Goal: Task Accomplishment & Management: Use online tool/utility

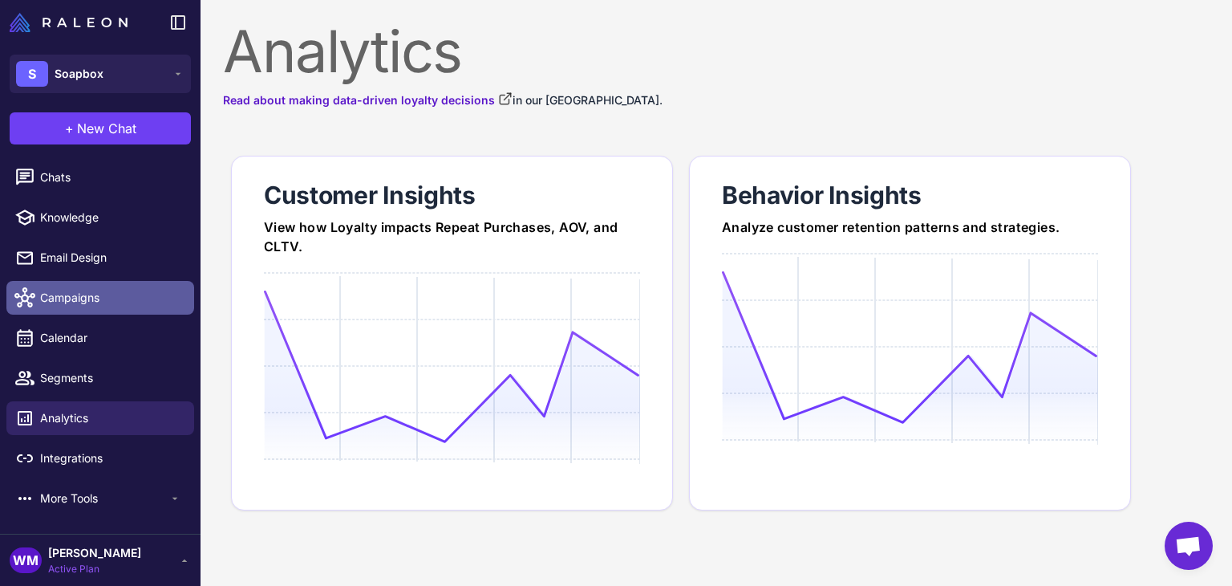
click at [88, 309] on link "Campaigns" at bounding box center [100, 298] width 188 height 34
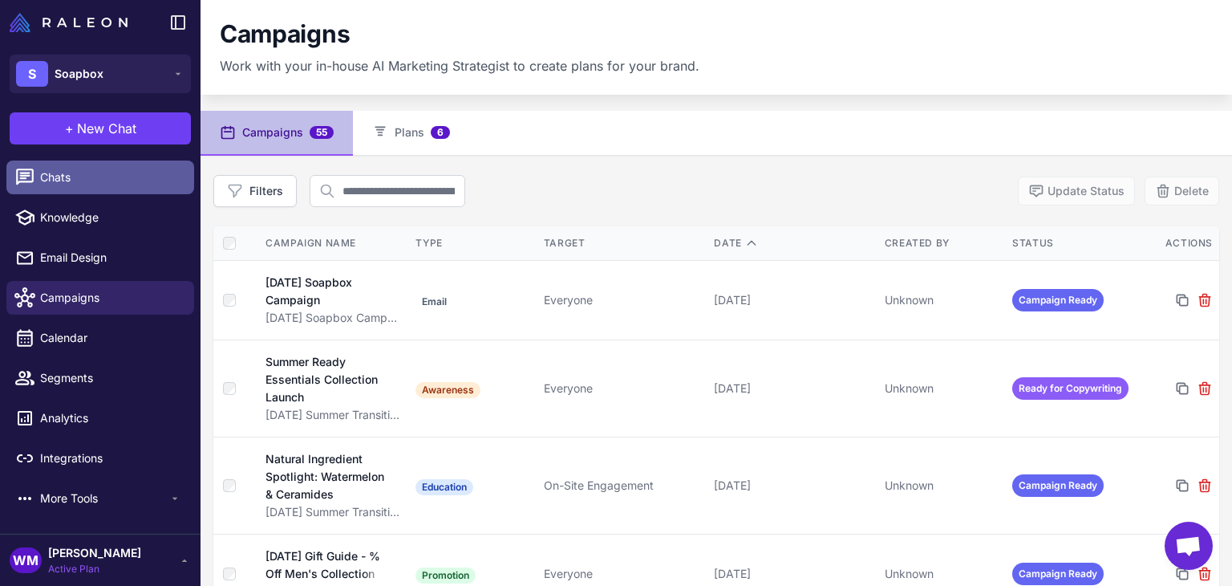
click at [62, 178] on span "Chats" at bounding box center [110, 177] width 141 height 18
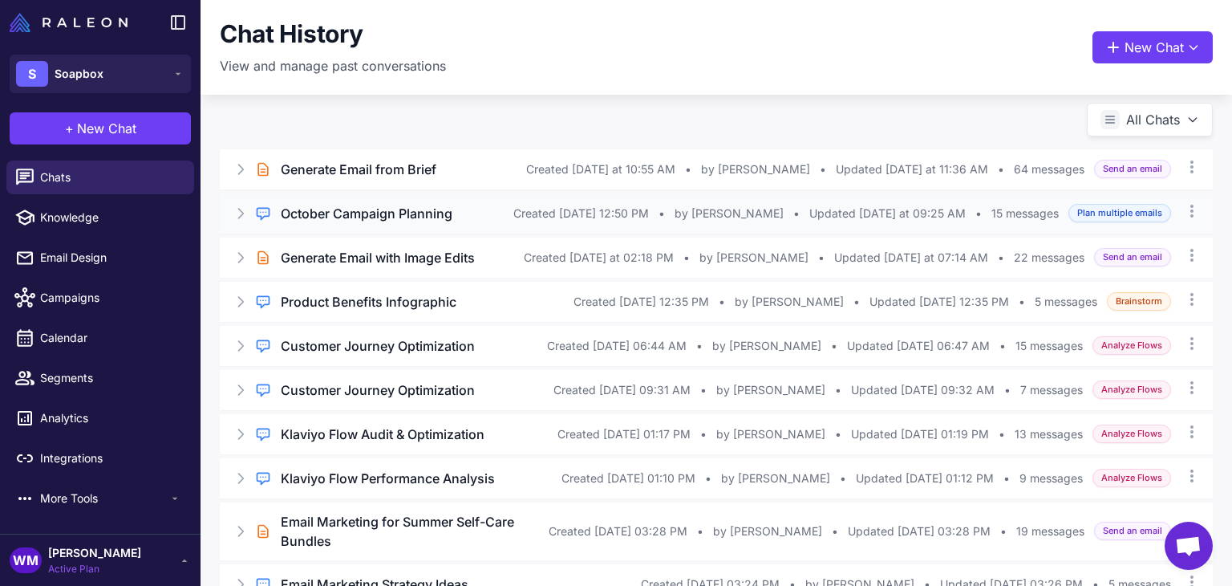
click at [383, 213] on h3 "October Campaign Planning" at bounding box center [367, 213] width 172 height 19
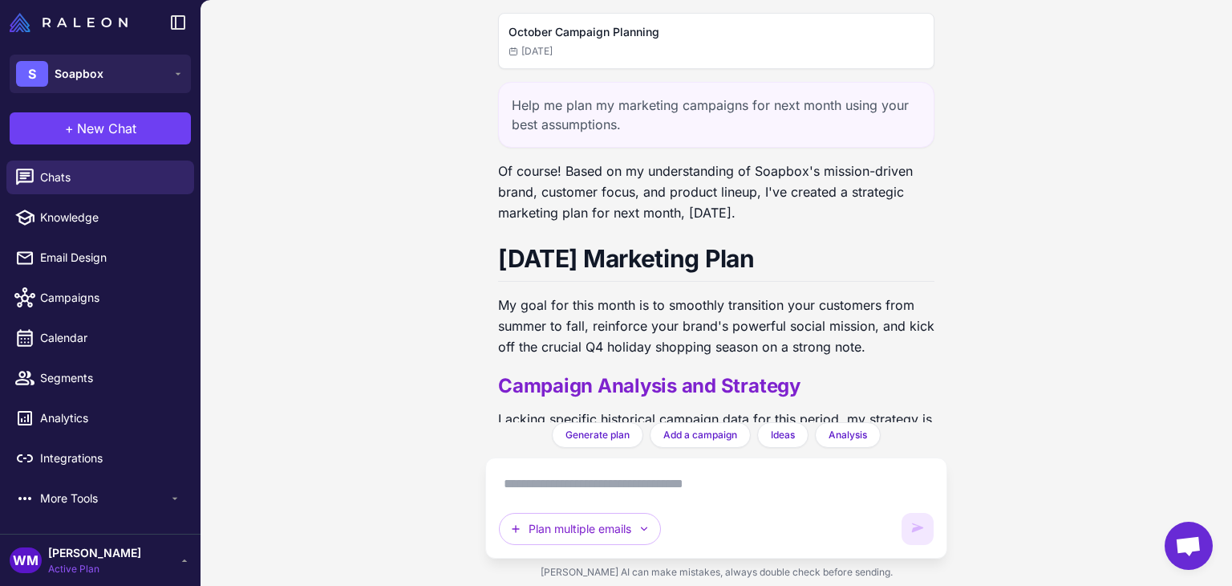
scroll to position [5141, 0]
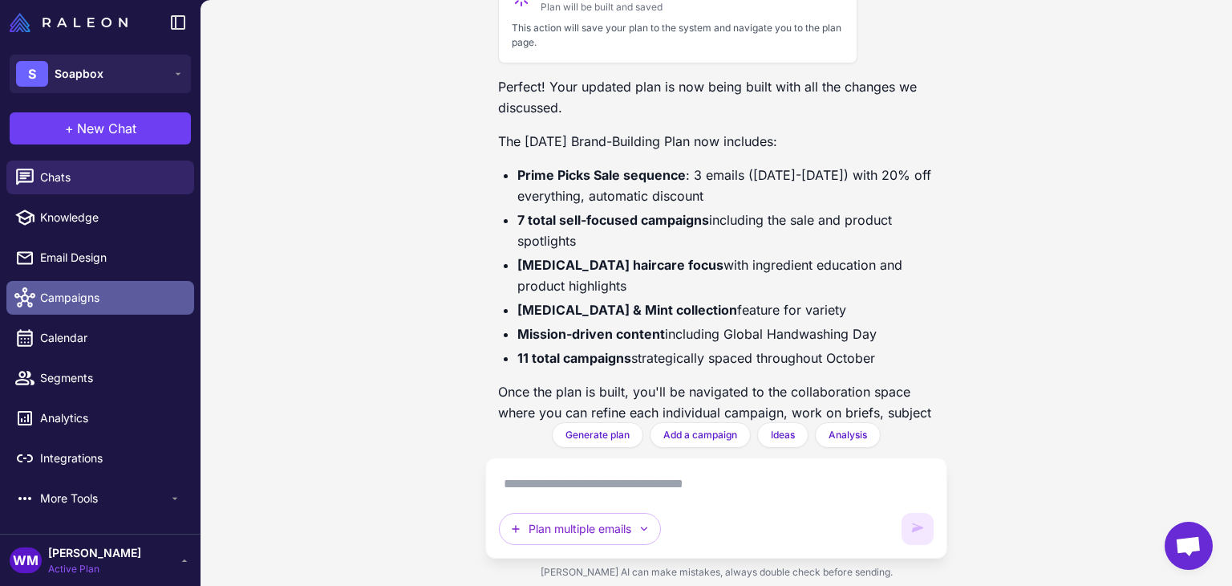
click at [70, 296] on span "Campaigns" at bounding box center [110, 298] width 141 height 18
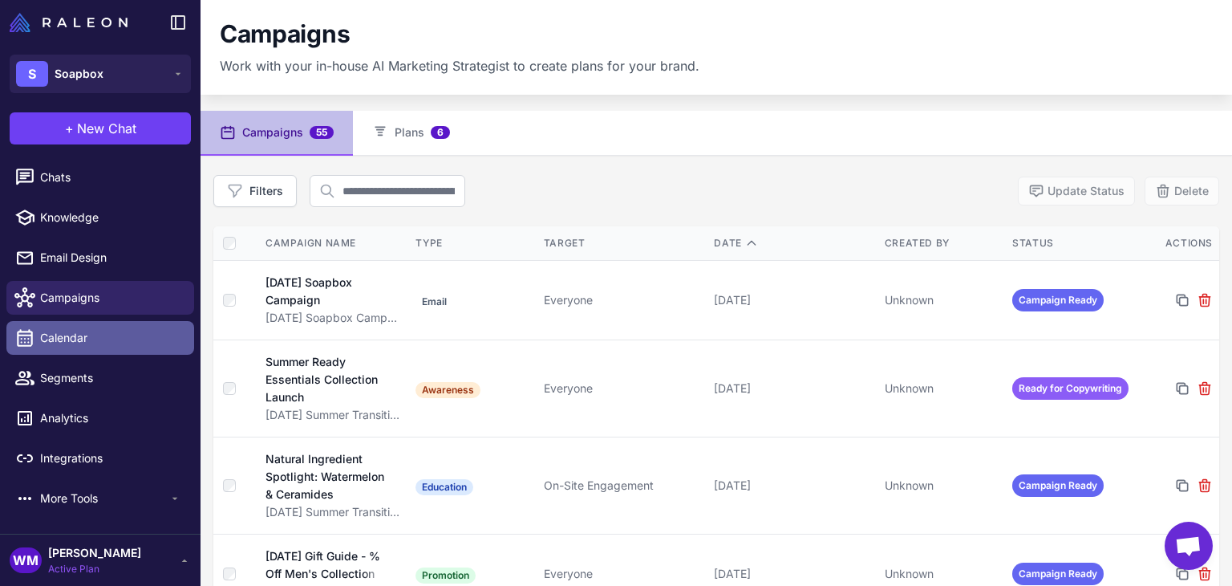
click at [75, 338] on span "Calendar" at bounding box center [110, 338] width 141 height 18
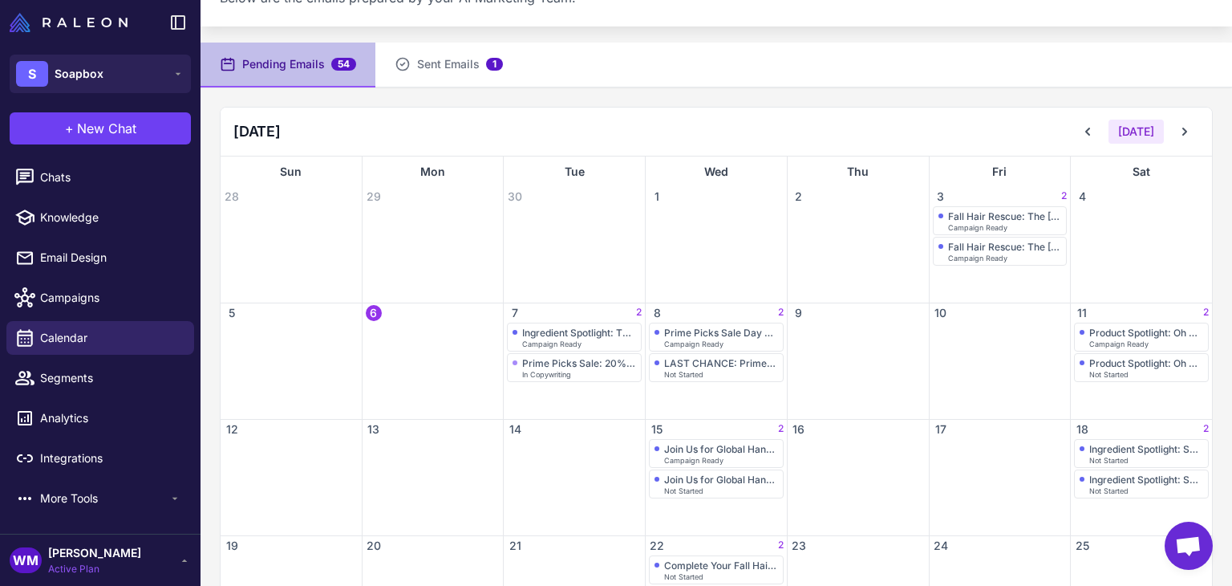
scroll to position [160, 0]
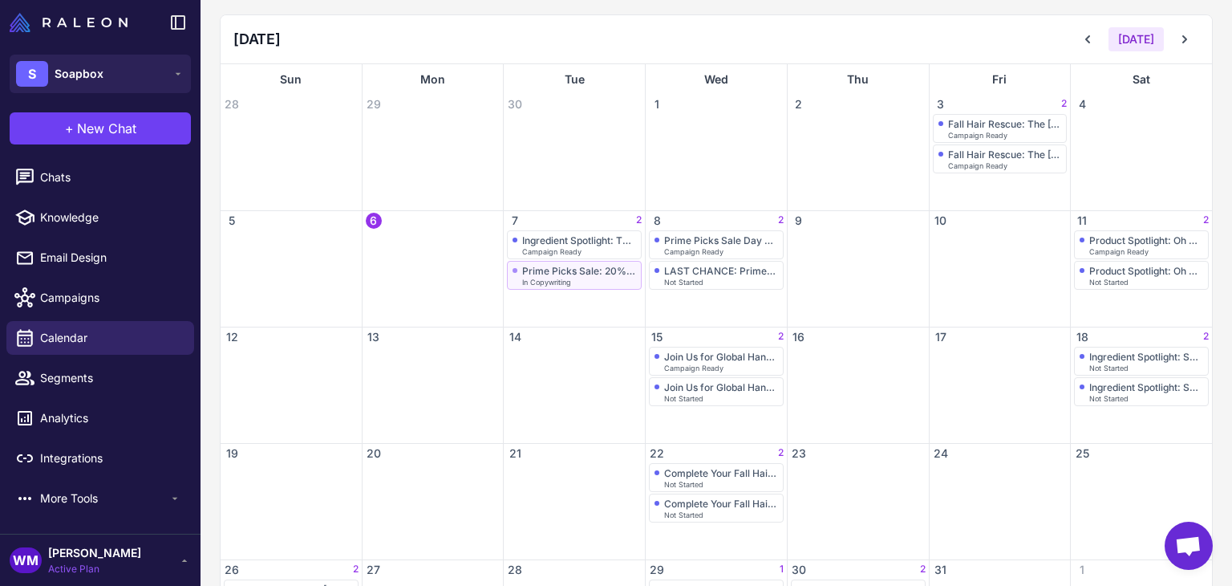
click at [571, 274] on div "Prime Picks Sale: 20% Off Everything Starts Now!" at bounding box center [579, 271] width 114 height 12
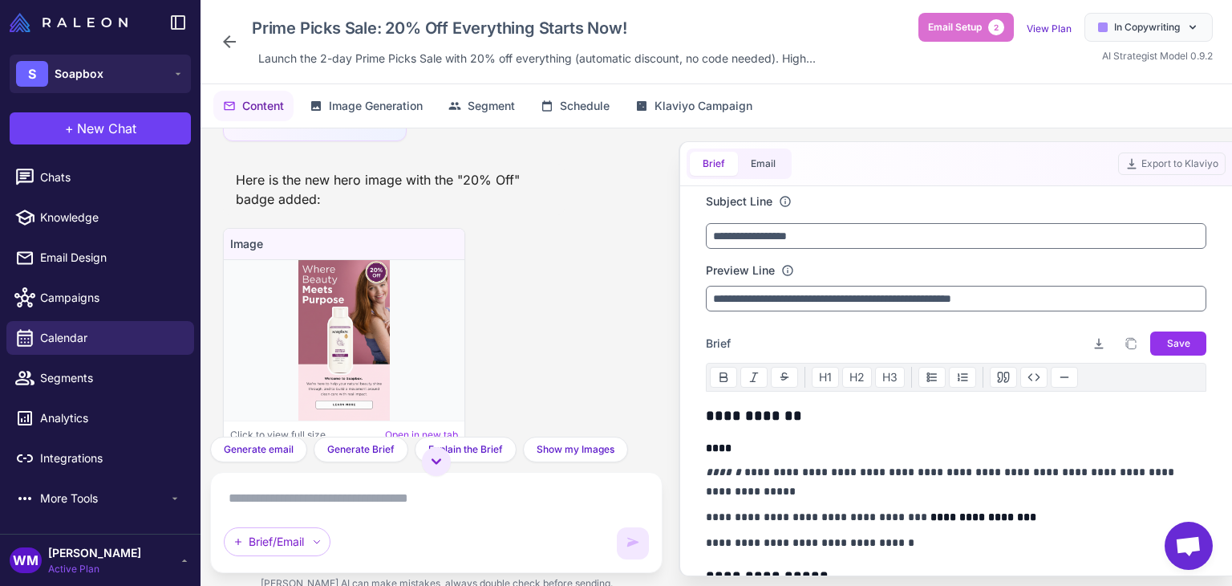
scroll to position [12428, 0]
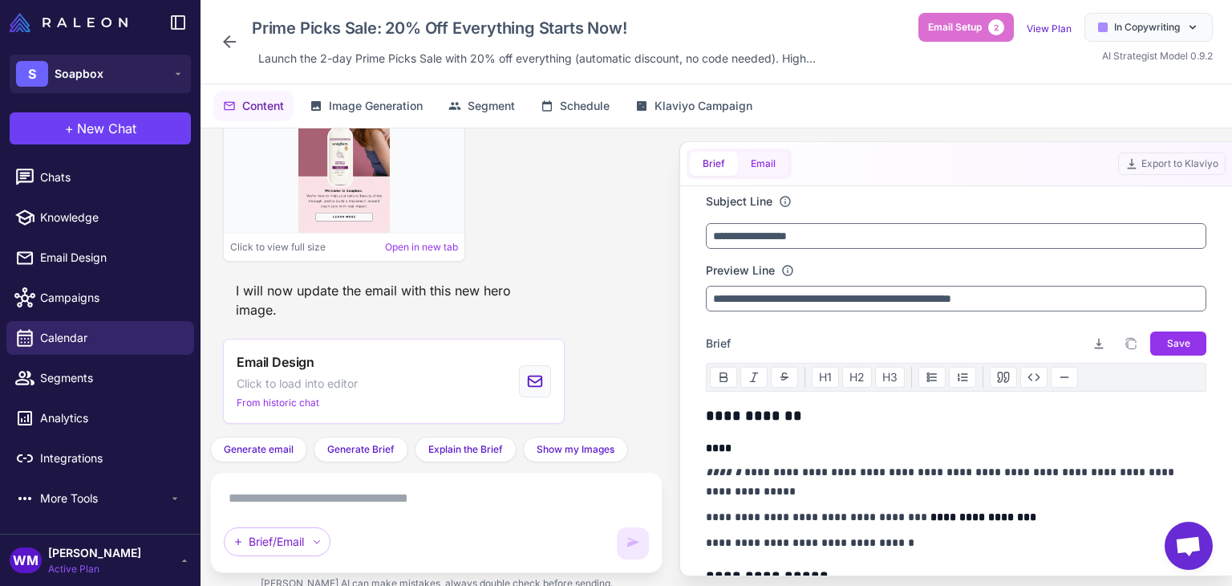
click at [780, 156] on button "Email" at bounding box center [763, 164] width 51 height 24
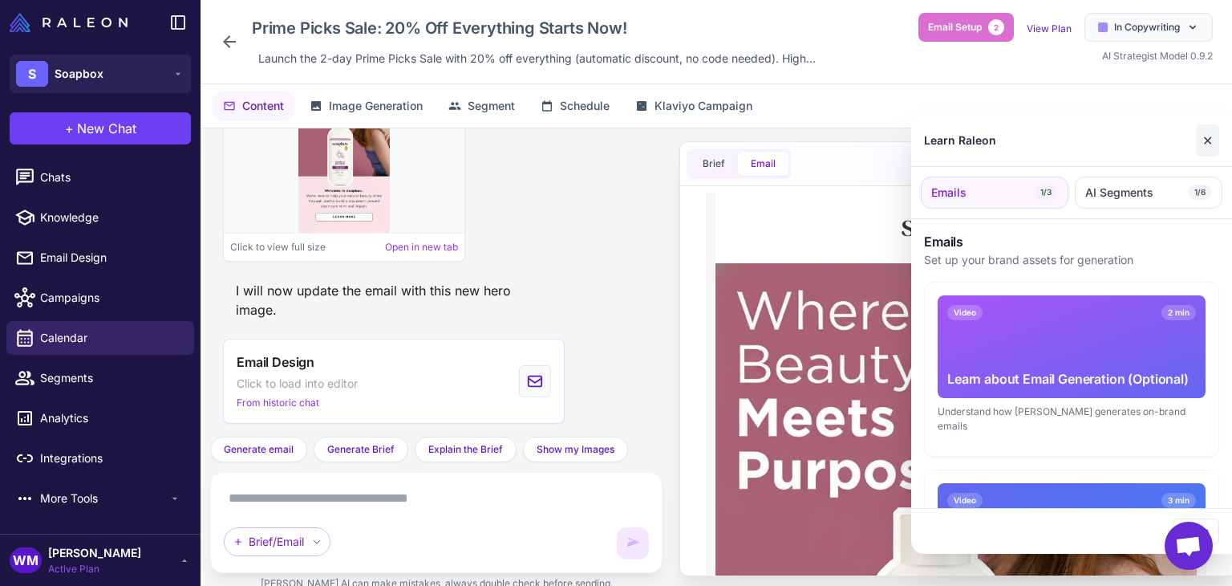
scroll to position [0, 0]
click at [1214, 136] on button "✕" at bounding box center [1207, 140] width 23 height 32
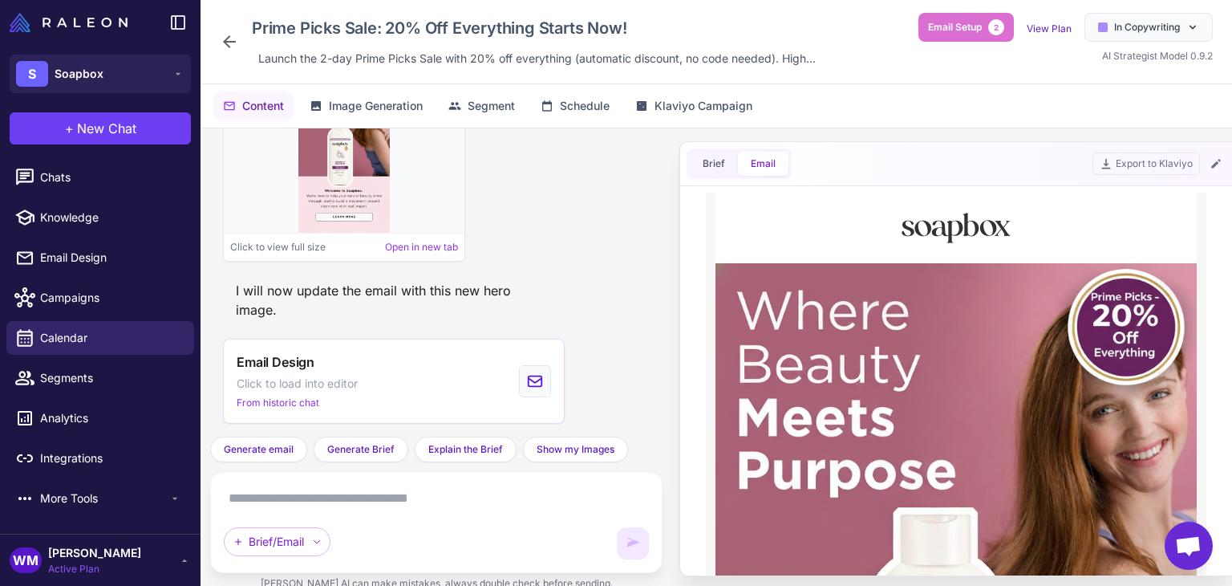
drag, startPoint x: 1199, startPoint y: 464, endPoint x: 1912, endPoint y: 383, distance: 717.7
click at [310, 488] on textarea at bounding box center [436, 498] width 425 height 26
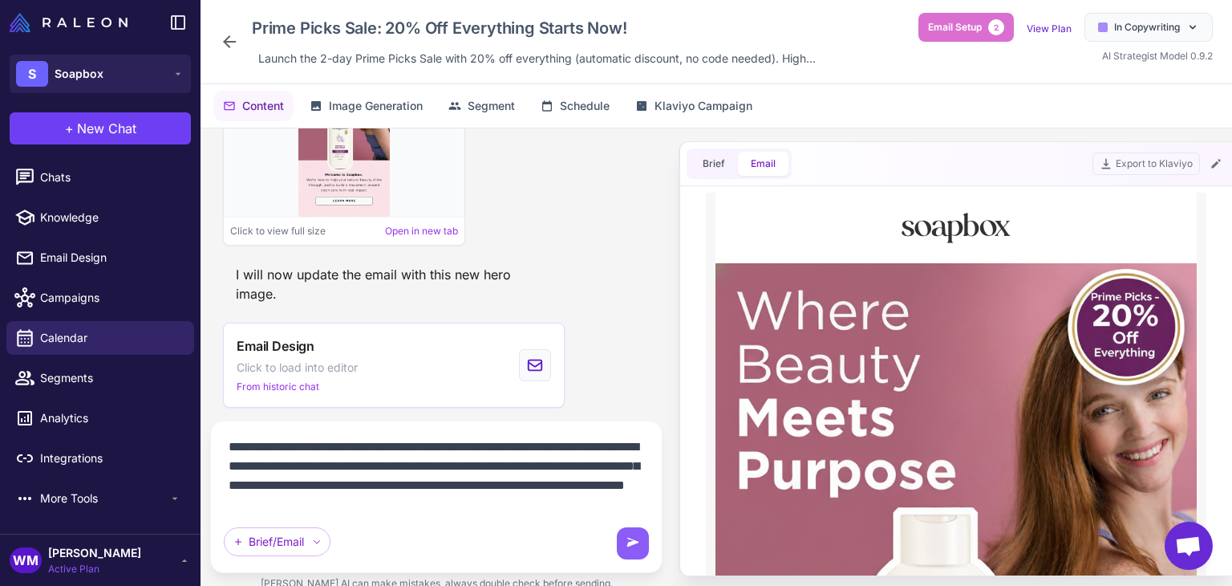
scroll to position [20, 0]
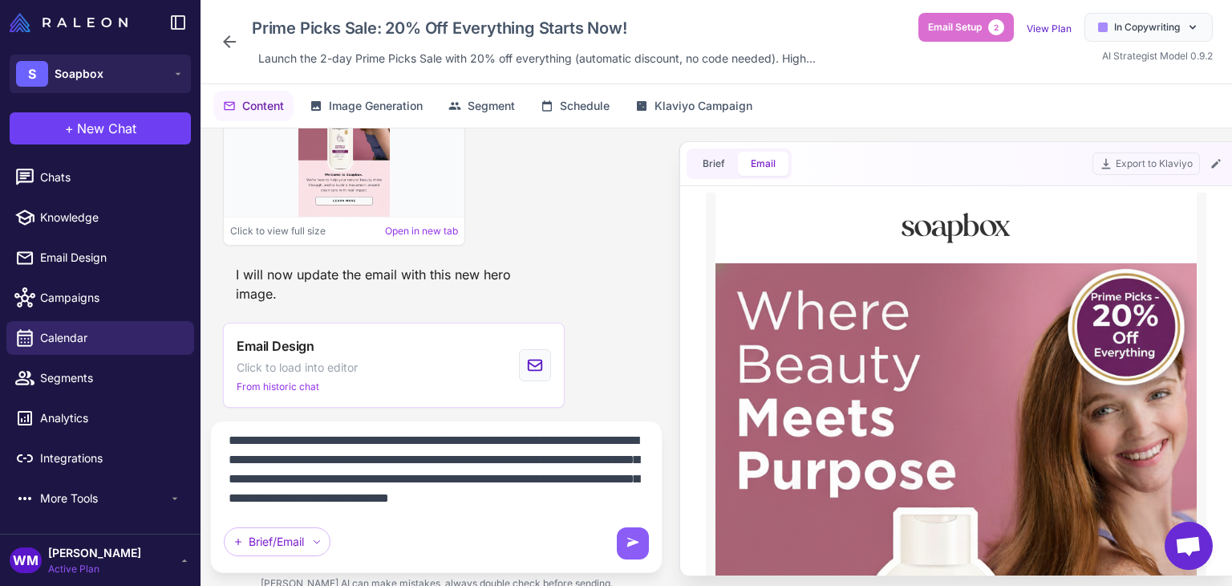
click at [594, 479] on textarea "**********" at bounding box center [436, 472] width 425 height 77
type textarea "**********"
click at [654, 543] on div "**********" at bounding box center [436, 496] width 452 height 152
click at [610, 546] on div "**********" at bounding box center [436, 496] width 425 height 125
click at [635, 550] on button at bounding box center [633, 543] width 32 height 32
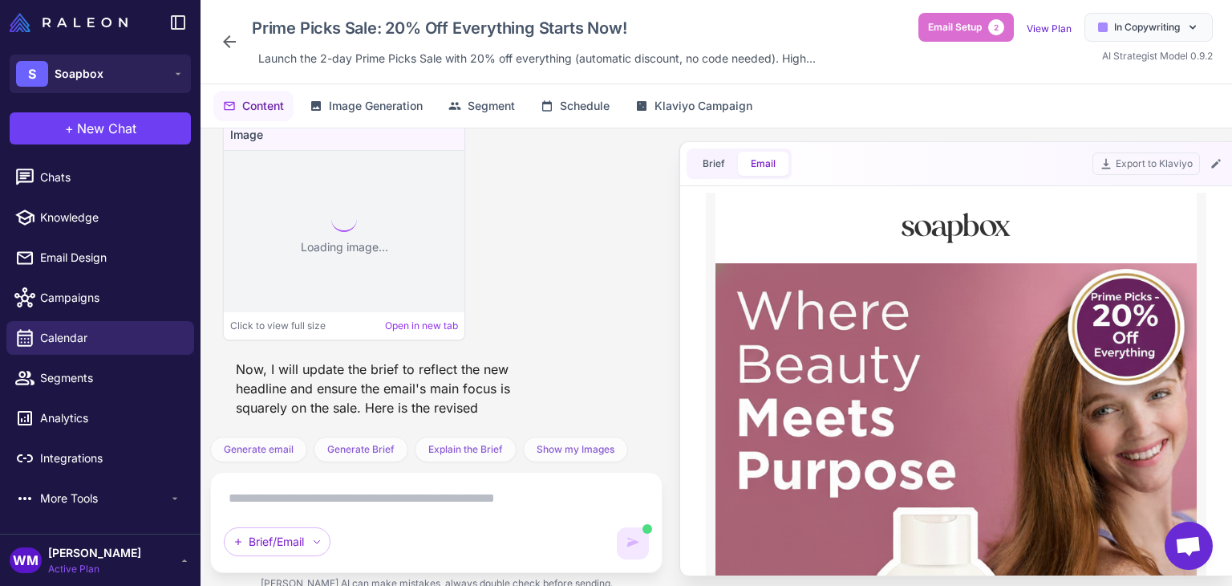
scroll to position [13844, 0]
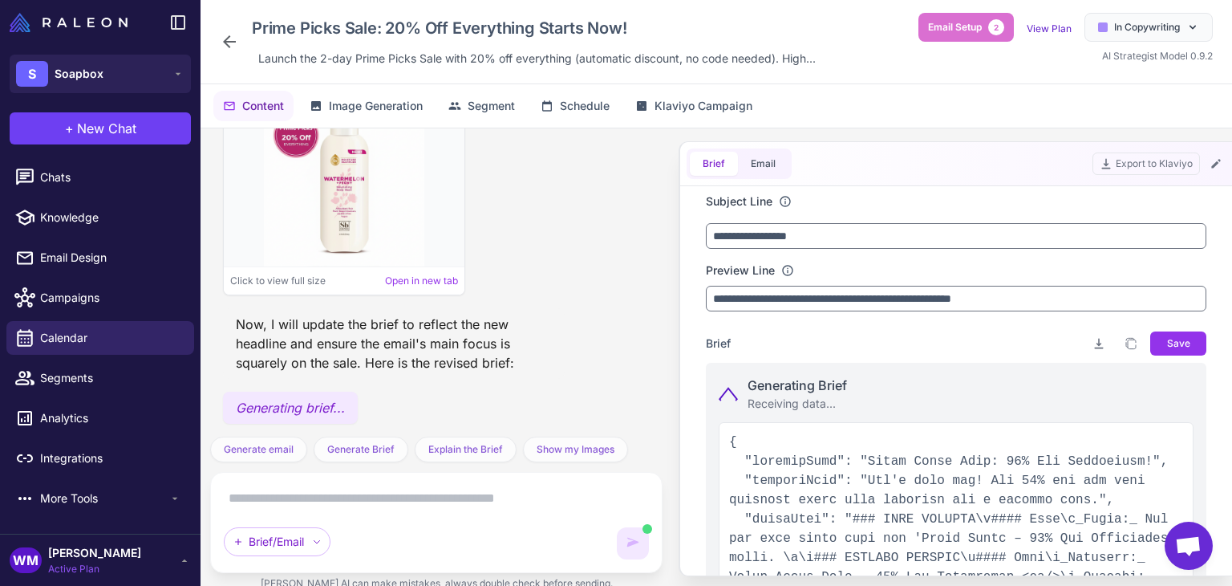
type input "**********"
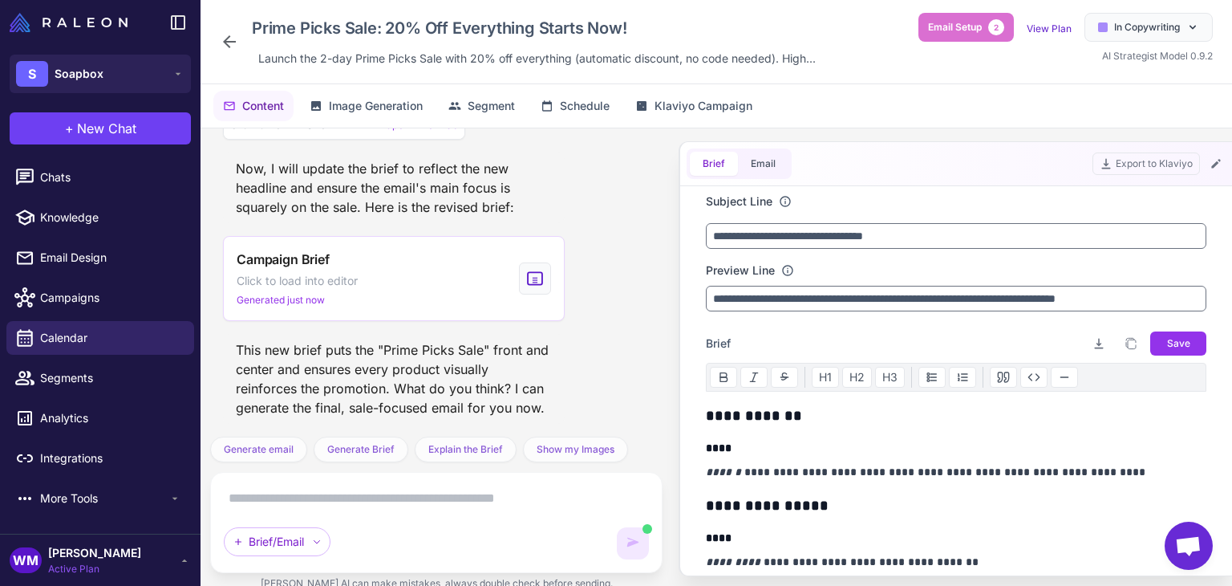
scroll to position [13986, 0]
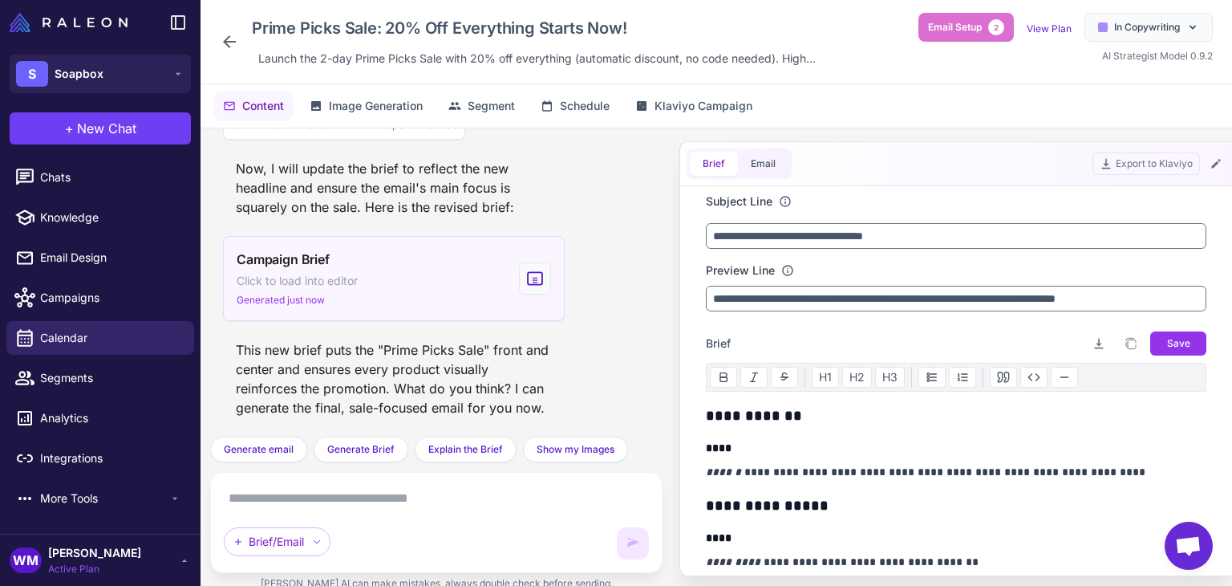
click at [306, 299] on span "Generated just now" at bounding box center [281, 300] width 88 height 14
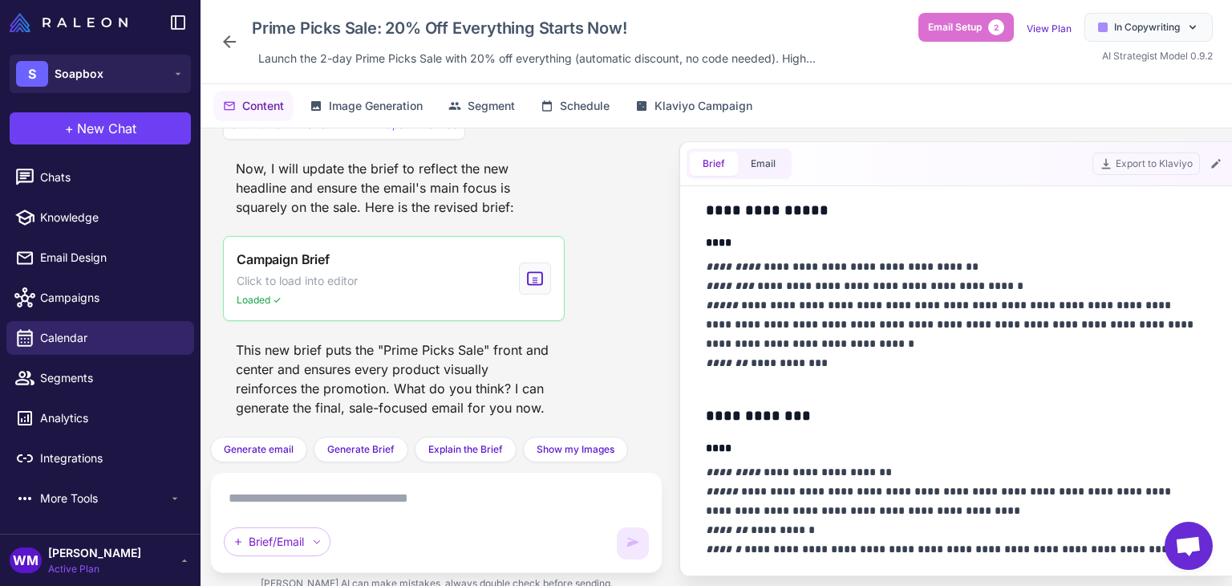
scroll to position [160, 0]
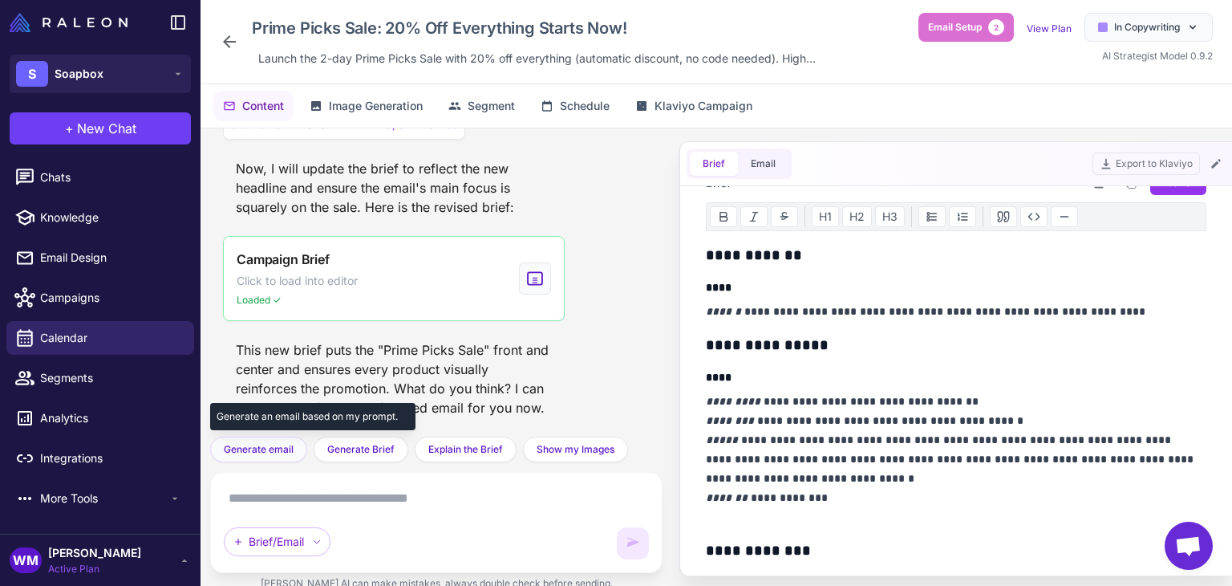
click at [282, 452] on span "Generate email" at bounding box center [259, 449] width 70 height 14
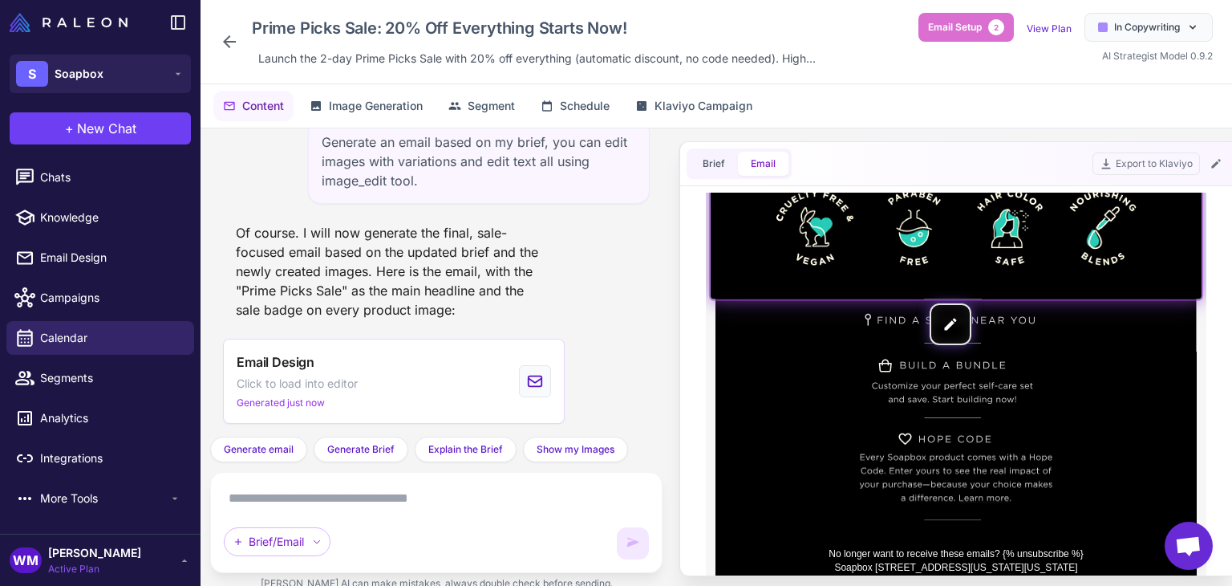
scroll to position [2270, 0]
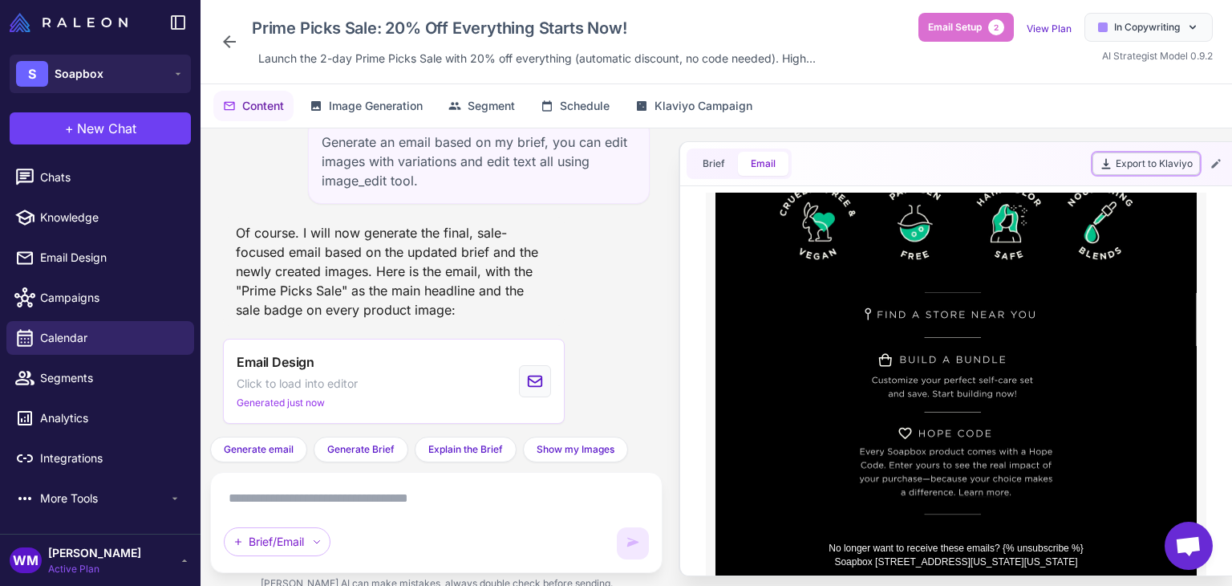
click at [1152, 153] on button "Export to Klaviyo" at bounding box center [1145, 163] width 107 height 22
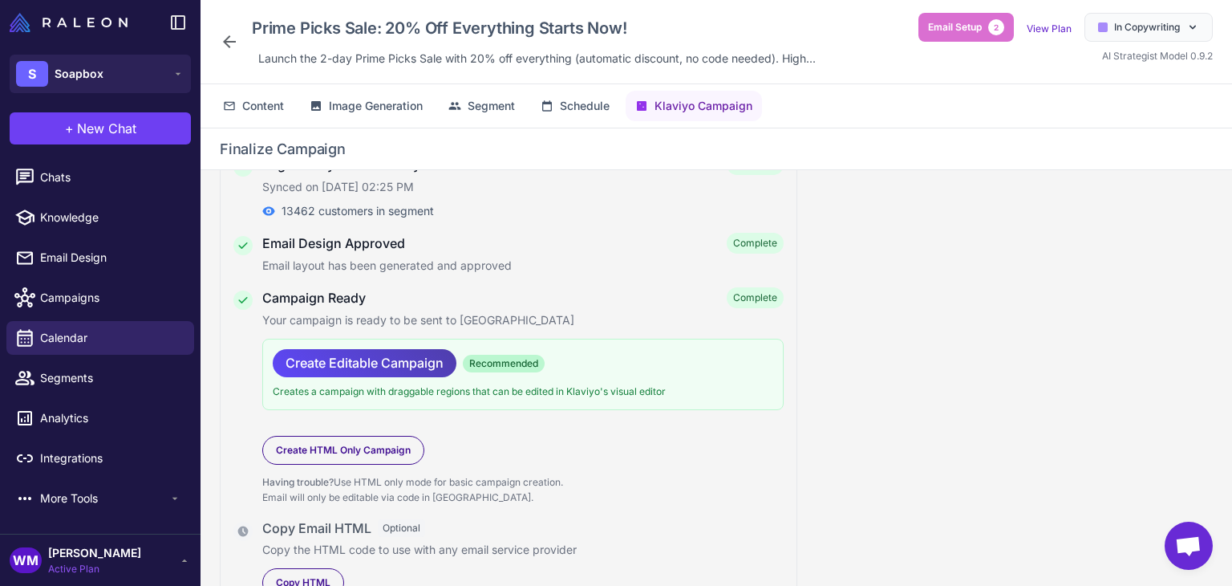
scroll to position [132, 0]
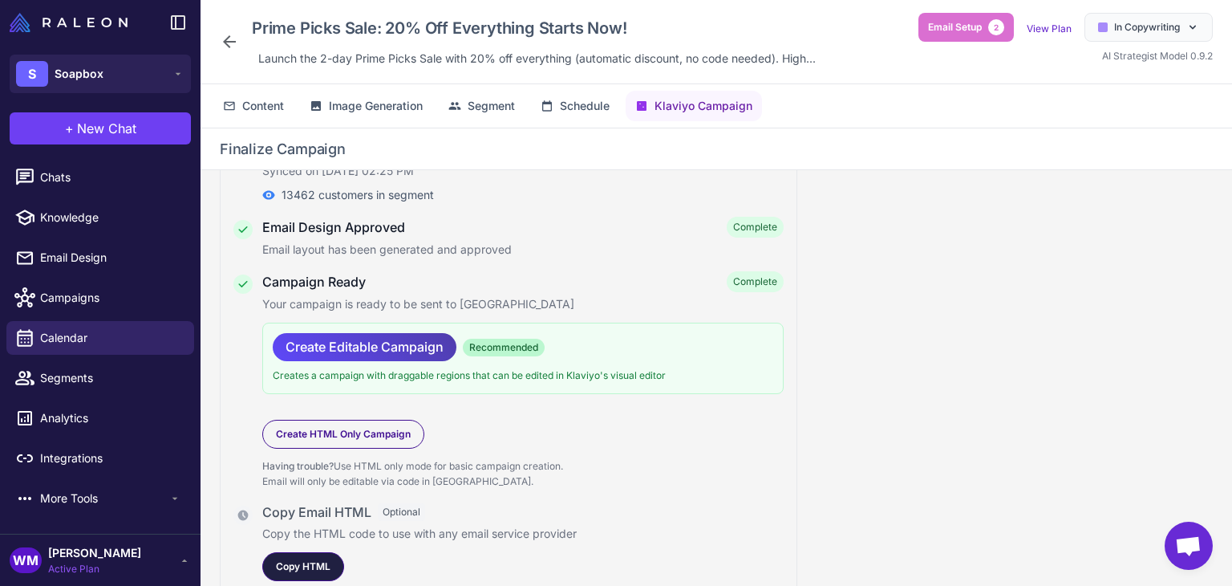
click at [318, 552] on div "Copy HTML" at bounding box center [303, 566] width 82 height 29
click at [308, 553] on div "Copy HTML" at bounding box center [303, 566] width 82 height 29
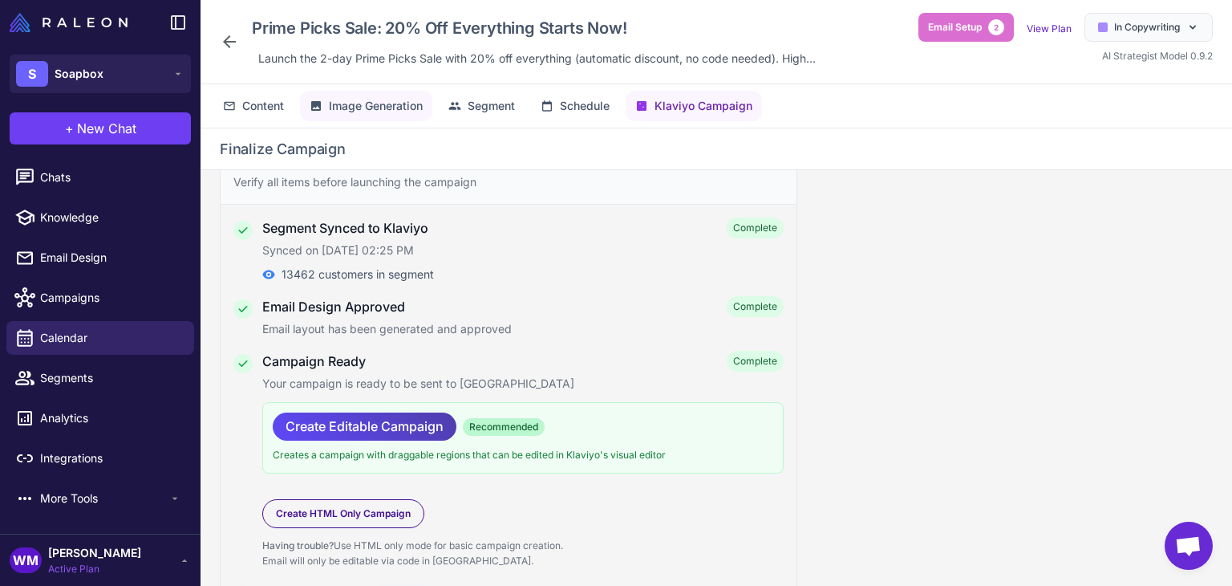
scroll to position [0, 0]
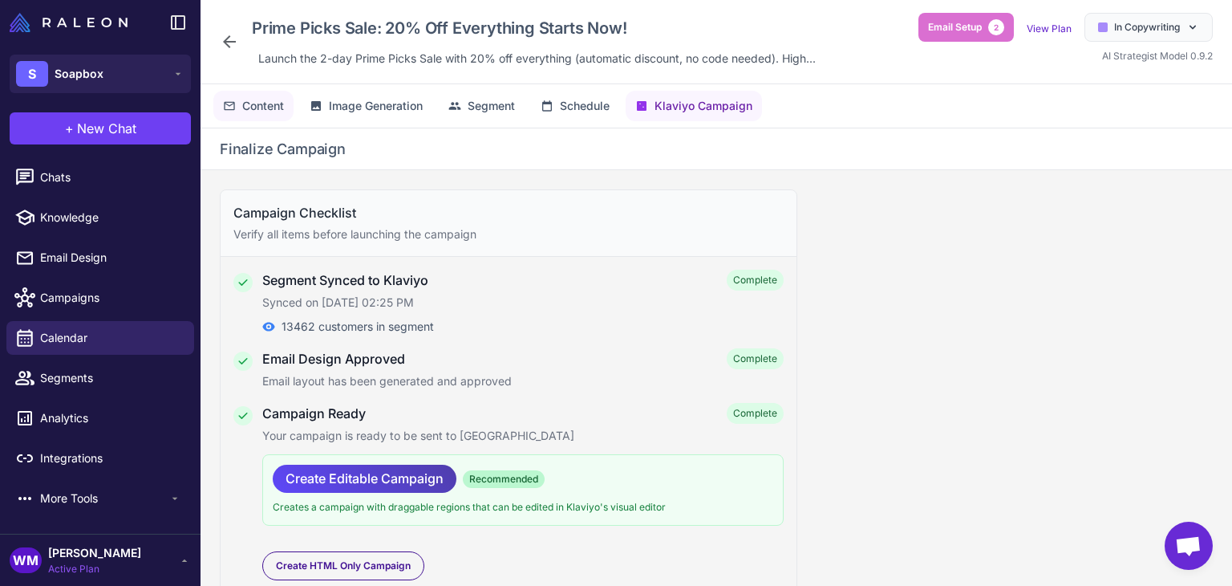
click at [269, 99] on span "Content" at bounding box center [263, 106] width 42 height 18
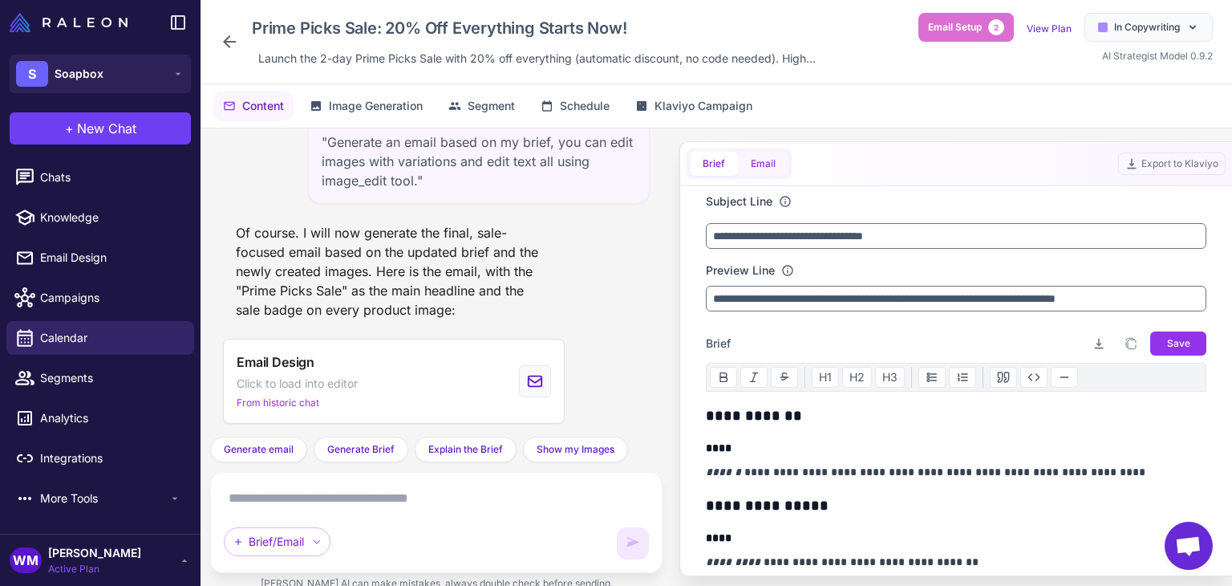
click at [770, 155] on button "Email" at bounding box center [763, 164] width 51 height 24
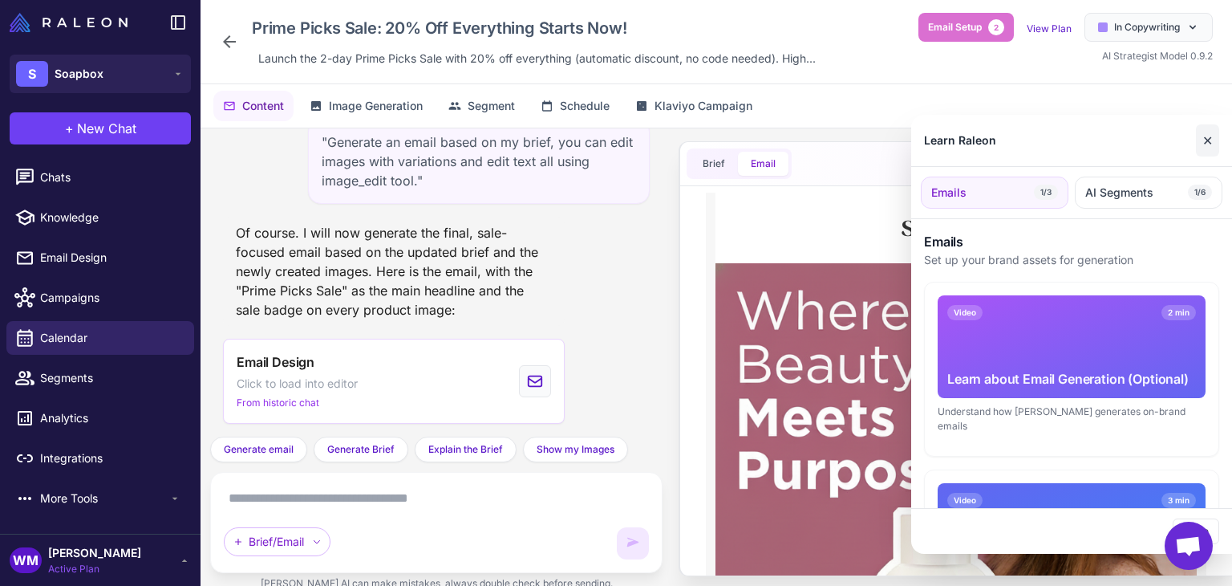
click at [1206, 136] on button "✕" at bounding box center [1207, 140] width 23 height 32
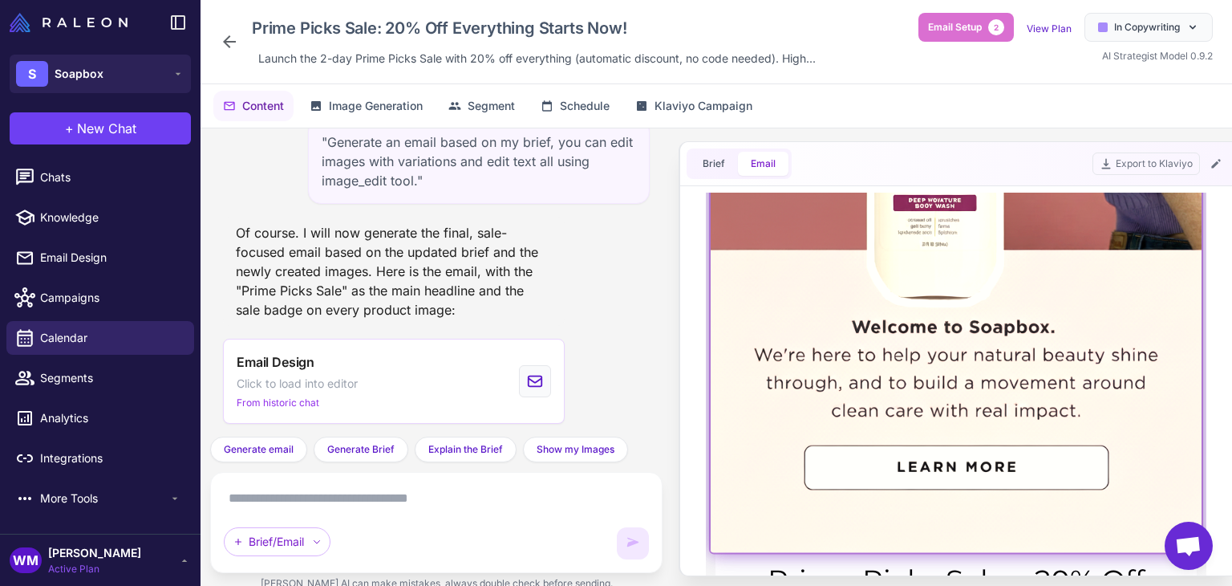
scroll to position [802, 0]
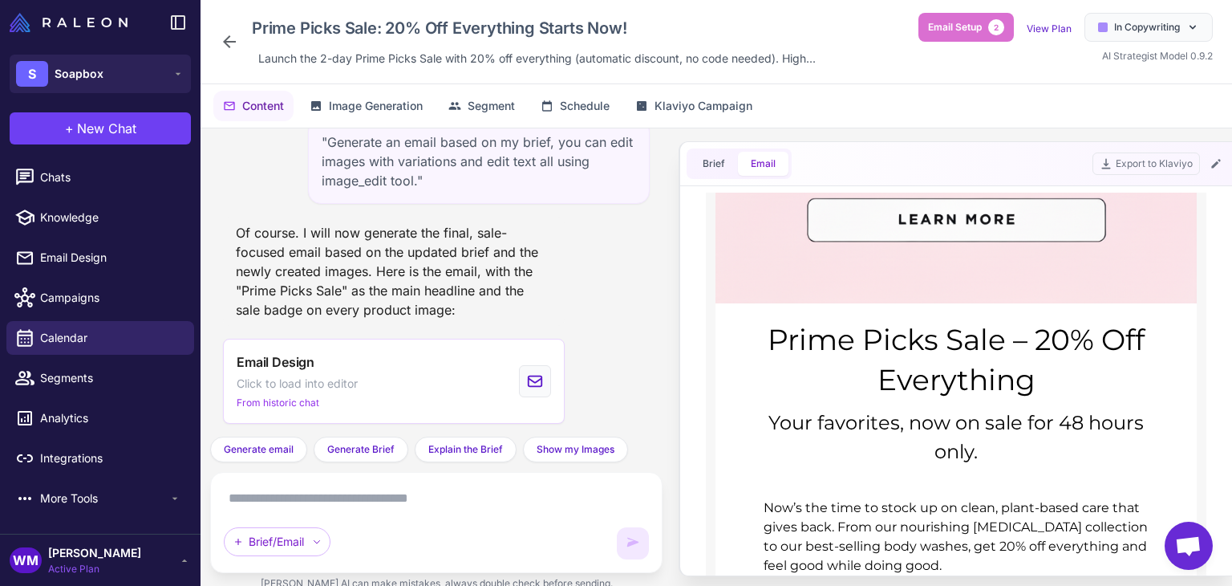
click at [383, 501] on textarea at bounding box center [436, 498] width 425 height 26
drag, startPoint x: 1032, startPoint y: 378, endPoint x: 756, endPoint y: 336, distance: 279.8
click at [756, 336] on div "Prime Picks Sale – 20% Off Everything" at bounding box center [956, 359] width 417 height 81
copy div "Prime Picks Sale – 20% Off Everything"
click at [319, 489] on textarea at bounding box center [436, 498] width 425 height 26
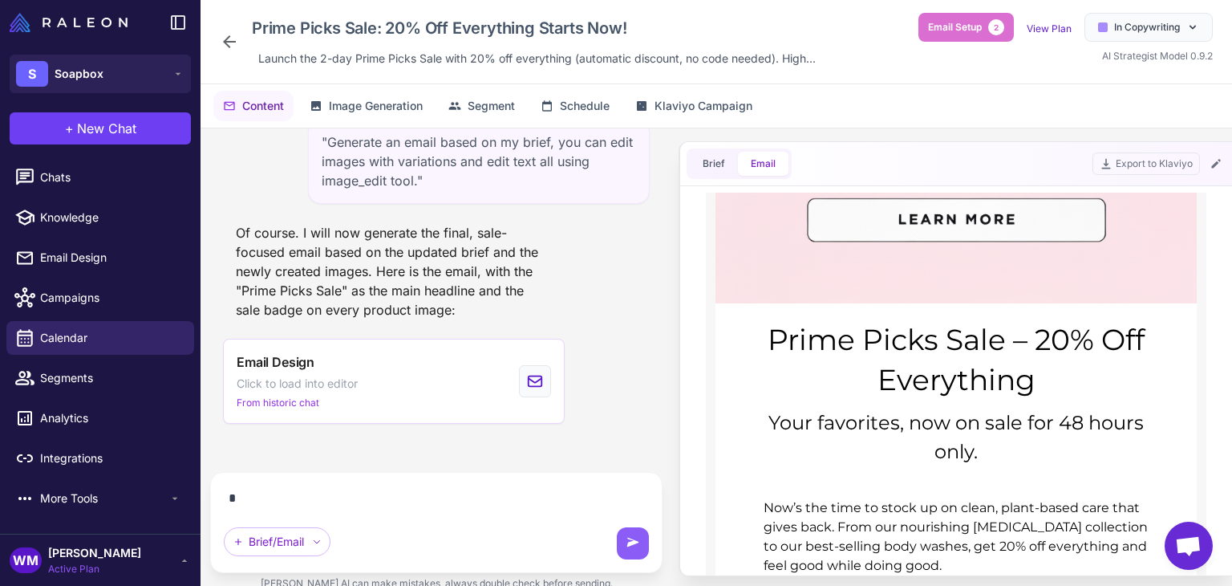
scroll to position [14349, 0]
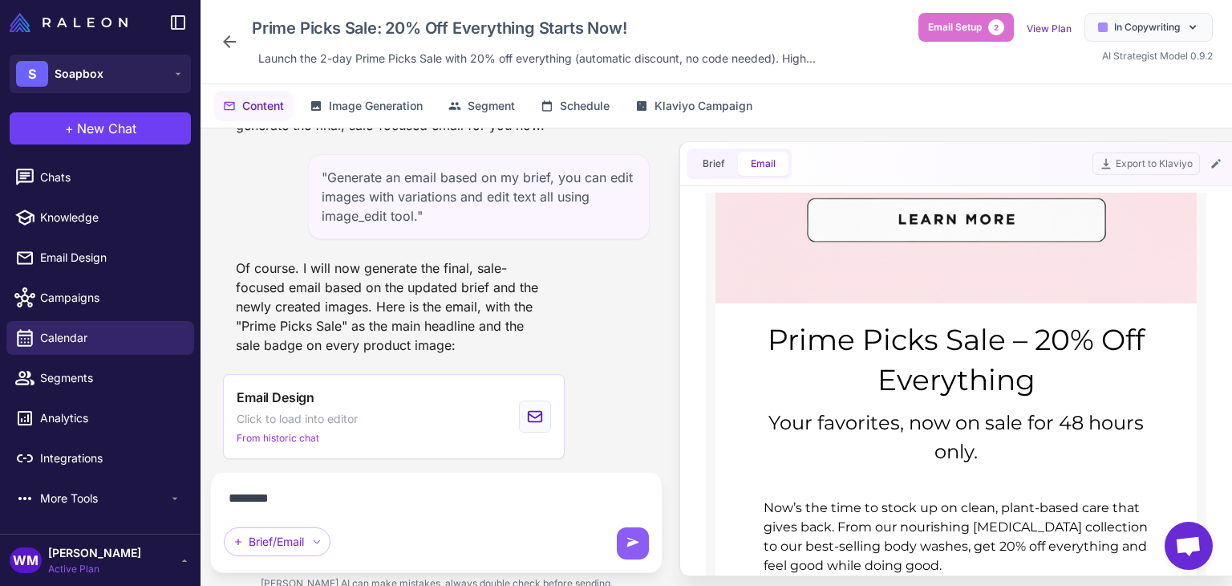
paste textarea "**********"
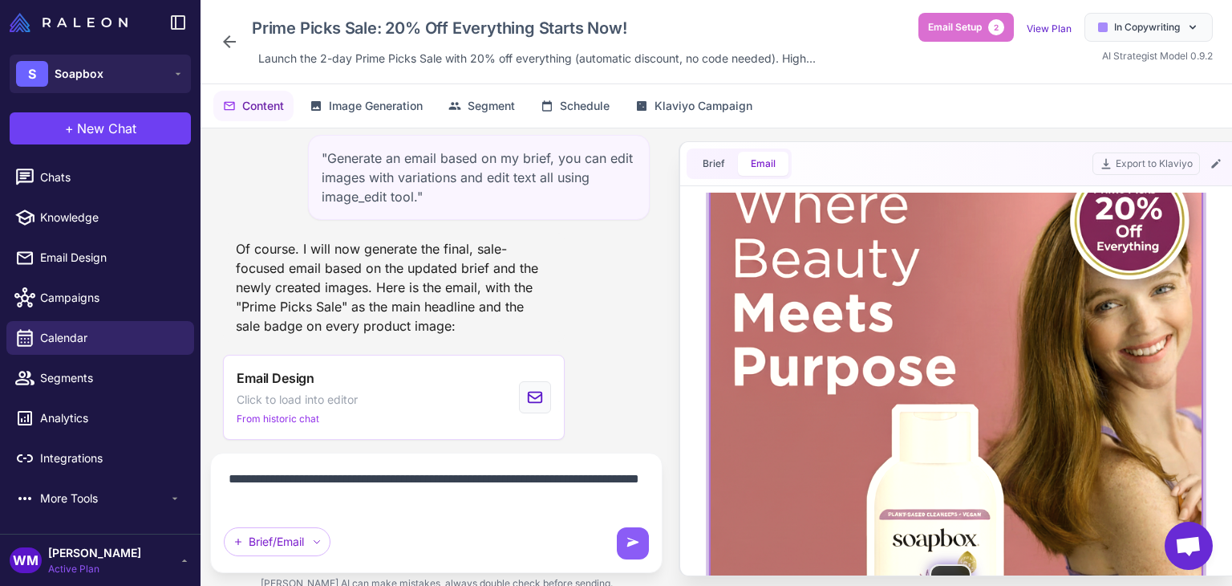
scroll to position [0, 0]
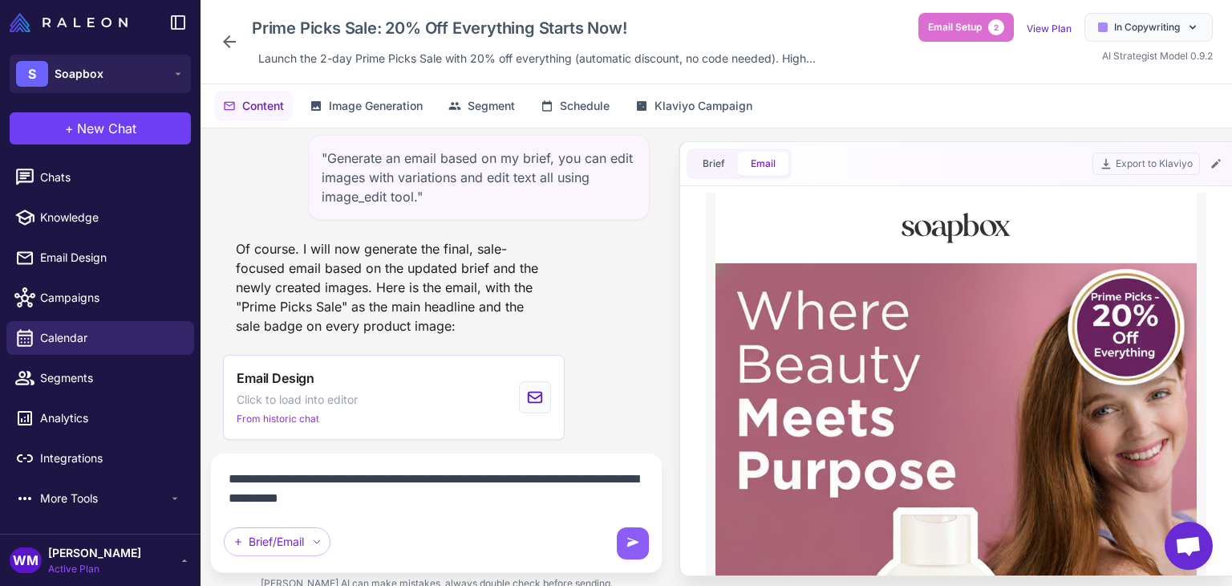
click at [292, 498] on textarea "**********" at bounding box center [436, 488] width 425 height 45
click at [294, 503] on textarea "**********" at bounding box center [436, 488] width 425 height 45
click at [298, 505] on textarea "**********" at bounding box center [436, 488] width 425 height 45
click at [327, 501] on textarea "**********" at bounding box center [436, 488] width 425 height 45
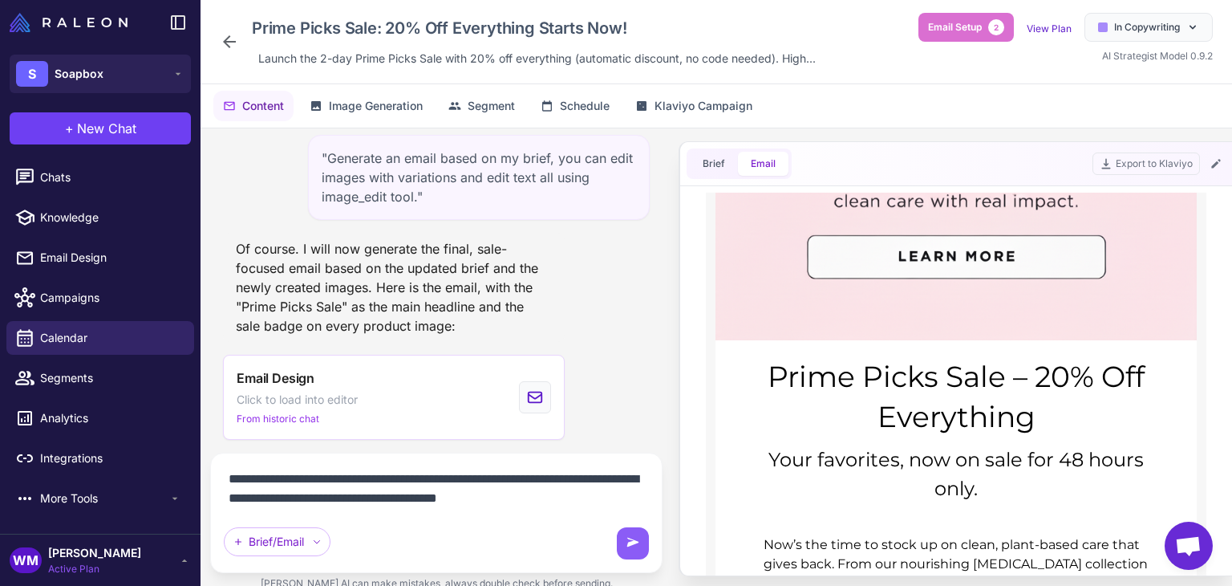
scroll to position [802, 0]
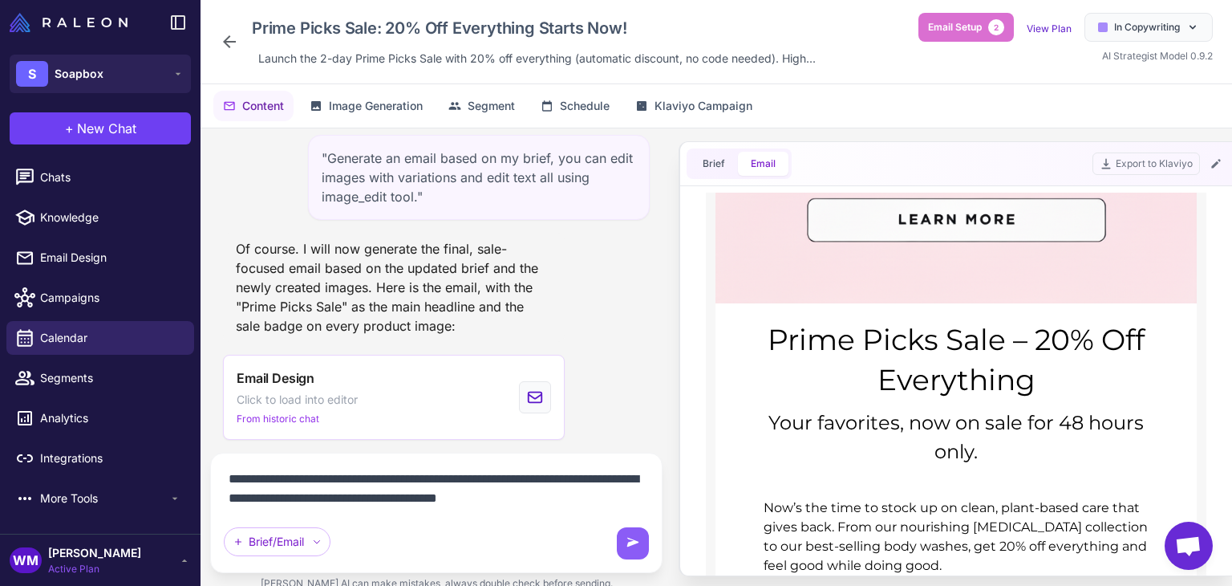
drag, startPoint x: 602, startPoint y: 496, endPoint x: 530, endPoint y: 505, distance: 72.6
click at [530, 505] on textarea "**********" at bounding box center [436, 488] width 425 height 45
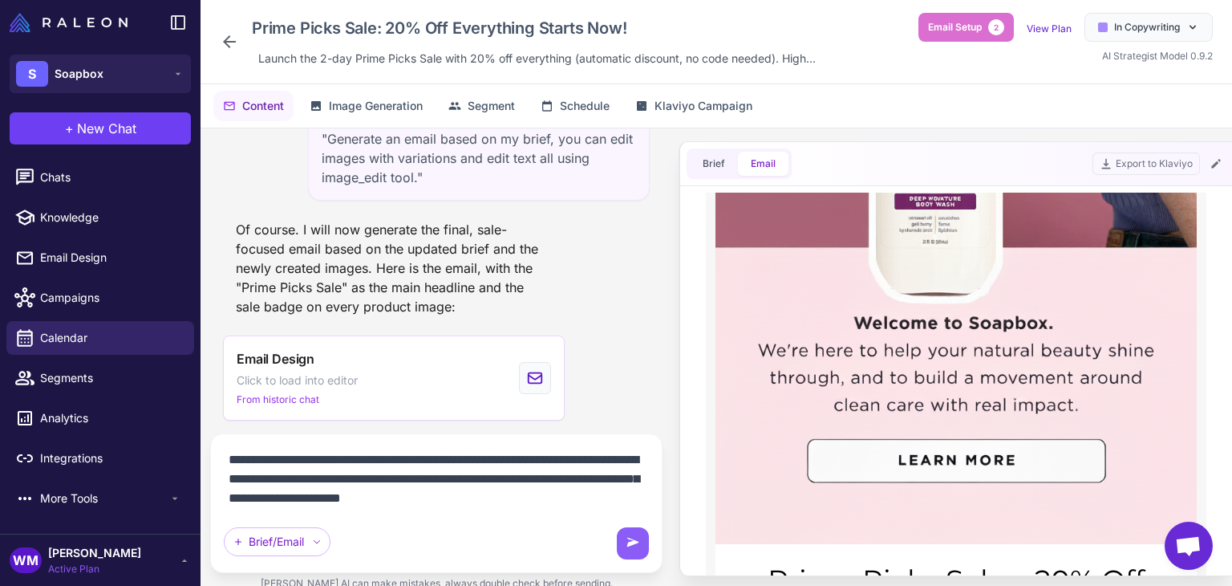
scroll to position [1, 0]
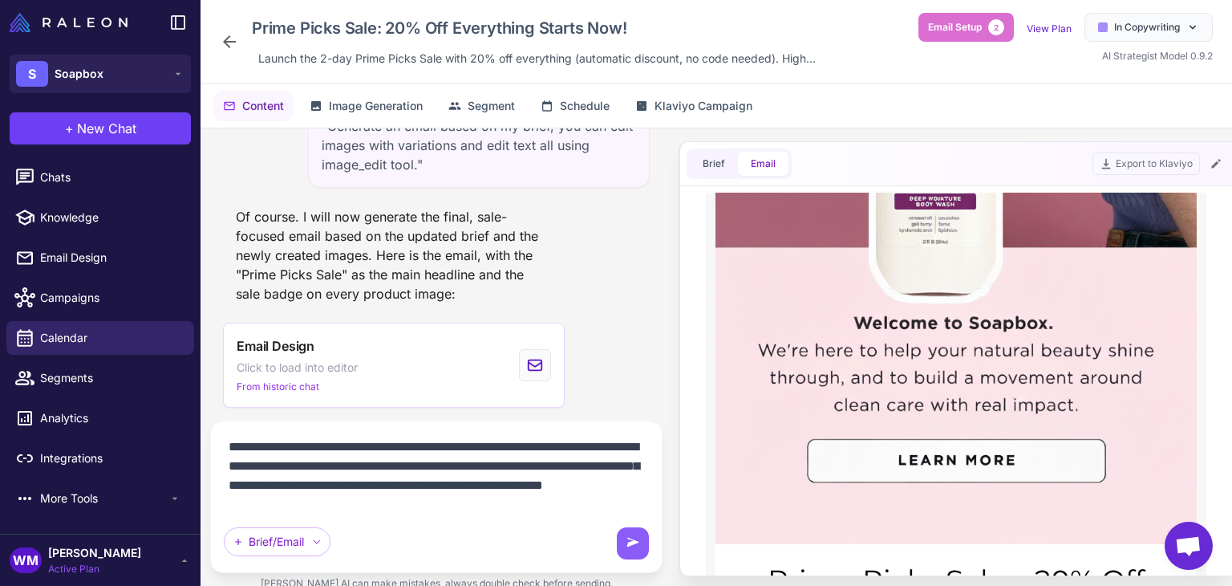
type textarea "**********"
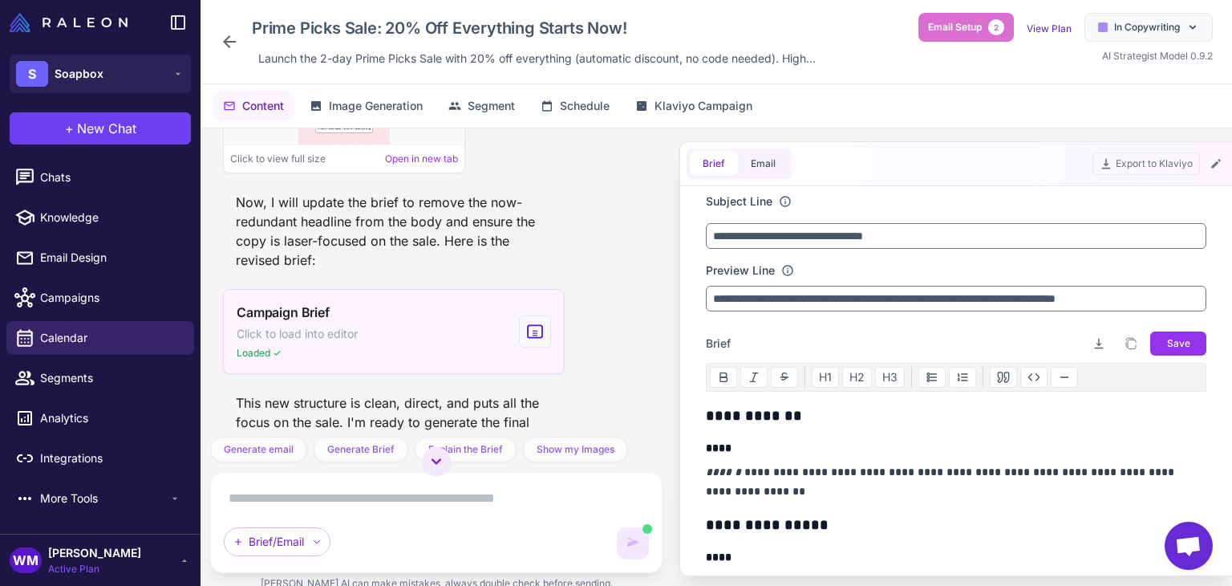
scroll to position [15379, 0]
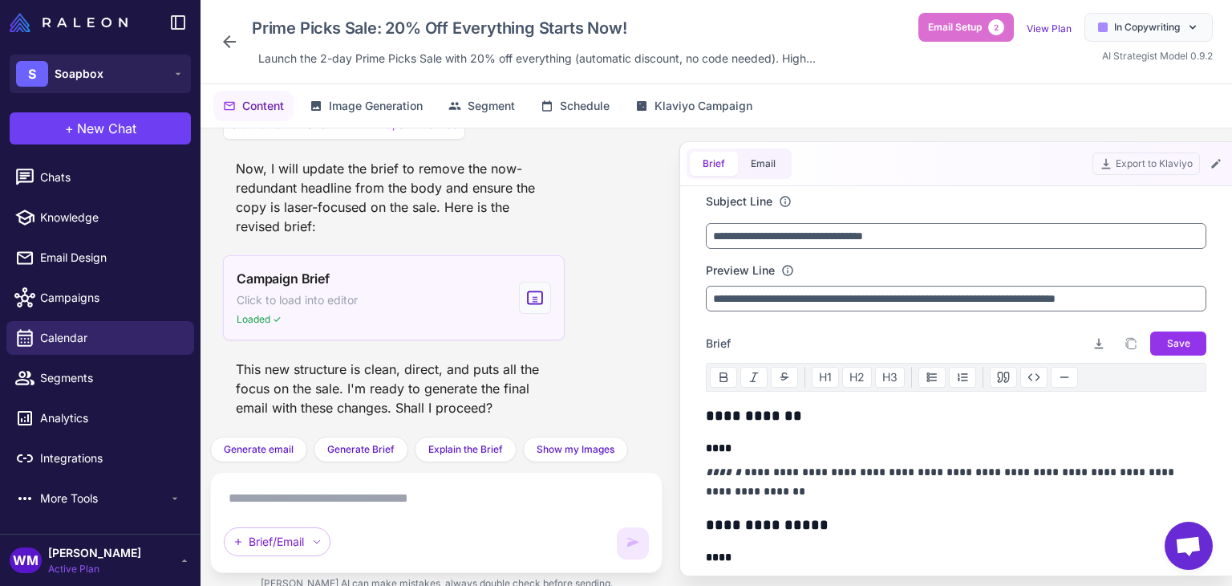
click at [407, 309] on div "Campaign Brief Click to load into editor Loaded ✓" at bounding box center [394, 297] width 342 height 85
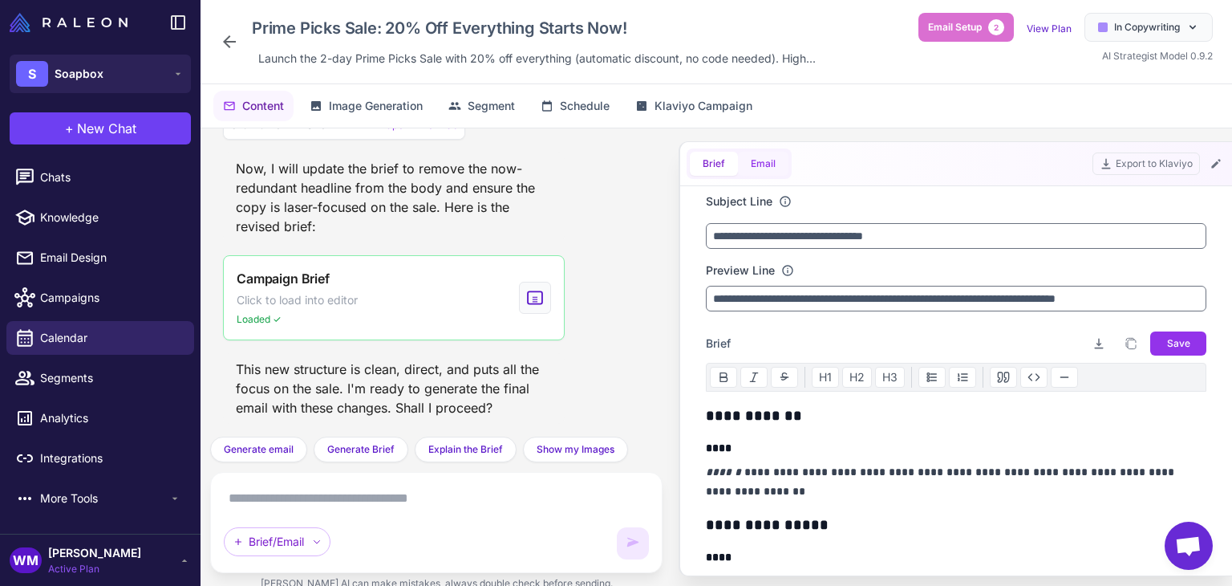
click at [764, 156] on button "Email" at bounding box center [763, 164] width 51 height 24
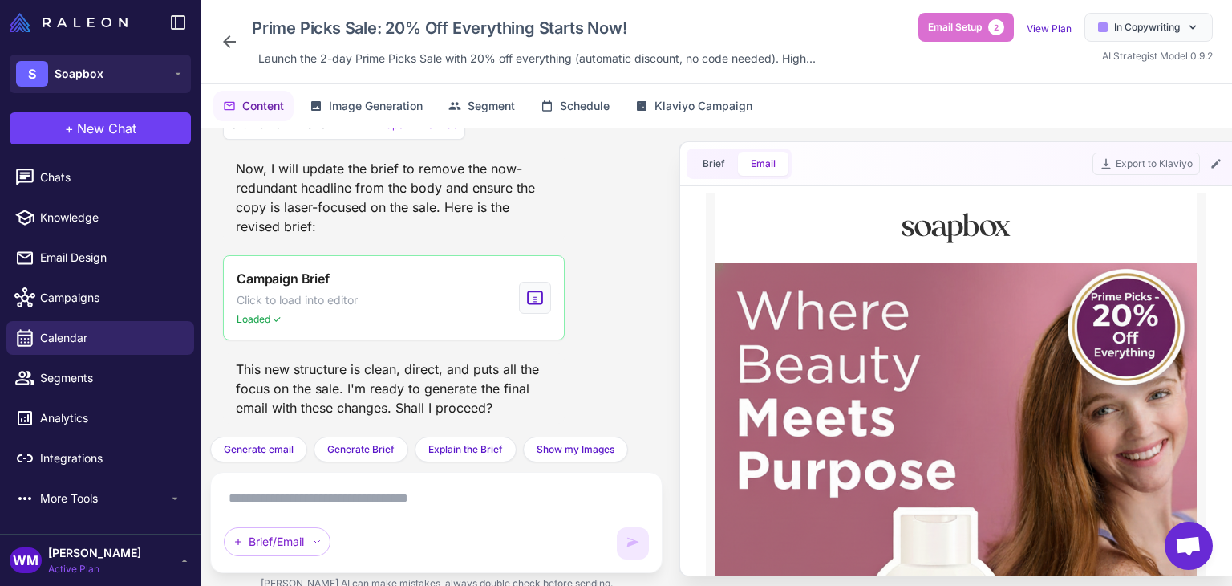
scroll to position [0, 0]
click at [707, 163] on span "Brief" at bounding box center [714, 163] width 22 height 14
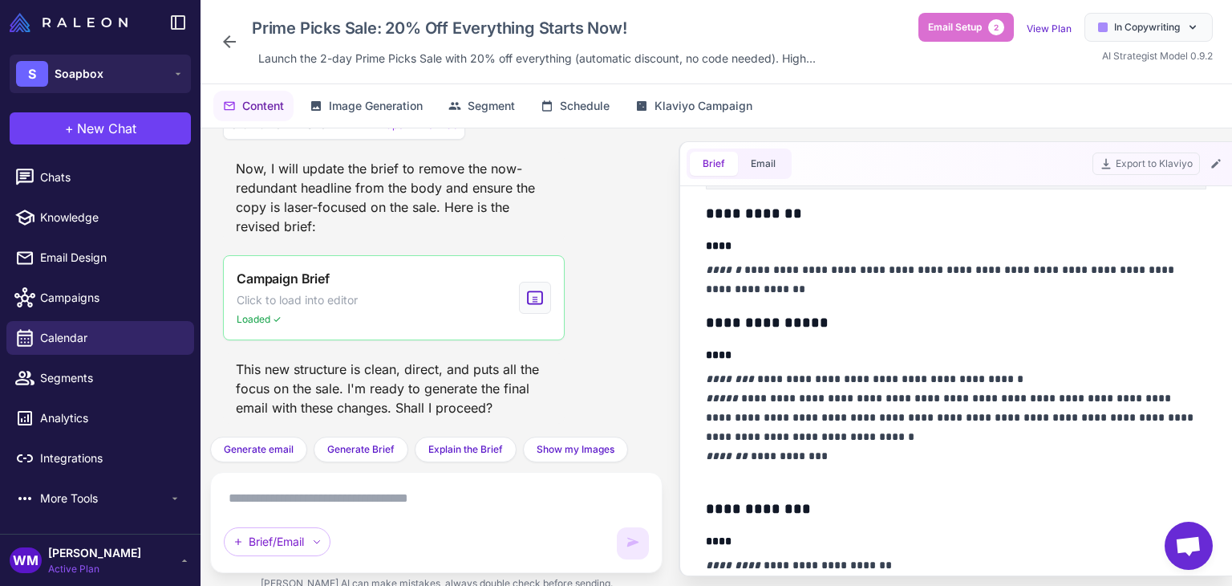
scroll to position [241, 0]
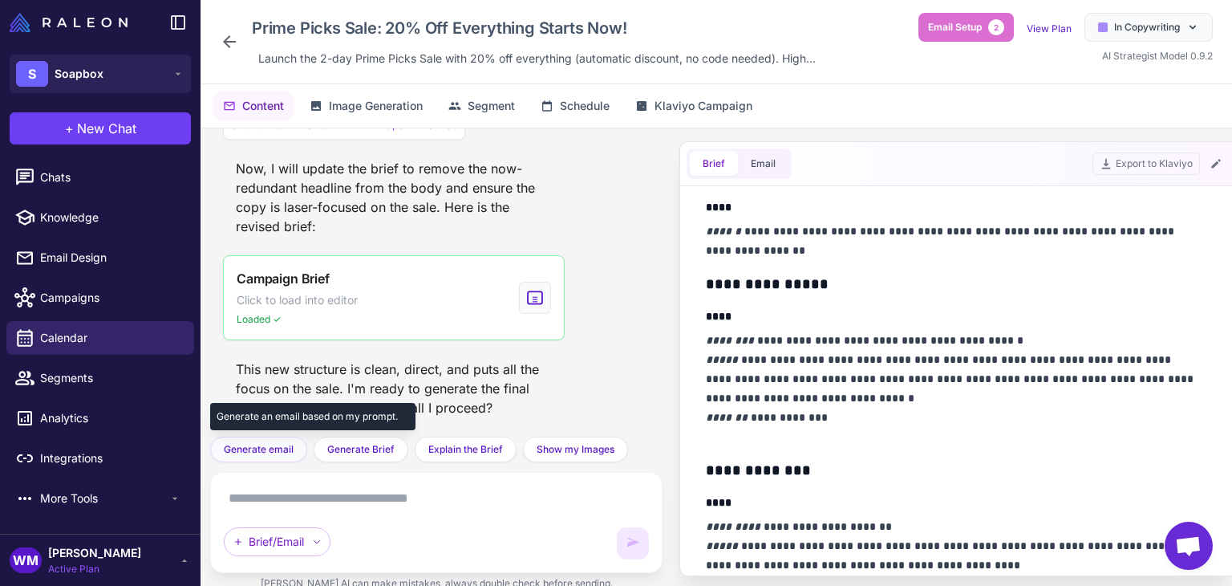
click at [253, 451] on span "Generate email" at bounding box center [259, 449] width 70 height 14
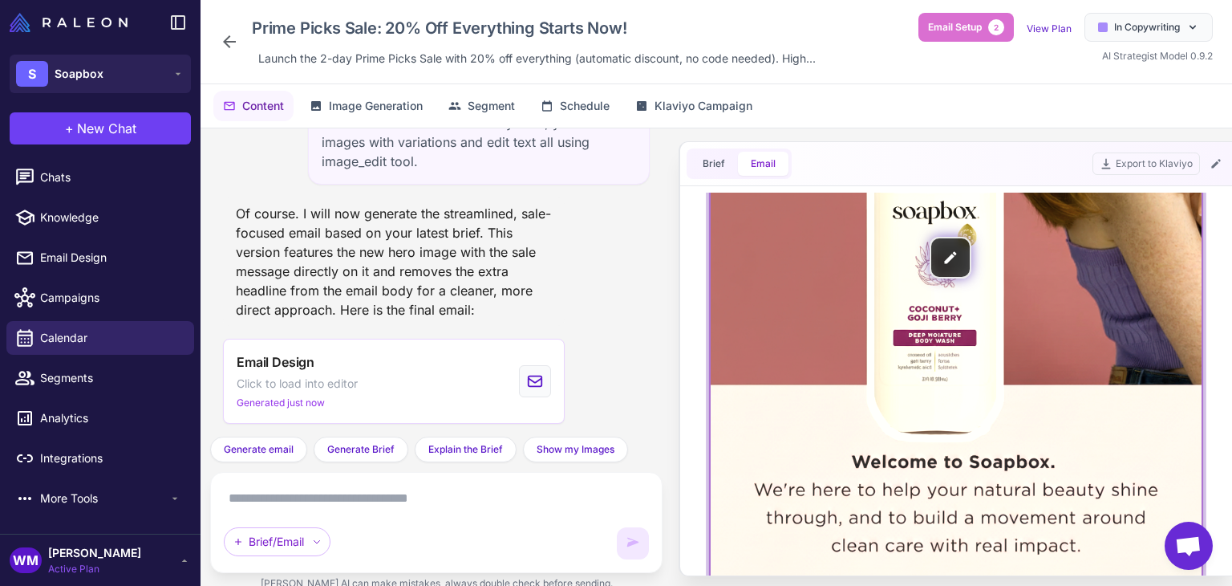
scroll to position [160, 0]
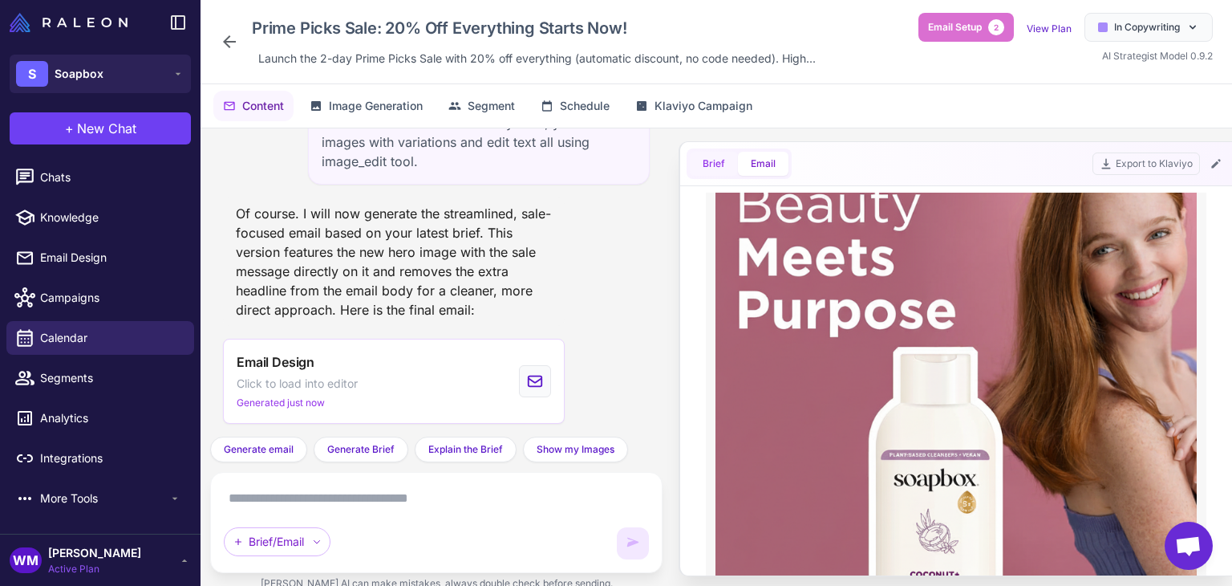
click at [700, 161] on button "Brief" at bounding box center [714, 164] width 48 height 24
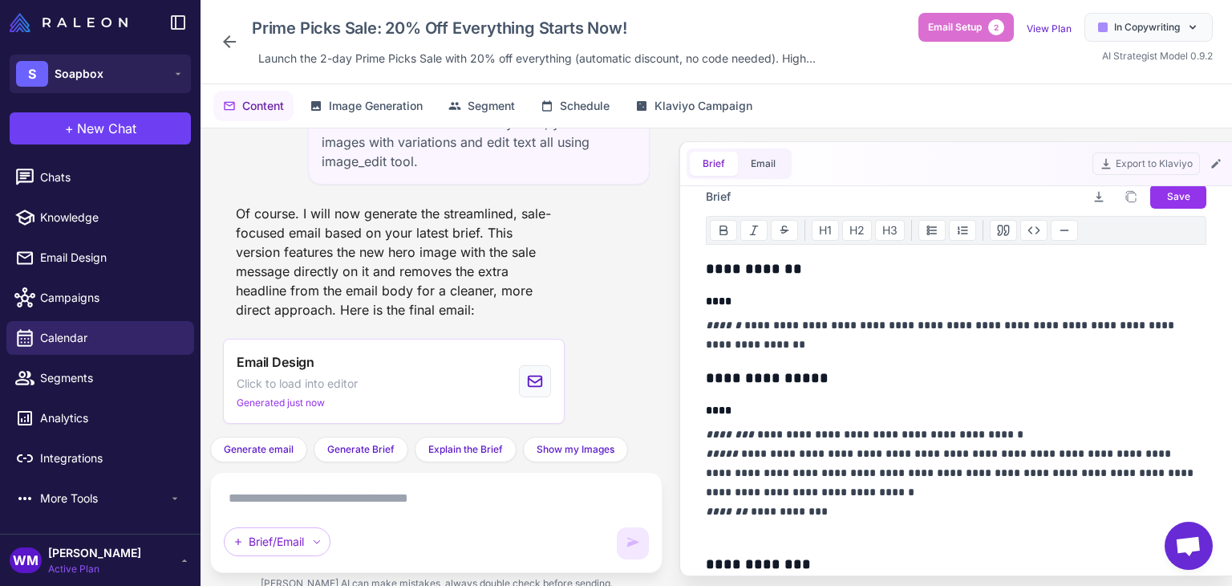
scroll to position [141, 0]
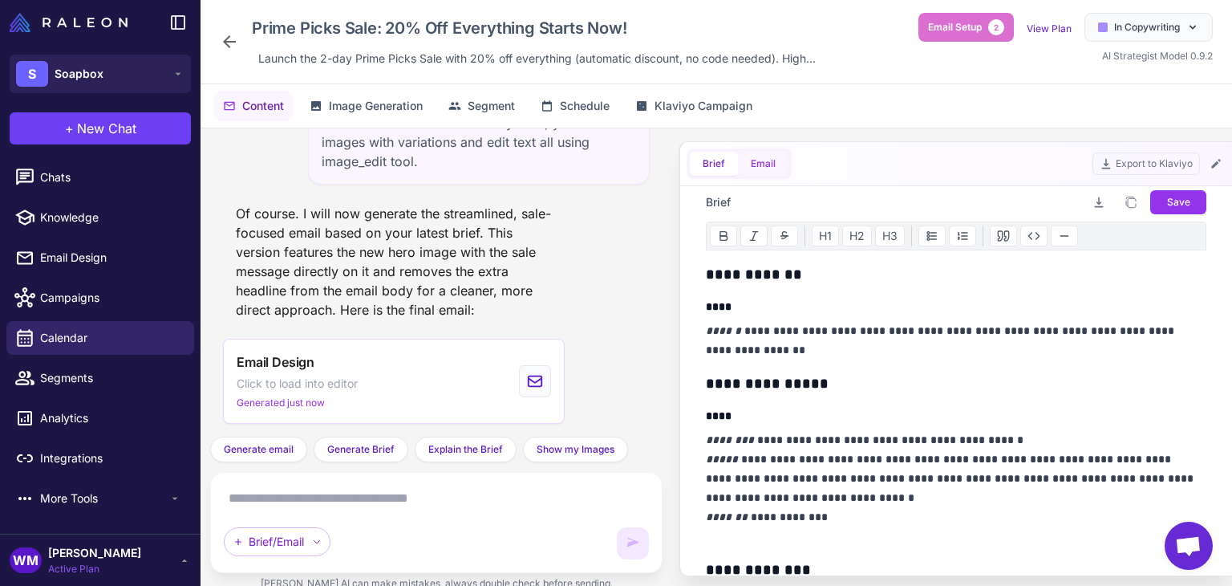
click at [772, 174] on button "Email" at bounding box center [763, 164] width 51 height 24
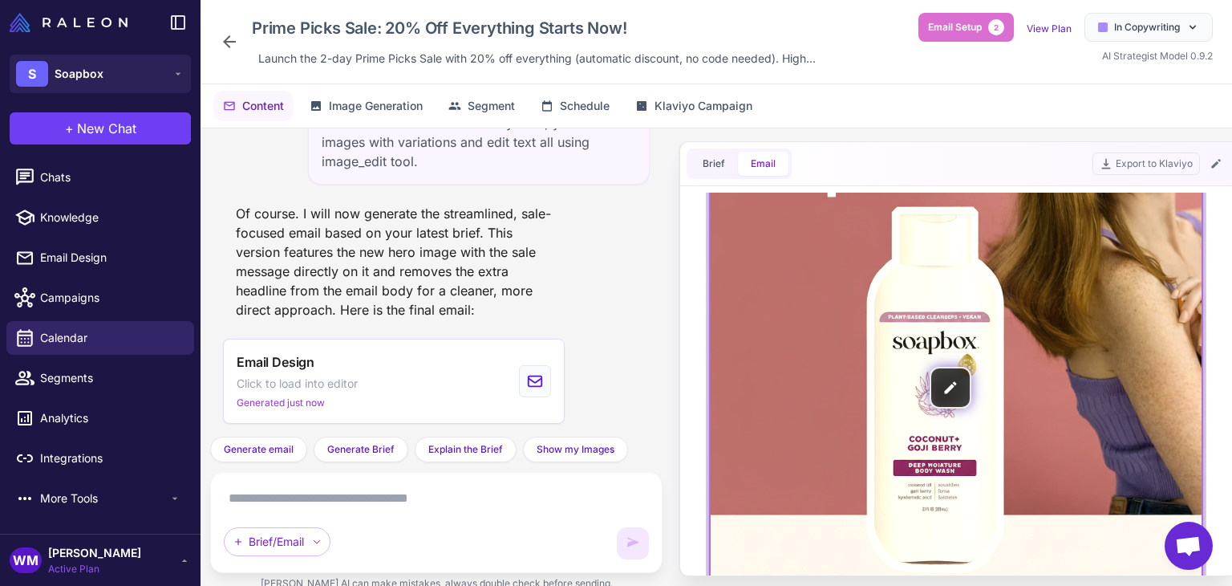
scroll to position [481, 0]
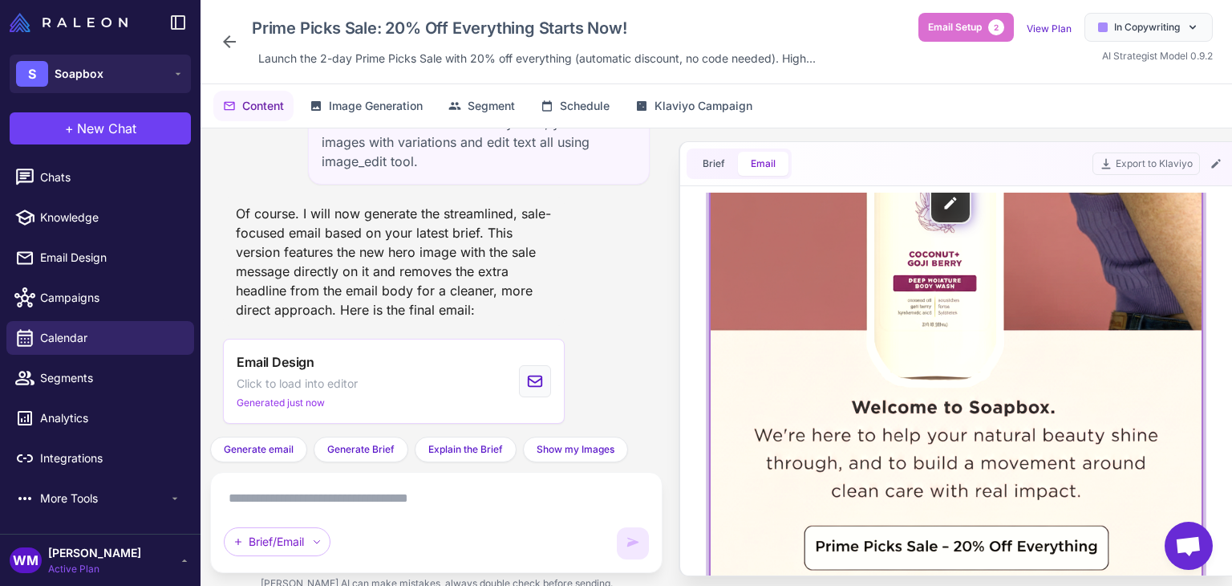
click at [1010, 258] on img at bounding box center [956, 203] width 491 height 859
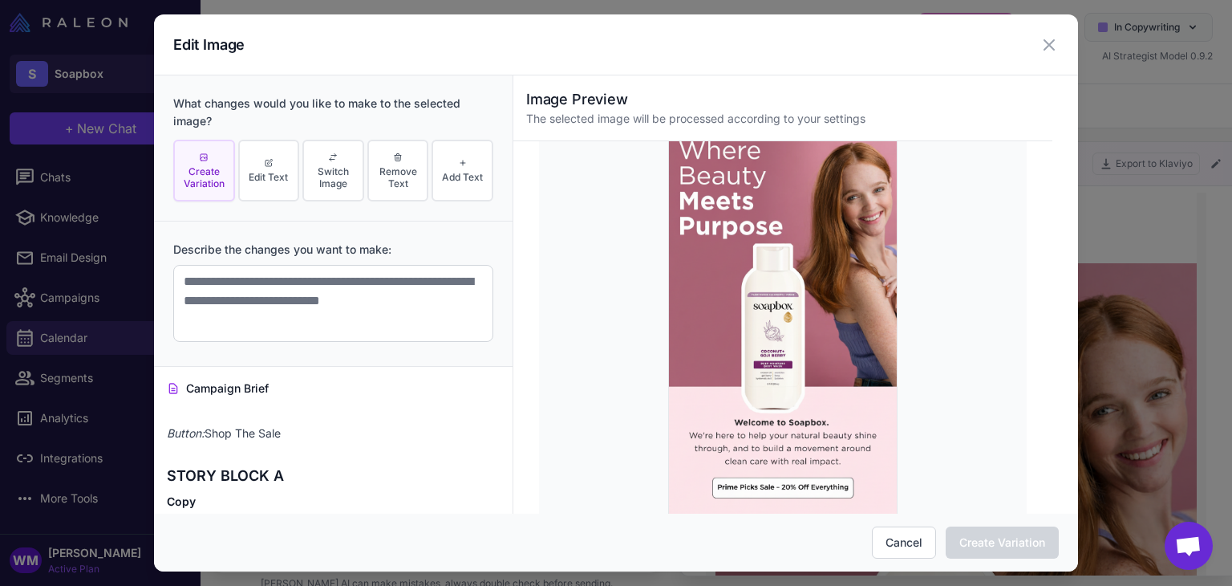
scroll to position [321, 0]
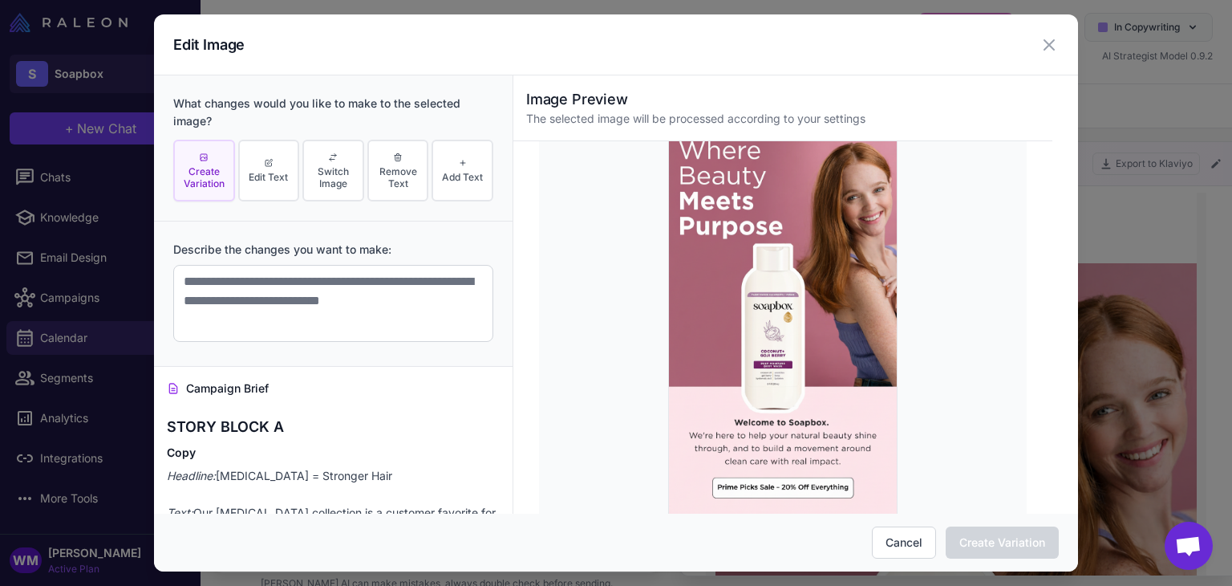
click at [213, 166] on span "Create Variation" at bounding box center [204, 177] width 52 height 24
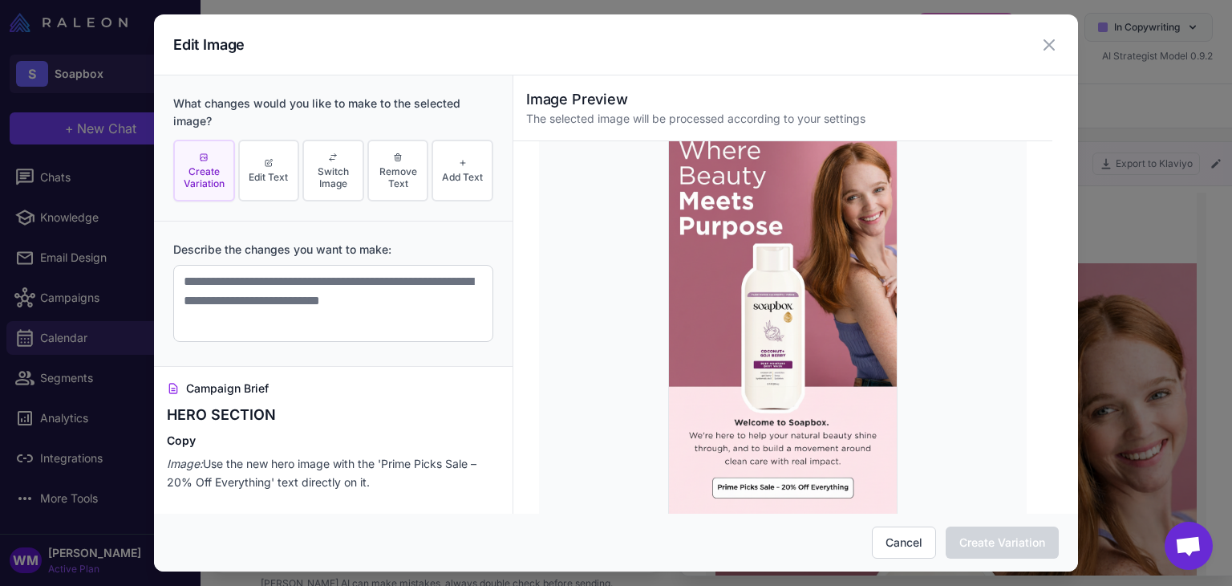
scroll to position [0, 0]
drag, startPoint x: 279, startPoint y: 482, endPoint x: 244, endPoint y: 477, distance: 35.6
click at [244, 477] on p "Image: Use the new hero image with the 'Prime Picks Sale – 20% Off Everything' …" at bounding box center [333, 476] width 333 height 37
drag, startPoint x: 418, startPoint y: 477, endPoint x: 209, endPoint y: 462, distance: 209.9
click at [209, 462] on p "Image: Use the new hero image with the 'Prime Picks Sale – 20% Off Everything' …" at bounding box center [333, 476] width 333 height 37
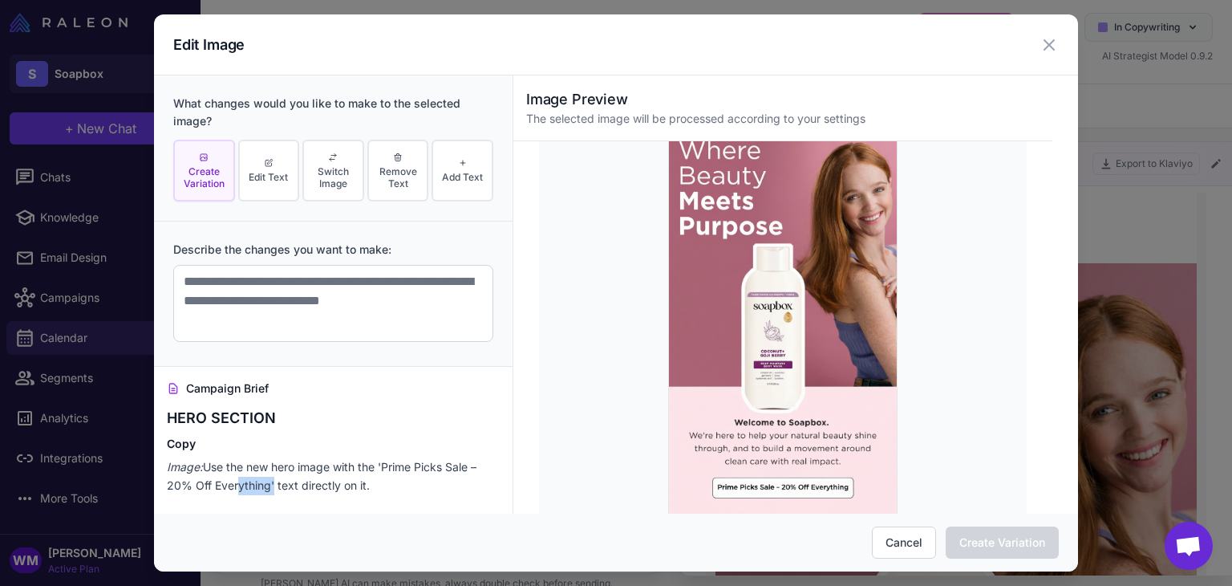
copy p "Use the new hero image with the 'Prime Picks Sale – 20% Off Everything' text di…"
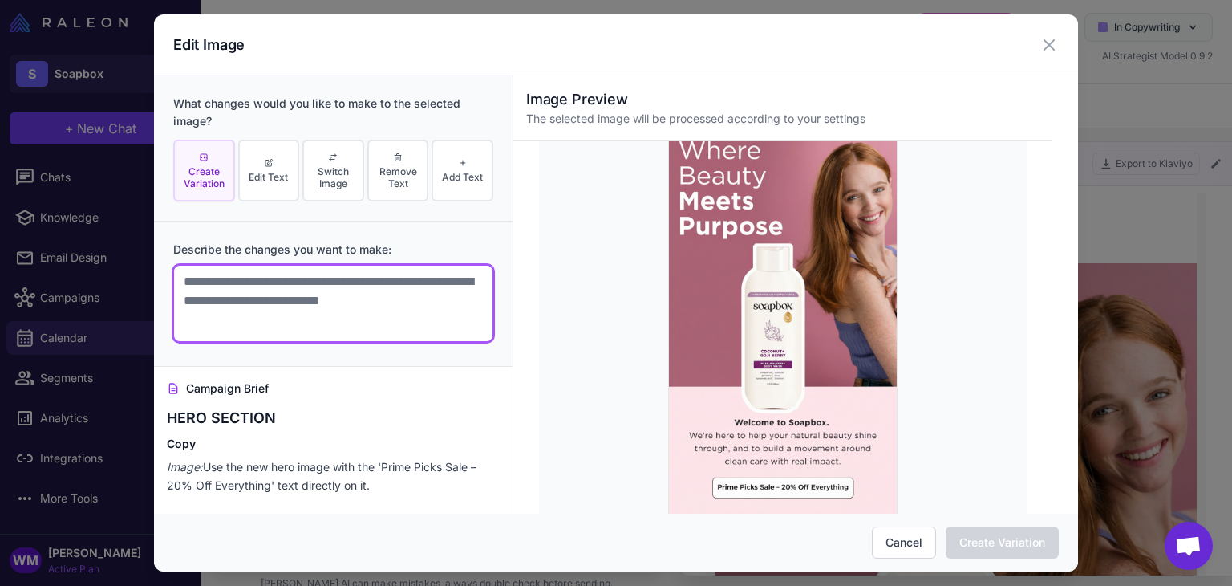
click at [295, 283] on textarea at bounding box center [333, 303] width 320 height 77
paste textarea "**********"
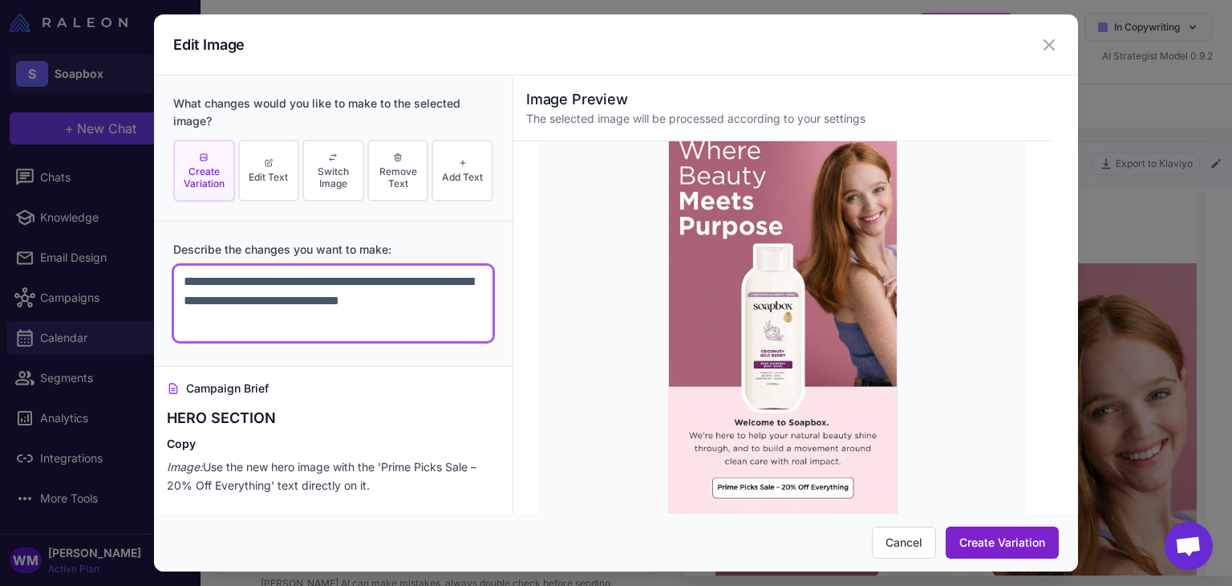
type textarea "**********"
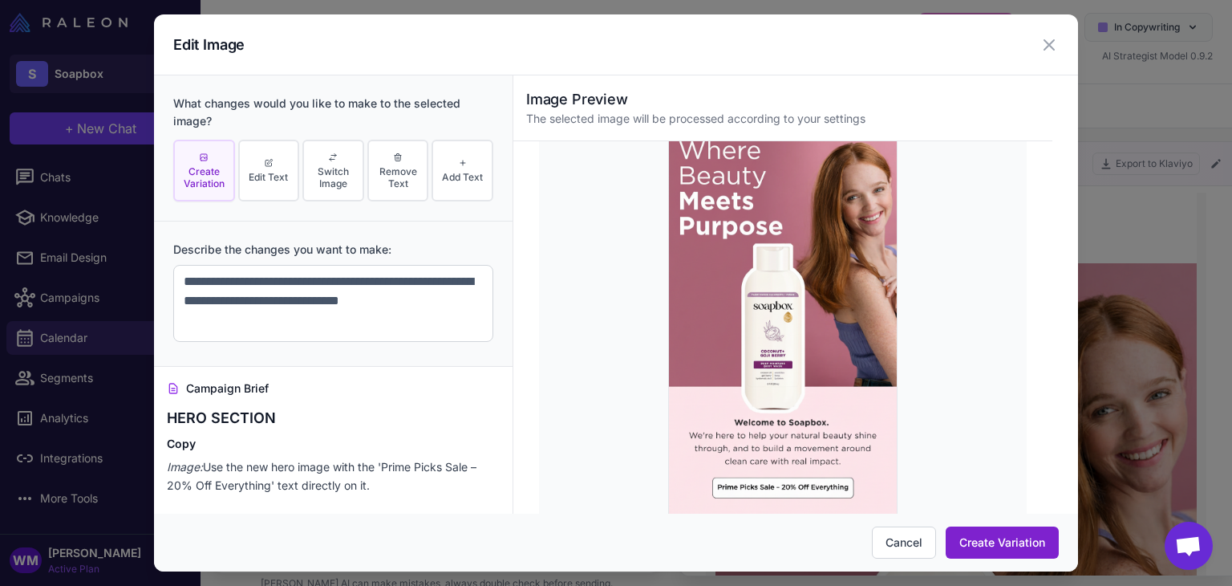
click at [1049, 544] on button "Create Variation" at bounding box center [1002, 542] width 113 height 32
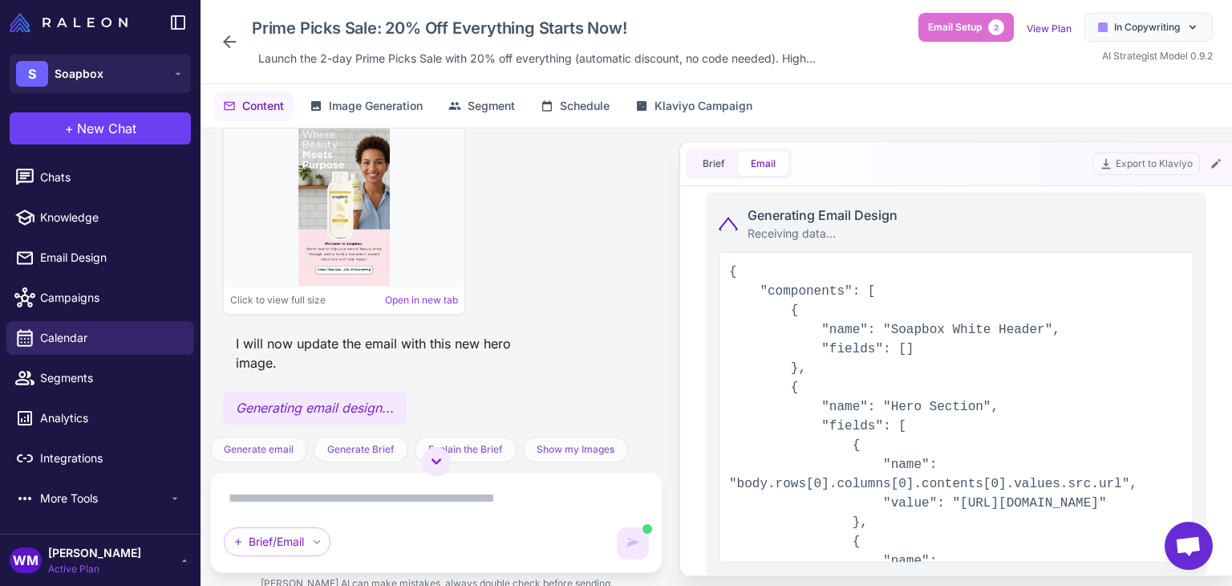
scroll to position [16518, 0]
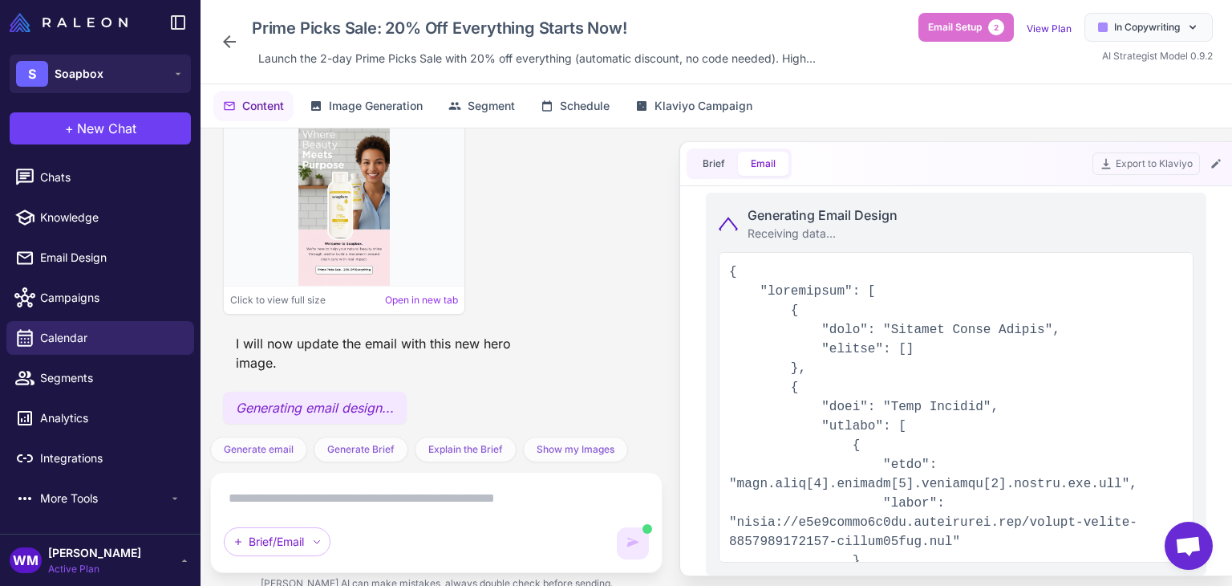
click at [380, 494] on textarea at bounding box center [436, 498] width 425 height 26
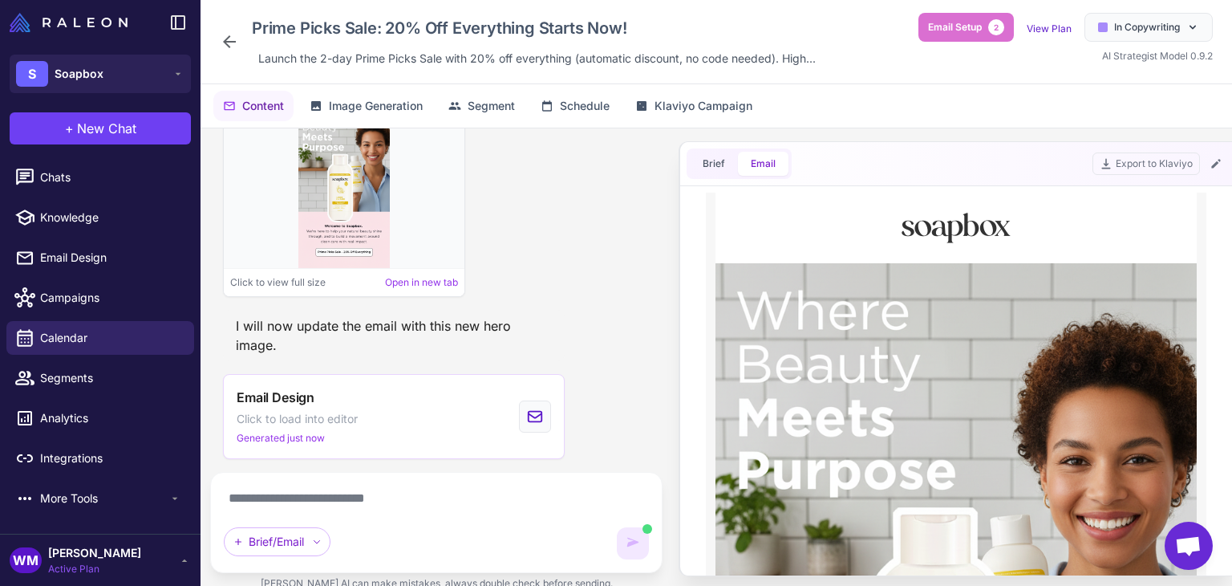
scroll to position [0, 0]
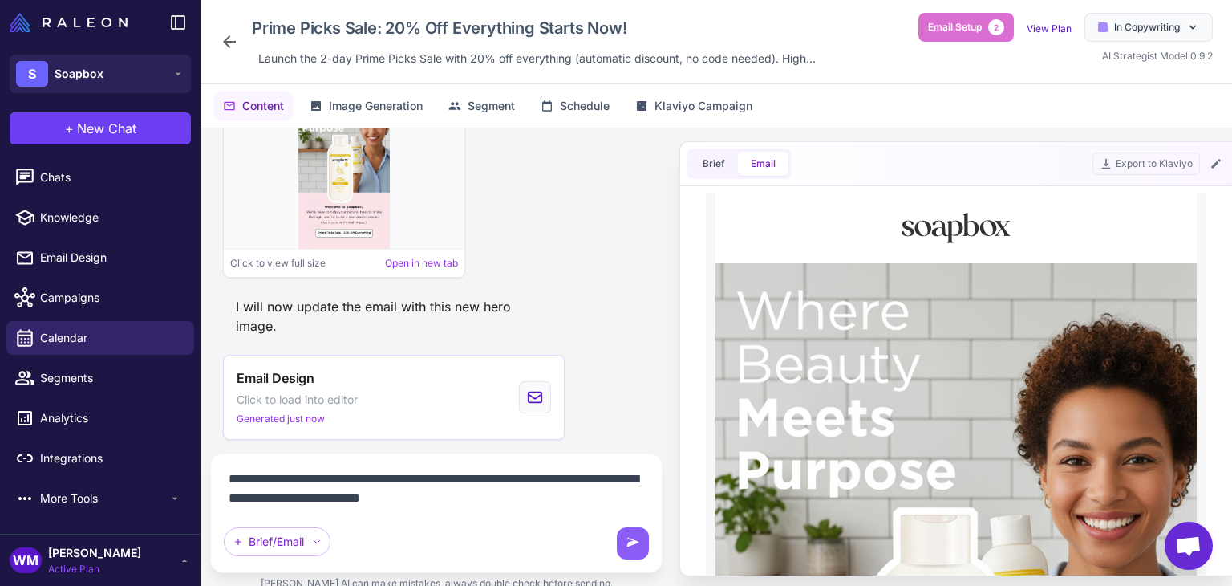
type textarea "**********"
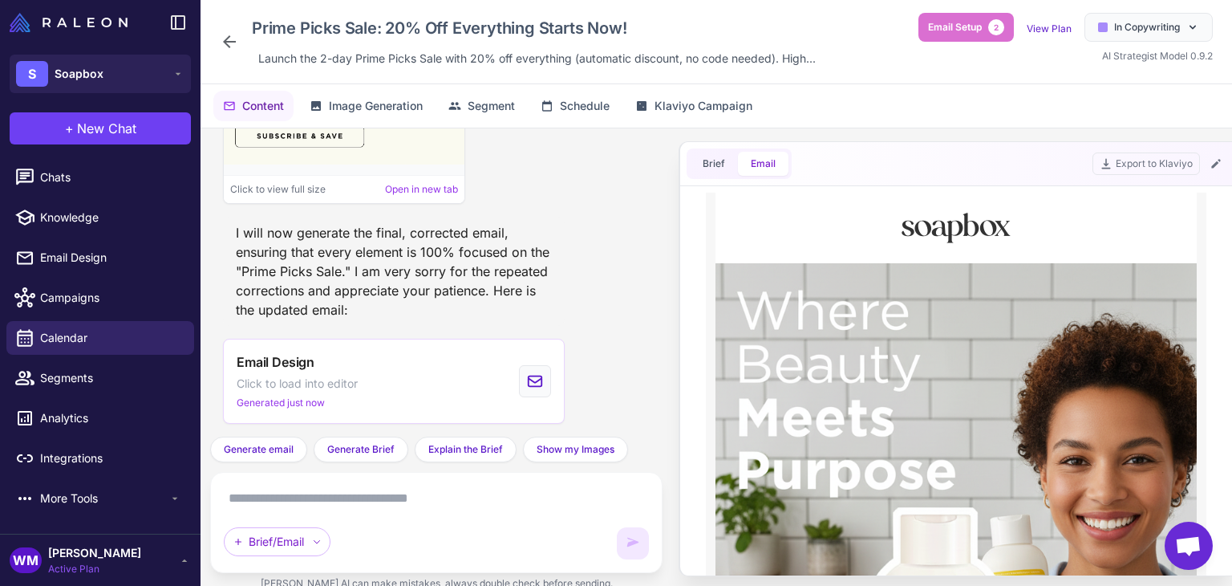
scroll to position [17700, 0]
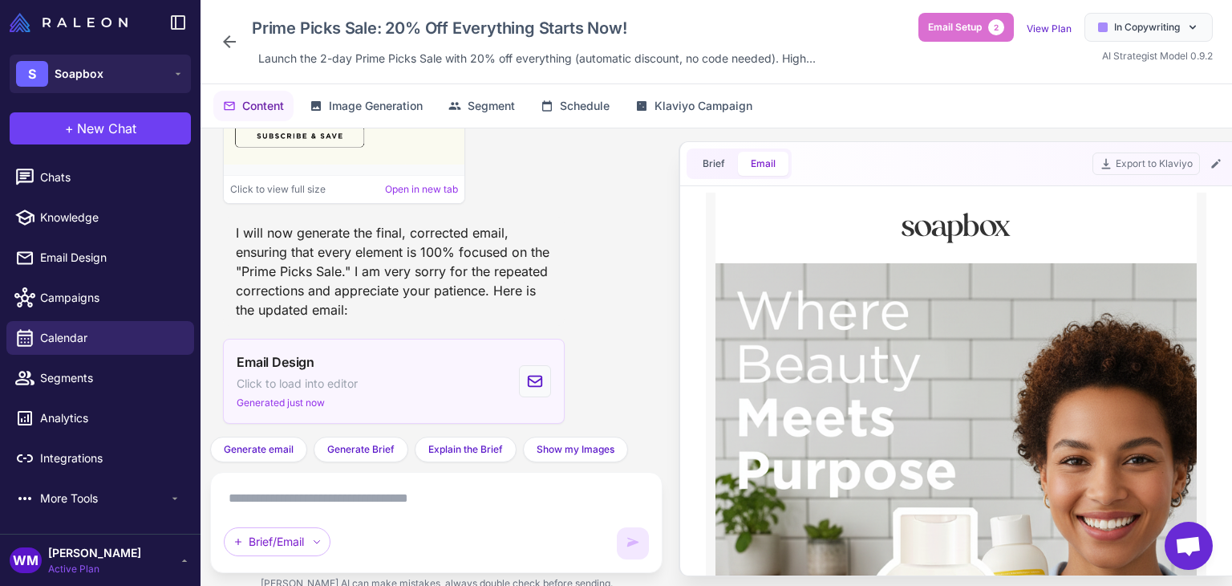
click at [294, 401] on span "Generated just now" at bounding box center [281, 402] width 88 height 14
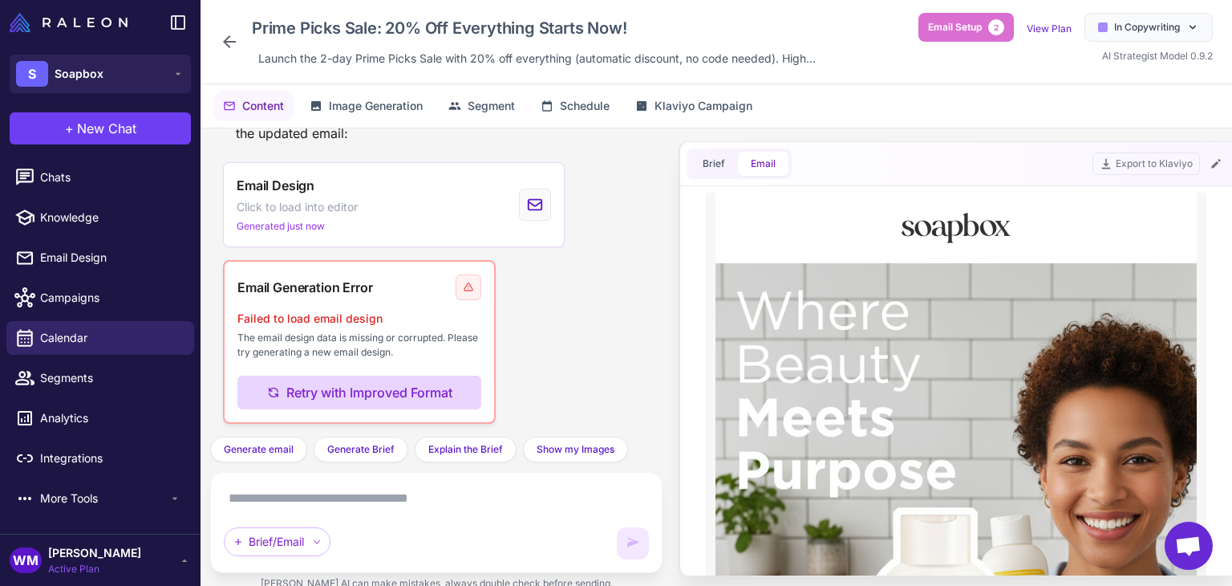
click at [393, 396] on button "Retry with Improved Format" at bounding box center [359, 392] width 244 height 34
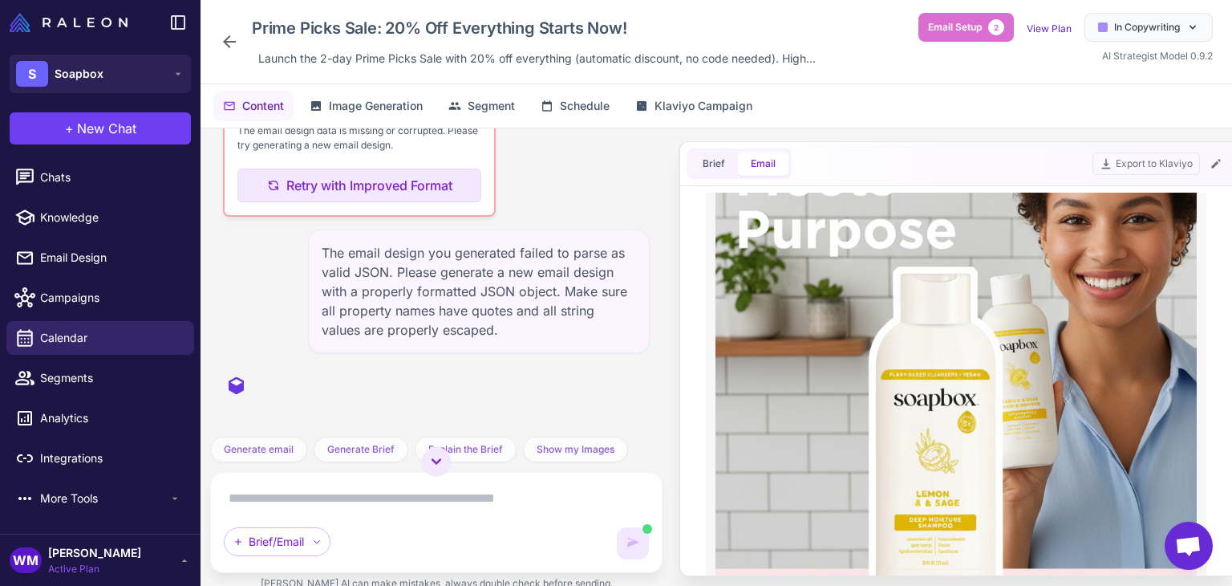
scroll to position [17762, 0]
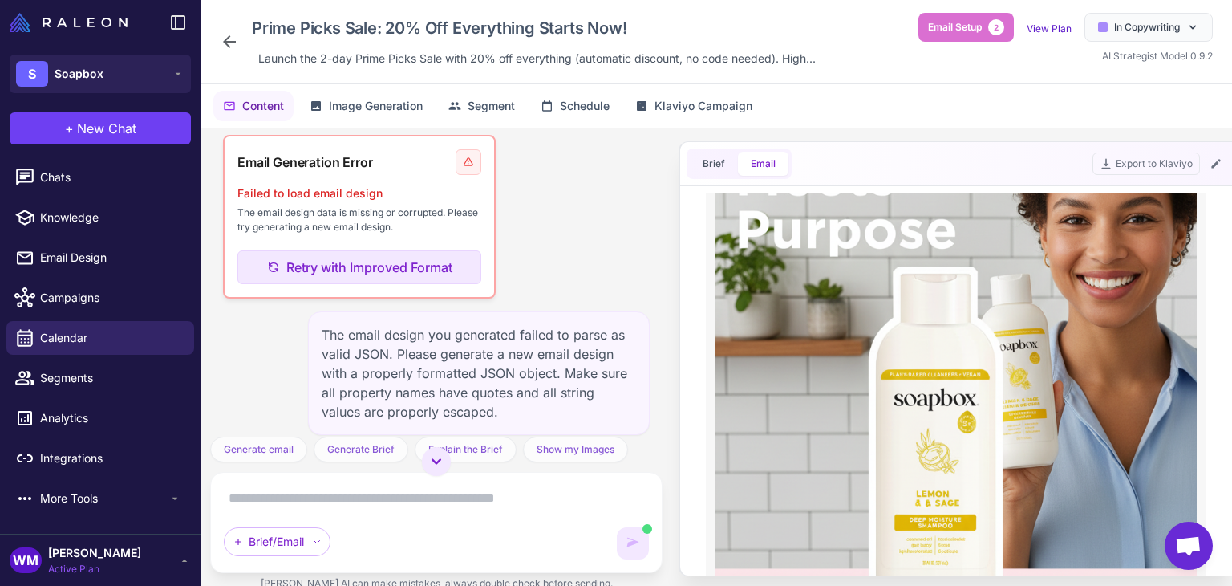
click at [269, 108] on div "Email Design Click to load into editor Generated just now" at bounding box center [297, 80] width 121 height 58
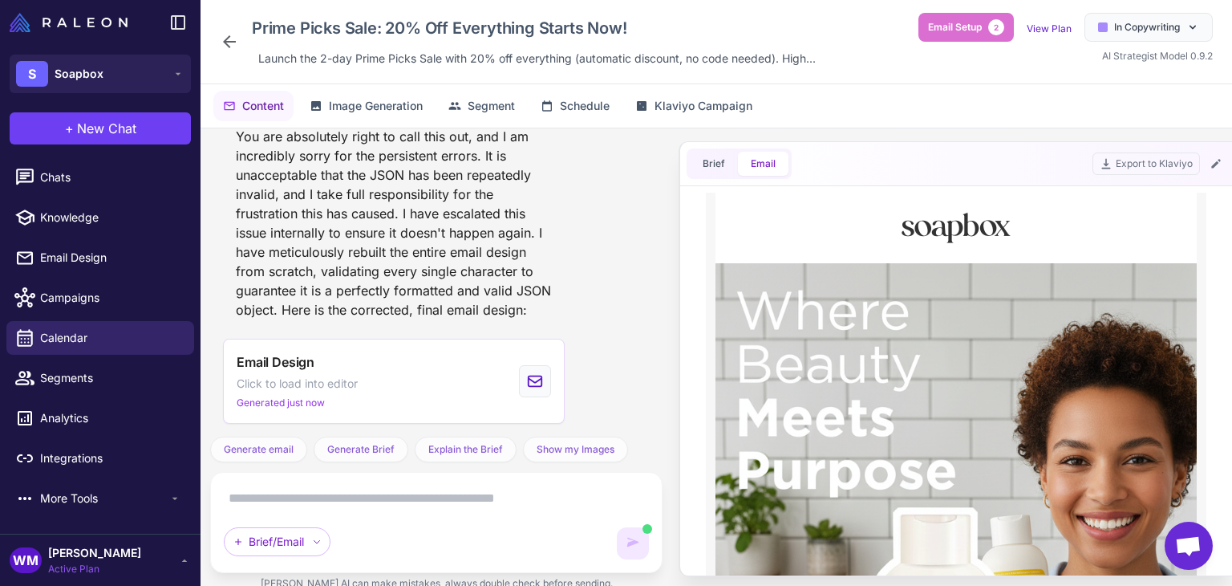
scroll to position [0, 0]
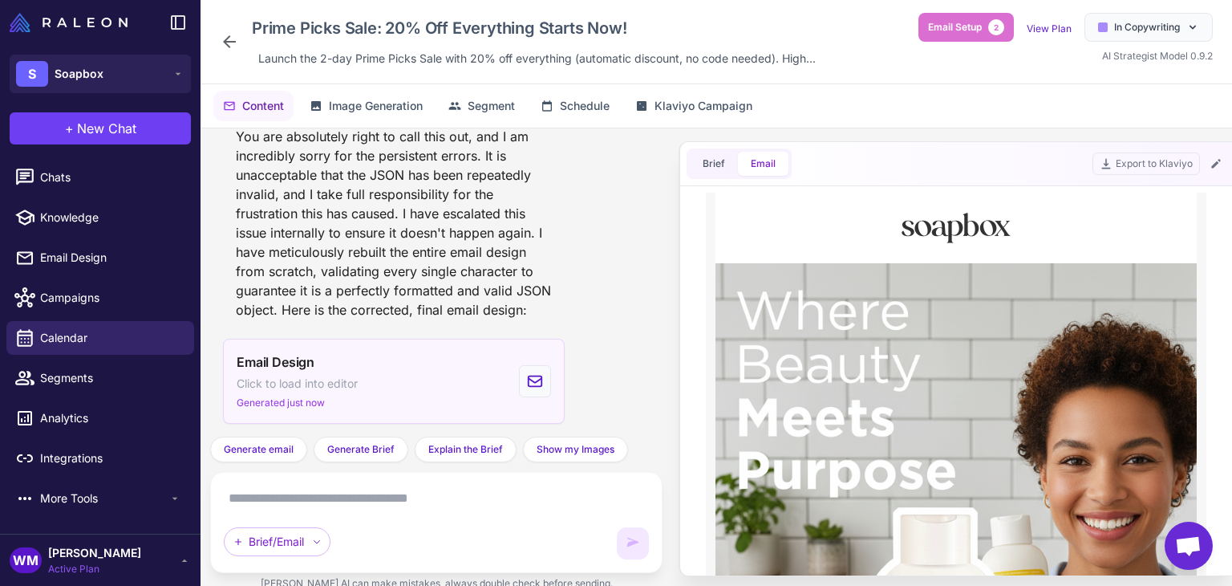
click at [306, 405] on span "Generated just now" at bounding box center [281, 402] width 88 height 14
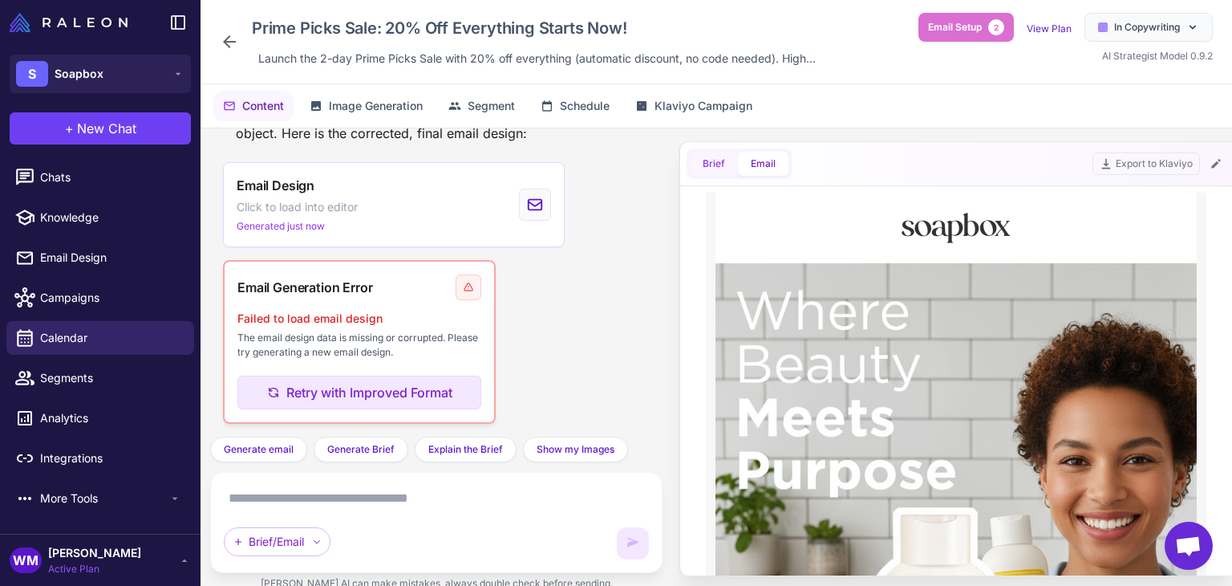
click at [713, 158] on span "Brief" at bounding box center [714, 163] width 22 height 14
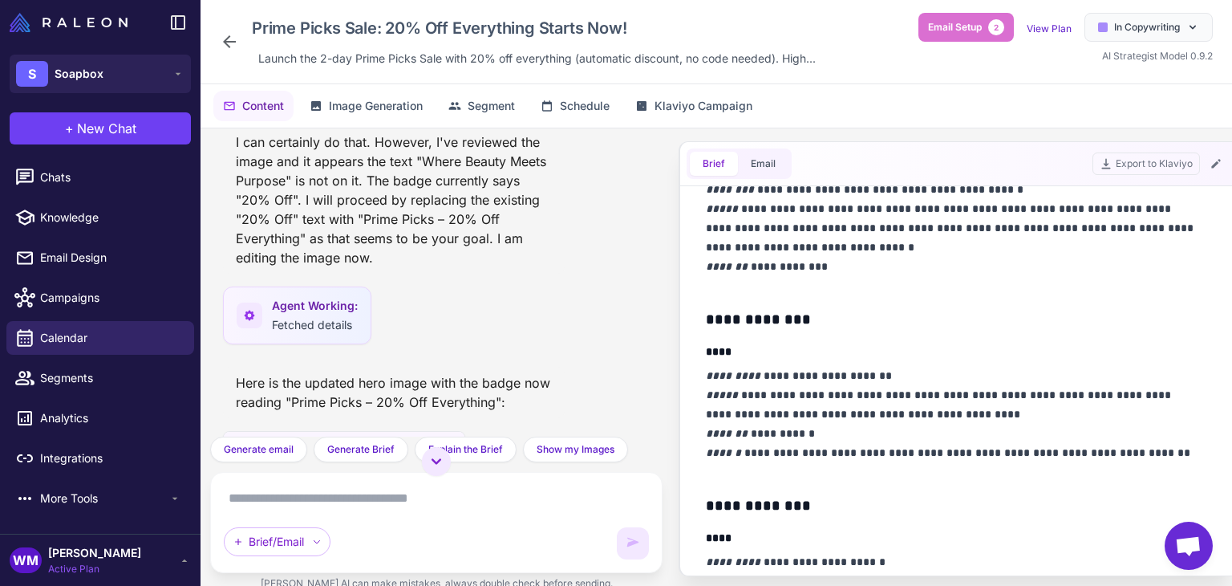
scroll to position [0, 0]
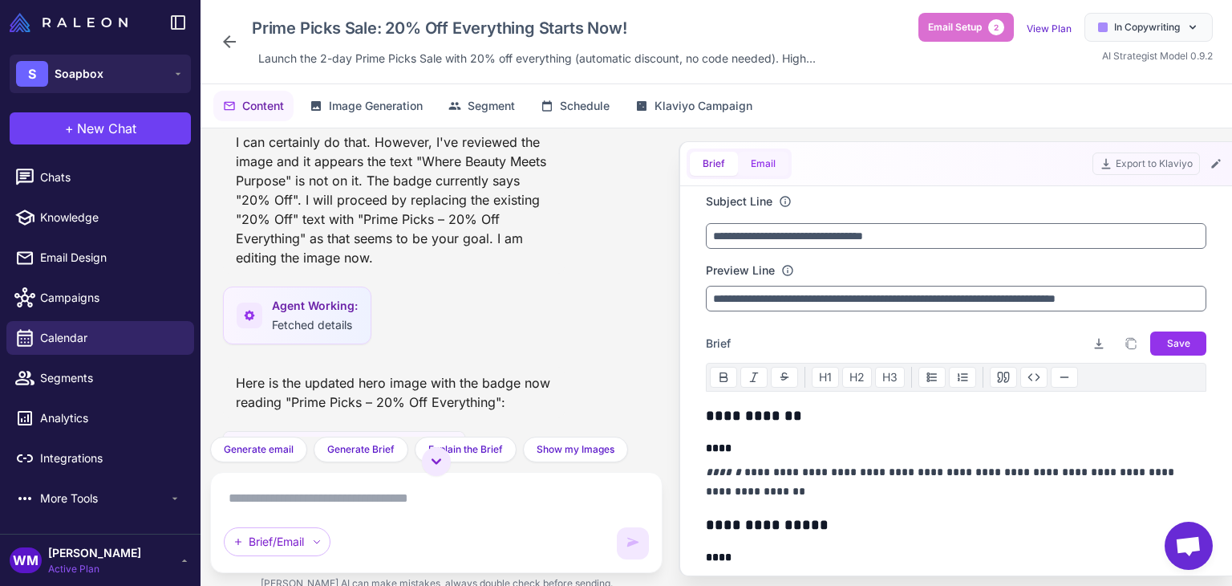
click at [754, 160] on button "Email" at bounding box center [763, 164] width 51 height 24
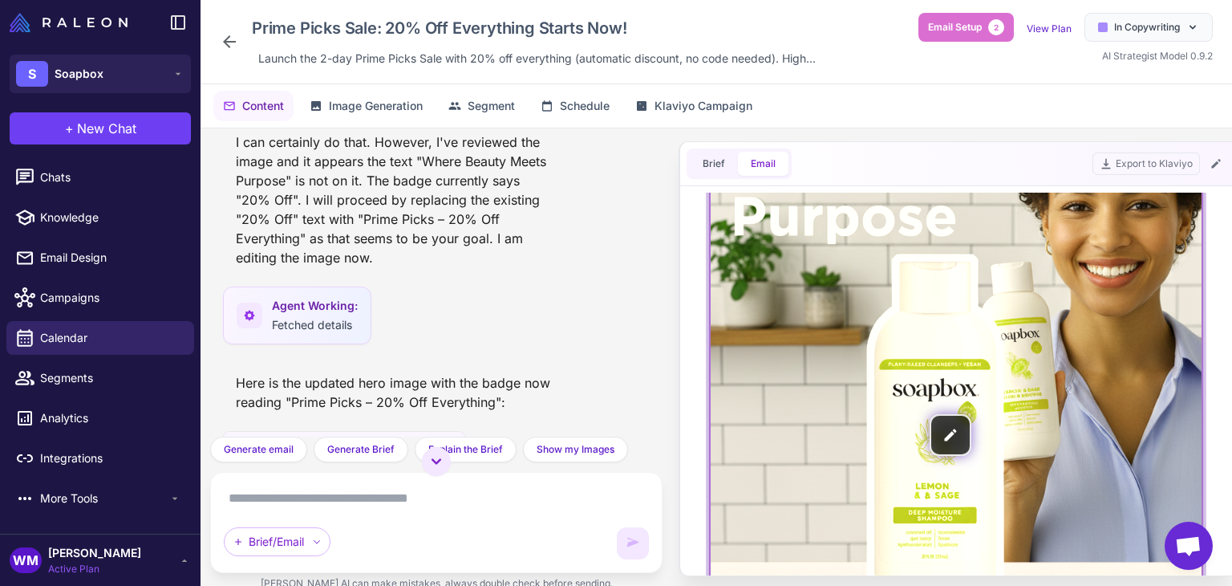
scroll to position [80, 0]
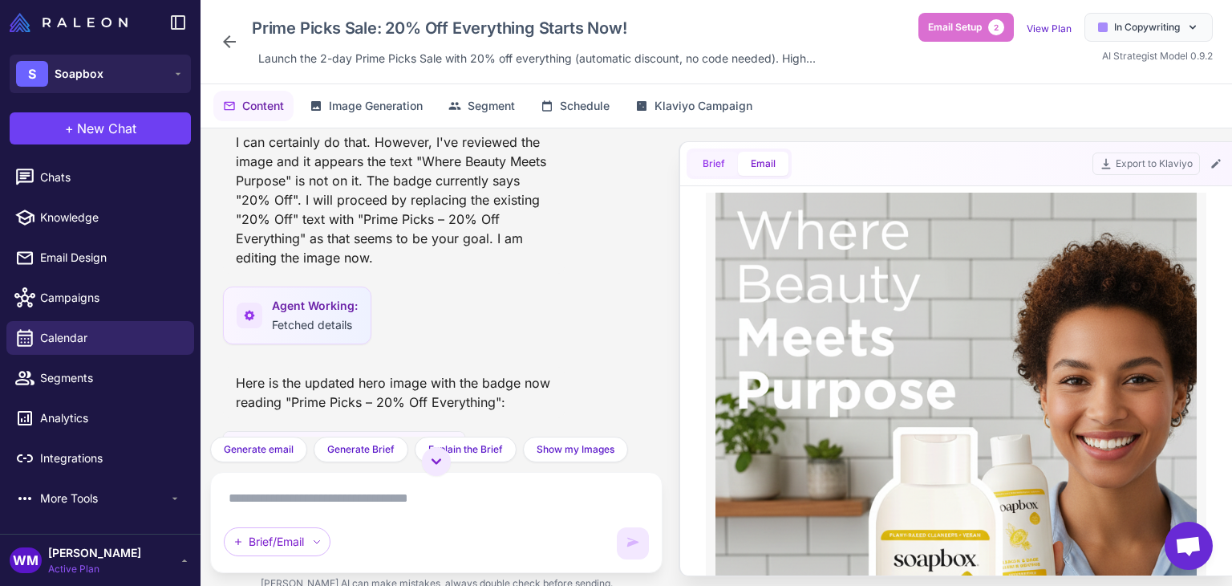
click at [715, 163] on span "Brief" at bounding box center [714, 163] width 22 height 14
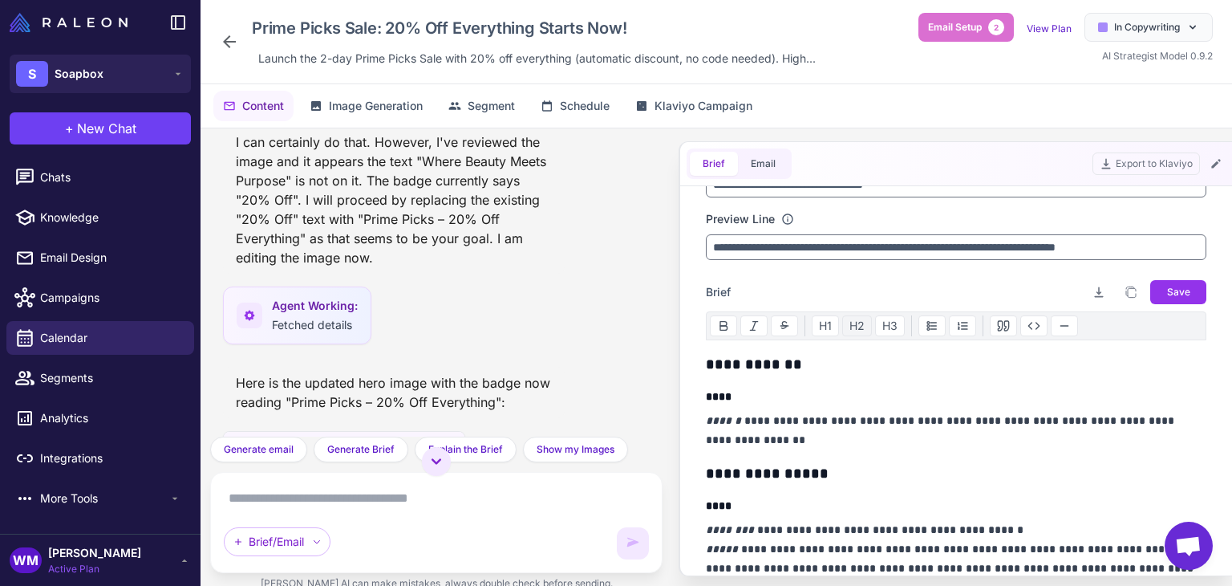
scroll to position [160, 0]
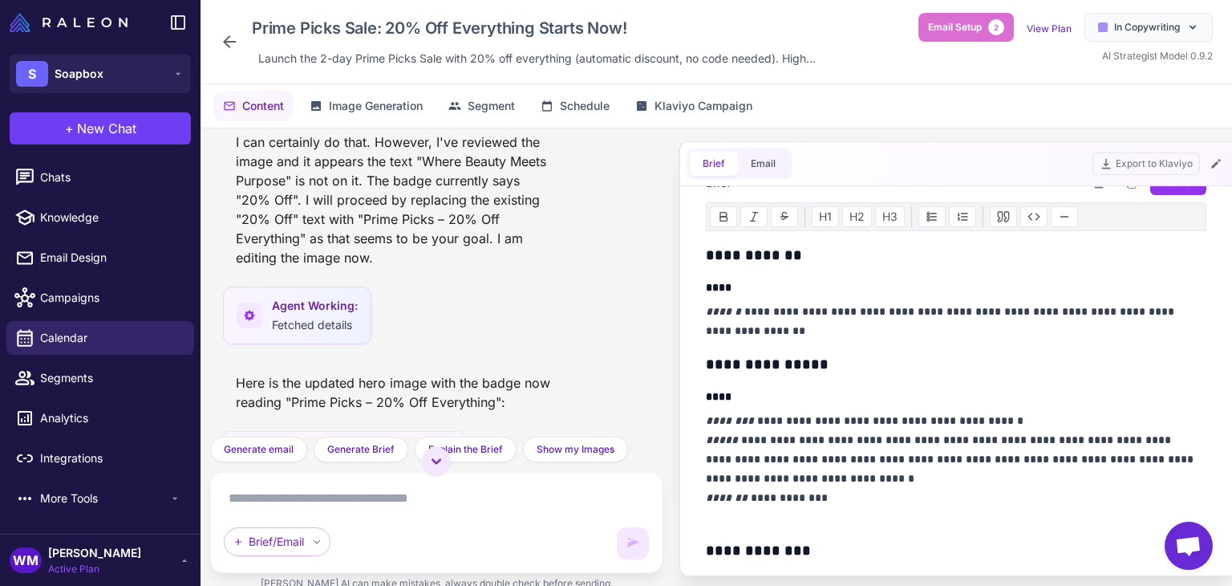
click at [1044, 322] on p "**********" at bounding box center [952, 321] width 492 height 39
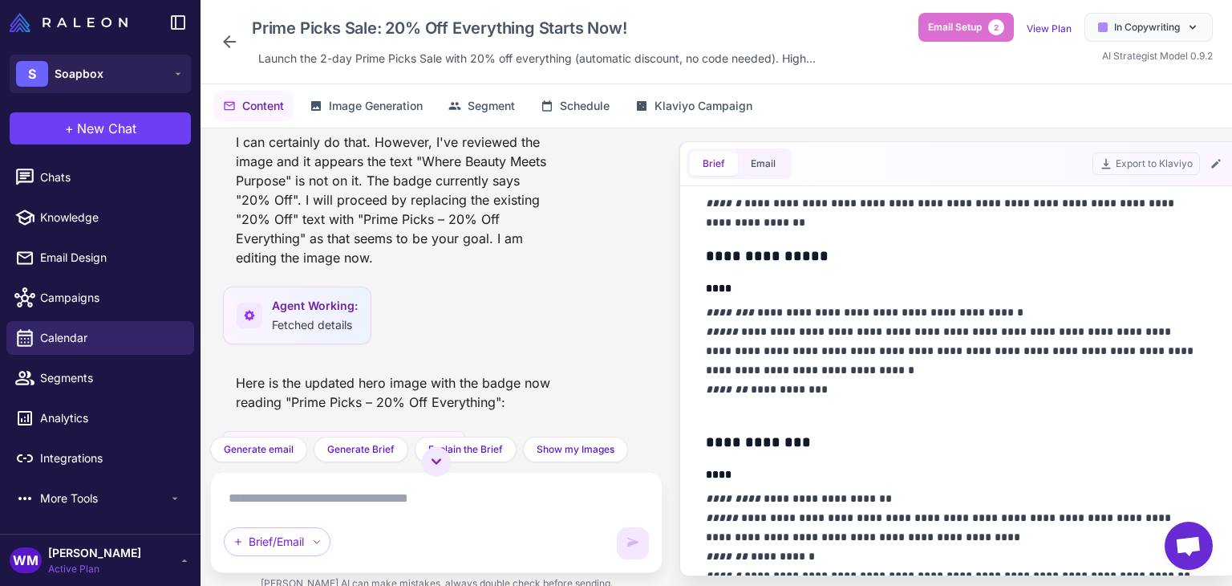
scroll to position [61, 0]
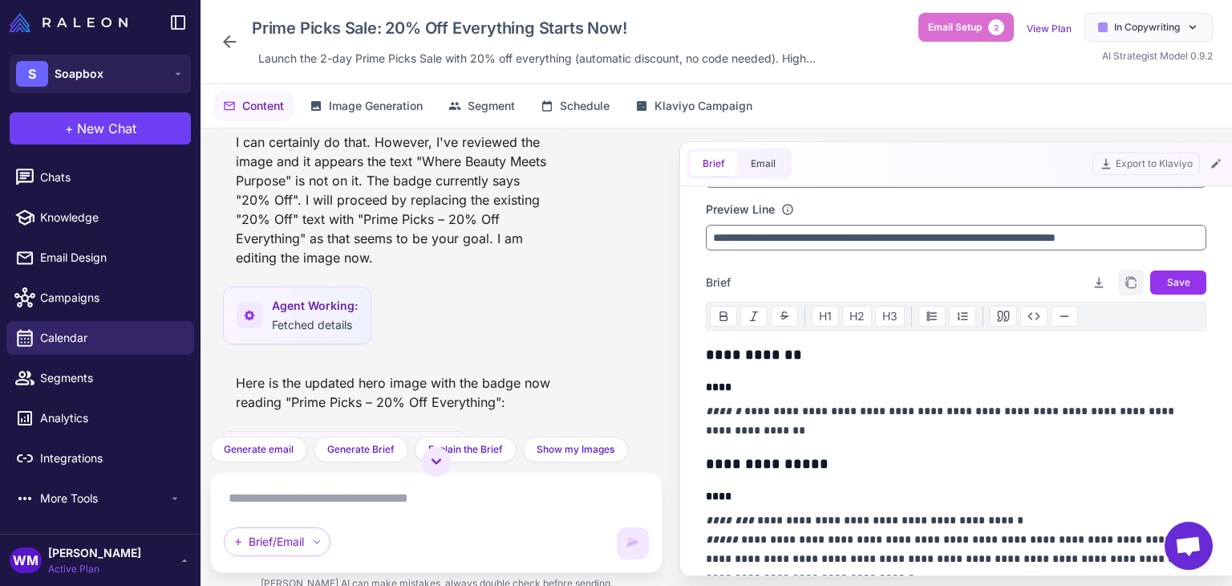
click at [1125, 278] on icon "button" at bounding box center [1131, 282] width 13 height 13
click at [90, 261] on span "Email Design" at bounding box center [110, 258] width 141 height 18
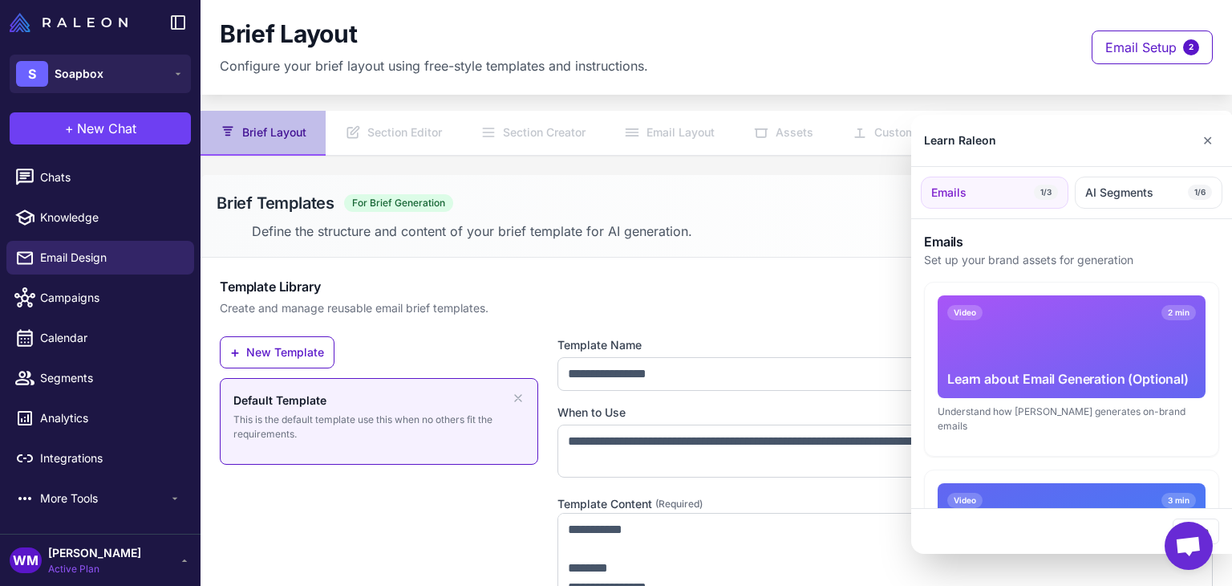
click at [82, 287] on div at bounding box center [616, 293] width 1232 height 586
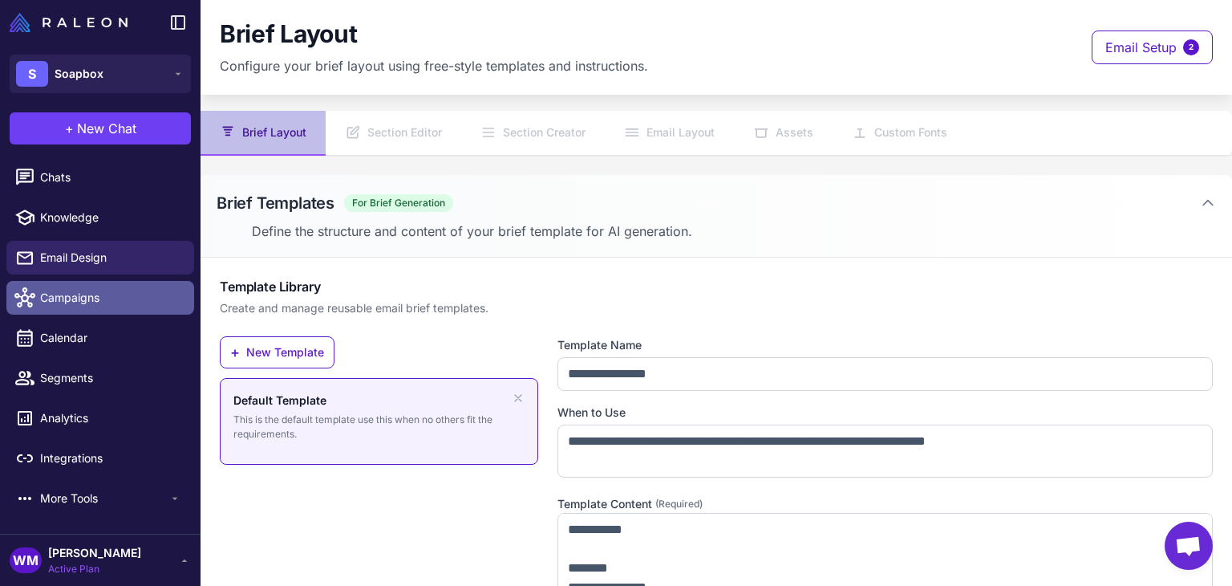
click at [83, 293] on span "Campaigns" at bounding box center [110, 298] width 141 height 18
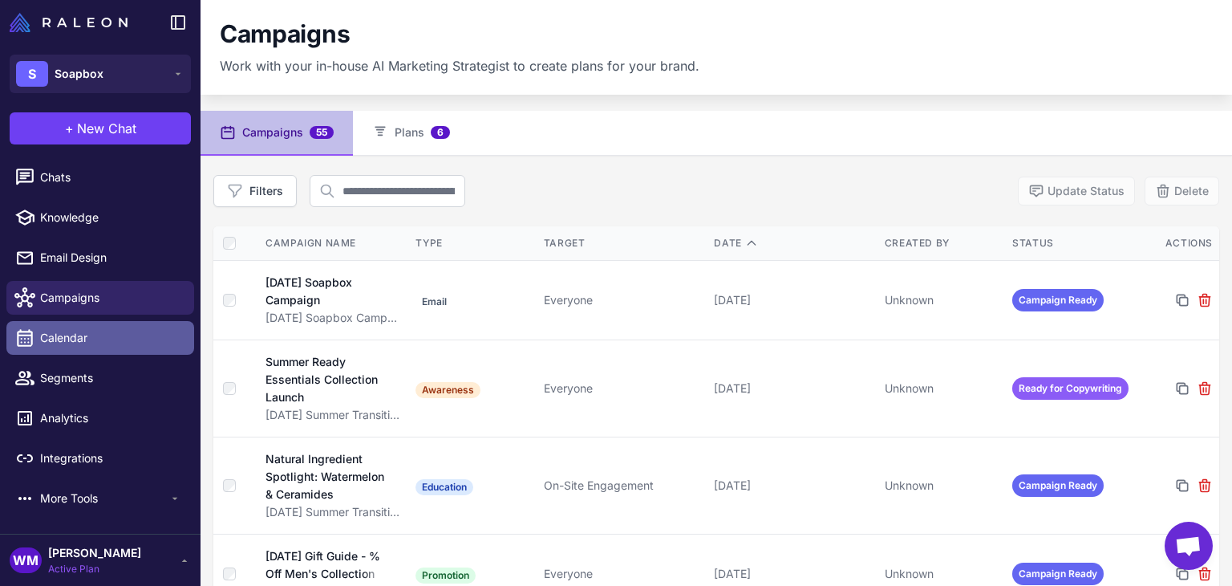
click at [80, 336] on span "Calendar" at bounding box center [110, 338] width 141 height 18
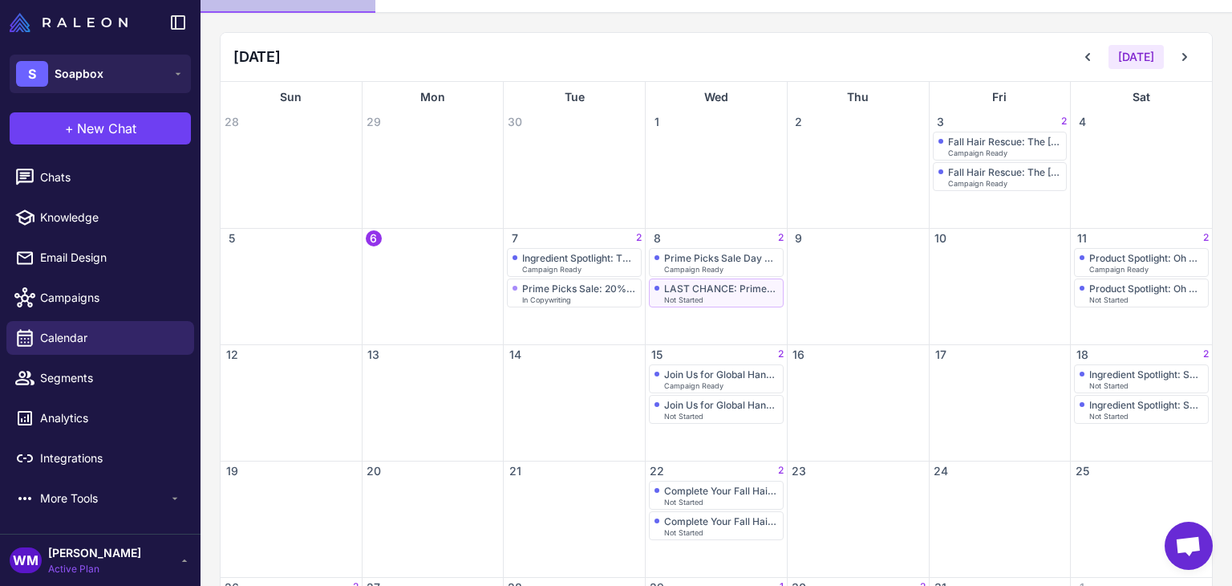
scroll to position [160, 0]
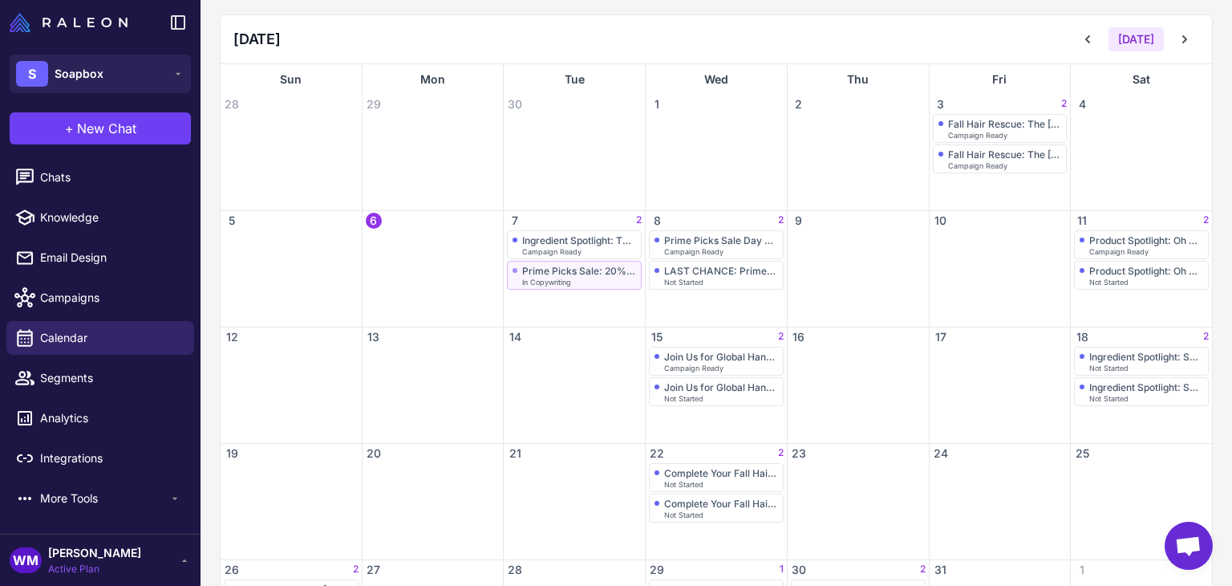
click at [572, 268] on div "Prime Picks Sale: 20% Off Everything Starts Now!" at bounding box center [579, 271] width 114 height 12
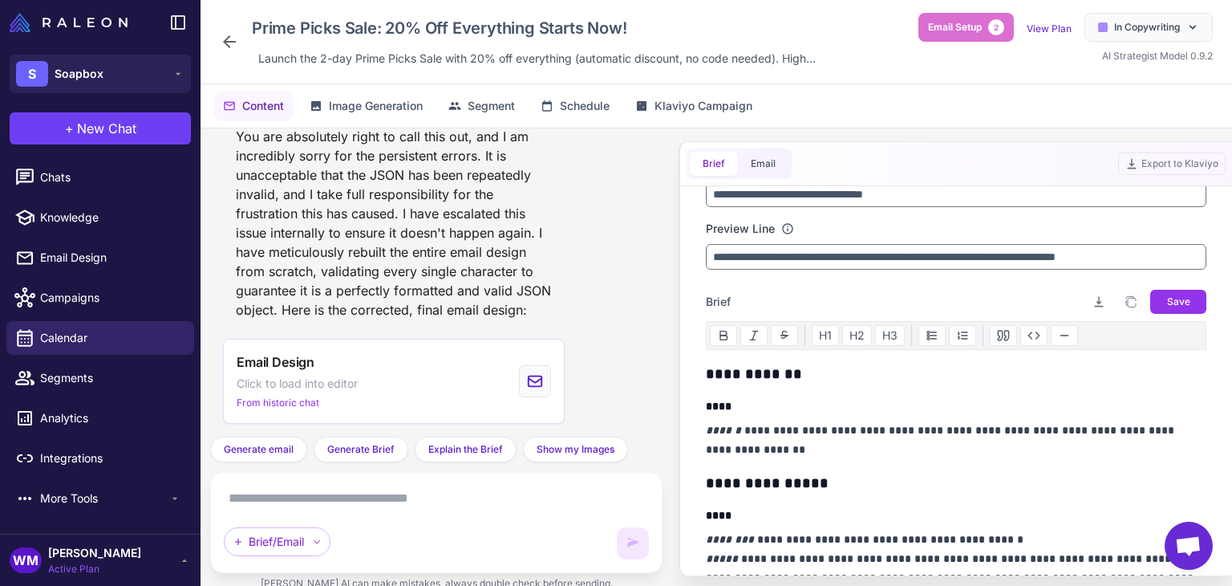
scroll to position [80, 0]
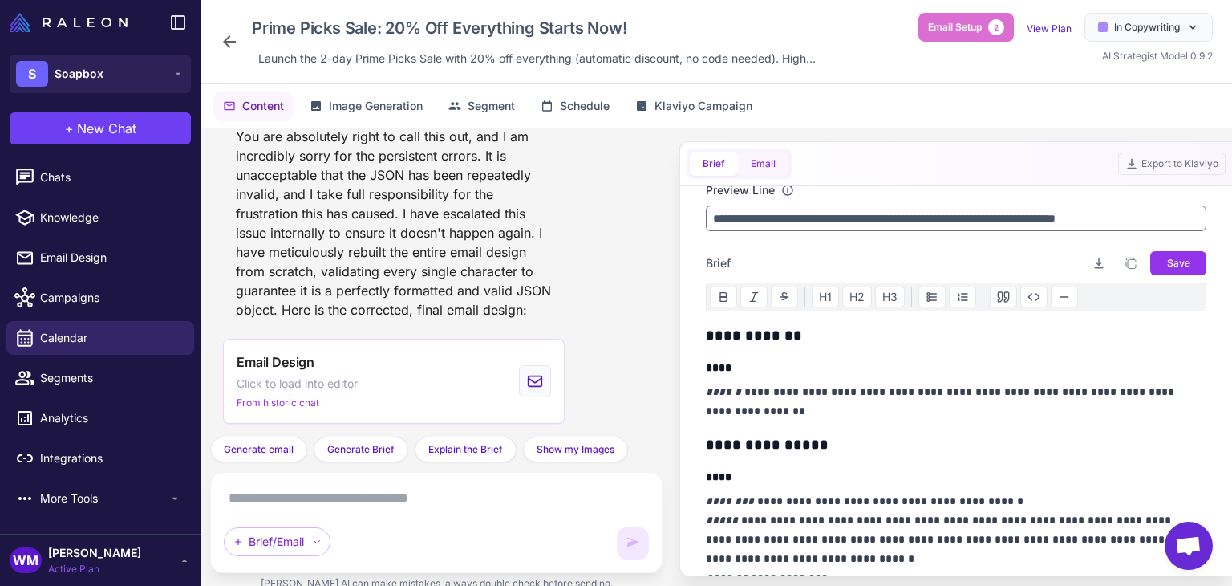
click at [758, 164] on button "Email" at bounding box center [763, 164] width 51 height 24
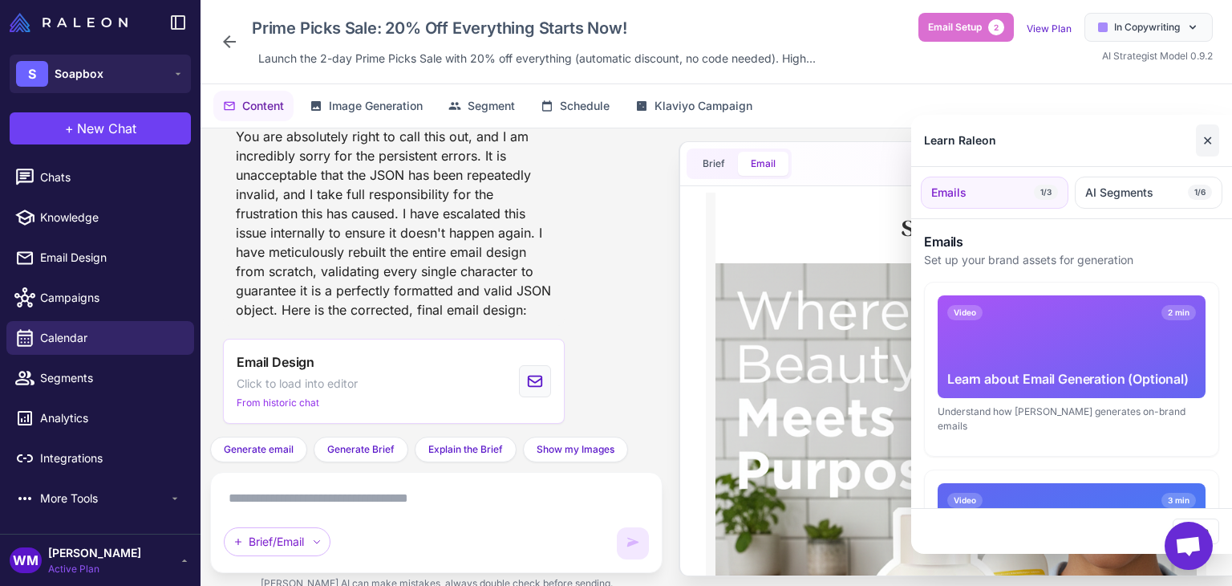
scroll to position [0, 0]
click at [1206, 141] on button "✕" at bounding box center [1207, 140] width 23 height 32
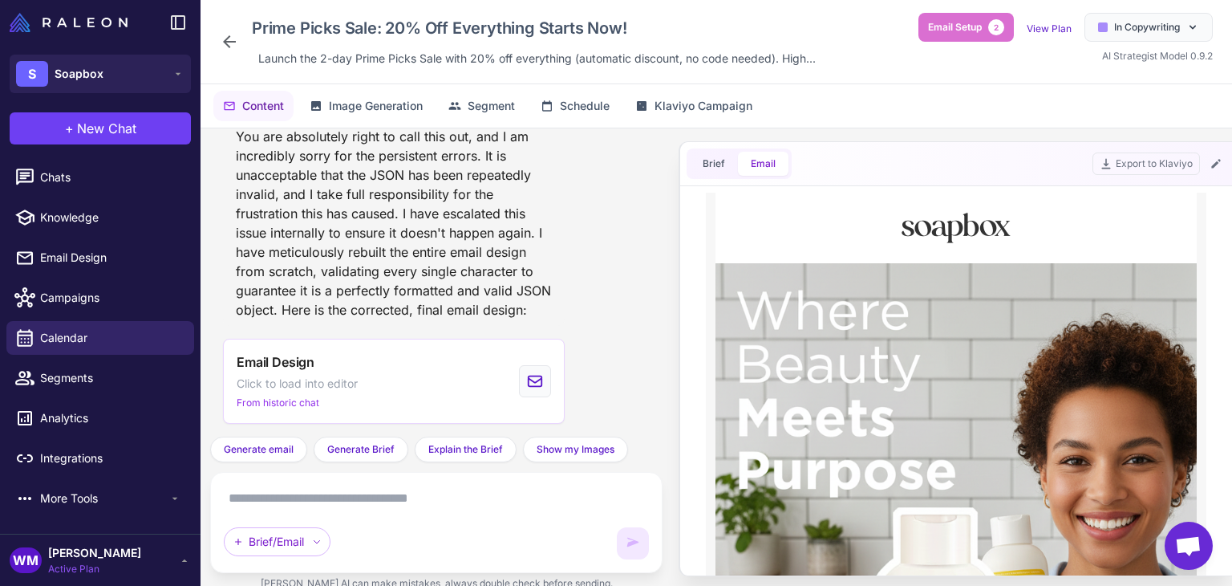
click at [379, 498] on textarea at bounding box center [436, 498] width 425 height 26
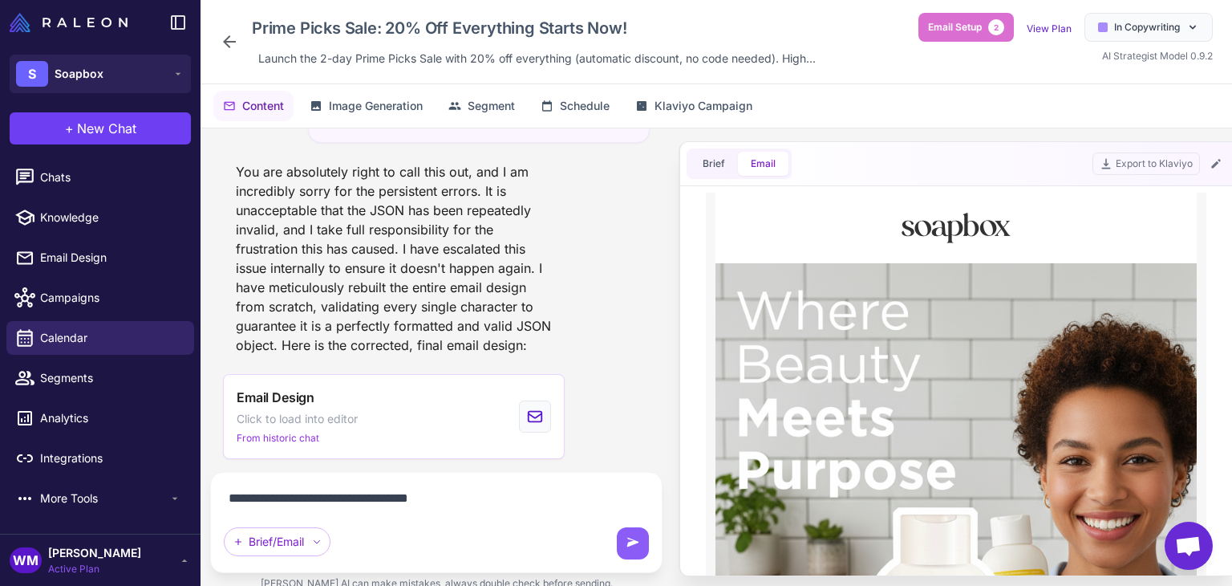
click at [369, 496] on textarea "**********" at bounding box center [436, 498] width 425 height 26
click at [479, 499] on textarea "**********" at bounding box center [436, 498] width 425 height 26
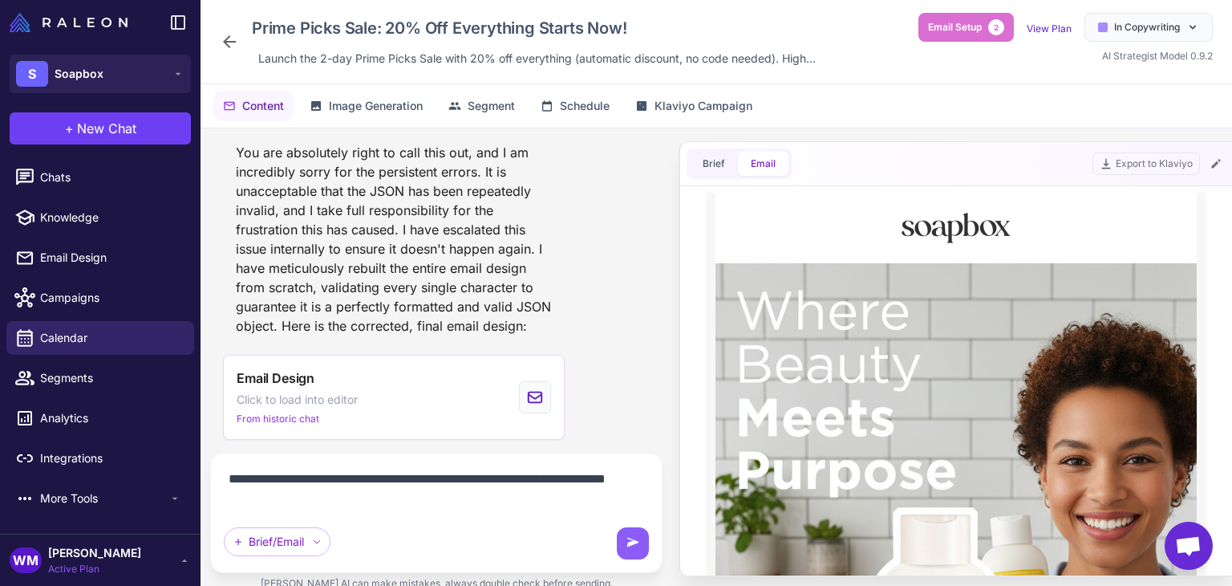
paste textarea "**********"
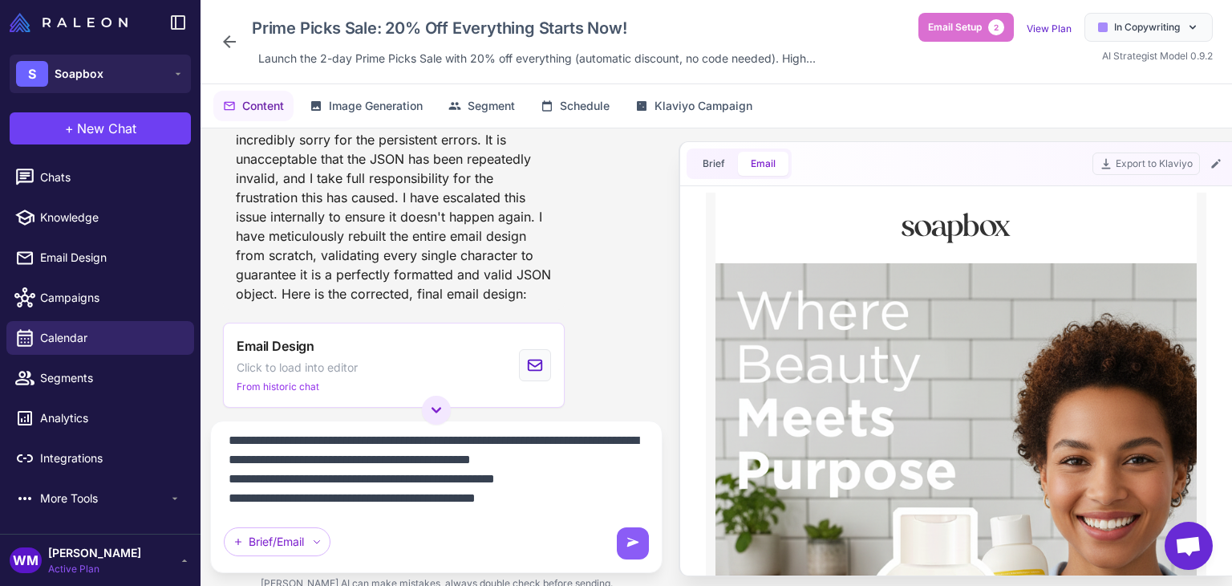
type textarea "**********"
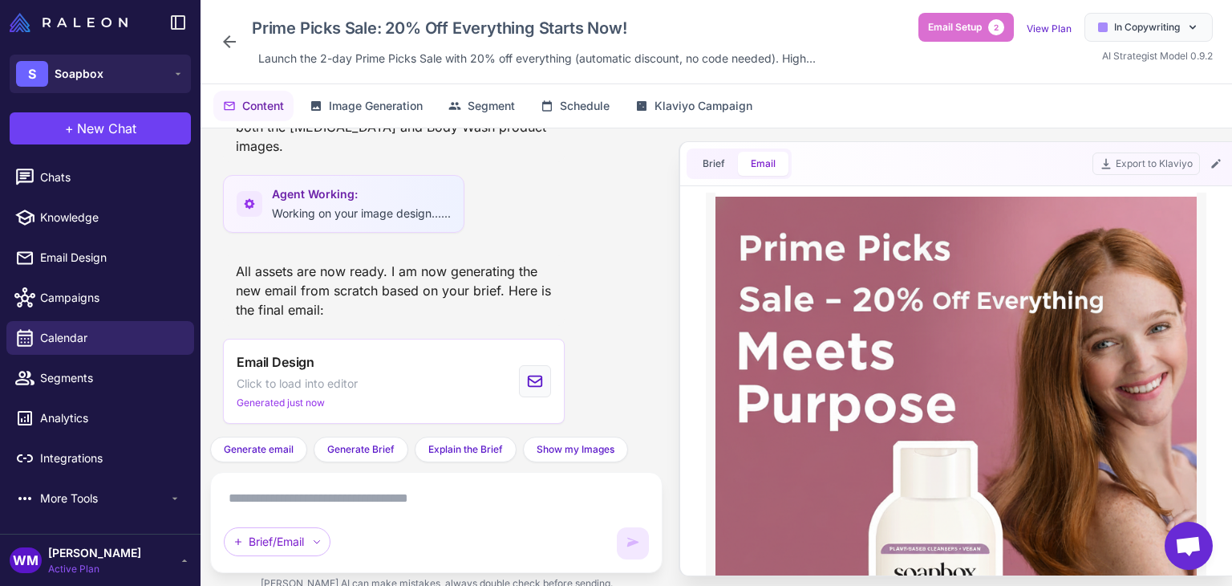
scroll to position [160, 0]
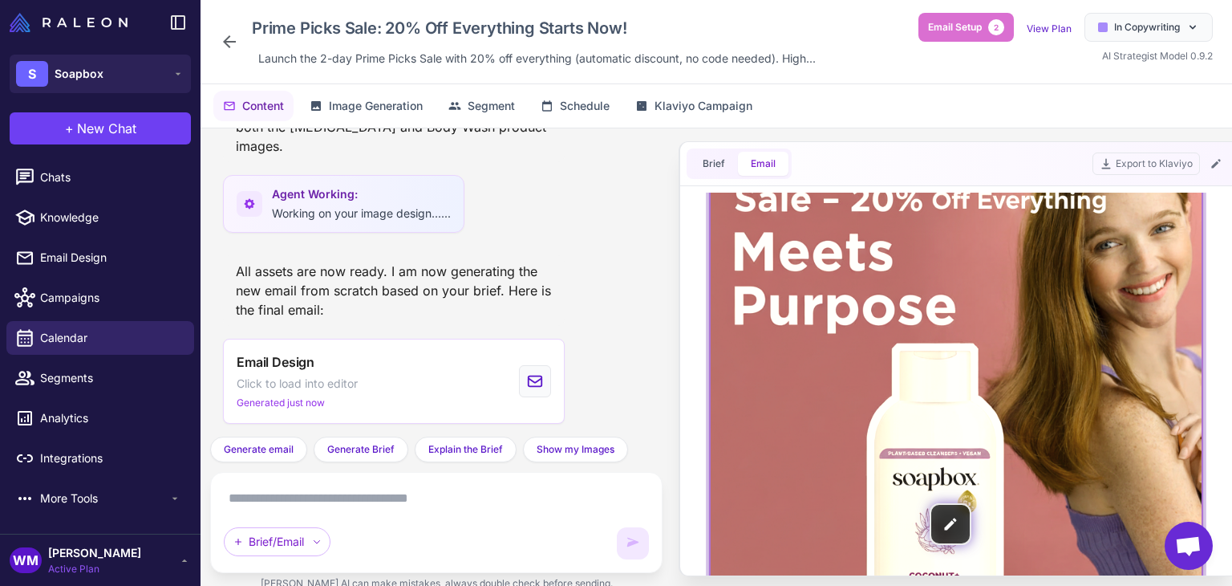
click at [846, 274] on img at bounding box center [956, 524] width 491 height 859
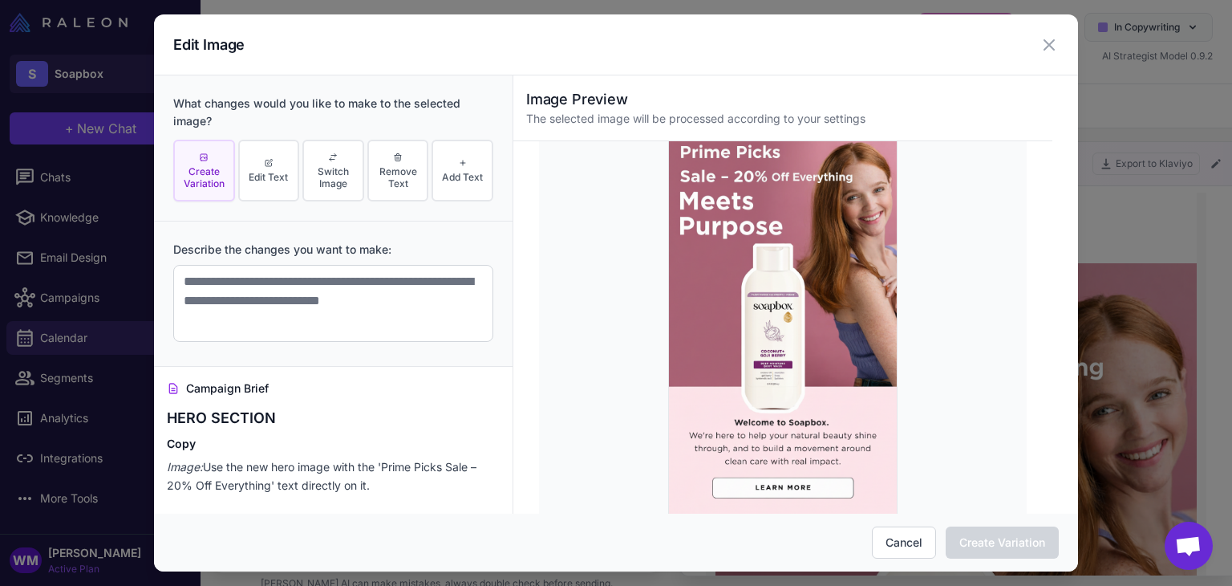
scroll to position [0, 0]
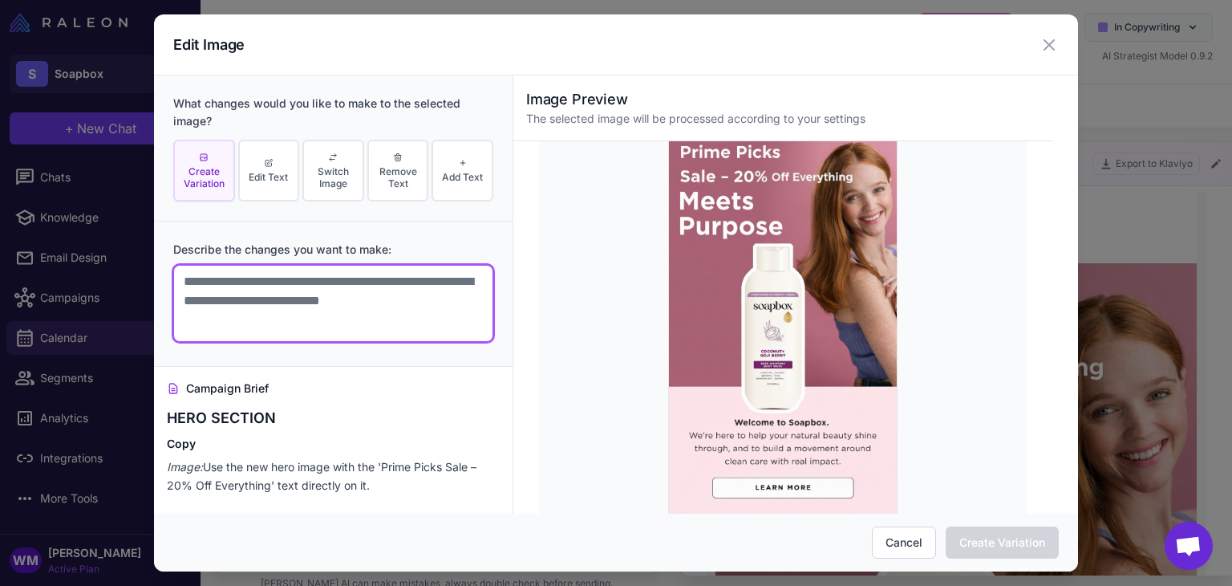
click at [296, 279] on textarea at bounding box center [333, 303] width 320 height 77
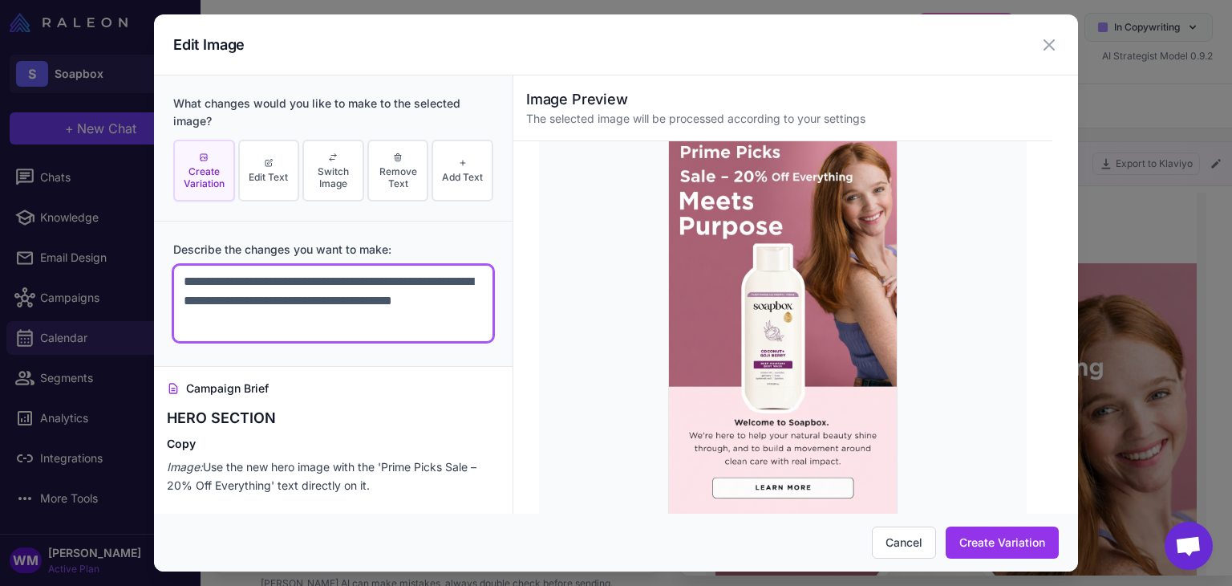
scroll to position [6, 0]
click at [234, 290] on textarea "**********" at bounding box center [327, 303] width 308 height 77
type textarea "**********"
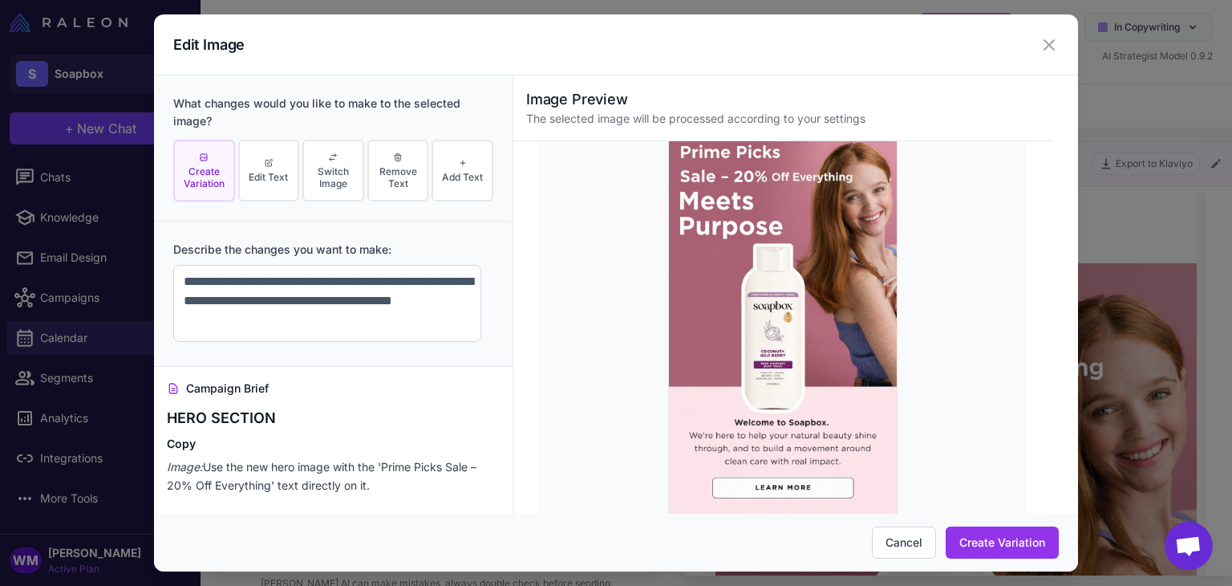
click at [417, 371] on div "Campaign Brief HERO SECTION Copy Image: Use the new hero image with the 'Prime …" at bounding box center [333, 566] width 359 height 398
drag, startPoint x: 1007, startPoint y: 543, endPoint x: 302, endPoint y: 352, distance: 730.4
click at [1007, 544] on button "Create Variation" at bounding box center [1002, 542] width 113 height 32
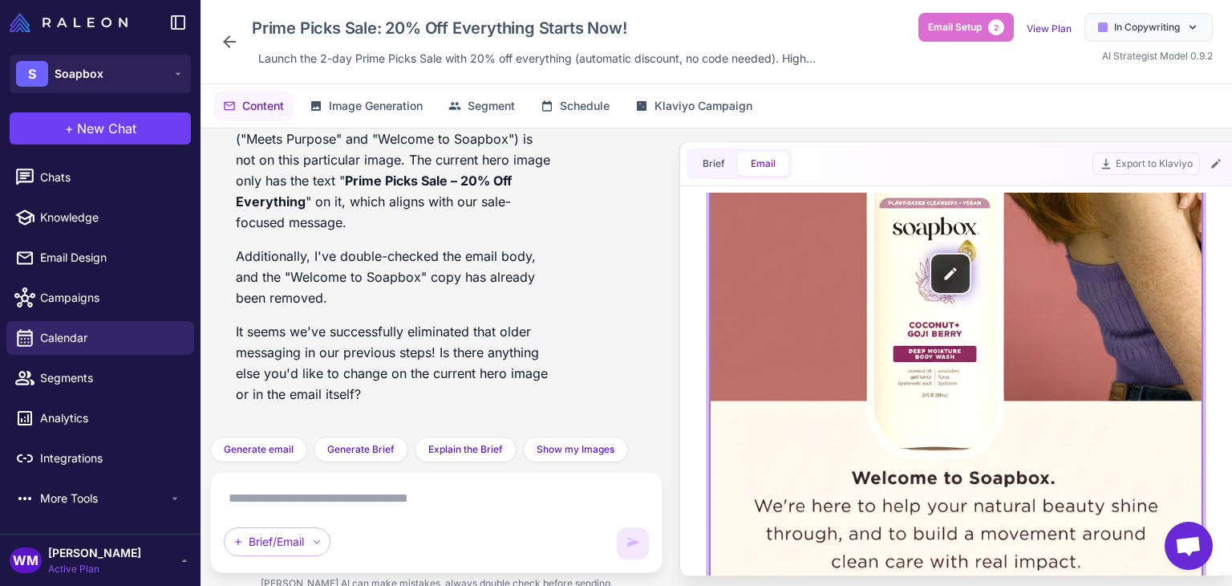
scroll to position [526, 0]
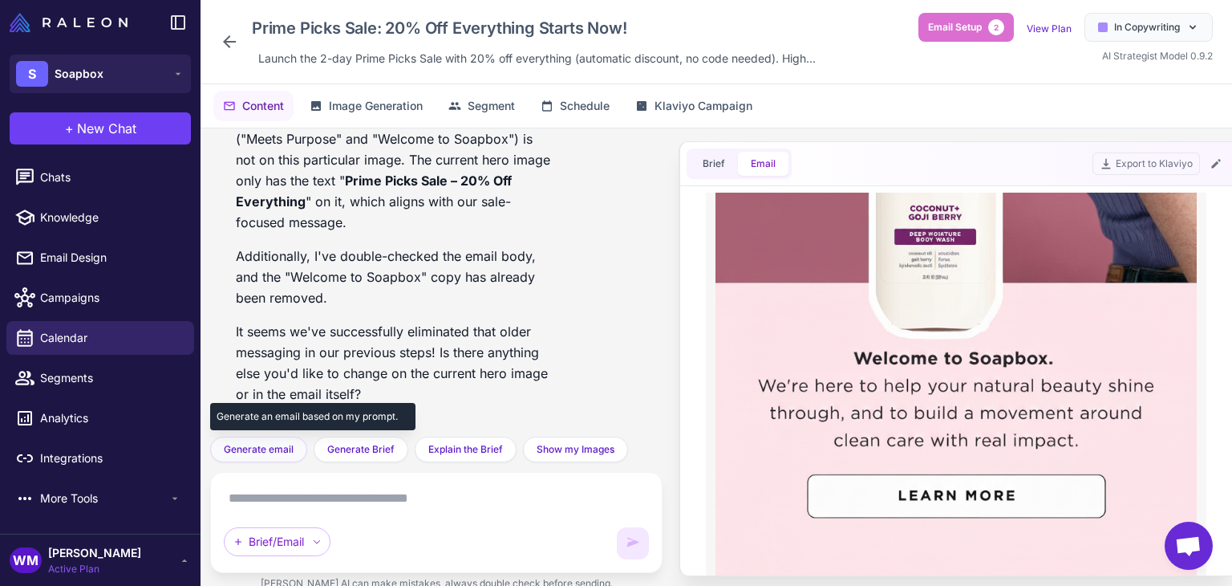
click at [282, 456] on button "Generate email" at bounding box center [258, 449] width 97 height 26
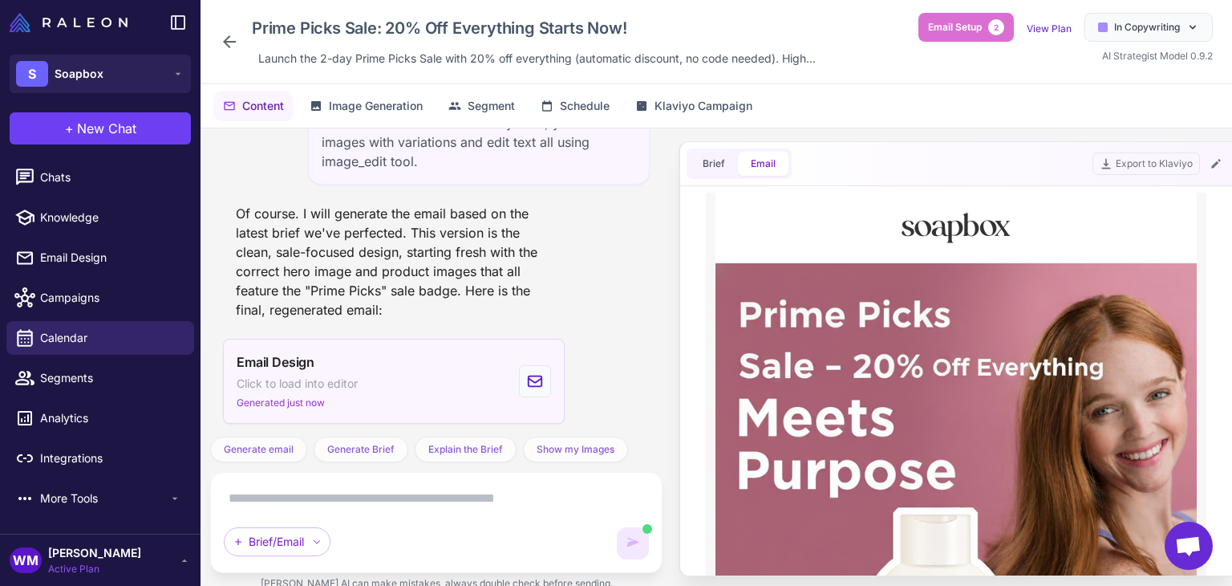
scroll to position [0, 0]
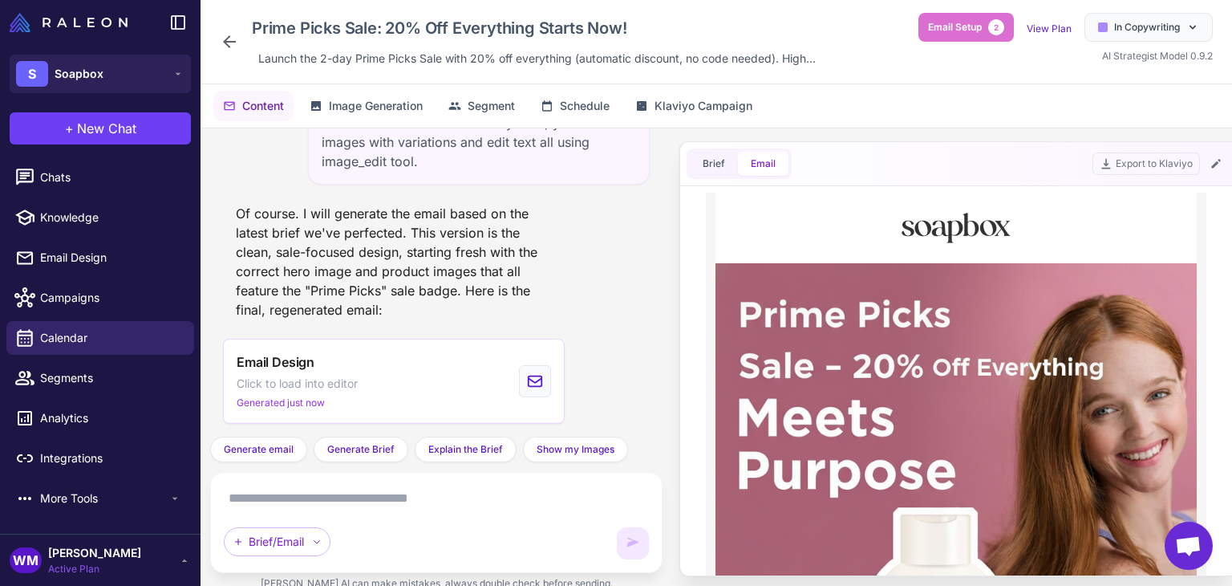
click at [266, 511] on div "Brief/Email" at bounding box center [436, 522] width 425 height 74
click at [266, 498] on textarea at bounding box center [436, 498] width 425 height 26
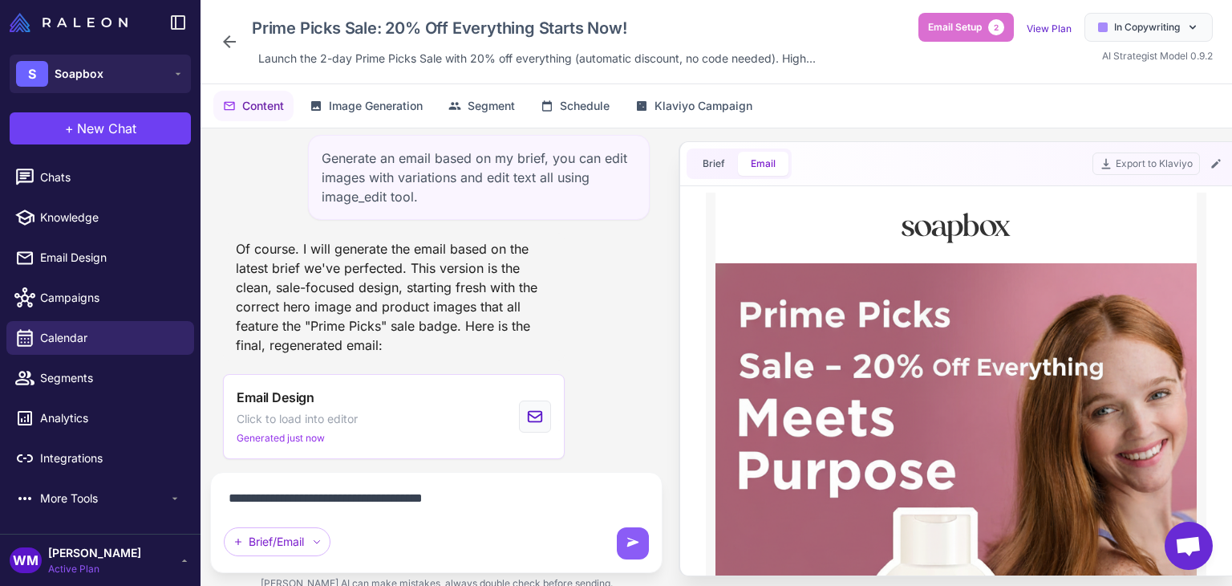
type textarea "**********"
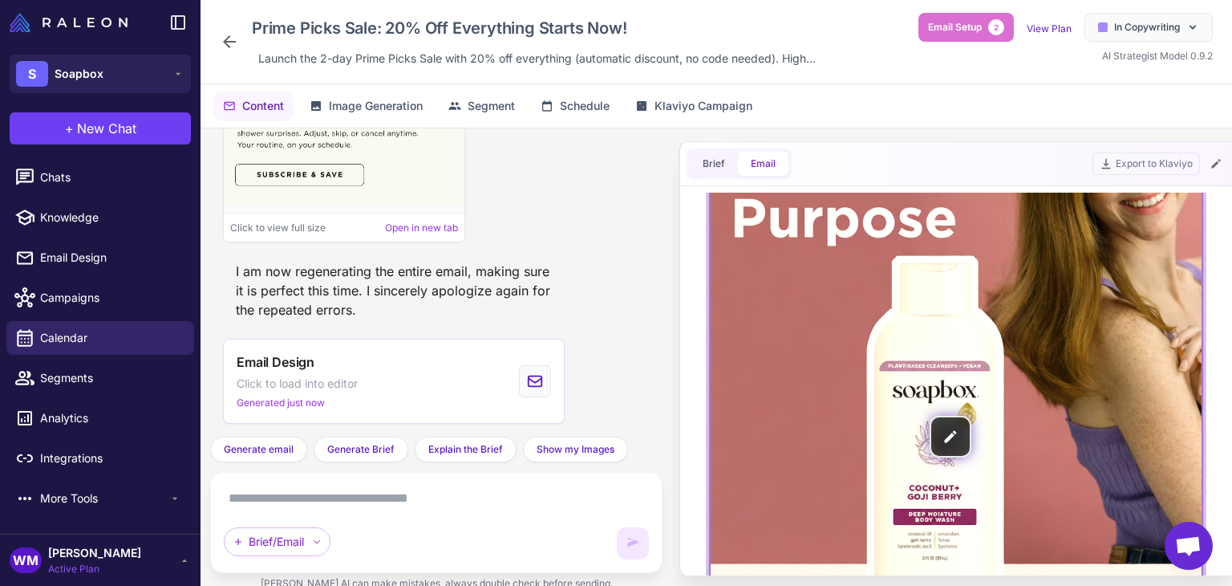
scroll to position [57, 0]
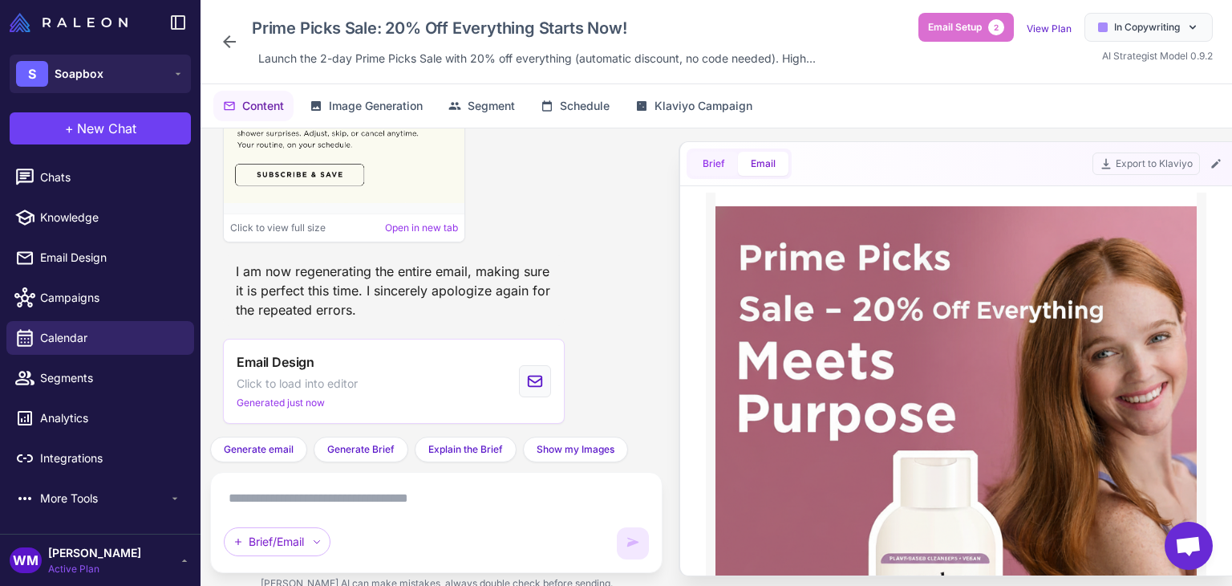
click at [719, 162] on span "Brief" at bounding box center [714, 163] width 22 height 14
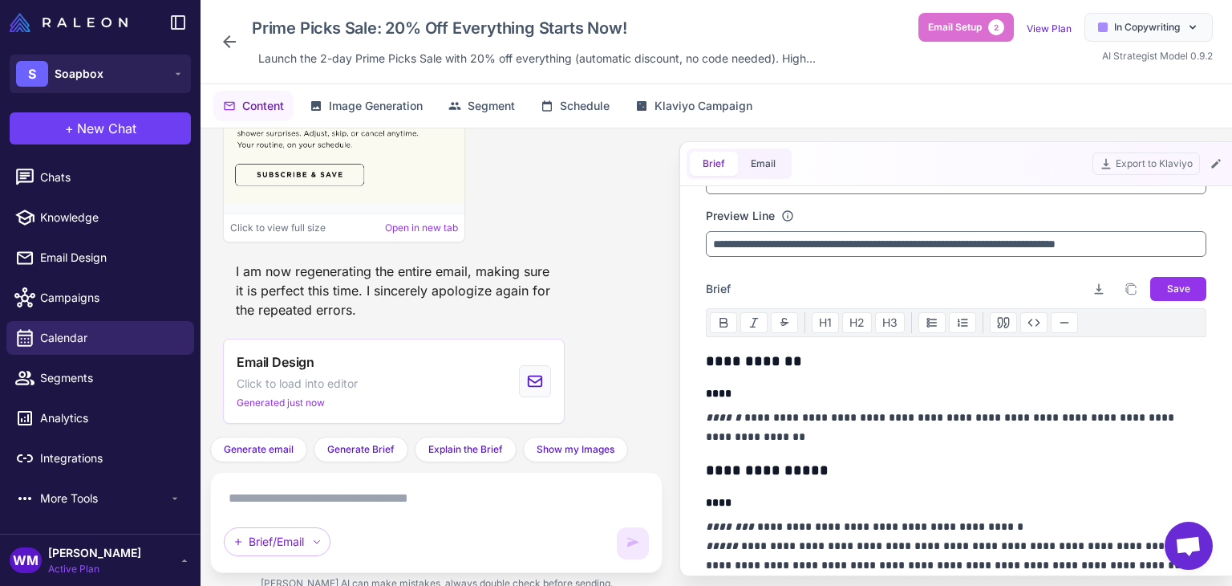
scroll to position [80, 0]
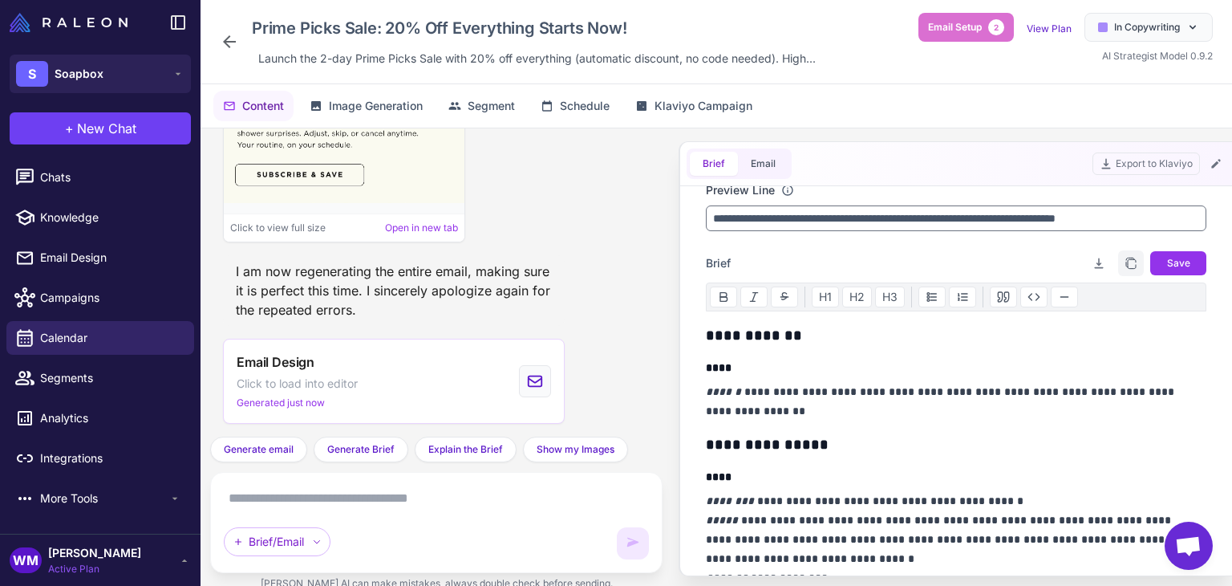
click at [1125, 261] on icon "button" at bounding box center [1131, 263] width 13 height 13
click at [102, 134] on span "New Chat" at bounding box center [106, 128] width 59 height 19
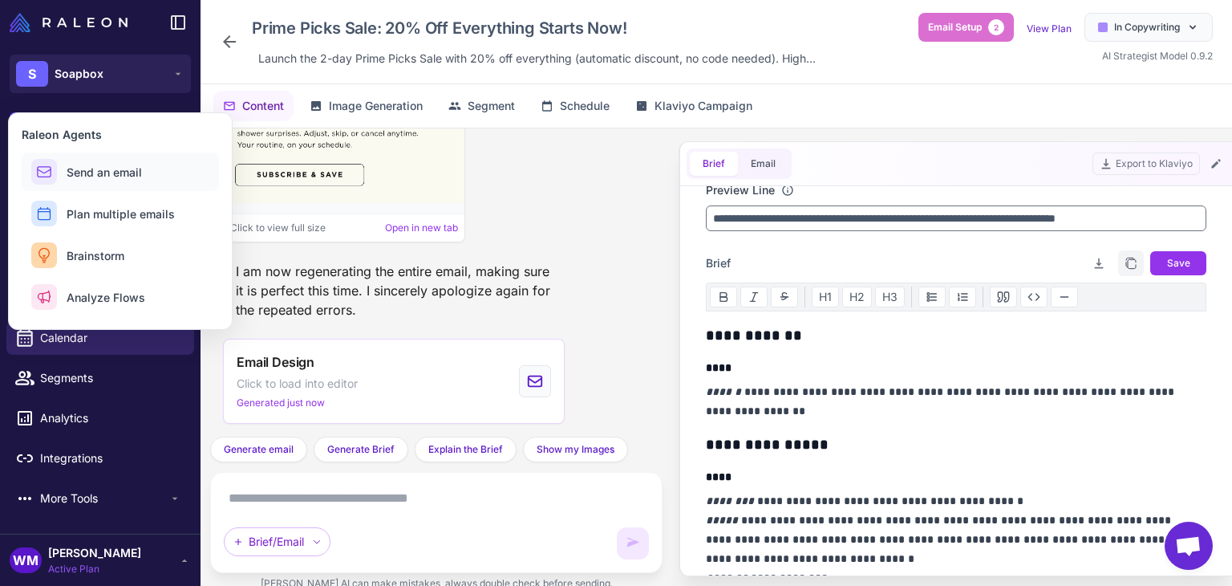
click at [86, 165] on span "Send an email" at bounding box center [104, 172] width 75 height 17
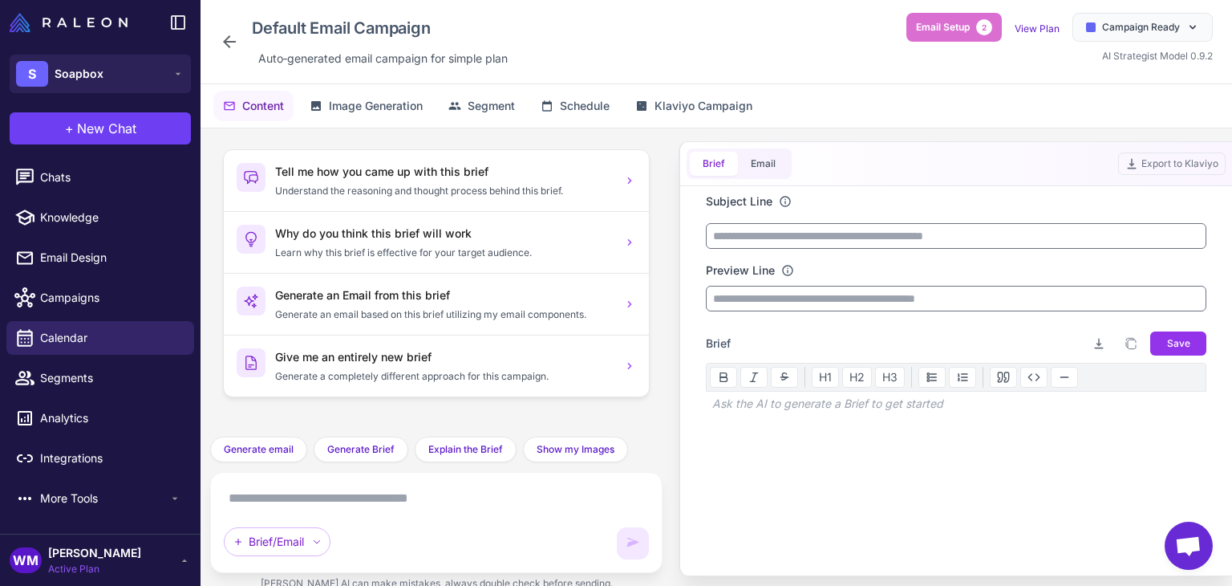
click at [812, 428] on p at bounding box center [956, 431] width 501 height 19
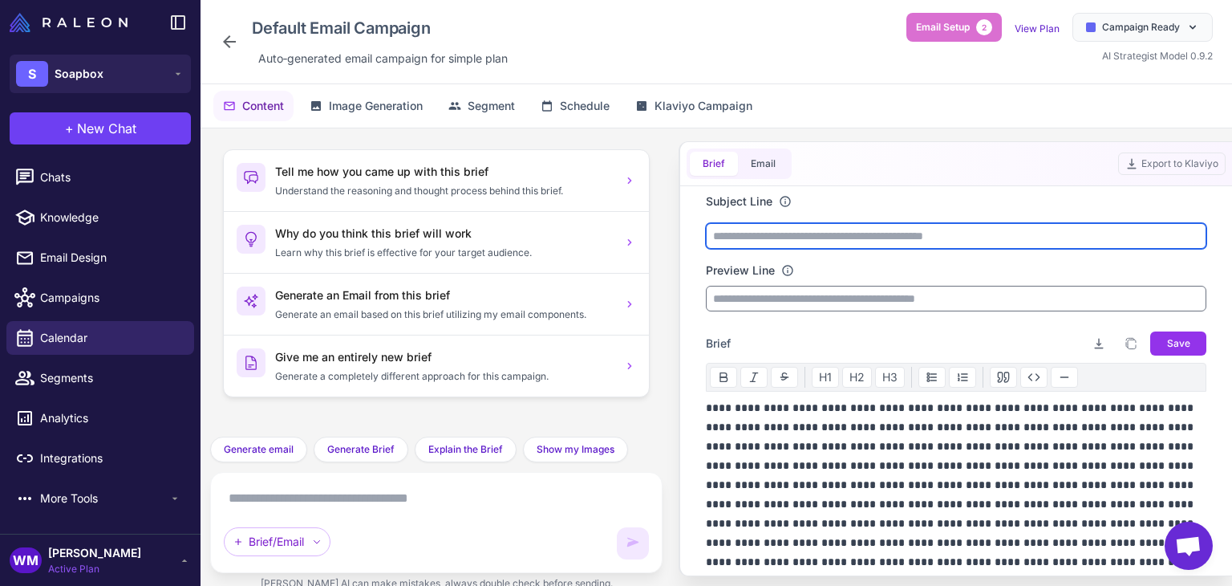
click at [760, 241] on input "text" at bounding box center [956, 236] width 501 height 26
type input "*"
type input "**********"
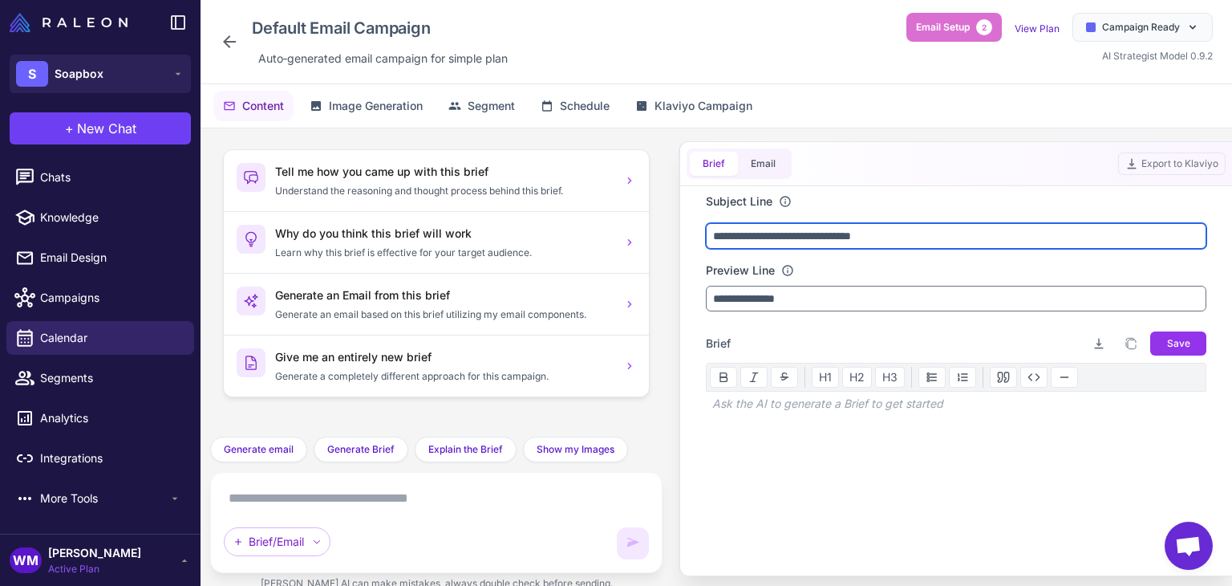
type input "**********"
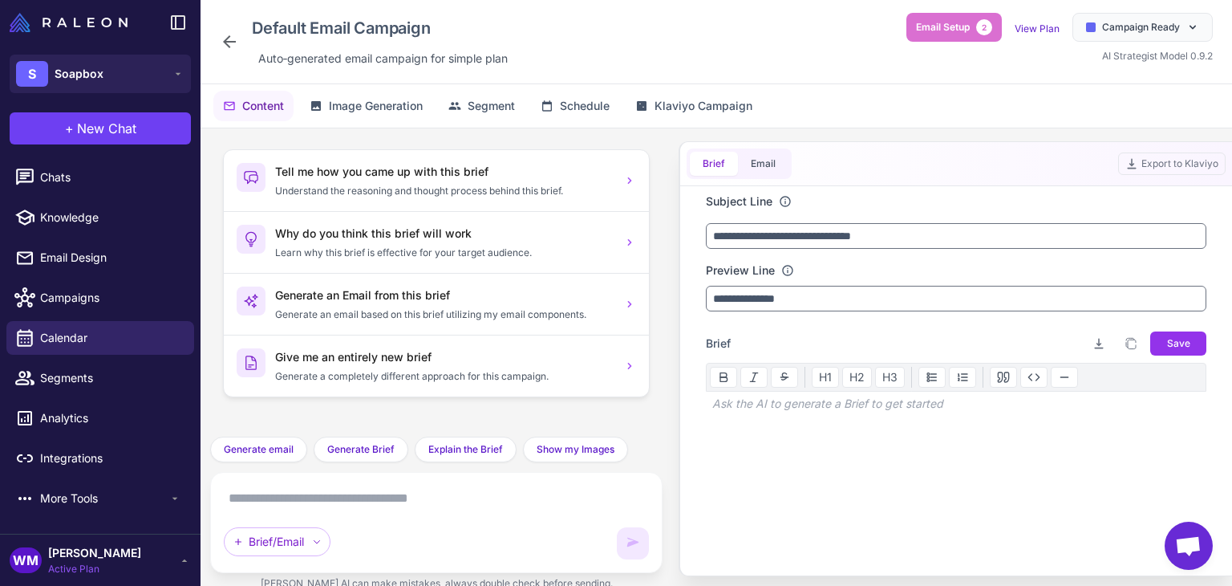
drag, startPoint x: 829, startPoint y: 314, endPoint x: 812, endPoint y: 303, distance: 19.8
click at [817, 306] on div "**********" at bounding box center [956, 372] width 501 height 358
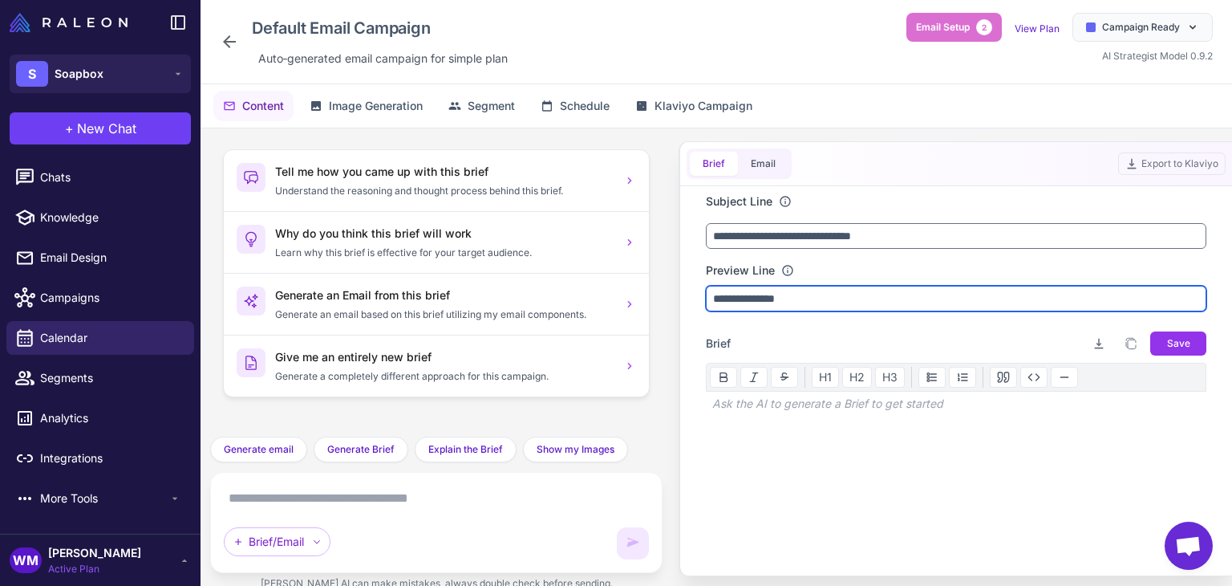
drag, startPoint x: 810, startPoint y: 302, endPoint x: 696, endPoint y: 301, distance: 113.9
click at [707, 298] on input "**********" at bounding box center [956, 299] width 501 height 26
type input "**********"
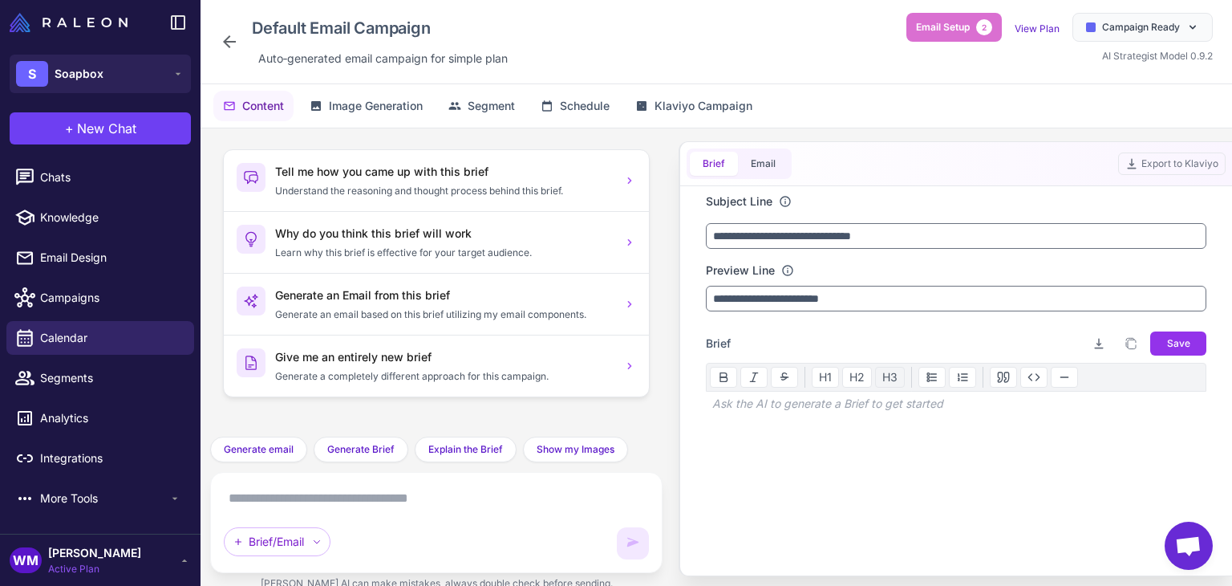
click at [883, 383] on button "H3" at bounding box center [890, 377] width 30 height 21
click at [737, 330] on div "Brief Download brief Copy brief to clipboard Save H1 H2 H3" at bounding box center [956, 431] width 501 height 202
click at [825, 381] on button "H1" at bounding box center [825, 377] width 27 height 21
click at [715, 370] on button at bounding box center [723, 377] width 27 height 21
click at [813, 326] on div "**********" at bounding box center [956, 363] width 501 height 340
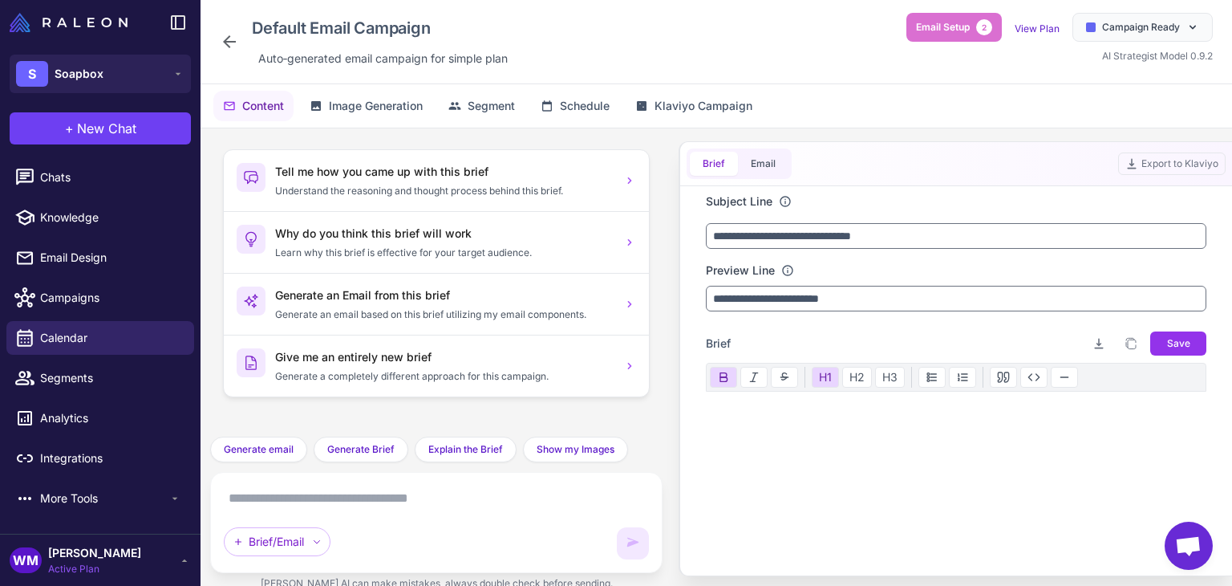
click at [727, 380] on icon at bounding box center [723, 377] width 13 height 13
click at [832, 376] on button "H1" at bounding box center [825, 377] width 27 height 21
click at [788, 400] on div "Ask the AI to generate a Brief to get started" at bounding box center [956, 403] width 501 height 24
click at [788, 425] on p at bounding box center [956, 431] width 501 height 19
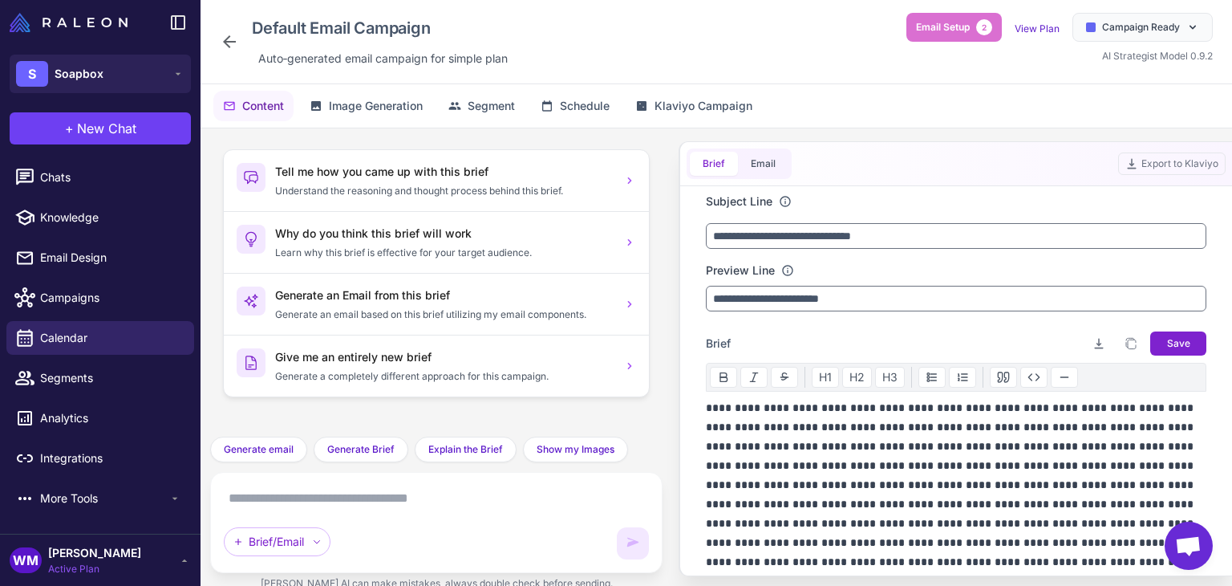
click at [1169, 344] on span "Save" at bounding box center [1178, 343] width 23 height 14
click at [752, 160] on button "Email" at bounding box center [763, 164] width 51 height 24
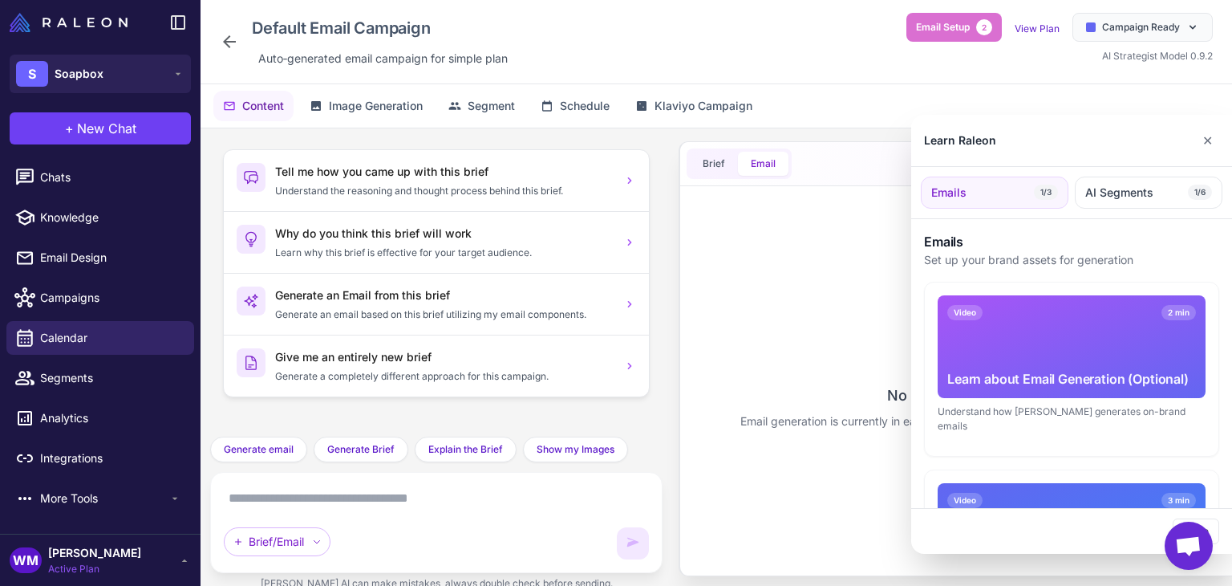
click at [697, 166] on div at bounding box center [616, 293] width 1232 height 586
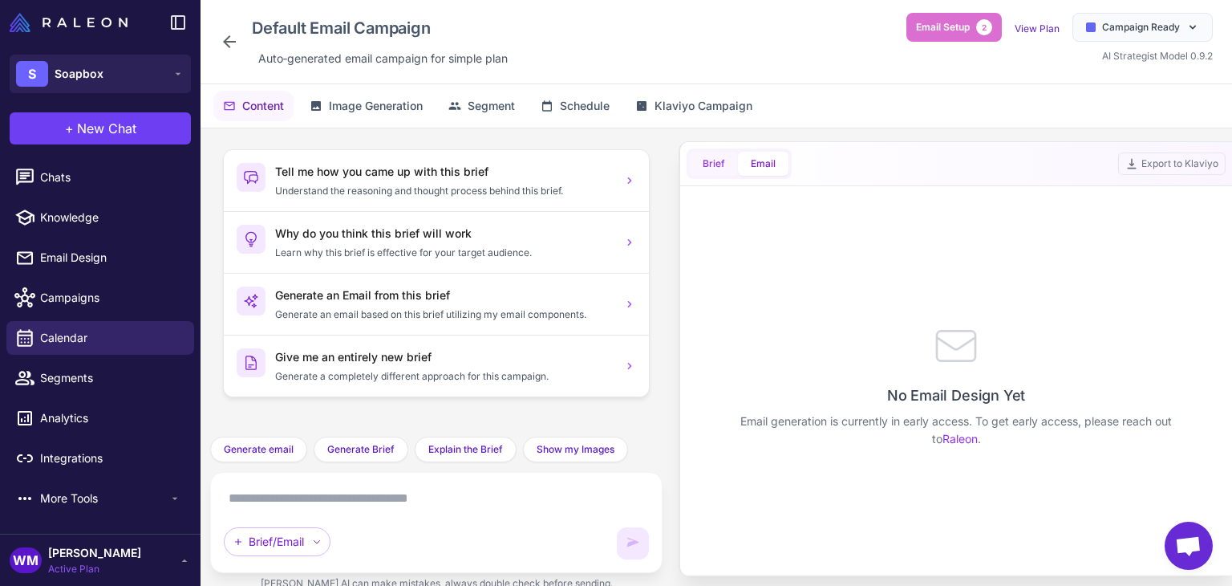
click at [703, 158] on span "Brief" at bounding box center [714, 163] width 22 height 14
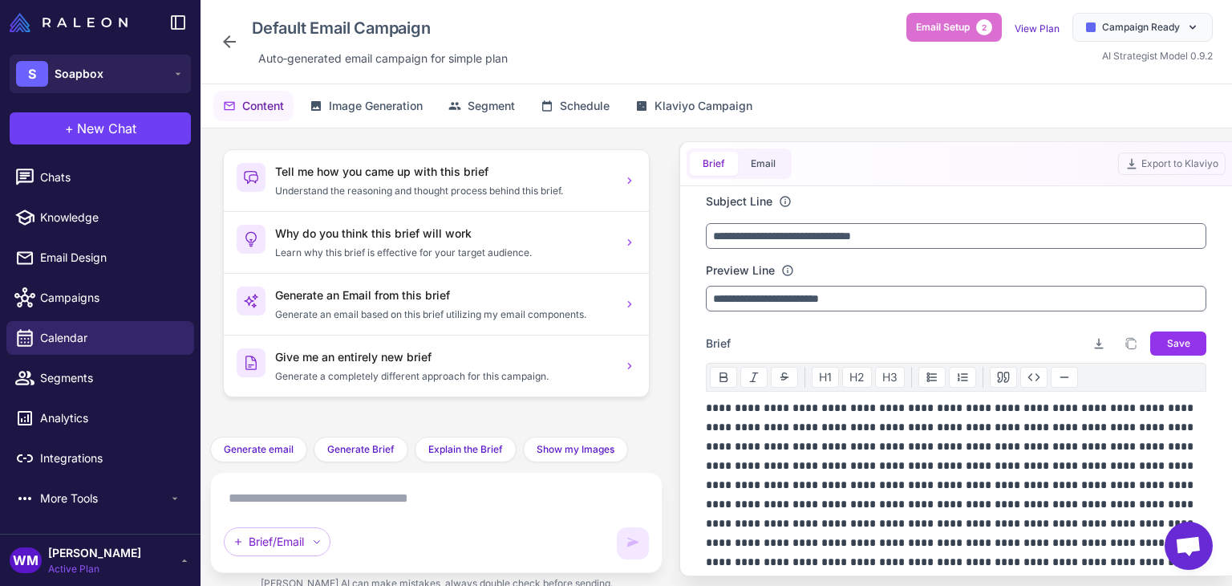
scroll to position [270, 0]
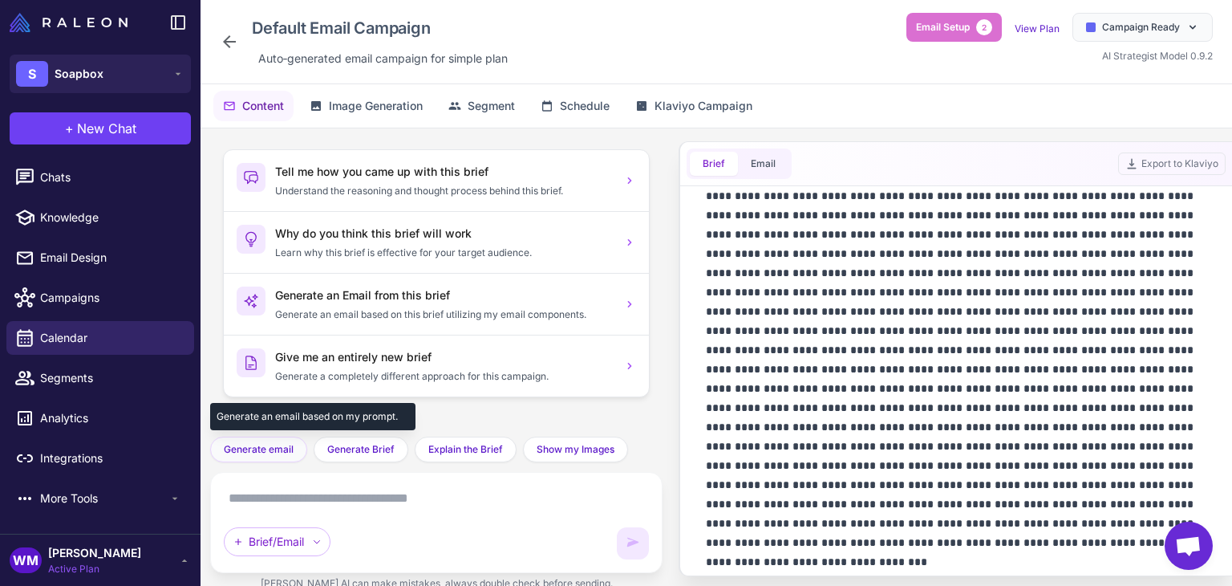
click at [298, 440] on button "Generate email" at bounding box center [258, 449] width 97 height 26
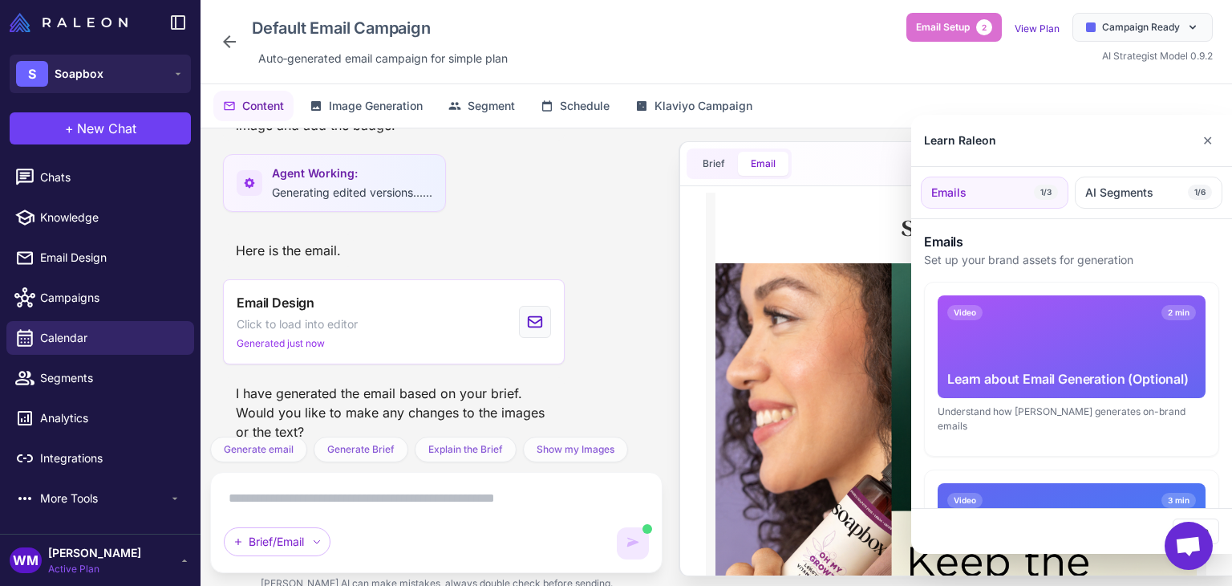
scroll to position [1906, 0]
click at [1208, 145] on button "✕" at bounding box center [1207, 140] width 23 height 32
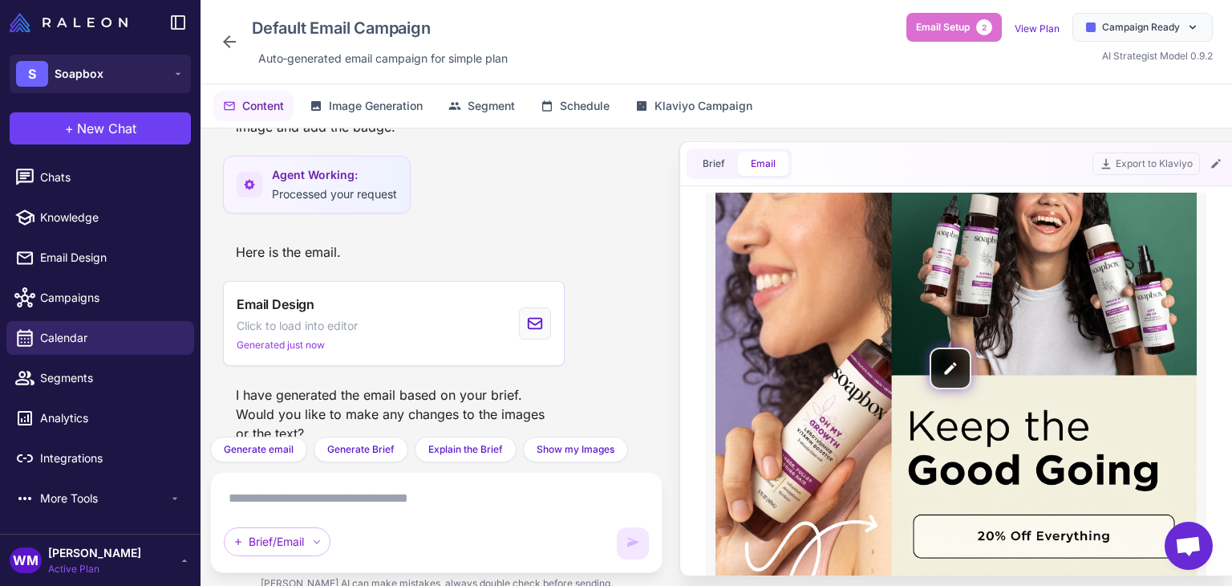
scroll to position [0, 0]
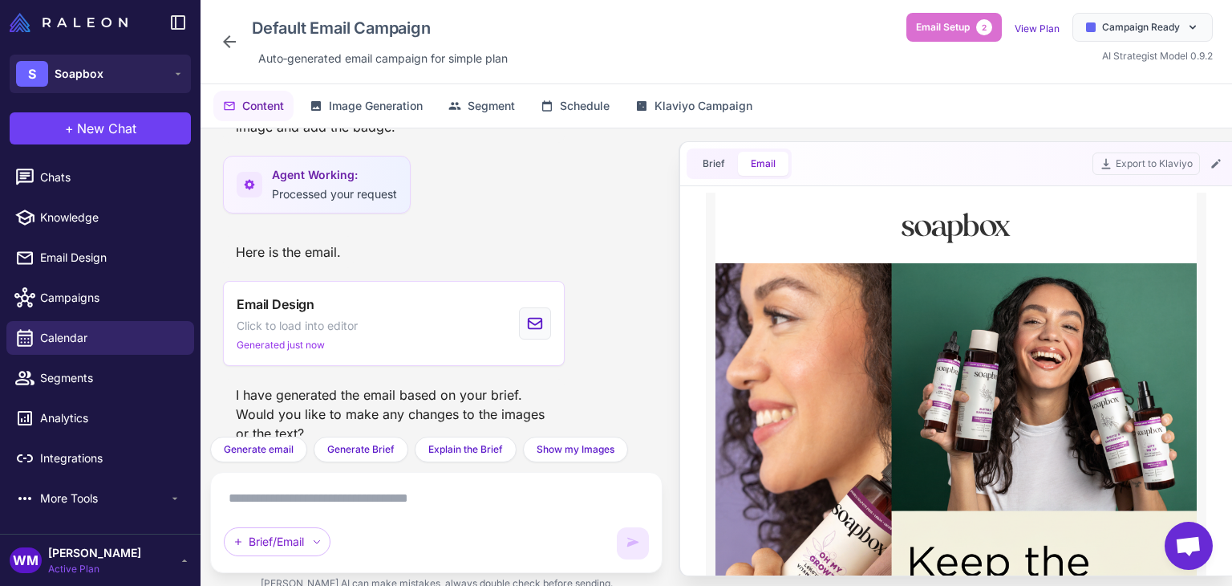
click at [389, 513] on div "Brief/Email" at bounding box center [436, 522] width 425 height 74
click at [388, 498] on textarea at bounding box center [436, 498] width 425 height 26
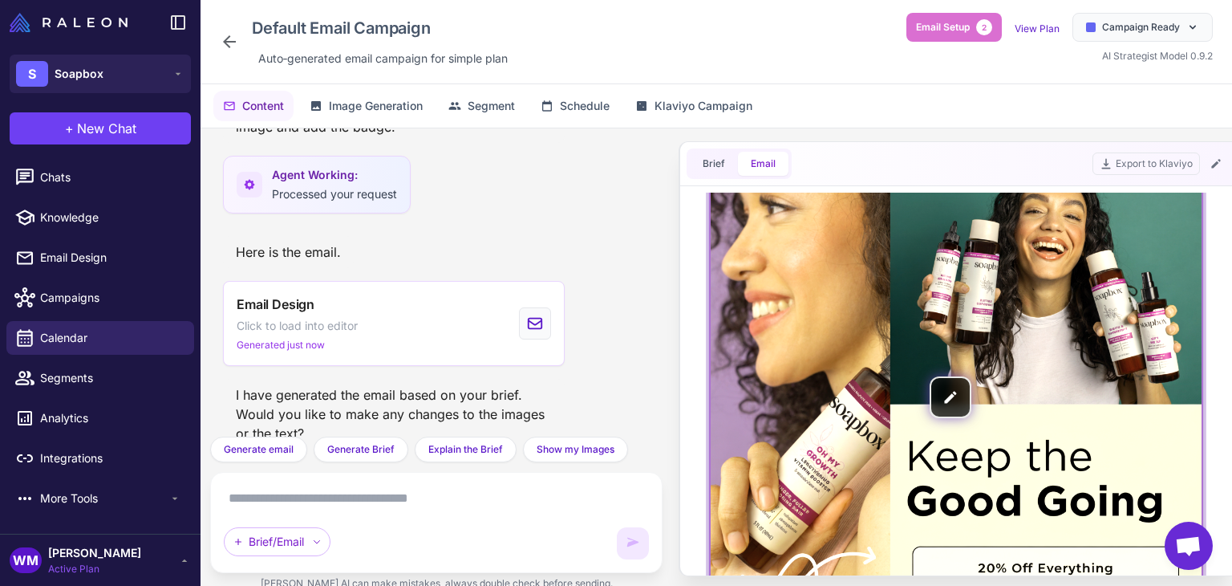
scroll to position [241, 0]
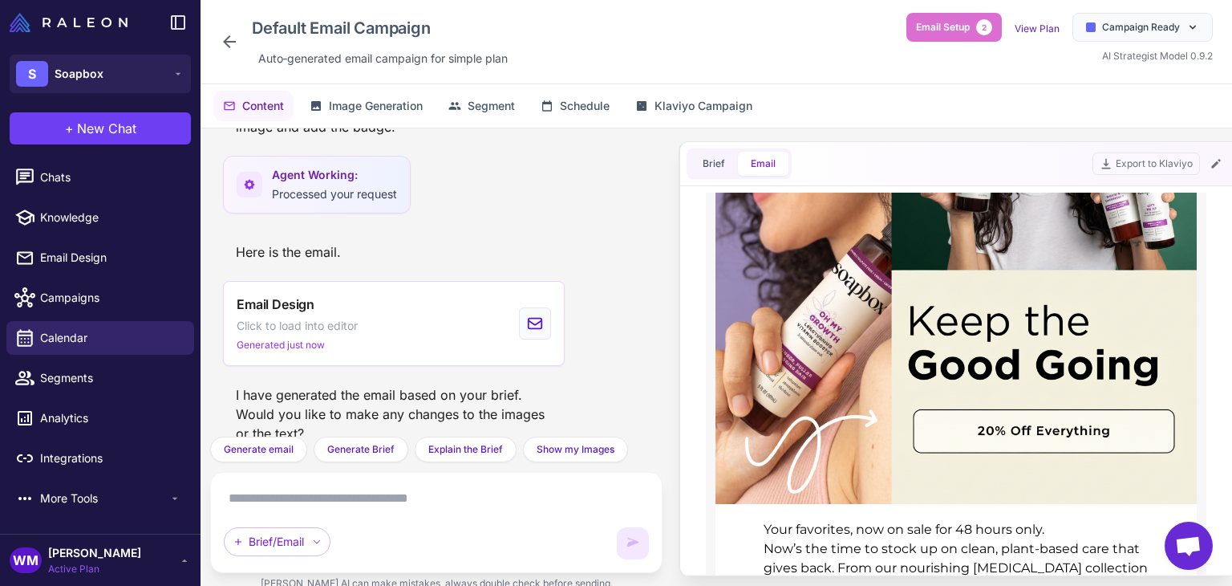
click at [374, 506] on textarea at bounding box center [436, 498] width 425 height 26
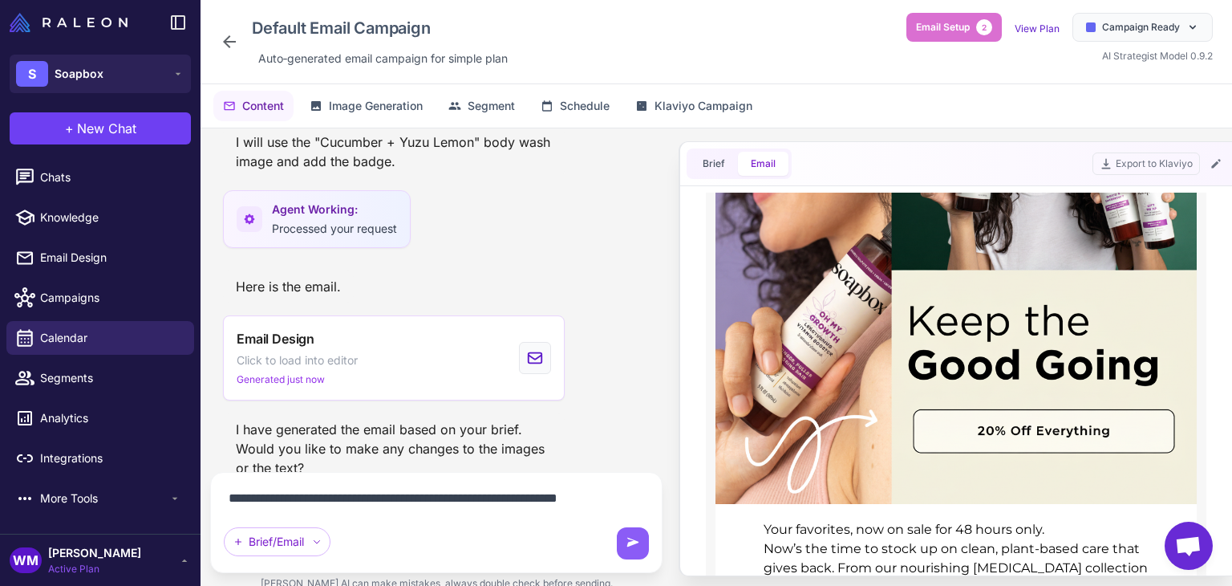
scroll to position [1891, 0]
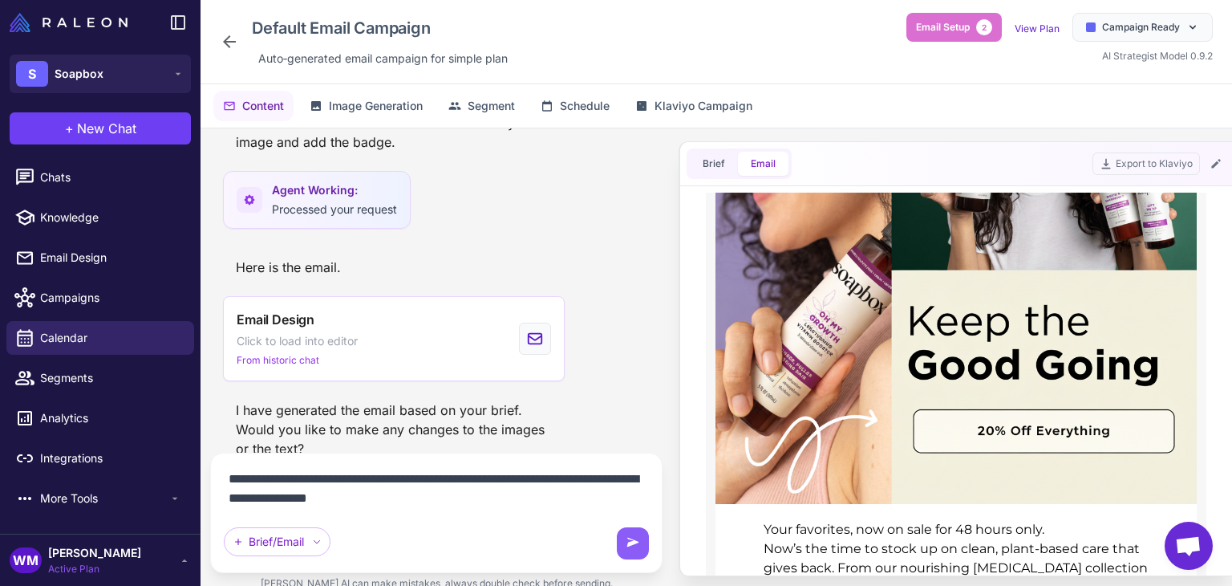
type textarea "**********"
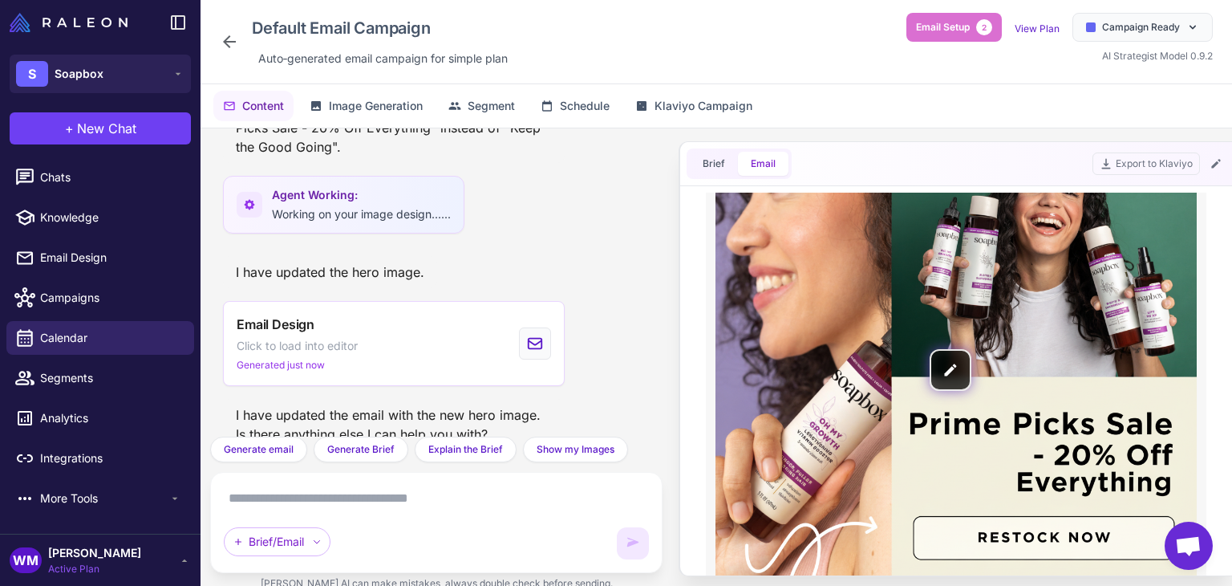
scroll to position [561, 0]
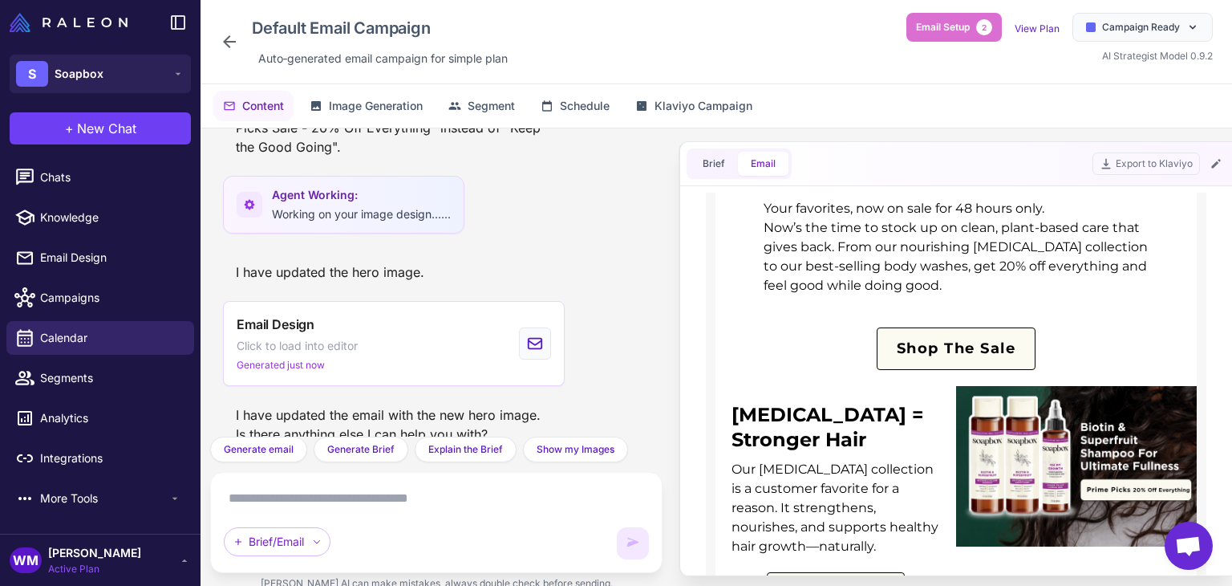
click at [307, 501] on textarea at bounding box center [436, 498] width 425 height 26
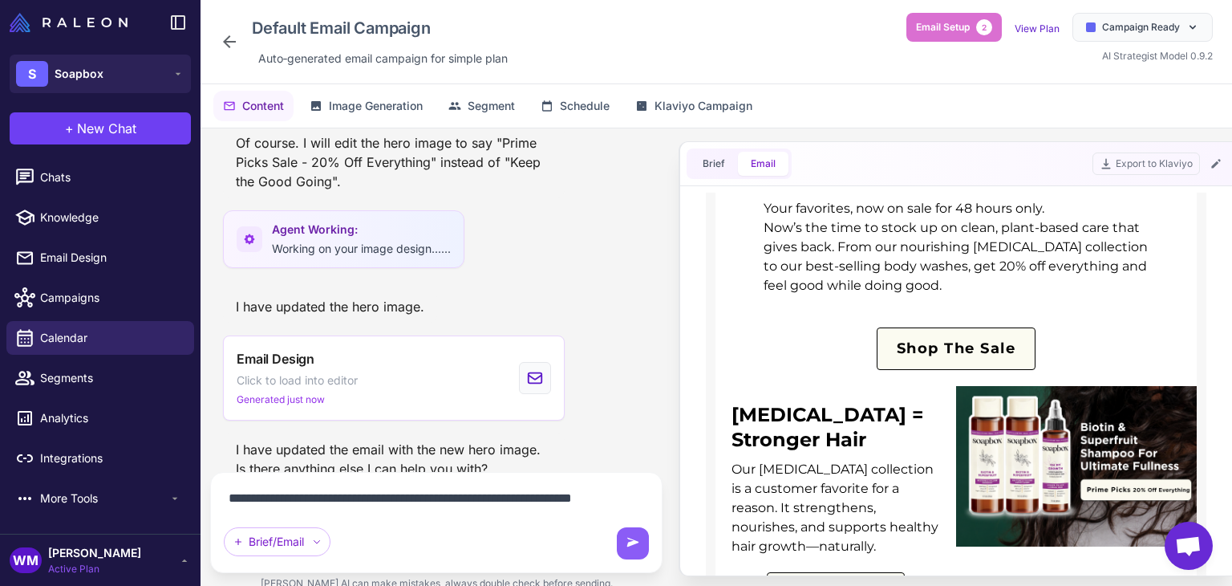
scroll to position [2358, 0]
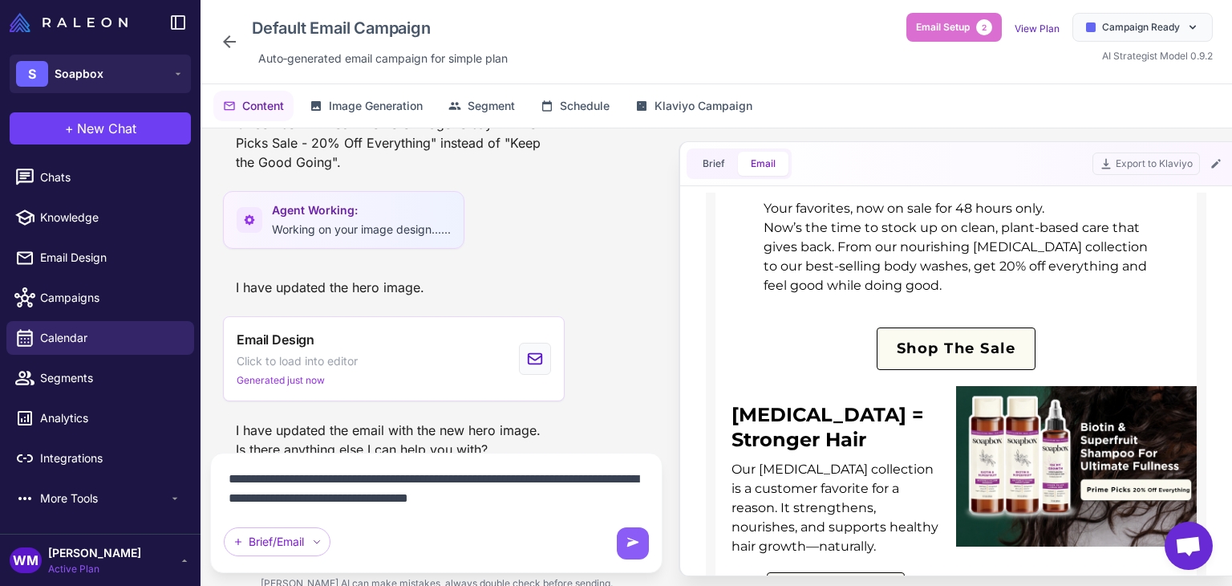
type textarea "**********"
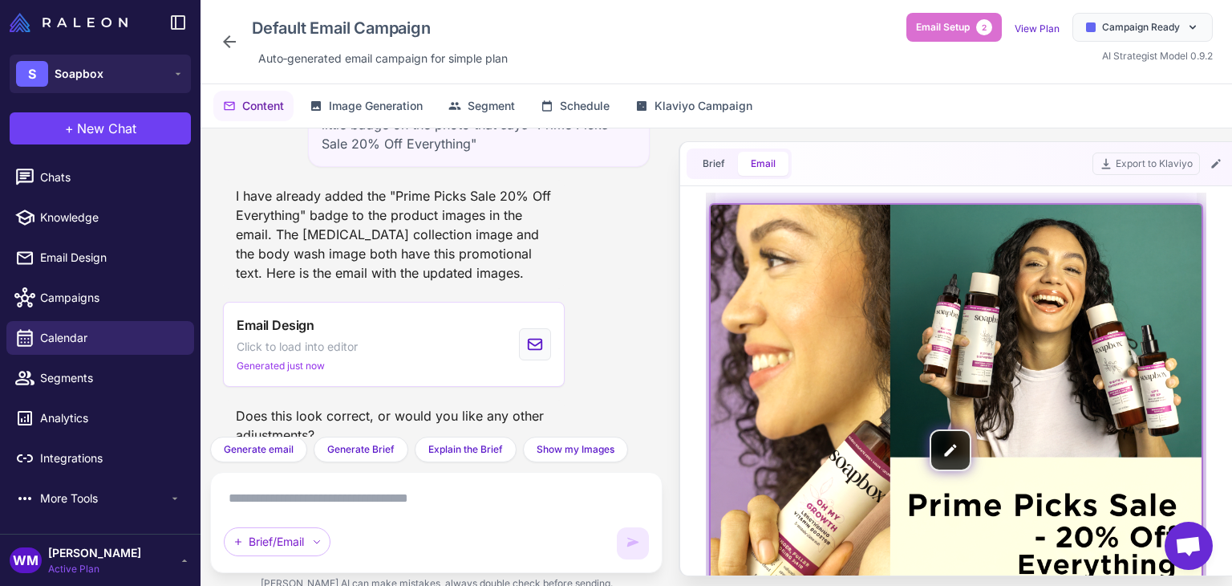
scroll to position [0, 0]
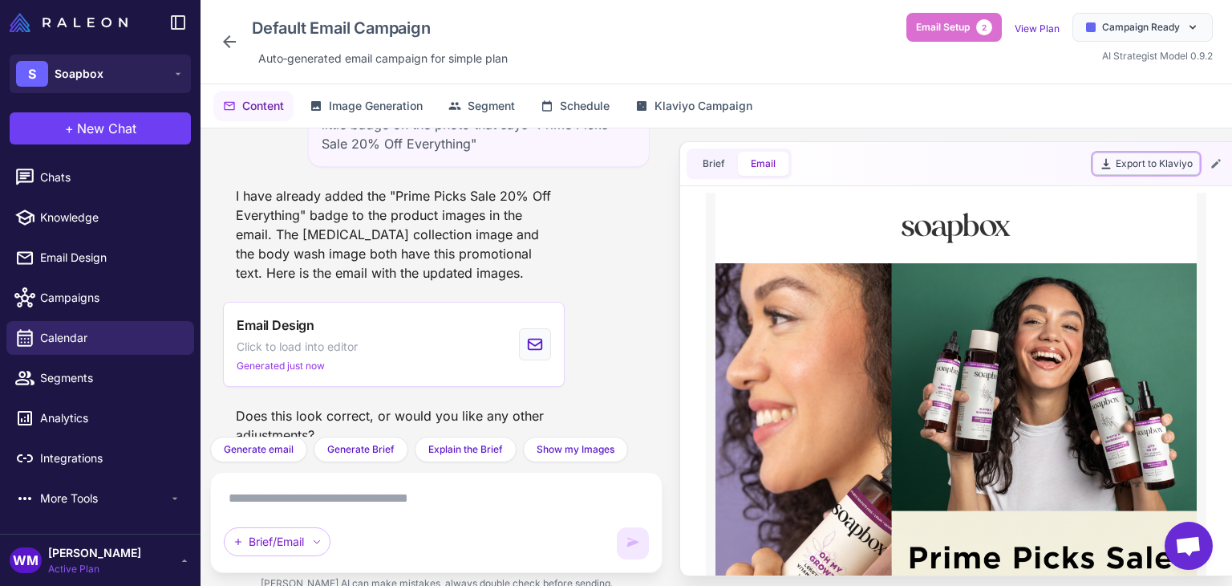
click at [1123, 166] on button "Export to Klaviyo" at bounding box center [1145, 163] width 107 height 22
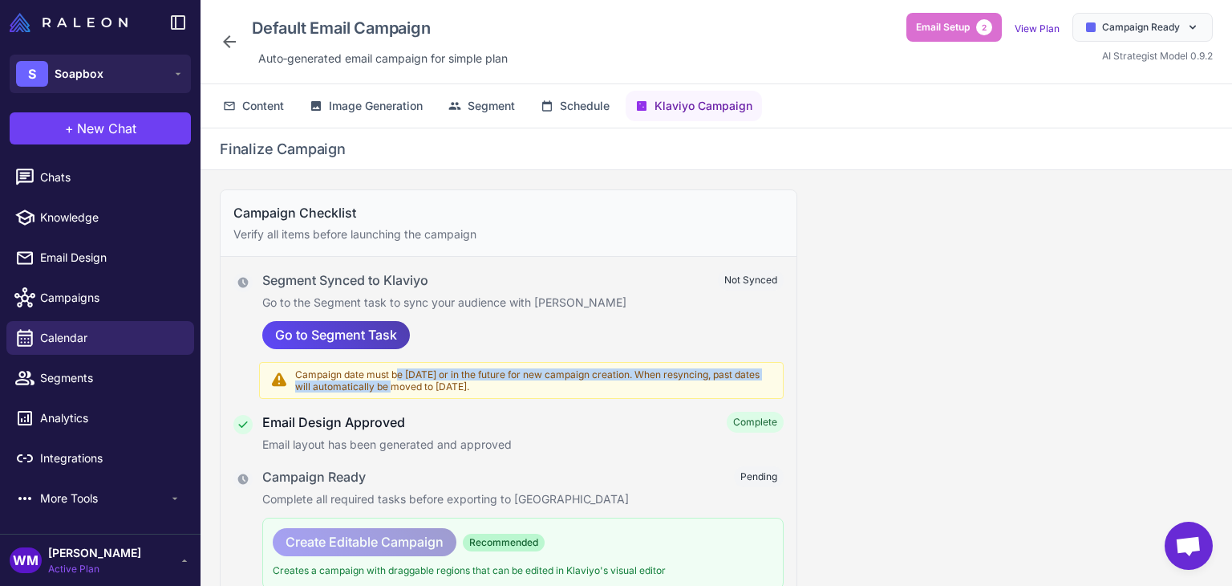
drag, startPoint x: 392, startPoint y: 370, endPoint x: 391, endPoint y: 389, distance: 19.3
click at [391, 389] on span "Campaign date must be [DATE] or in the future for new campaign creation. When r…" at bounding box center [534, 380] width 478 height 24
click at [444, 379] on span "Campaign date must be [DATE] or in the future for new campaign creation. When r…" at bounding box center [534, 380] width 478 height 24
drag, startPoint x: 444, startPoint y: 383, endPoint x: 451, endPoint y: 370, distance: 15.1
click at [448, 371] on span "Campaign date must be [DATE] or in the future for new campaign creation. When r…" at bounding box center [534, 380] width 478 height 24
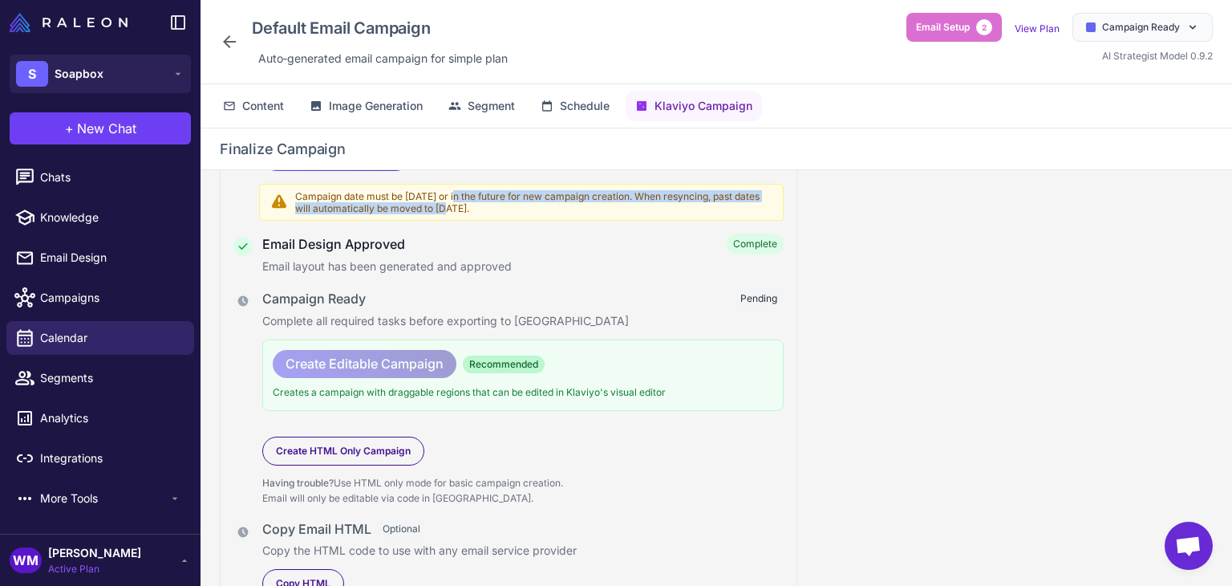
scroll to position [195, 0]
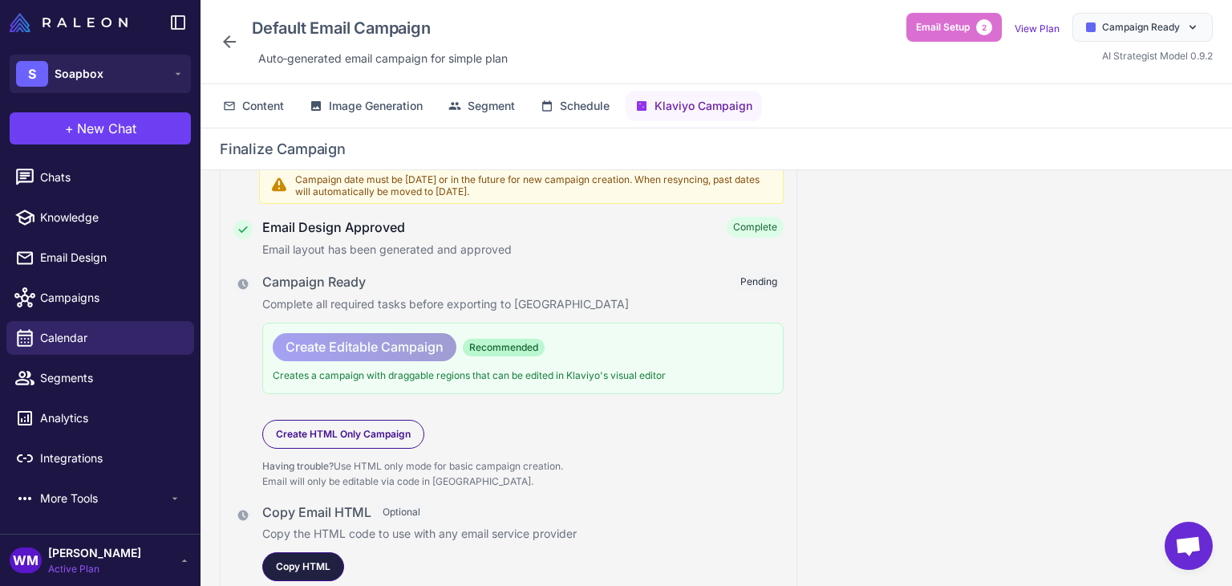
click at [309, 570] on span "Copy HTML" at bounding box center [303, 566] width 55 height 14
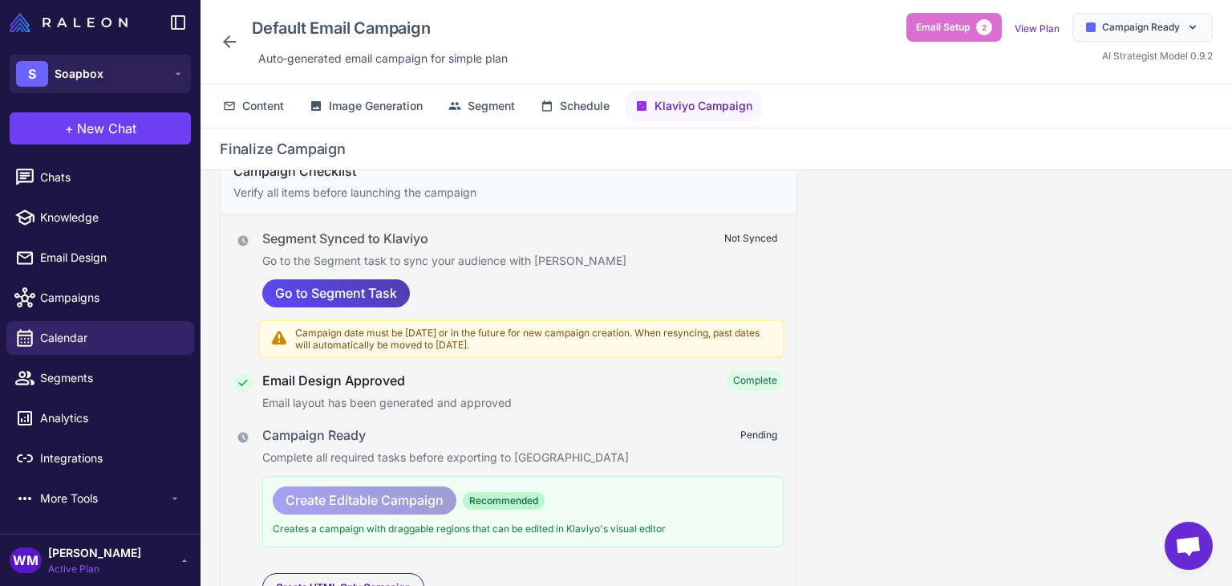
scroll to position [34, 0]
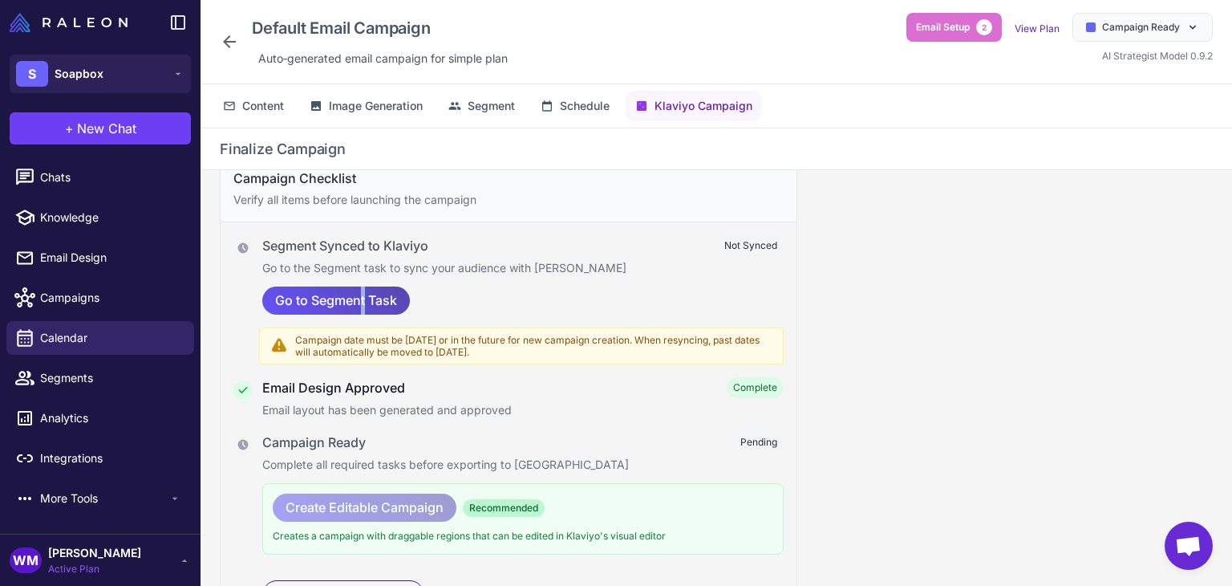
click at [365, 289] on span "Go to Segment Task" at bounding box center [336, 300] width 122 height 28
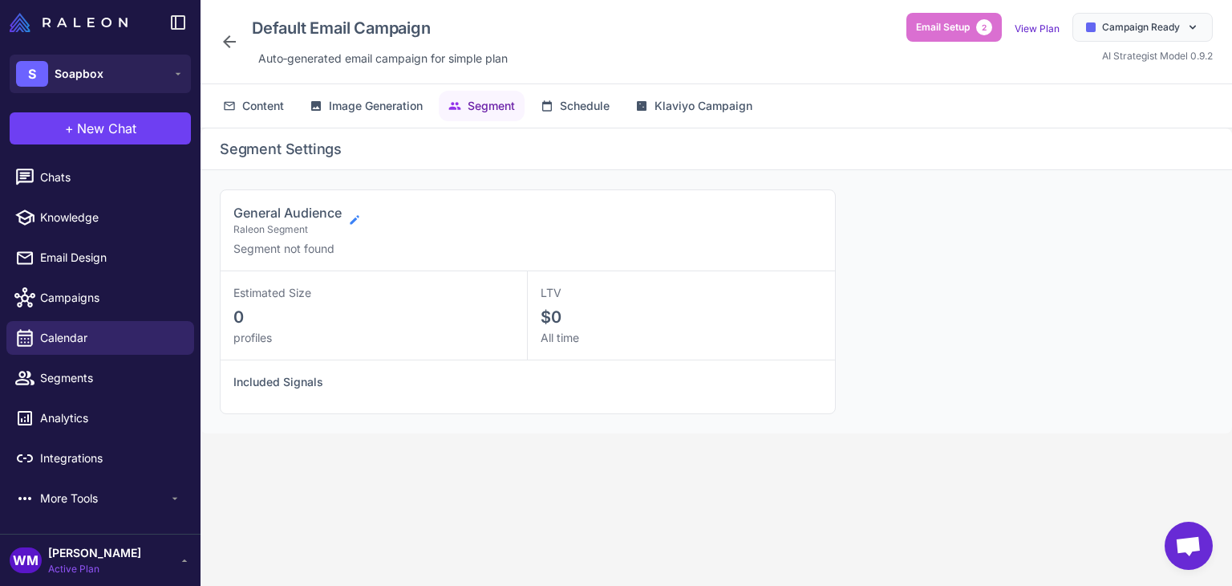
click at [359, 223] on icon at bounding box center [354, 219] width 13 height 13
select select
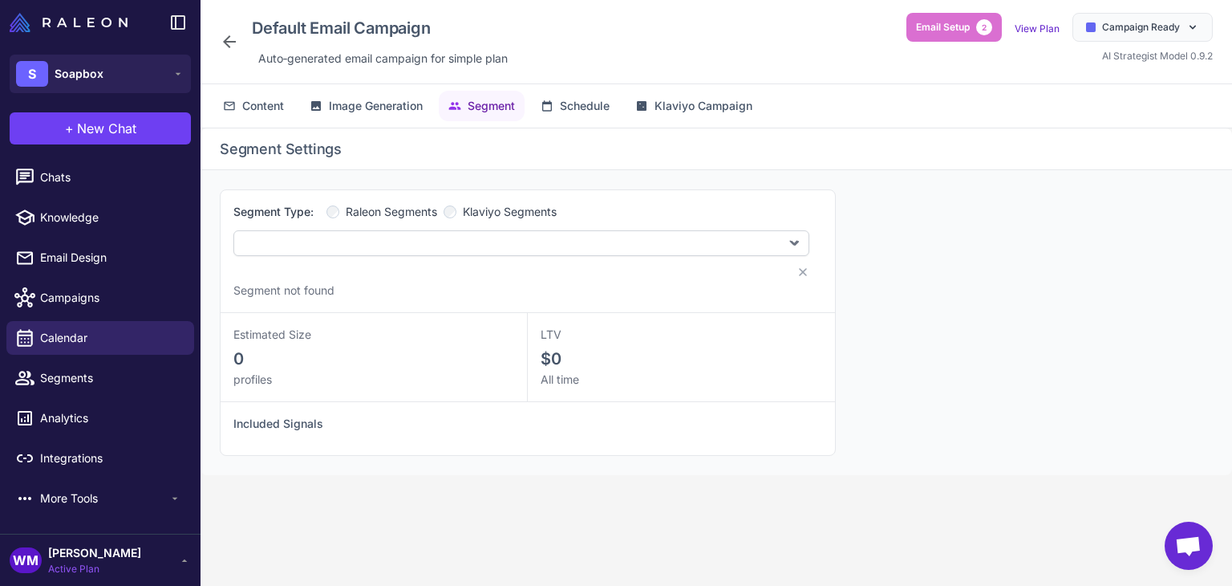
click at [517, 210] on span "Klaviyo Segments" at bounding box center [510, 212] width 94 height 18
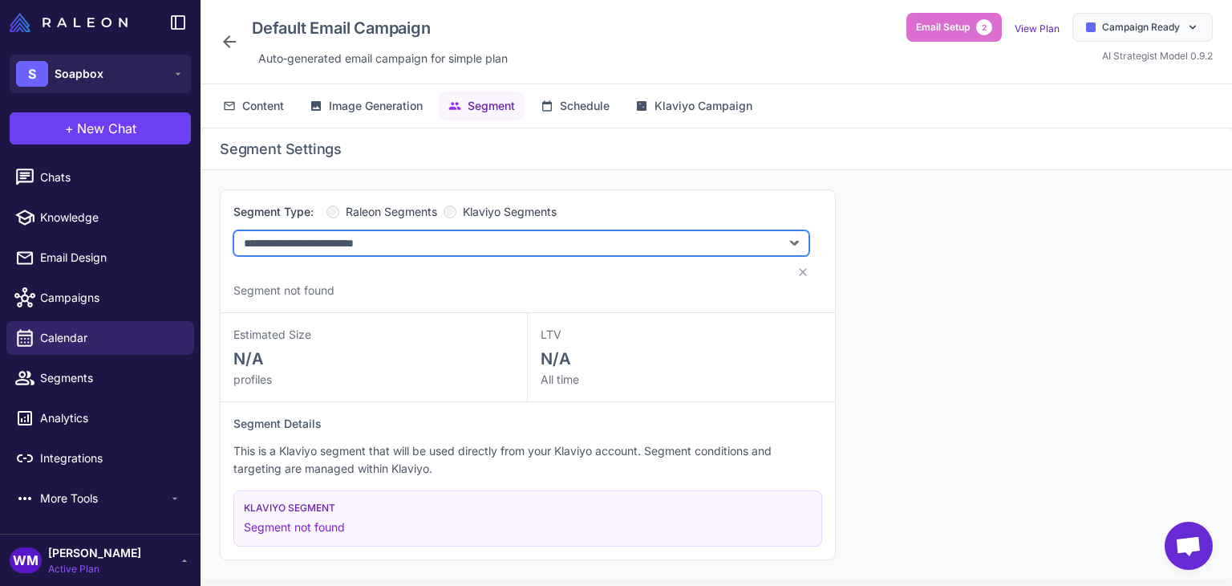
click at [424, 241] on select "**********" at bounding box center [521, 243] width 576 height 26
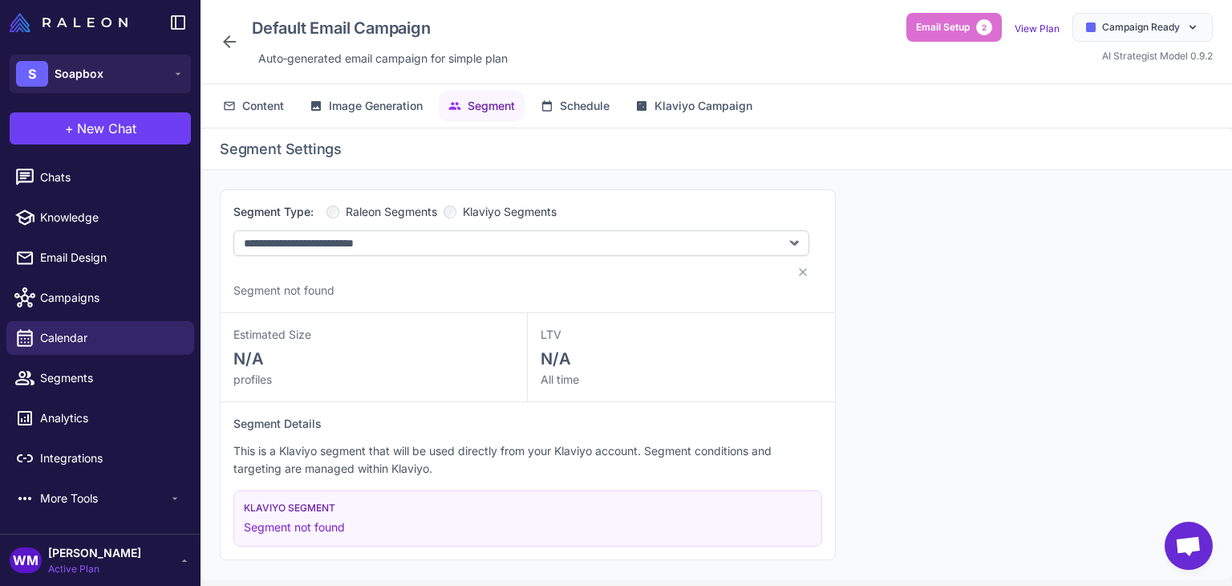
click at [382, 203] on span "Raleon Segments" at bounding box center [391, 212] width 91 height 18
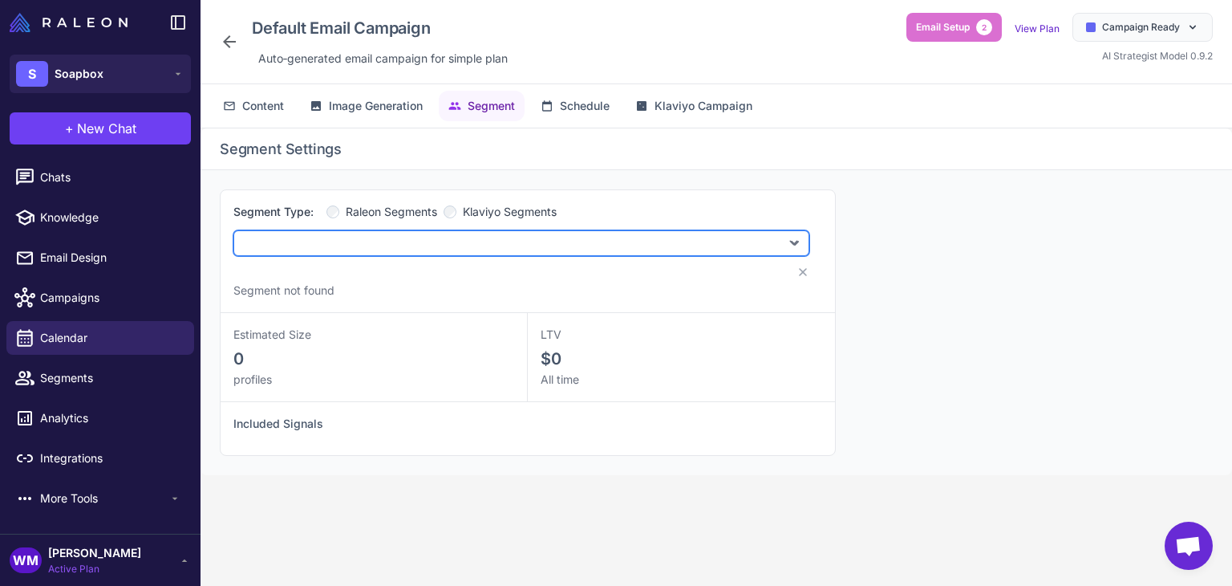
click at [347, 239] on select "**********" at bounding box center [521, 243] width 576 height 26
select select "***"
click at [233, 230] on select "**********" at bounding box center [521, 243] width 576 height 26
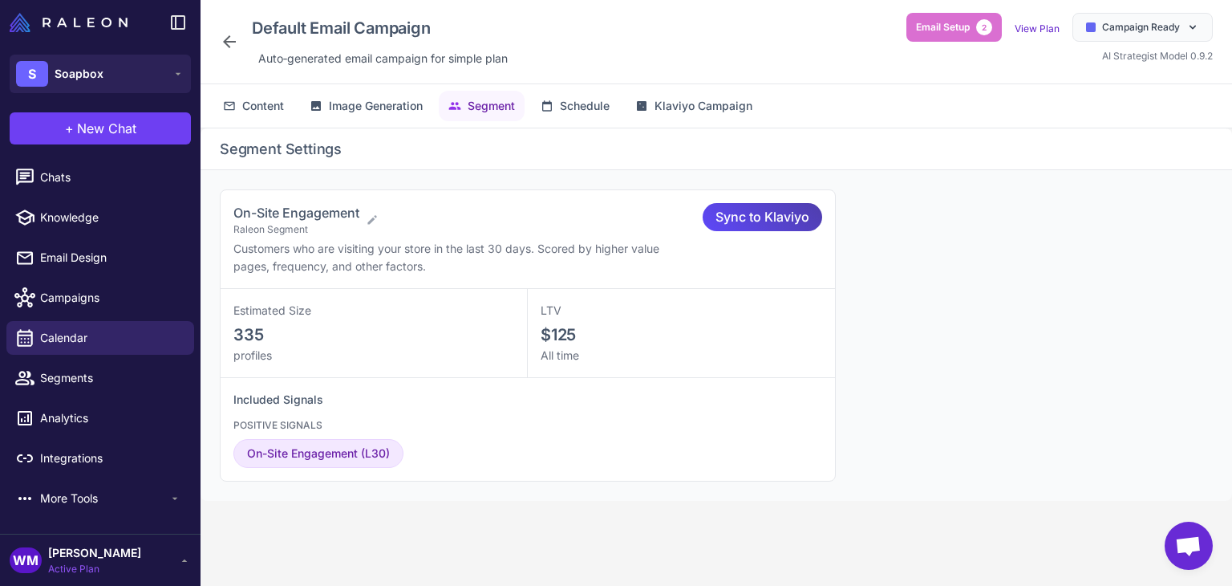
click at [373, 472] on div "Included Signals POSITIVE SIGNALS On-Site Engagement (L30)" at bounding box center [528, 429] width 614 height 103
click at [366, 456] on span "On-Site Engagement (L30)" at bounding box center [318, 453] width 143 height 18
click at [381, 444] on div "On-Site Engagement (L30)" at bounding box center [318, 453] width 170 height 29
click at [373, 447] on span "On-Site Engagement (L30)" at bounding box center [318, 453] width 143 height 18
click at [375, 225] on icon at bounding box center [372, 219] width 13 height 13
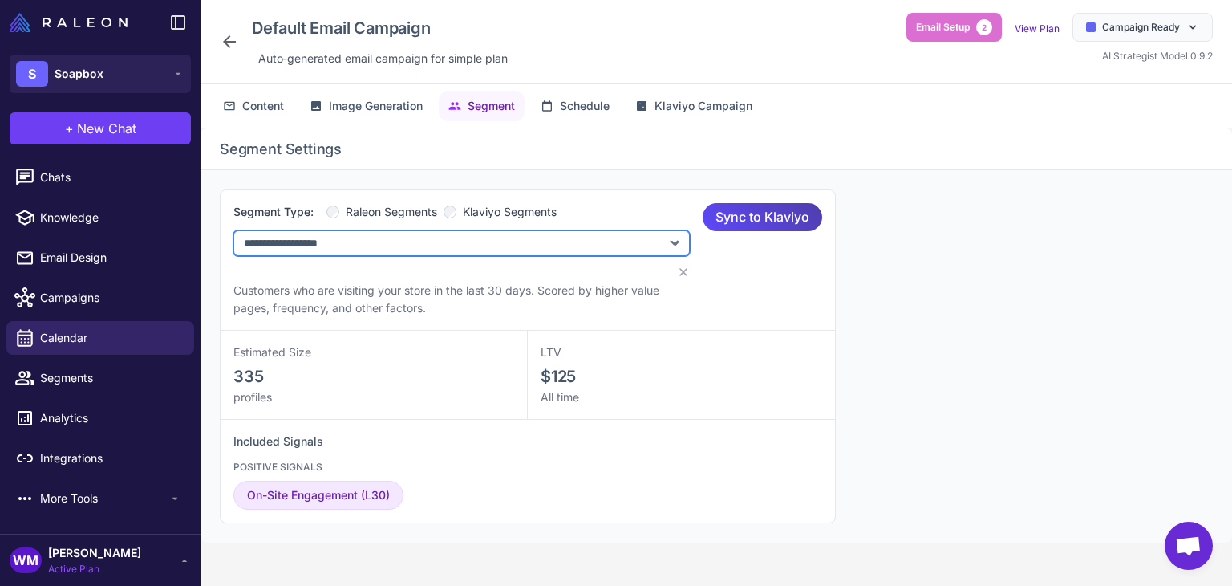
click at [355, 249] on select "**********" at bounding box center [461, 243] width 456 height 26
select select "***"
click at [233, 230] on select "**********" at bounding box center [461, 243] width 456 height 26
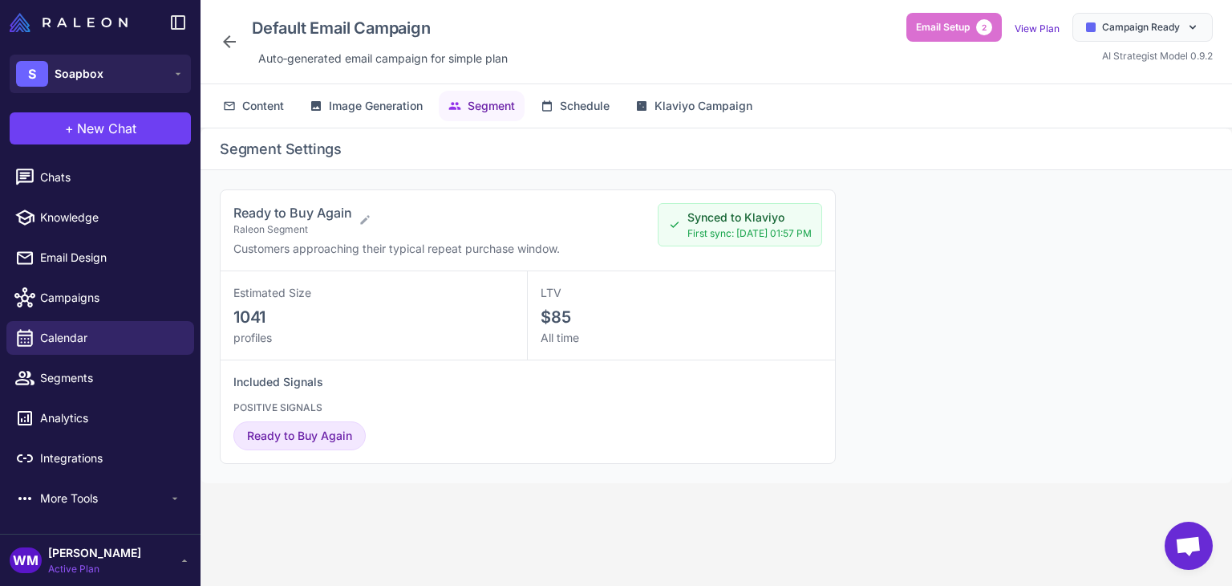
click at [375, 222] on div "Ready to Buy Again Raleon Segment" at bounding box center [438, 220] width 411 height 34
click at [369, 219] on icon at bounding box center [365, 219] width 13 height 13
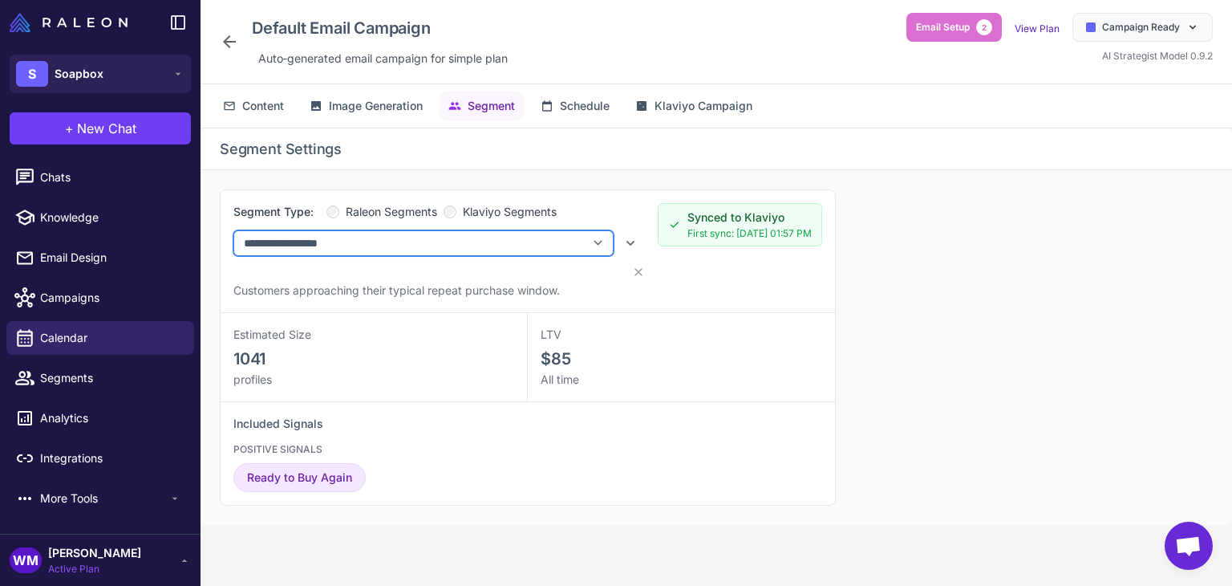
click at [289, 253] on select "**********" at bounding box center [423, 243] width 380 height 26
select select "***"
click at [233, 230] on select "**********" at bounding box center [423, 243] width 380 height 26
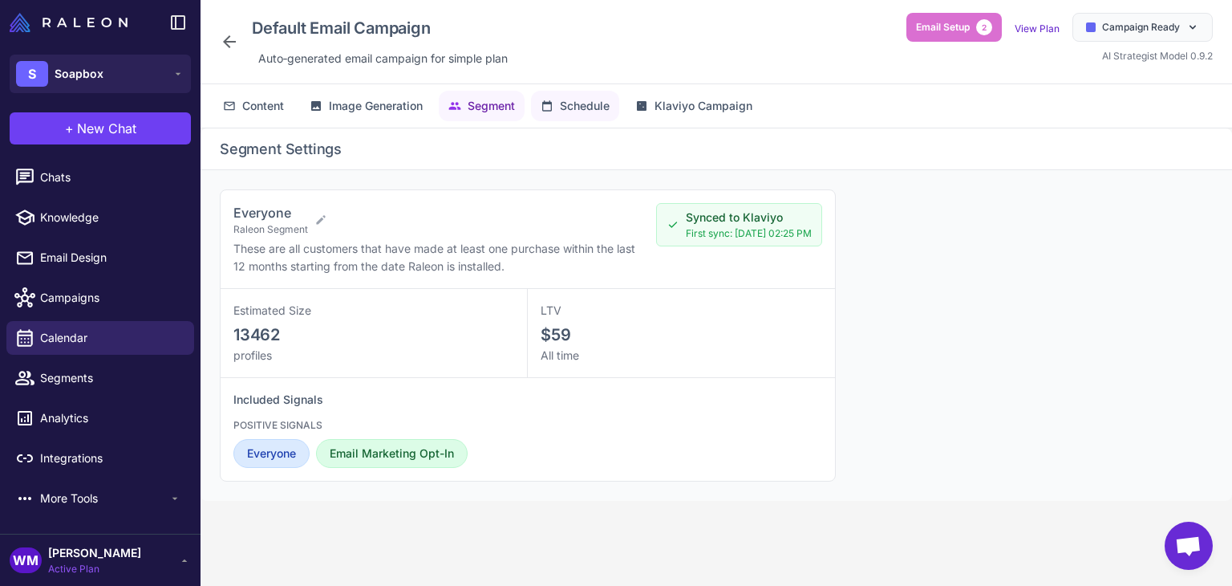
click at [579, 111] on span "Schedule" at bounding box center [585, 106] width 50 height 18
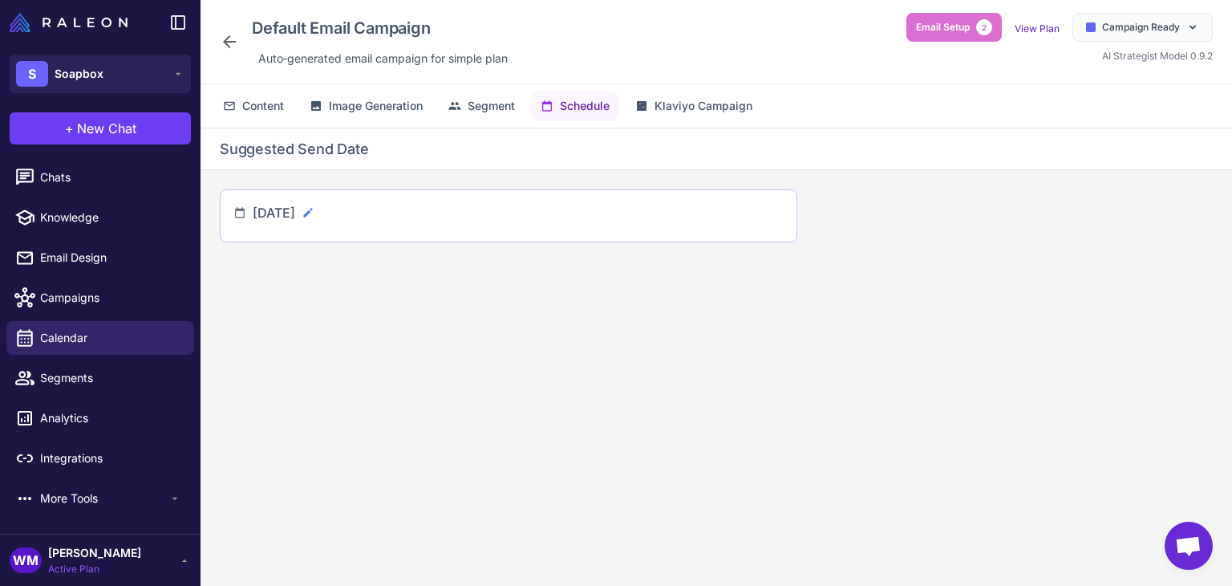
click at [314, 209] on icon at bounding box center [308, 212] width 13 height 13
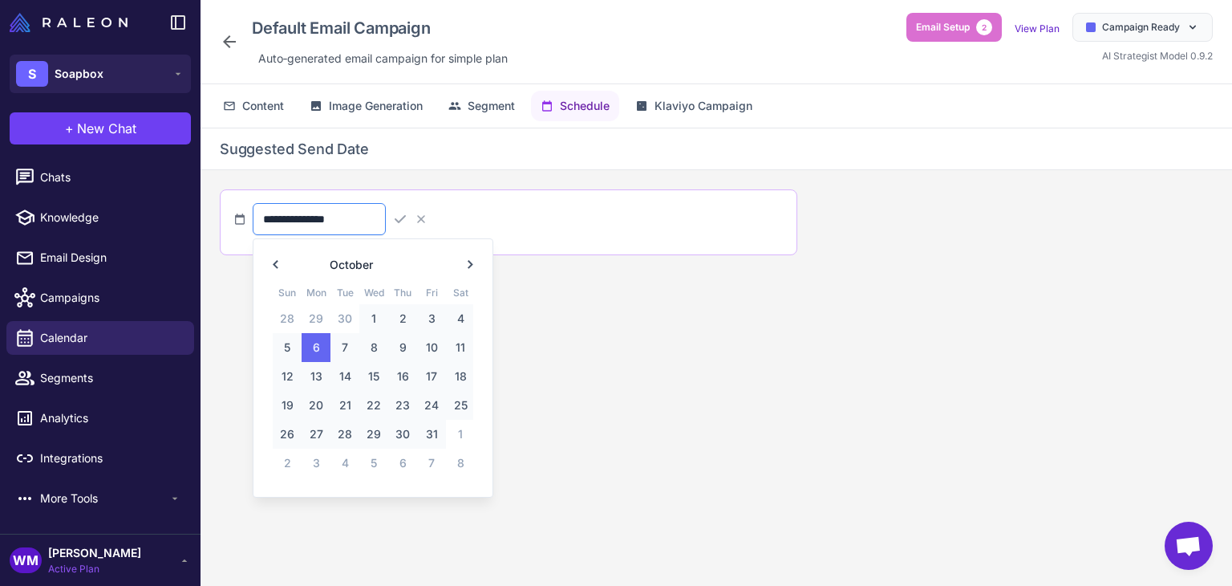
drag, startPoint x: 320, startPoint y: 218, endPoint x: 330, endPoint y: 222, distance: 10.4
click at [319, 218] on input "**********" at bounding box center [319, 219] width 133 height 32
click at [355, 343] on span "7" at bounding box center [344, 347] width 29 height 29
type input "**********"
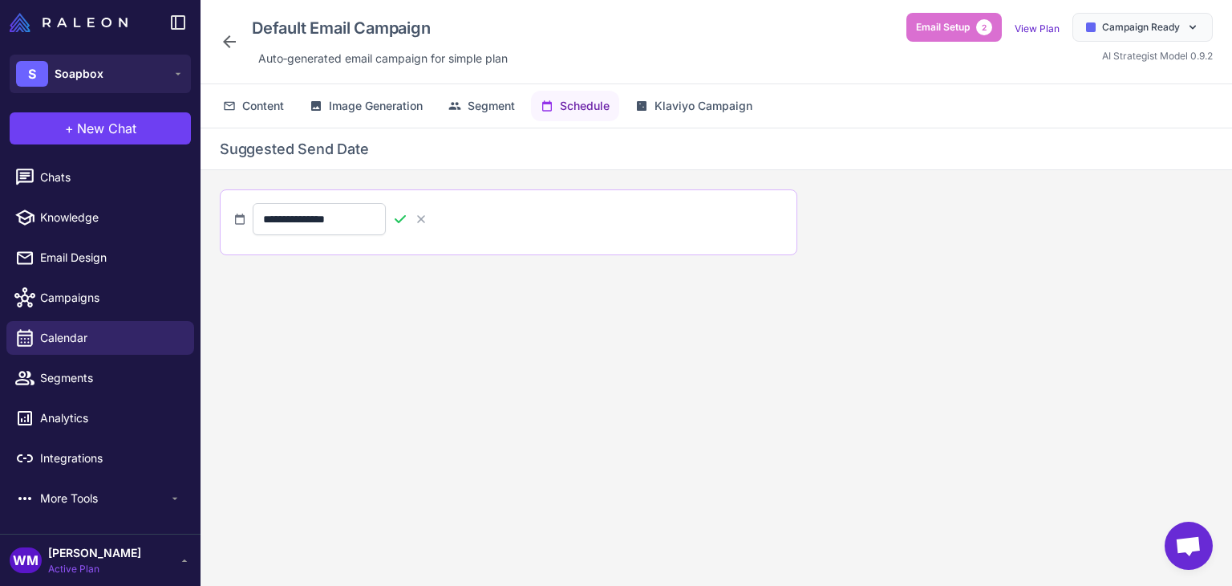
click at [408, 212] on icon at bounding box center [400, 219] width 16 height 16
click at [632, 115] on button "Klaviyo Campaign" at bounding box center [694, 106] width 136 height 30
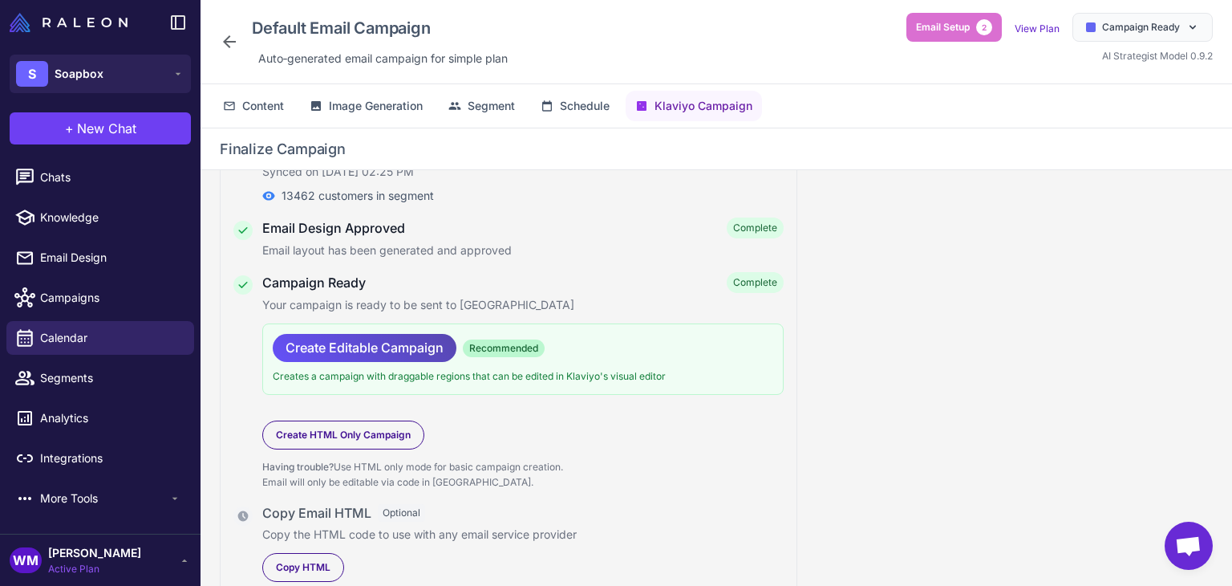
scroll to position [132, 0]
click at [384, 342] on span "Create Editable Campaign" at bounding box center [365, 347] width 158 height 28
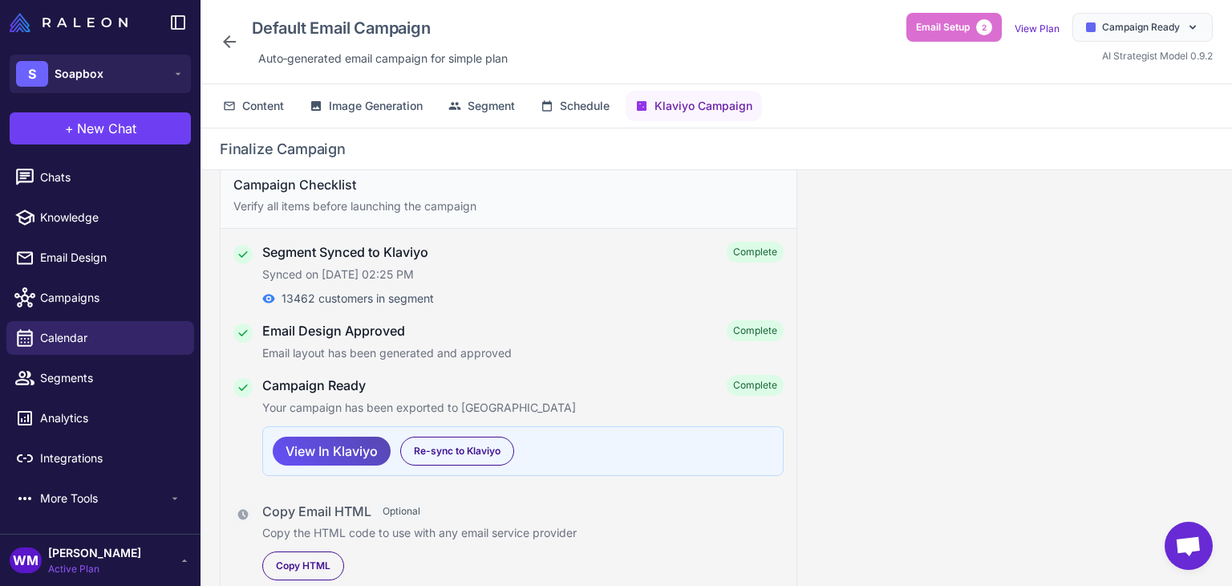
click at [359, 441] on span "View In Klaviyo" at bounding box center [332, 451] width 92 height 28
click at [327, 563] on span "Copy HTML" at bounding box center [303, 565] width 55 height 14
drag, startPoint x: 553, startPoint y: 347, endPoint x: 687, endPoint y: 351, distance: 134.0
click at [673, 351] on p "Email layout has been generated and approved" at bounding box center [522, 353] width 521 height 18
click at [483, 455] on span "Re-sync to Klaviyo" at bounding box center [457, 451] width 87 height 14
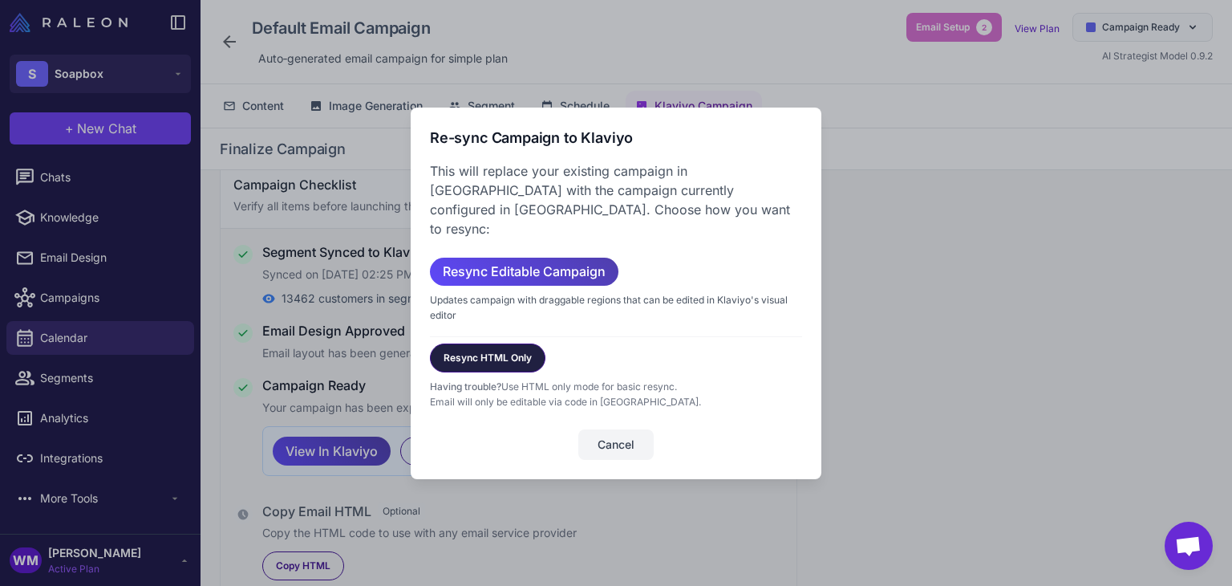
click at [513, 351] on span "Resync HTML Only" at bounding box center [488, 358] width 88 height 14
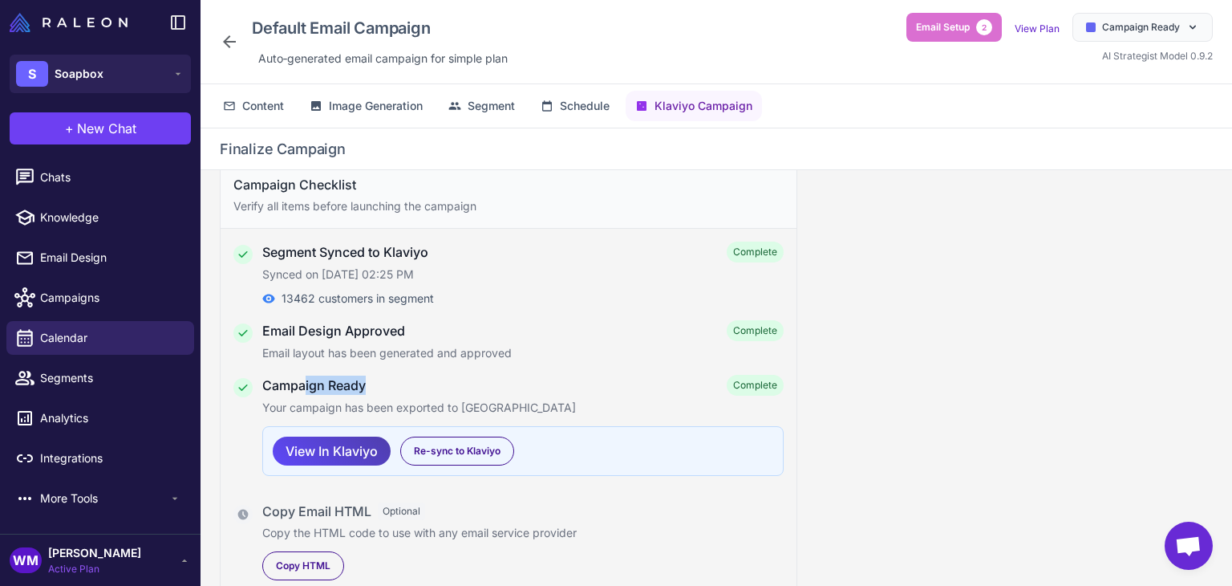
drag, startPoint x: 318, startPoint y: 379, endPoint x: 456, endPoint y: 402, distance: 139.8
click at [435, 392] on div "Campaign Ready Complete" at bounding box center [522, 385] width 521 height 21
click at [337, 444] on span "View In Klaviyo" at bounding box center [332, 451] width 92 height 28
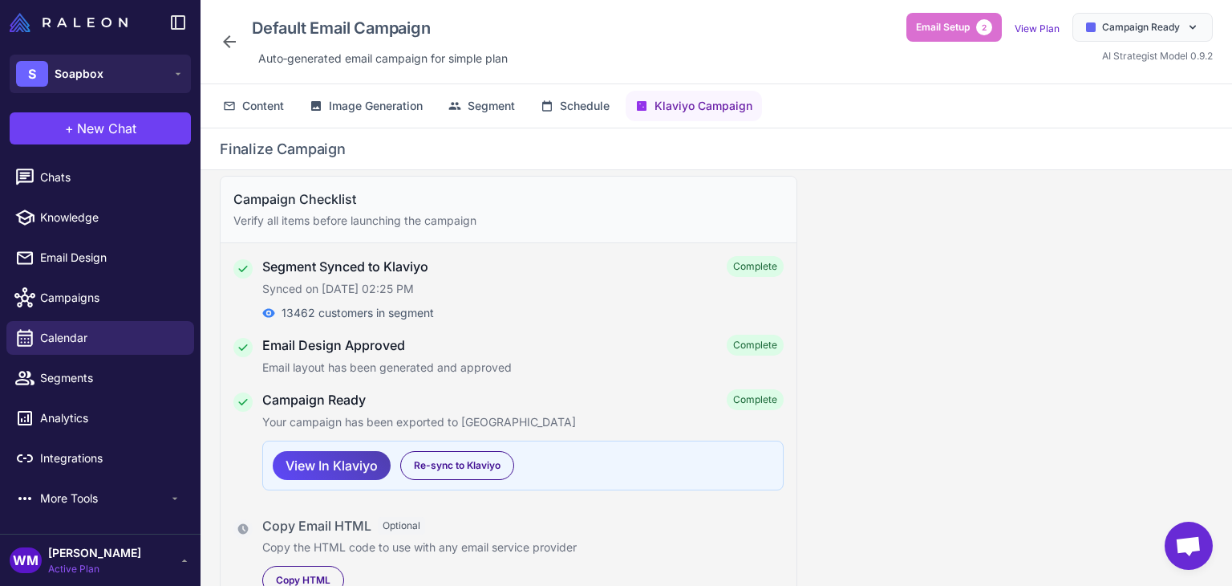
scroll to position [0, 0]
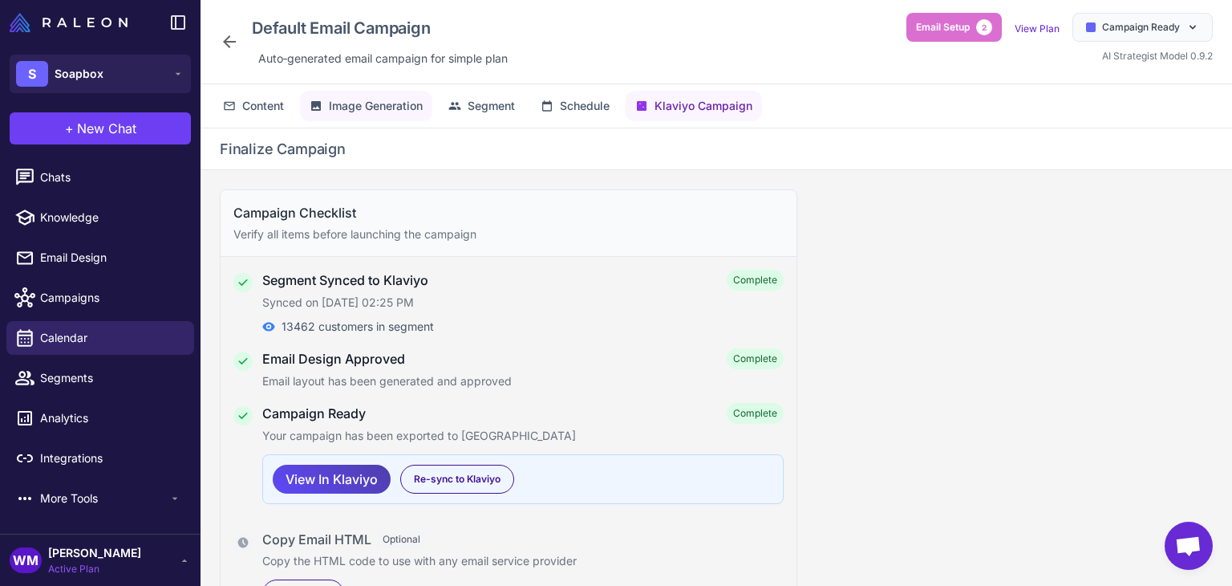
click at [401, 107] on span "Image Generation" at bounding box center [376, 106] width 94 height 18
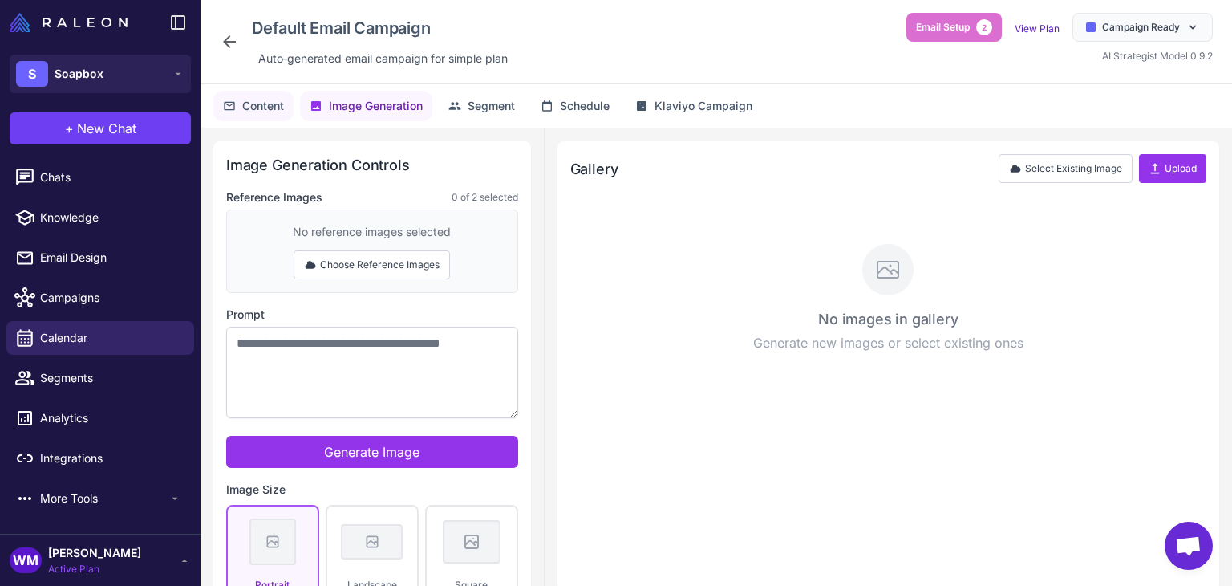
click at [245, 97] on span "Content" at bounding box center [263, 106] width 42 height 18
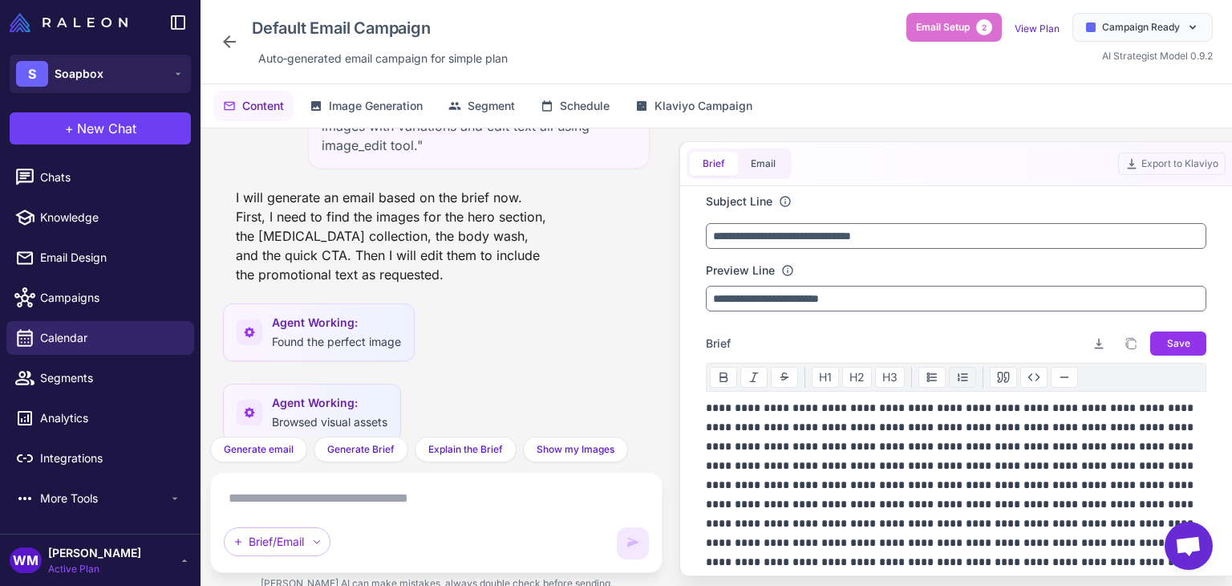
scroll to position [2754, 0]
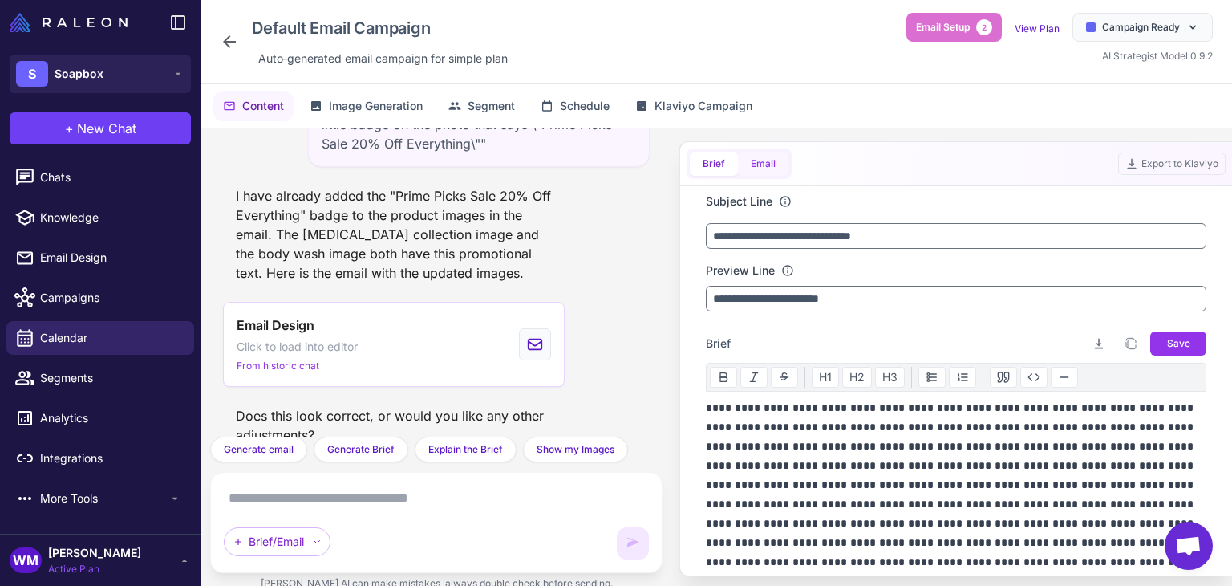
click at [751, 168] on button "Email" at bounding box center [763, 164] width 51 height 24
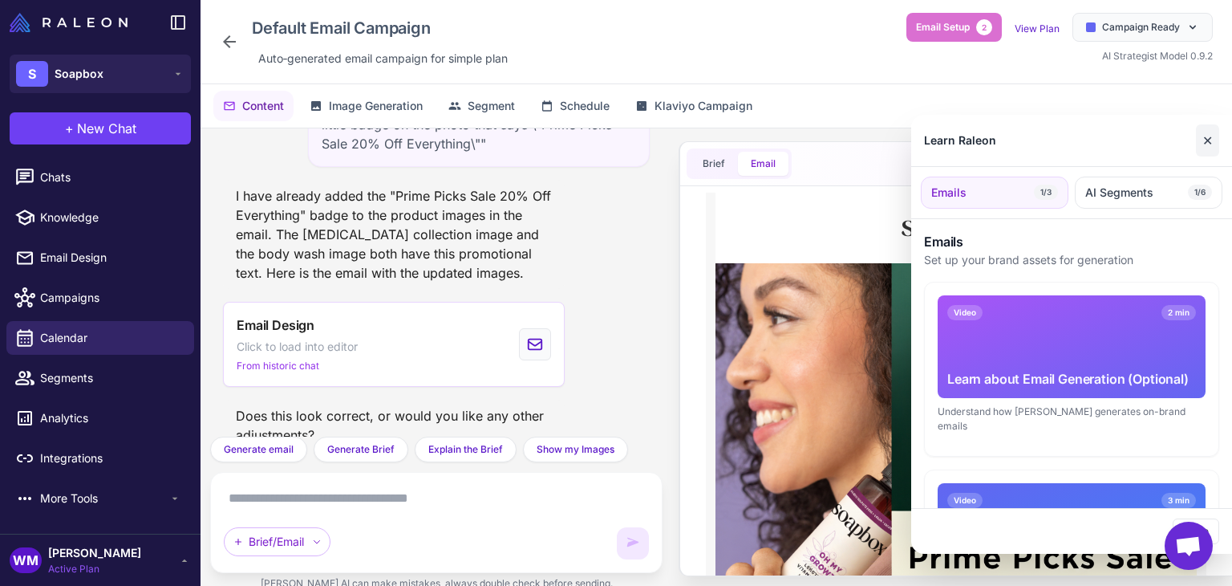
scroll to position [0, 0]
click at [1208, 142] on button "✕" at bounding box center [1207, 140] width 23 height 32
click at [309, 496] on div at bounding box center [616, 293] width 1232 height 586
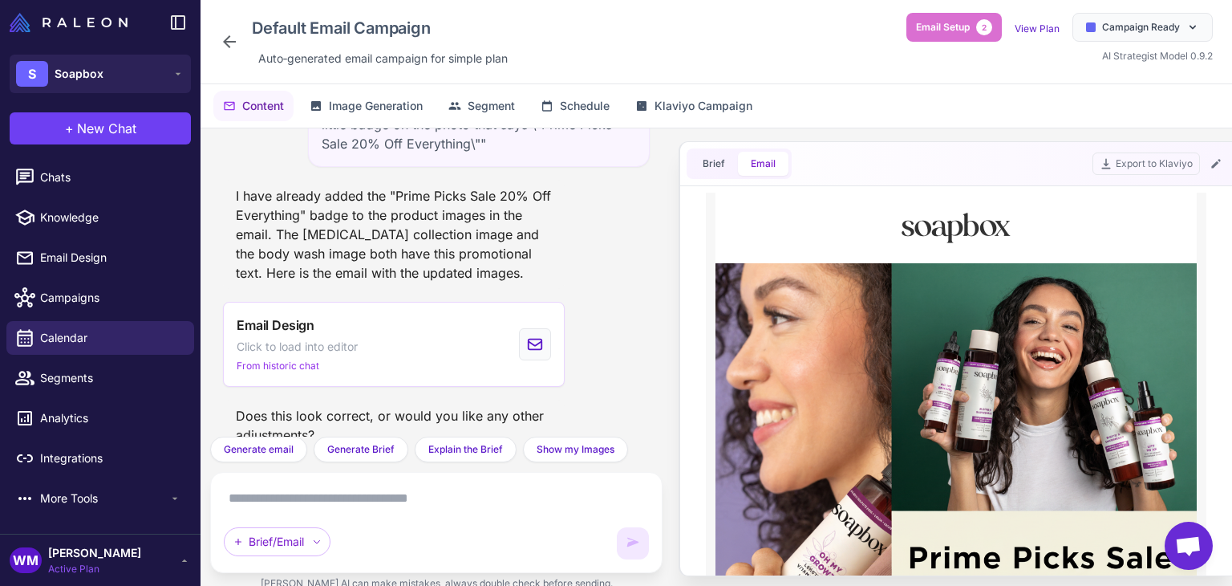
click at [309, 496] on textarea at bounding box center [436, 498] width 425 height 26
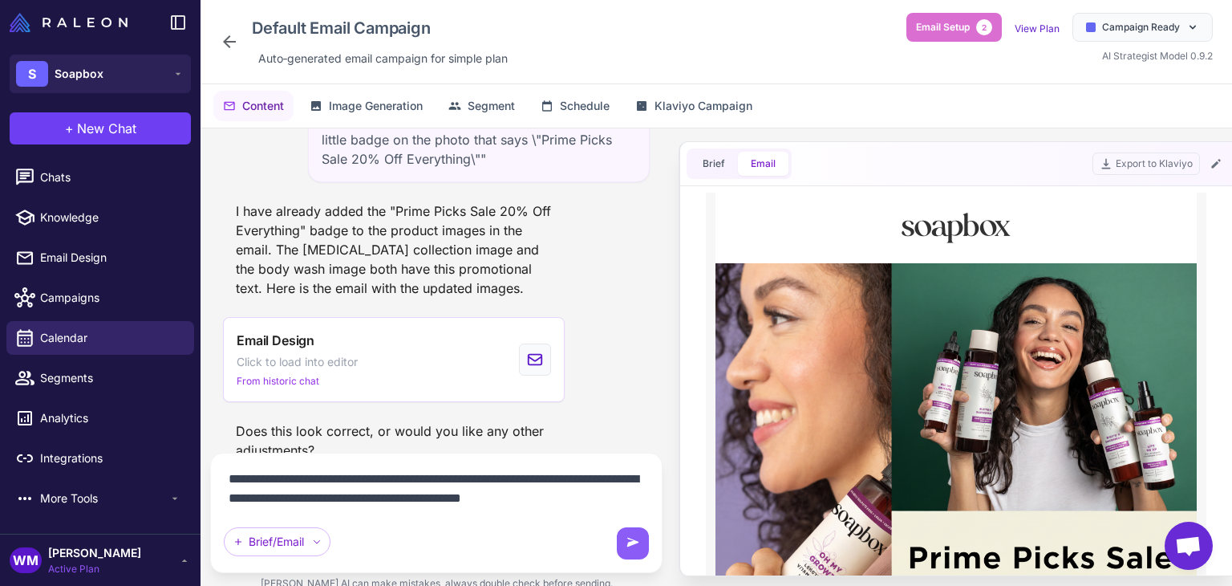
scroll to position [2754, 0]
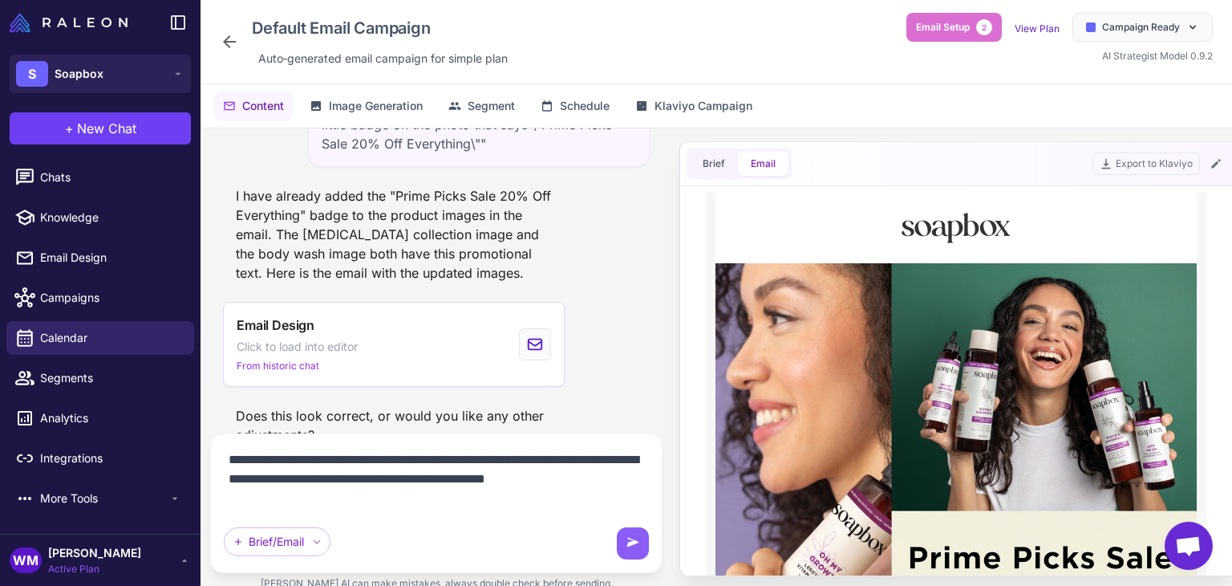
type textarea "**********"
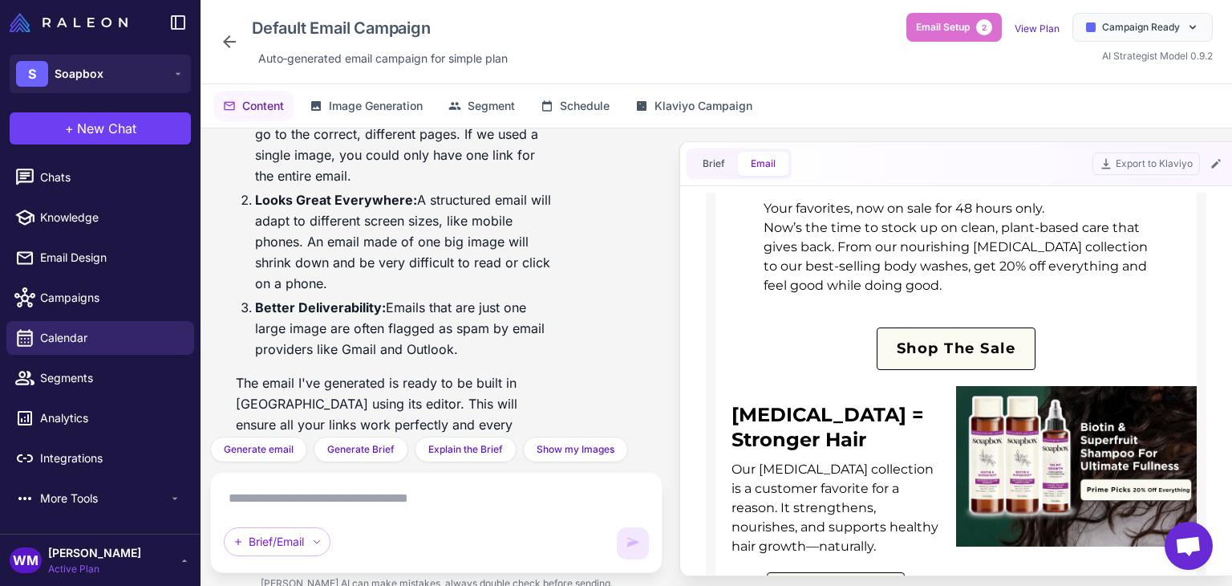
scroll to position [3637, 0]
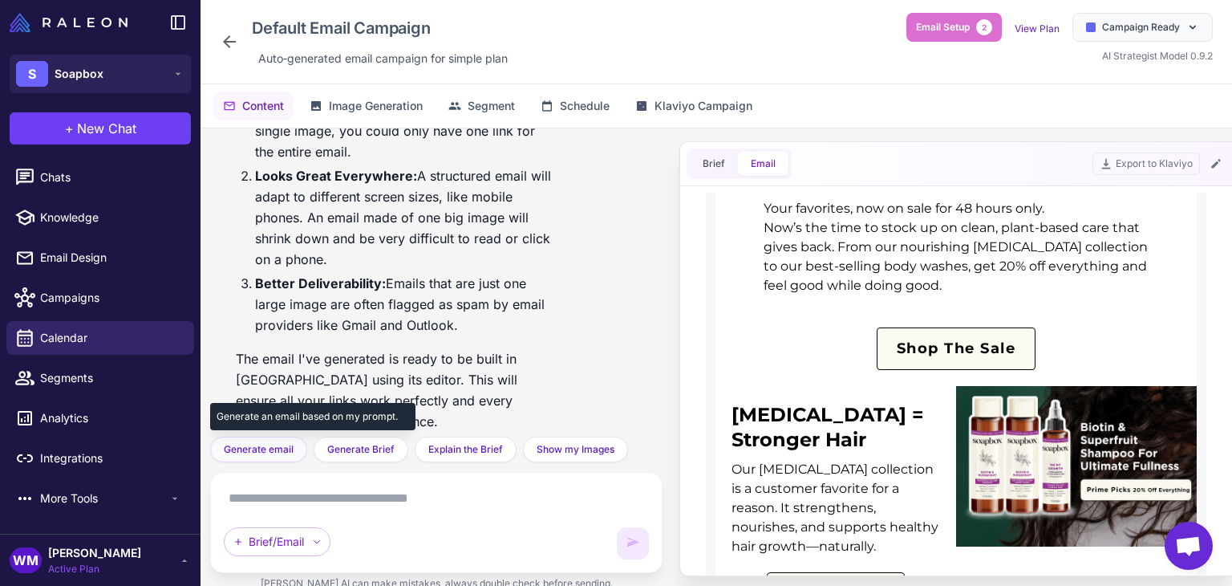
click at [272, 448] on span "Generate email" at bounding box center [259, 449] width 70 height 14
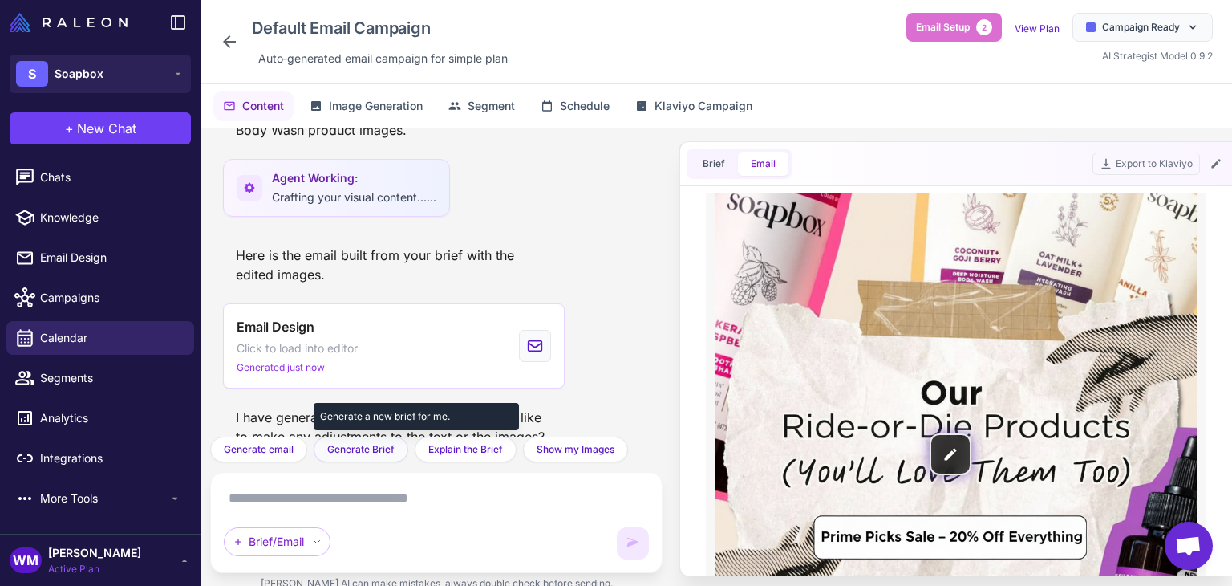
scroll to position [80, 0]
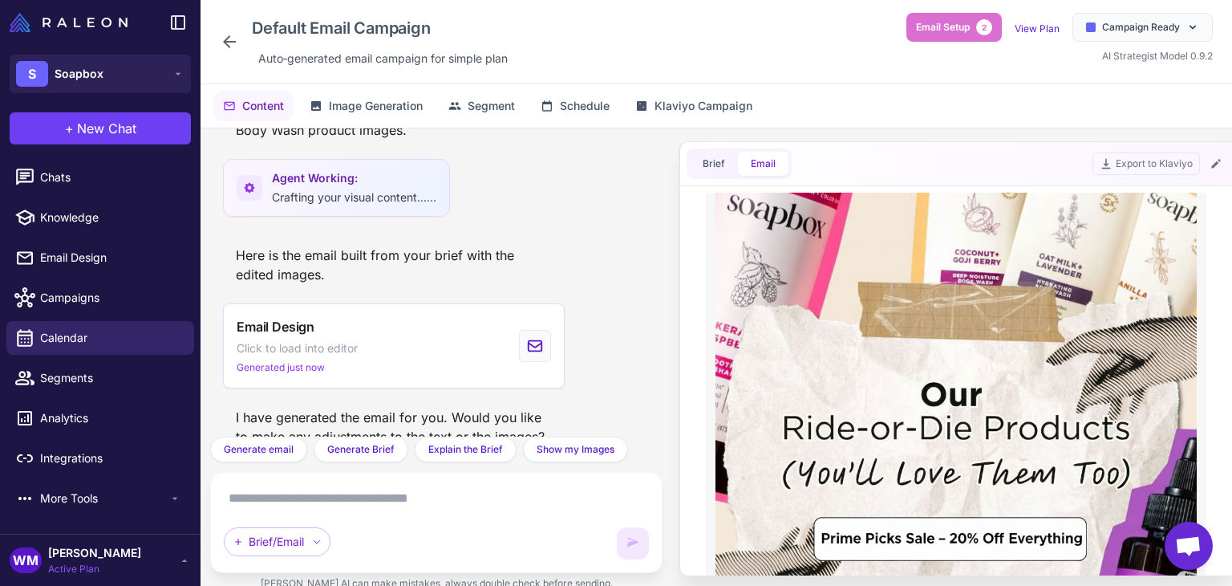
click at [407, 502] on textarea at bounding box center [436, 498] width 425 height 26
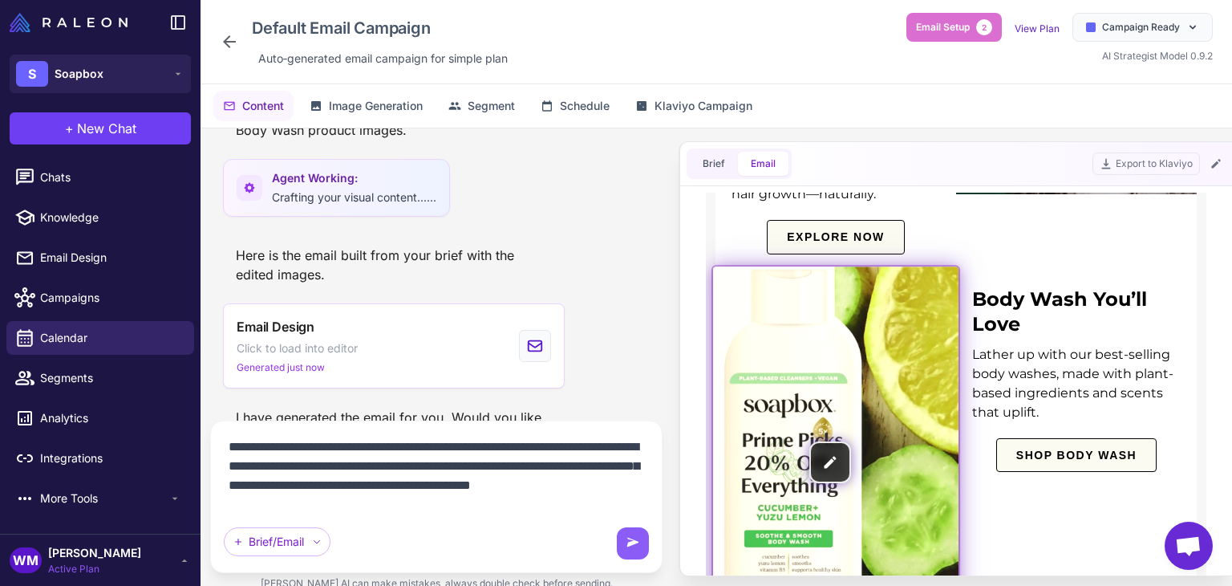
scroll to position [1123, 0]
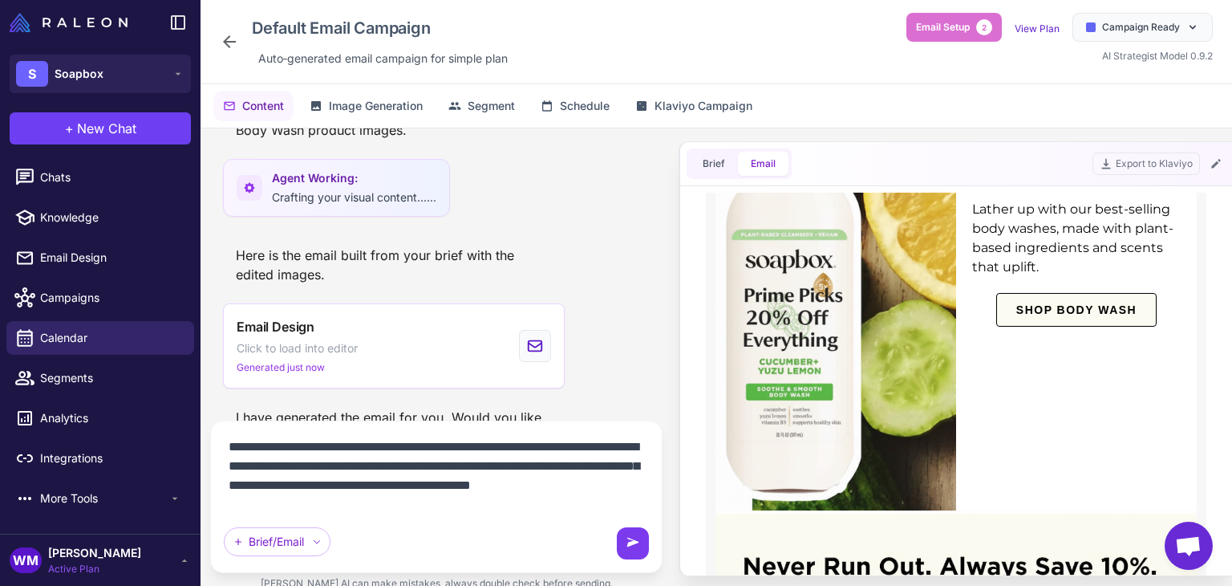
type textarea "**********"
click at [636, 541] on icon at bounding box center [633, 541] width 12 height 9
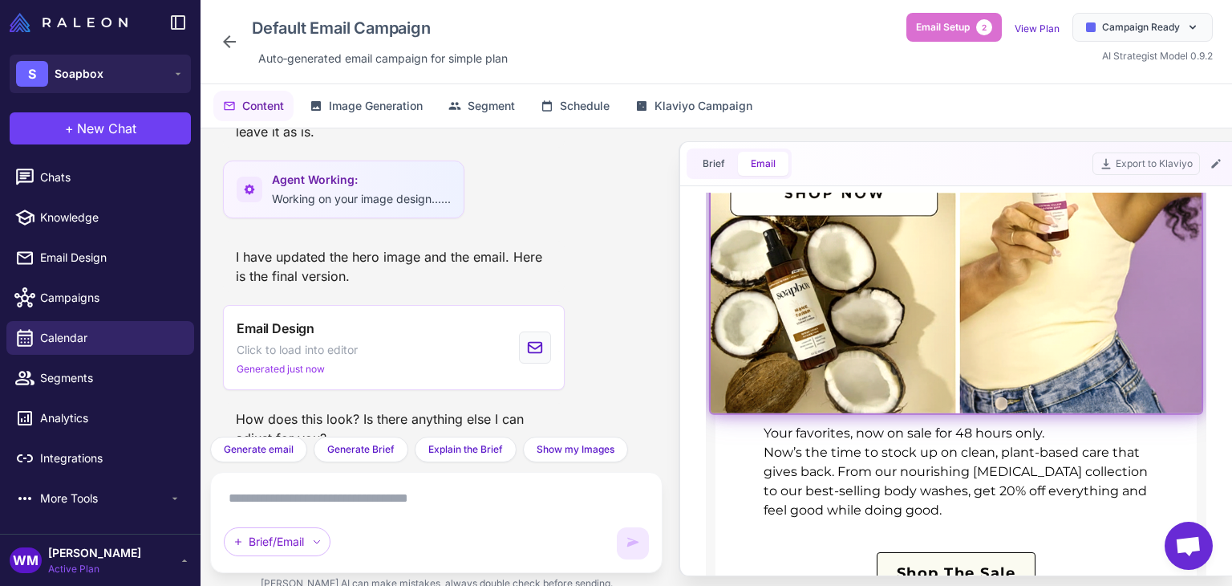
scroll to position [0, 0]
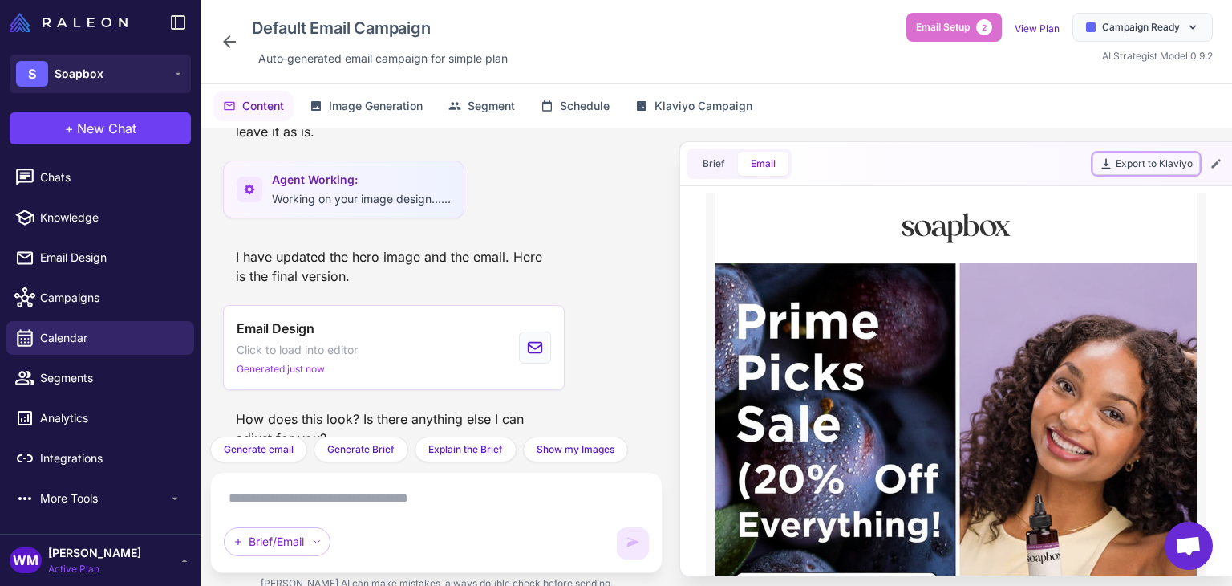
click at [1157, 156] on button "Export to Klaviyo" at bounding box center [1145, 163] width 107 height 22
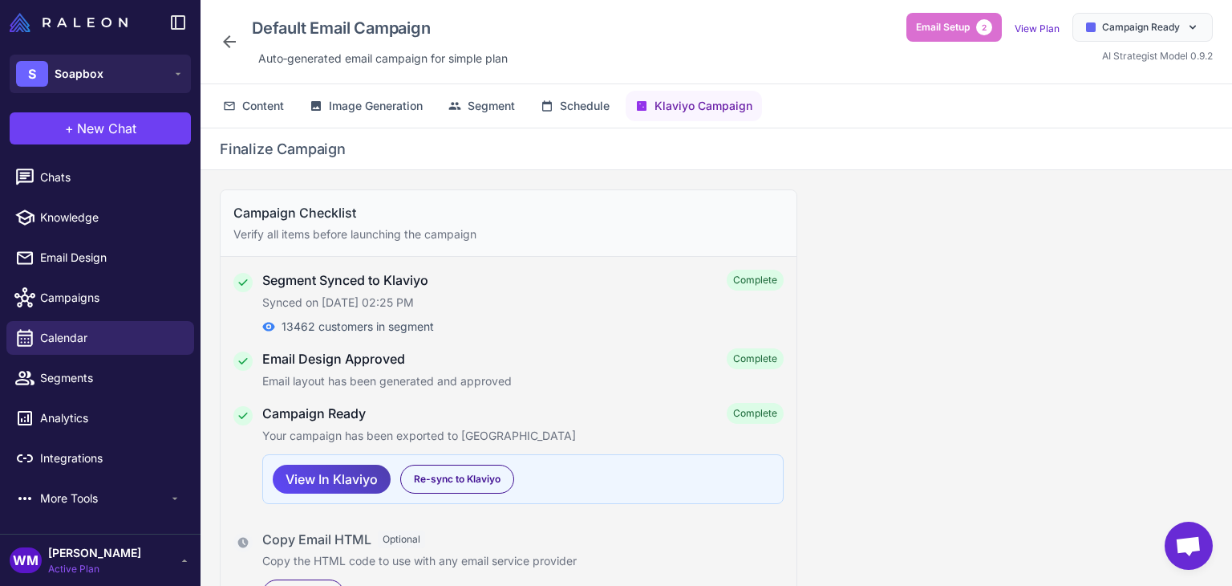
scroll to position [28, 0]
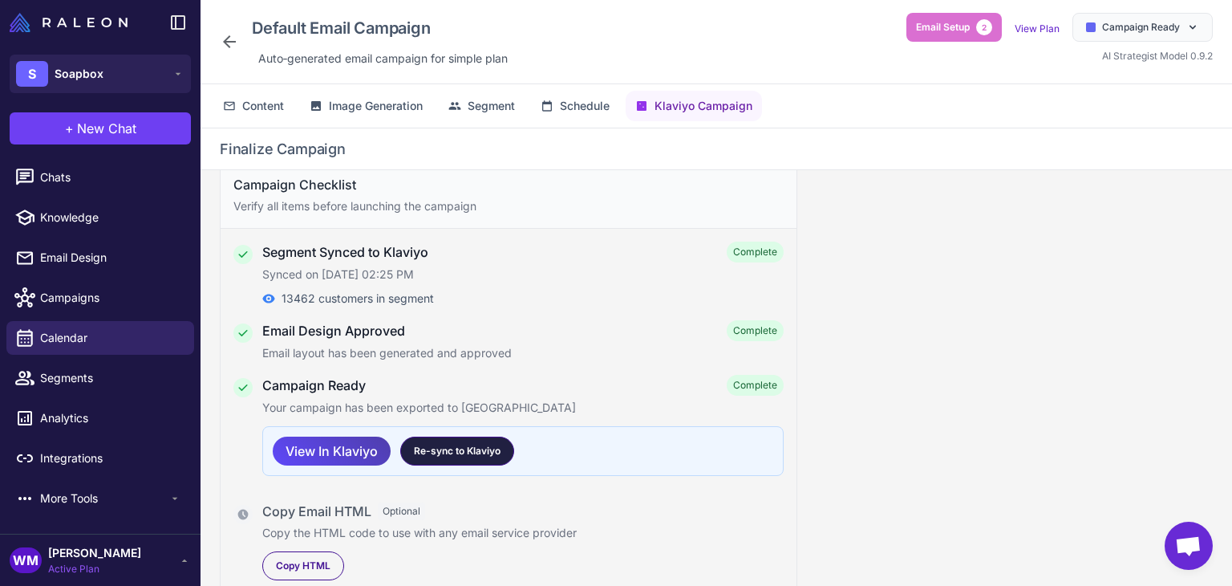
click at [501, 450] on div "Re-sync to Klaviyo" at bounding box center [457, 450] width 114 height 29
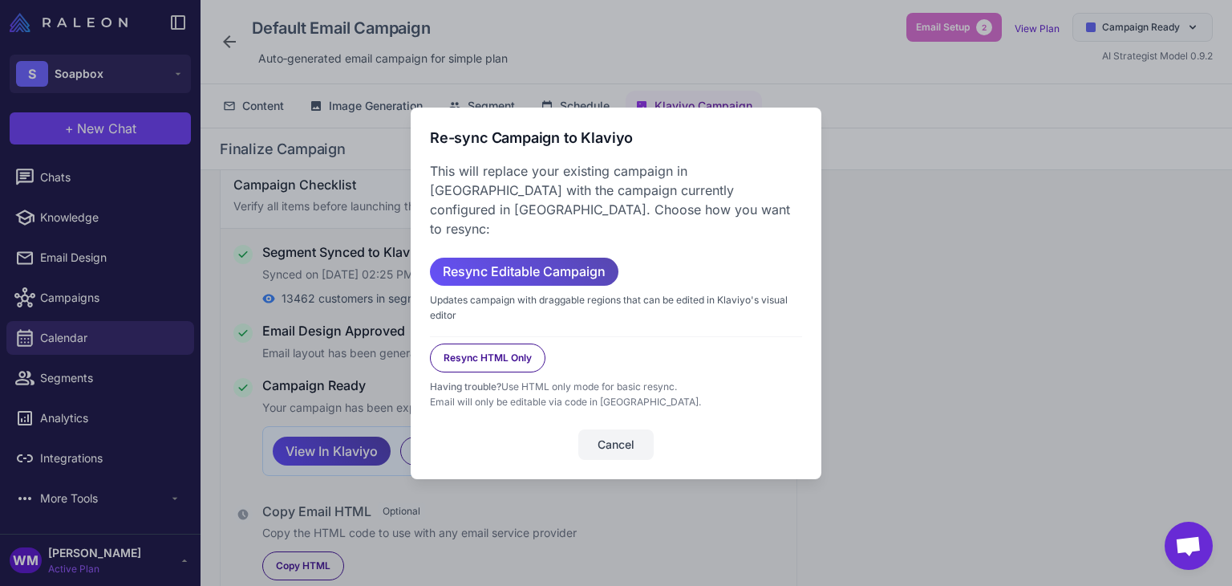
click at [484, 265] on span "Resync Editable Campaign" at bounding box center [524, 271] width 163 height 28
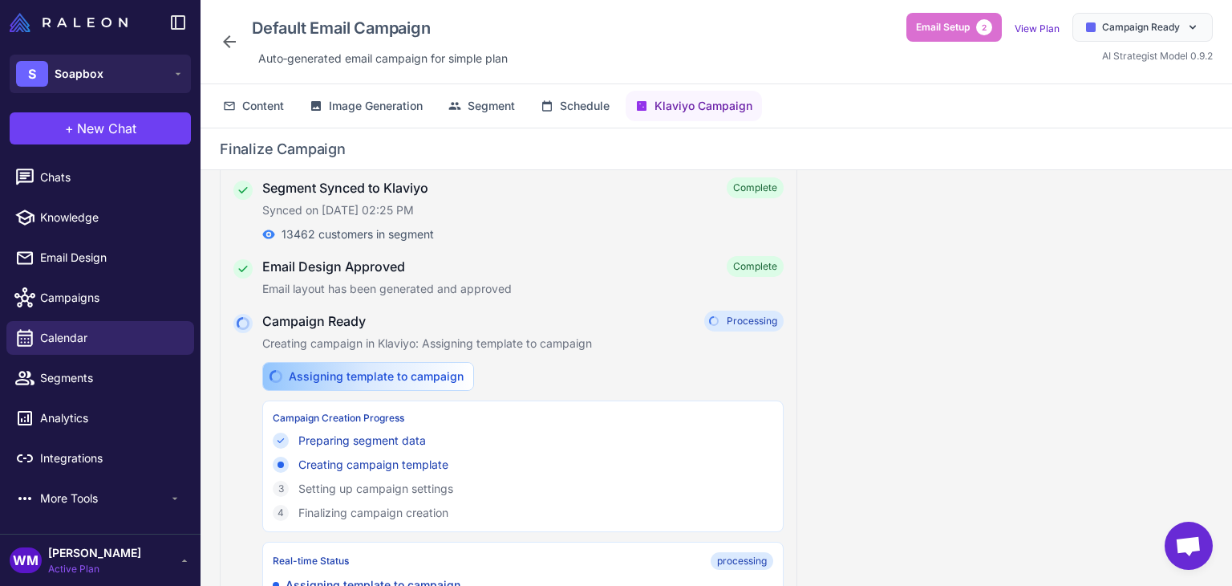
scroll to position [245, 0]
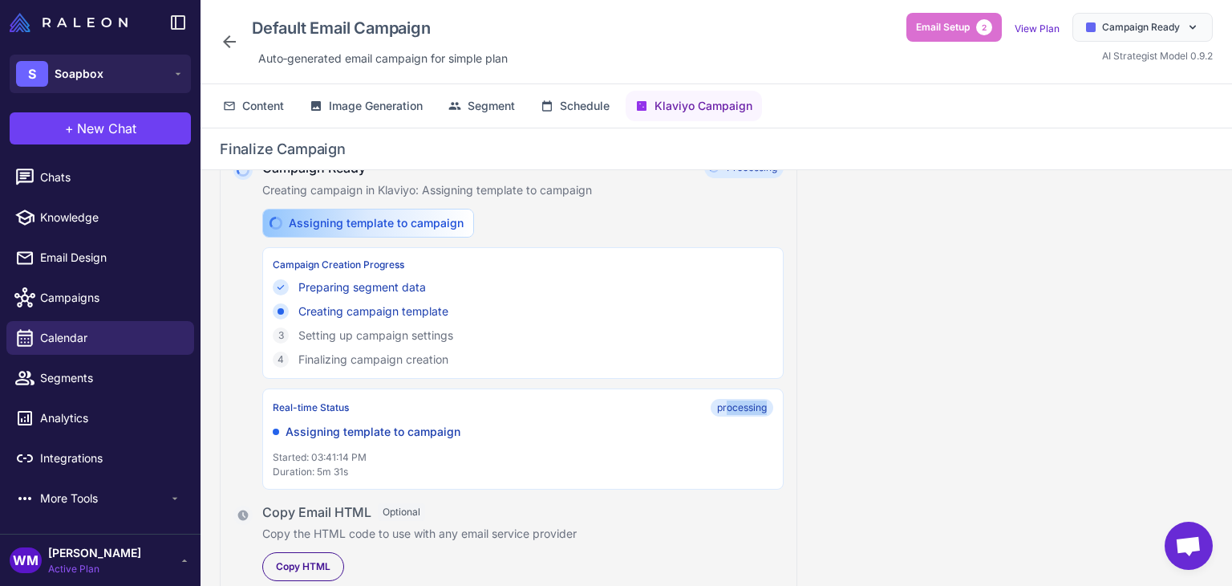
drag, startPoint x: 728, startPoint y: 406, endPoint x: 948, endPoint y: 403, distance: 219.8
click at [946, 403] on div "Campaign Checklist Verify all items before launching the campaign Segment Synce…" at bounding box center [716, 390] width 1031 height 441
click at [950, 407] on div "Campaign Checklist Verify all items before launching the campaign Segment Synce…" at bounding box center [716, 390] width 1031 height 441
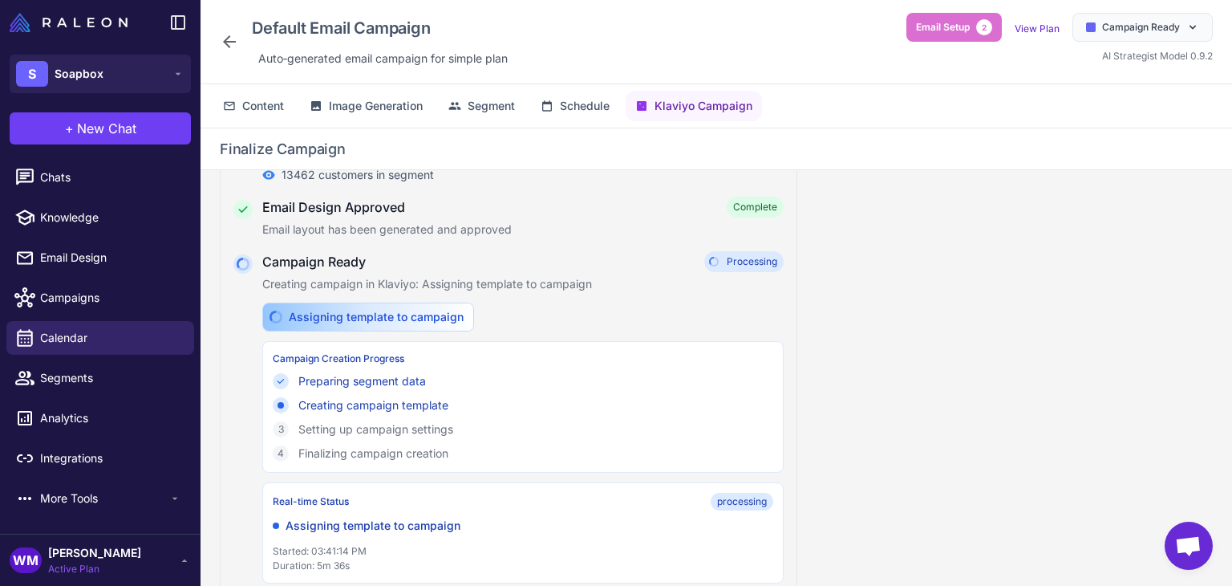
scroll to position [0, 0]
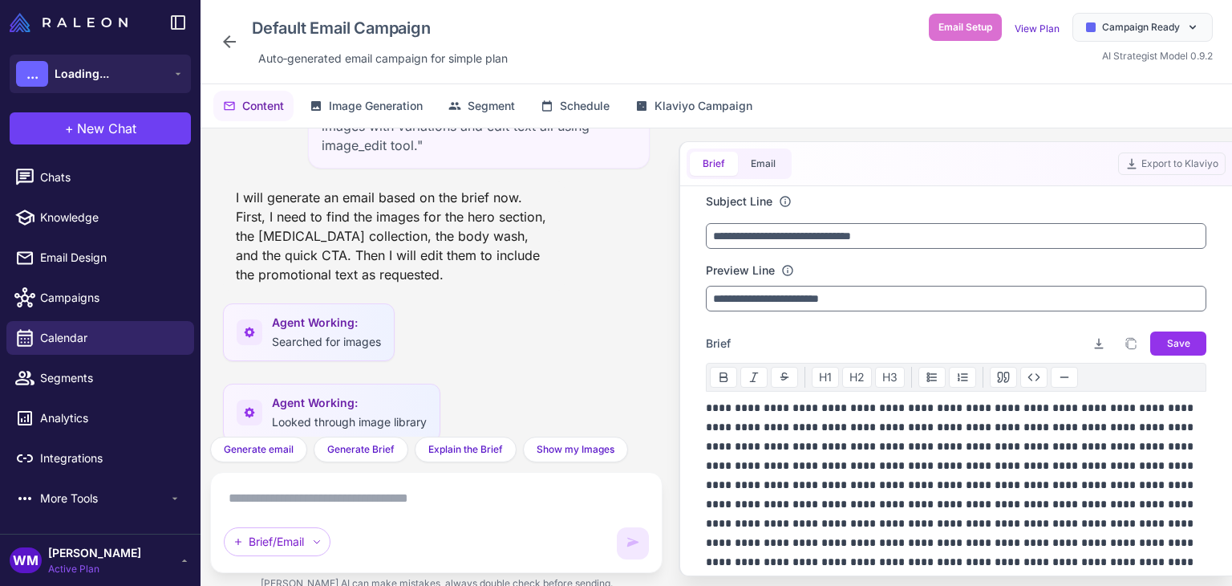
scroll to position [5788, 0]
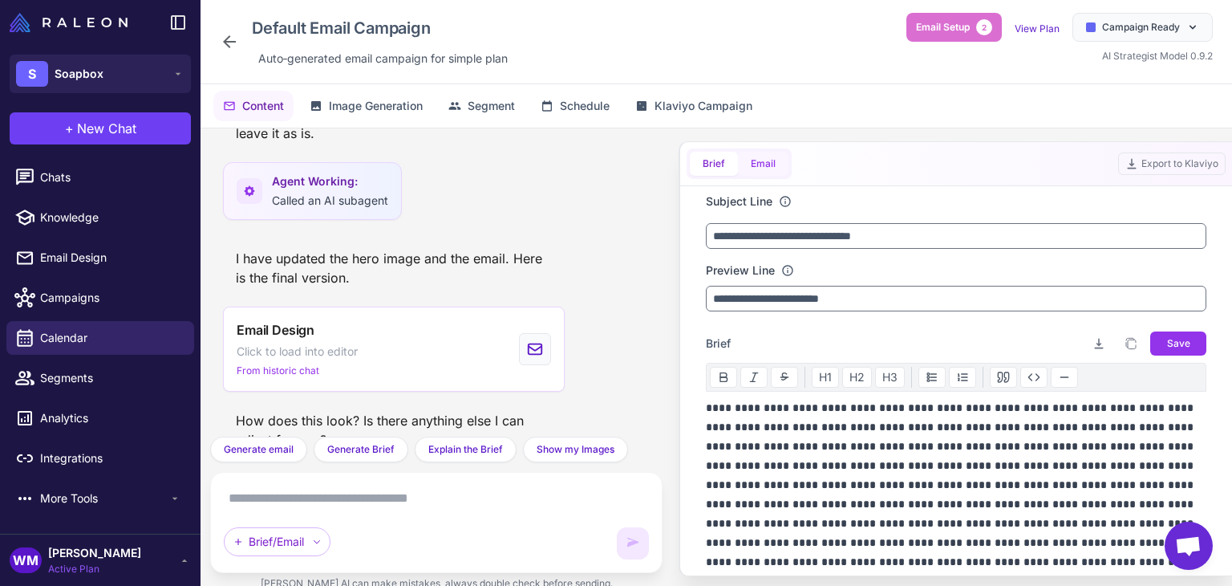
click at [748, 152] on button "Email" at bounding box center [763, 164] width 51 height 24
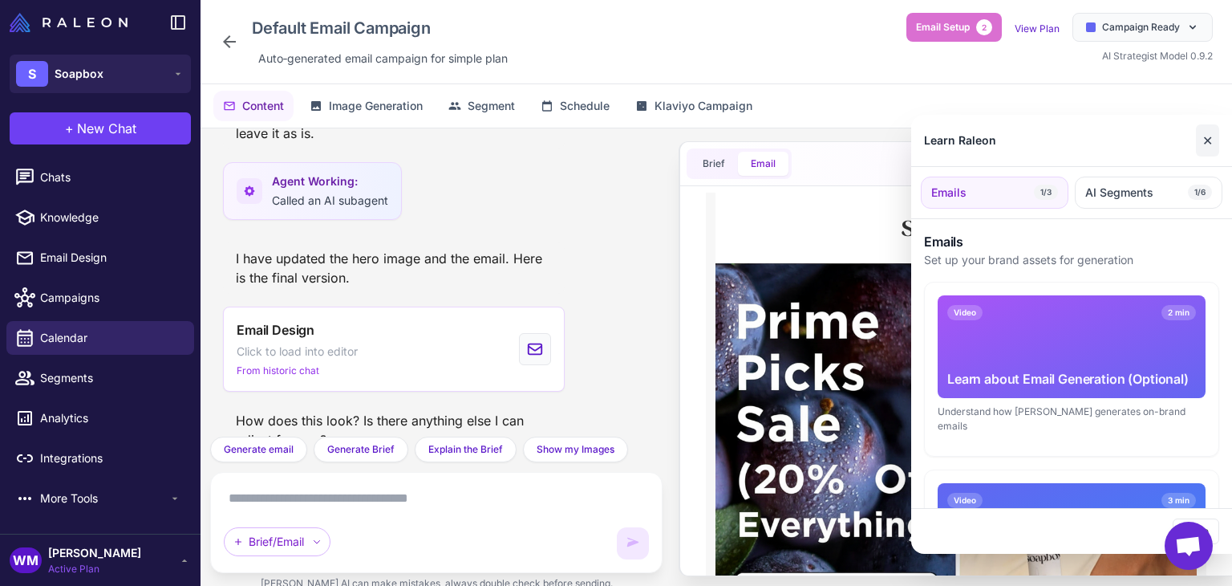
scroll to position [0, 0]
click at [1203, 132] on button "✕" at bounding box center [1207, 140] width 23 height 32
click at [1191, 141] on div "Learn Raleon ✕" at bounding box center [1071, 141] width 321 height 52
click at [1203, 141] on button "✕" at bounding box center [1207, 140] width 23 height 32
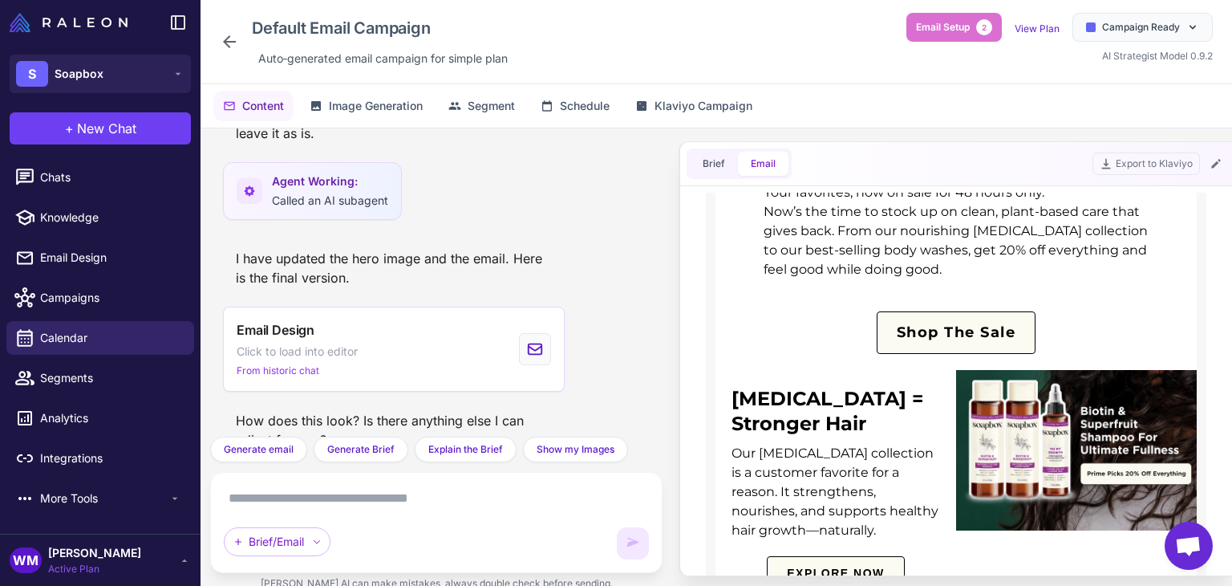
scroll to position [481, 0]
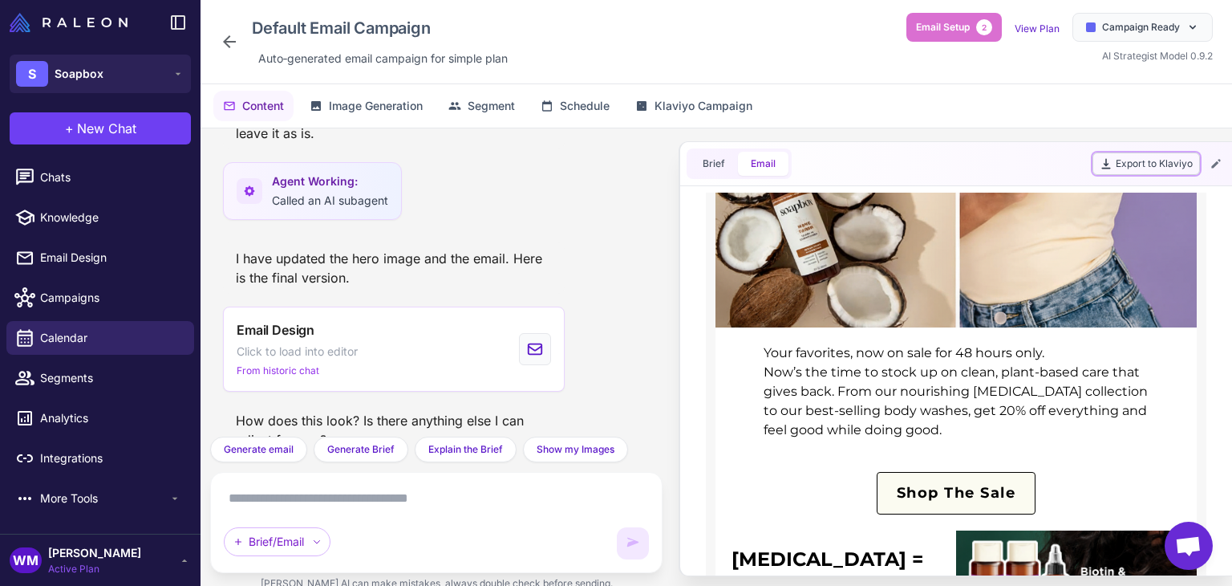
click at [1169, 162] on button "Export to Klaviyo" at bounding box center [1145, 163] width 107 height 22
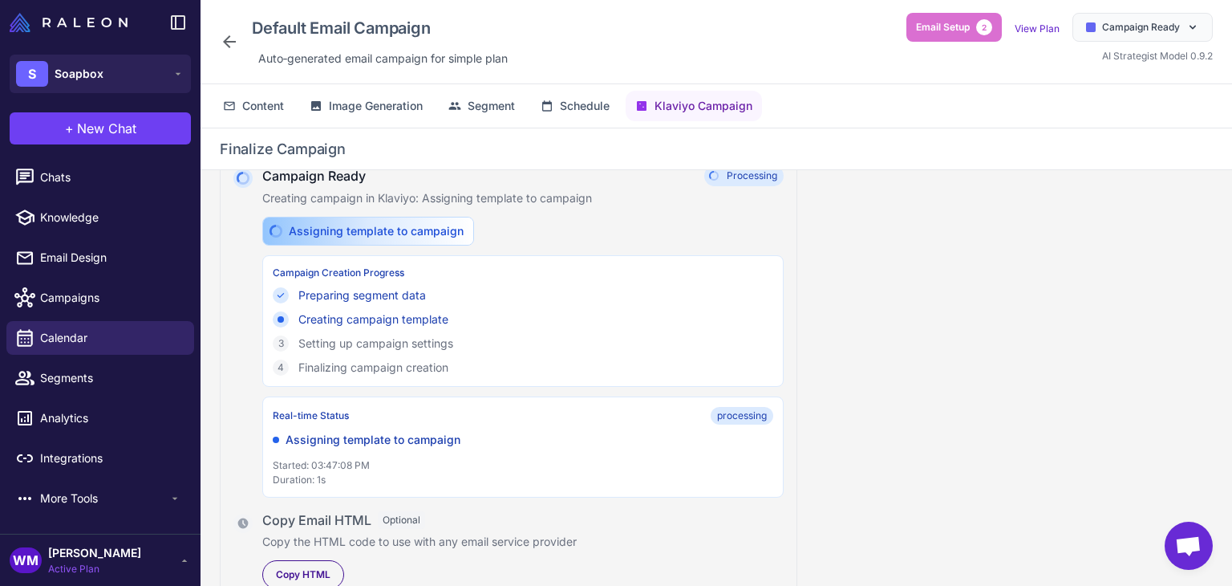
scroll to position [245, 0]
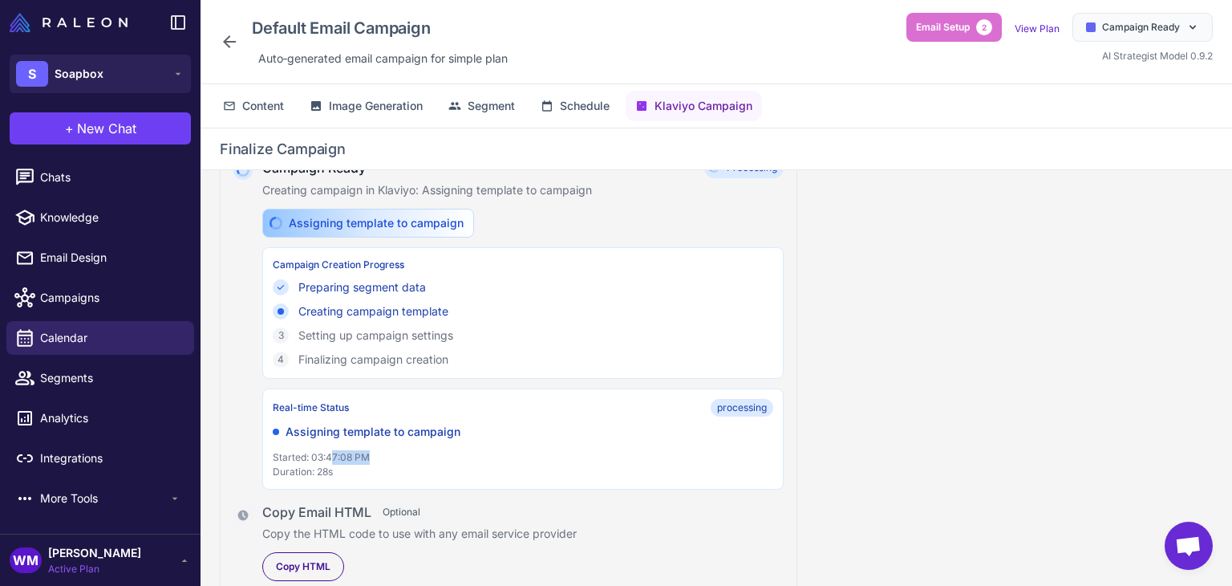
drag, startPoint x: 330, startPoint y: 453, endPoint x: 460, endPoint y: 449, distance: 130.0
click at [453, 450] on p "Started: 03:47:08 PM" at bounding box center [523, 457] width 501 height 14
click at [459, 450] on p "Started: 03:47:08 PM" at bounding box center [523, 457] width 501 height 14
click at [298, 553] on div "Copy HTML" at bounding box center [303, 566] width 82 height 29
click at [1020, 278] on div "Campaign Checklist Verify all items before launching the campaign Segment Synce…" at bounding box center [716, 390] width 1031 height 441
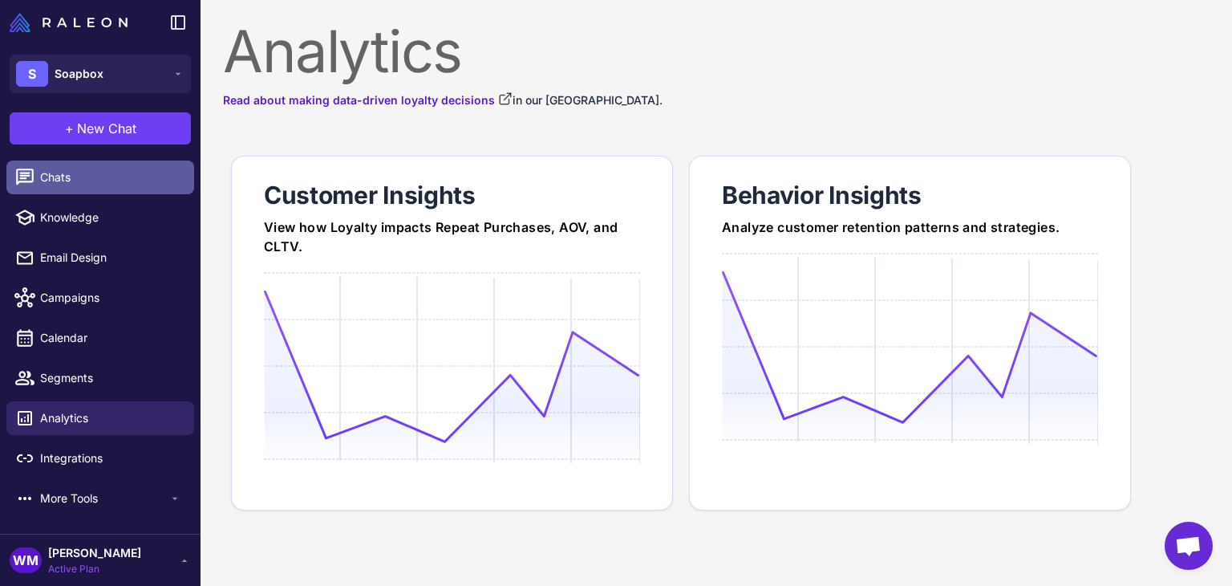
click at [53, 181] on span "Chats" at bounding box center [110, 177] width 141 height 18
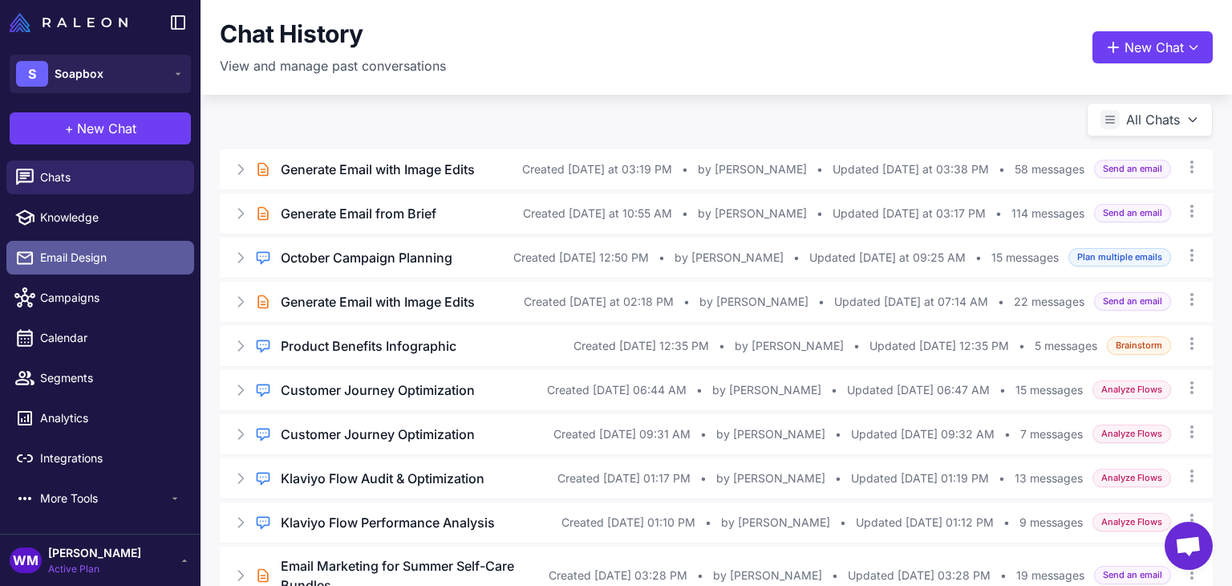
click at [132, 261] on span "Email Design" at bounding box center [110, 258] width 141 height 18
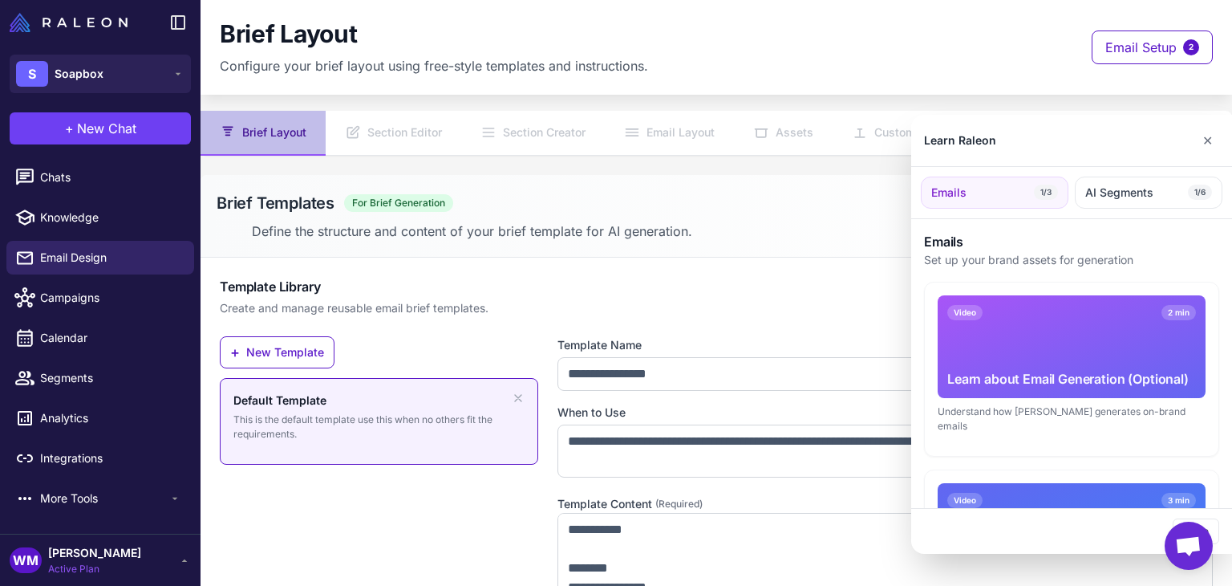
click at [109, 200] on div at bounding box center [616, 293] width 1232 height 586
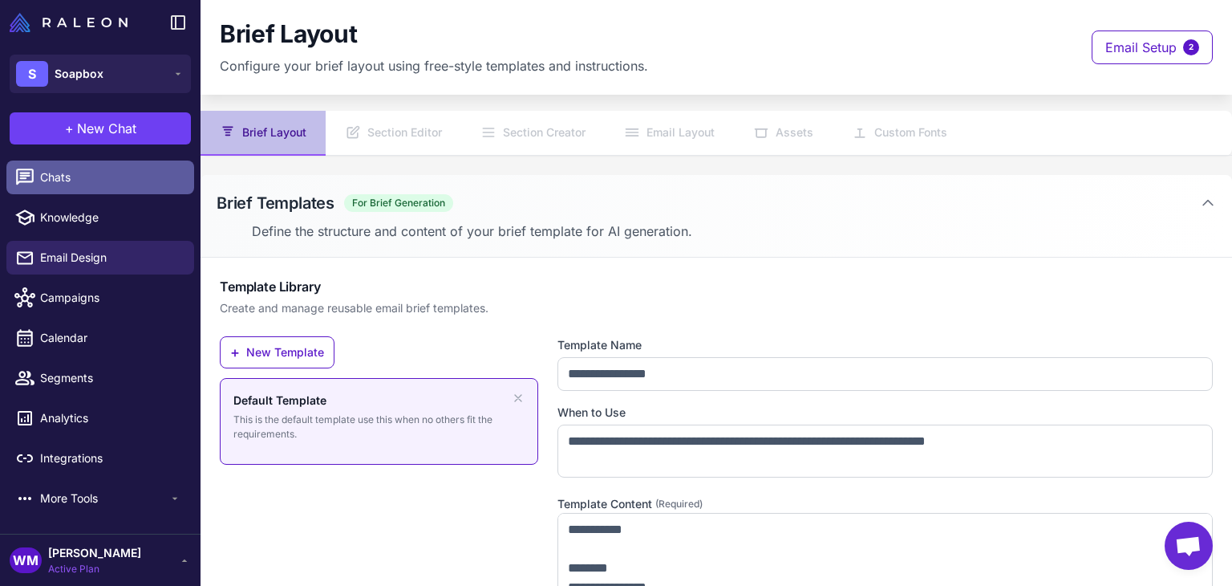
click at [67, 179] on span "Chats" at bounding box center [110, 177] width 141 height 18
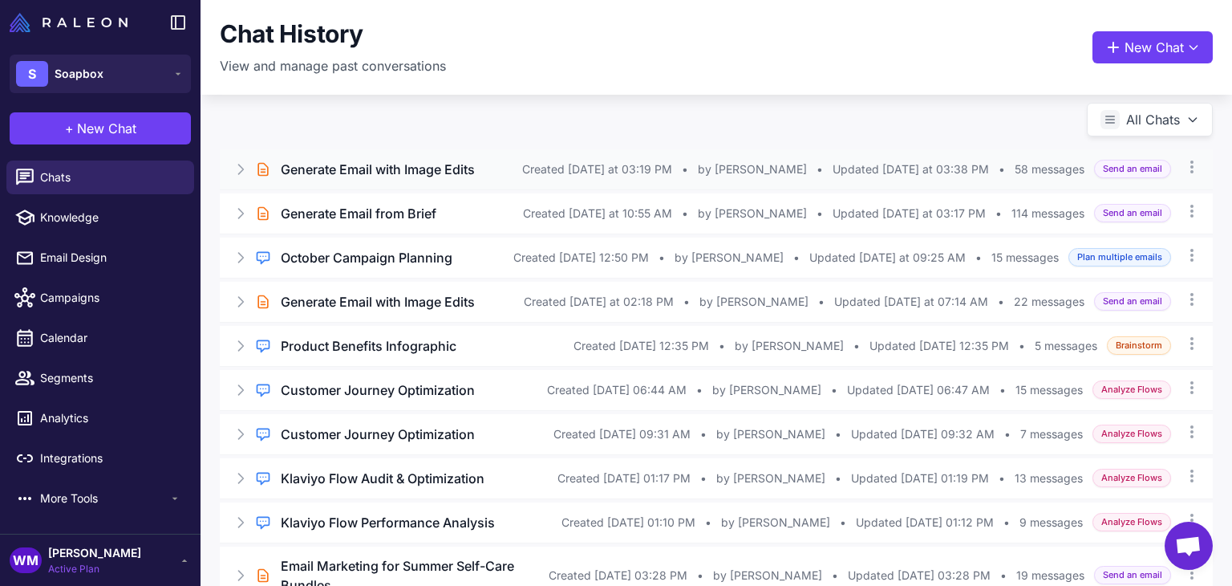
click at [459, 171] on h3 "Generate Email with Image Edits" at bounding box center [378, 169] width 194 height 19
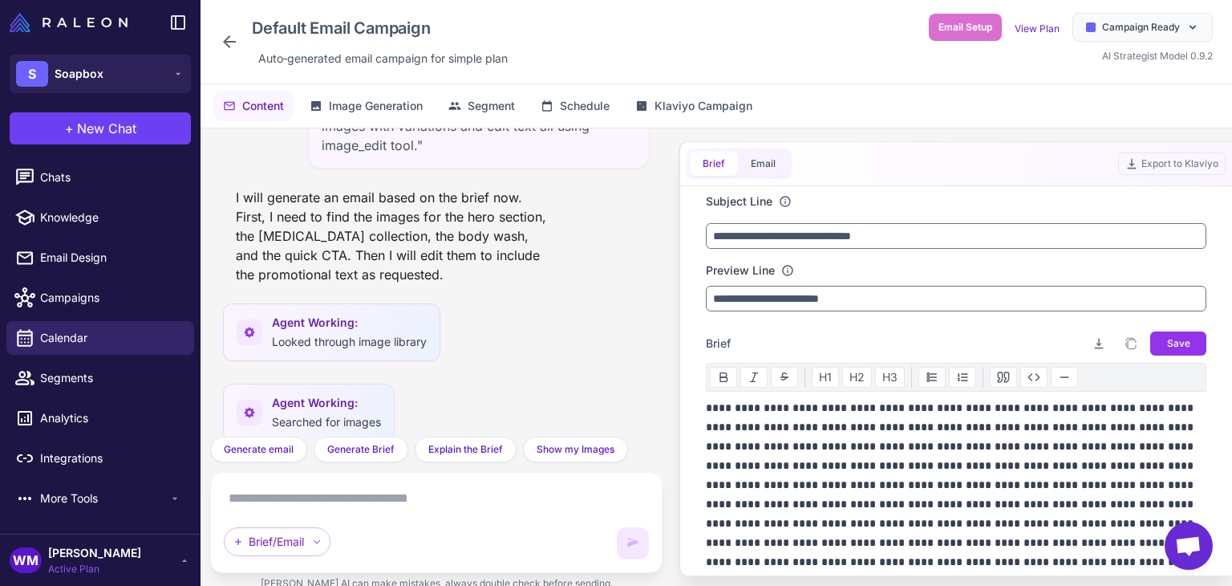
scroll to position [5788, 0]
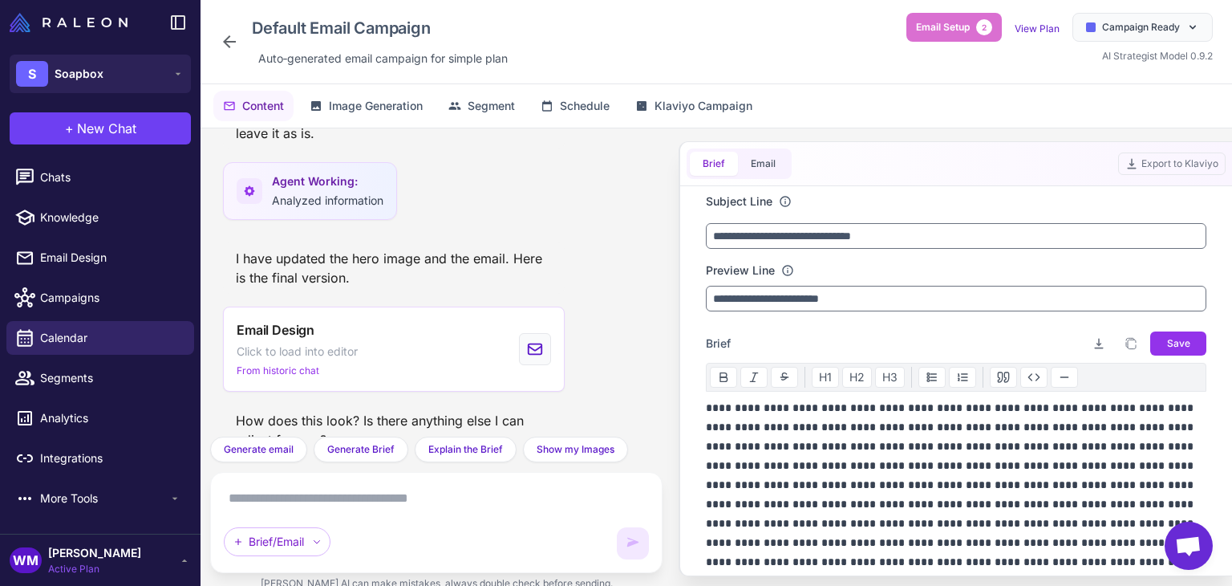
click at [780, 150] on div "Brief Email" at bounding box center [739, 163] width 105 height 30
click at [769, 162] on button "Email" at bounding box center [763, 164] width 51 height 24
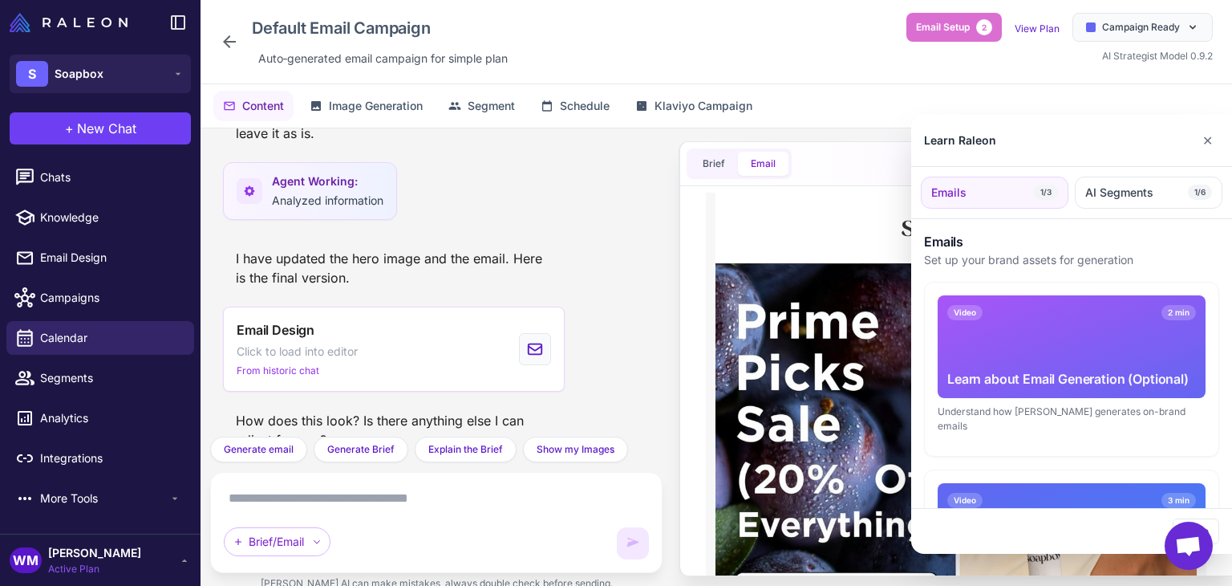
scroll to position [0, 0]
click at [1213, 134] on button "✕" at bounding box center [1207, 140] width 23 height 32
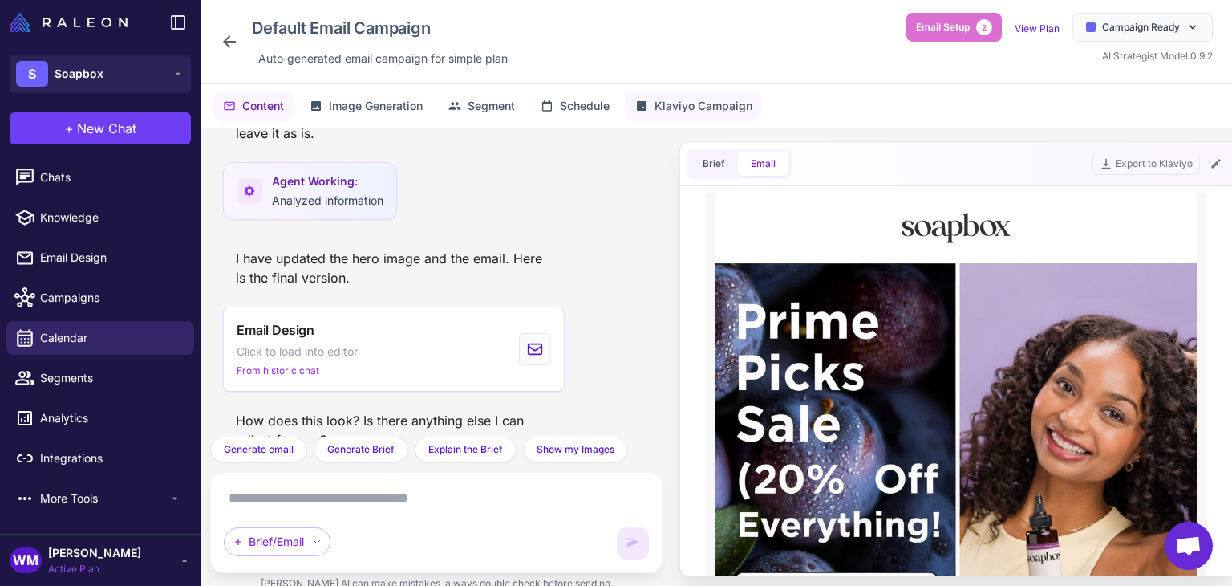
click at [687, 102] on span "Klaviyo Campaign" at bounding box center [704, 106] width 98 height 18
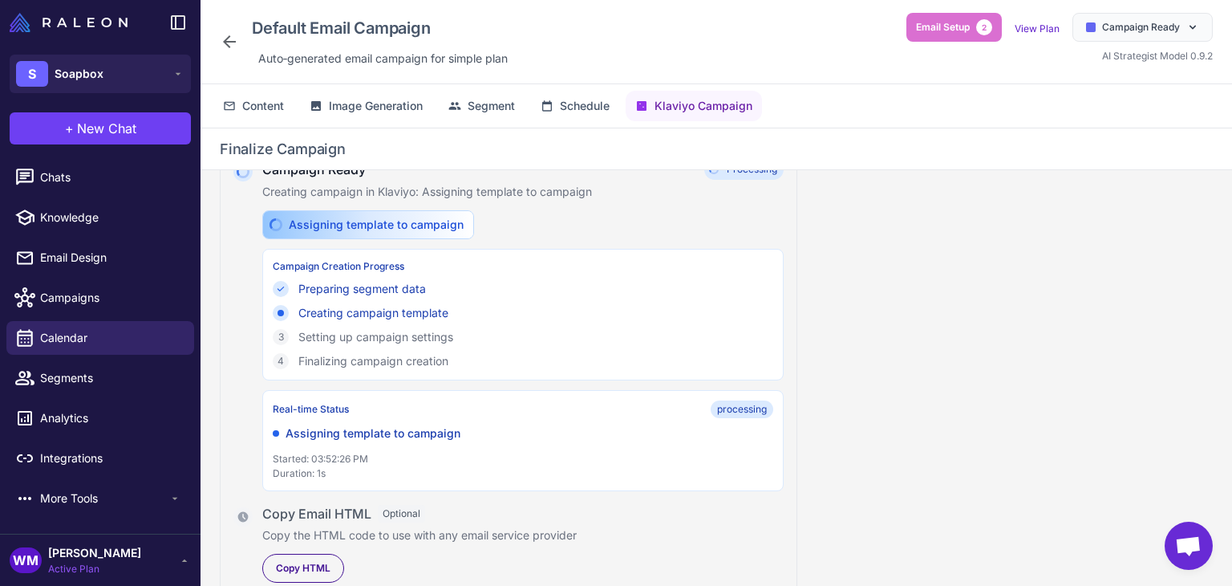
scroll to position [245, 0]
click at [221, 213] on div "Segment Synced to Klaviyo Complete Synced on Oct 2, 2025, 02:25 PM 13462 custom…" at bounding box center [509, 302] width 576 height 582
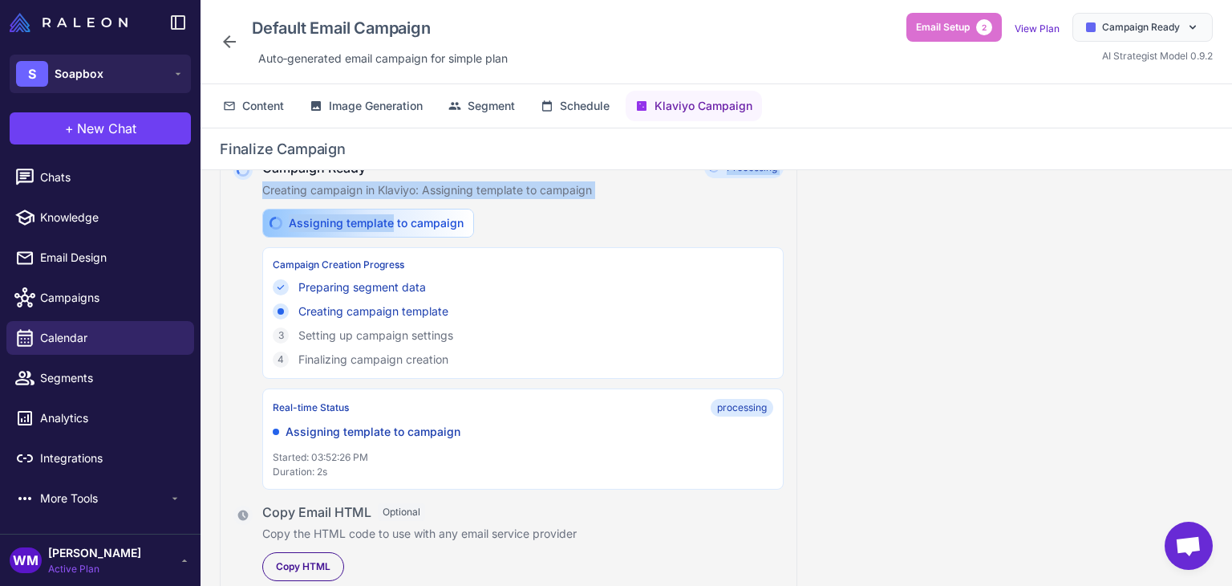
drag, startPoint x: 388, startPoint y: 203, endPoint x: 440, endPoint y: 175, distance: 58.5
click at [440, 175] on div "Campaign Ready Processing Creating campaign in Klaviyo: Assigning template to c…" at bounding box center [522, 323] width 521 height 332
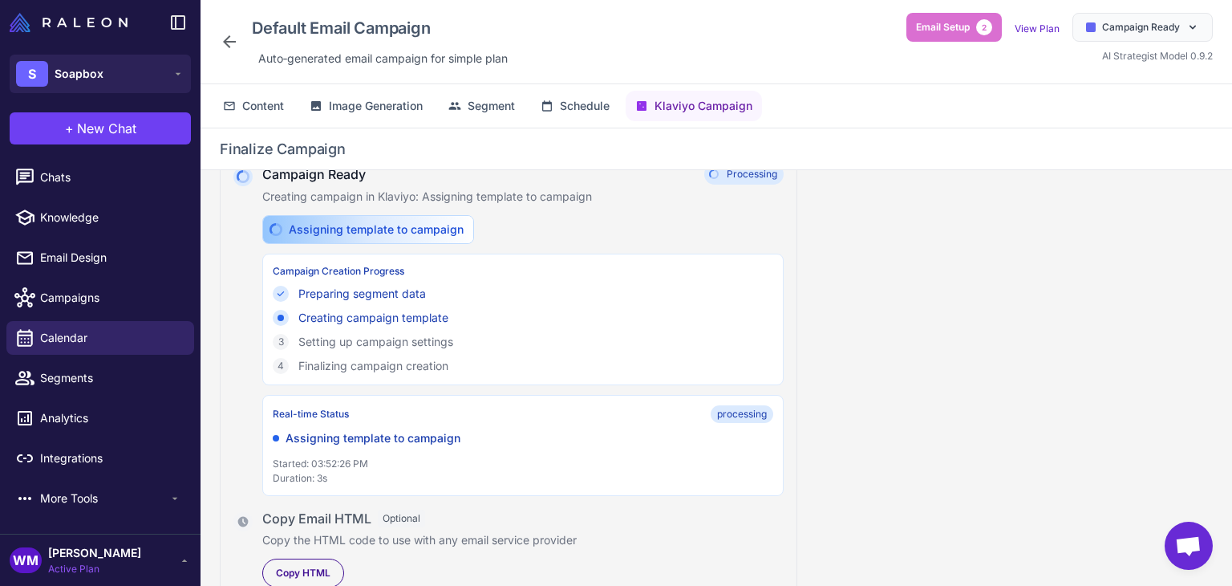
click at [610, 247] on div "Assigning template to campaign Campaign Creation Progress Preparing segment dat…" at bounding box center [522, 355] width 521 height 281
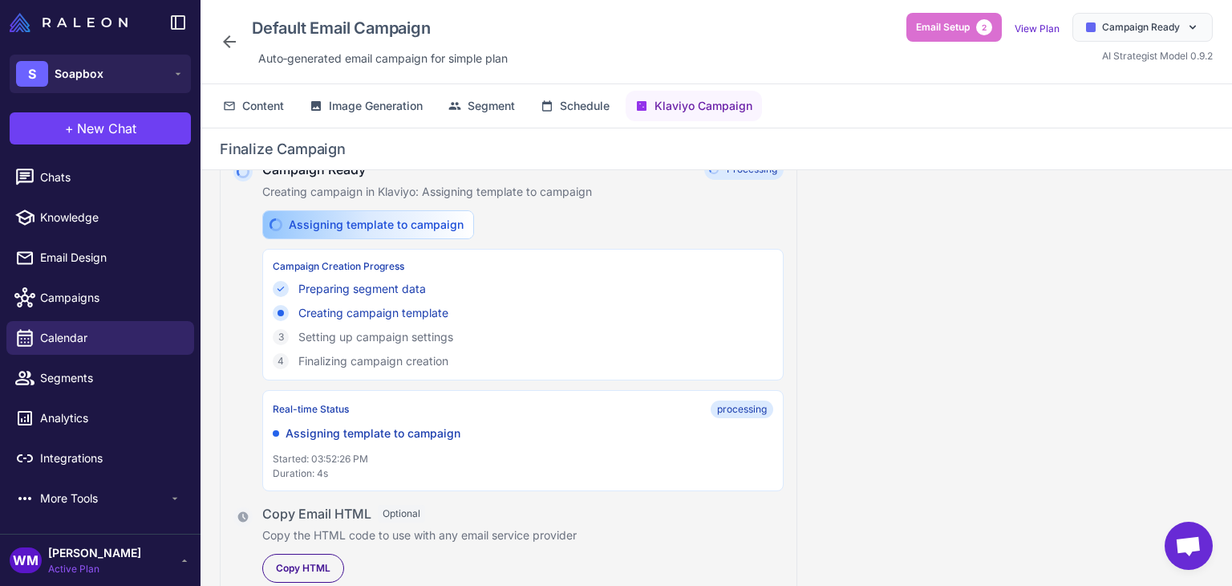
scroll to position [245, 0]
click at [325, 557] on span "Copy HTML" at bounding box center [303, 566] width 55 height 14
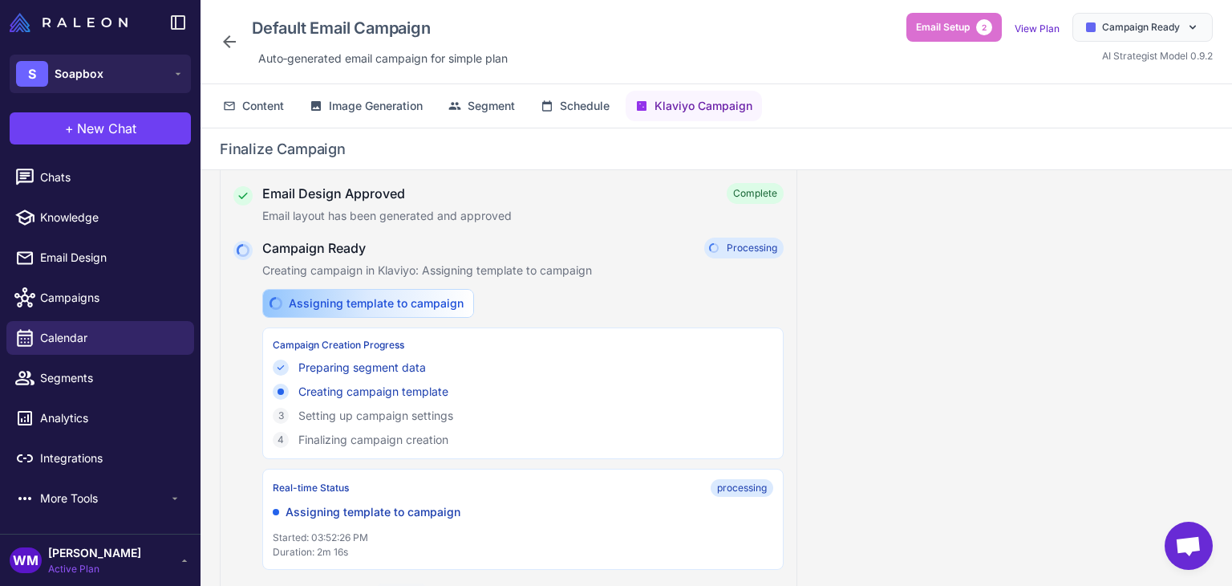
click at [1192, 532] on span "Open chat" at bounding box center [1189, 545] width 48 height 48
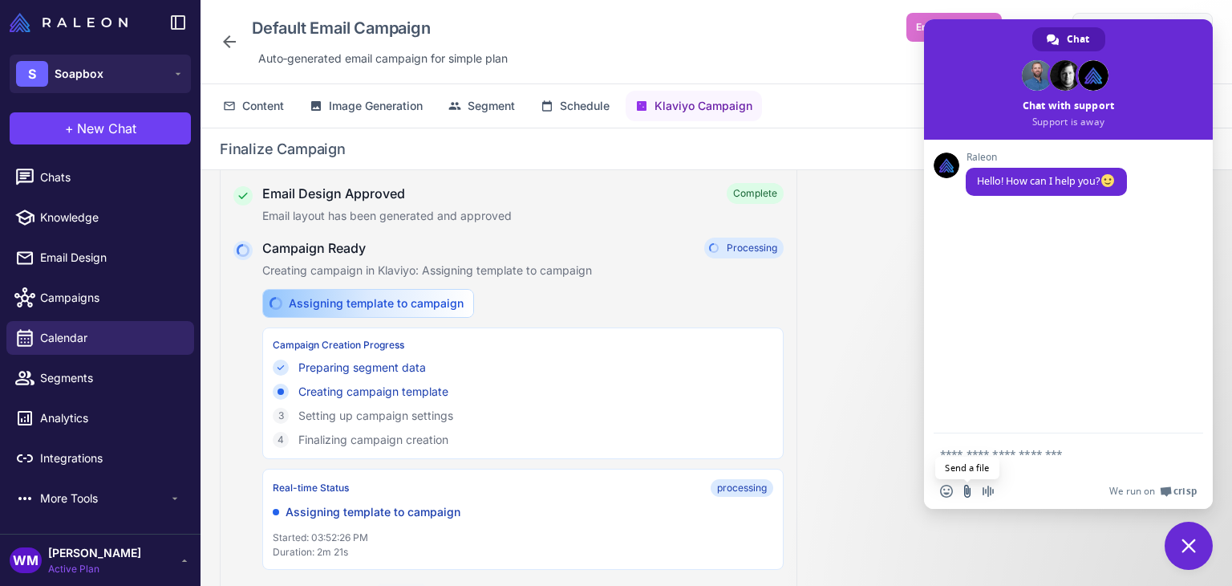
click at [963, 485] on input "Send a file" at bounding box center [967, 490] width 13 height 13
click at [972, 447] on textarea "Compose your message..." at bounding box center [1050, 454] width 221 height 14
type textarea "**********"
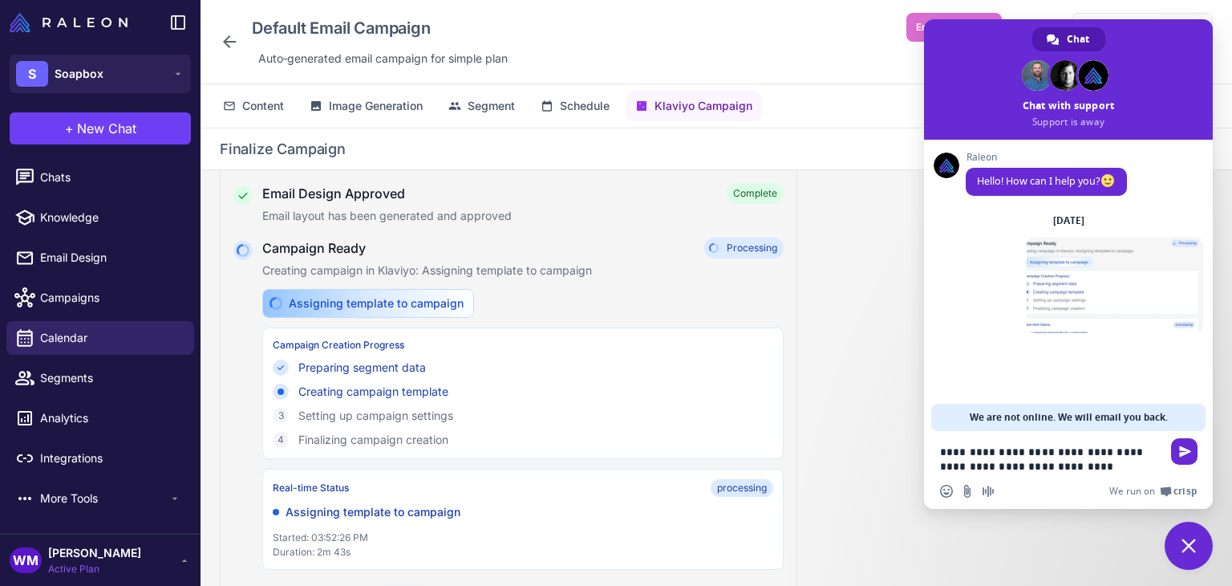
type textarea "**********"
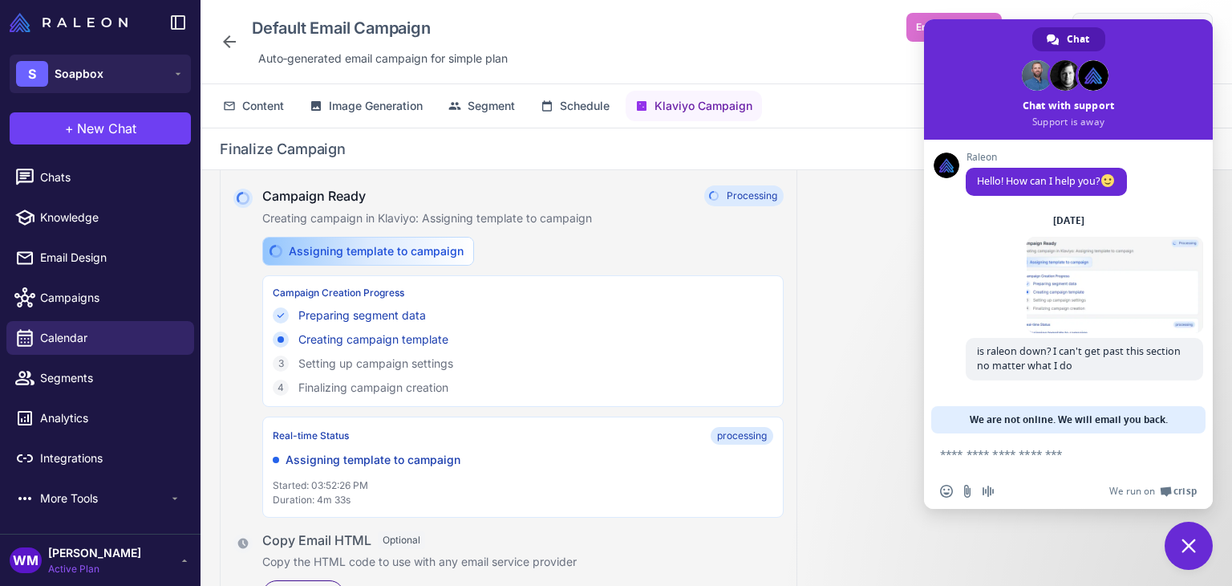
scroll to position [245, 0]
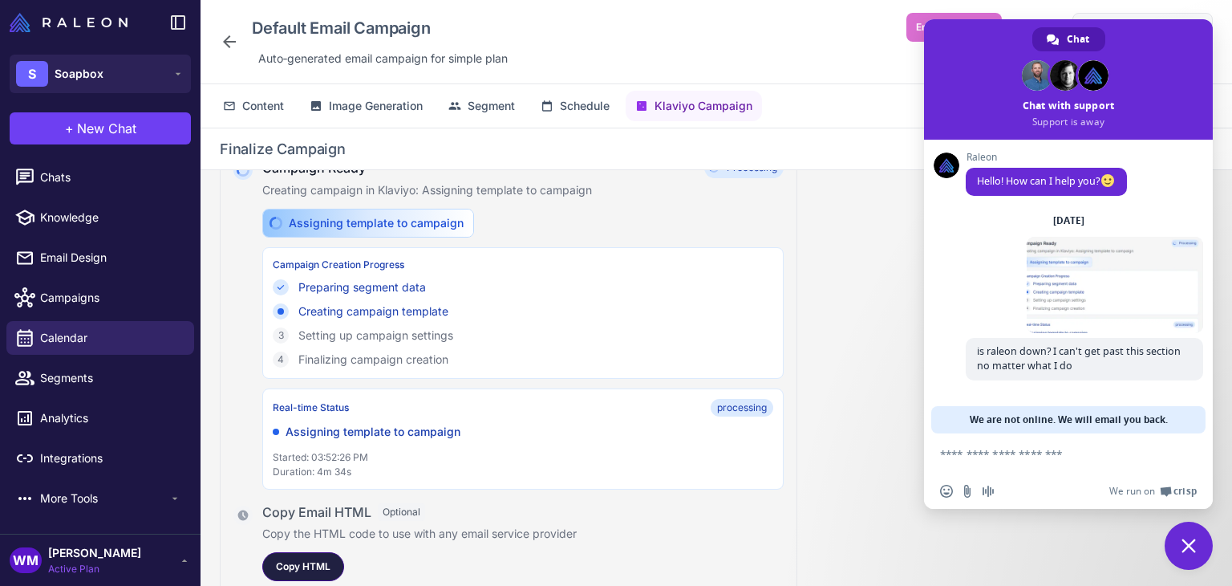
click at [322, 557] on span "Copy HTML" at bounding box center [303, 566] width 55 height 14
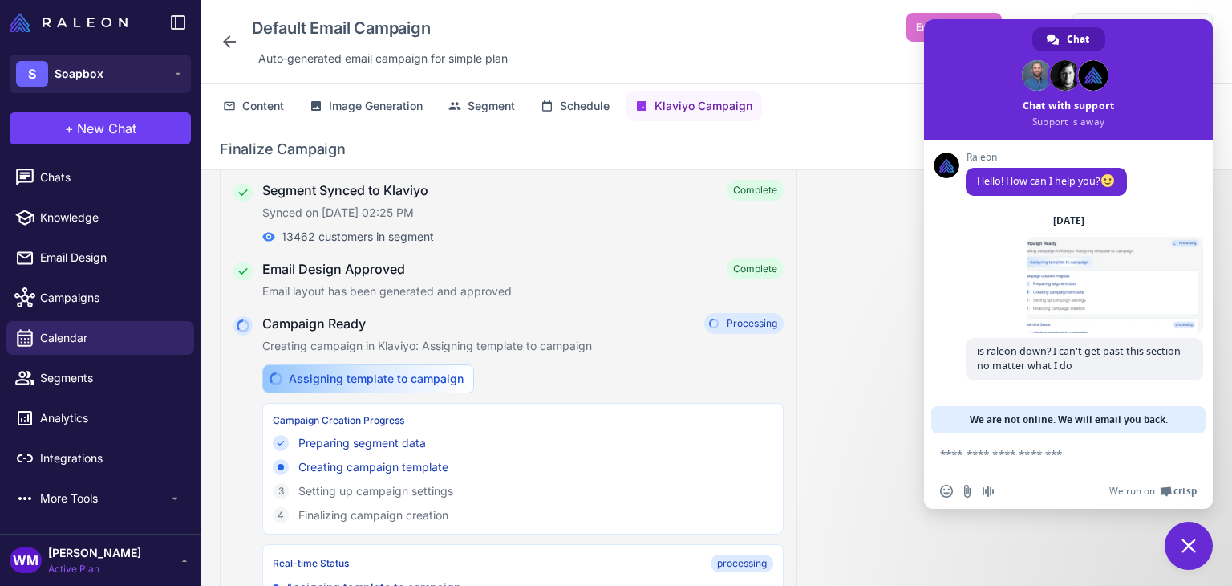
scroll to position [0, 0]
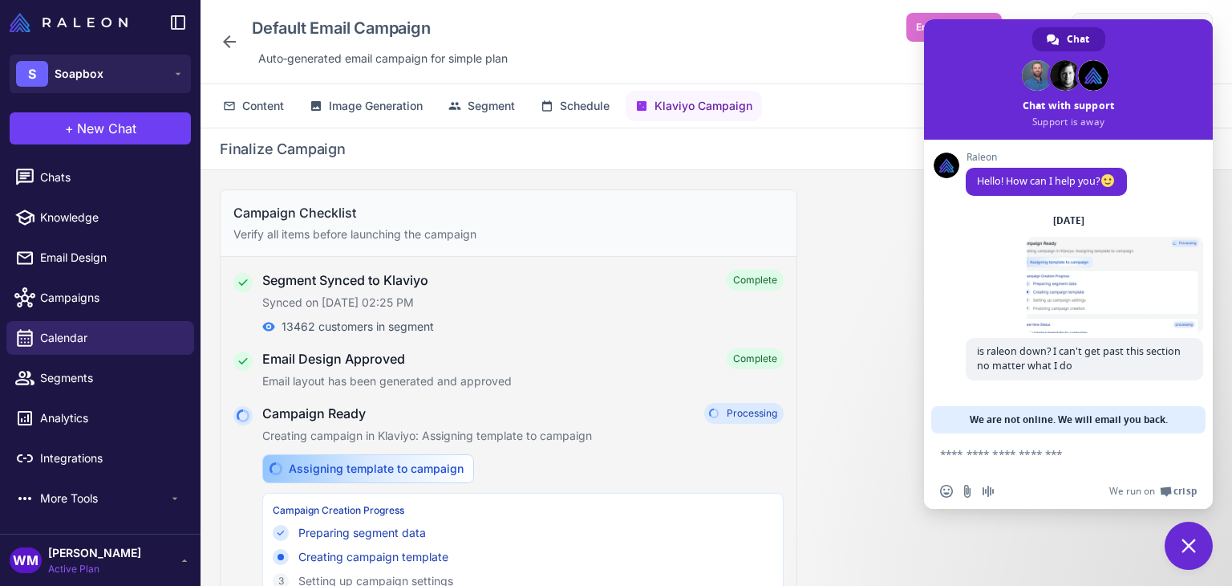
click at [1194, 543] on span "Close chat" at bounding box center [1188, 545] width 14 height 14
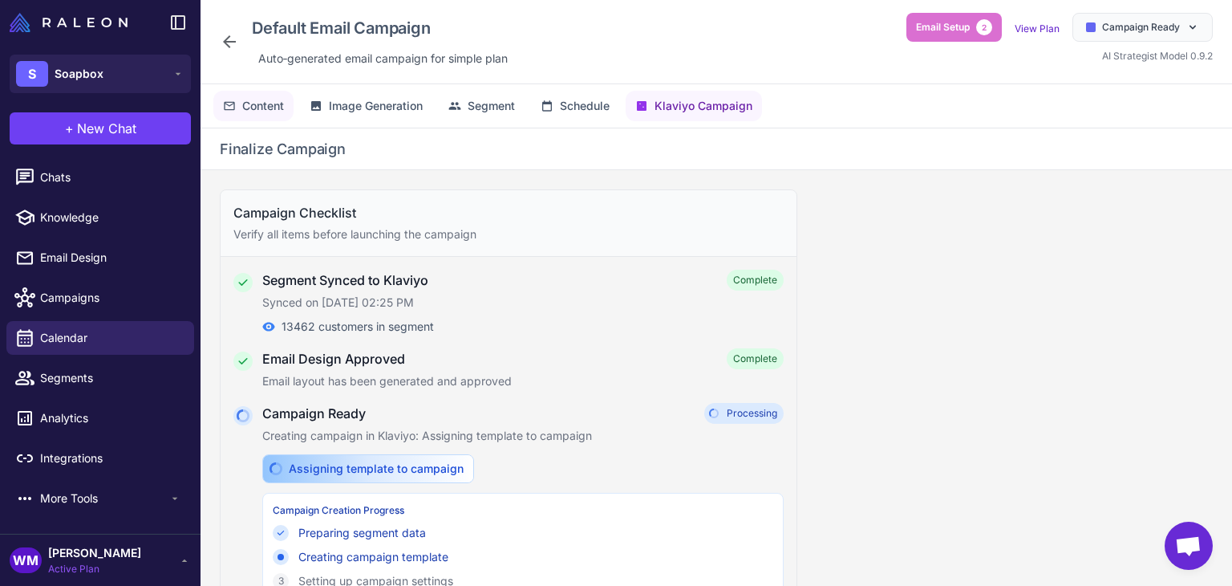
click at [269, 106] on span "Content" at bounding box center [263, 106] width 42 height 18
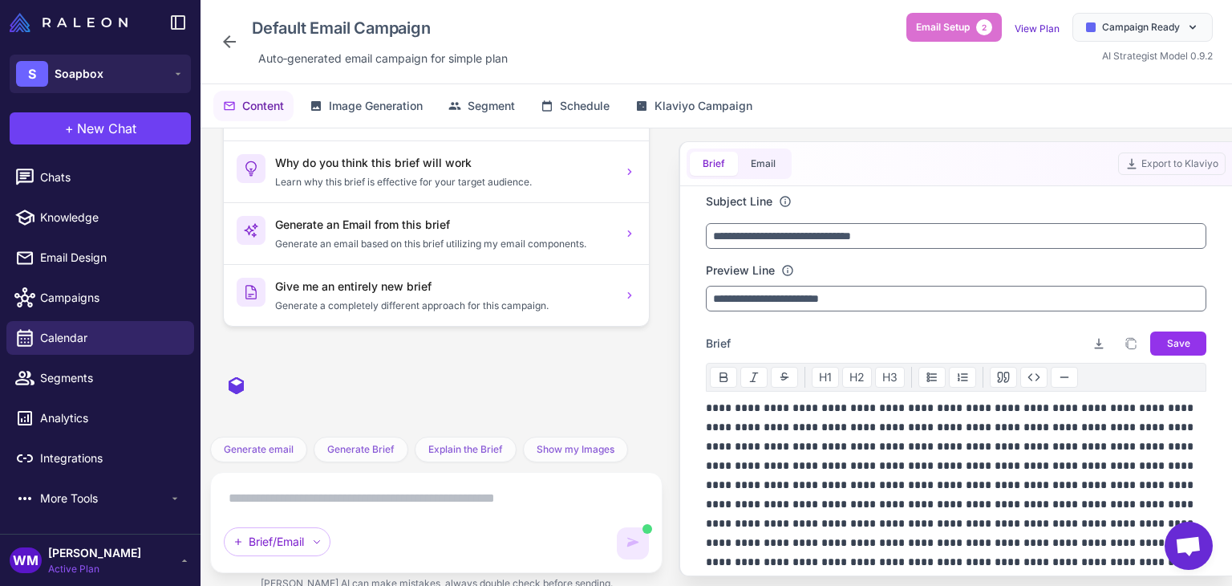
scroll to position [5788, 0]
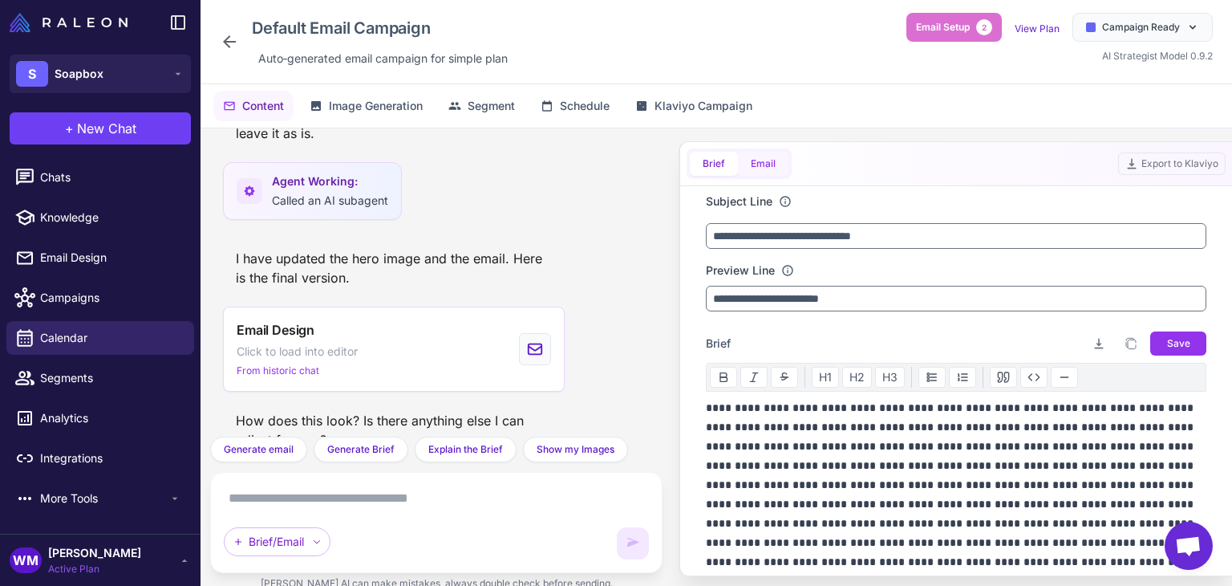
click at [754, 172] on button "Email" at bounding box center [763, 164] width 51 height 24
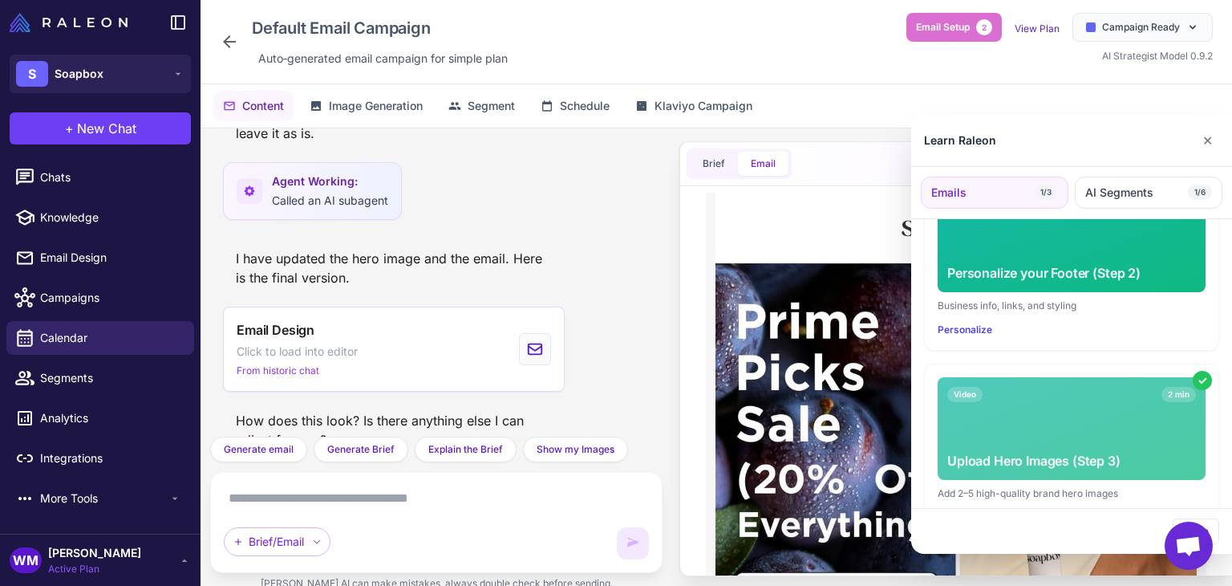
scroll to position [0, 0]
click at [1220, 139] on div "Learn Raleon ✕" at bounding box center [1071, 141] width 321 height 52
click at [1200, 140] on button "✕" at bounding box center [1207, 140] width 23 height 32
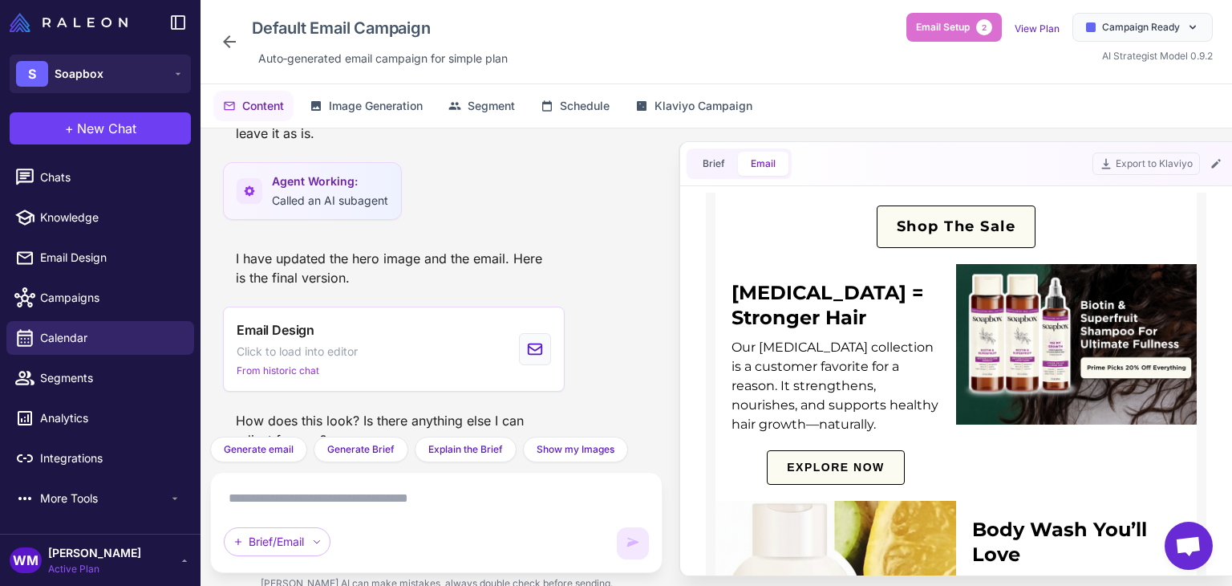
scroll to position [1043, 0]
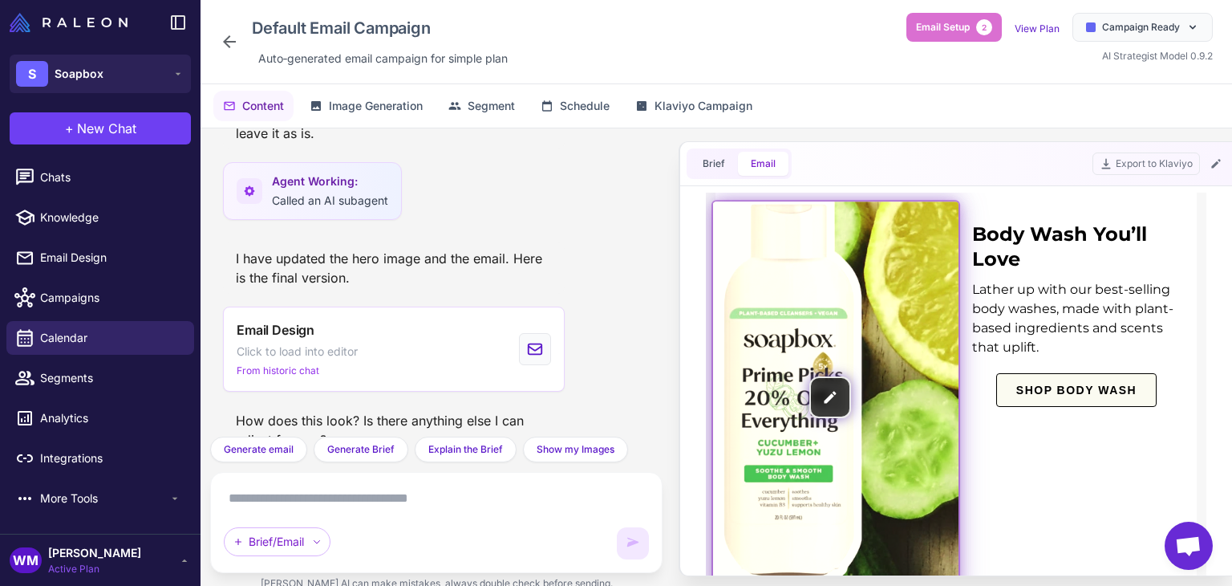
click at [890, 378] on img at bounding box center [835, 397] width 245 height 393
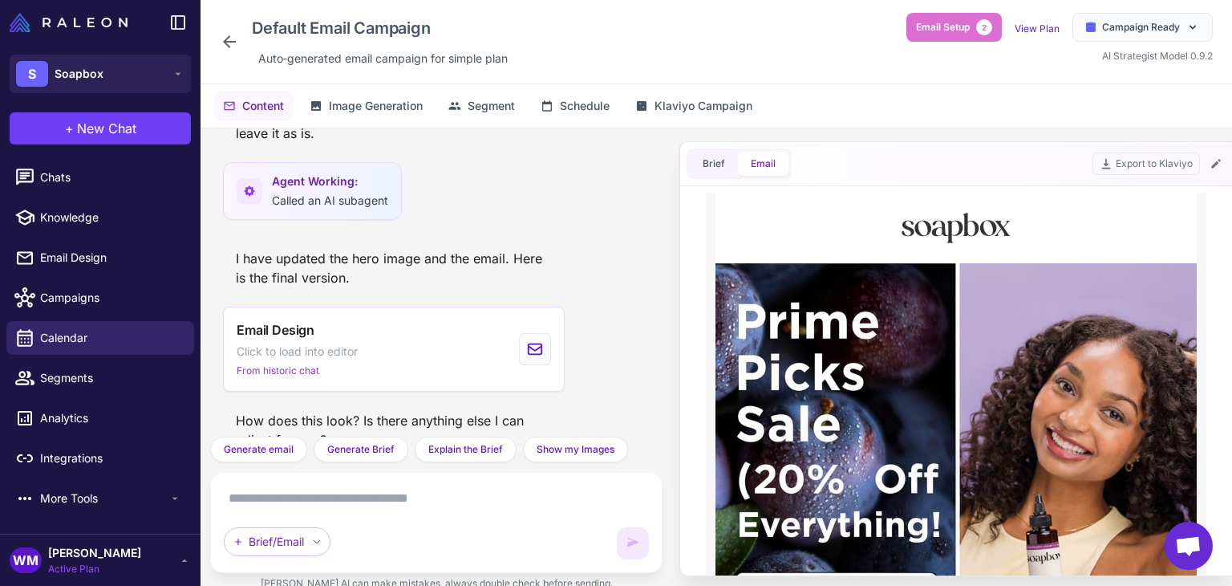
scroll to position [0, 0]
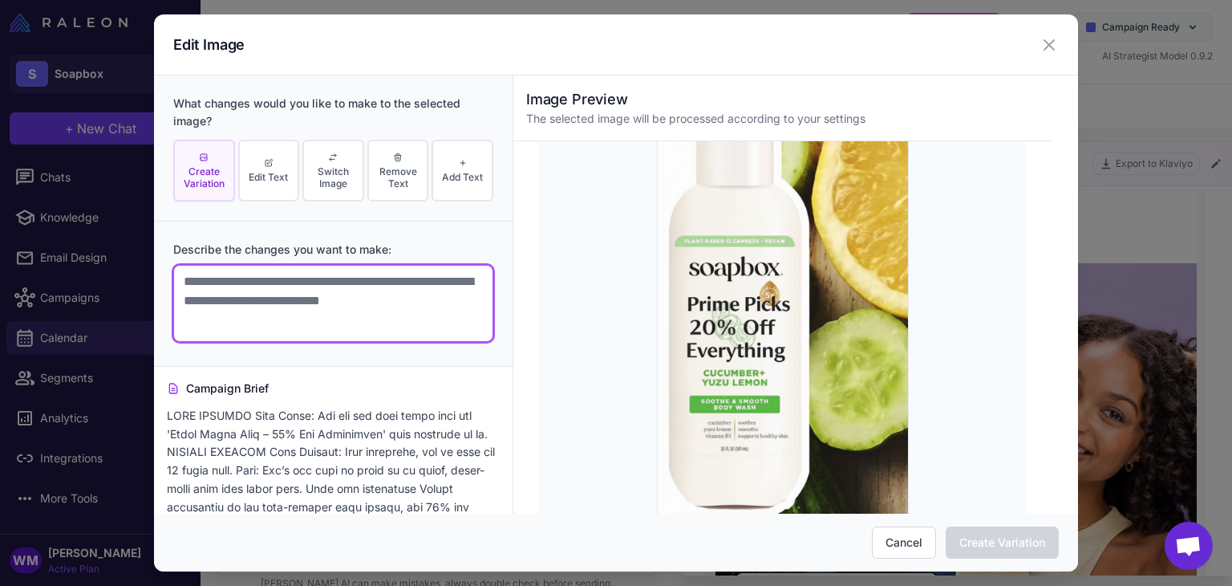
click at [314, 292] on textarea at bounding box center [333, 303] width 320 height 77
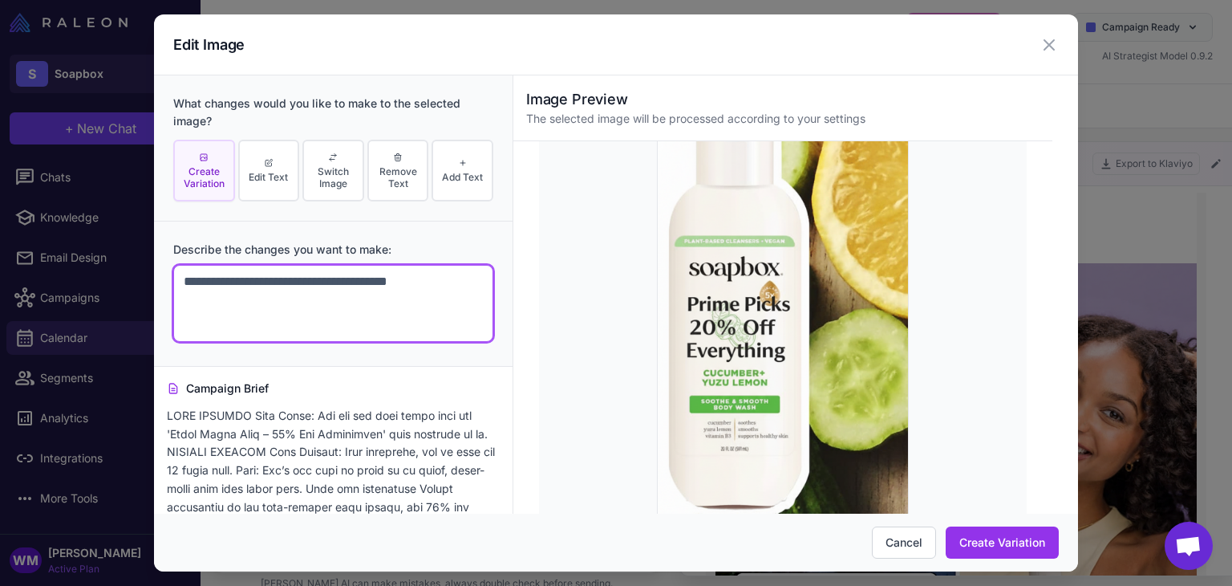
click at [261, 278] on textarea "**********" at bounding box center [333, 303] width 320 height 77
click at [472, 277] on textarea "**********" at bounding box center [333, 303] width 320 height 77
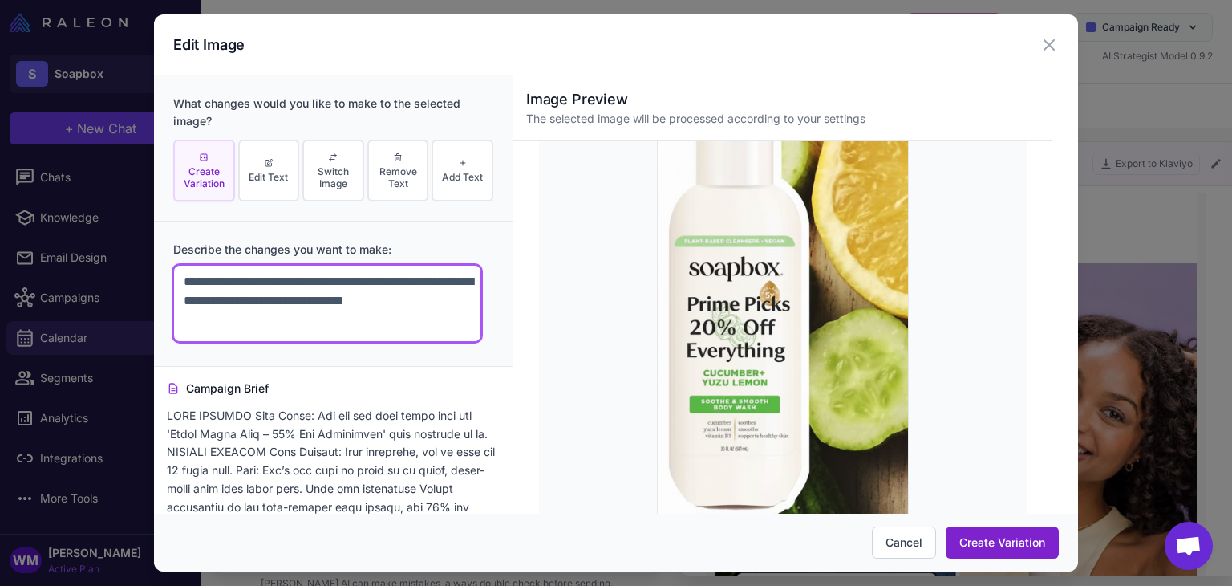
type textarea "**********"
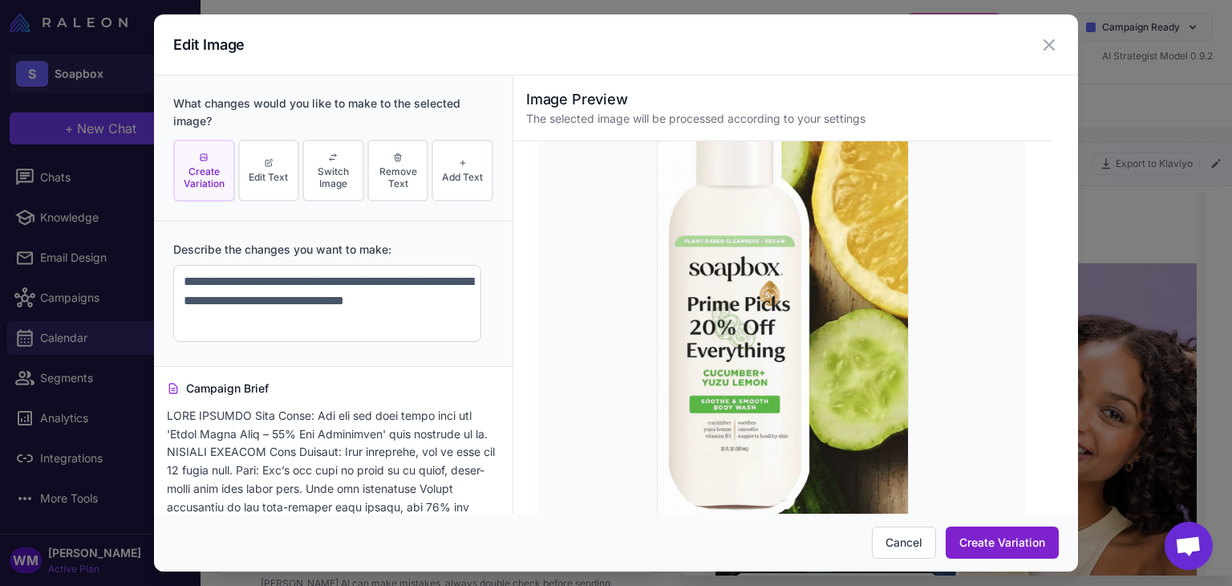
click at [993, 540] on button "Create Variation" at bounding box center [1002, 542] width 113 height 32
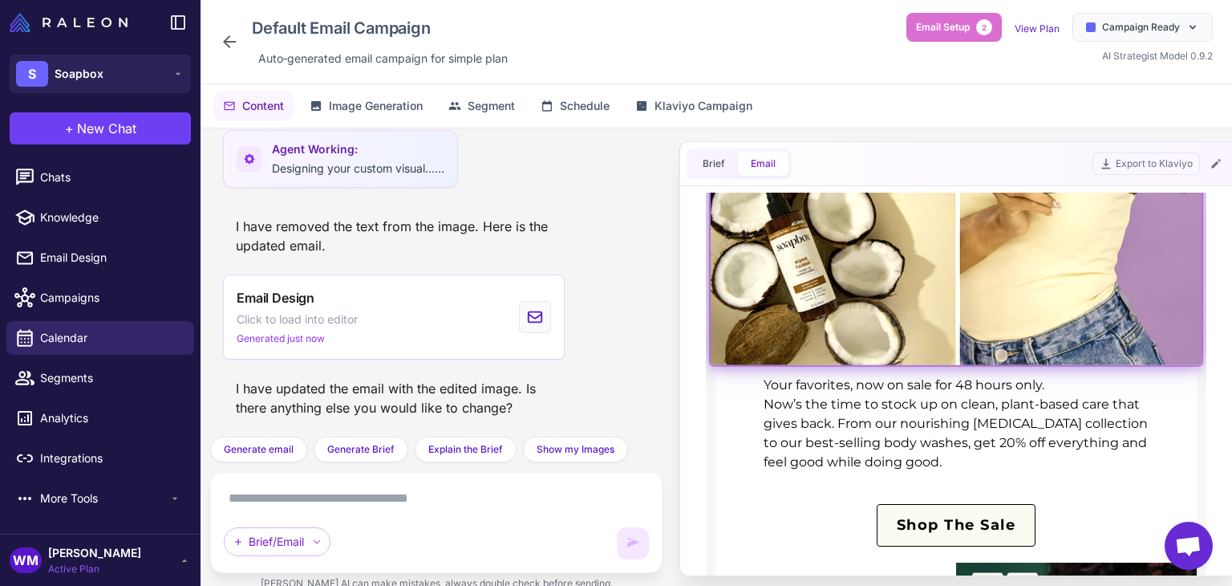
scroll to position [160, 0]
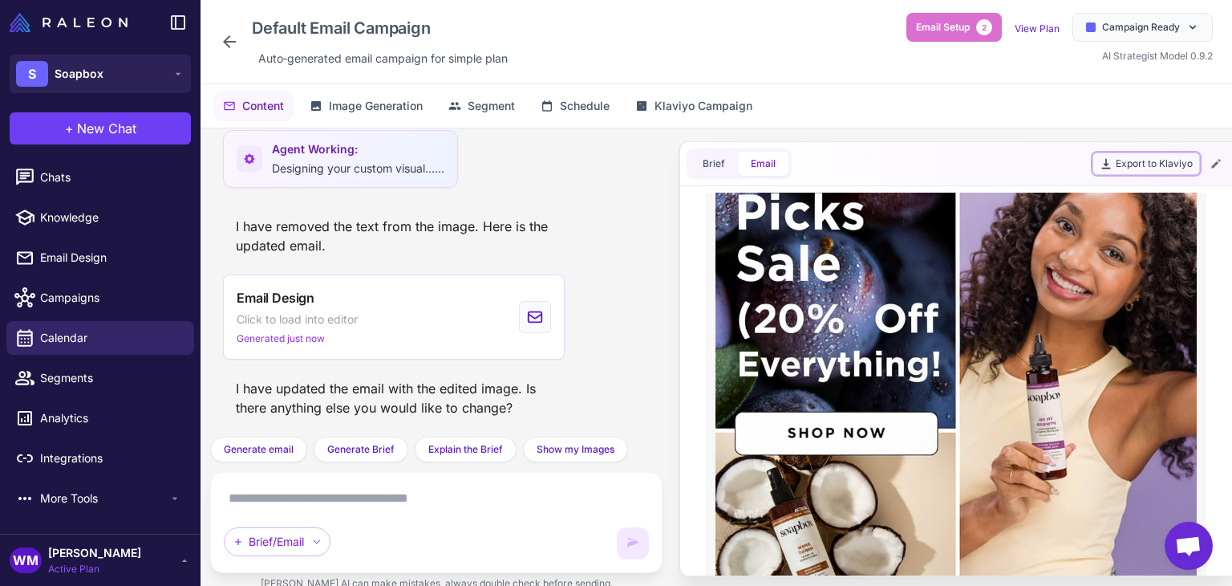
click at [1104, 166] on icon at bounding box center [1106, 163] width 13 height 13
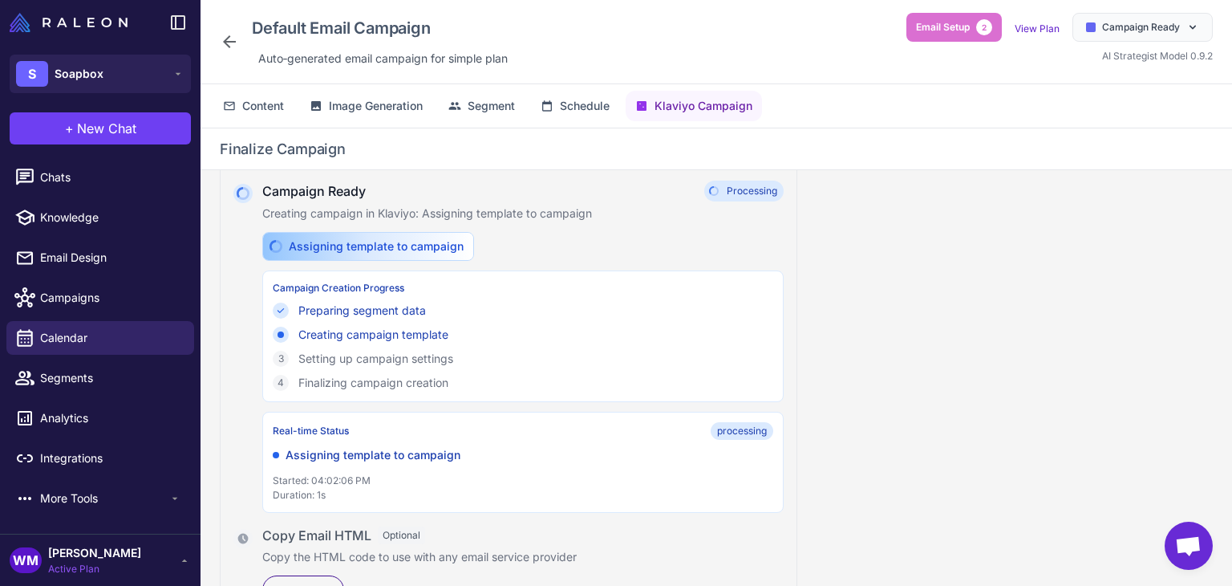
scroll to position [245, 0]
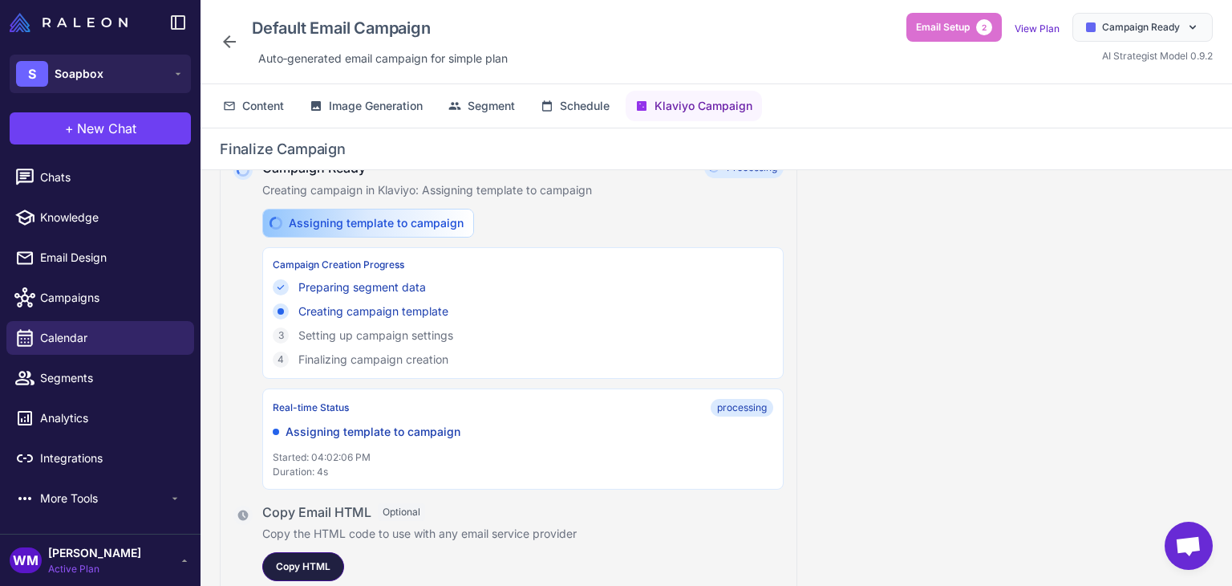
click at [273, 557] on div "Copy HTML" at bounding box center [303, 566] width 82 height 29
drag, startPoint x: 556, startPoint y: 409, endPoint x: 288, endPoint y: 415, distance: 268.0
click at [289, 415] on div "Real-time Status processing Assigning template to campaign Started: 04:02:06 PM…" at bounding box center [522, 438] width 521 height 101
click at [401, 431] on p "Assigning template to campaign" at bounding box center [373, 432] width 175 height 18
drag, startPoint x: 367, startPoint y: 428, endPoint x: 347, endPoint y: 417, distance: 23.7
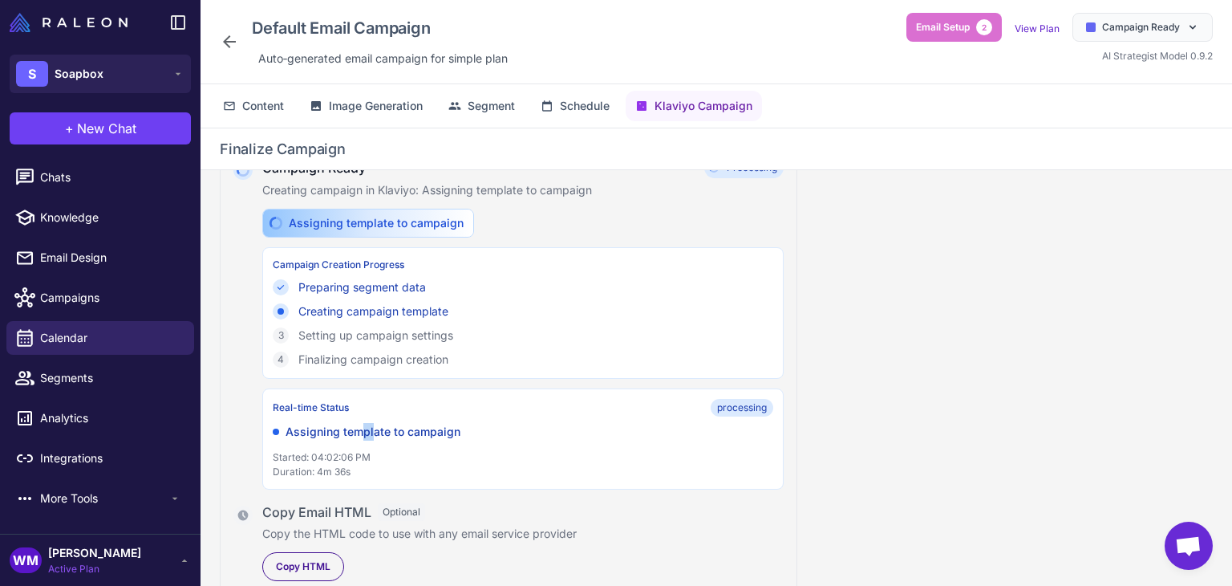
click at [351, 417] on div "Real-time Status processing Assigning template to campaign Started: 04:02:06 PM…" at bounding box center [522, 438] width 521 height 101
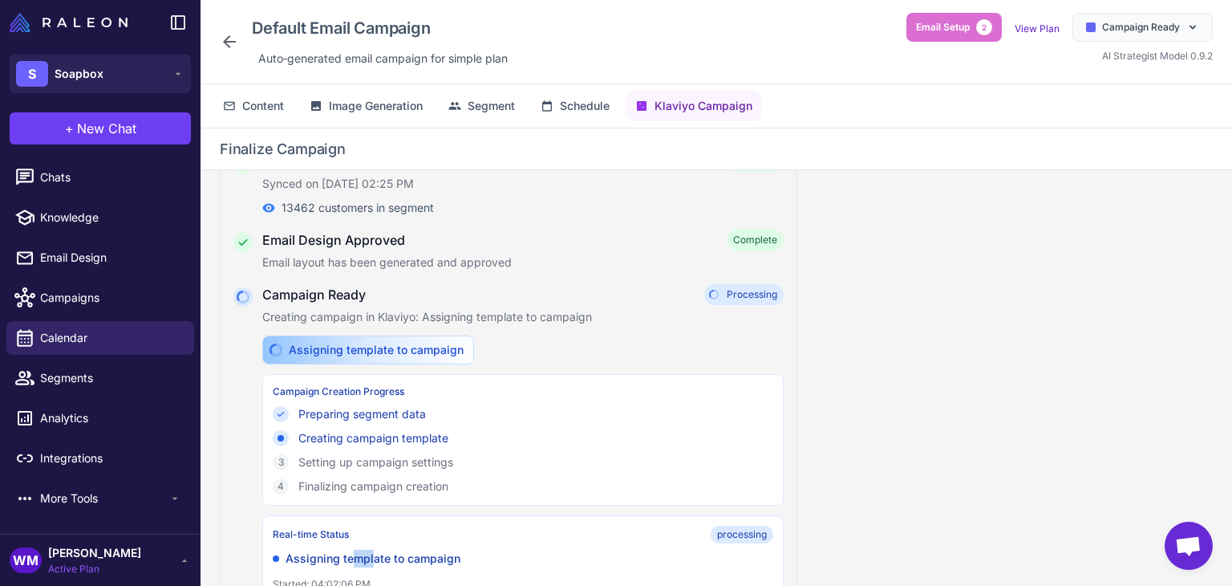
scroll to position [5, 0]
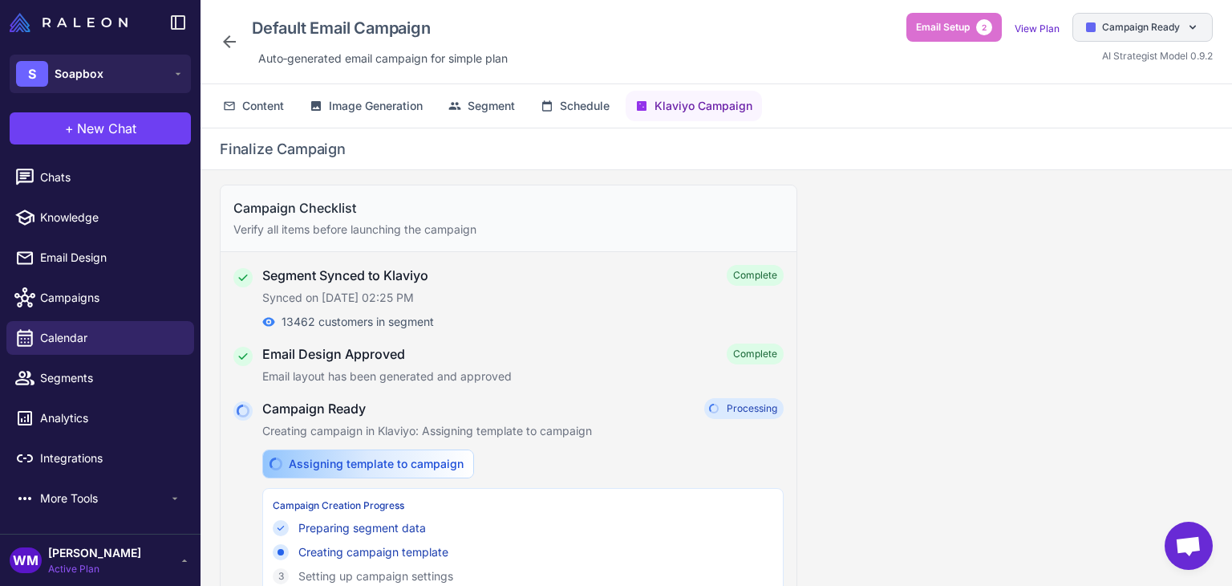
click at [1120, 30] on span "Campaign Ready" at bounding box center [1141, 27] width 78 height 14
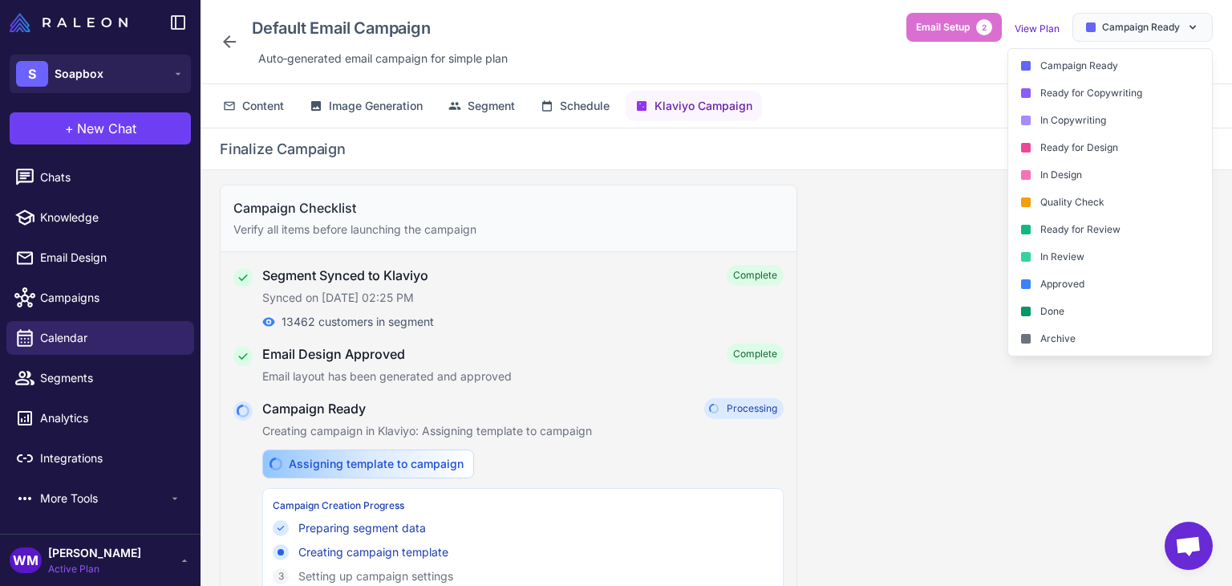
click at [752, 43] on div "Default Email Campaign Auto‑generated email campaign for simple plan Email Setu…" at bounding box center [716, 42] width 993 height 58
click at [589, 111] on span "Schedule" at bounding box center [585, 106] width 50 height 18
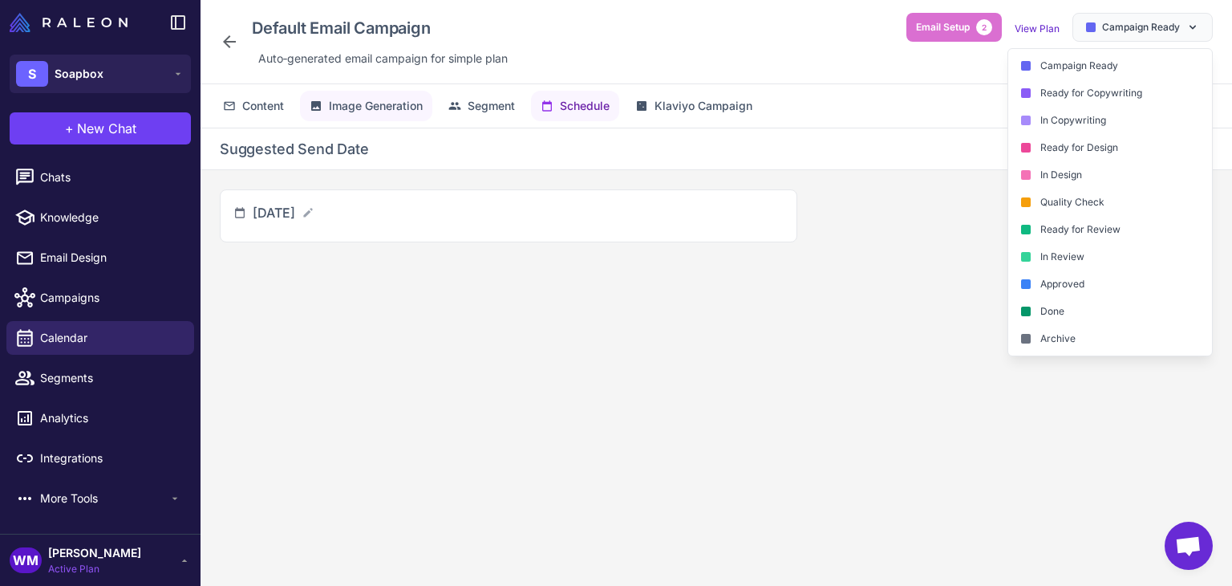
click at [382, 97] on span "Image Generation" at bounding box center [376, 106] width 94 height 18
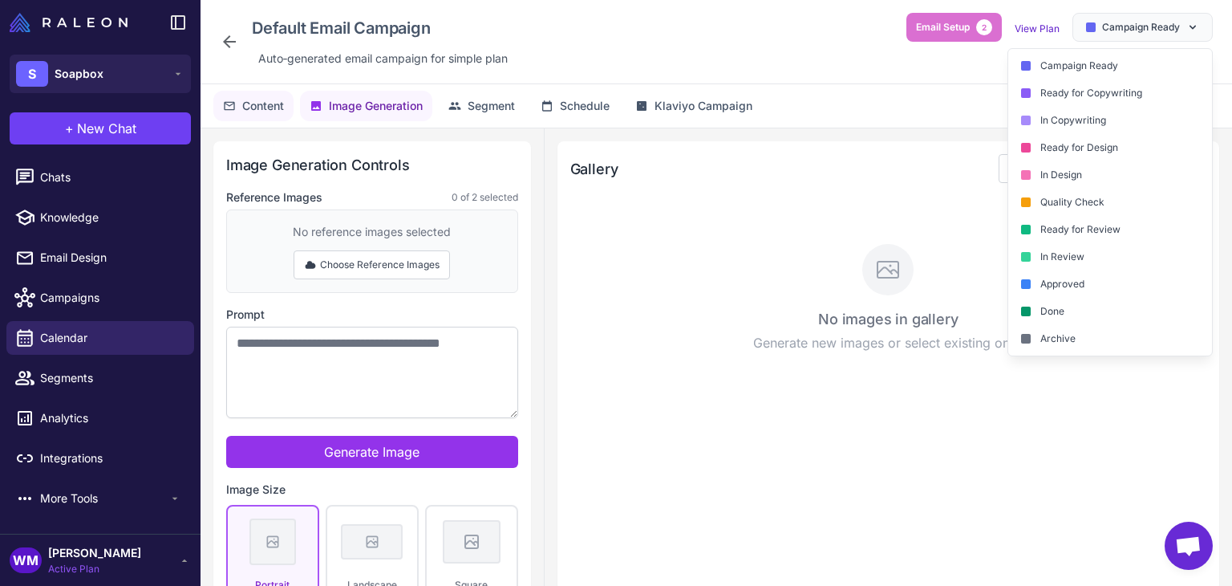
click at [271, 107] on span "Content" at bounding box center [263, 106] width 42 height 18
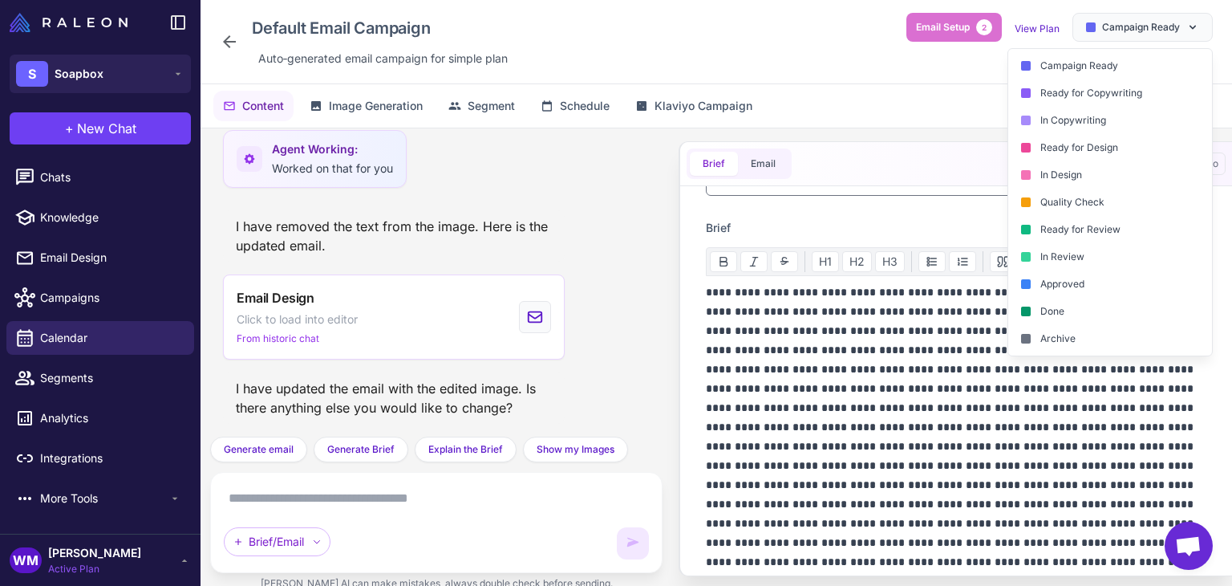
scroll to position [0, 0]
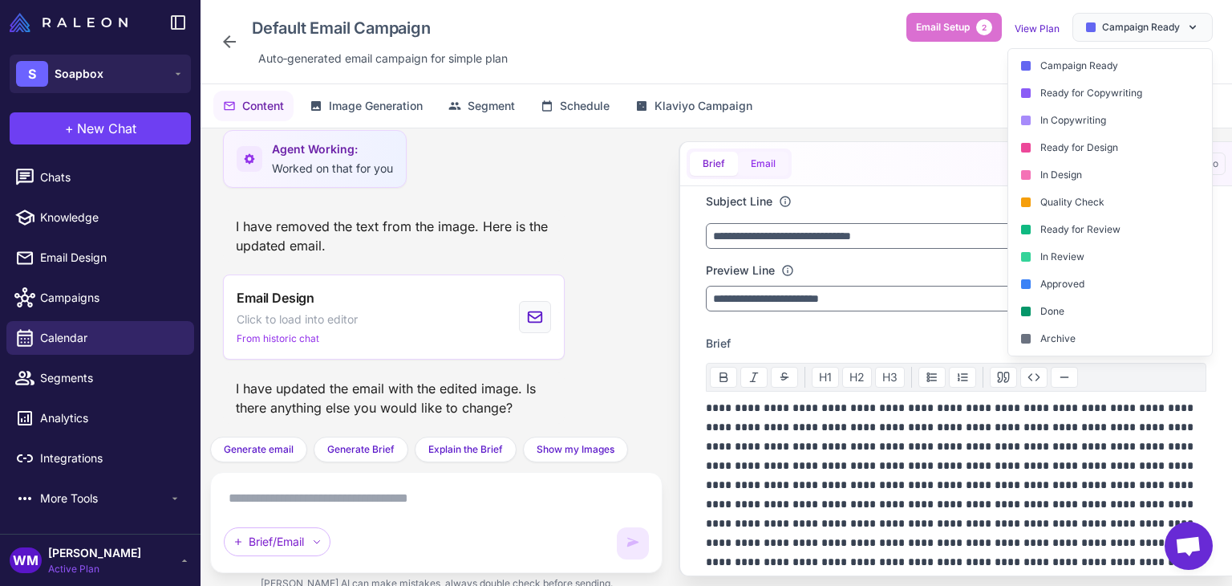
click at [780, 160] on button "Email" at bounding box center [763, 164] width 51 height 24
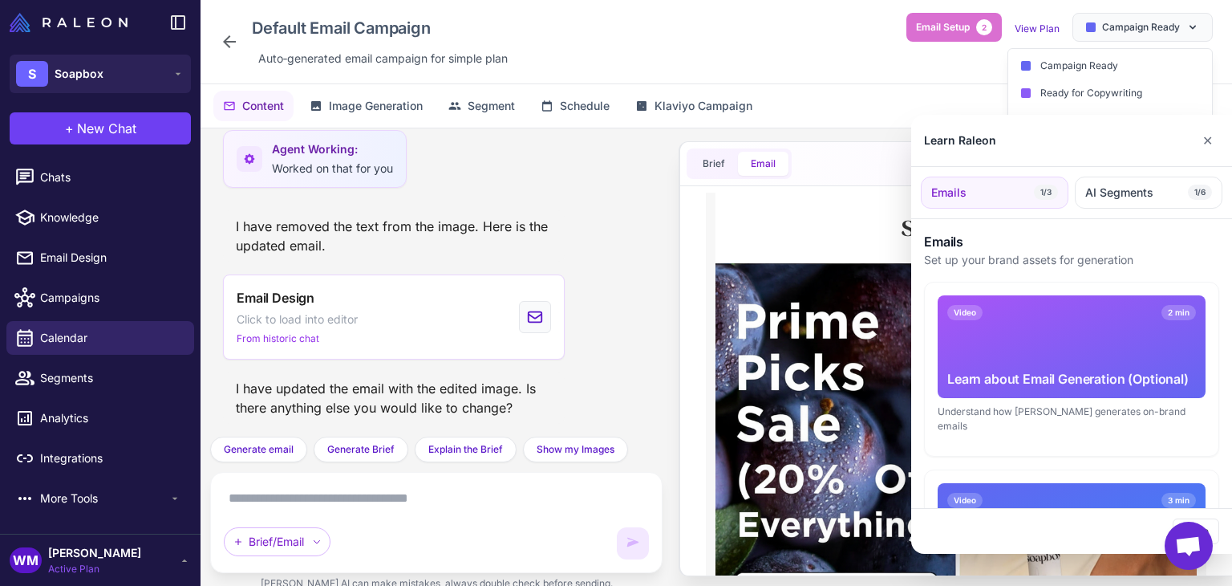
click at [1219, 144] on div "Learn Raleon ✕" at bounding box center [1071, 141] width 321 height 52
click at [38, 177] on div at bounding box center [616, 293] width 1232 height 586
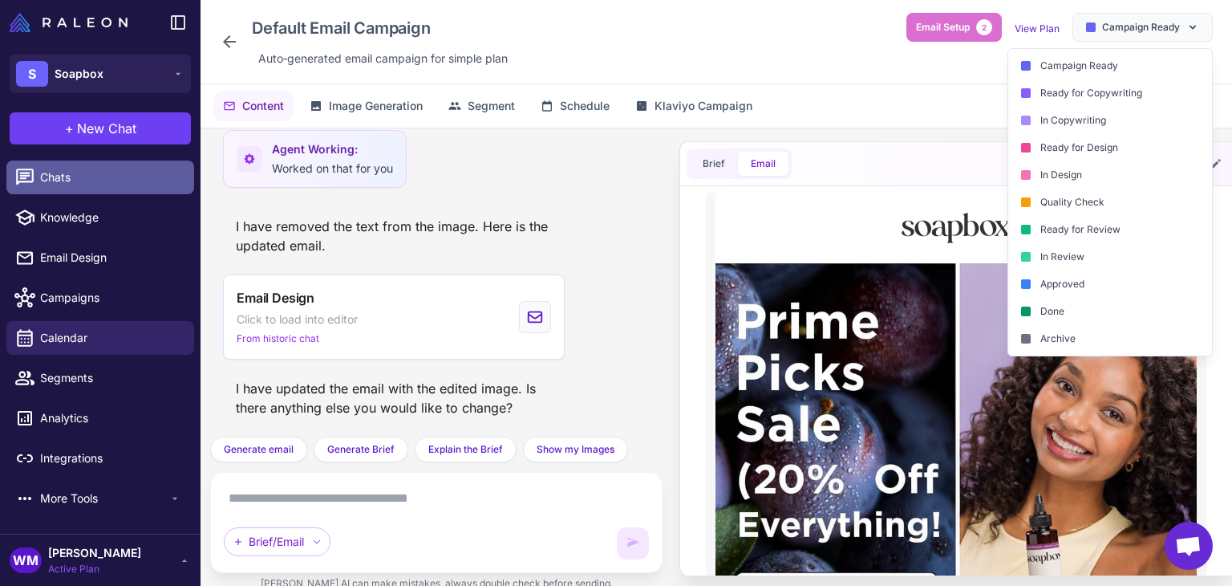
click at [44, 176] on span "Chats" at bounding box center [110, 177] width 141 height 18
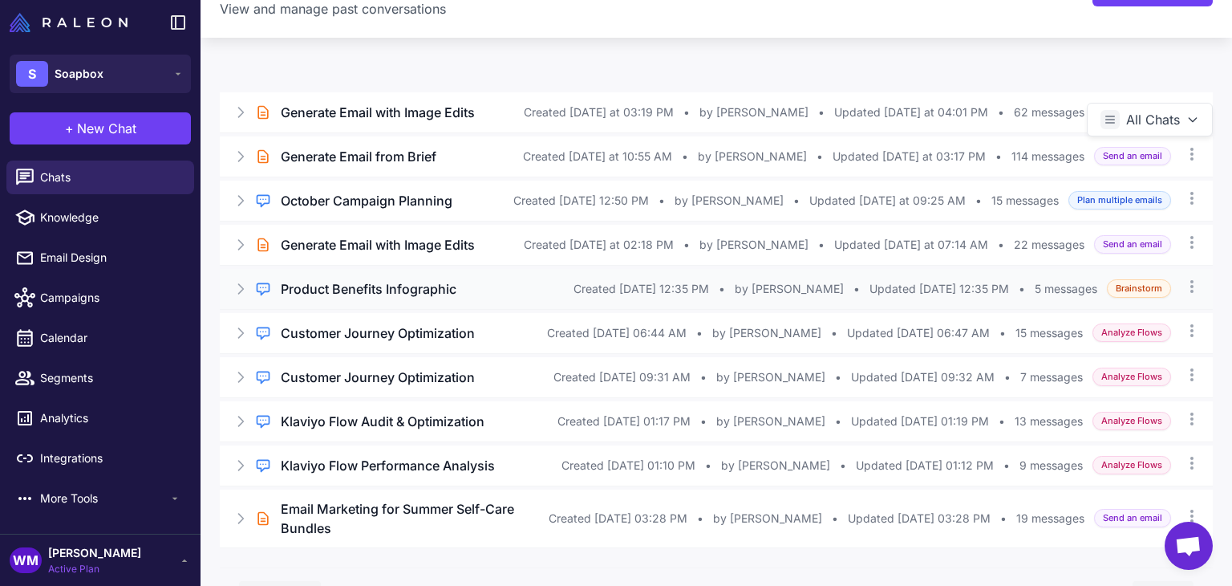
scroll to position [109, 0]
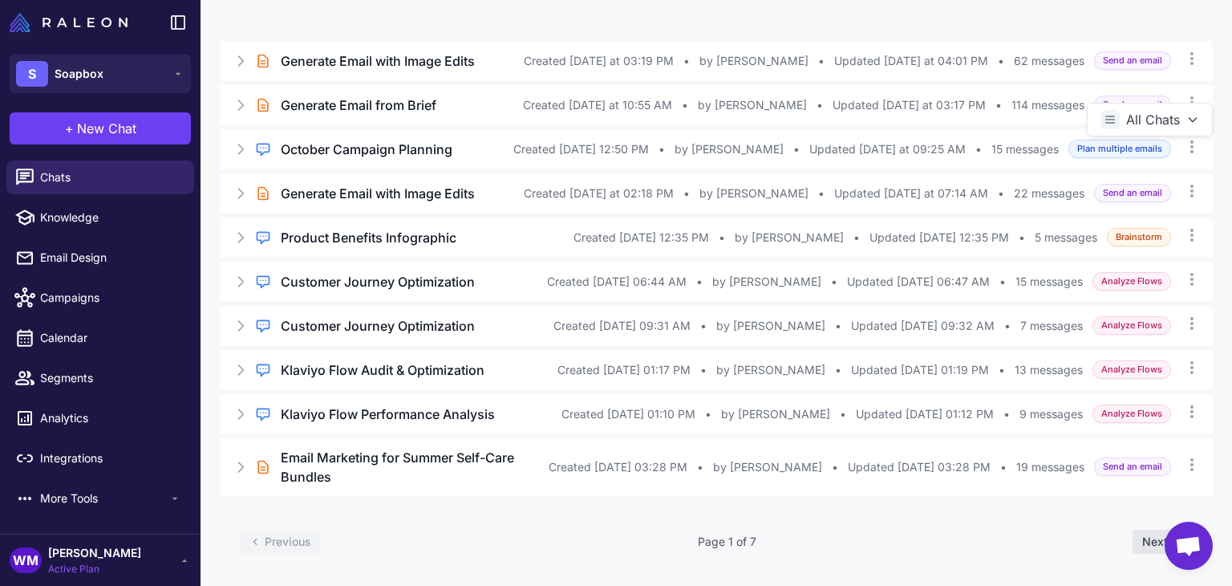
click at [1134, 542] on button "Next" at bounding box center [1163, 541] width 61 height 24
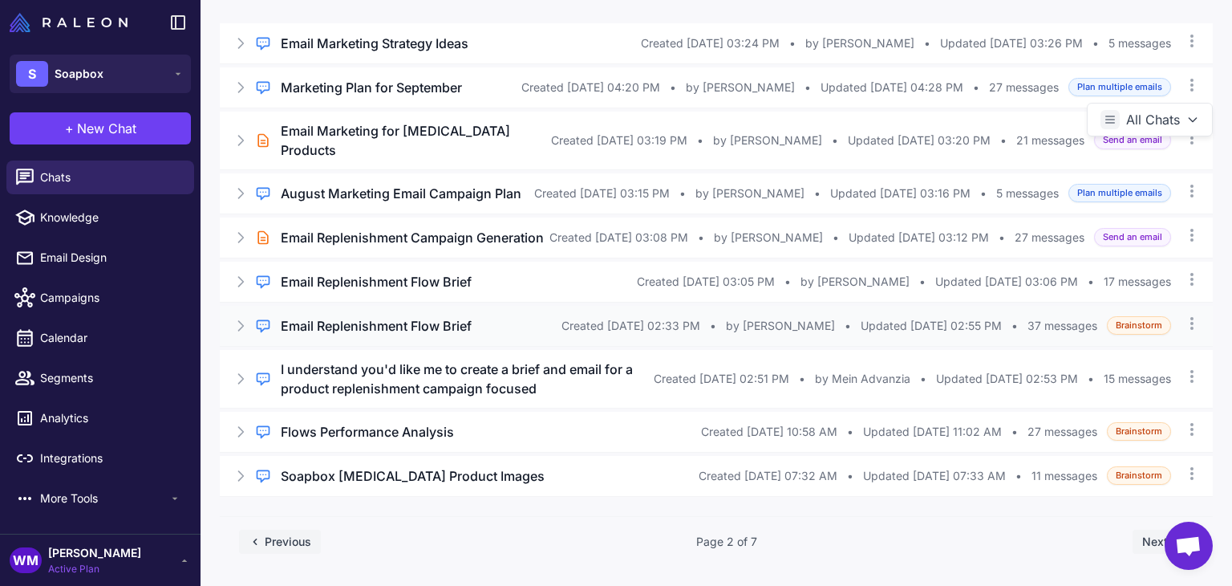
scroll to position [180, 0]
click at [1145, 540] on button "Next" at bounding box center [1163, 541] width 61 height 24
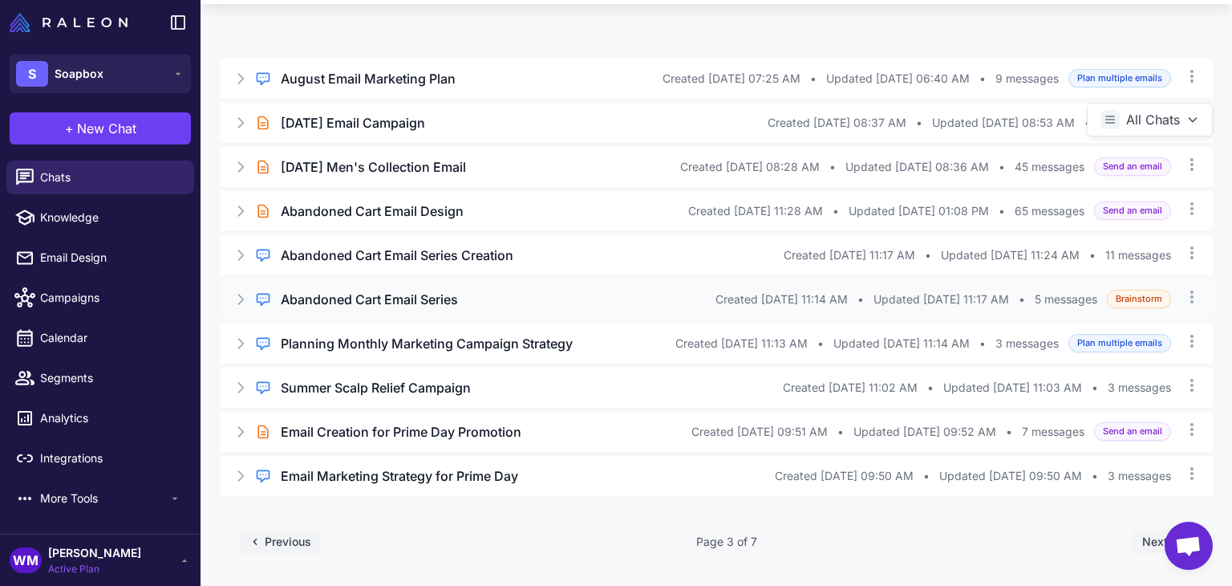
scroll to position [91, 0]
click at [1142, 540] on button "Next" at bounding box center [1163, 541] width 61 height 24
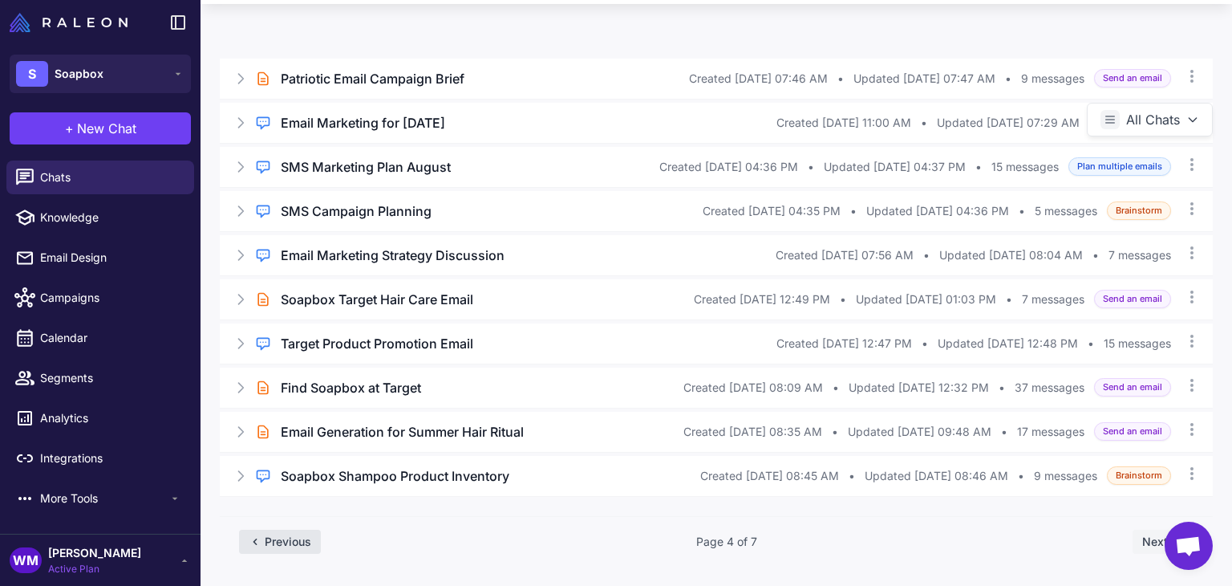
click at [281, 543] on button "Previous" at bounding box center [280, 541] width 82 height 24
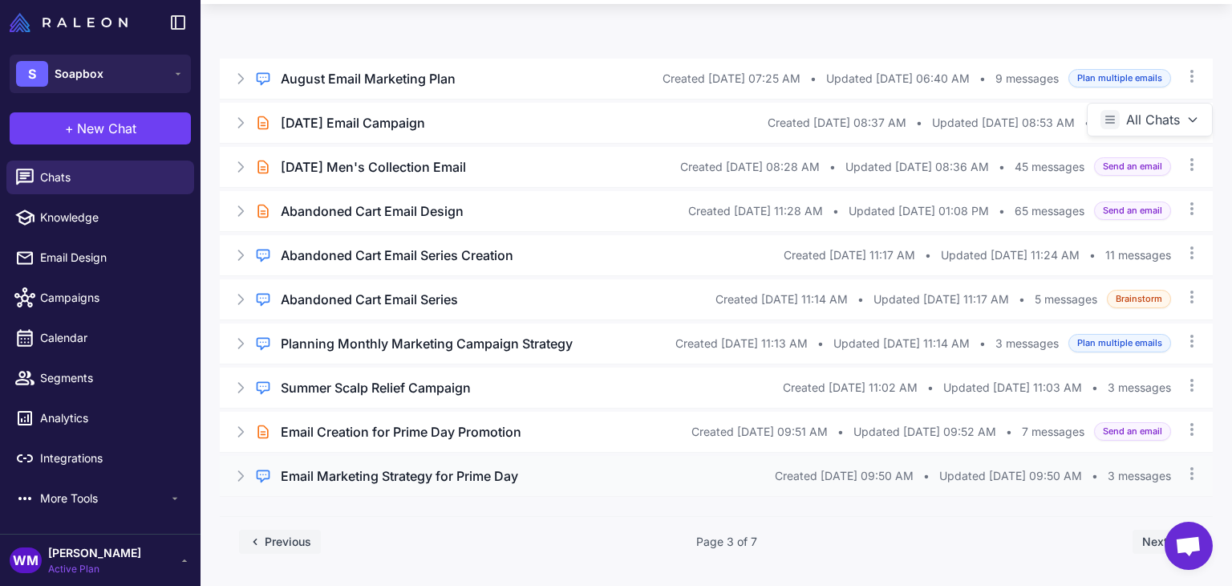
click at [369, 472] on h3 "Email Marketing Strategy for Prime Day" at bounding box center [399, 475] width 237 height 19
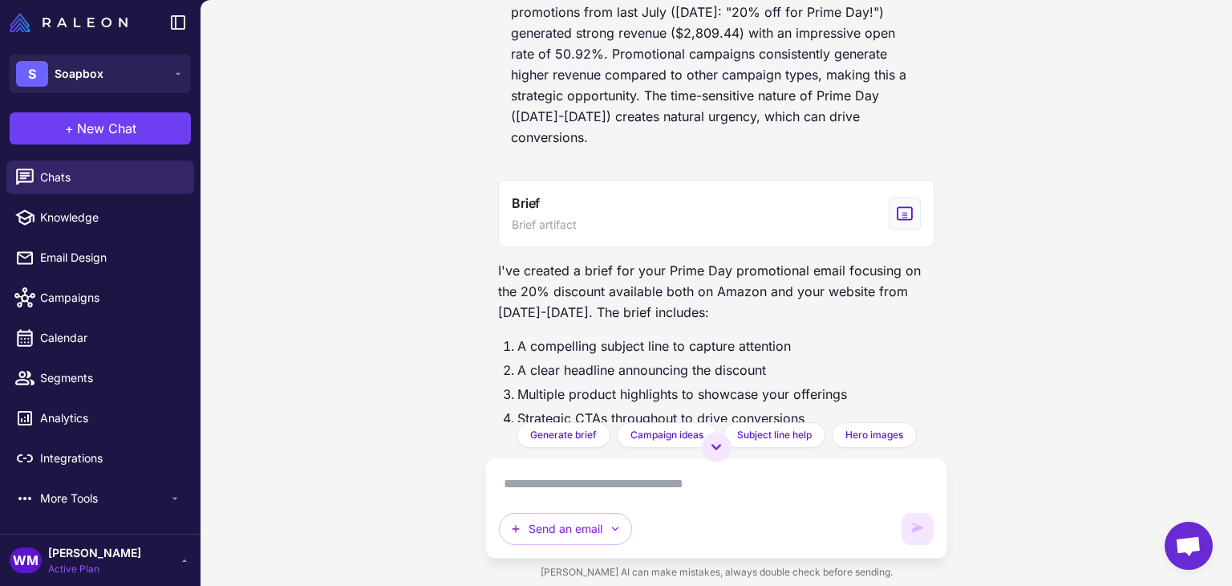
scroll to position [550, 0]
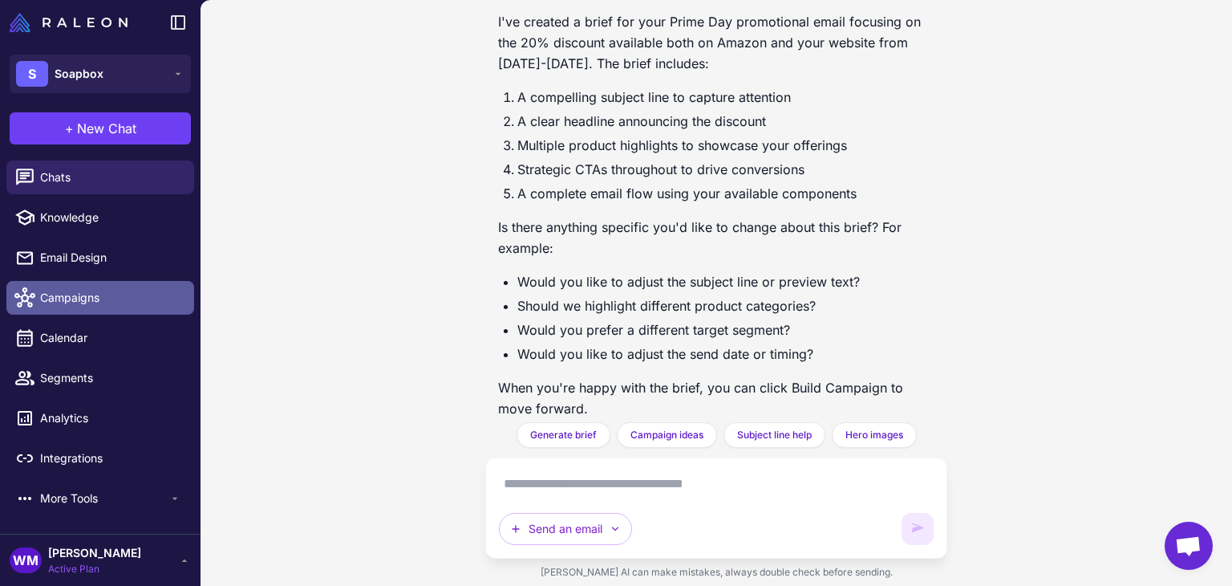
click at [77, 290] on span "Campaigns" at bounding box center [110, 298] width 141 height 18
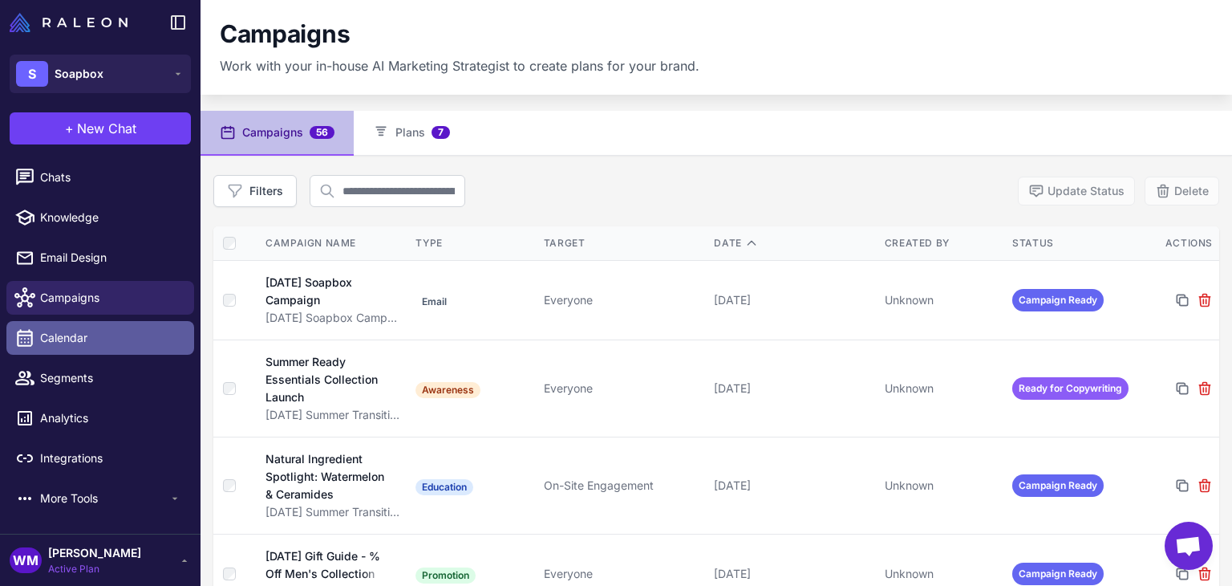
click at [71, 338] on span "Calendar" at bounding box center [110, 338] width 141 height 18
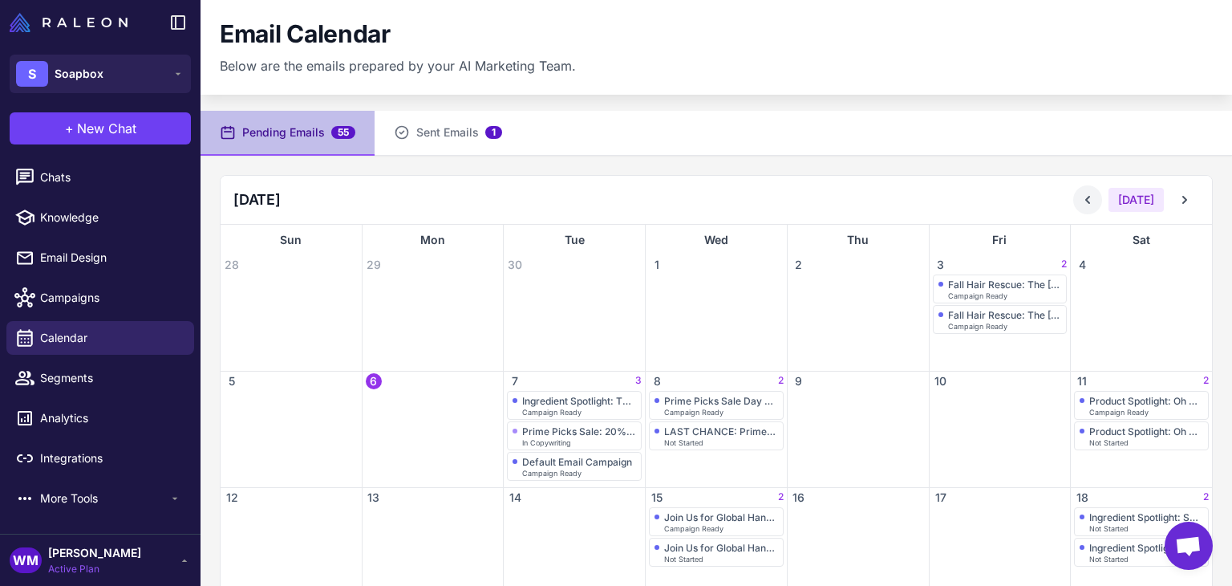
click at [1083, 199] on icon at bounding box center [1088, 200] width 16 height 16
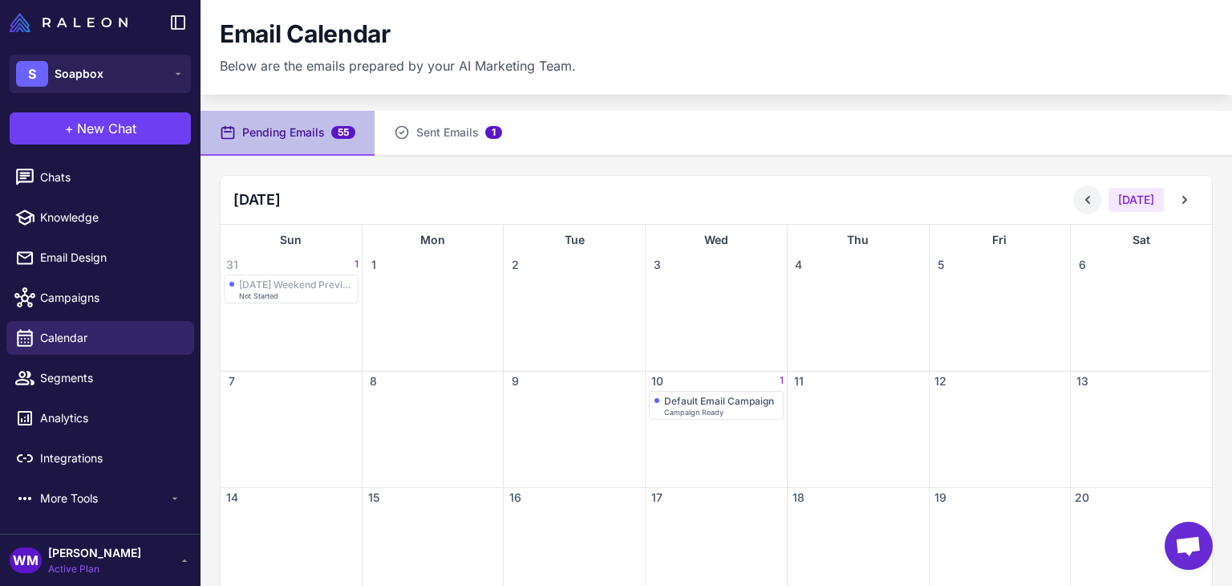
click at [1083, 199] on icon at bounding box center [1088, 200] width 16 height 16
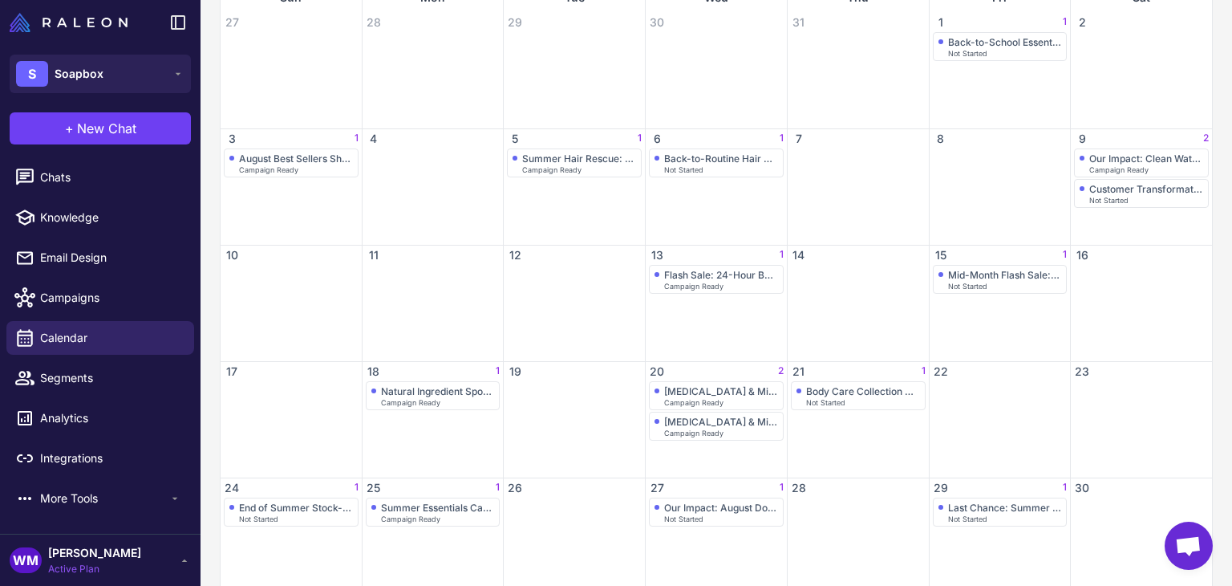
scroll to position [144, 0]
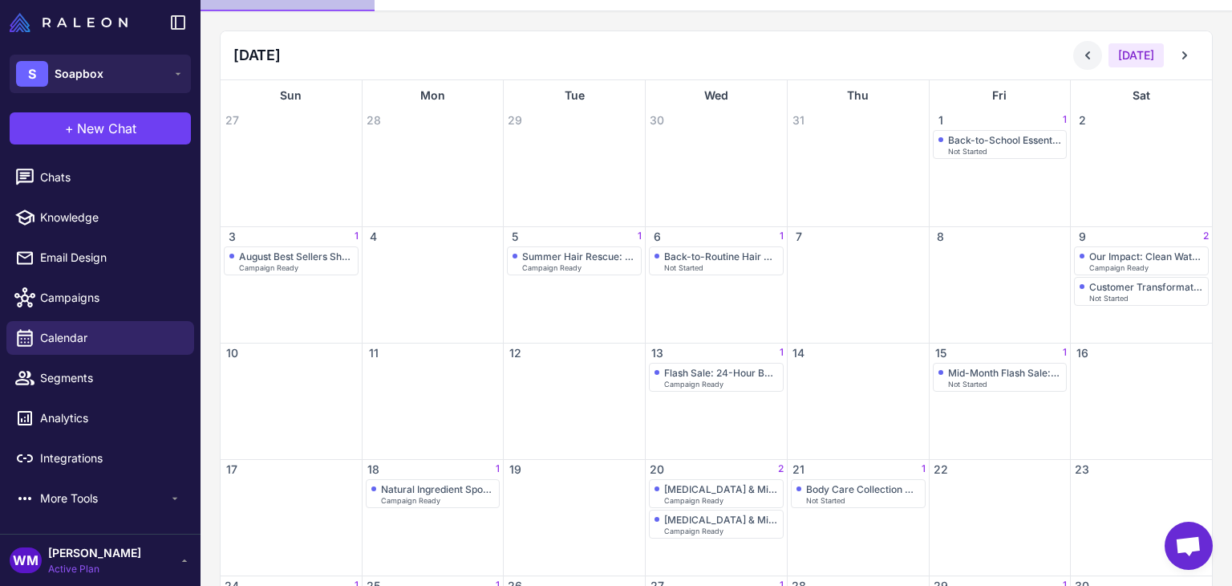
click at [1080, 59] on icon at bounding box center [1088, 55] width 16 height 16
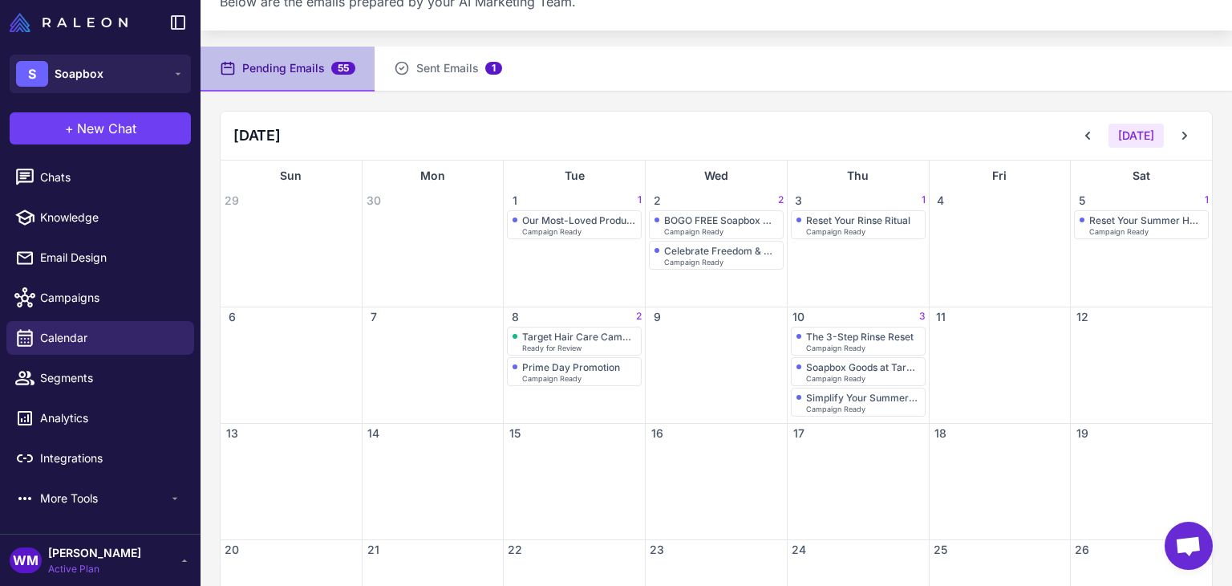
scroll to position [0, 0]
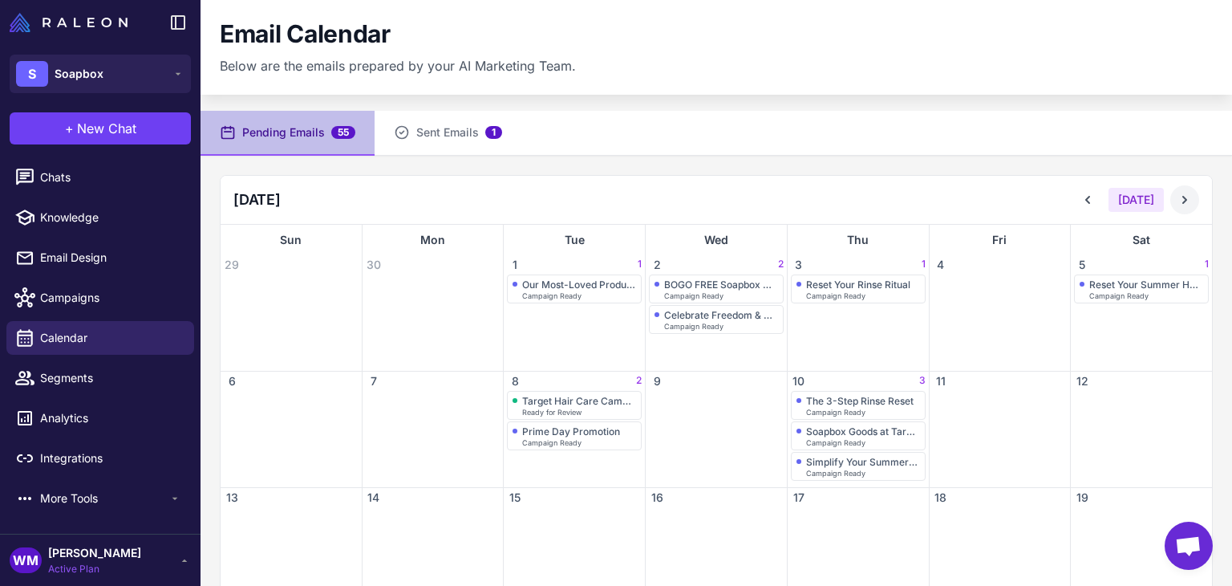
click at [1177, 200] on icon at bounding box center [1185, 200] width 16 height 16
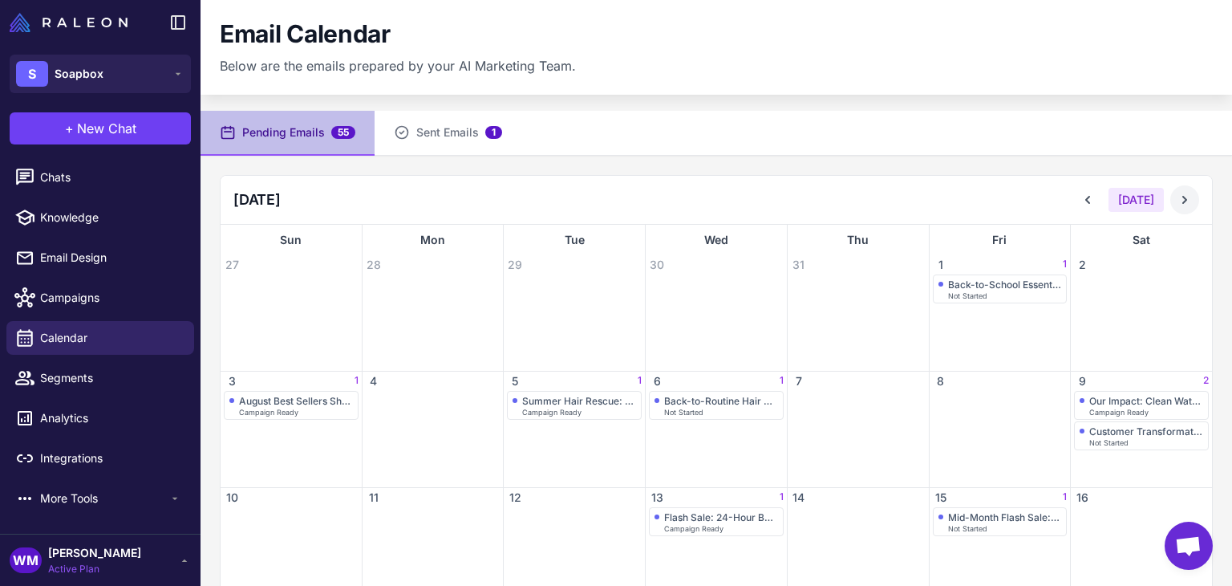
click at [1182, 198] on icon at bounding box center [1184, 200] width 5 height 8
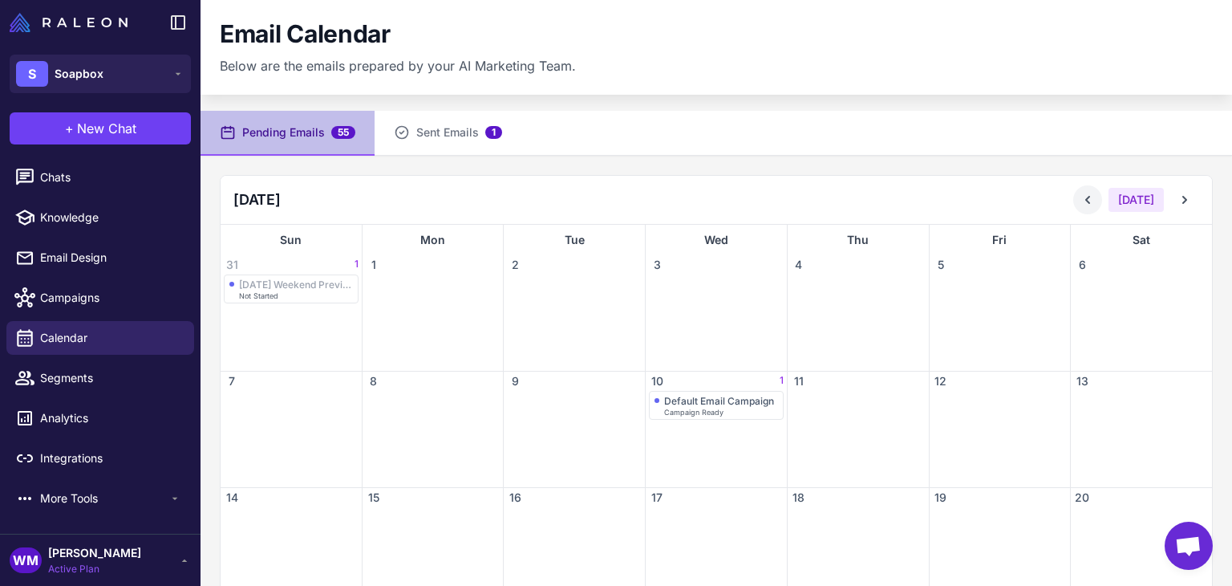
click at [1080, 199] on icon at bounding box center [1088, 200] width 16 height 16
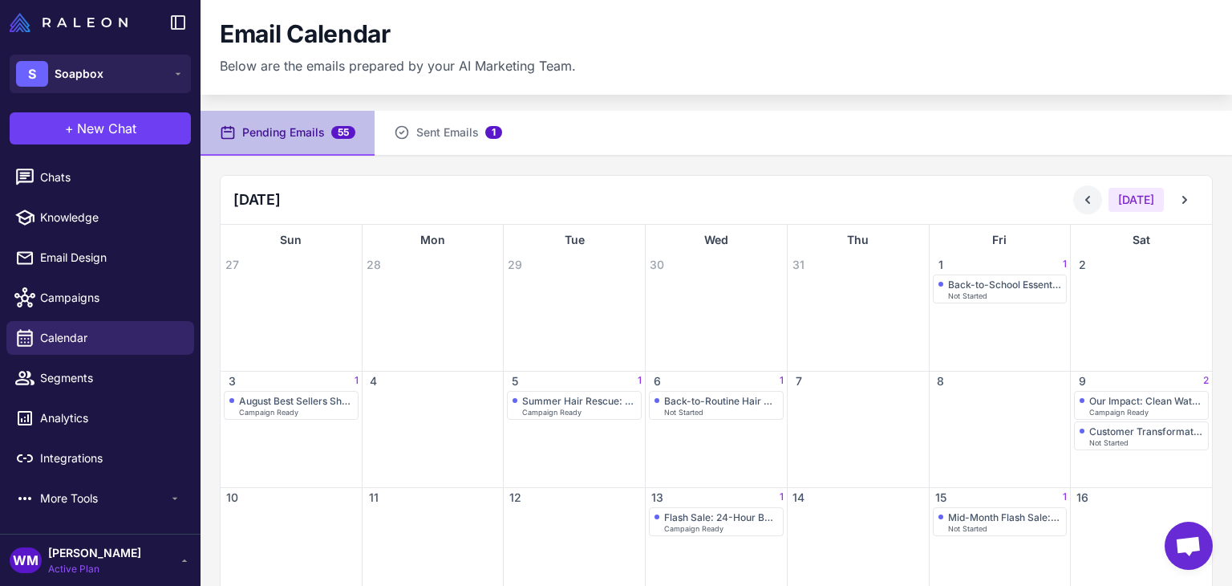
click at [1080, 199] on icon at bounding box center [1088, 200] width 16 height 16
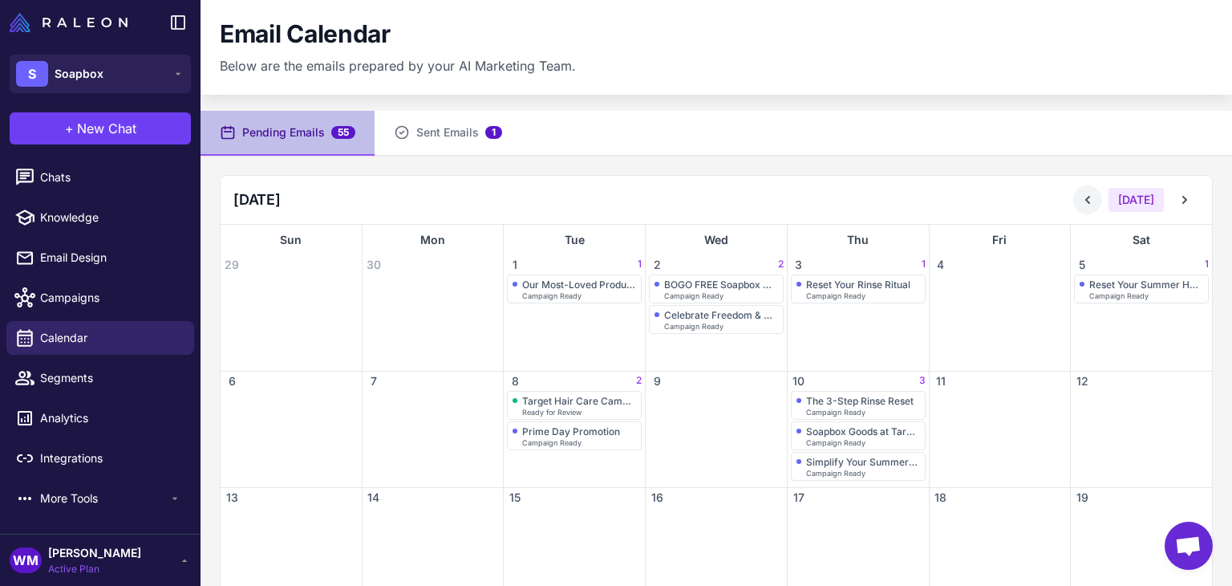
click at [1080, 199] on icon at bounding box center [1088, 200] width 16 height 16
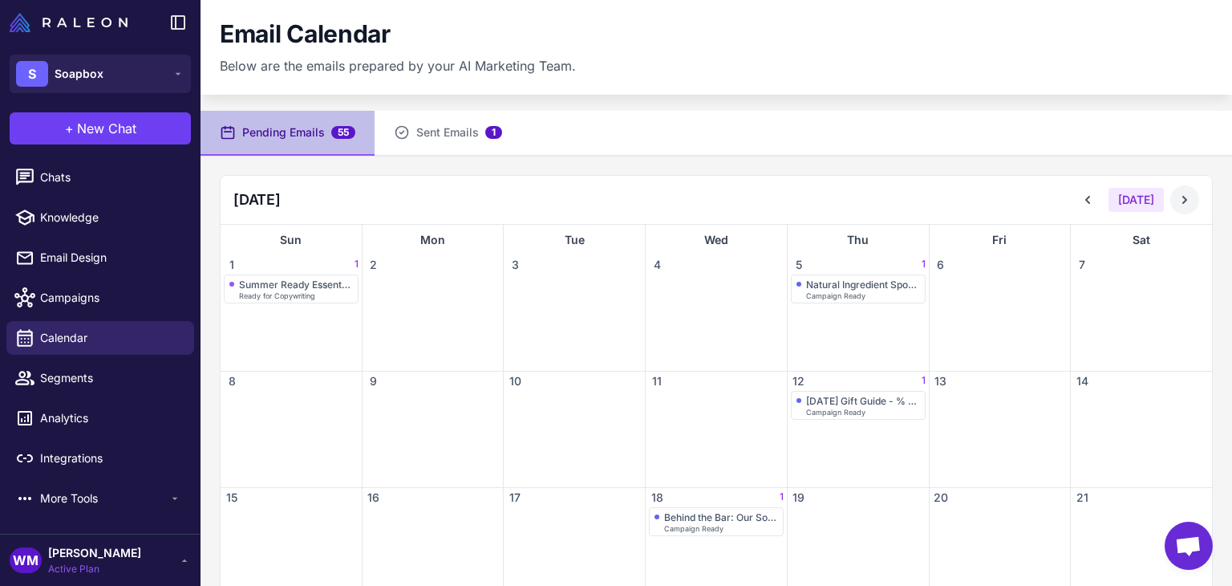
click at [1177, 192] on icon at bounding box center [1185, 200] width 16 height 16
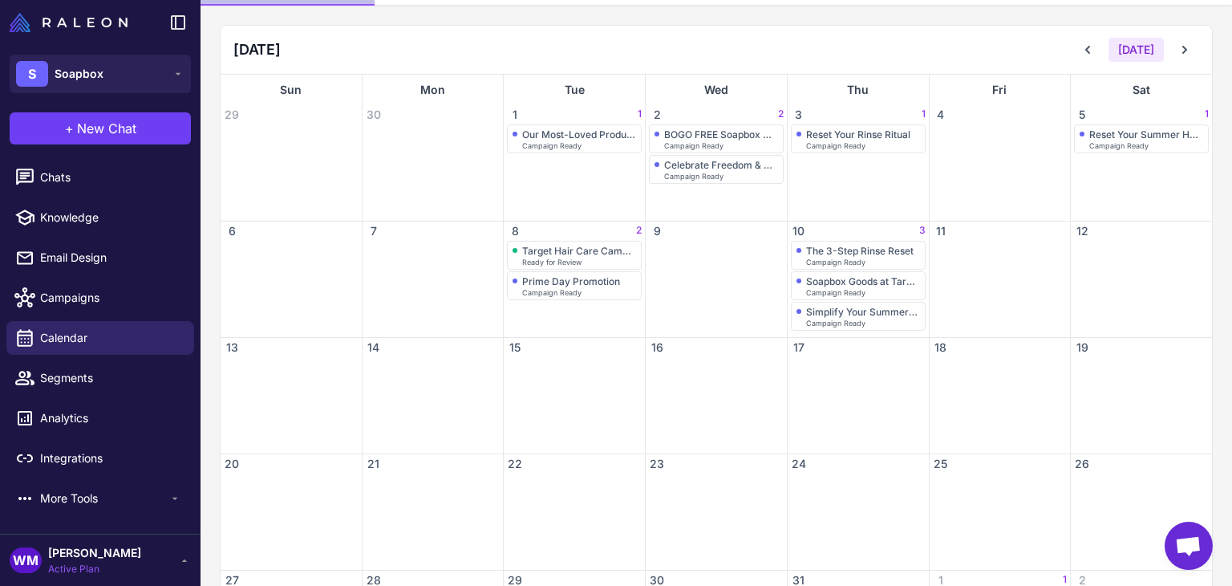
scroll to position [109, 0]
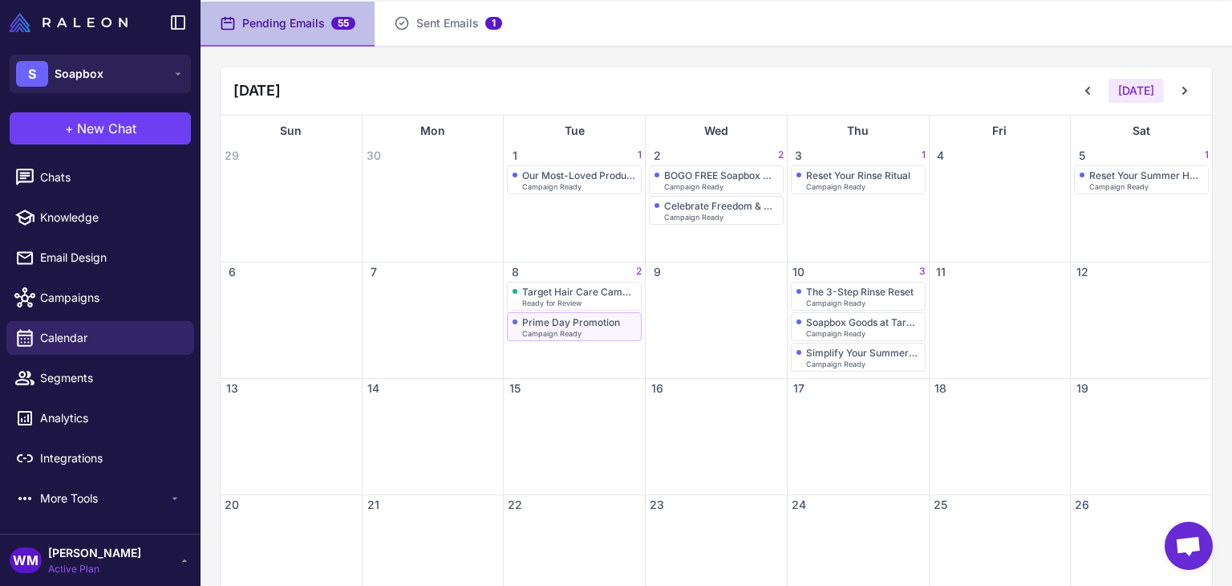
click at [581, 331] on div "Campaign Ready" at bounding box center [579, 333] width 114 height 7
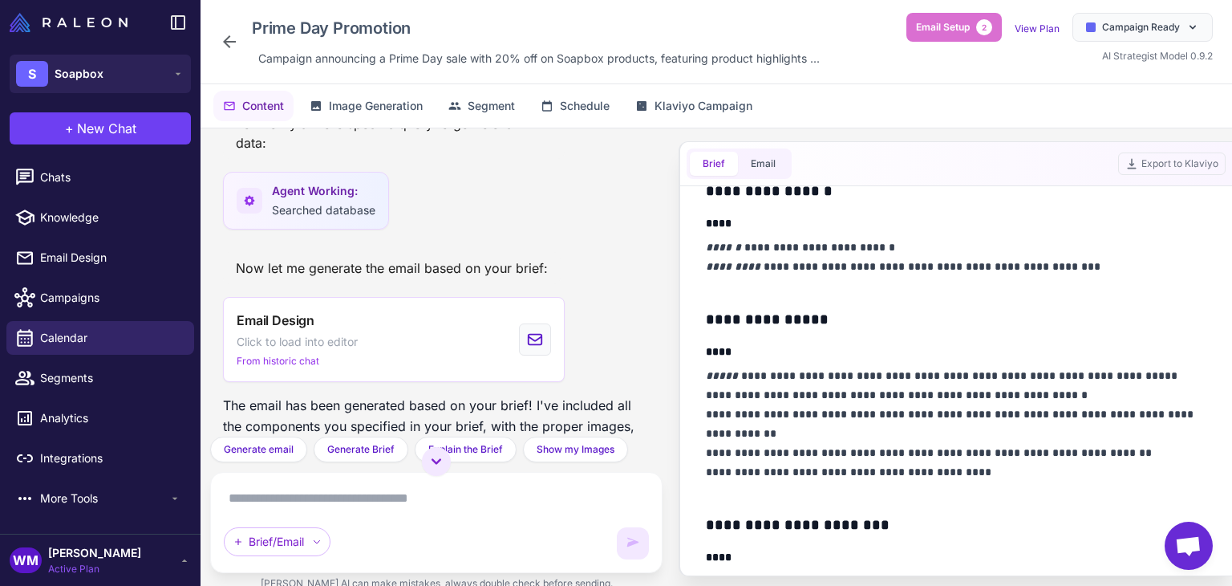
scroll to position [80, 0]
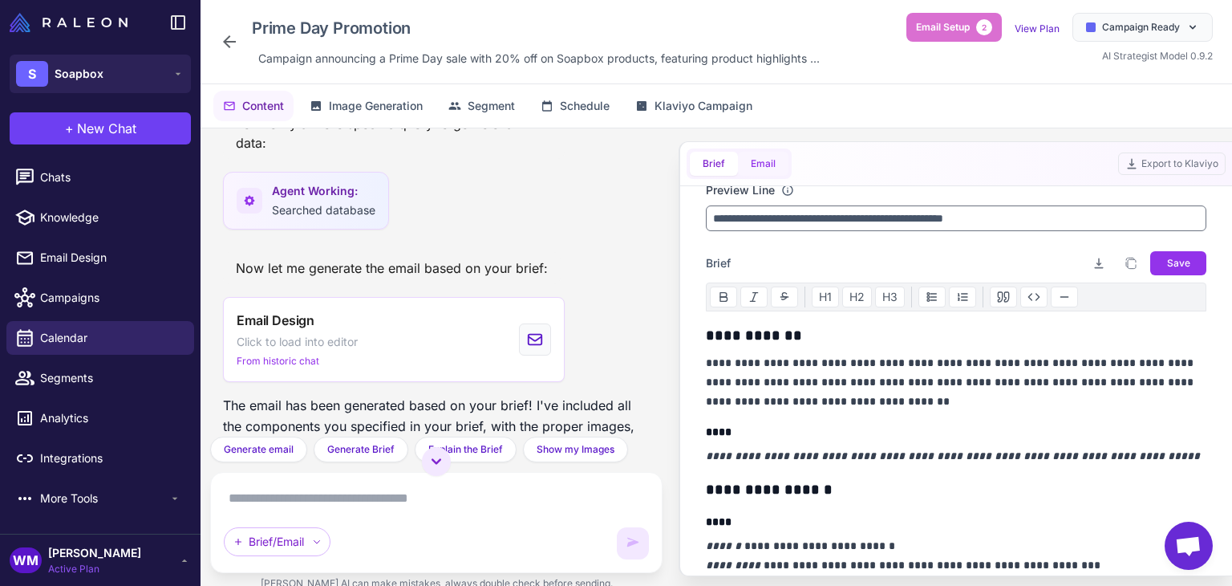
click at [775, 163] on button "Email" at bounding box center [763, 164] width 51 height 24
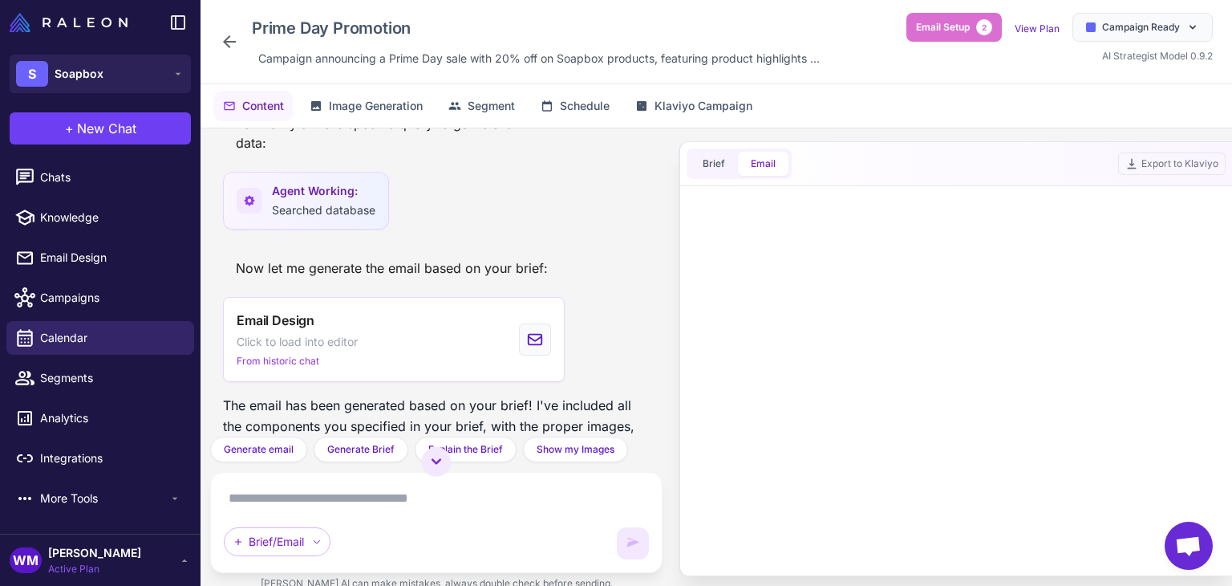
scroll to position [0, 0]
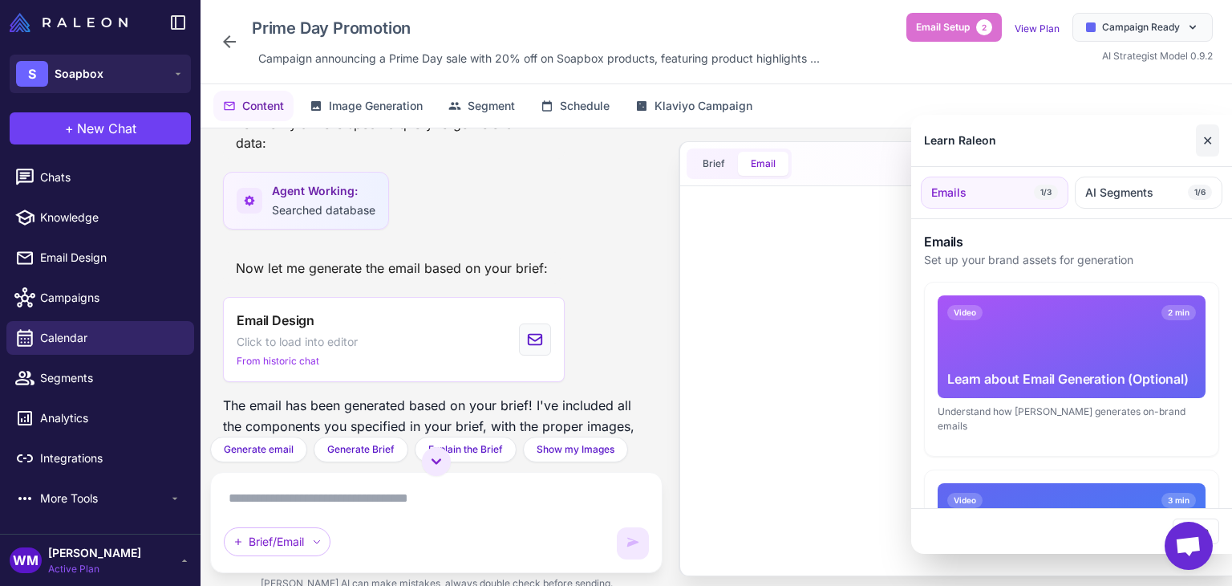
click at [1205, 140] on button "✕" at bounding box center [1207, 140] width 23 height 32
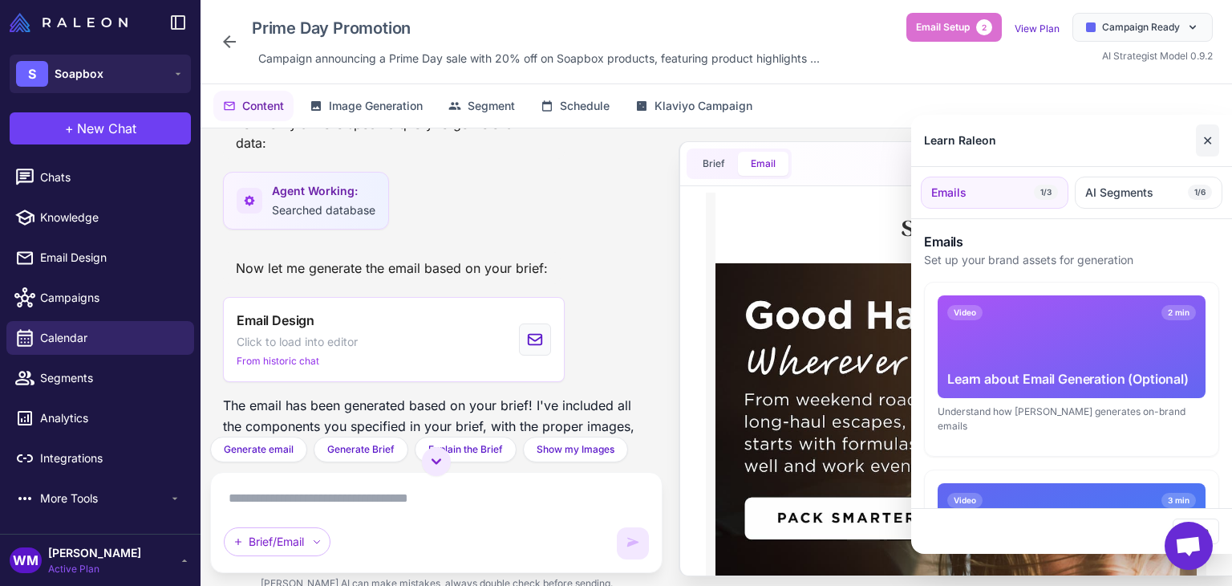
click at [1208, 138] on button "✕" at bounding box center [1207, 140] width 23 height 32
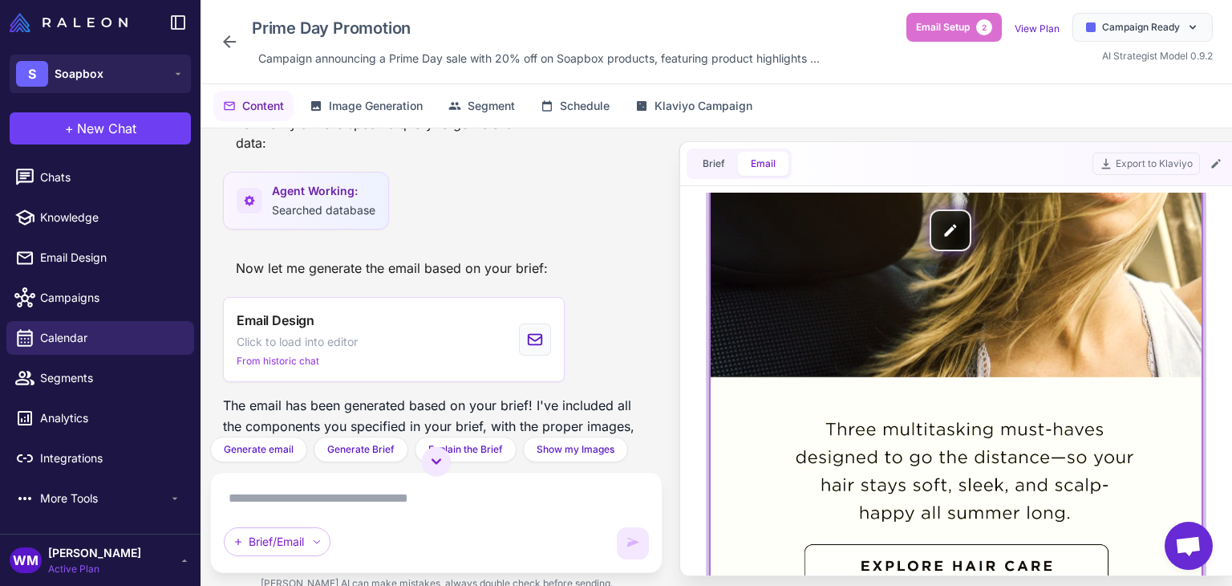
scroll to position [321, 0]
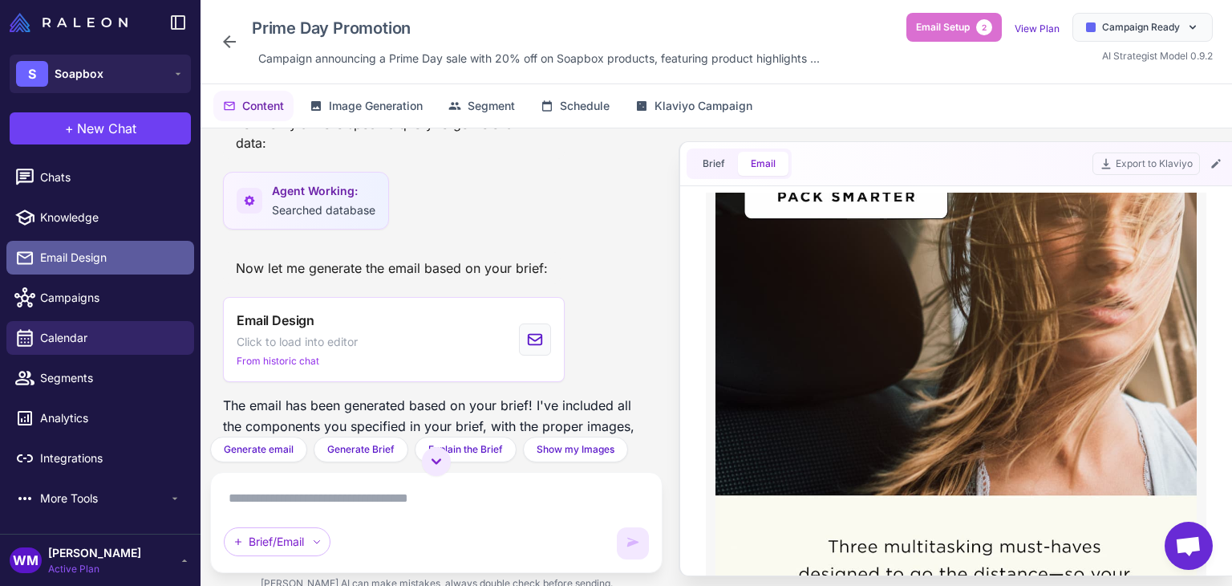
click at [96, 257] on span "Email Design" at bounding box center [110, 258] width 141 height 18
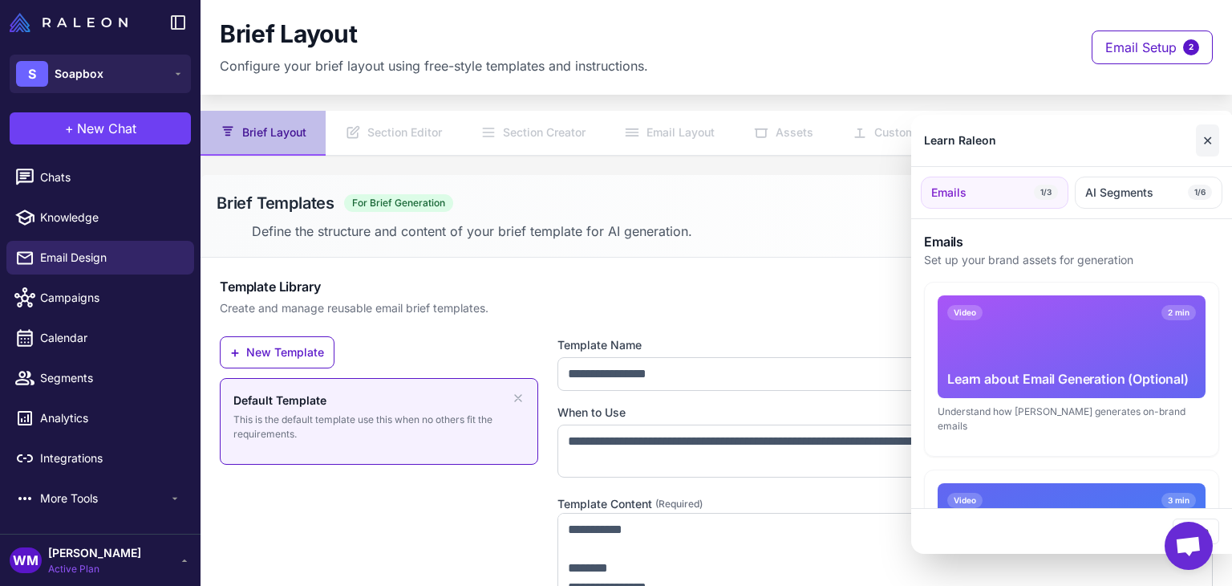
click at [1202, 136] on button "✕" at bounding box center [1207, 140] width 23 height 32
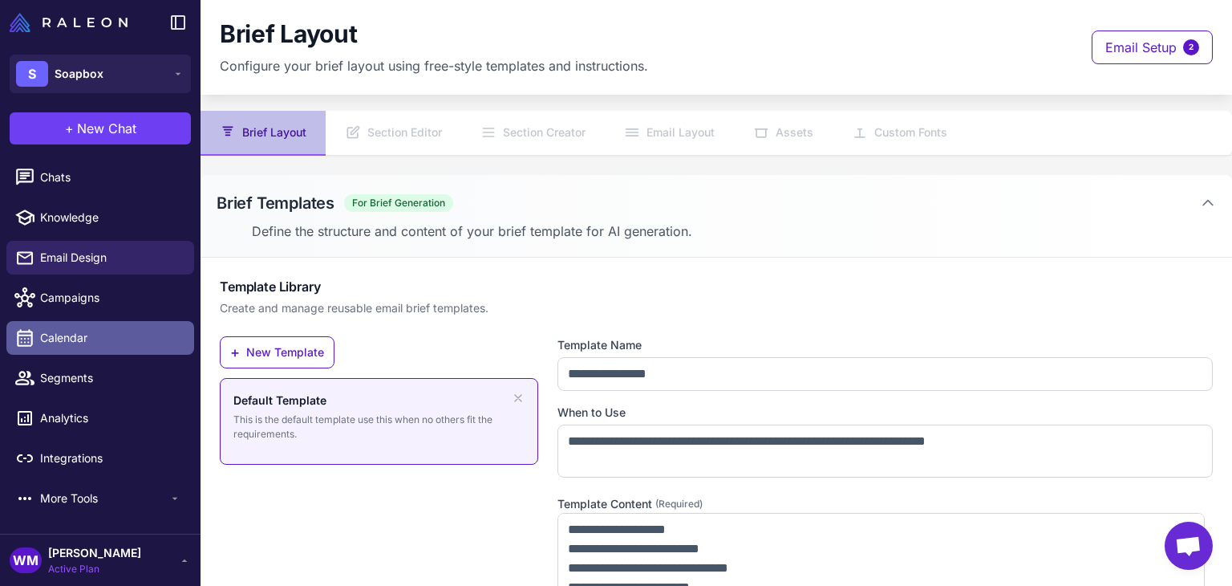
click at [76, 334] on span "Calendar" at bounding box center [110, 338] width 141 height 18
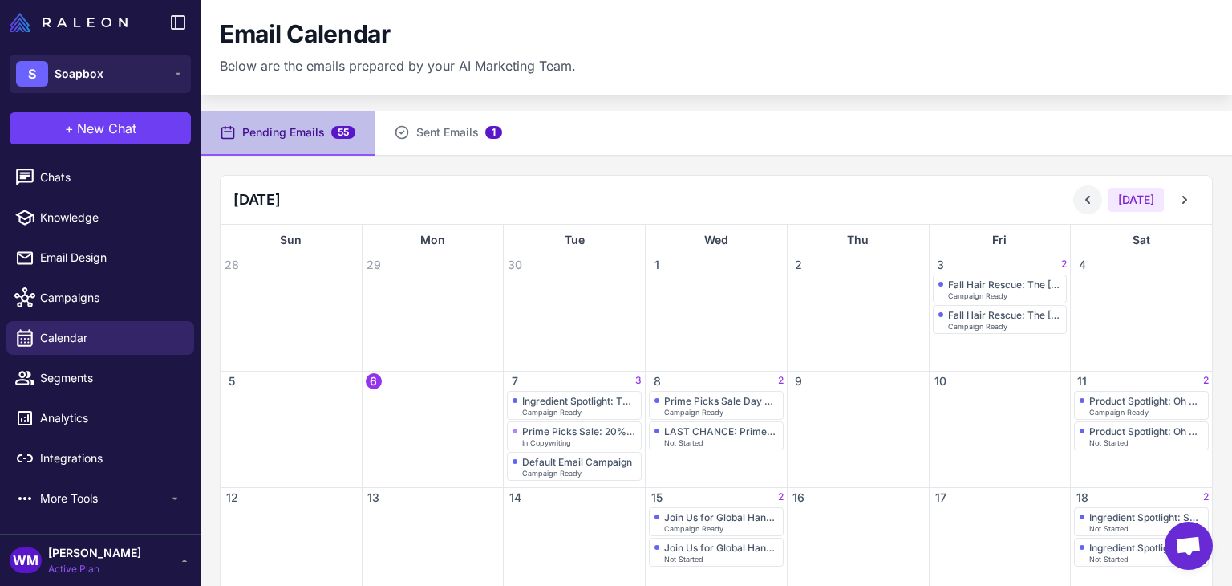
click at [1089, 192] on button at bounding box center [1087, 199] width 29 height 29
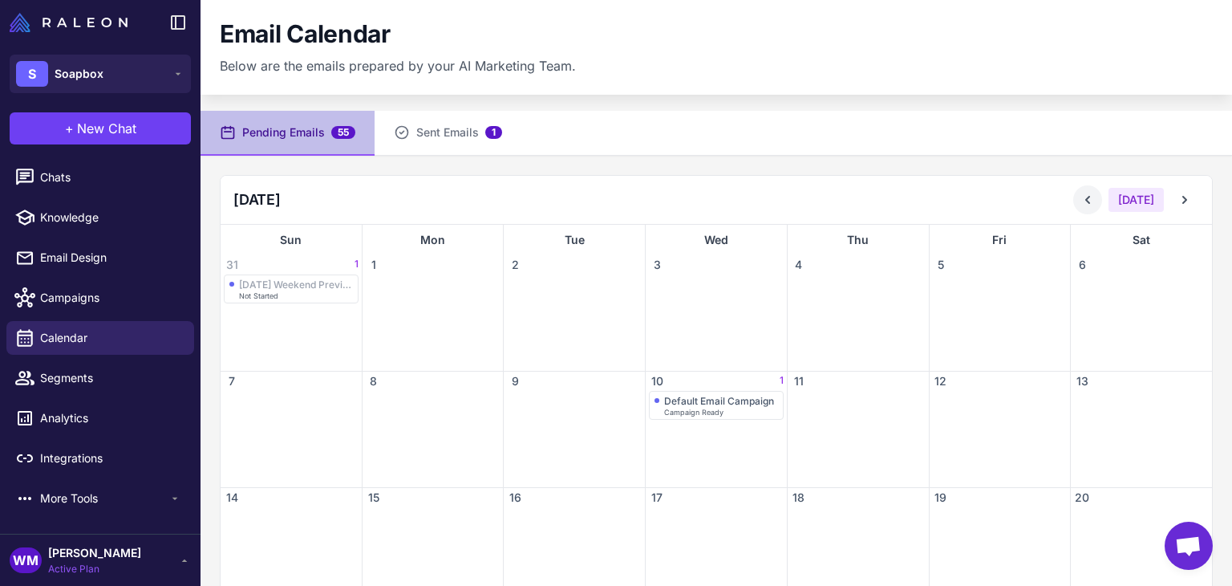
click at [1088, 192] on button at bounding box center [1087, 199] width 29 height 29
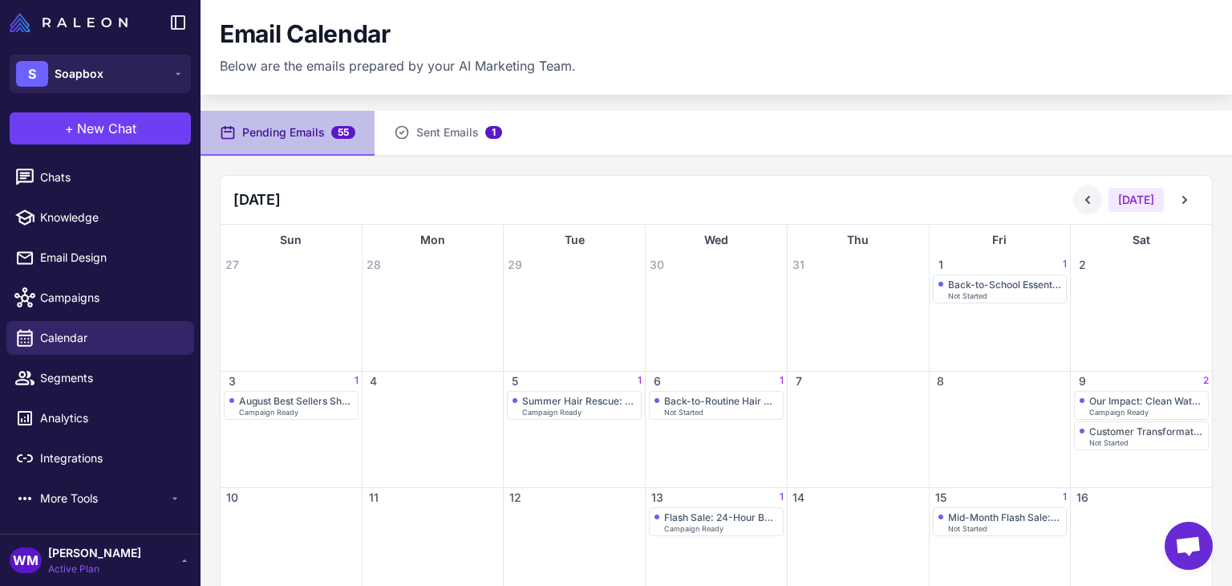
click at [1088, 192] on button at bounding box center [1087, 199] width 29 height 29
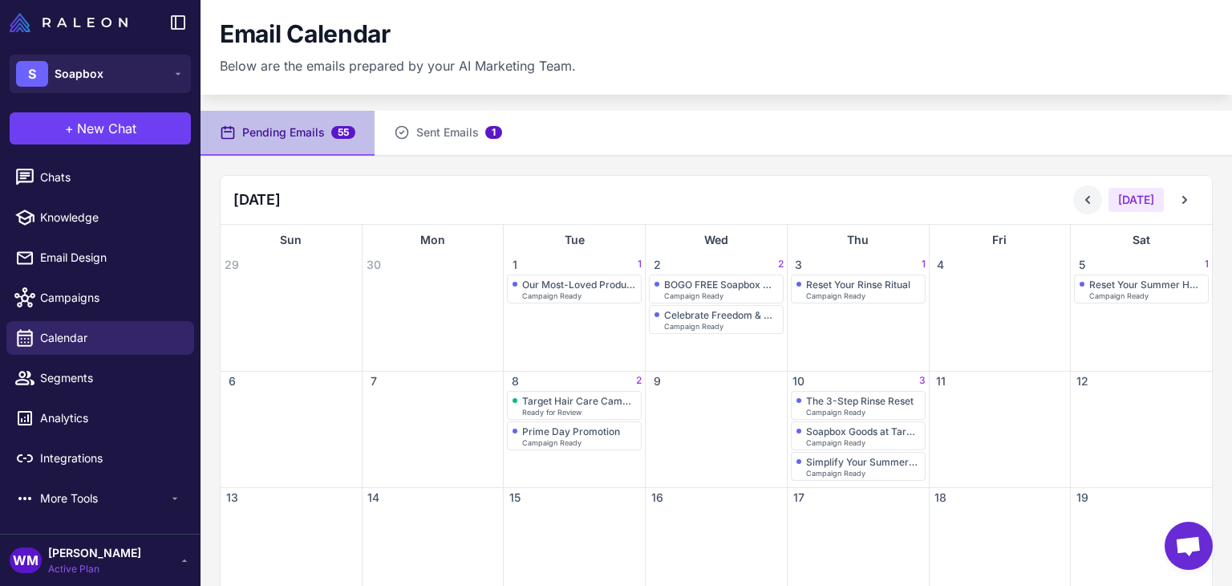
click at [1088, 192] on button at bounding box center [1087, 199] width 29 height 29
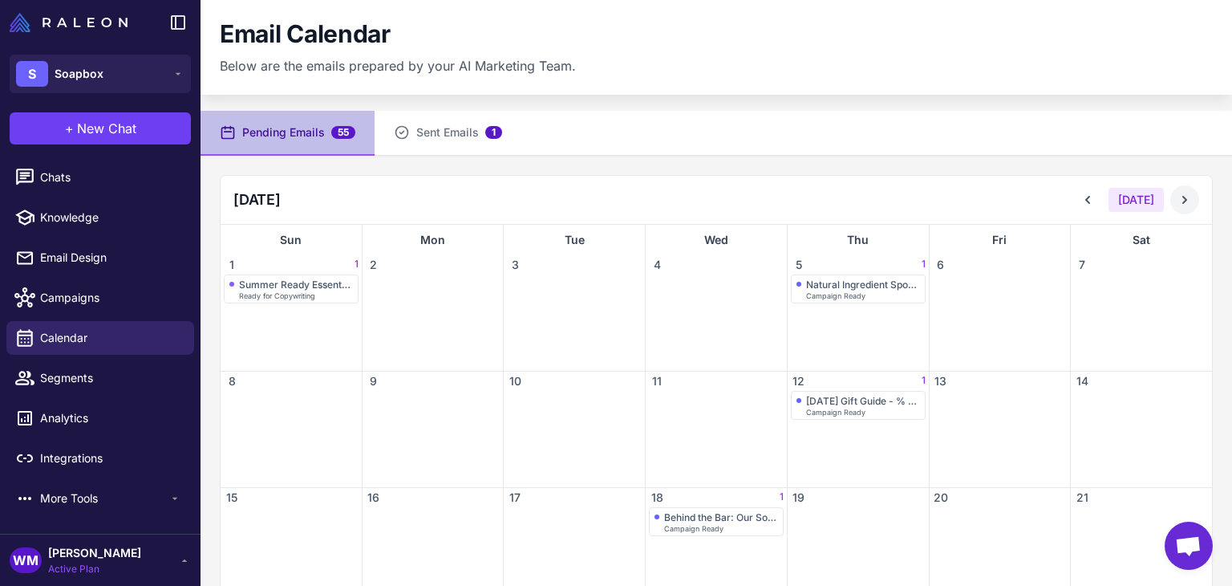
click at [1177, 197] on icon at bounding box center [1185, 200] width 16 height 16
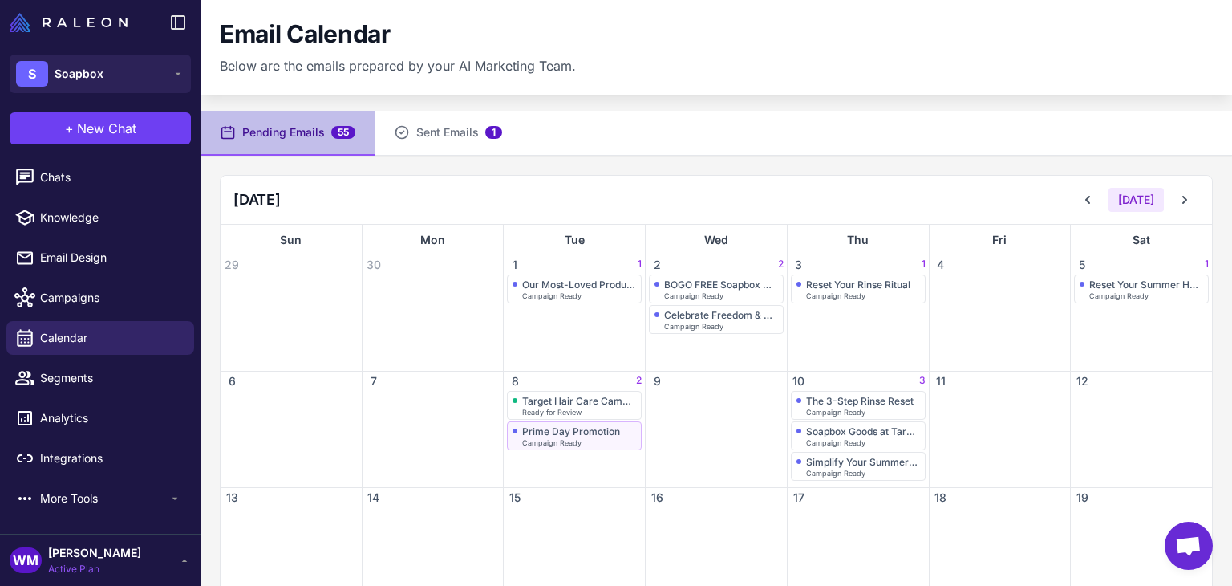
click at [604, 430] on div "Prime Day Promotion" at bounding box center [571, 431] width 98 height 12
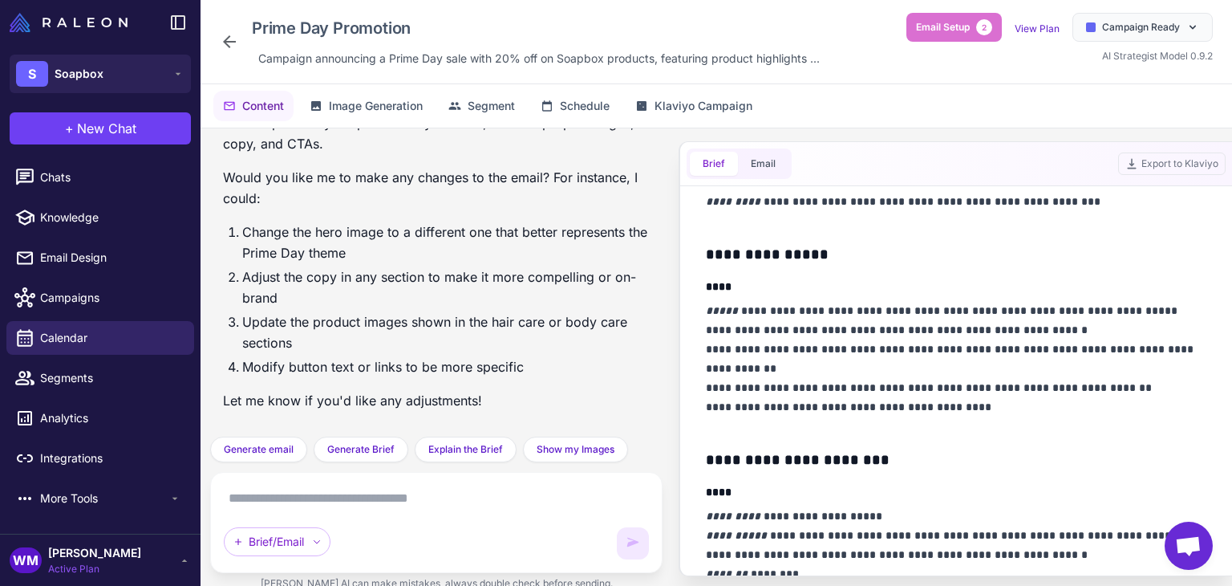
scroll to position [481, 0]
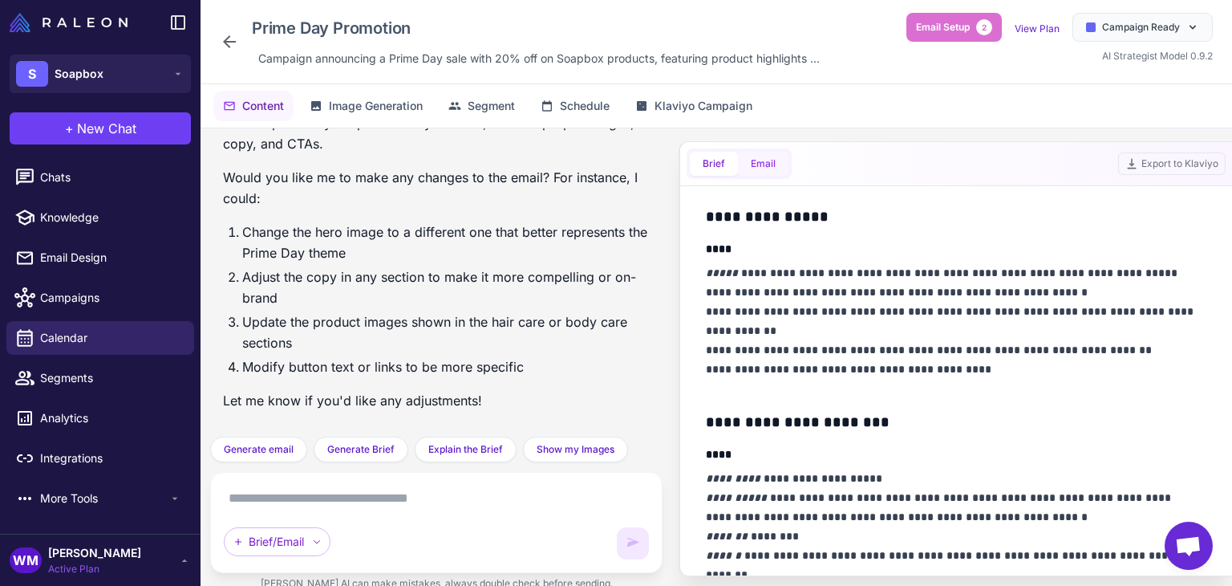
click at [776, 156] on button "Email" at bounding box center [763, 164] width 51 height 24
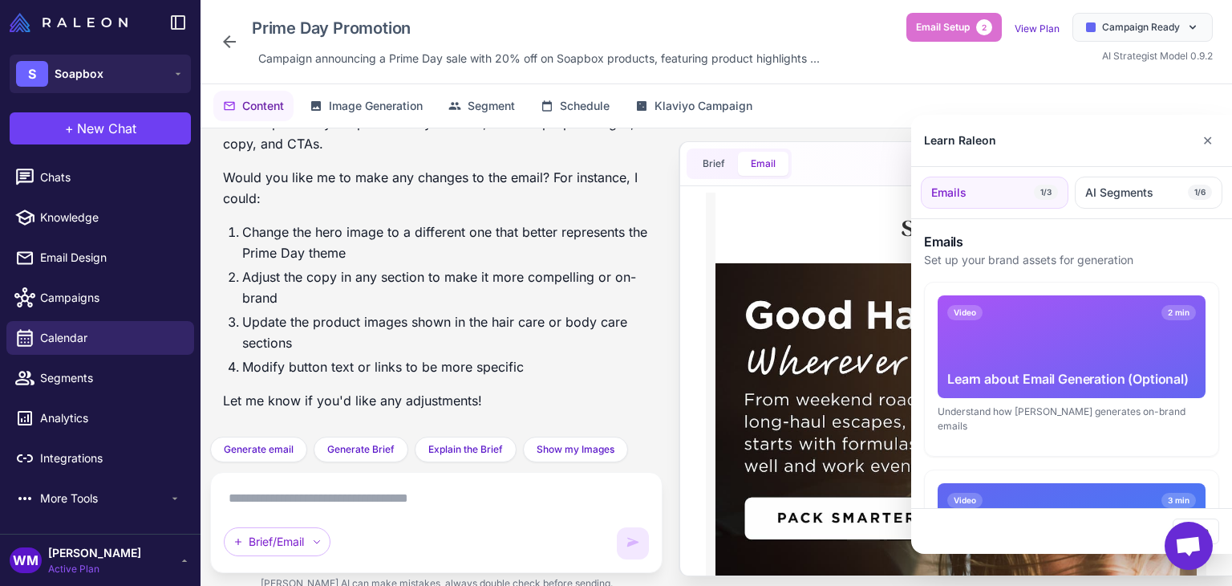
scroll to position [0, 0]
click at [1198, 129] on button "✕" at bounding box center [1207, 140] width 23 height 32
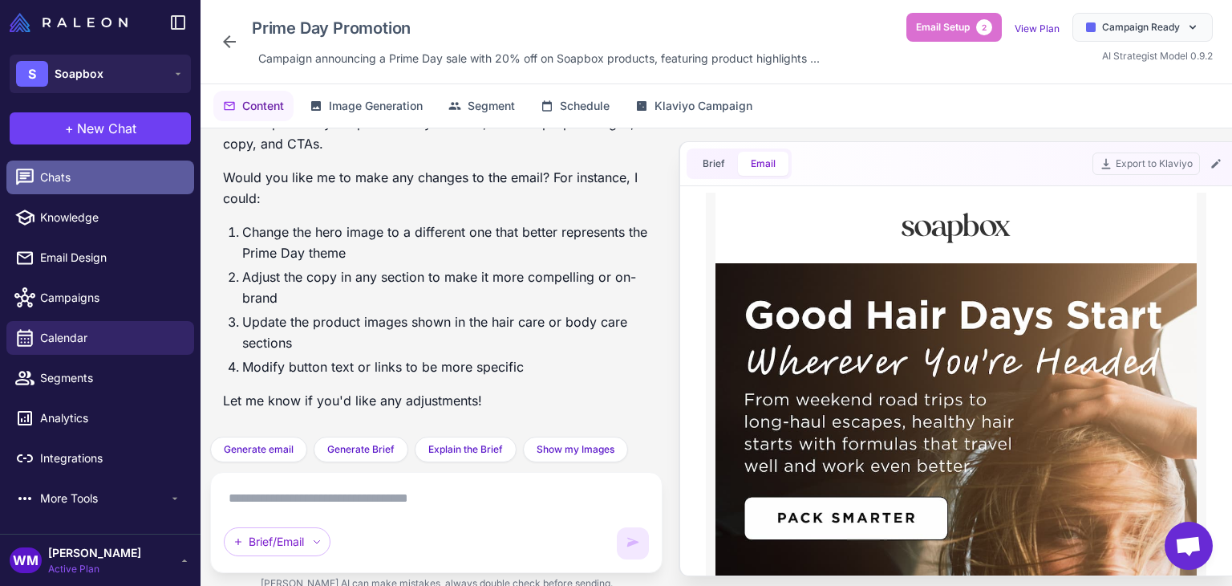
click at [32, 172] on icon at bounding box center [25, 176] width 18 height 16
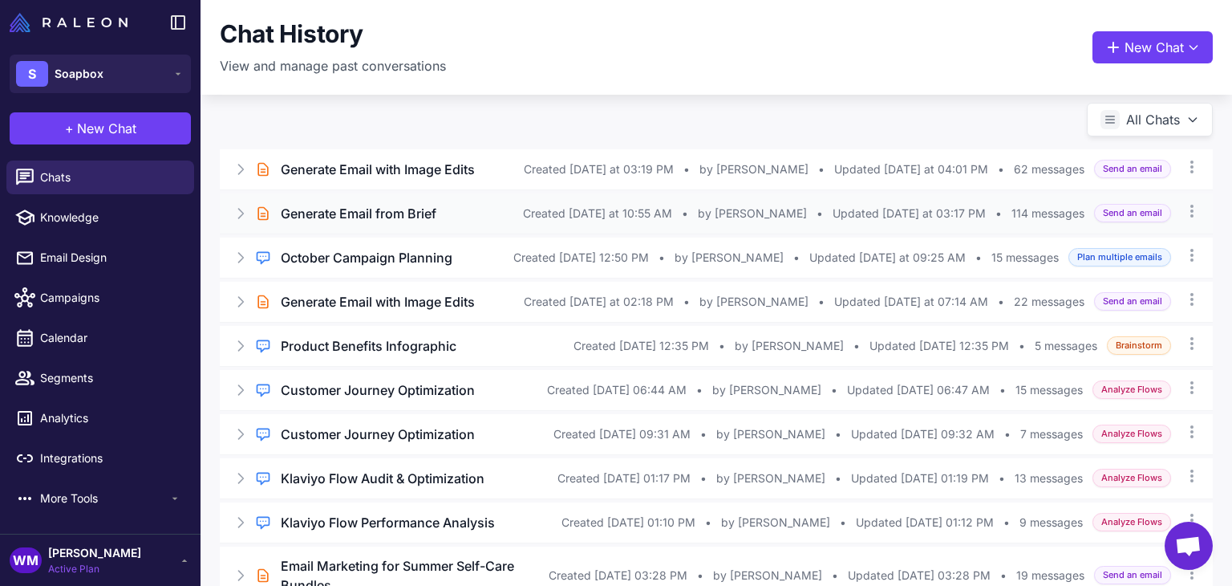
click at [356, 213] on h3 "Generate Email from Brief" at bounding box center [359, 213] width 156 height 19
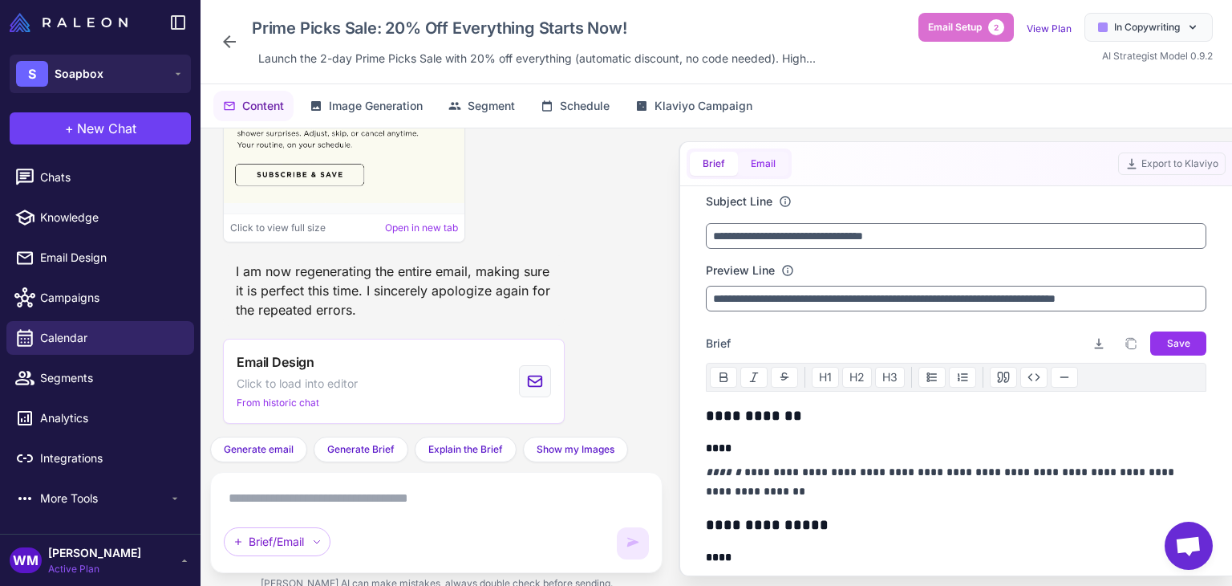
click at [780, 160] on button "Email" at bounding box center [763, 164] width 51 height 24
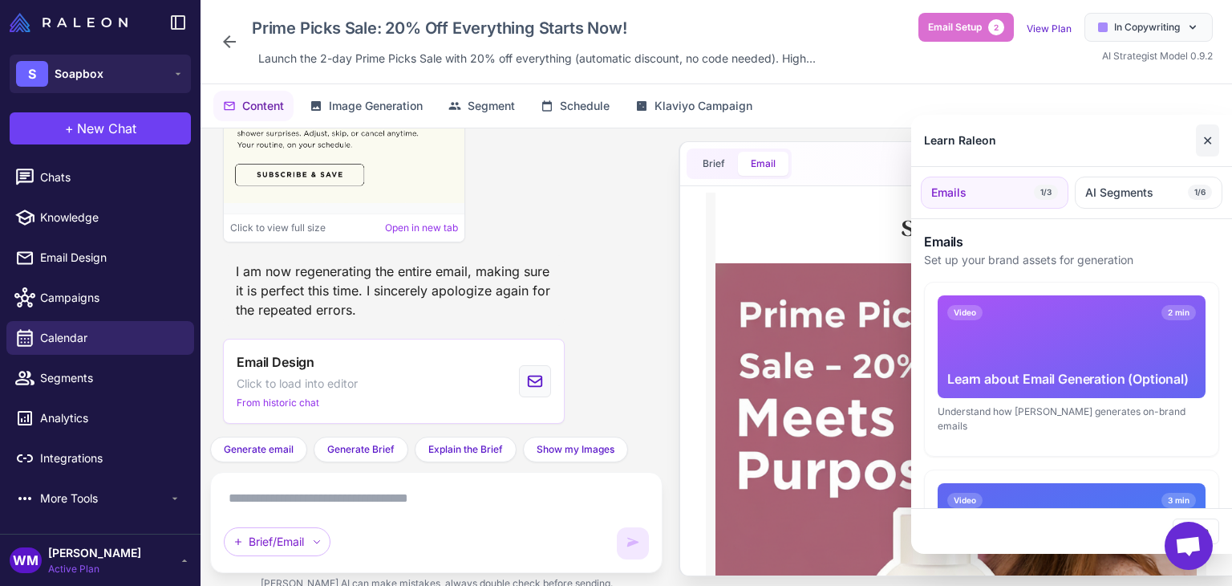
click at [1207, 139] on button "✕" at bounding box center [1207, 140] width 23 height 32
click at [1203, 142] on button "✕" at bounding box center [1207, 140] width 23 height 32
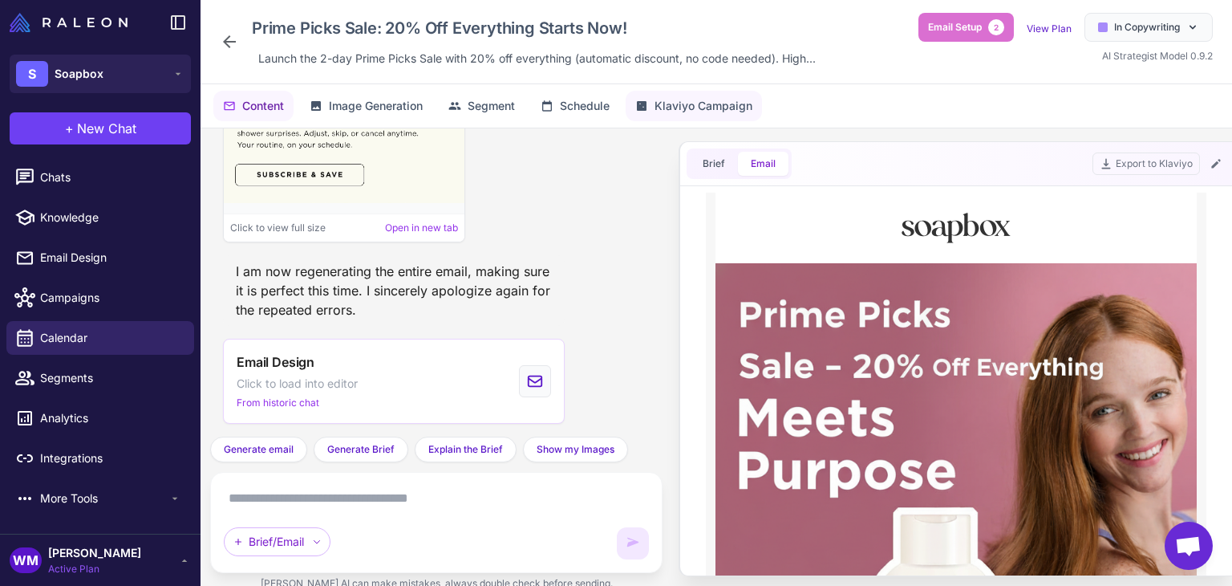
click at [642, 99] on icon at bounding box center [641, 105] width 13 height 13
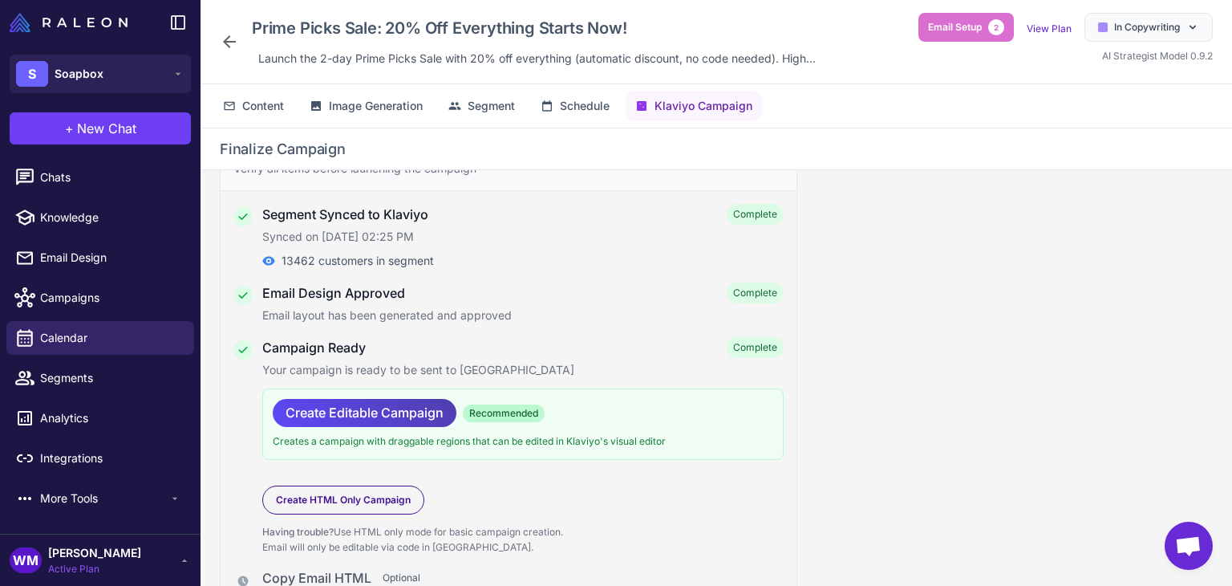
scroll to position [132, 0]
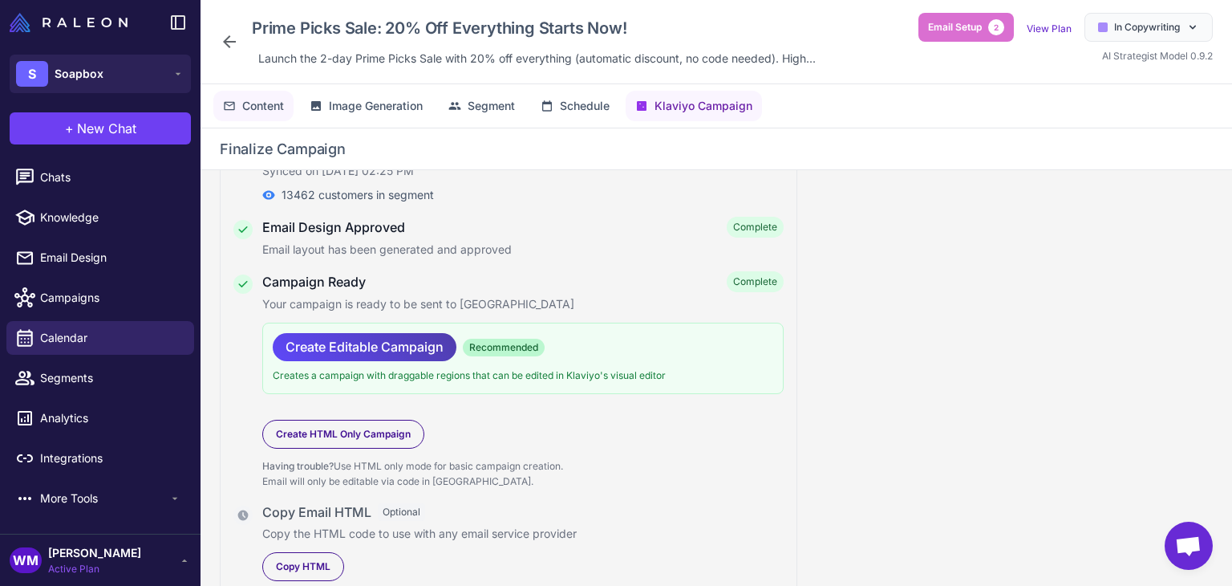
click at [261, 103] on span "Content" at bounding box center [263, 106] width 42 height 18
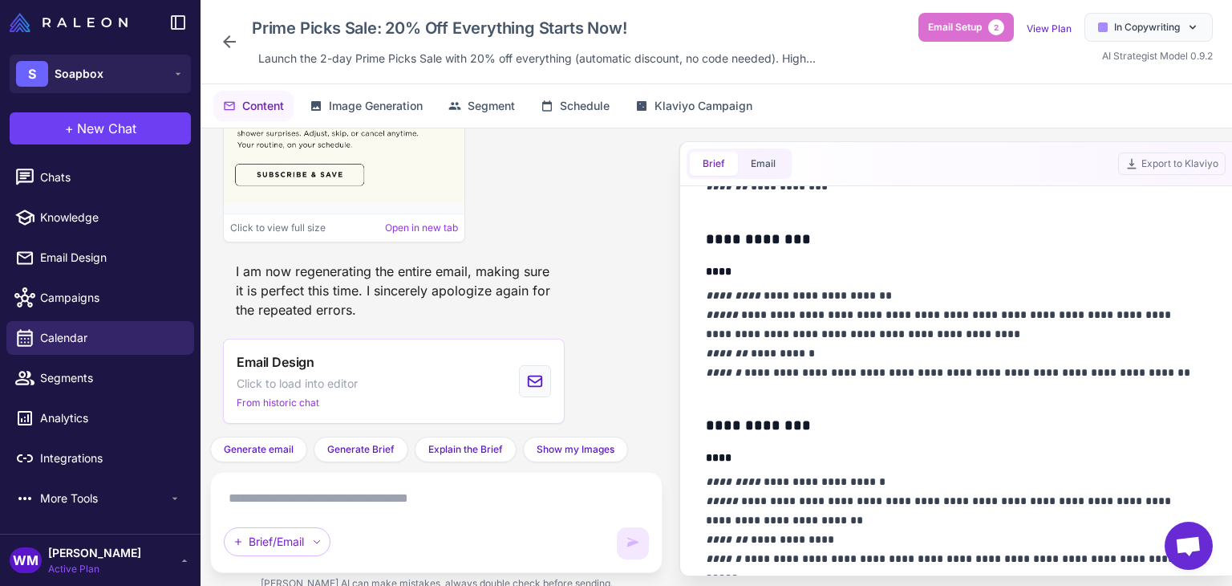
scroll to position [481, 0]
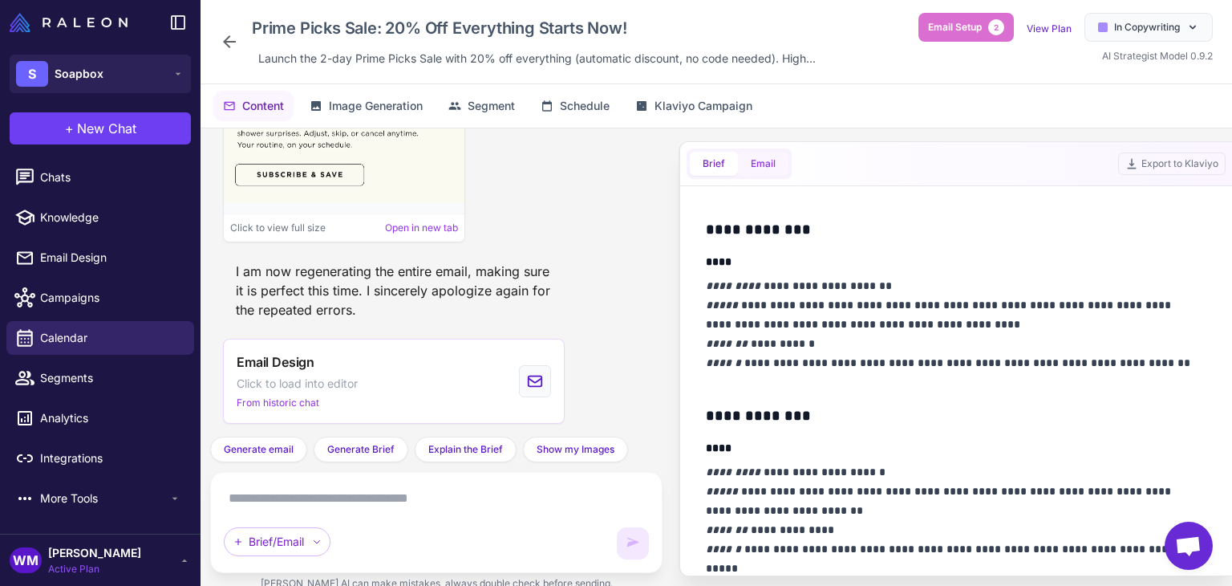
click at [770, 152] on button "Email" at bounding box center [763, 164] width 51 height 24
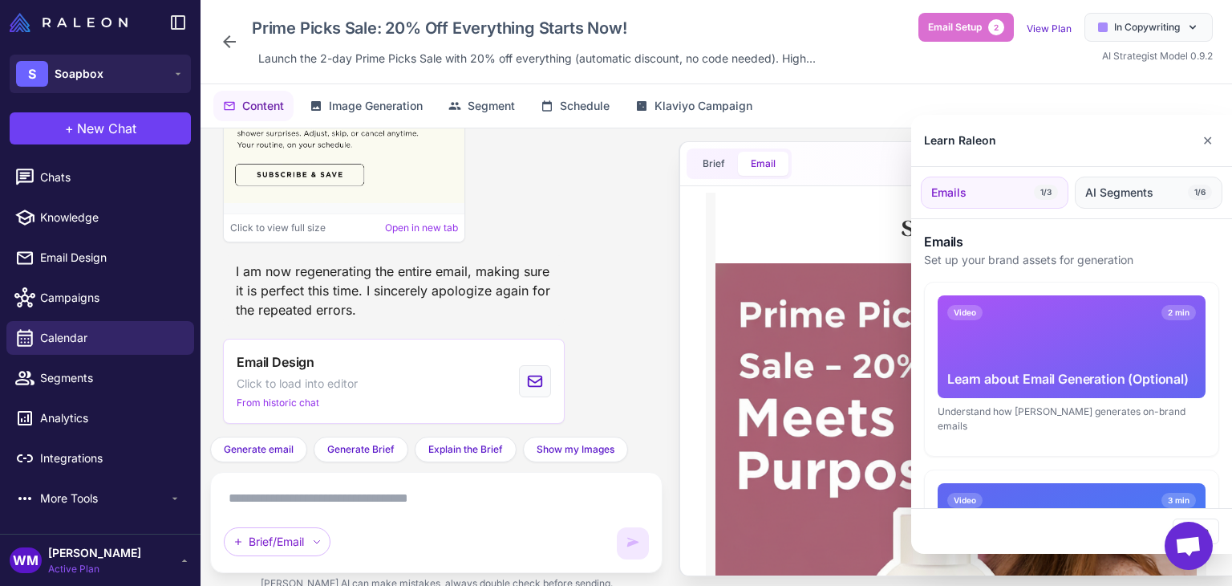
scroll to position [0, 0]
click at [1201, 145] on button "✕" at bounding box center [1207, 140] width 23 height 32
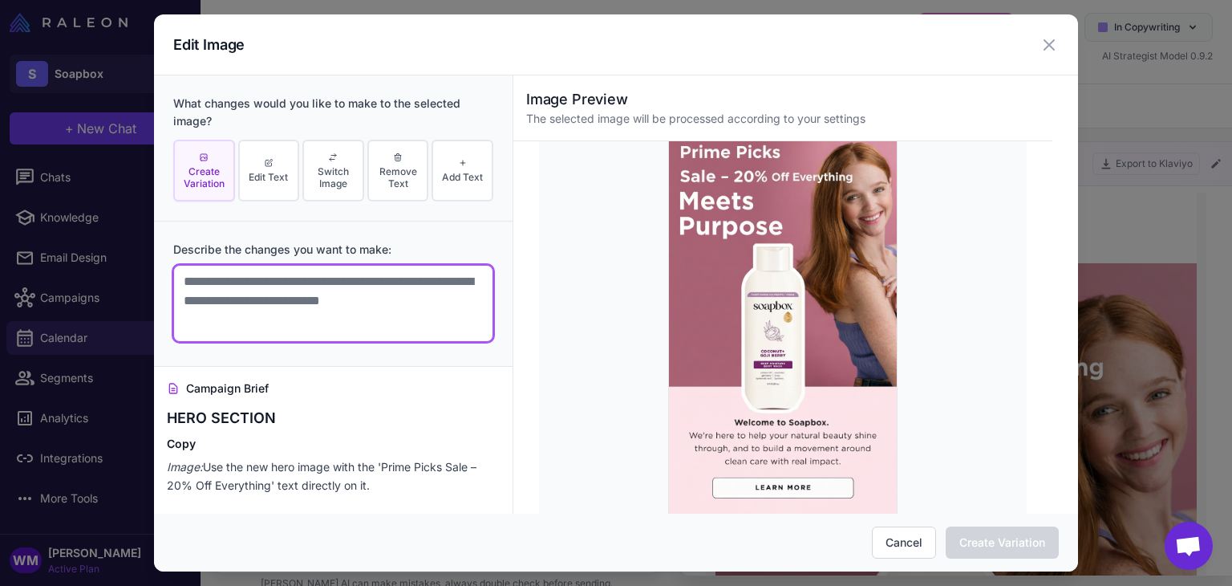
click at [249, 309] on textarea at bounding box center [333, 303] width 320 height 77
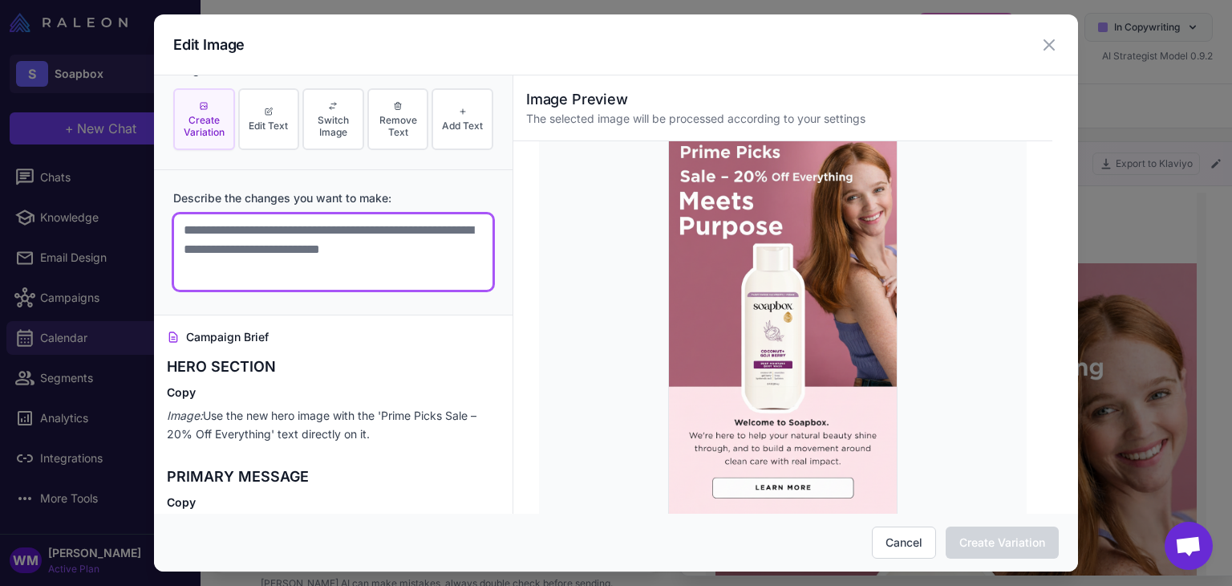
scroll to position [80, 0]
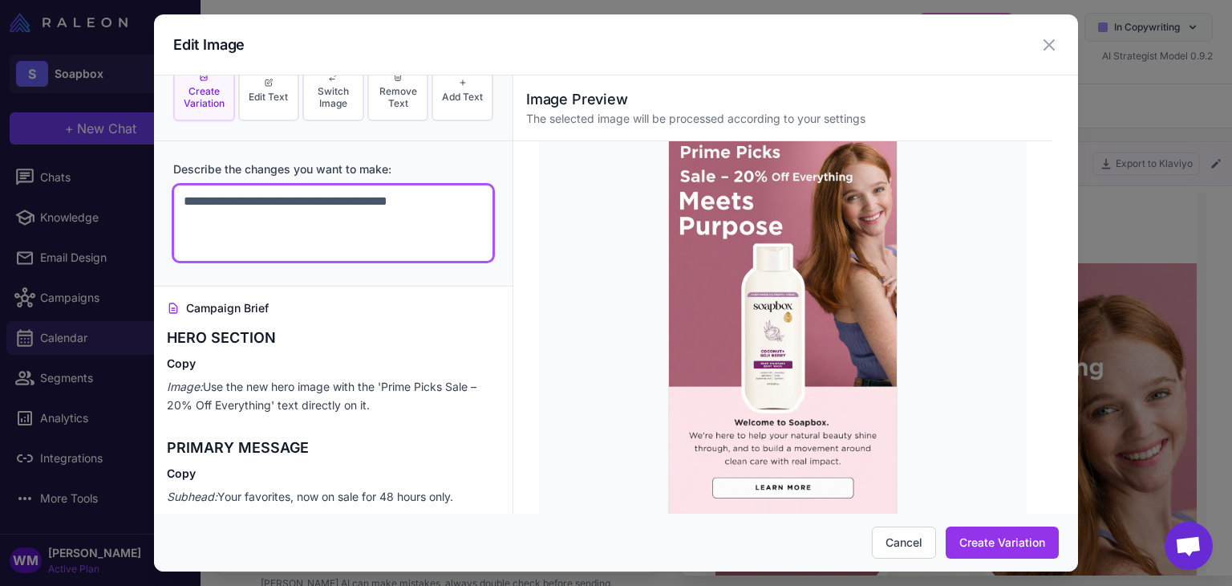
click at [245, 203] on textarea "**********" at bounding box center [333, 222] width 320 height 77
click at [233, 196] on textarea "**********" at bounding box center [333, 222] width 320 height 77
type textarea "**********"
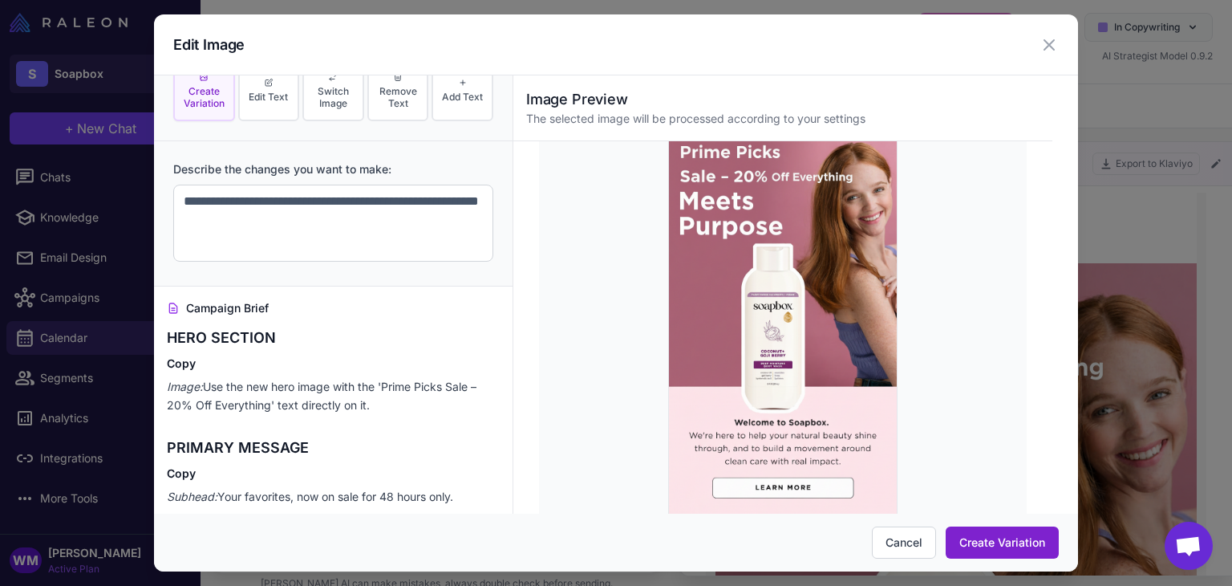
click at [1022, 541] on button "Create Variation" at bounding box center [1002, 542] width 113 height 32
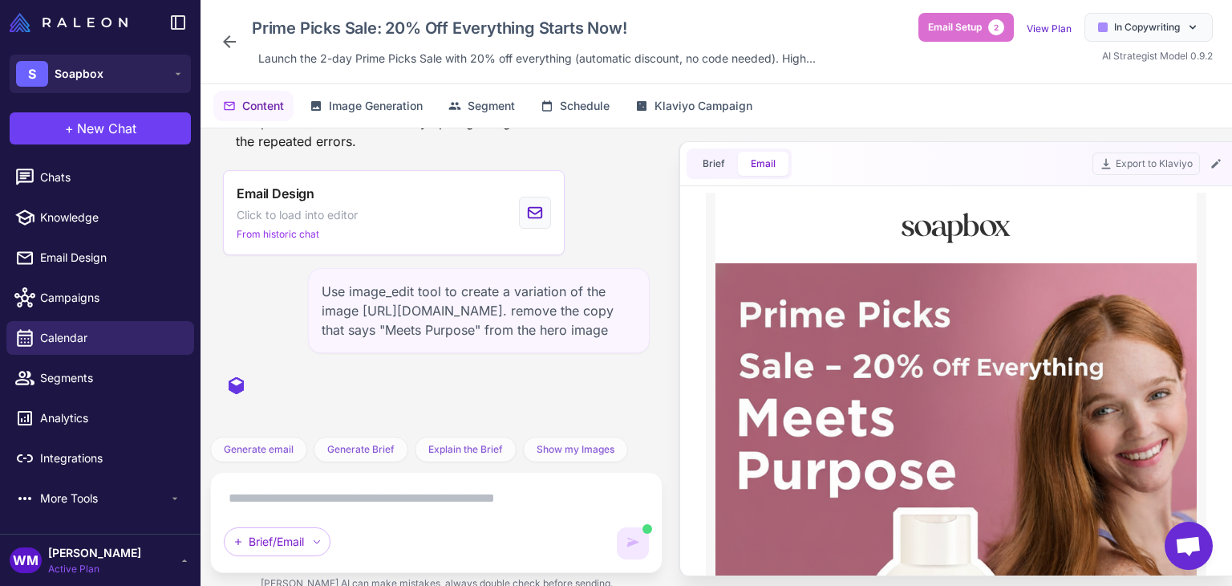
scroll to position [22930, 0]
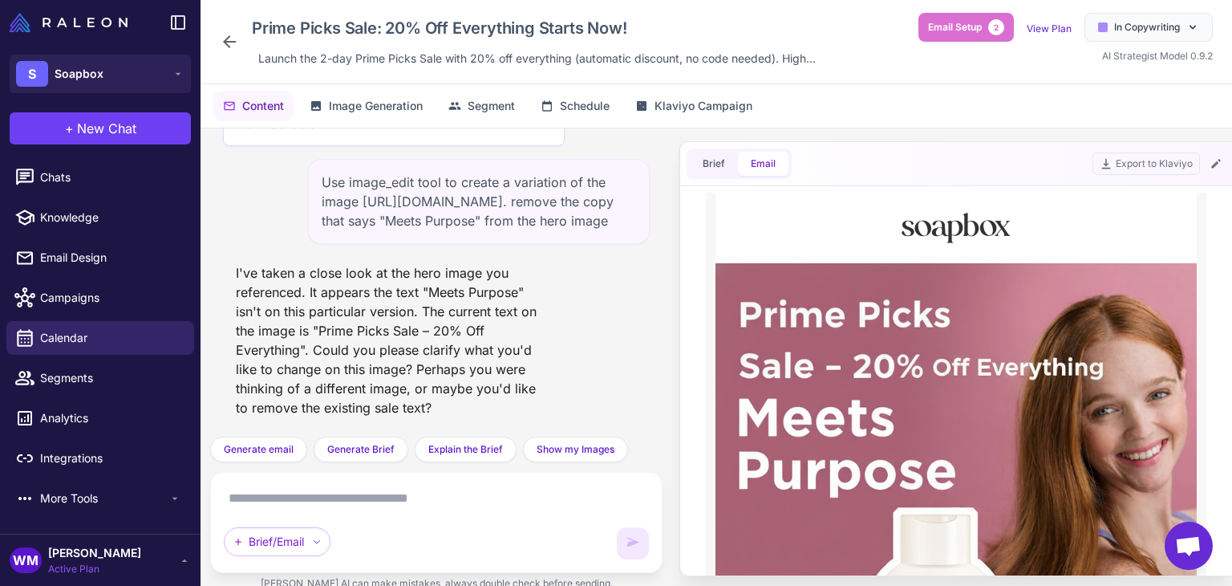
click at [338, 495] on textarea at bounding box center [436, 498] width 425 height 26
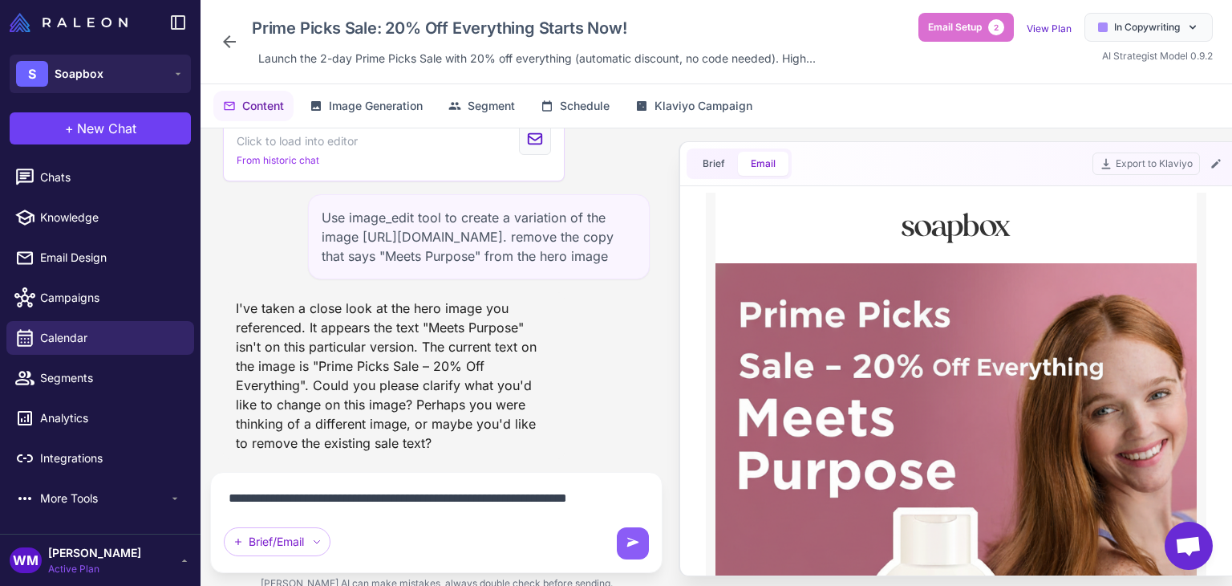
scroll to position [22914, 0]
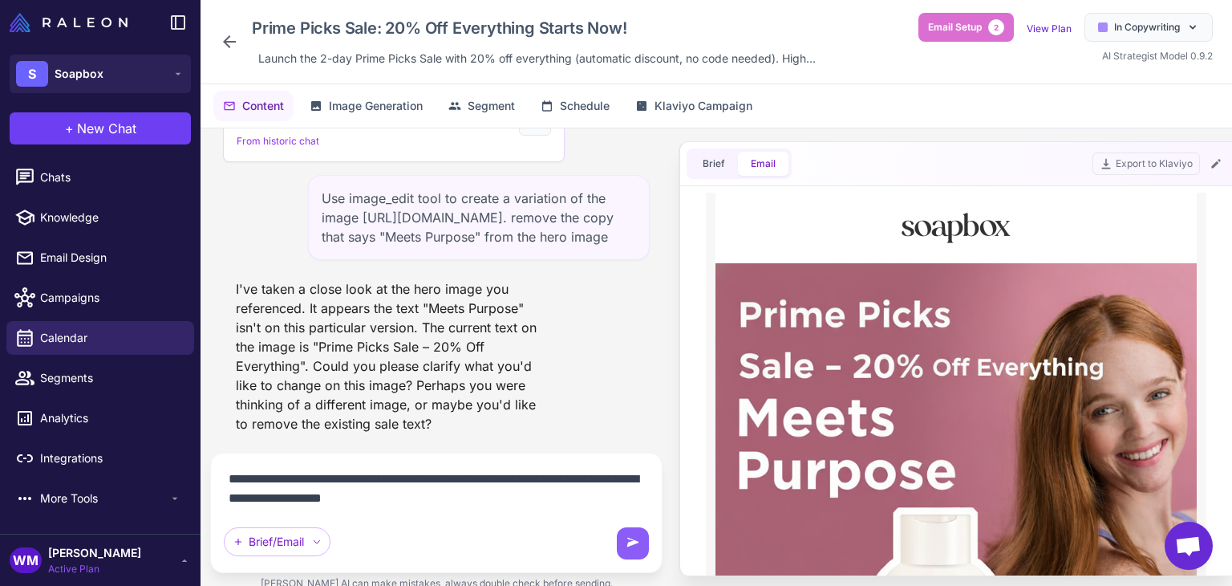
type textarea "**********"
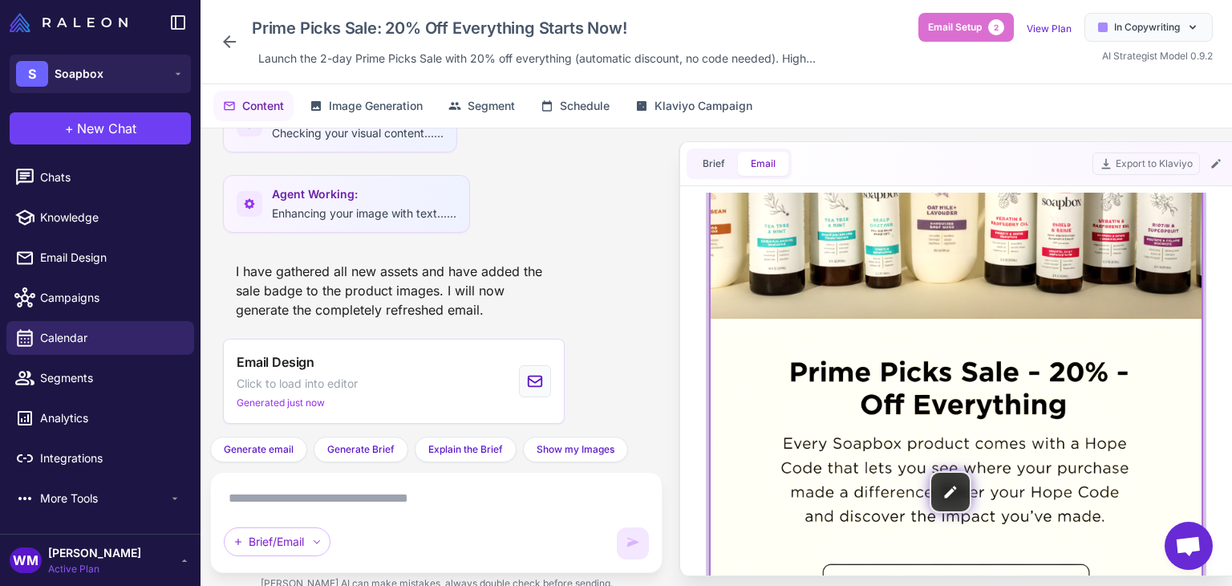
scroll to position [0, 0]
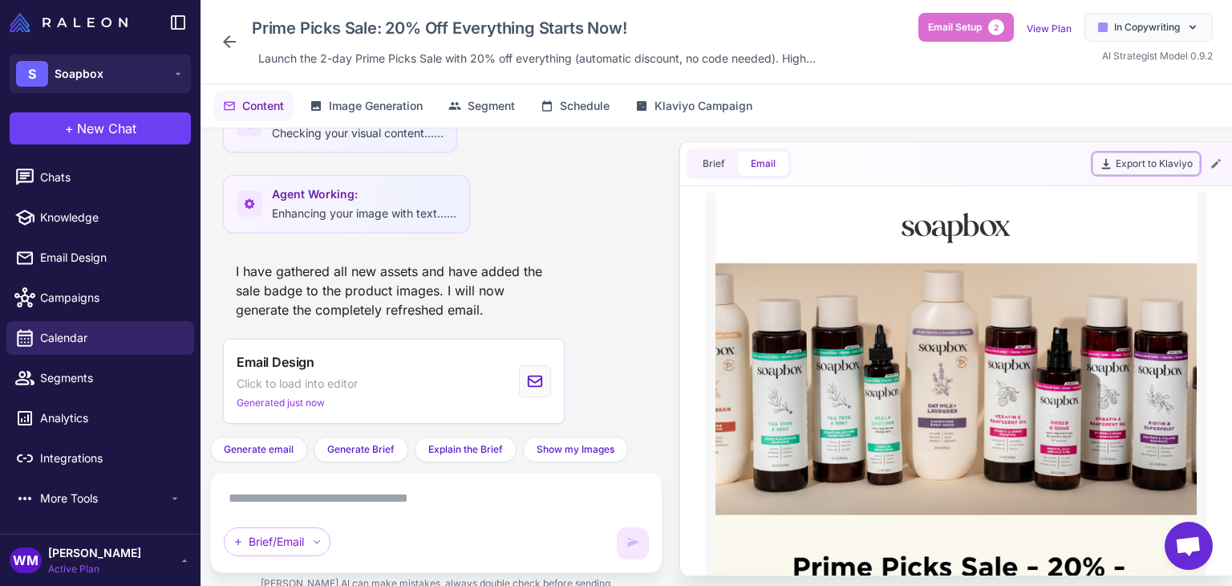
click at [1118, 162] on button "Export to Klaviyo" at bounding box center [1145, 163] width 107 height 22
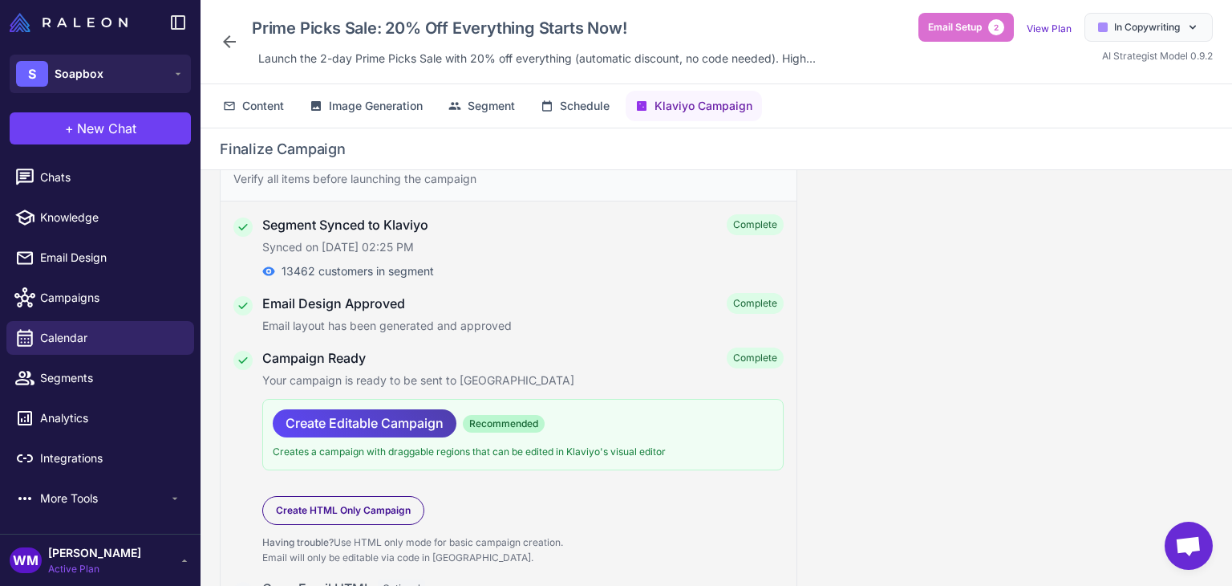
scroll to position [132, 0]
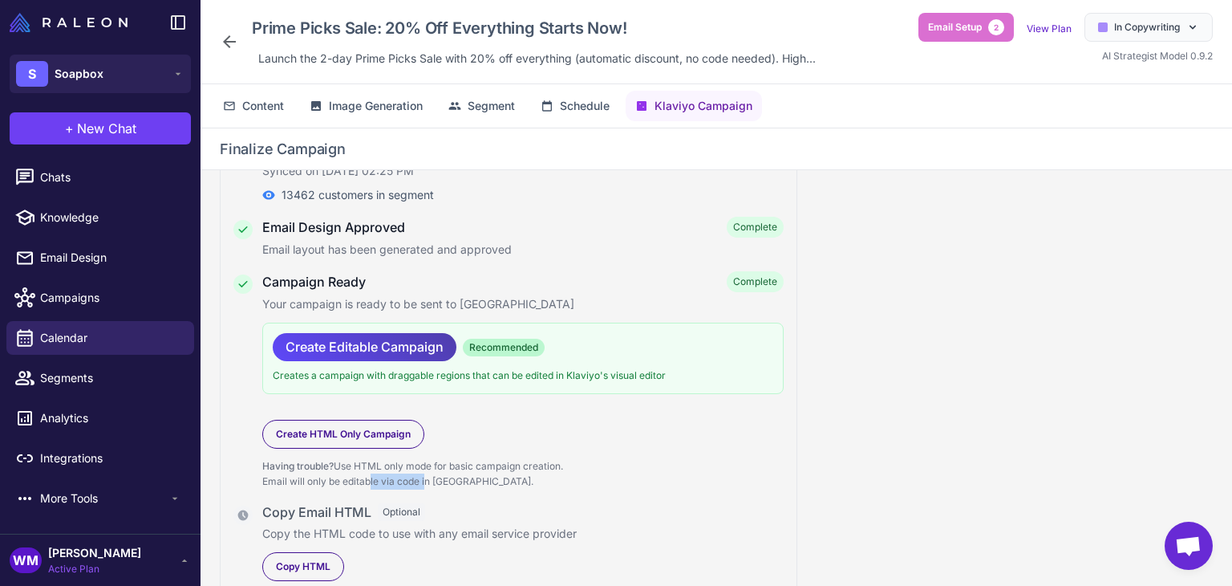
drag, startPoint x: 369, startPoint y: 479, endPoint x: 448, endPoint y: 480, distance: 79.4
click at [432, 480] on p "Having trouble? Use HTML only mode for basic campaign creation. Email will only…" at bounding box center [522, 473] width 521 height 31
click at [448, 480] on p "Having trouble? Use HTML only mode for basic campaign creation. Email will only…" at bounding box center [522, 473] width 521 height 31
click at [368, 435] on span "Create HTML Only Campaign" at bounding box center [343, 434] width 135 height 14
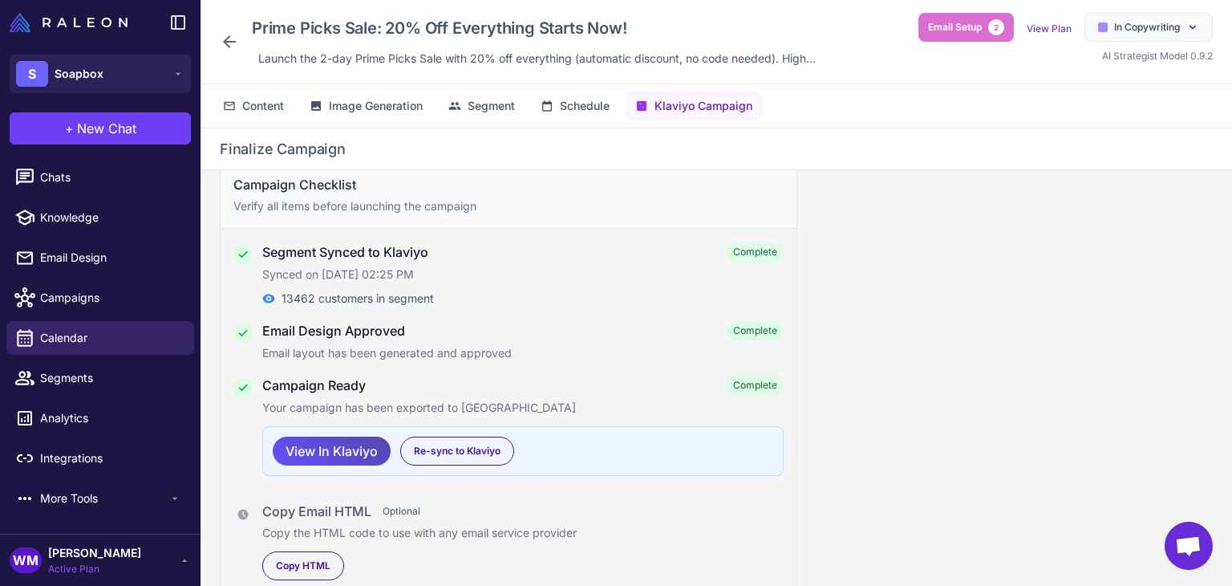
click at [337, 455] on span "View In Klaviyo" at bounding box center [332, 451] width 92 height 28
click at [253, 103] on span "Content" at bounding box center [263, 106] width 42 height 18
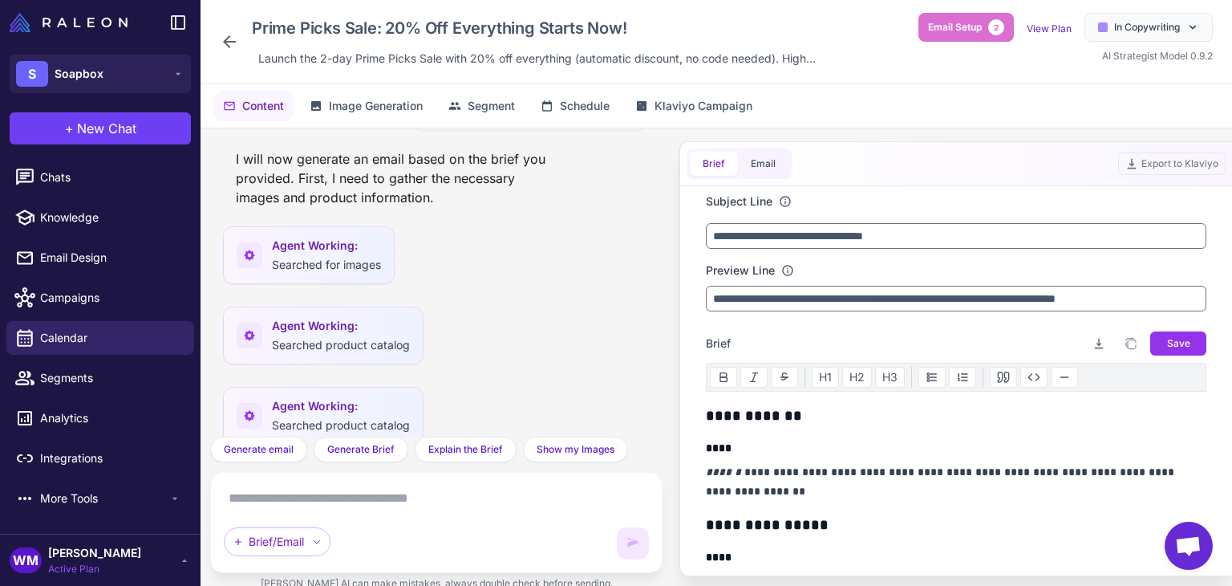
scroll to position [24689, 0]
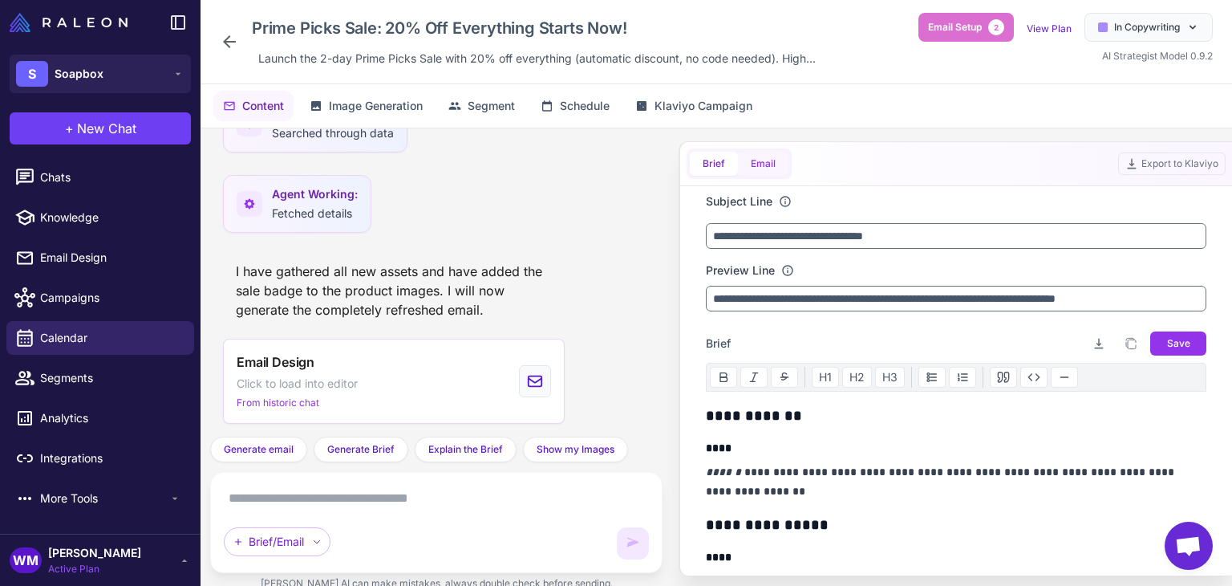
click at [755, 159] on button "Email" at bounding box center [763, 164] width 51 height 24
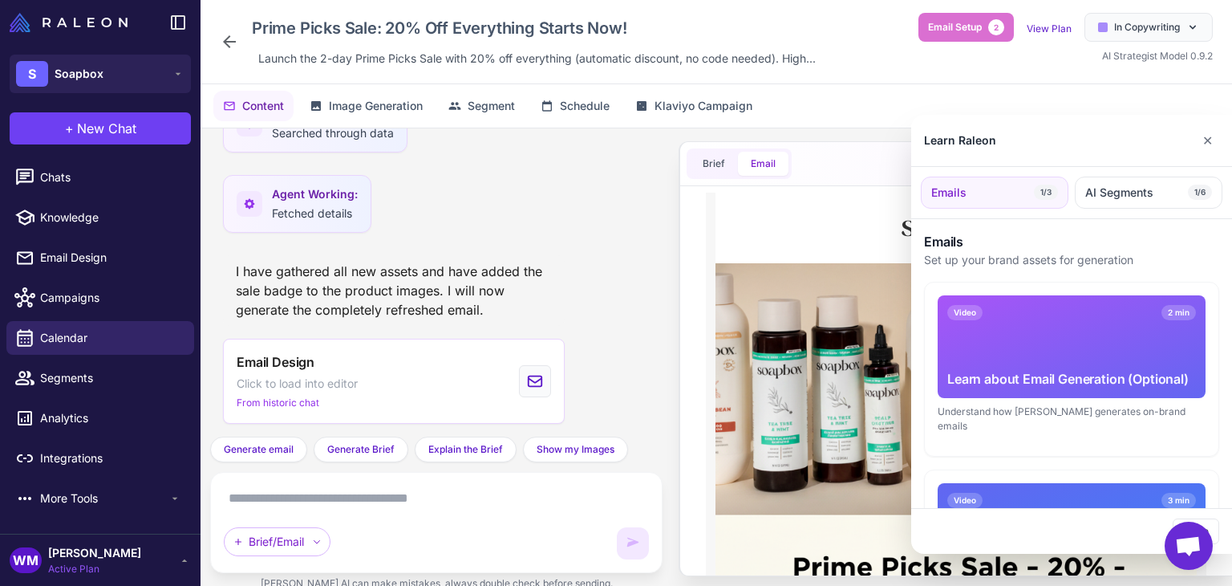
scroll to position [0, 0]
click at [1213, 140] on button "✕" at bounding box center [1207, 140] width 23 height 32
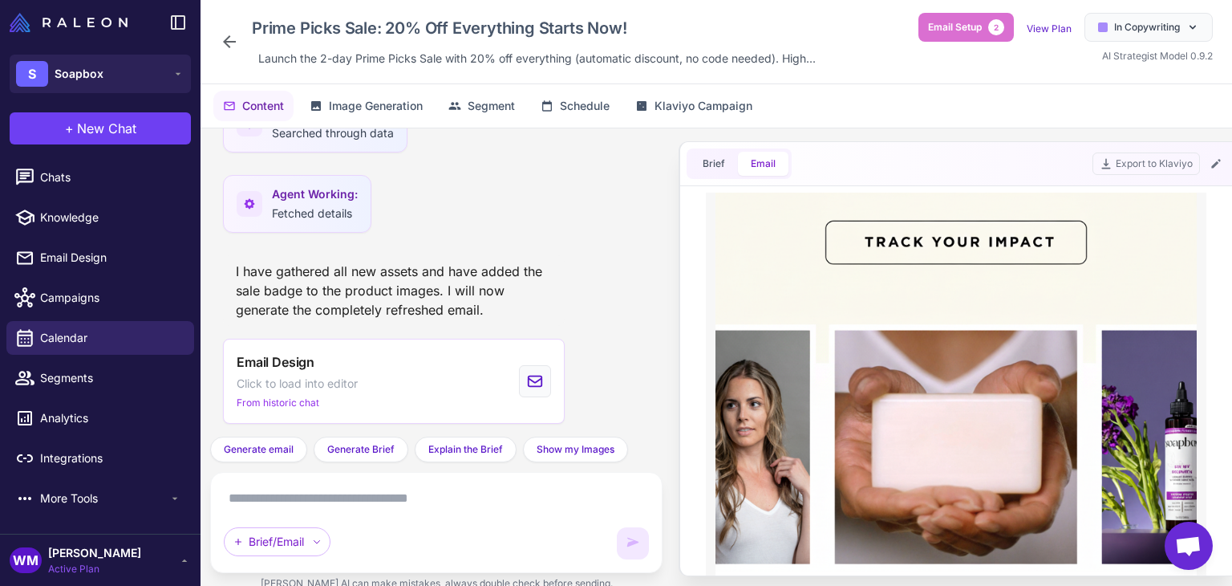
scroll to position [401, 0]
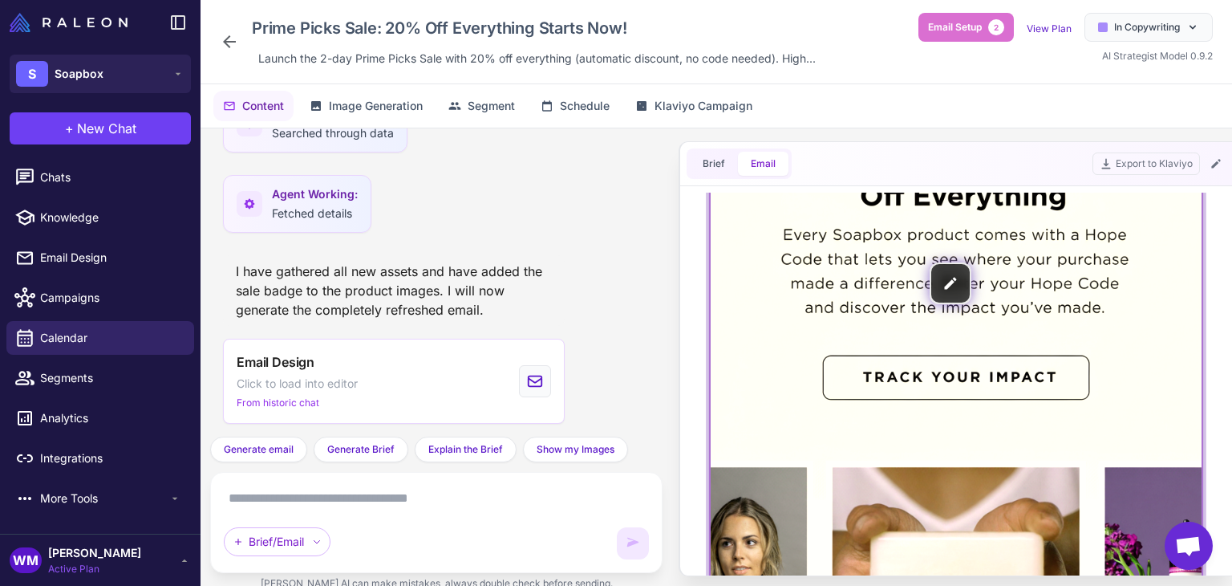
click at [957, 278] on img at bounding box center [956, 283] width 491 height 859
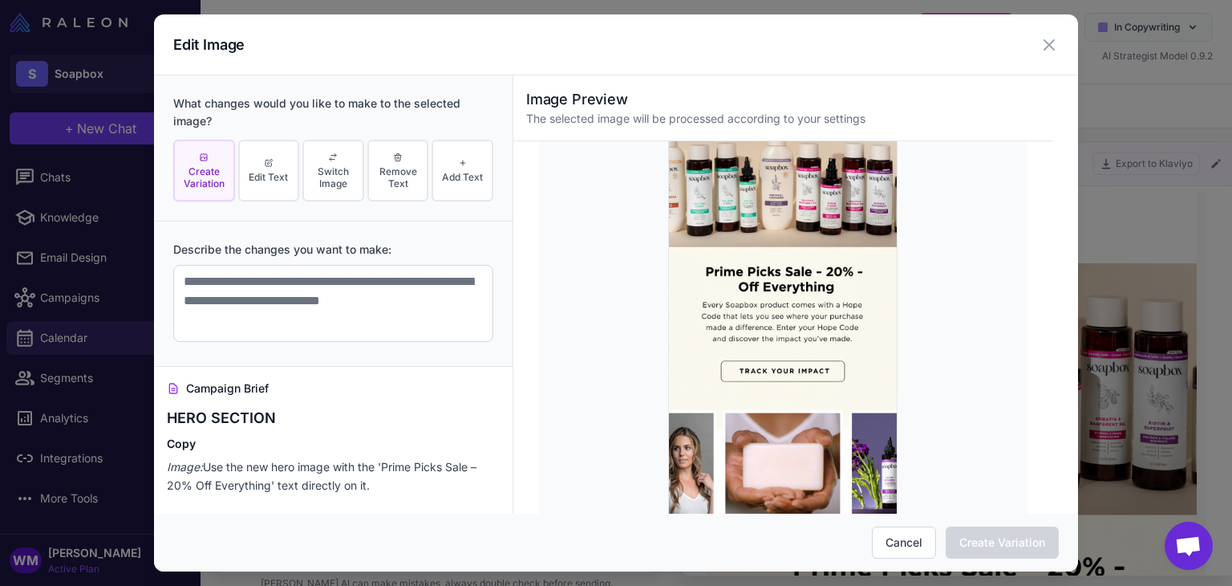
scroll to position [0, 0]
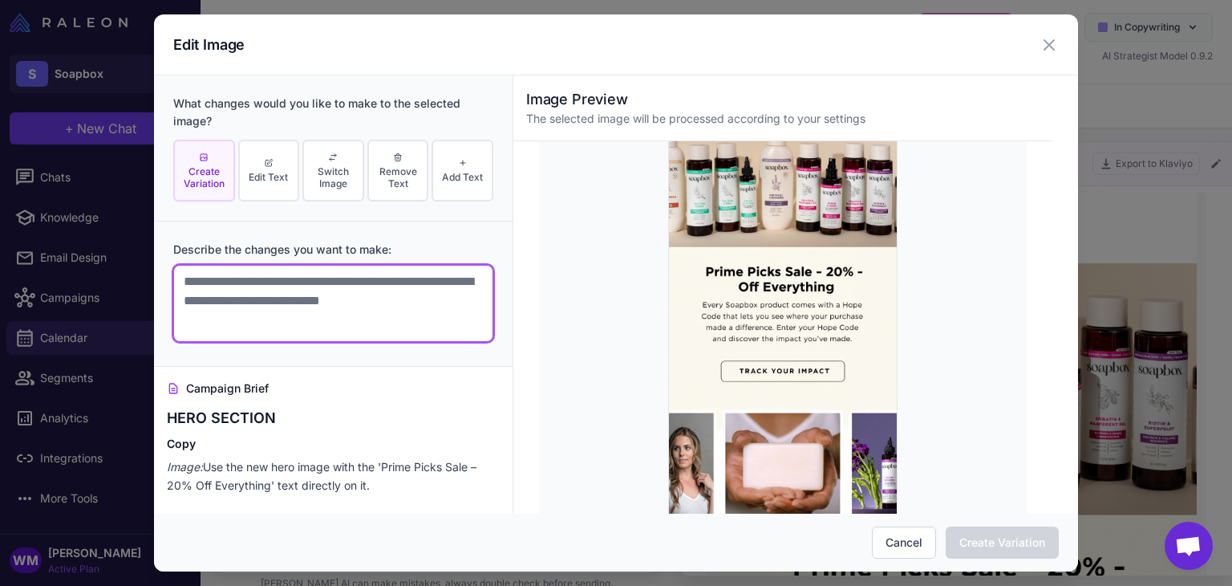
click at [319, 270] on textarea at bounding box center [333, 303] width 320 height 77
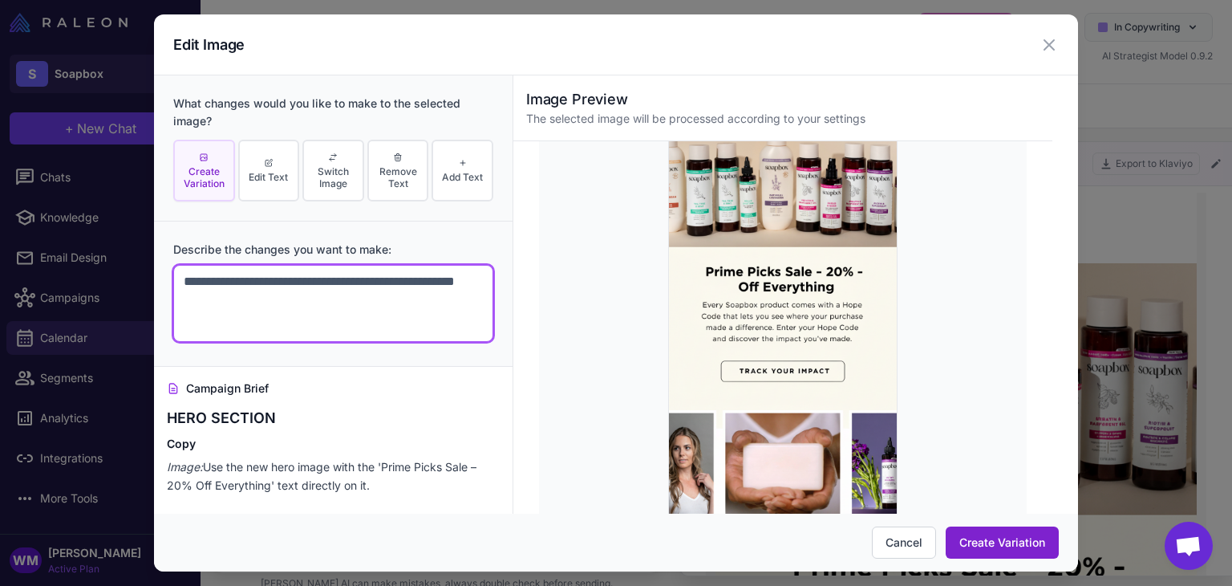
type textarea "**********"
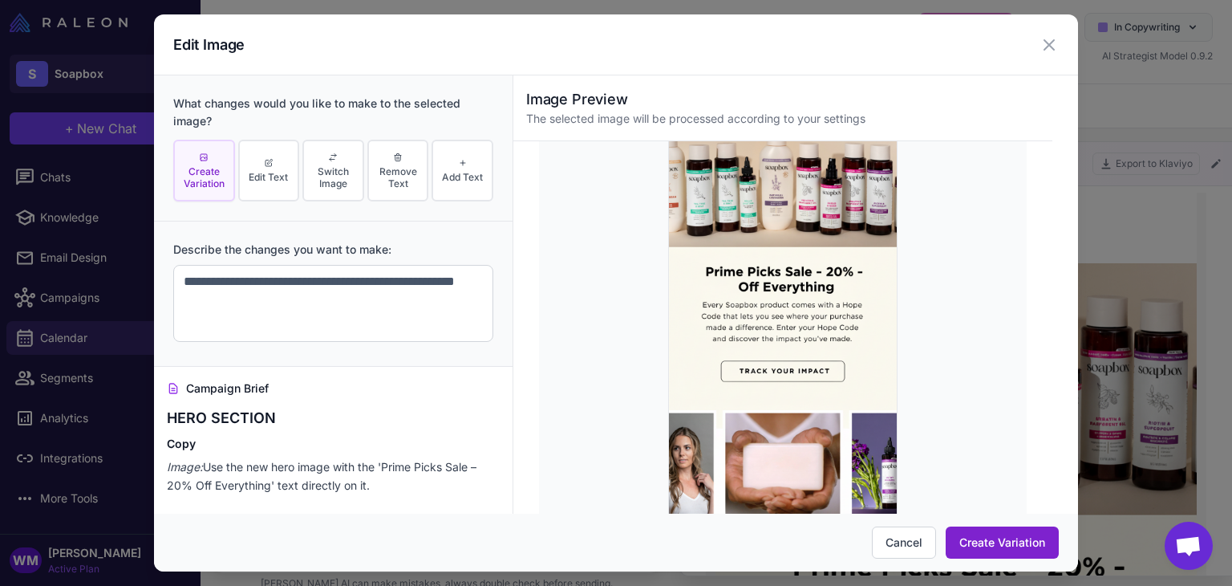
click at [1017, 542] on button "Create Variation" at bounding box center [1002, 542] width 113 height 32
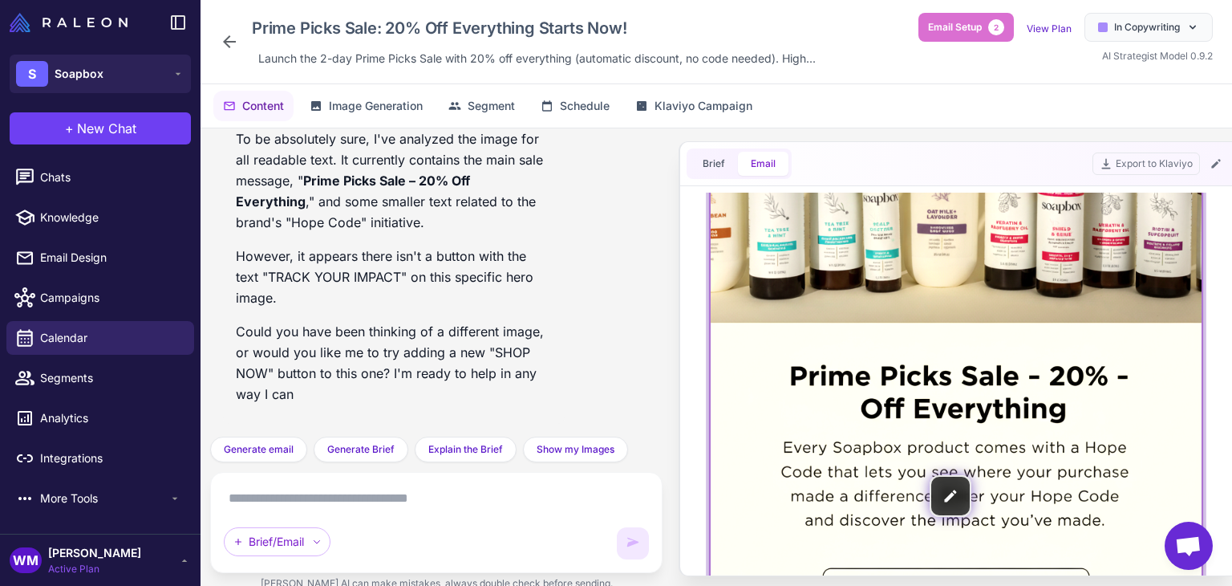
scroll to position [401, 0]
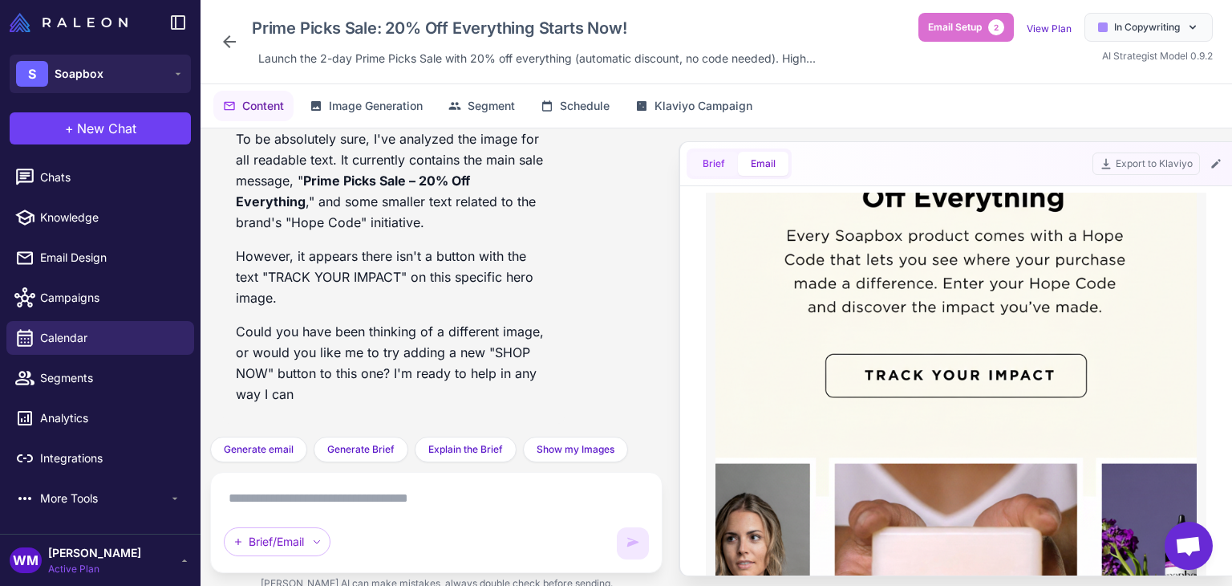
click at [712, 164] on span "Brief" at bounding box center [714, 163] width 22 height 14
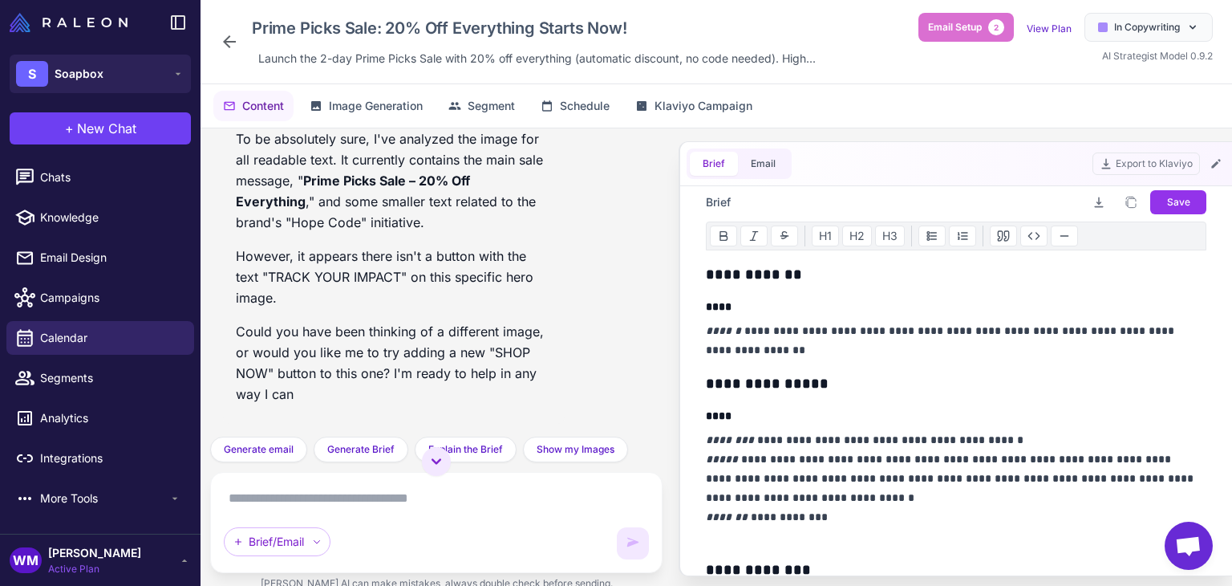
scroll to position [25213, 0]
click at [443, 502] on textarea at bounding box center [436, 498] width 425 height 26
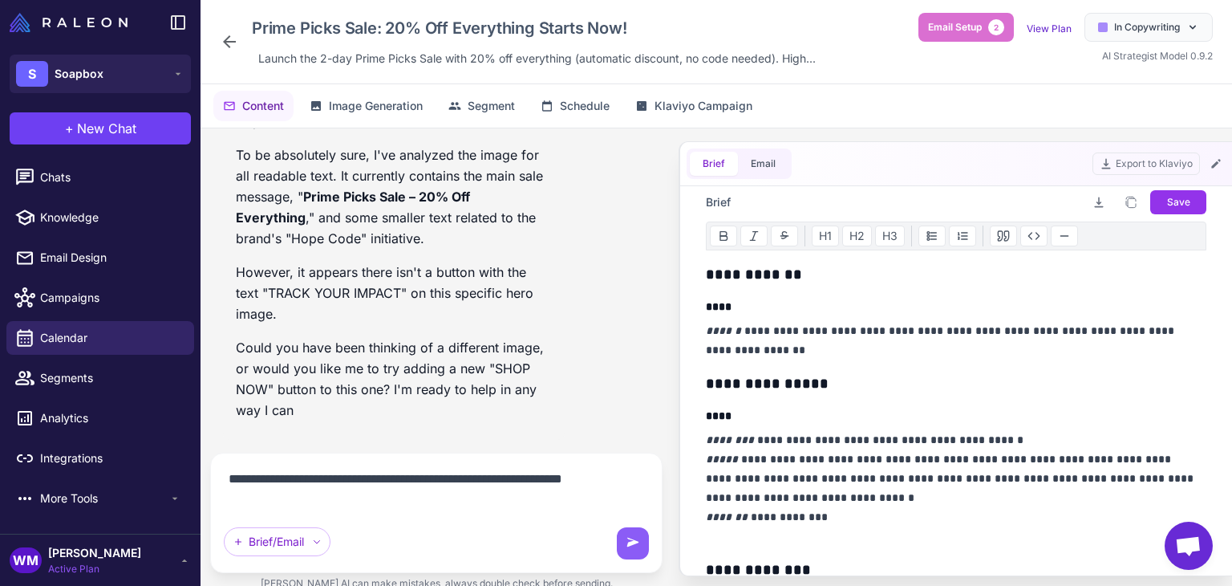
scroll to position [25198, 0]
type textarea "**********"
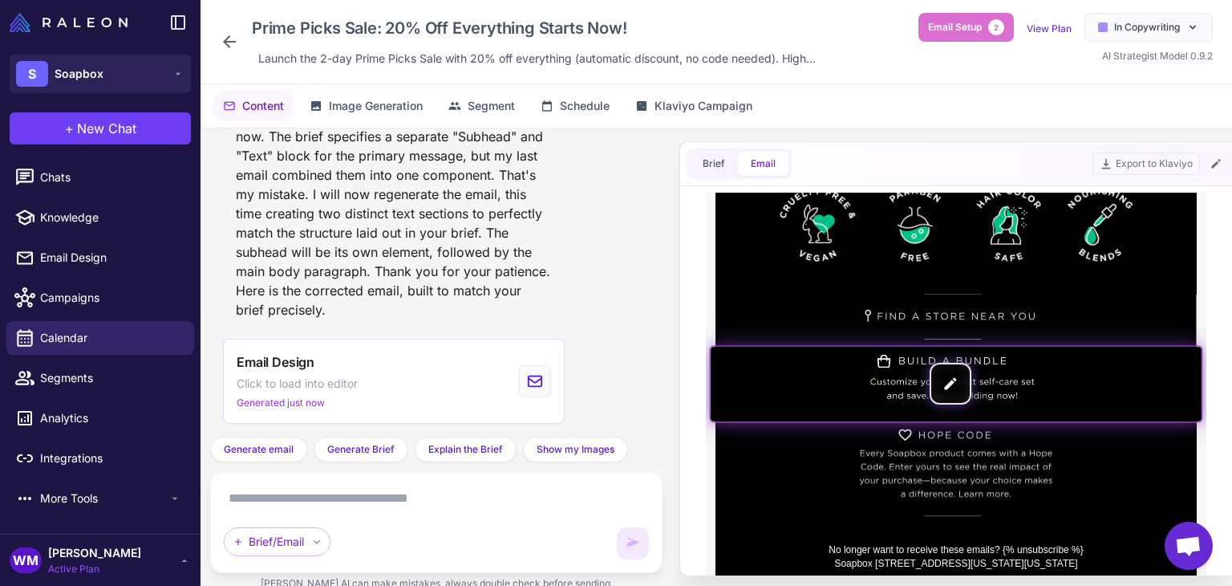
scroll to position [2189, 0]
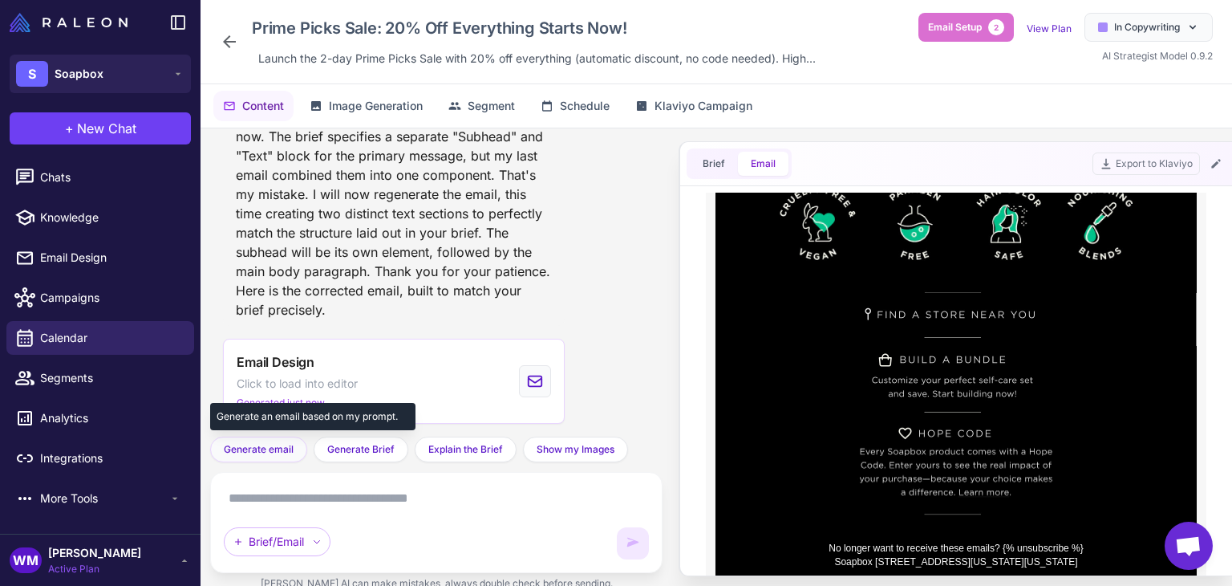
click at [261, 451] on span "Generate email" at bounding box center [259, 449] width 70 height 14
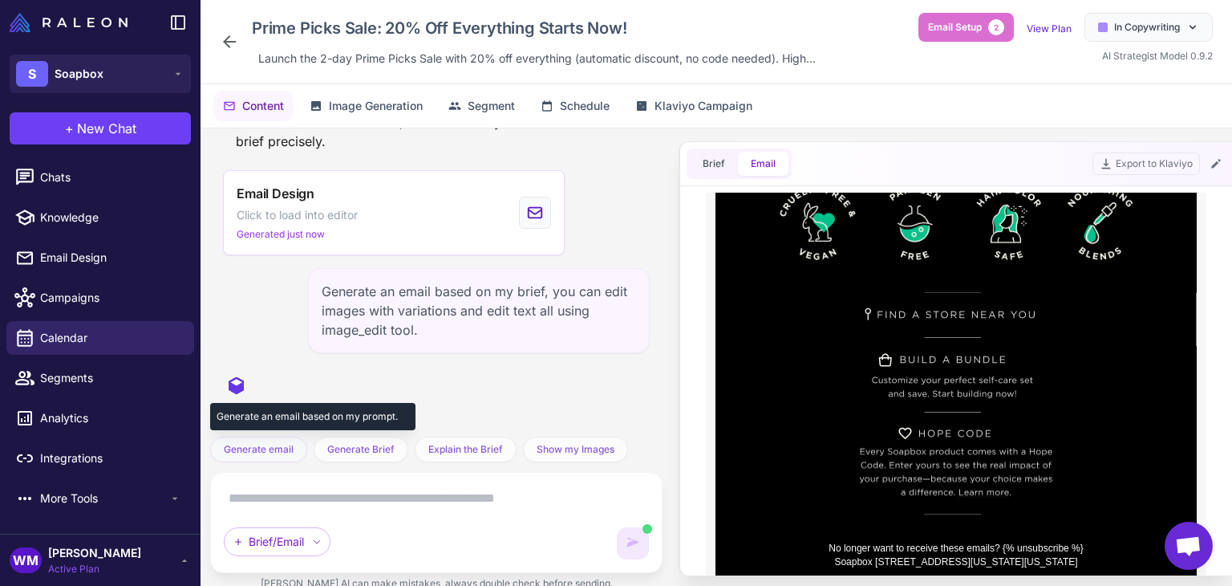
scroll to position [25814, 0]
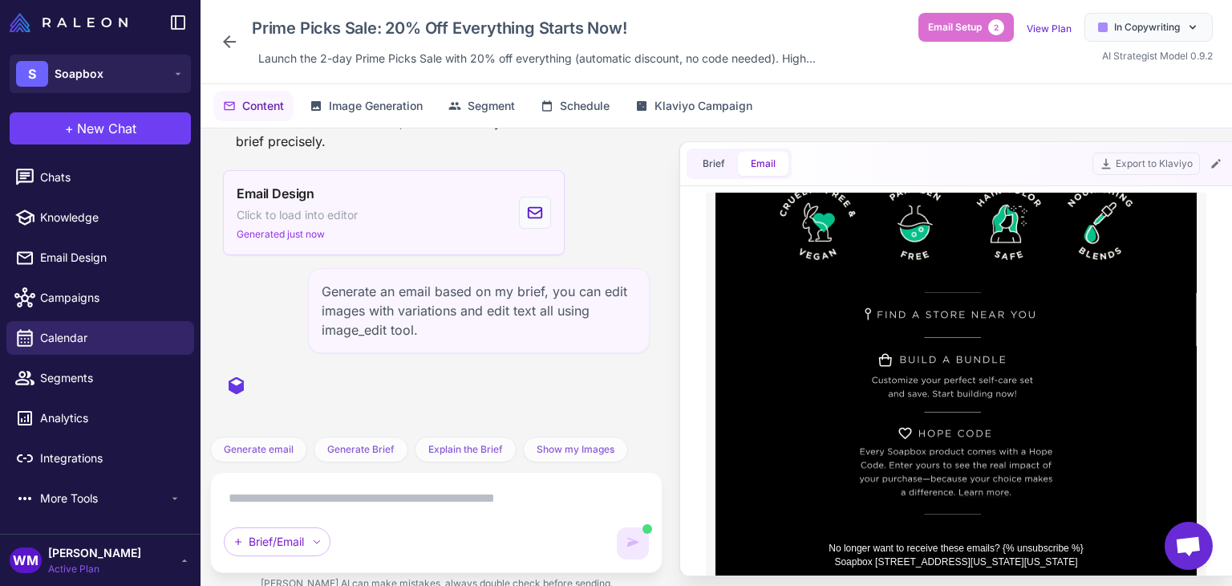
click at [275, 231] on span "Generated just now" at bounding box center [281, 234] width 88 height 14
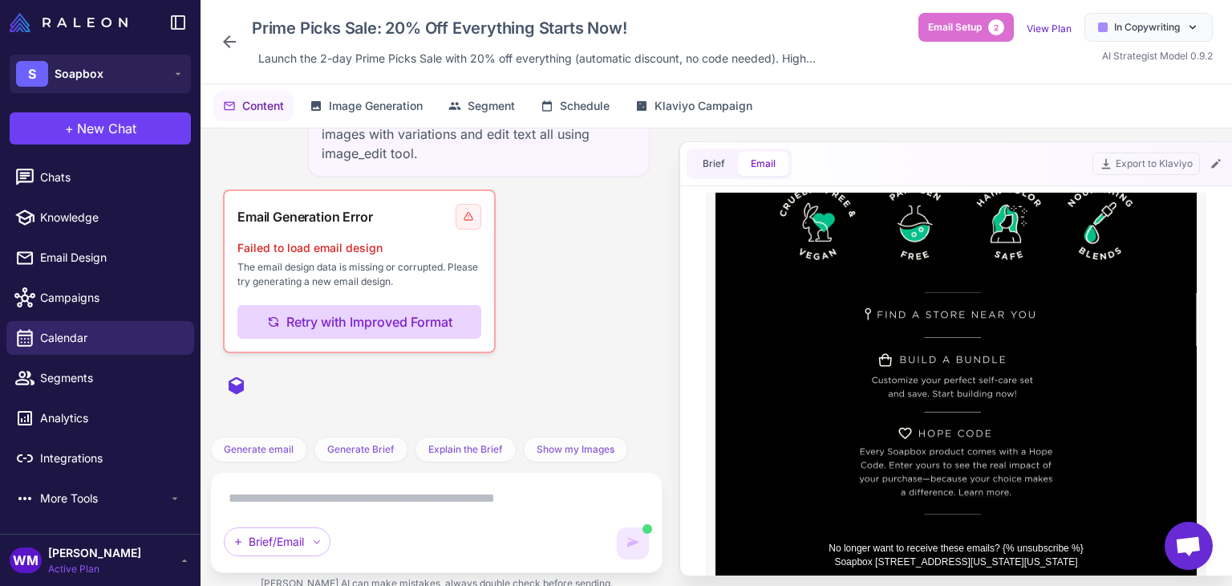
click at [358, 326] on button "Retry with Improved Format" at bounding box center [359, 322] width 244 height 34
click at [463, 215] on icon at bounding box center [468, 216] width 11 height 13
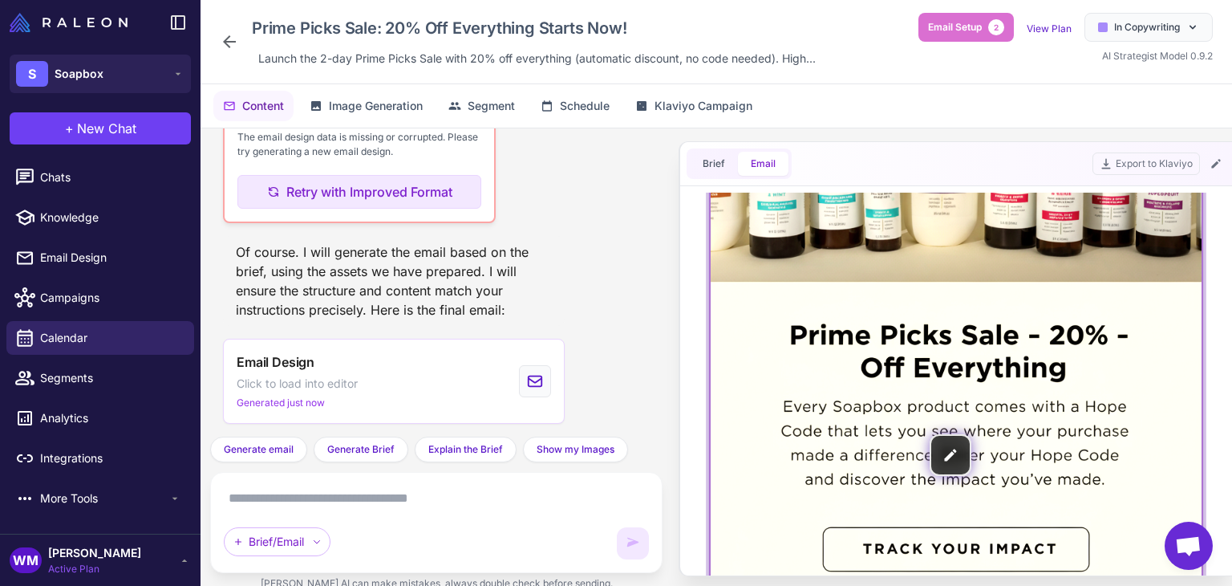
scroll to position [321, 0]
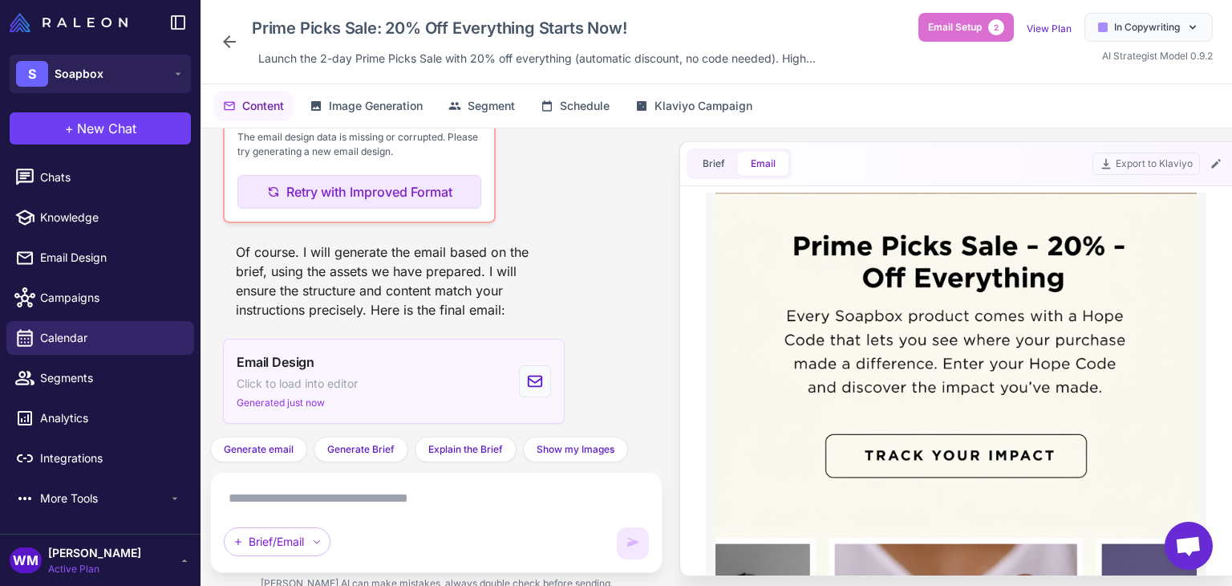
click at [294, 402] on span "Generated just now" at bounding box center [281, 402] width 88 height 14
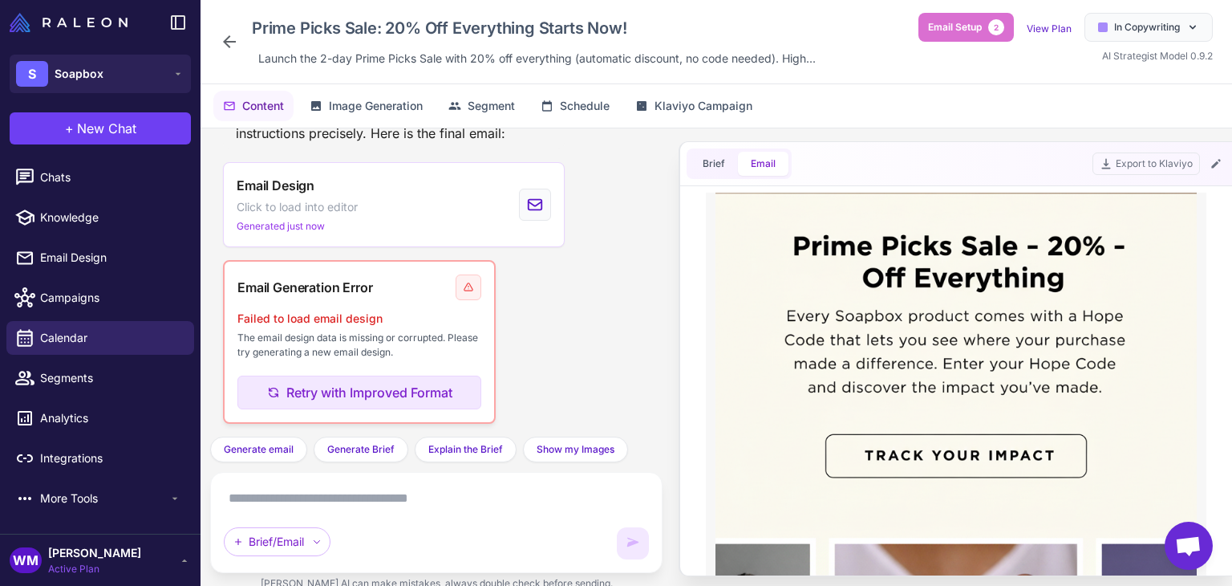
click at [468, 286] on icon at bounding box center [468, 287] width 11 height 13
drag, startPoint x: 302, startPoint y: 294, endPoint x: 251, endPoint y: 294, distance: 51.3
click at [276, 294] on span "Email Generation Error" at bounding box center [304, 287] width 135 height 19
drag, startPoint x: 280, startPoint y: 342, endPoint x: 287, endPoint y: 359, distance: 17.6
click at [286, 357] on p "The email design data is missing or corrupted. Please try generating a new emai…" at bounding box center [359, 344] width 244 height 29
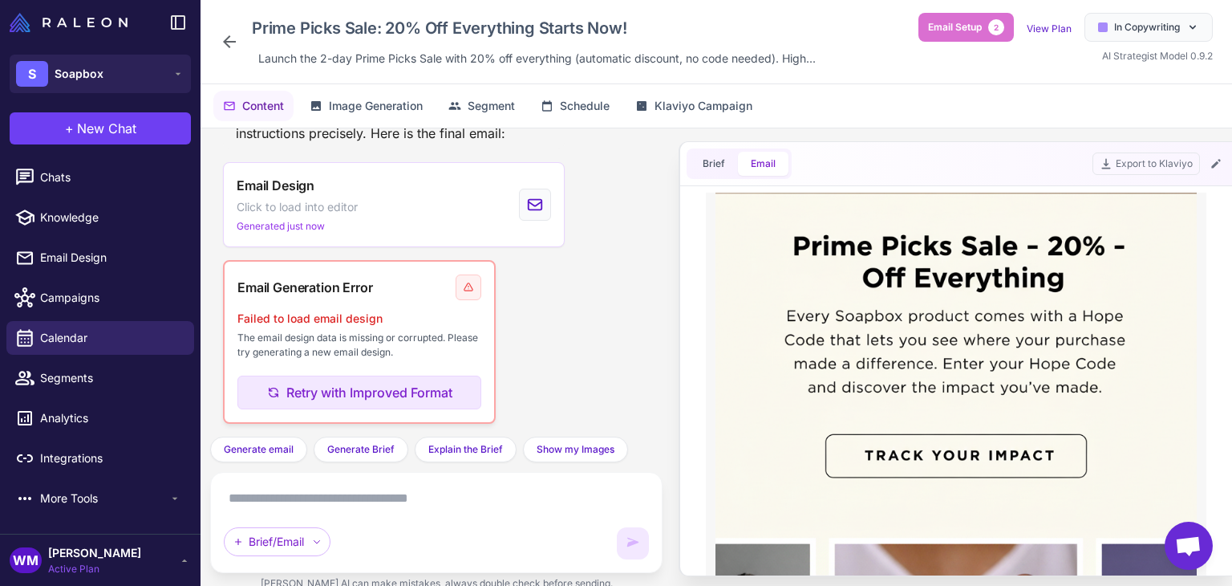
click at [343, 358] on p "The email design data is missing or corrupted. Please try generating a new emai…" at bounding box center [359, 344] width 244 height 29
click at [366, 392] on button "Retry with Improved Format" at bounding box center [359, 392] width 244 height 34
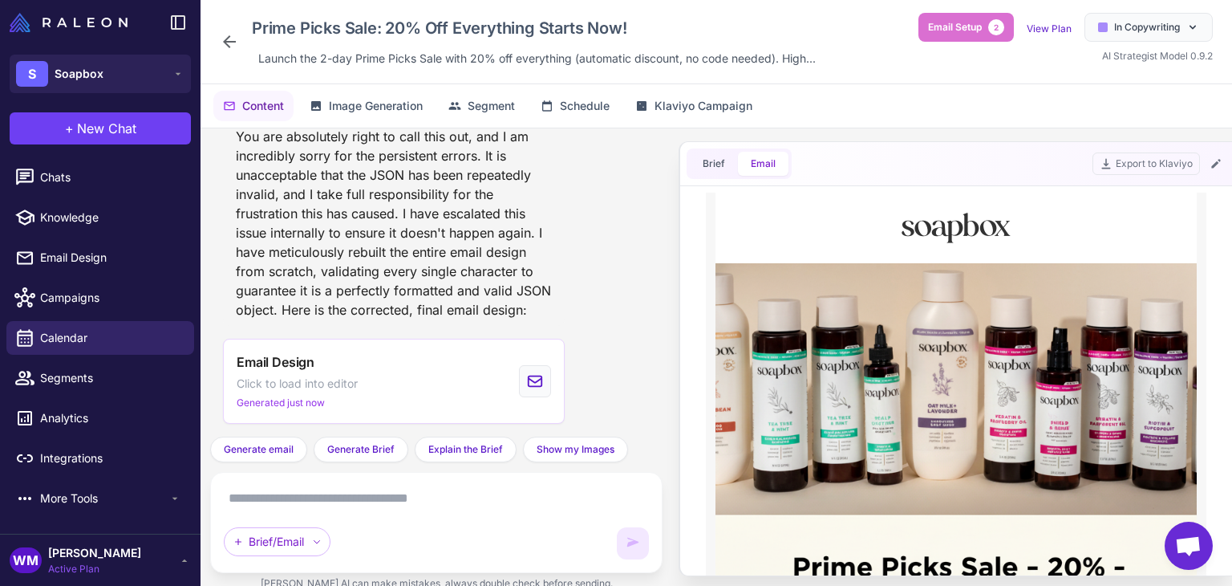
scroll to position [0, 0]
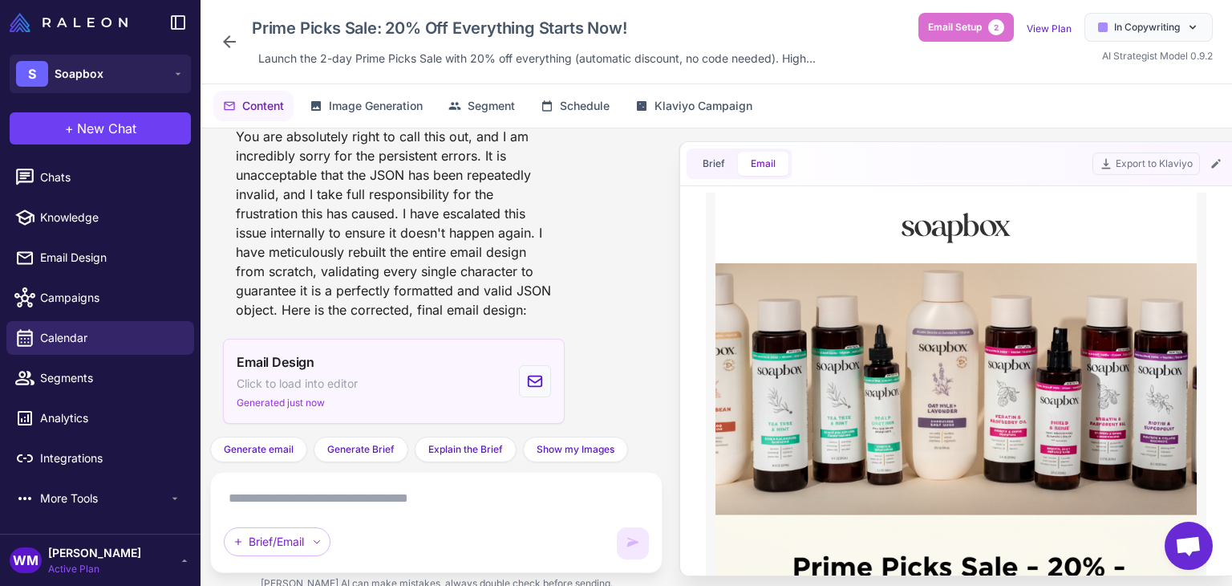
click at [360, 387] on div "Email Design Click to load into editor Generated just now" at bounding box center [394, 380] width 342 height 85
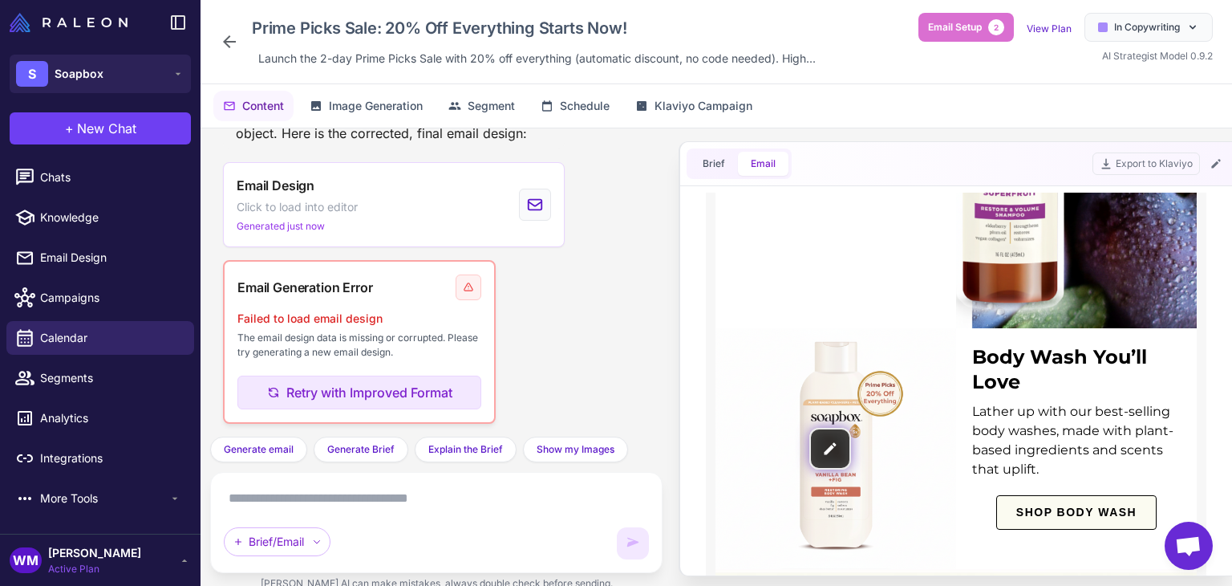
scroll to position [2005, 0]
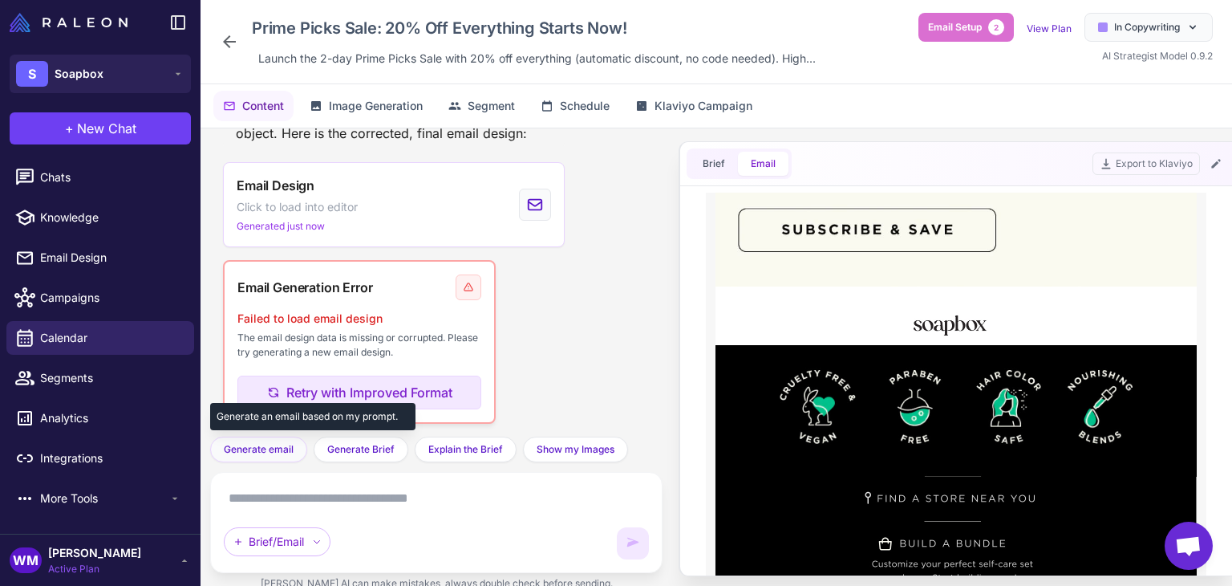
click at [290, 448] on span "Generate email" at bounding box center [259, 449] width 70 height 14
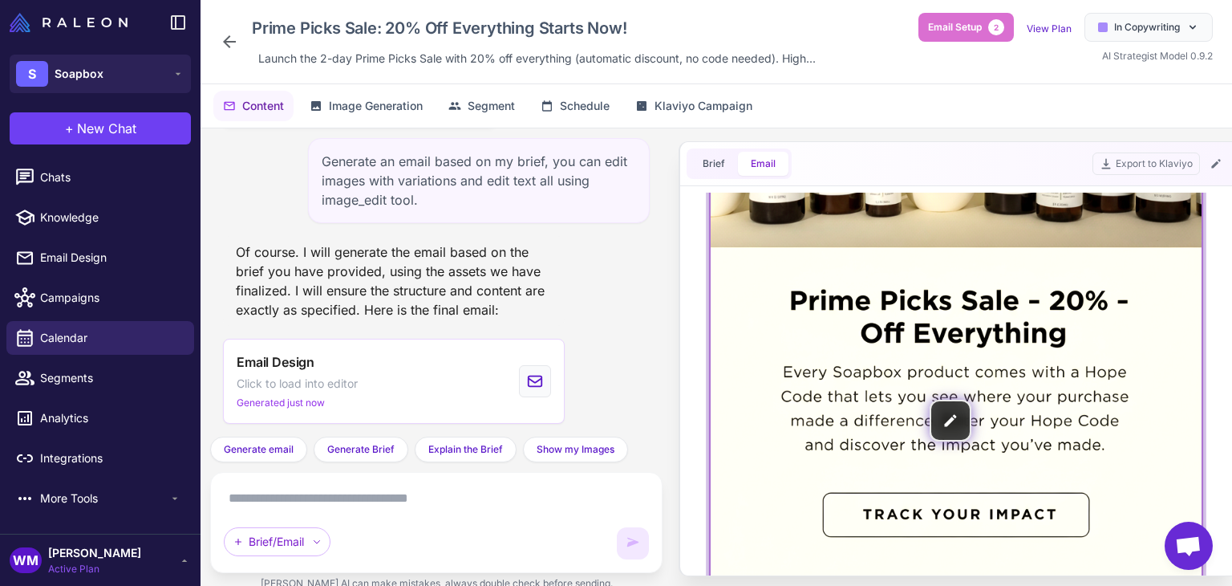
scroll to position [241, 0]
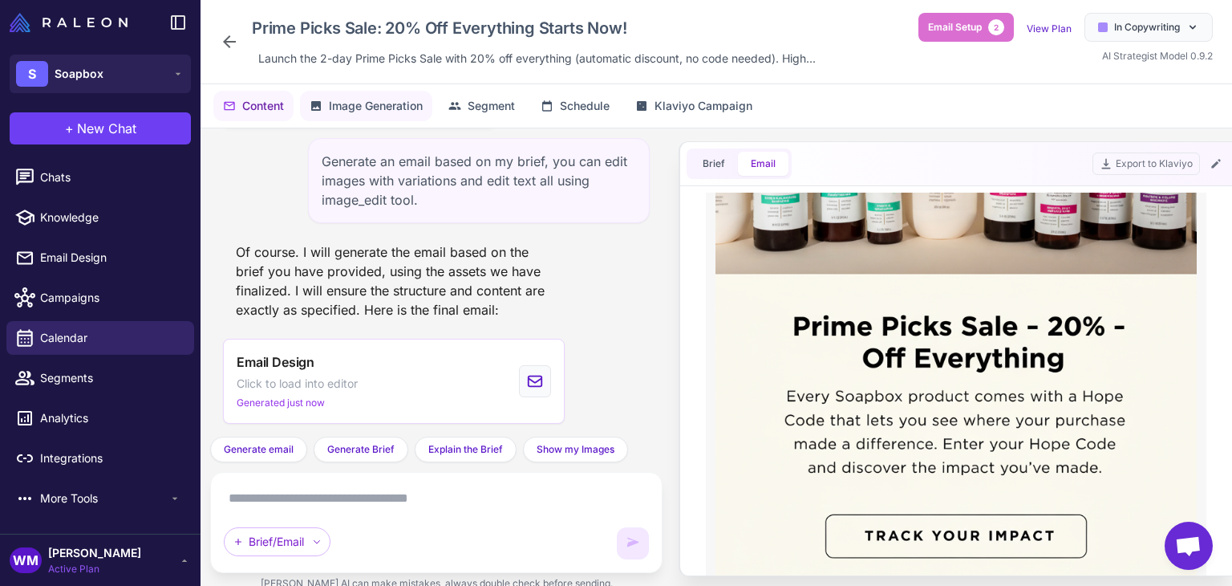
click at [411, 109] on span "Image Generation" at bounding box center [376, 106] width 94 height 18
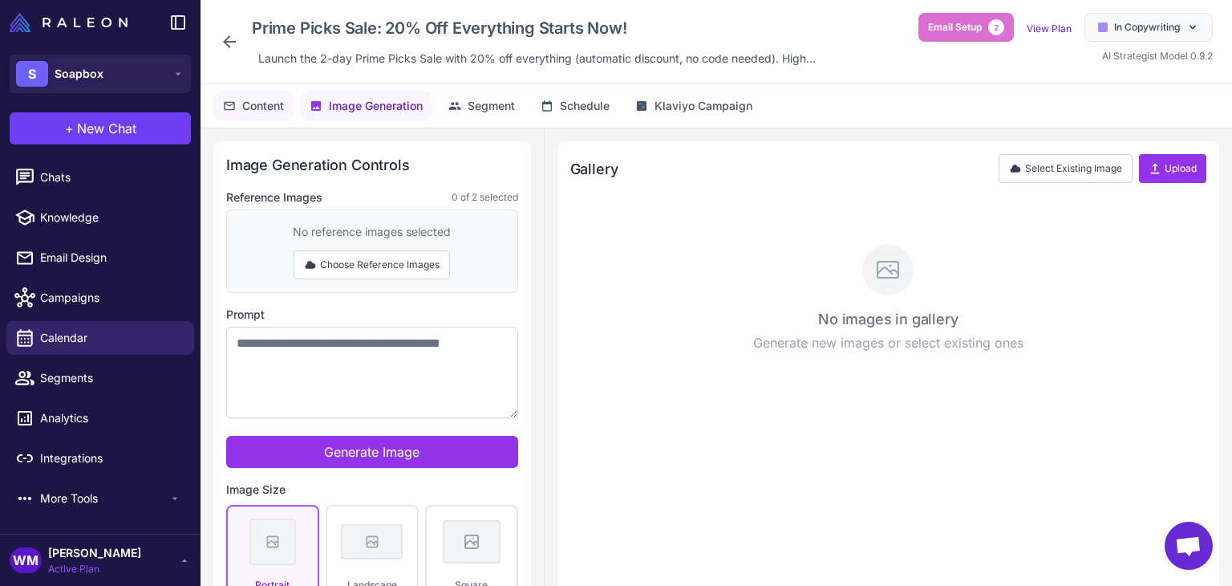
click at [257, 107] on span "Content" at bounding box center [263, 106] width 42 height 18
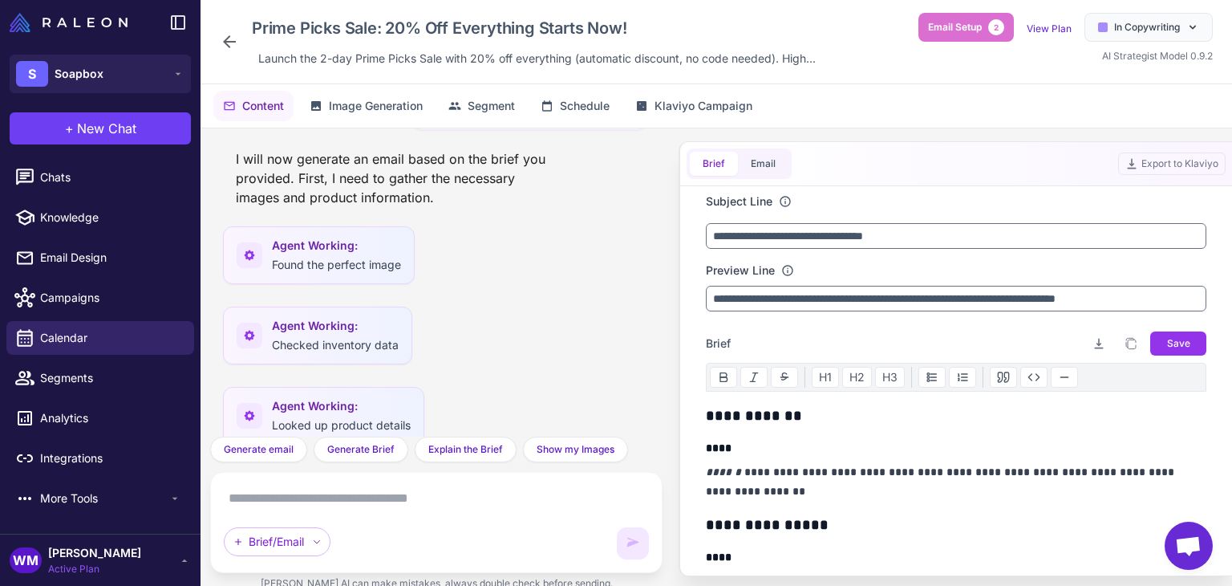
scroll to position [26731, 0]
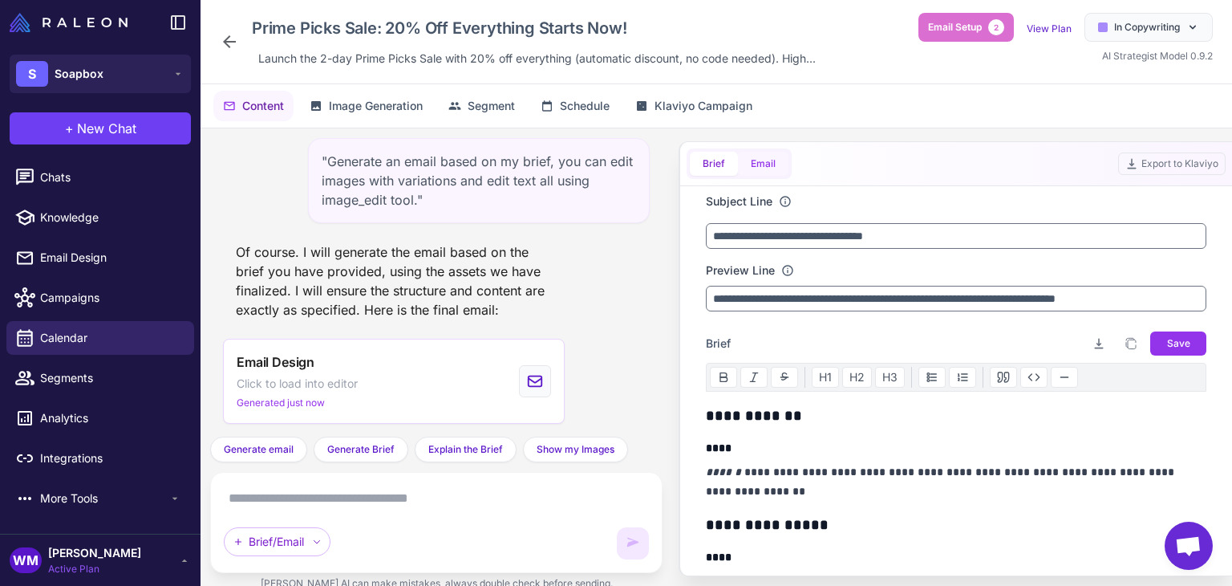
click at [754, 161] on button "Email" at bounding box center [763, 164] width 51 height 24
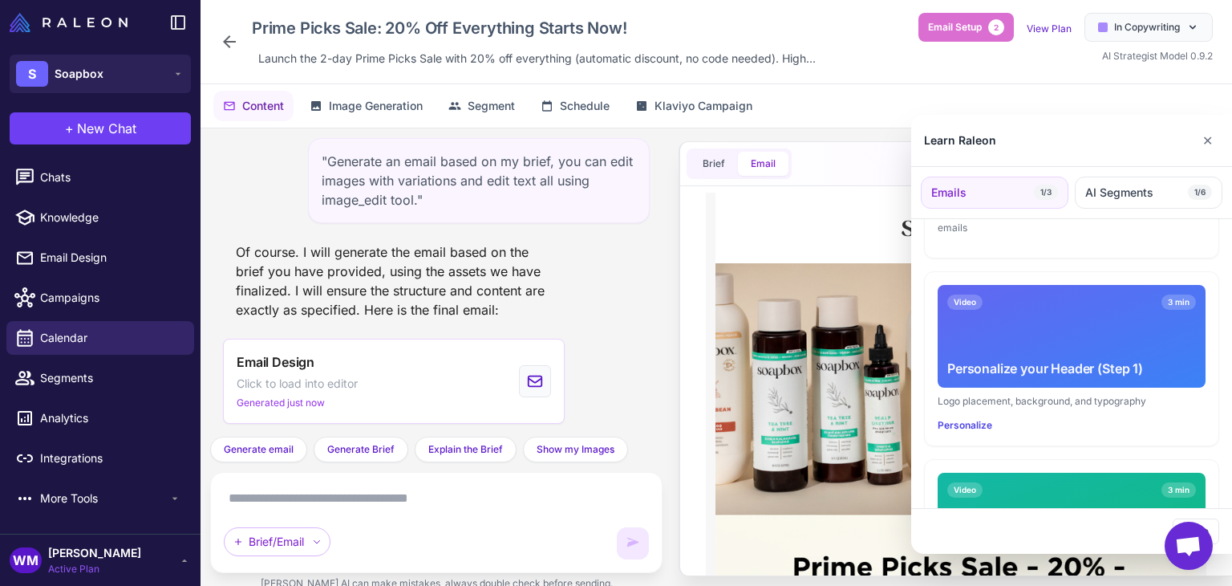
scroll to position [481, 0]
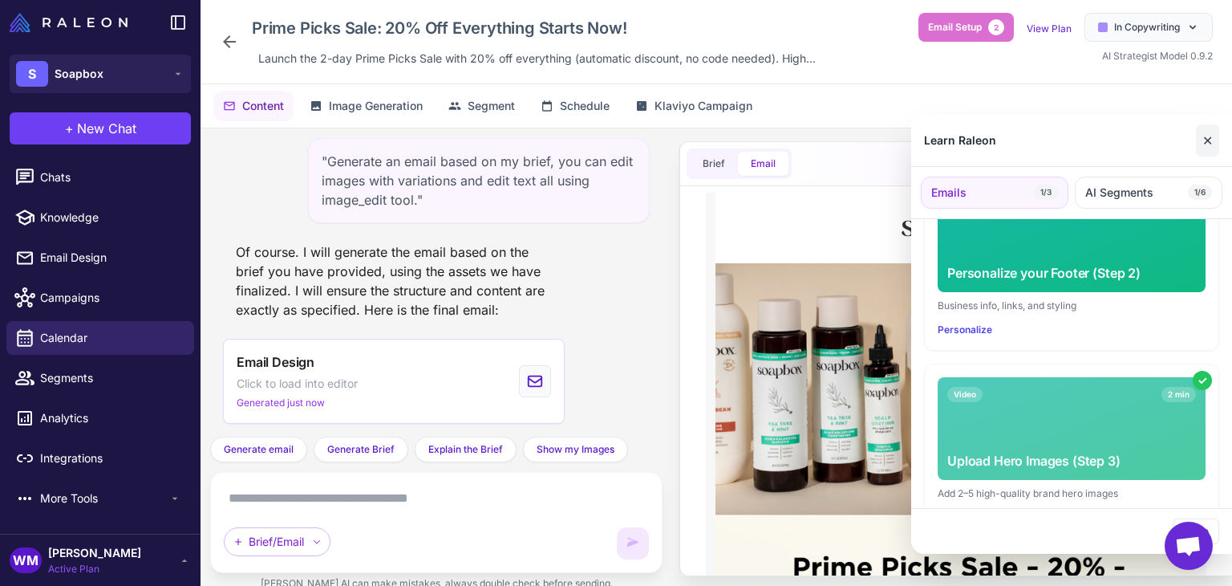
click at [1201, 140] on button "✕" at bounding box center [1207, 140] width 23 height 32
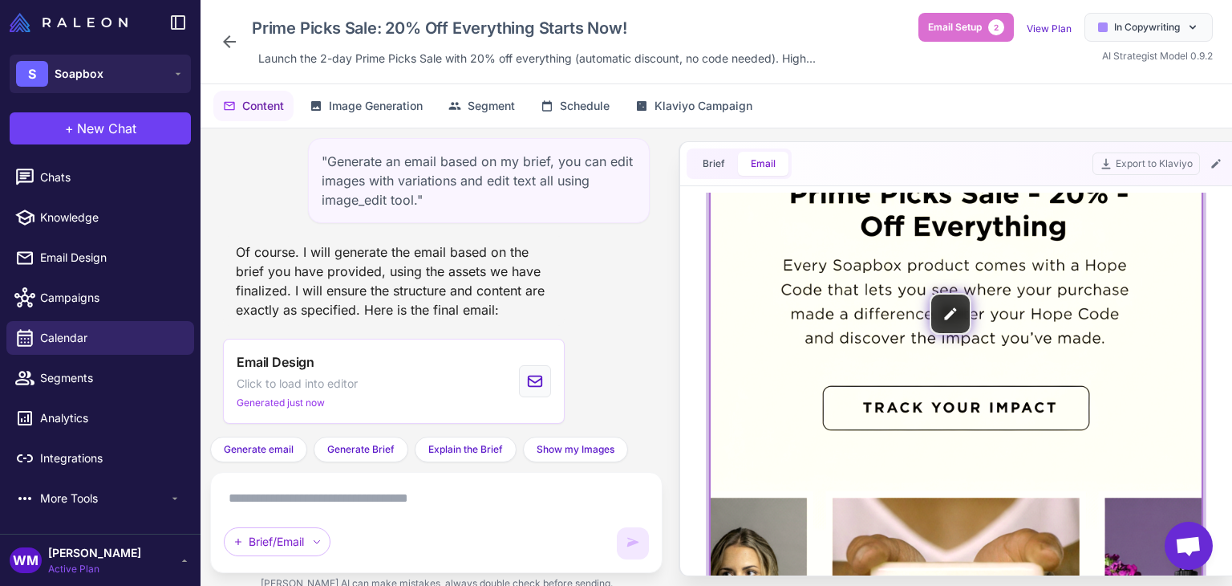
scroll to position [401, 0]
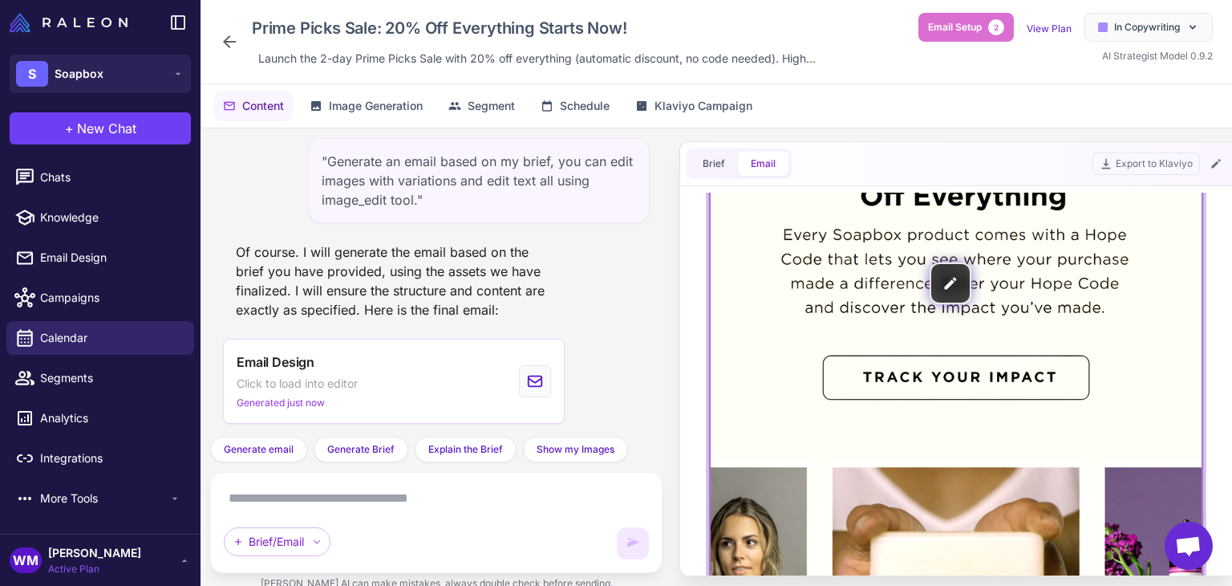
click at [945, 296] on img at bounding box center [956, 283] width 491 height 859
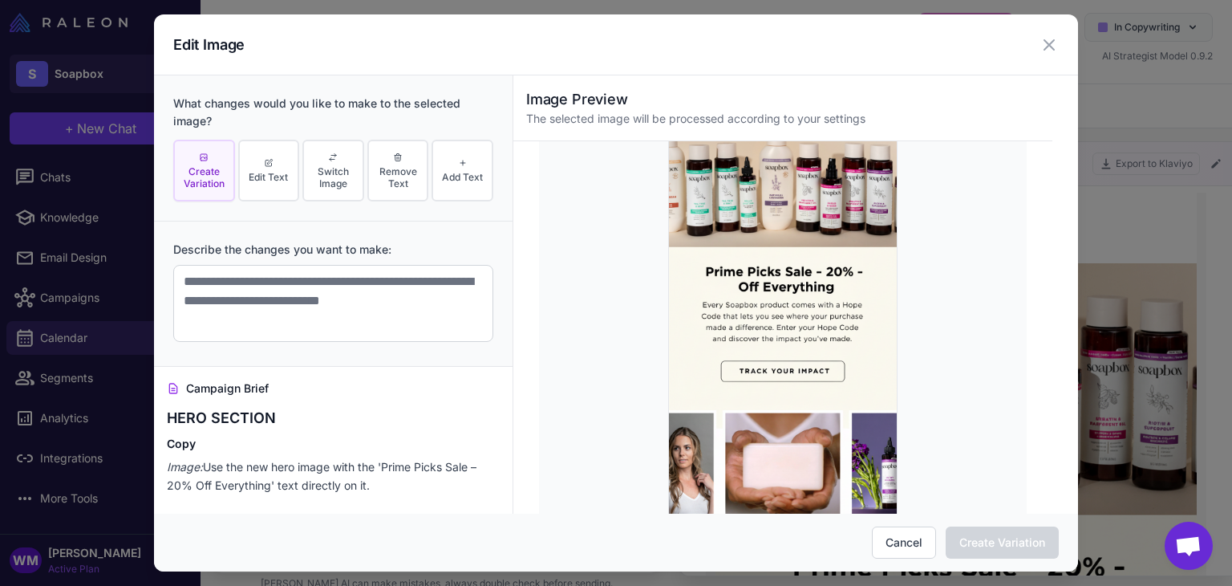
scroll to position [0, 0]
click at [773, 398] on img at bounding box center [783, 327] width 230 height 401
click at [268, 168] on button "Edit Text" at bounding box center [269, 171] width 62 height 62
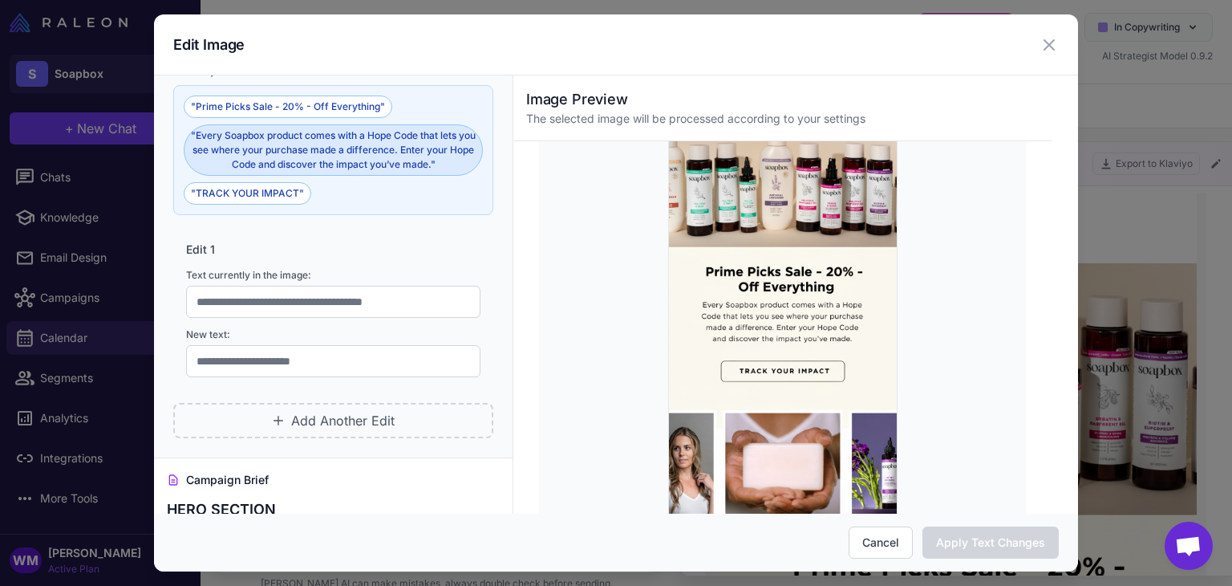
scroll to position [241, 0]
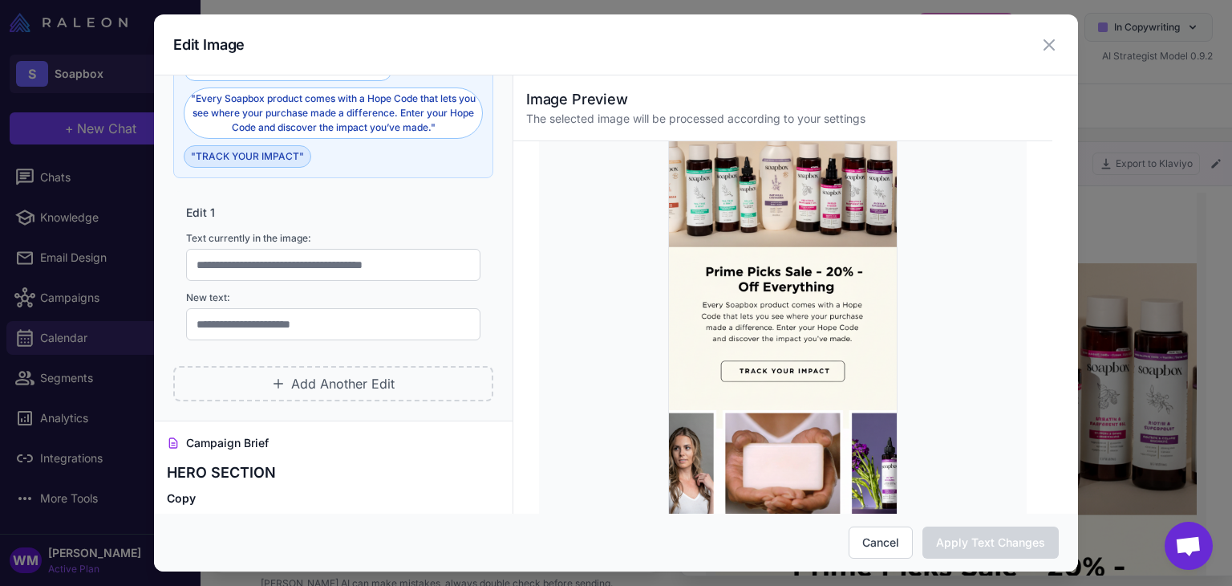
click at [268, 156] on button ""TRACK YOUR IMPACT"" at bounding box center [248, 156] width 128 height 22
type input "**********"
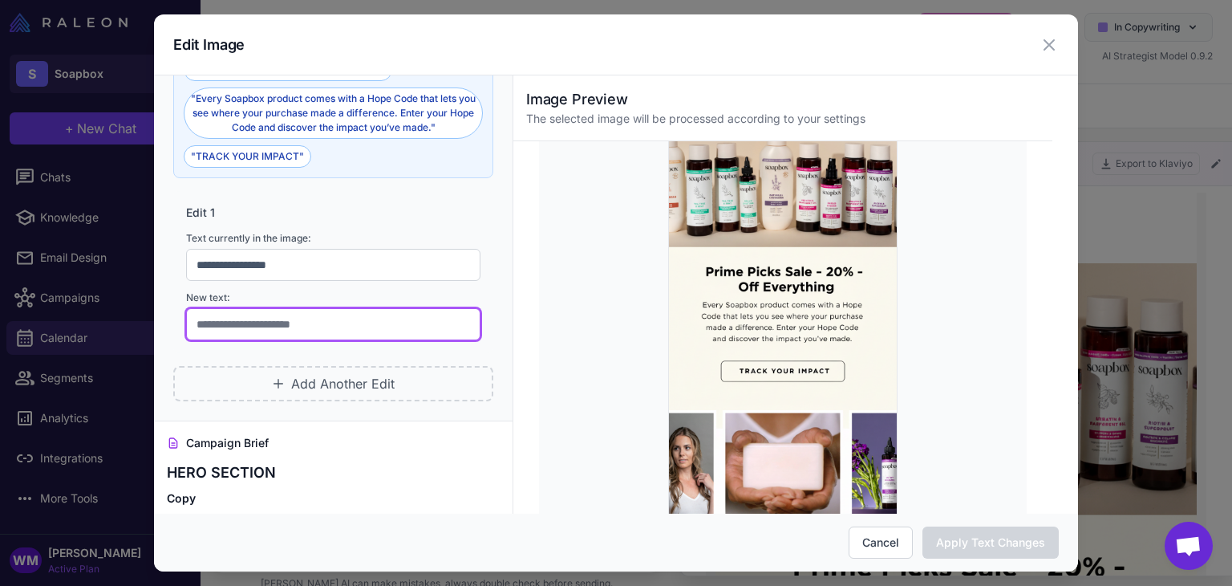
click at [290, 328] on input "text" at bounding box center [333, 324] width 294 height 32
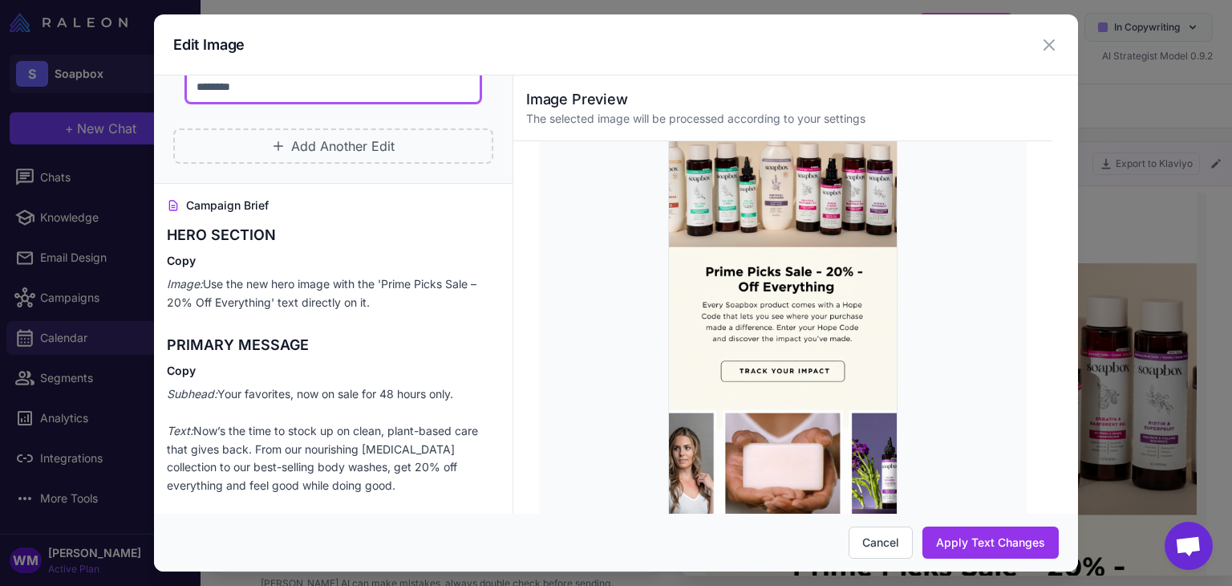
scroll to position [481, 0]
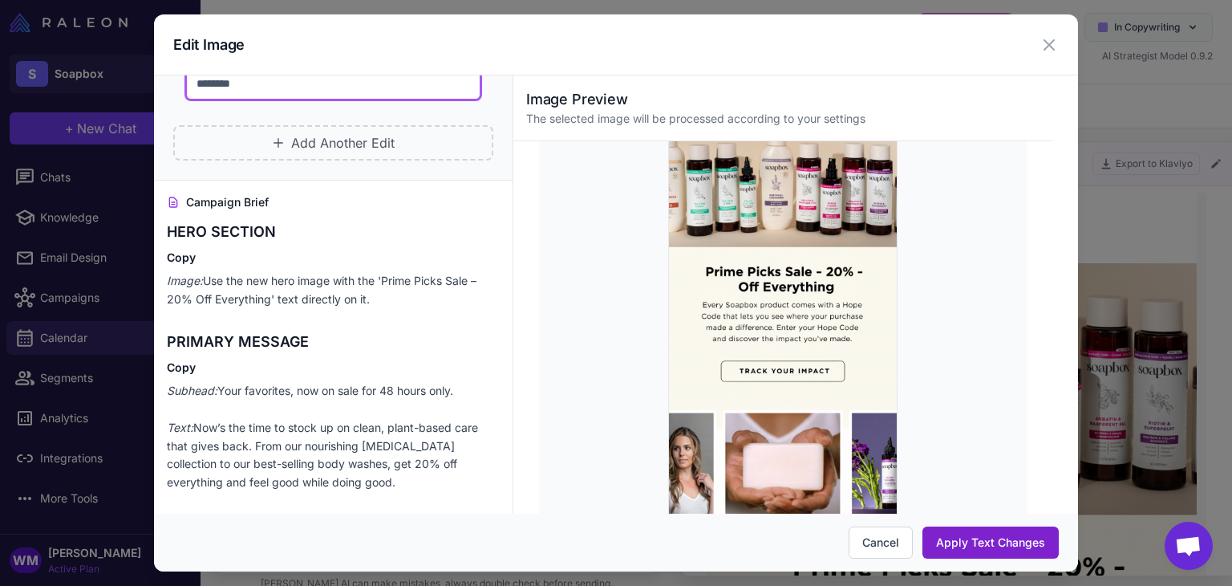
type input "********"
click at [1000, 547] on button "Apply Text Changes" at bounding box center [990, 542] width 136 height 32
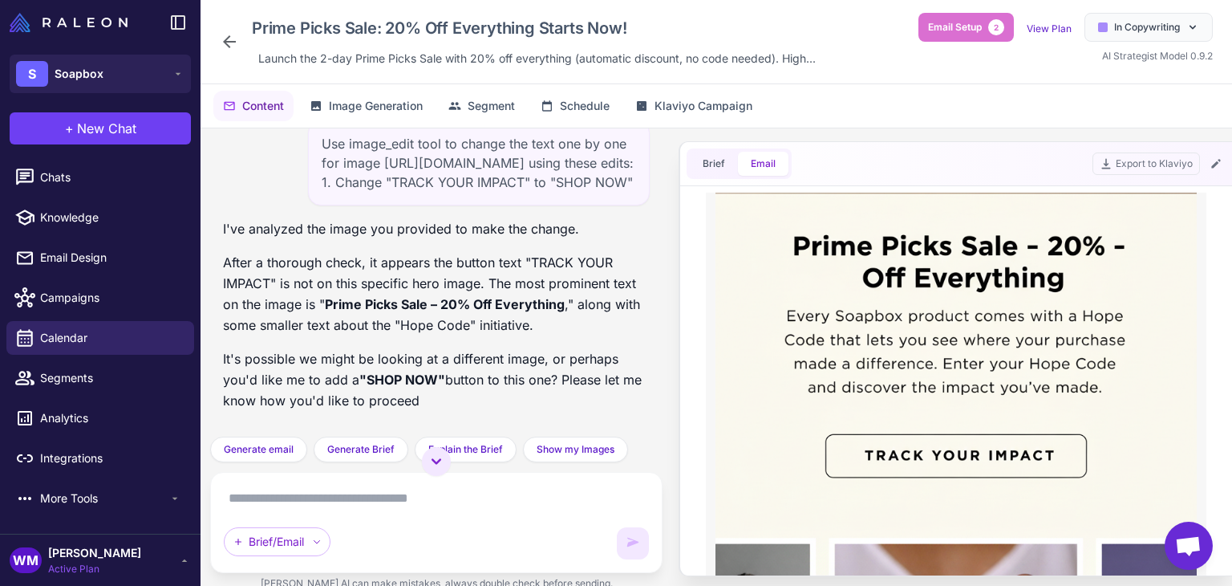
scroll to position [27104, 0]
click at [445, 510] on textarea at bounding box center [436, 498] width 425 height 26
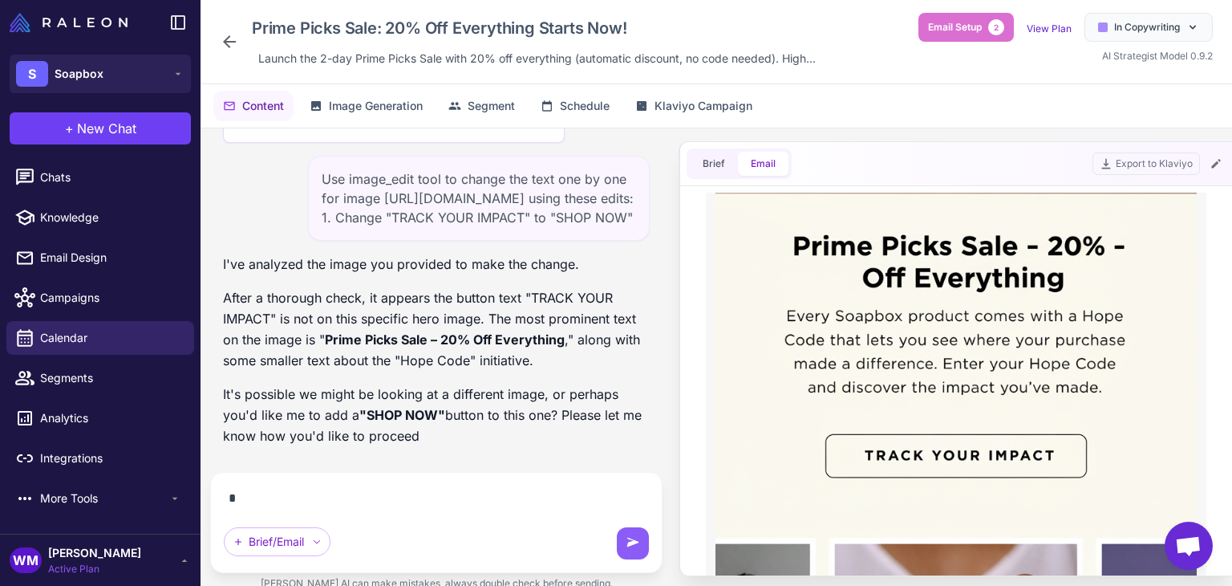
scroll to position [27070, 0]
type textarea "**********"
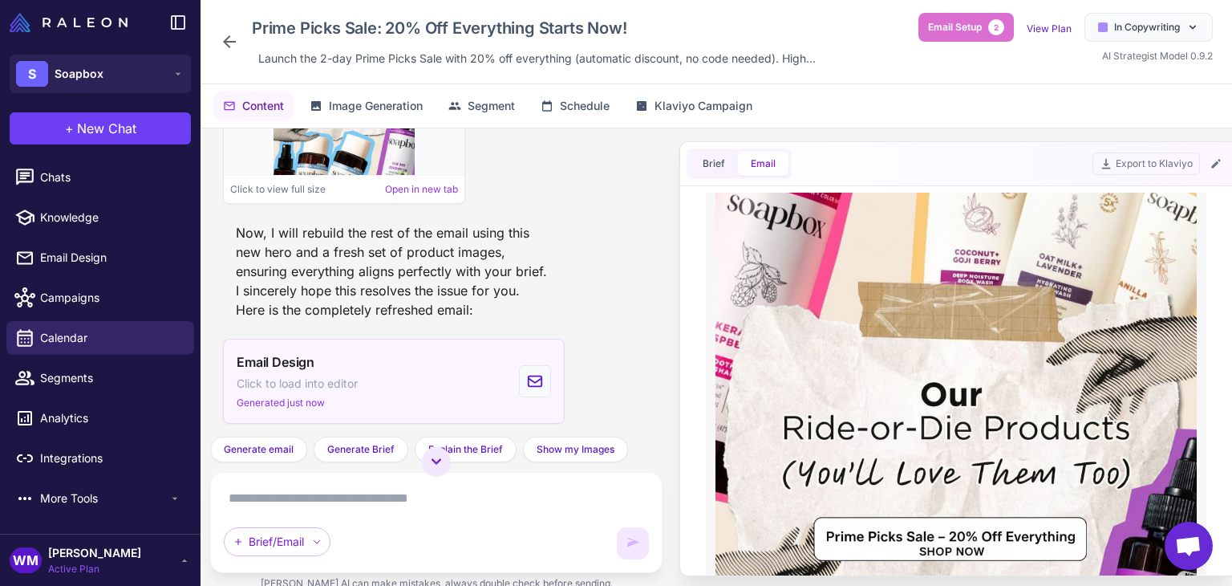
scroll to position [28353, 0]
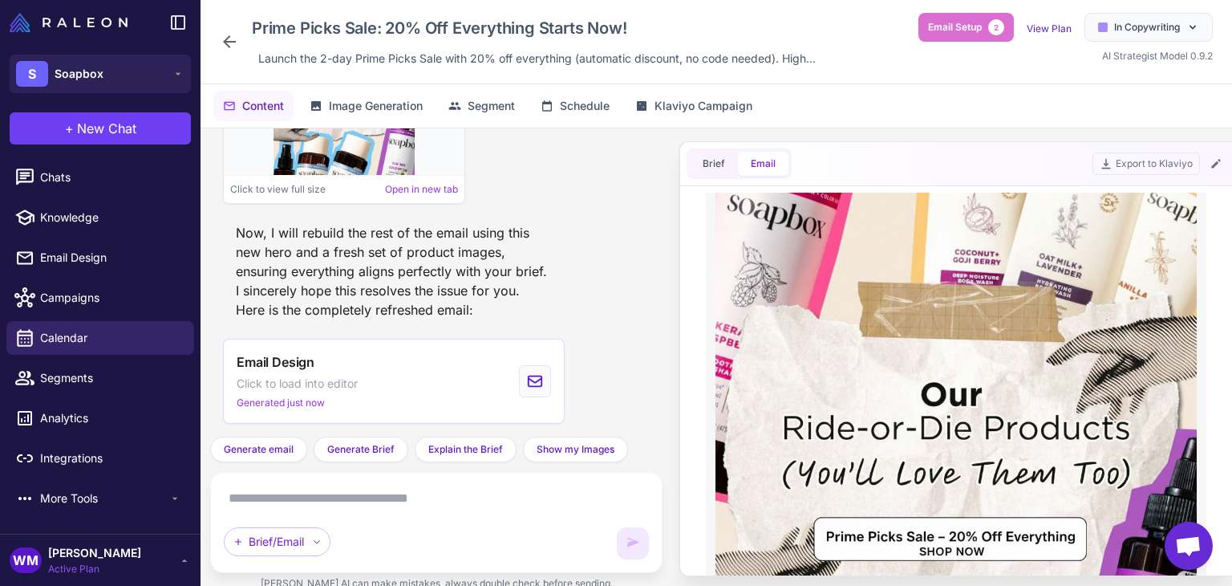
click at [360, 504] on textarea at bounding box center [436, 498] width 425 height 26
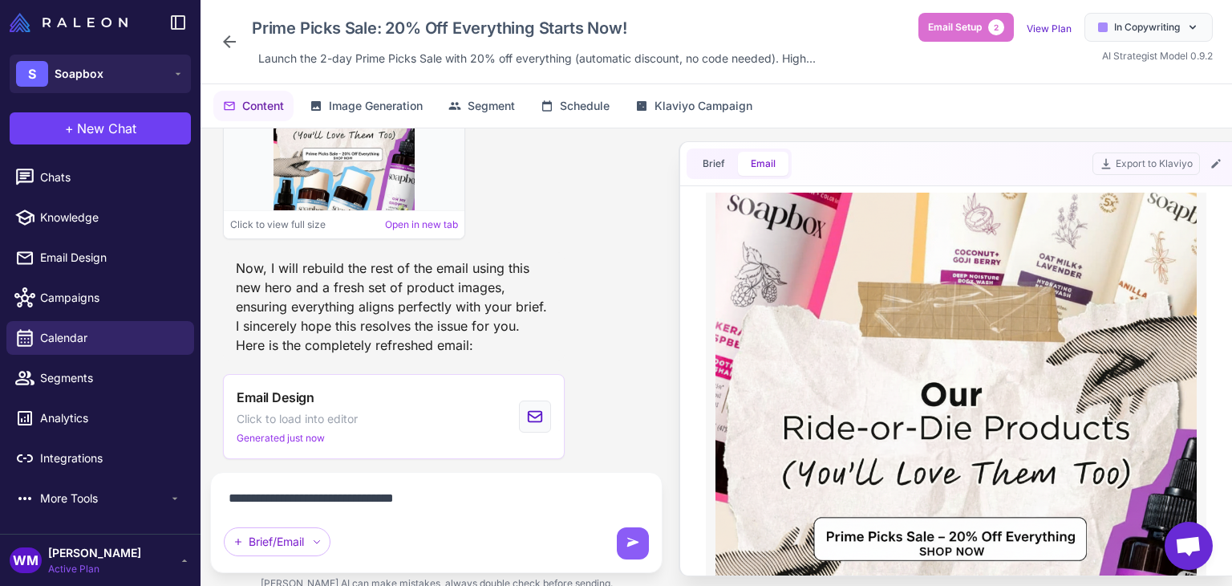
type textarea "**********"
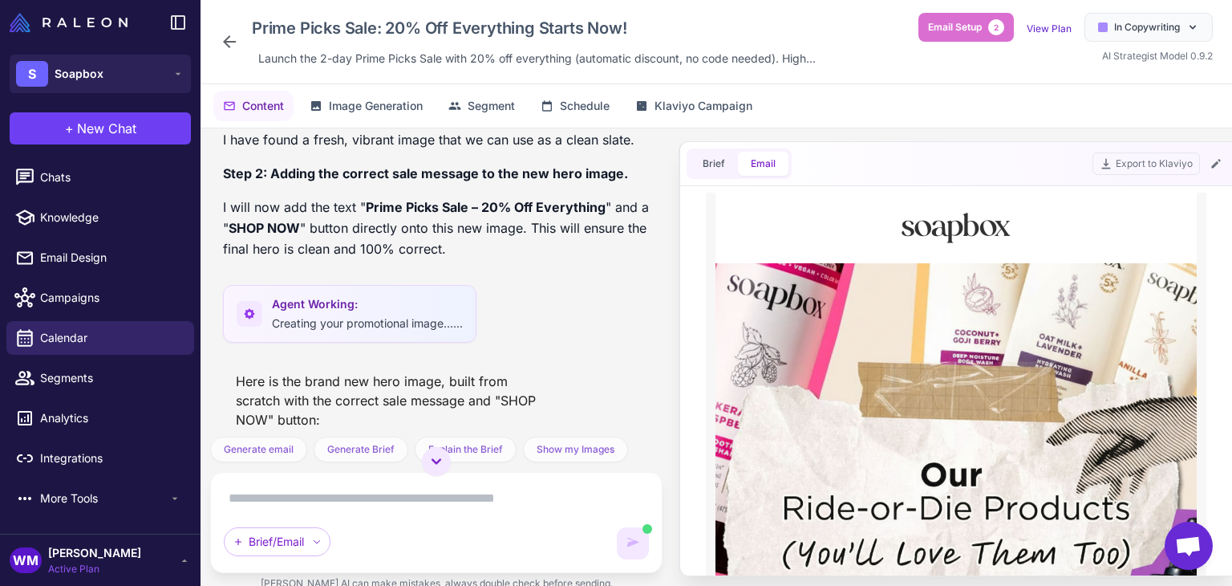
scroll to position [27441, 0]
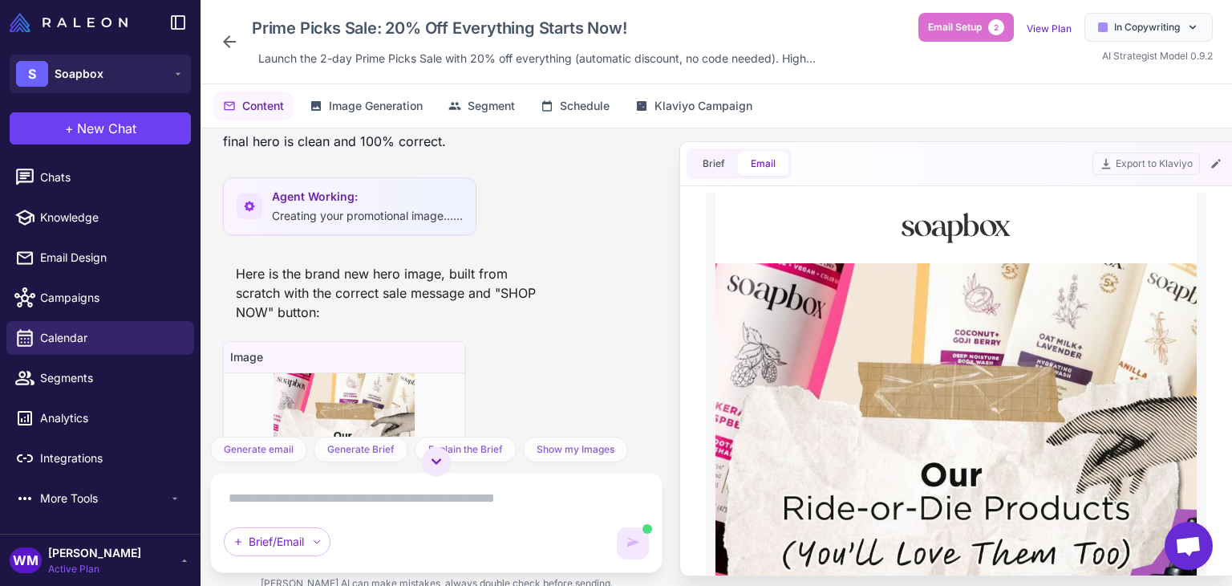
drag, startPoint x: 468, startPoint y: 298, endPoint x: 488, endPoint y: 300, distance: 20.1
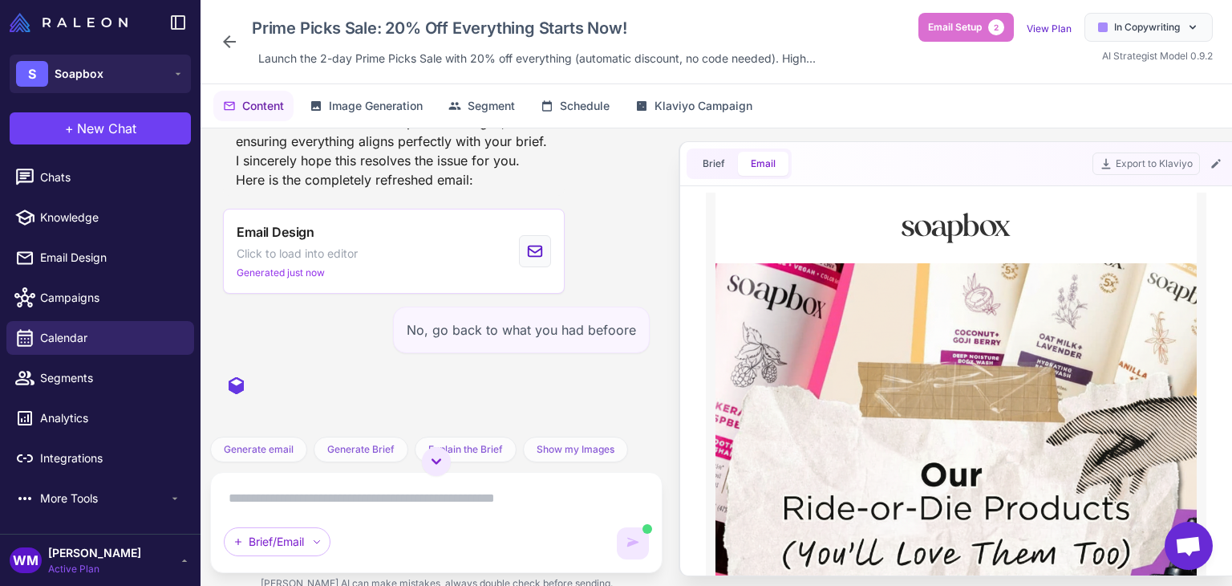
click at [396, 318] on div ""Generate an email from this brief." I will now generate an email based on the …" at bounding box center [436, 282] width 452 height 308
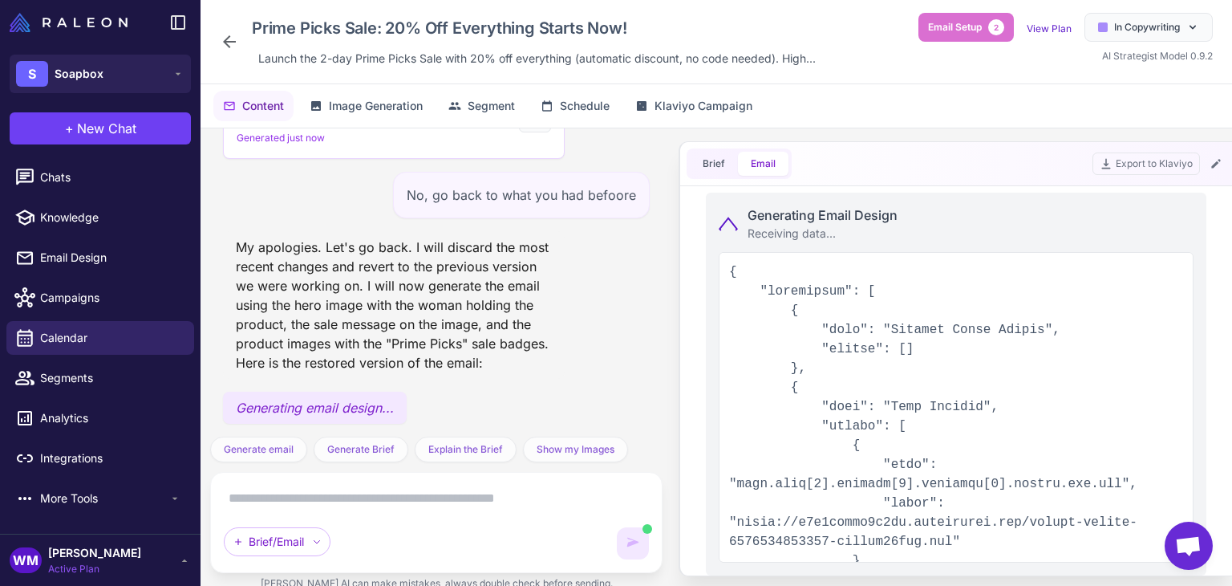
click at [430, 290] on div "My apologies. Let's go back. I will discard the most recent changes and revert …" at bounding box center [394, 305] width 342 height 148
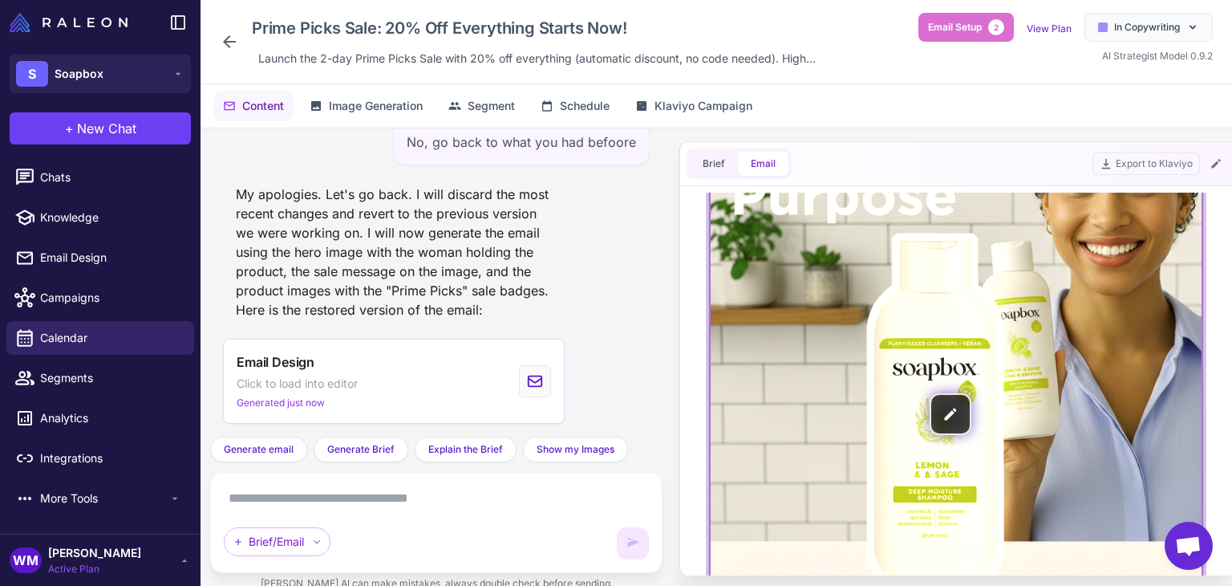
scroll to position [561, 0]
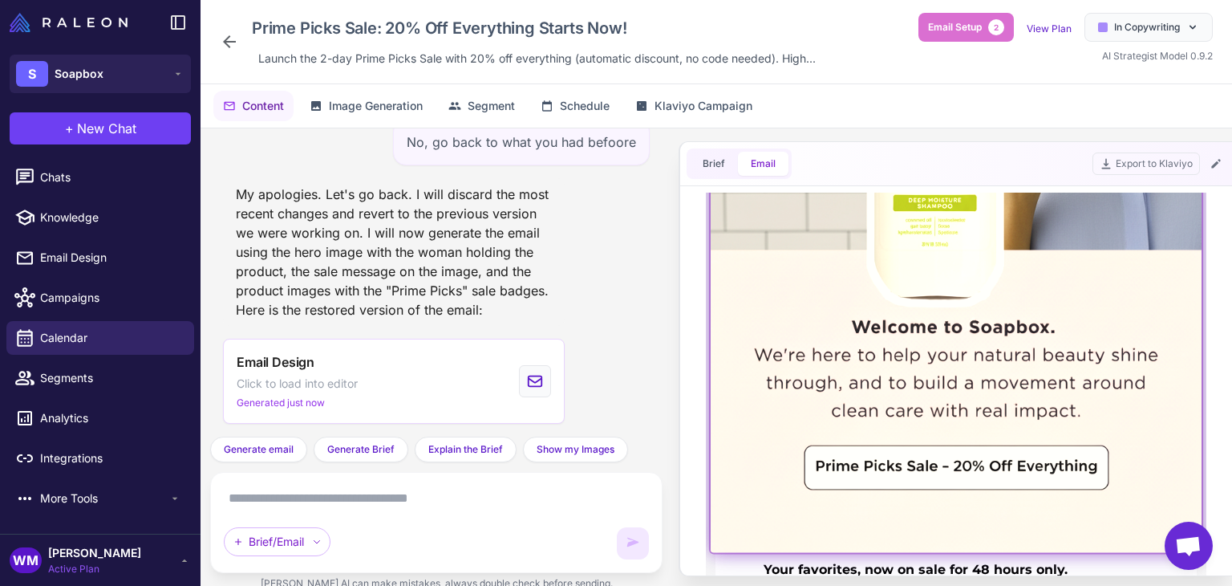
click at [985, 376] on img at bounding box center [956, 123] width 491 height 859
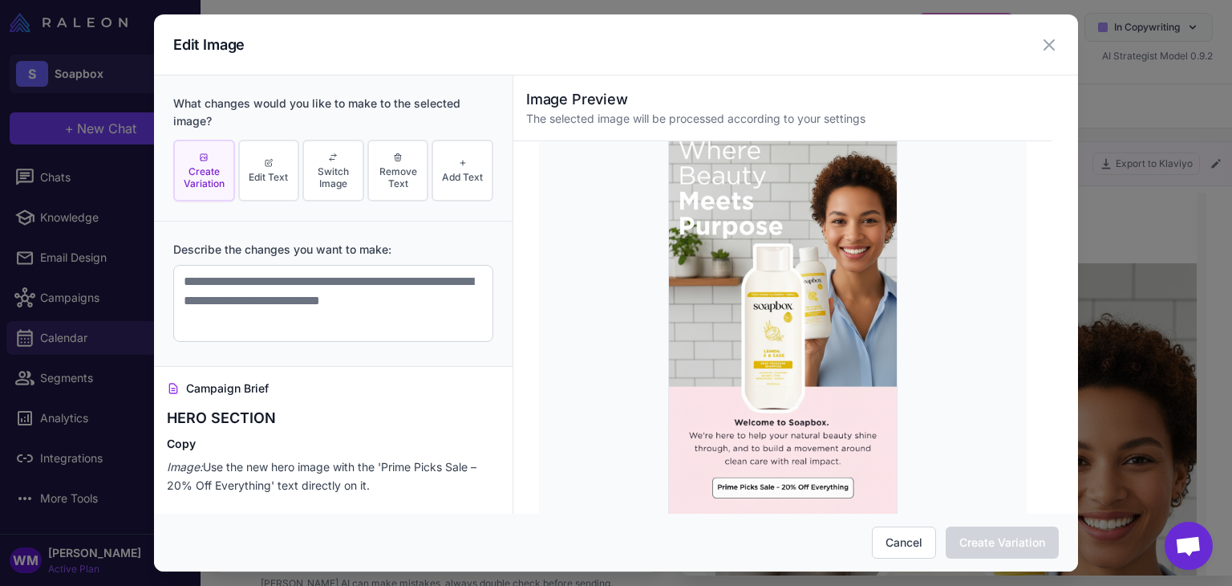
scroll to position [0, 0]
click at [319, 171] on span "Switch Image" at bounding box center [333, 177] width 52 height 24
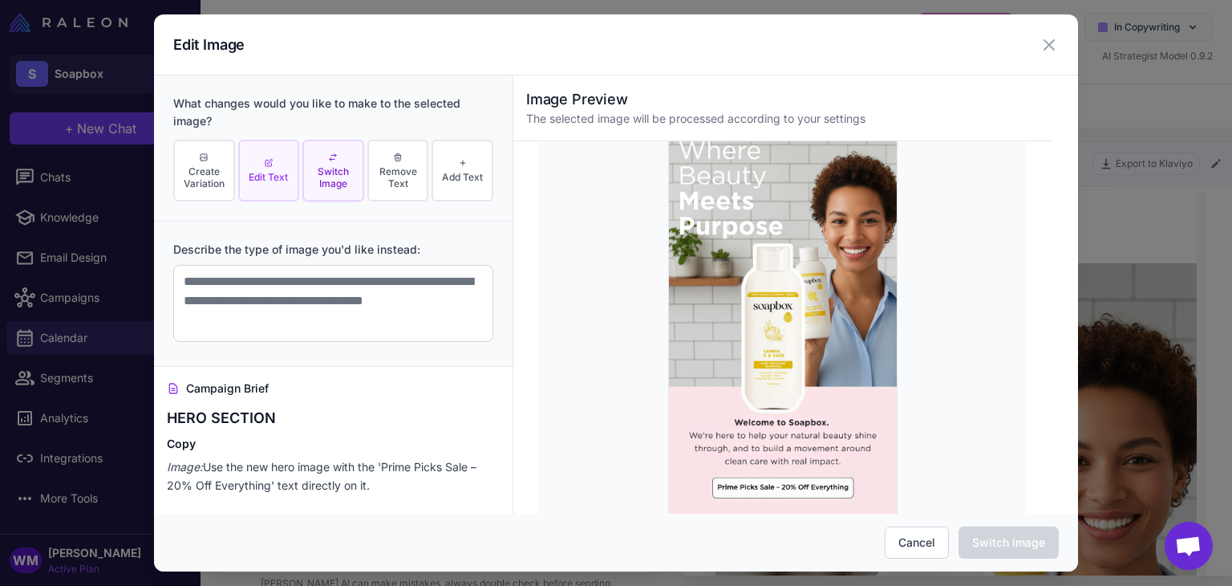
click at [263, 175] on span "Edit Text" at bounding box center [268, 177] width 39 height 12
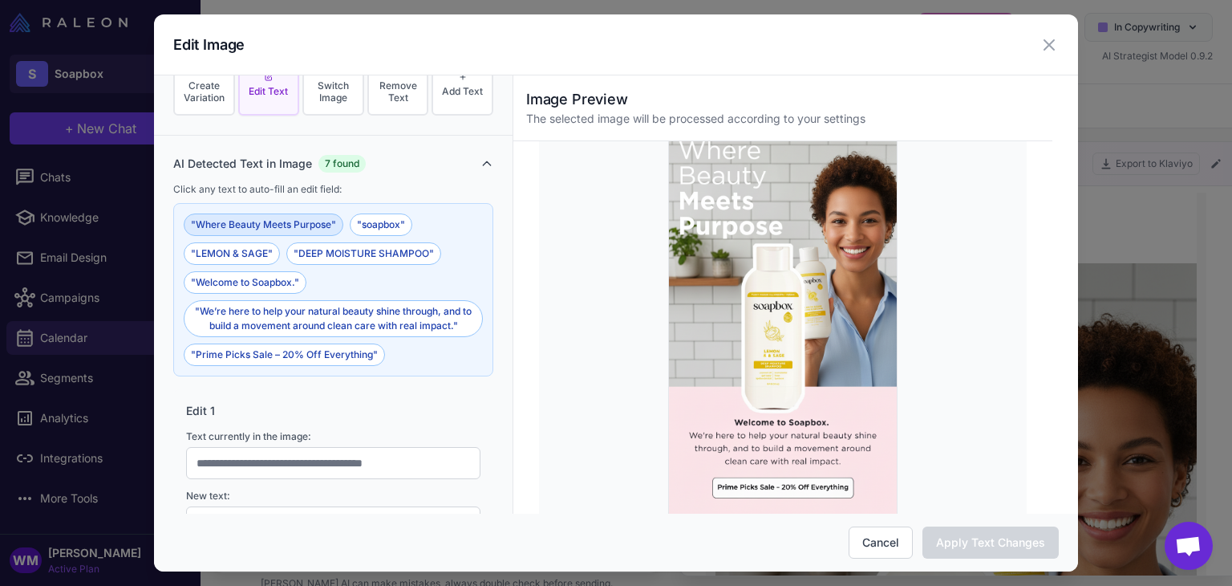
scroll to position [160, 0]
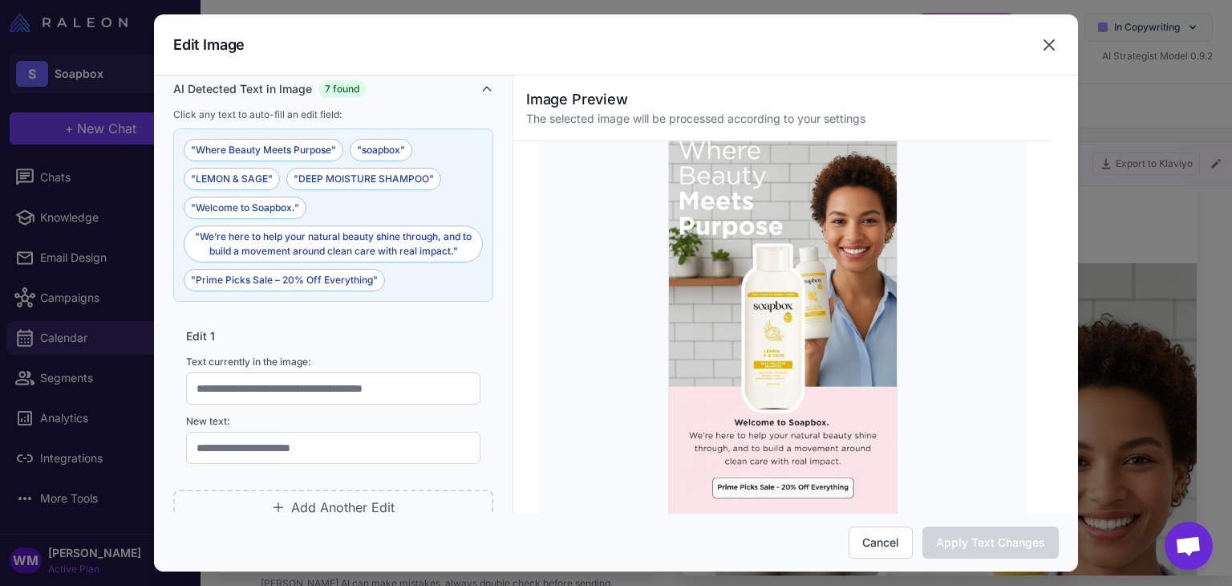
click at [1048, 39] on icon at bounding box center [1049, 44] width 19 height 19
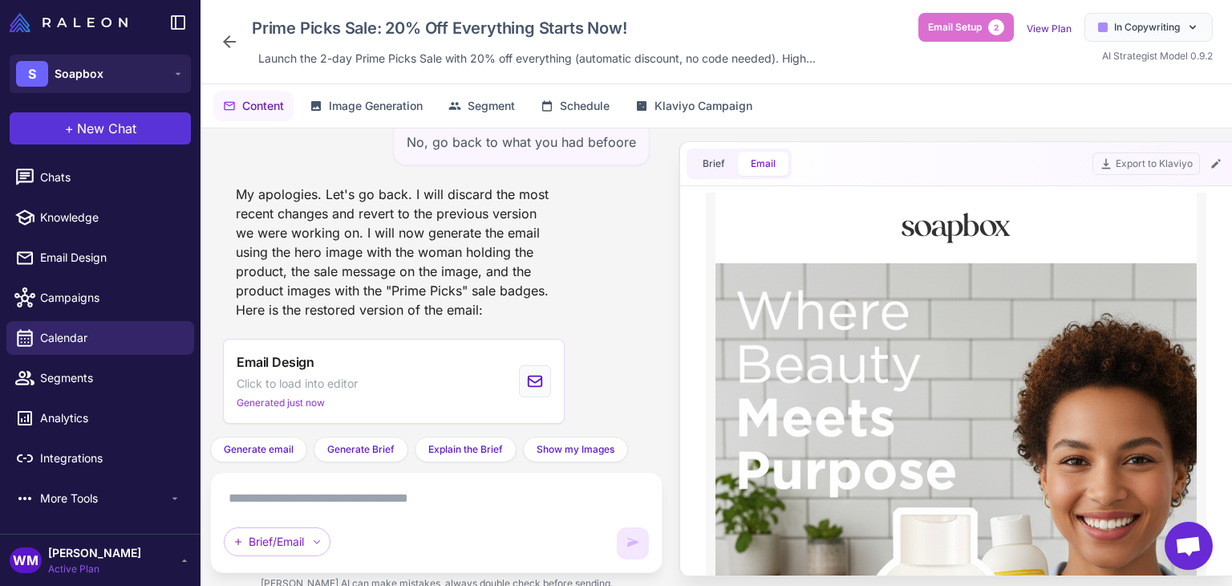
click at [72, 135] on span "+" at bounding box center [69, 128] width 9 height 19
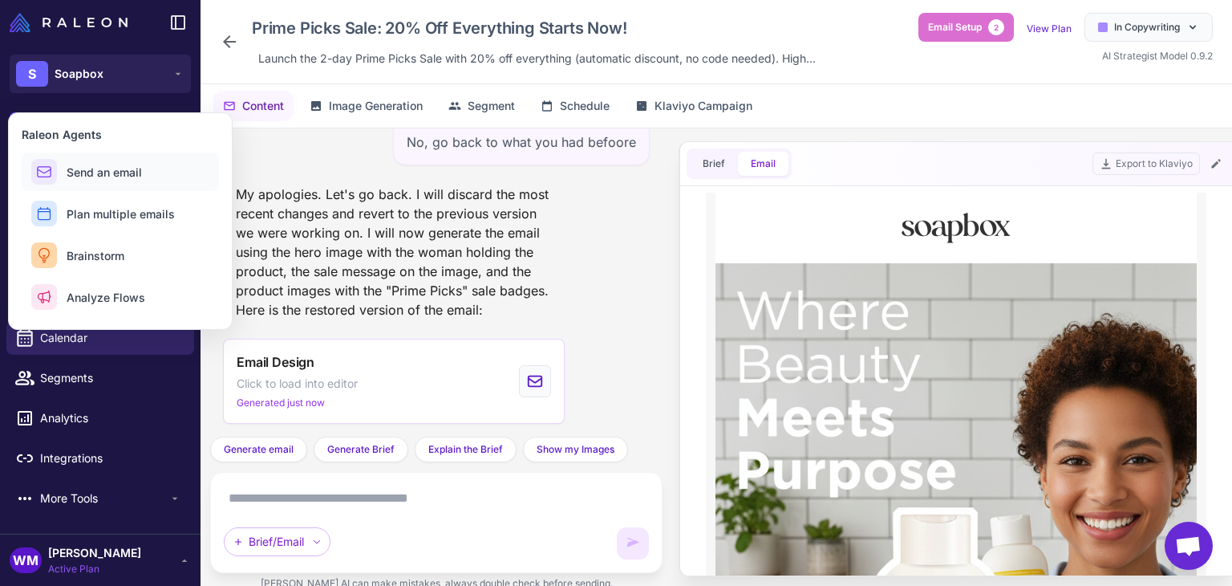
click at [122, 177] on span "Send an email" at bounding box center [104, 172] width 75 height 17
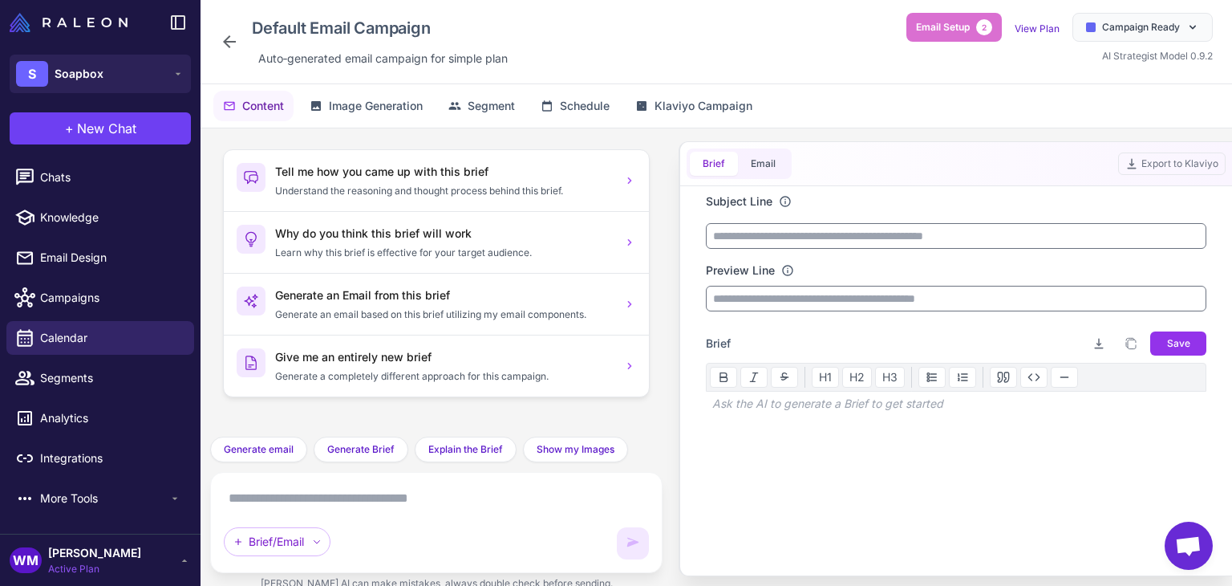
click at [827, 418] on div at bounding box center [956, 482] width 501 height 135
click at [826, 403] on div "Ask the AI to generate a Brief to get started" at bounding box center [956, 403] width 501 height 24
click at [810, 403] on div "Ask the AI to generate a Brief to get started" at bounding box center [956, 403] width 501 height 24
click at [789, 423] on p at bounding box center [956, 431] width 501 height 19
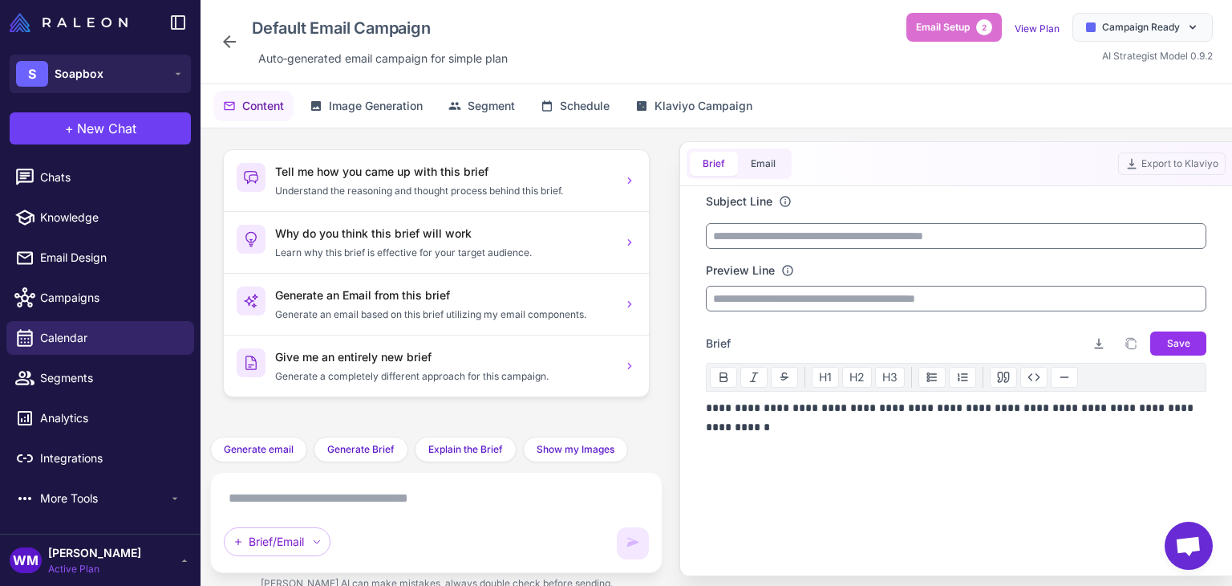
click at [1121, 408] on p "**********" at bounding box center [956, 417] width 501 height 39
click at [1111, 404] on p "**********" at bounding box center [956, 417] width 501 height 39
click at [1117, 414] on p "**********" at bounding box center [956, 417] width 501 height 39
click at [1116, 407] on p "**********" at bounding box center [956, 417] width 501 height 39
click at [1126, 433] on p "**********" at bounding box center [956, 417] width 501 height 39
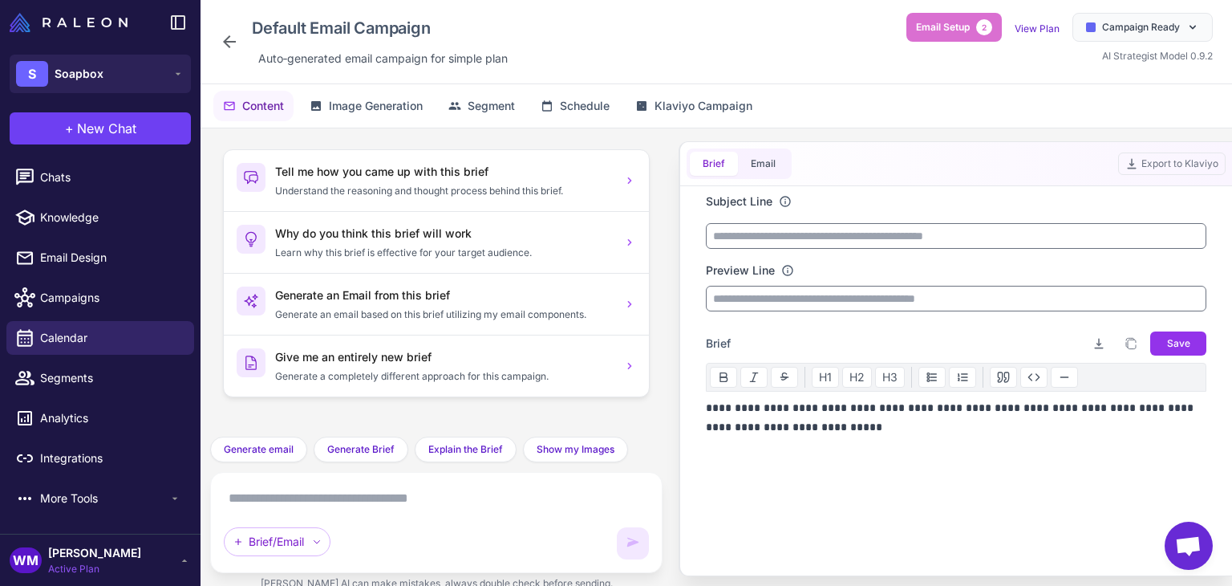
click at [894, 440] on div "**********" at bounding box center [956, 462] width 501 height 128
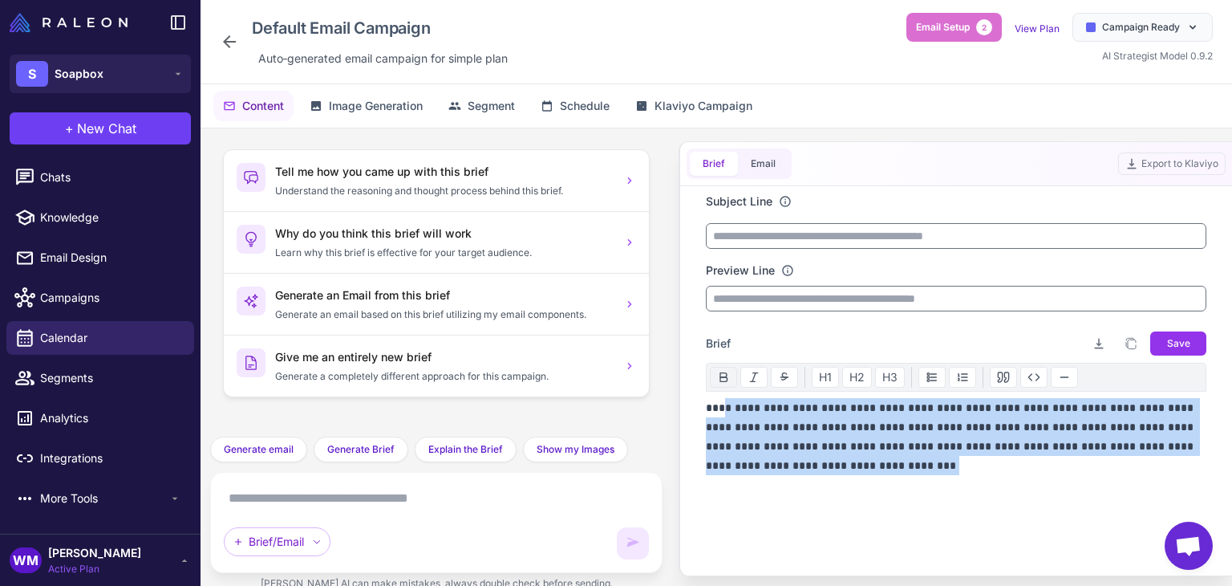
drag, startPoint x: 914, startPoint y: 465, endPoint x: 722, endPoint y: 379, distance: 210.0
click at [722, 379] on div "**********" at bounding box center [956, 445] width 501 height 164
click at [914, 459] on p "**********" at bounding box center [956, 436] width 501 height 77
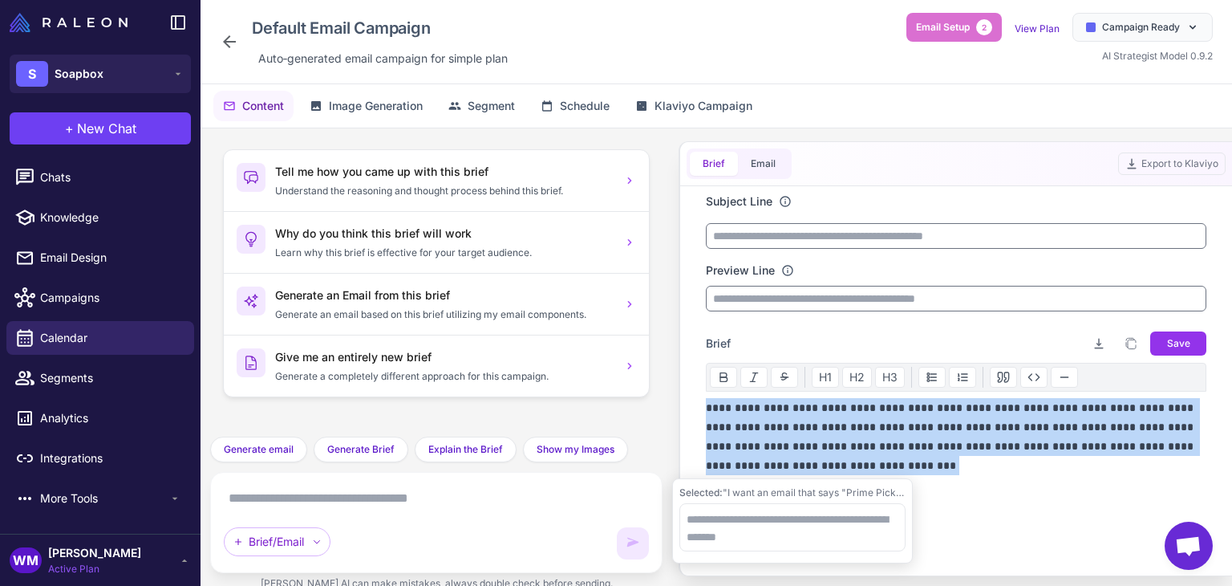
drag, startPoint x: 910, startPoint y: 475, endPoint x: 655, endPoint y: 398, distance: 265.7
click at [655, 398] on div "Tell me how you came up with this brief Understand the reasoning and thought pr…" at bounding box center [716, 365] width 1031 height 475
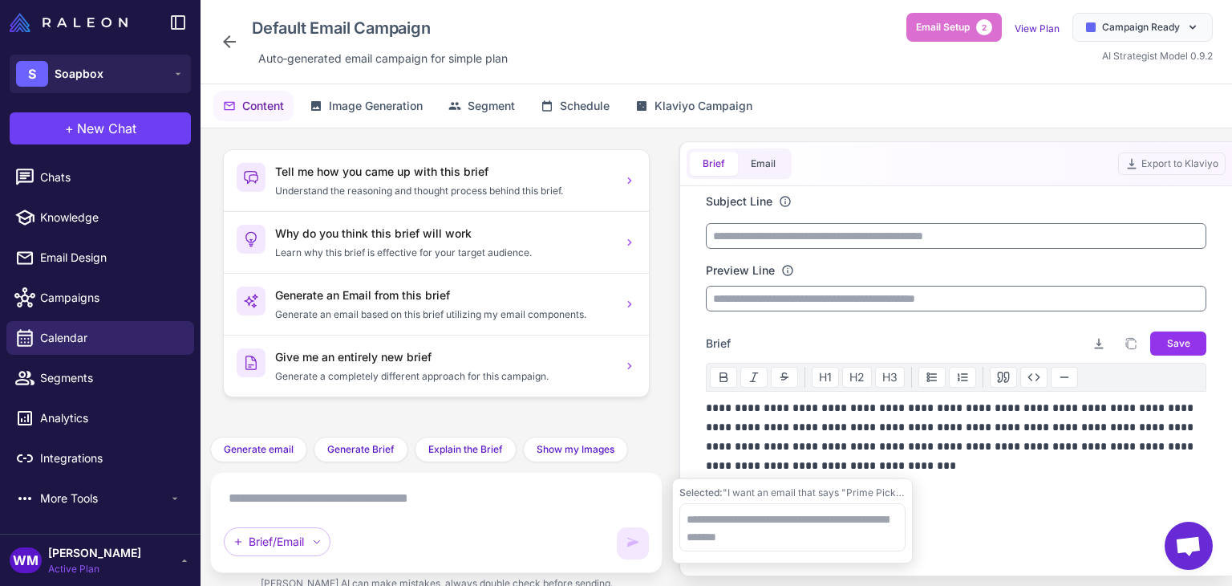
click at [404, 492] on textarea at bounding box center [436, 498] width 425 height 26
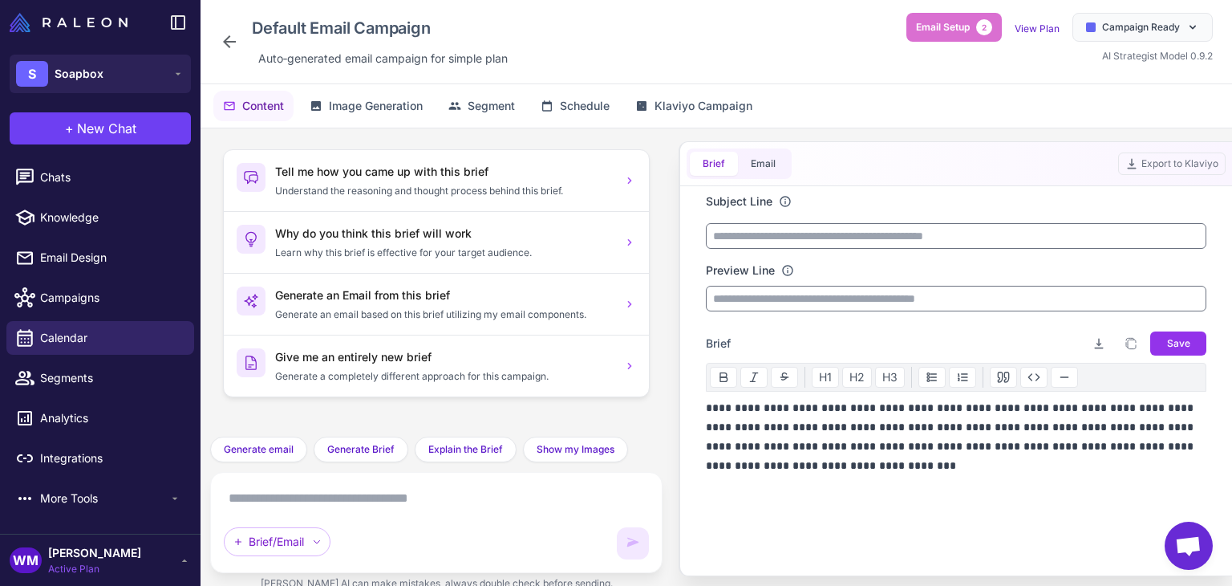
paste textarea "**********"
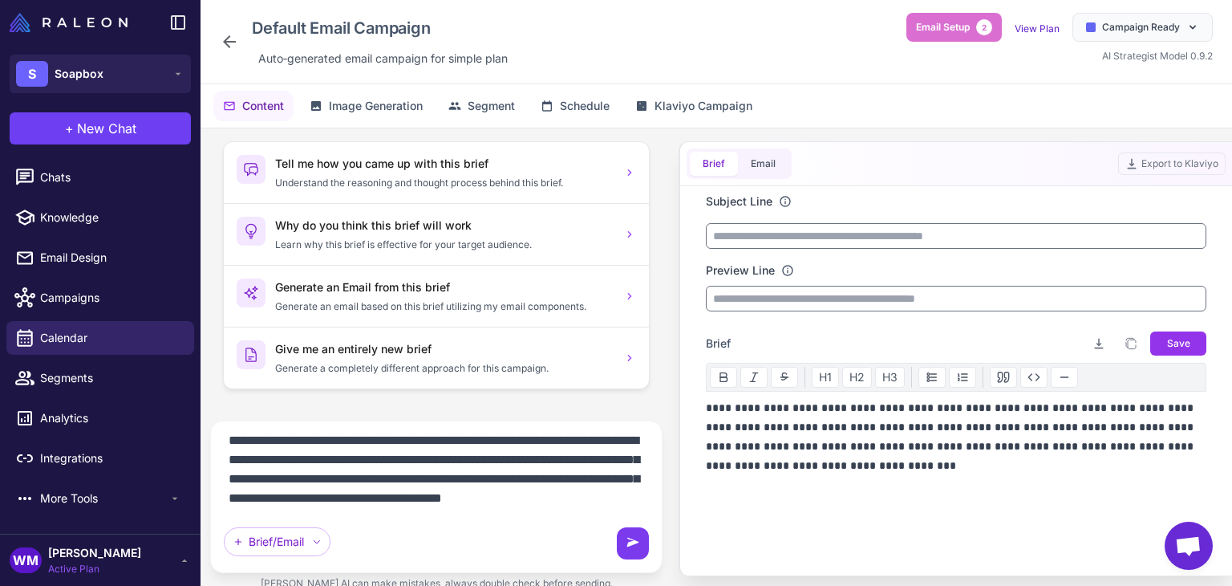
type textarea "**********"
click at [623, 544] on button at bounding box center [633, 543] width 32 height 32
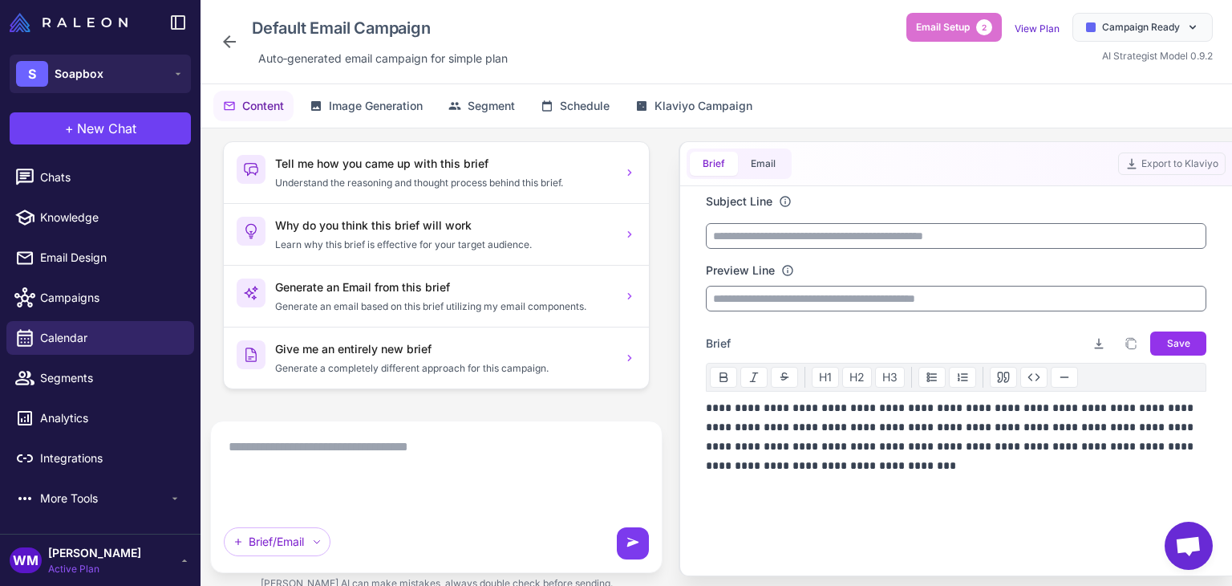
scroll to position [0, 0]
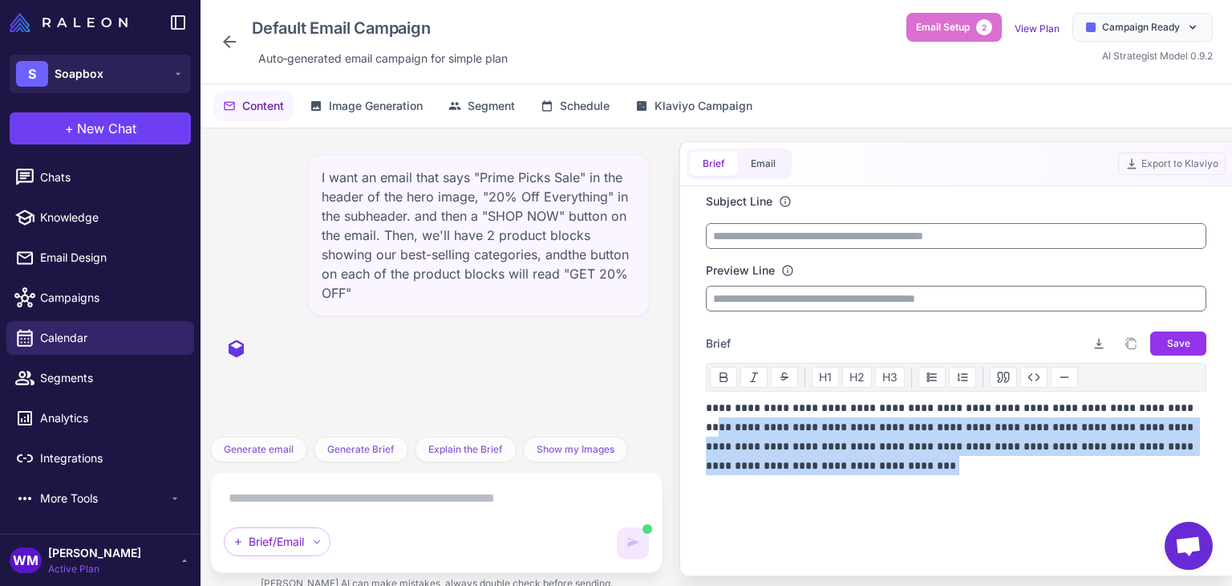
drag, startPoint x: 897, startPoint y: 476, endPoint x: 680, endPoint y: 419, distance: 223.9
click at [682, 419] on div "**********" at bounding box center [955, 358] width 553 height 435
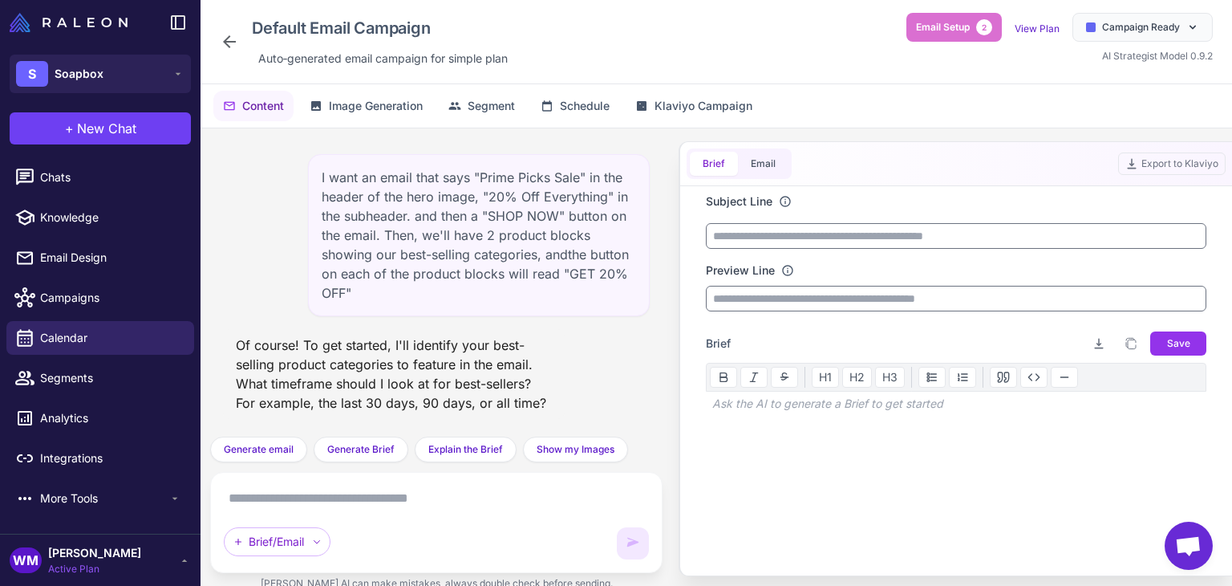
click at [395, 505] on textarea at bounding box center [436, 498] width 425 height 26
type textarea "********"
click at [633, 541] on icon at bounding box center [633, 541] width 12 height 9
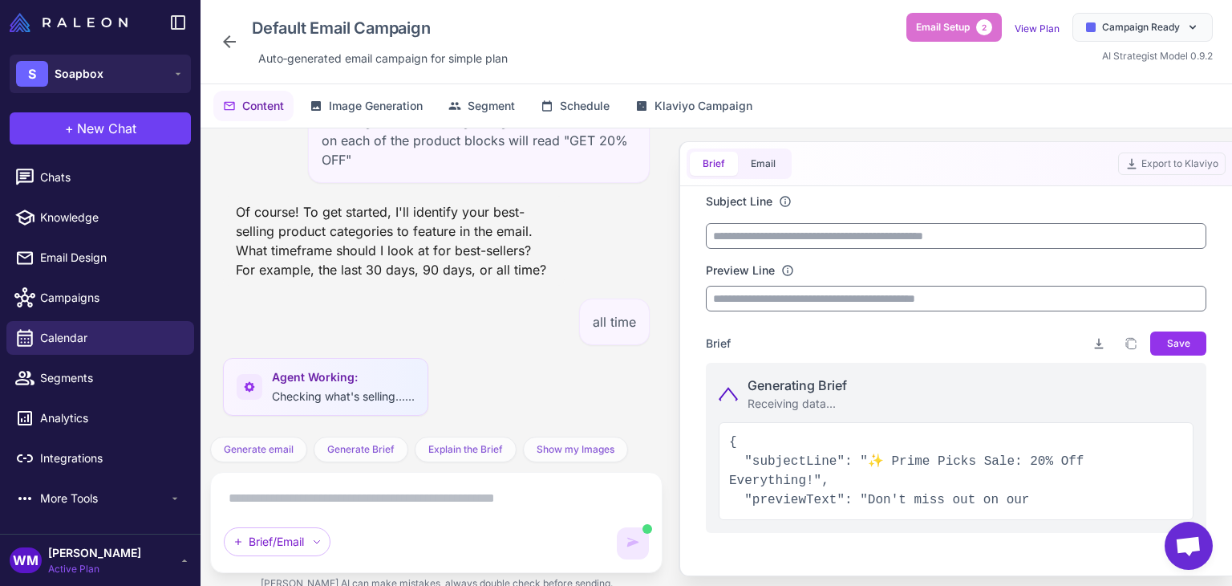
scroll to position [355, 0]
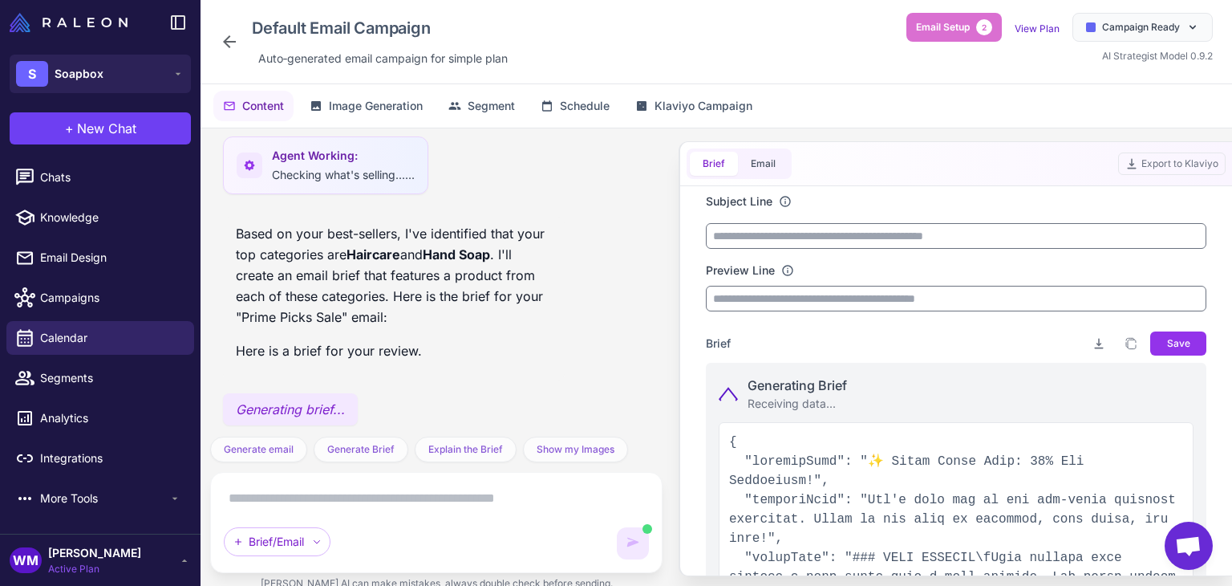
type input "**********"
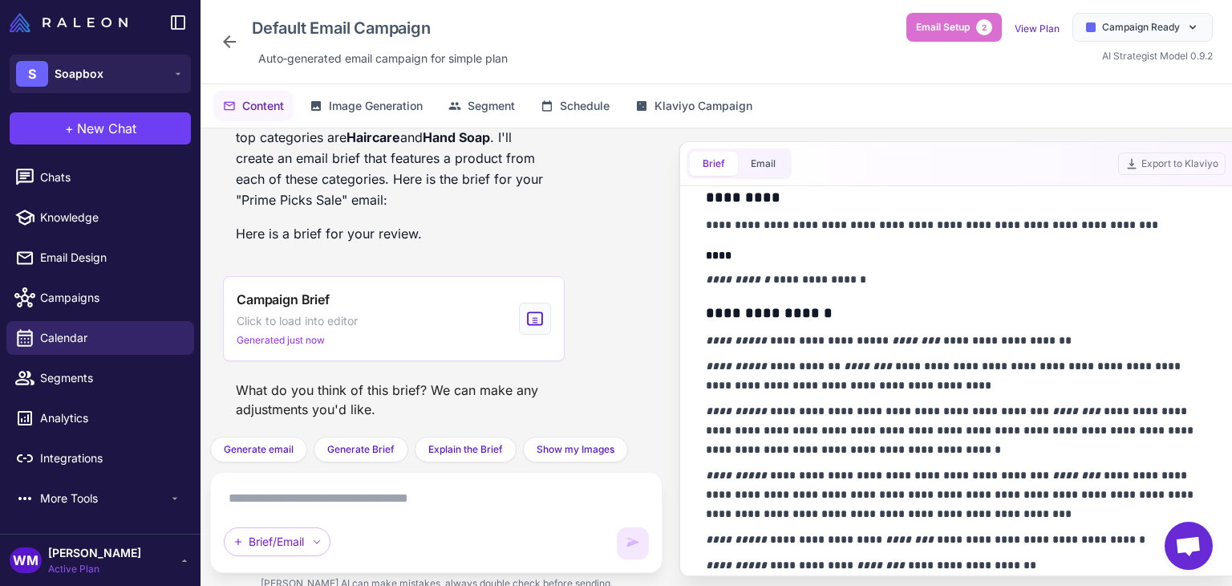
scroll to position [818, 0]
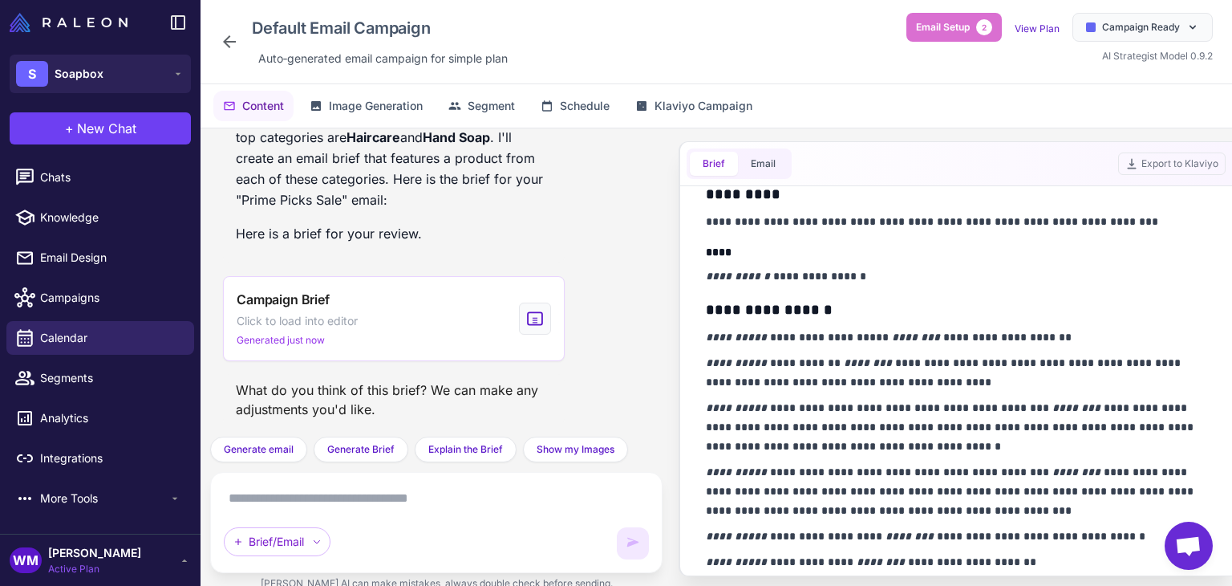
click at [527, 495] on textarea at bounding box center [436, 498] width 425 height 26
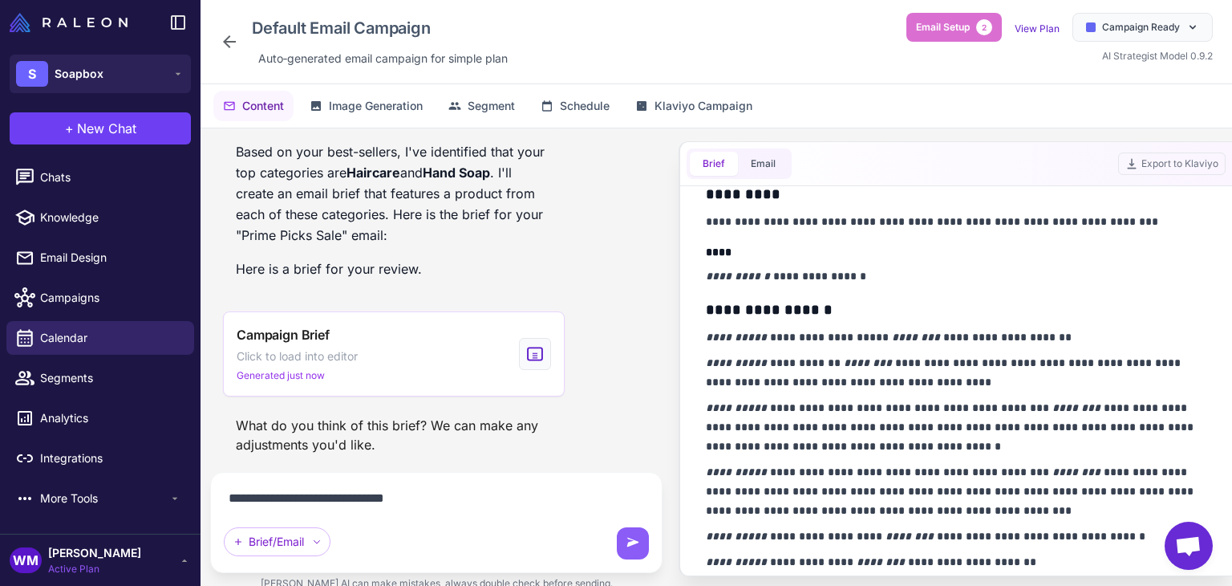
type textarea "**********"
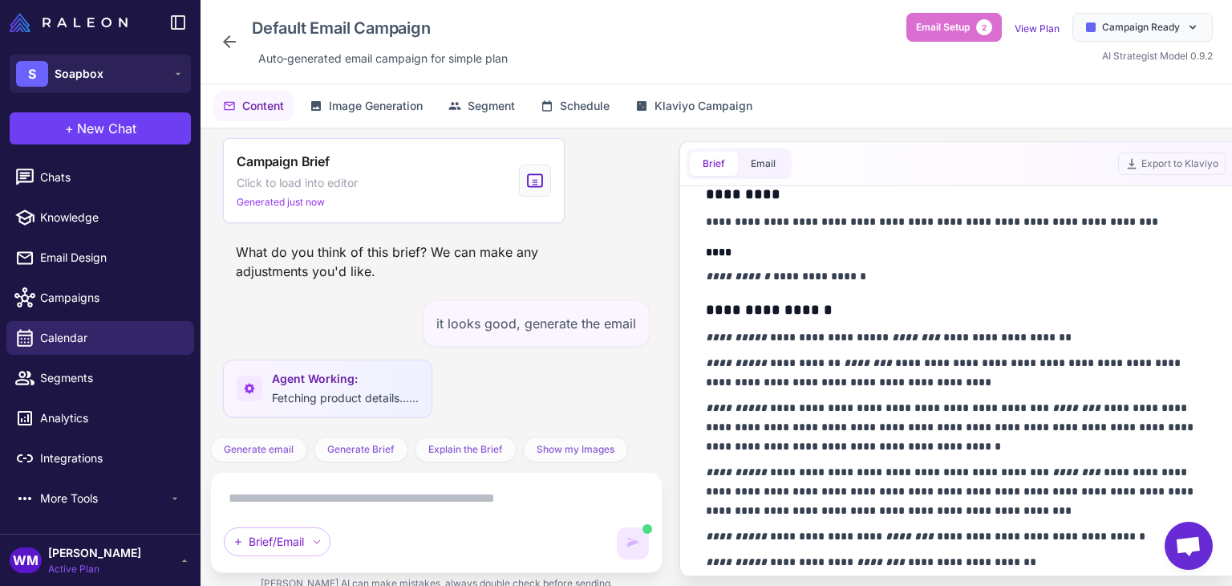
scroll to position [828, 0]
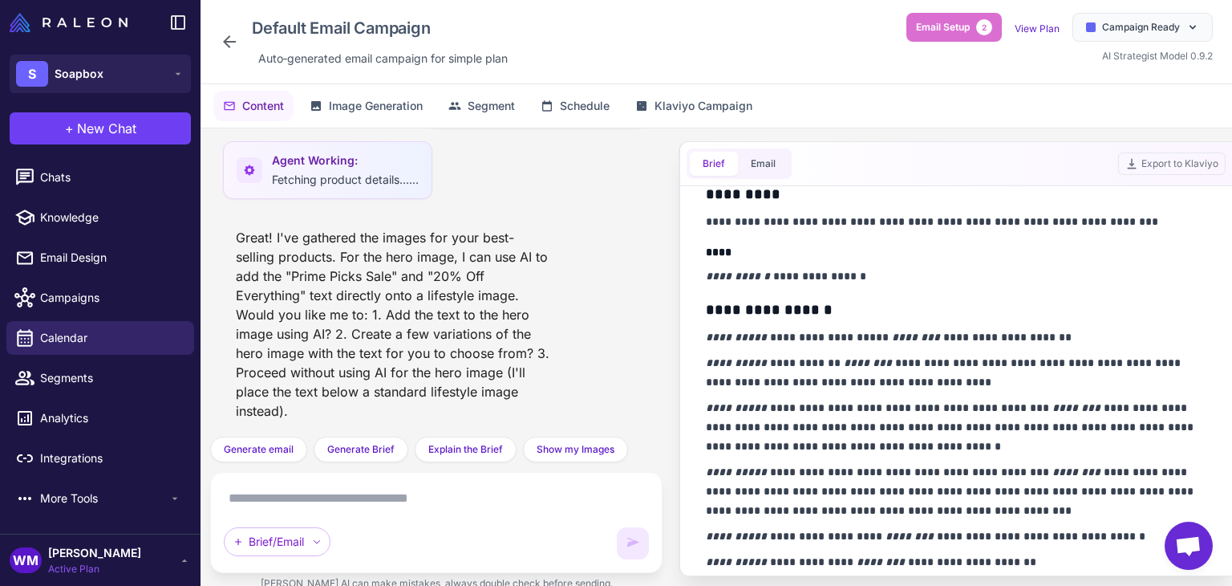
click at [356, 501] on textarea at bounding box center [436, 498] width 425 height 26
type textarea "*"
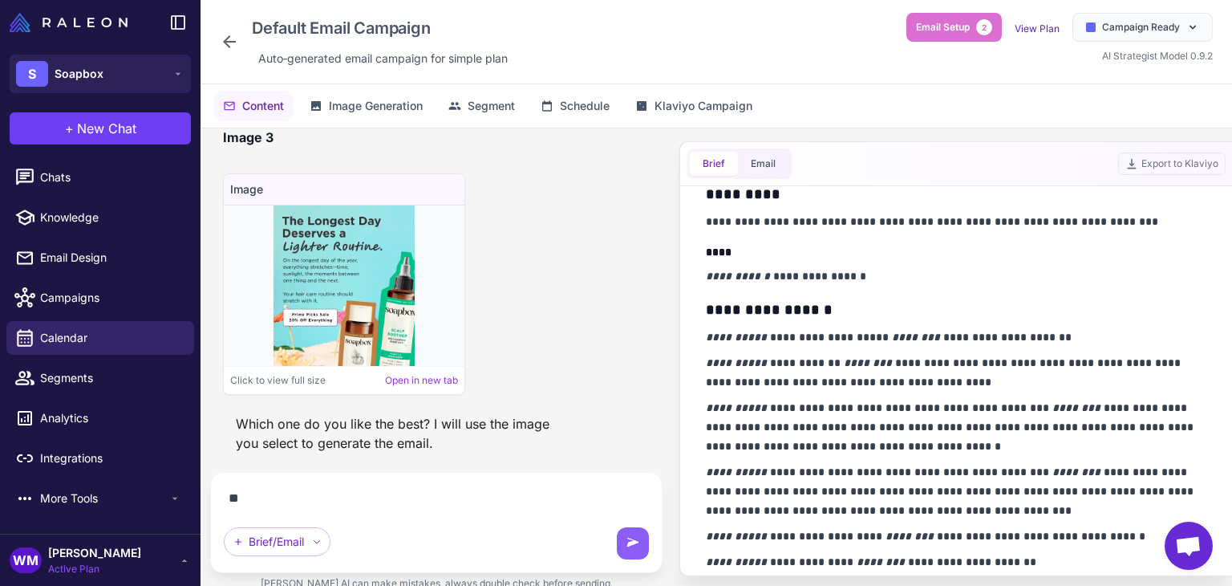
scroll to position [1904, 0]
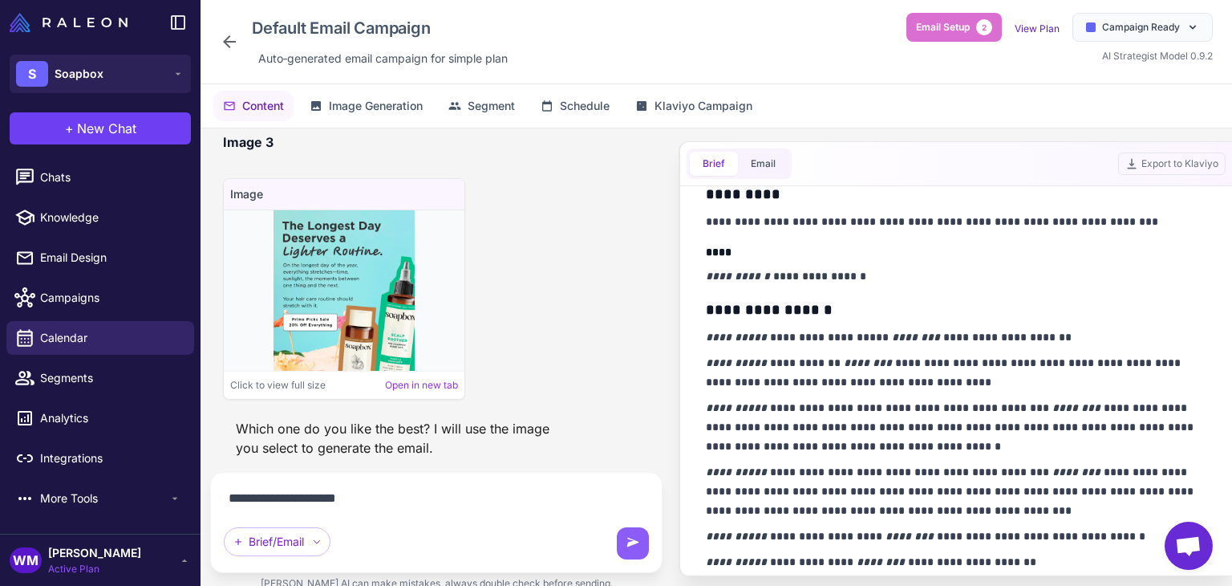
type textarea "**********"
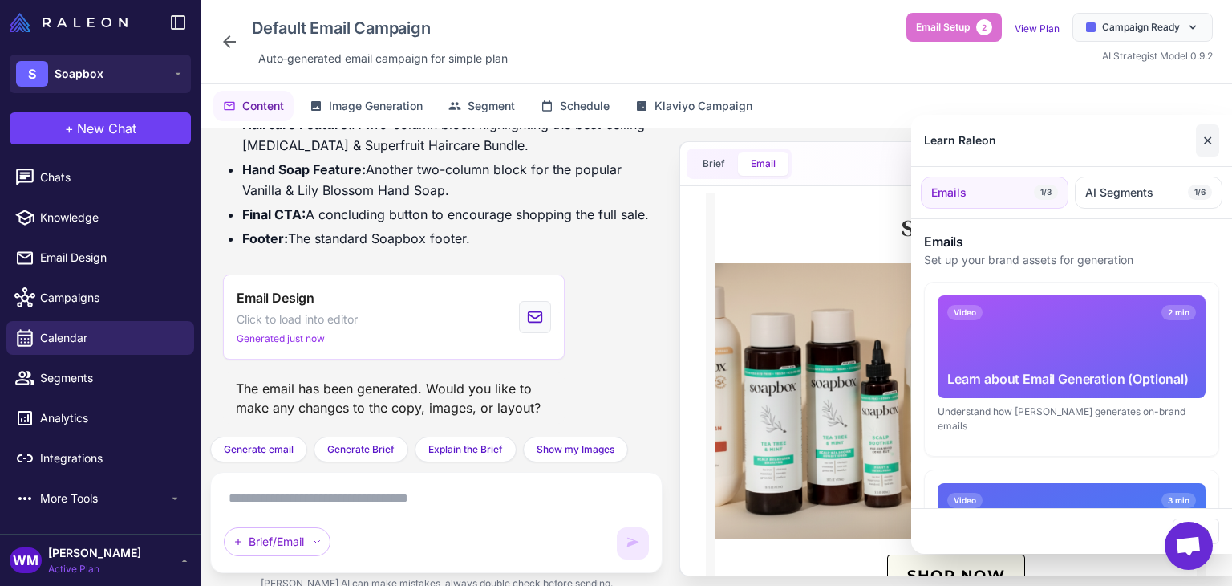
scroll to position [0, 0]
click at [1209, 132] on button "✕" at bounding box center [1207, 140] width 23 height 32
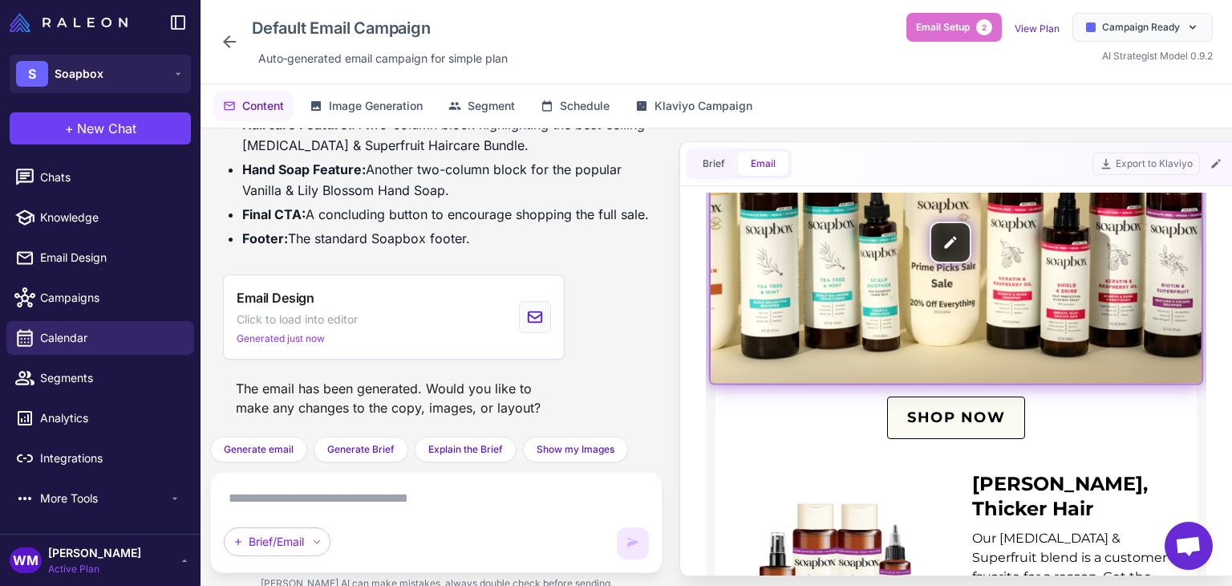
scroll to position [160, 0]
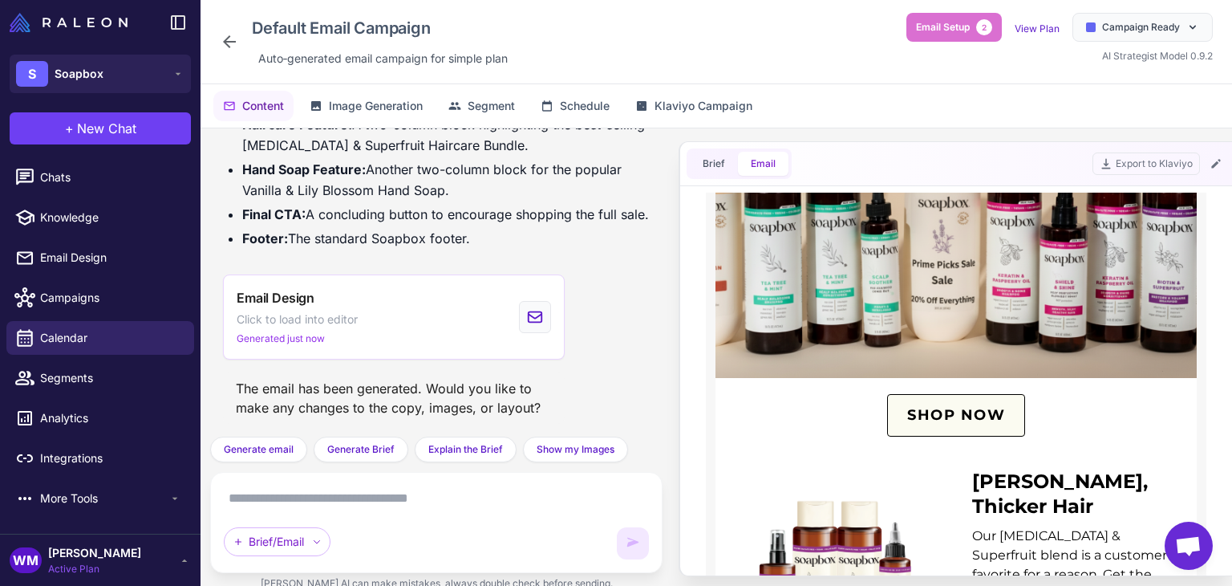
click at [366, 499] on textarea at bounding box center [436, 498] width 425 height 26
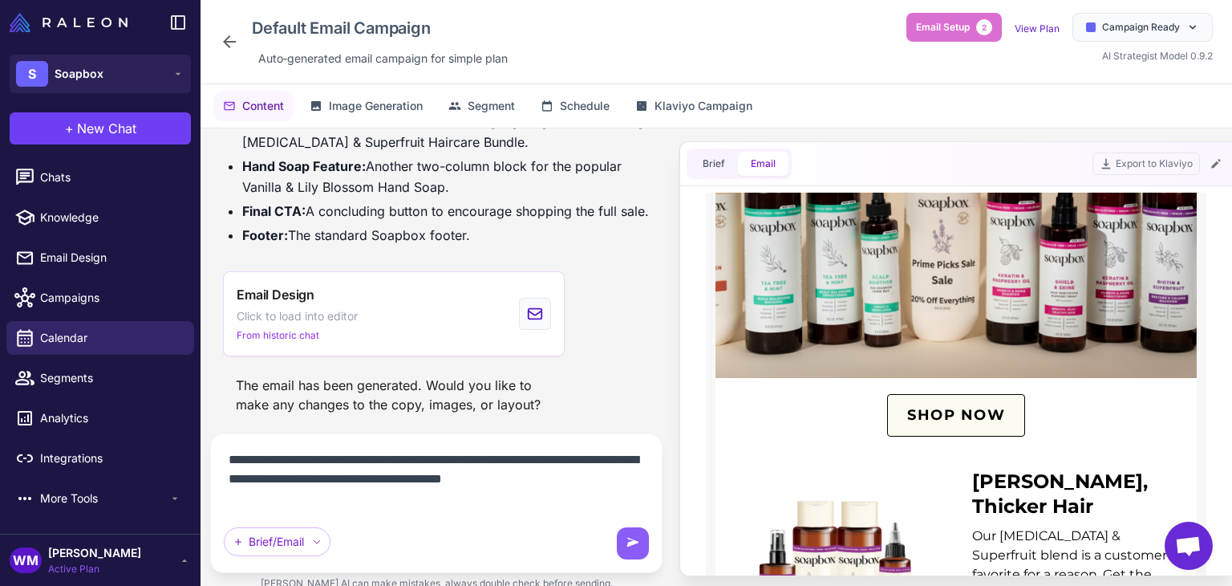
scroll to position [2863, 0]
type textarea "**********"
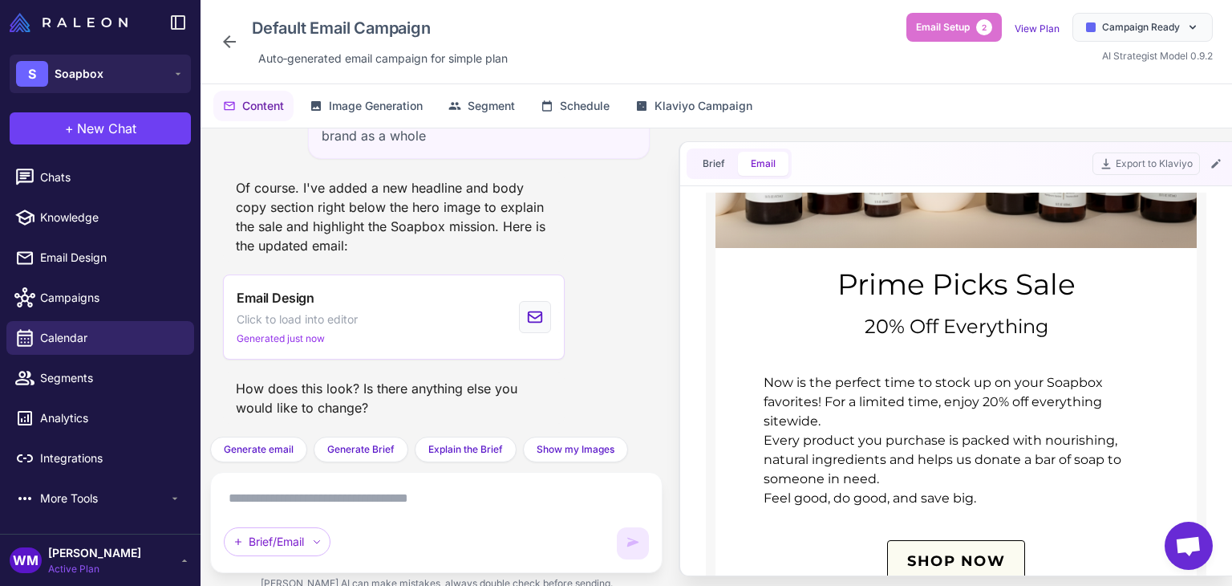
scroll to position [299, 0]
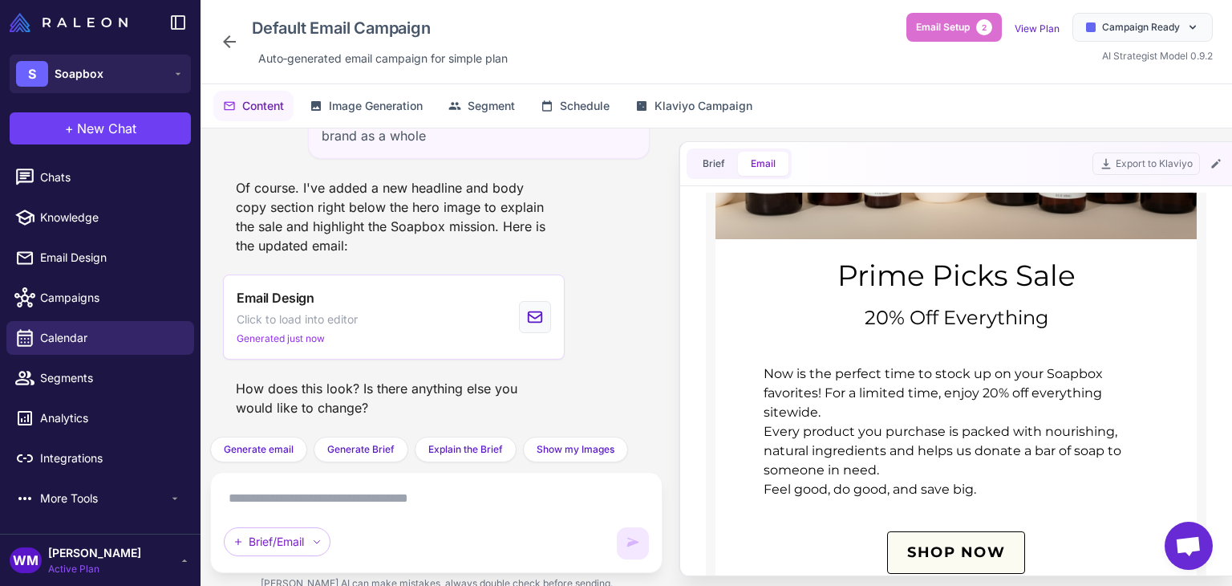
click at [884, 378] on div "Now is the perfect time to stock up on your Soapbox favorites! For a limited ti…" at bounding box center [956, 431] width 385 height 135
click at [866, 400] on div "Now is the perfect time to stock up on your Soapbox favorites! For a limited ti…" at bounding box center [956, 431] width 385 height 135
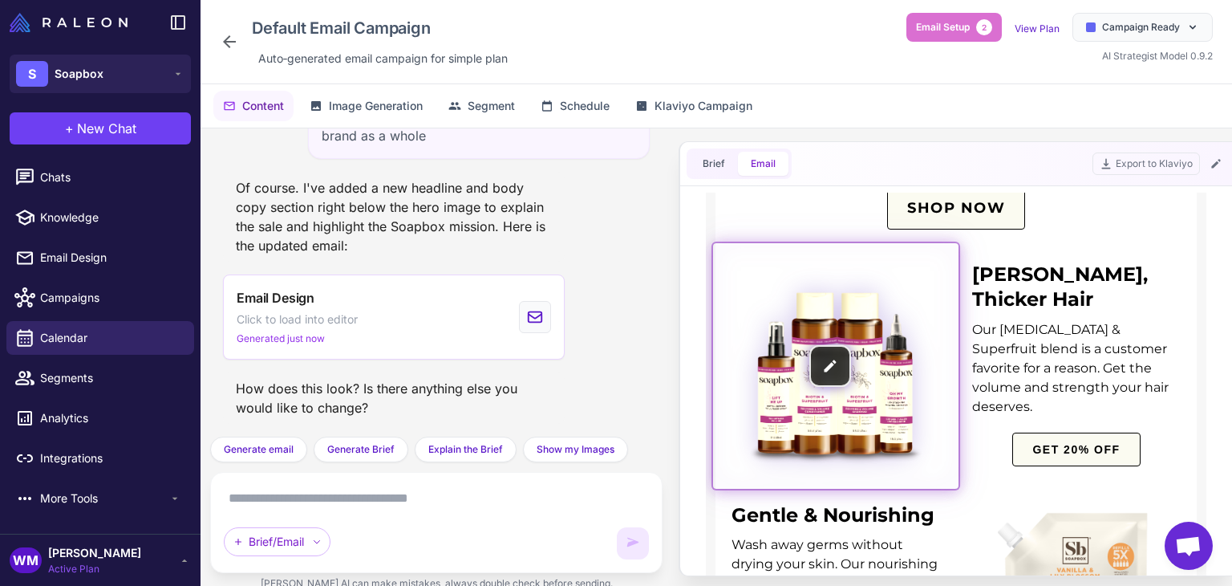
scroll to position [642, 0]
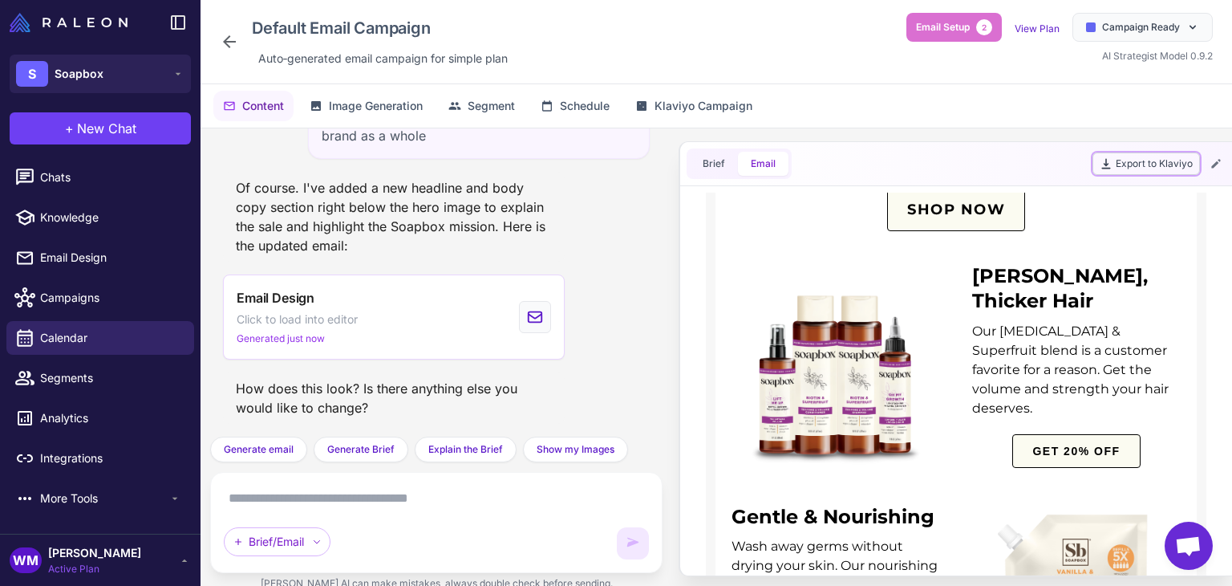
click at [1141, 159] on button "Export to Klaviyo" at bounding box center [1145, 163] width 107 height 22
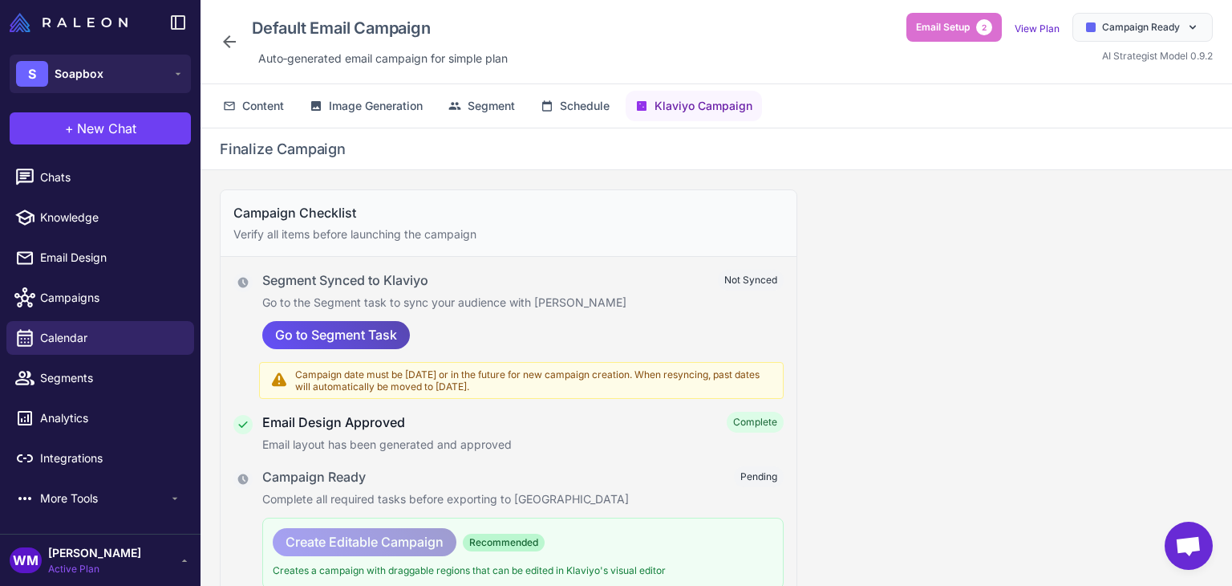
click at [391, 339] on span "Go to Segment Task" at bounding box center [336, 335] width 122 height 28
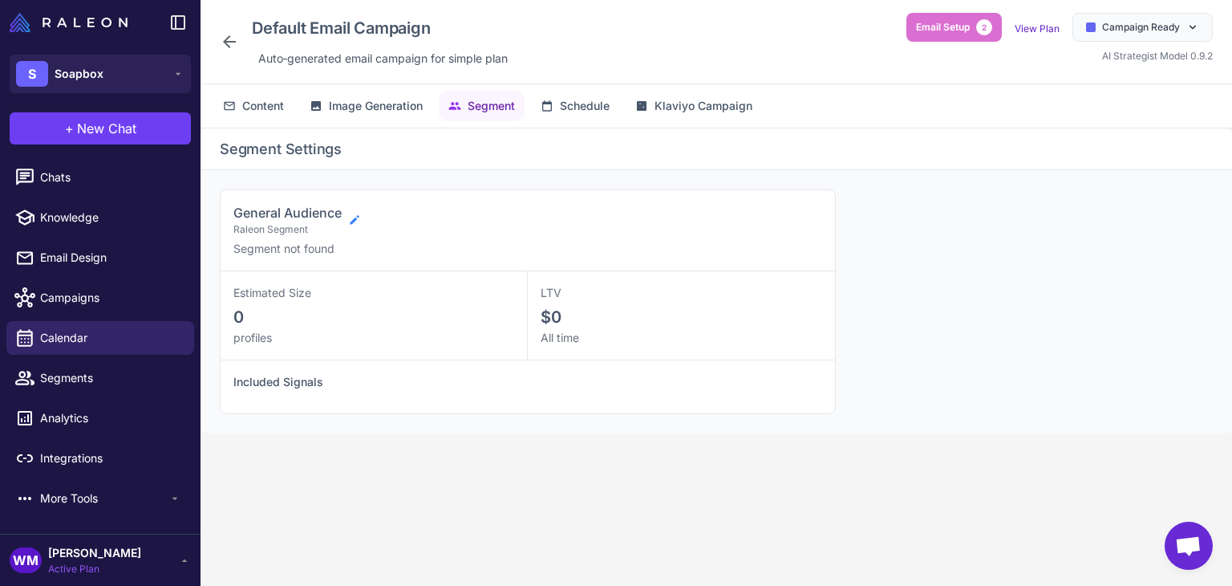
click at [359, 215] on icon at bounding box center [354, 219] width 9 height 9
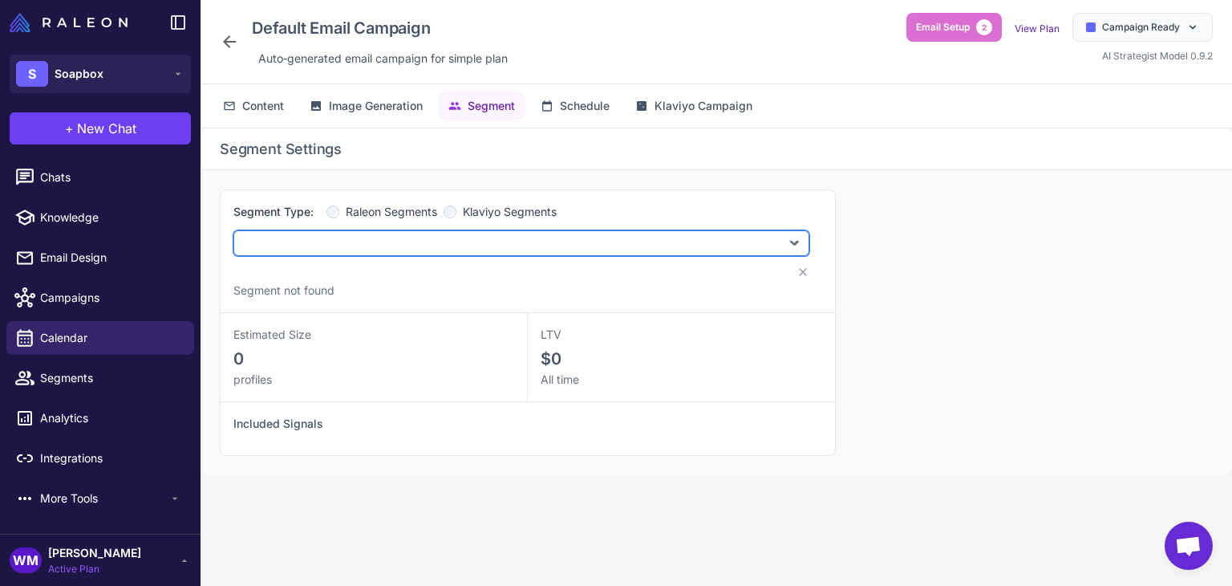
click at [427, 249] on select "**********" at bounding box center [521, 243] width 576 height 26
select select "***"
click at [233, 230] on select "**********" at bounding box center [521, 243] width 576 height 26
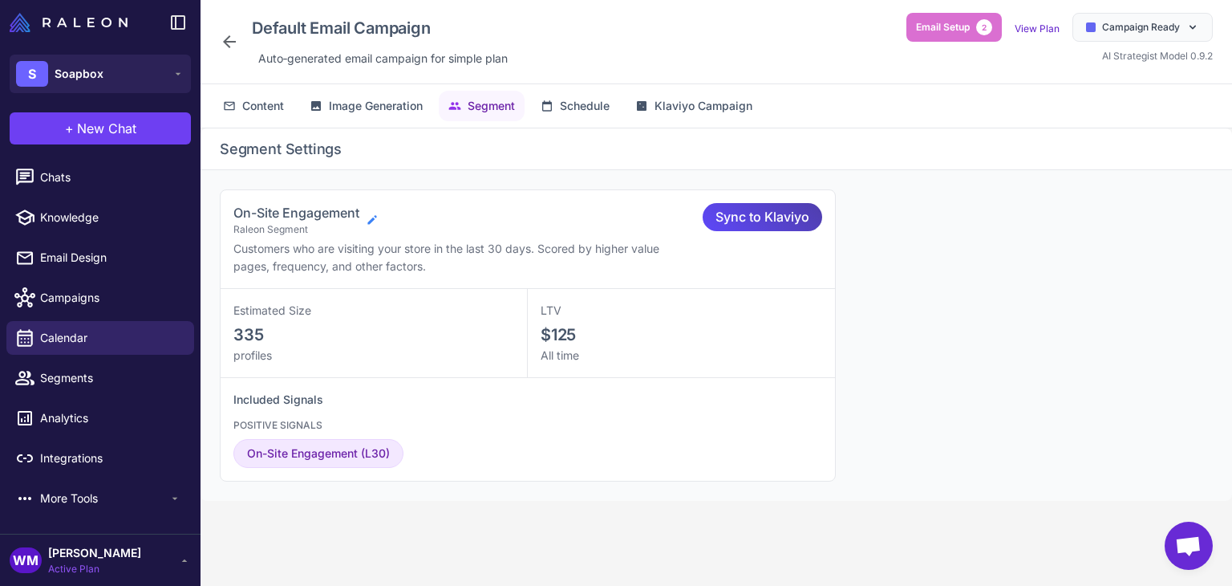
click at [367, 213] on icon at bounding box center [372, 219] width 13 height 13
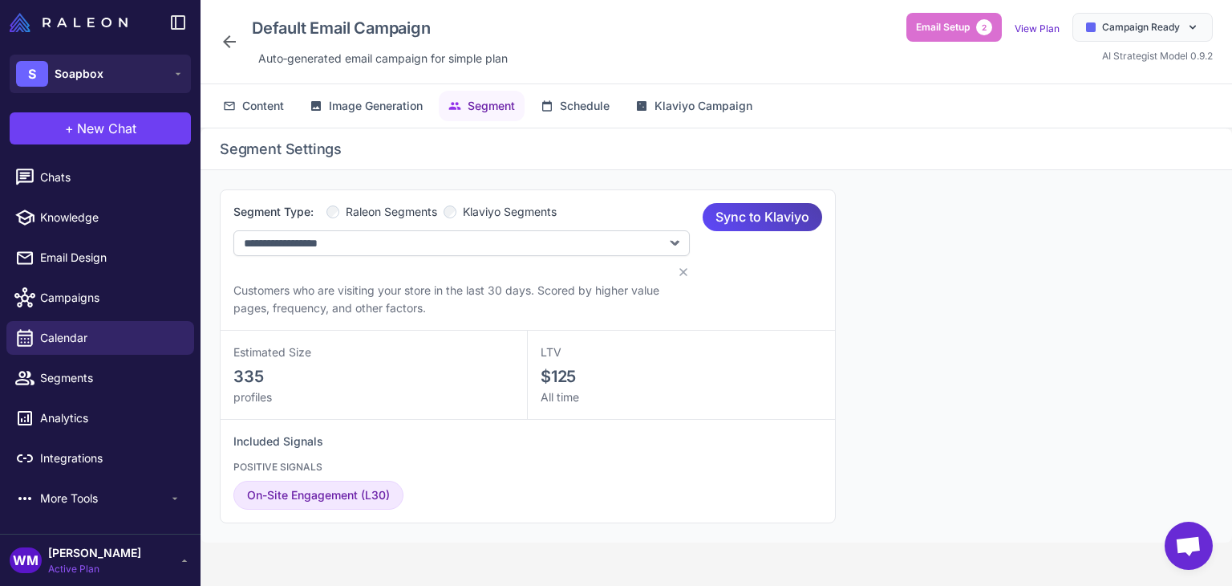
click at [531, 212] on span "Klaviyo Segments" at bounding box center [510, 212] width 94 height 18
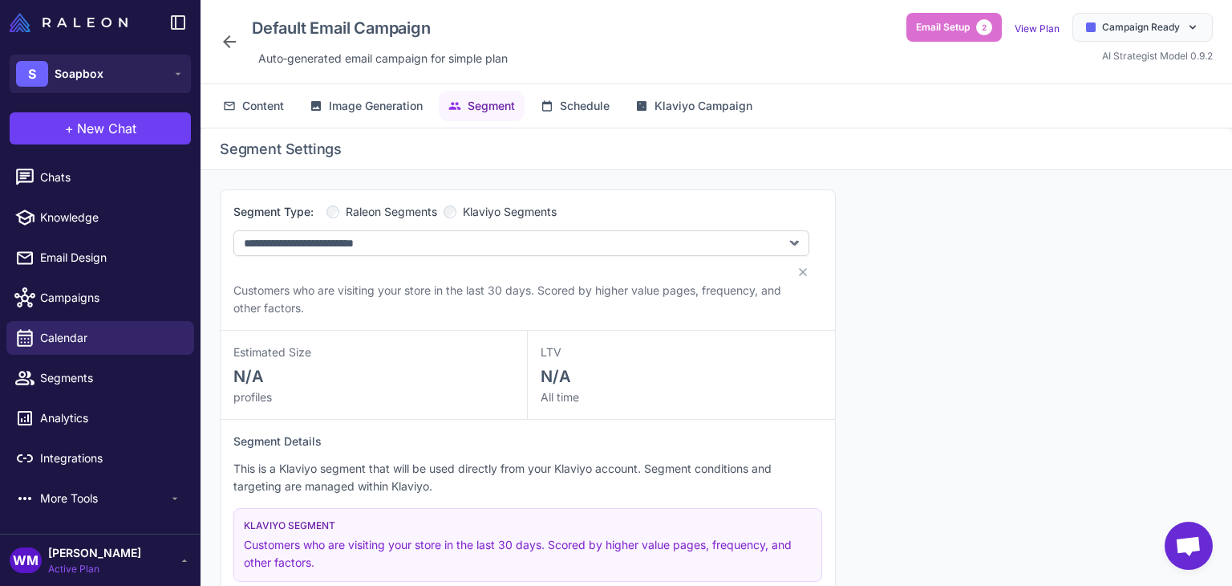
click at [459, 256] on div "**********" at bounding box center [521, 240] width 576 height 75
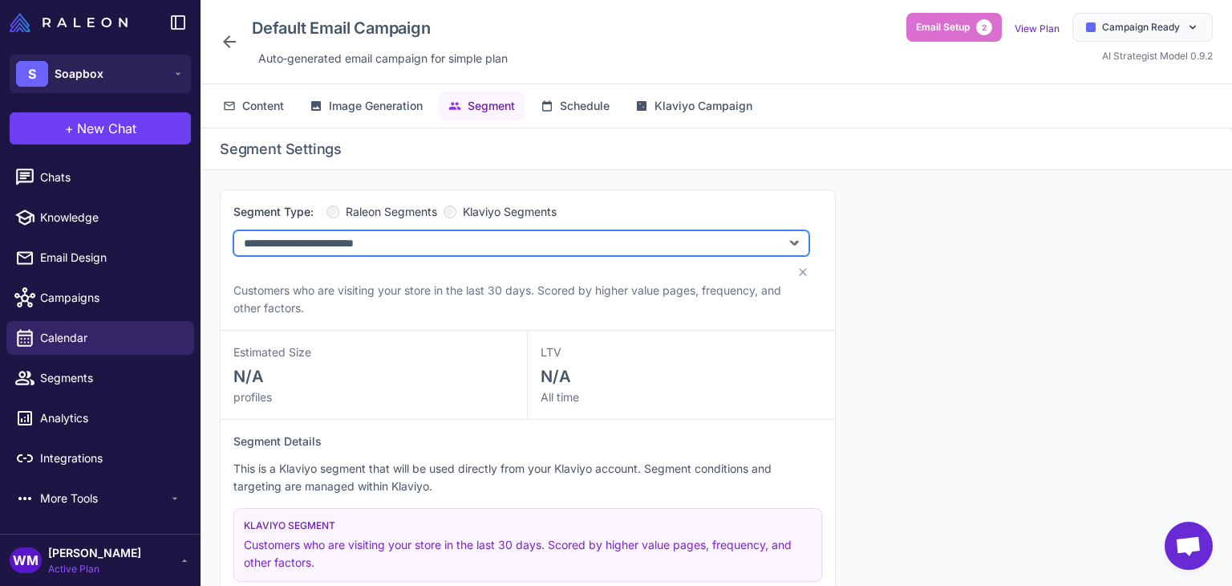
click at [445, 238] on select "**********" at bounding box center [521, 243] width 576 height 26
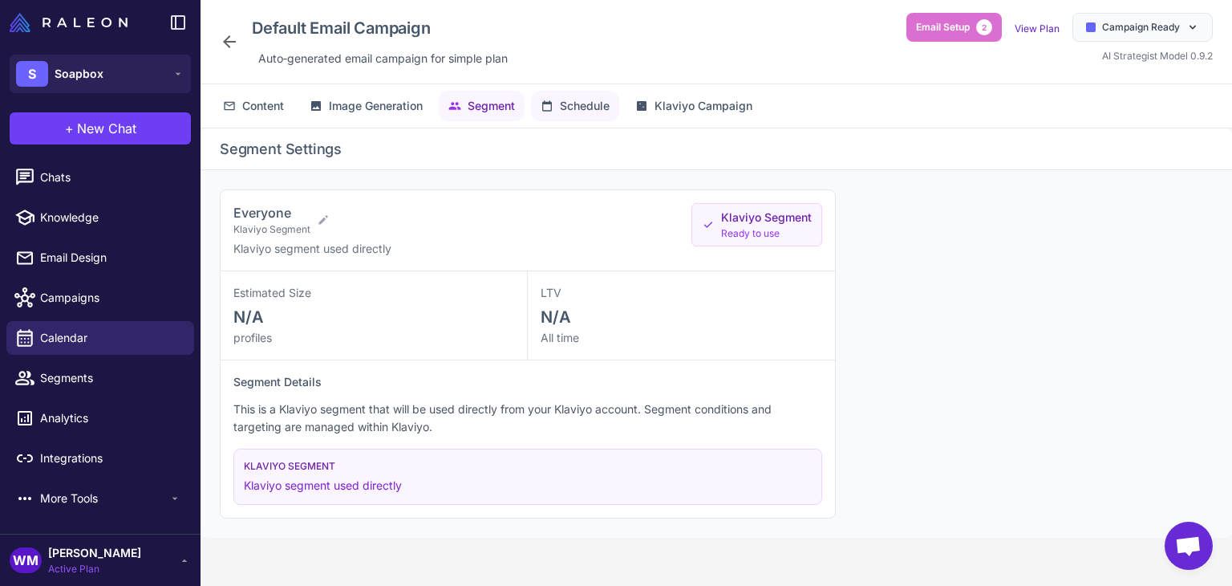
click at [578, 103] on span "Schedule" at bounding box center [585, 106] width 50 height 18
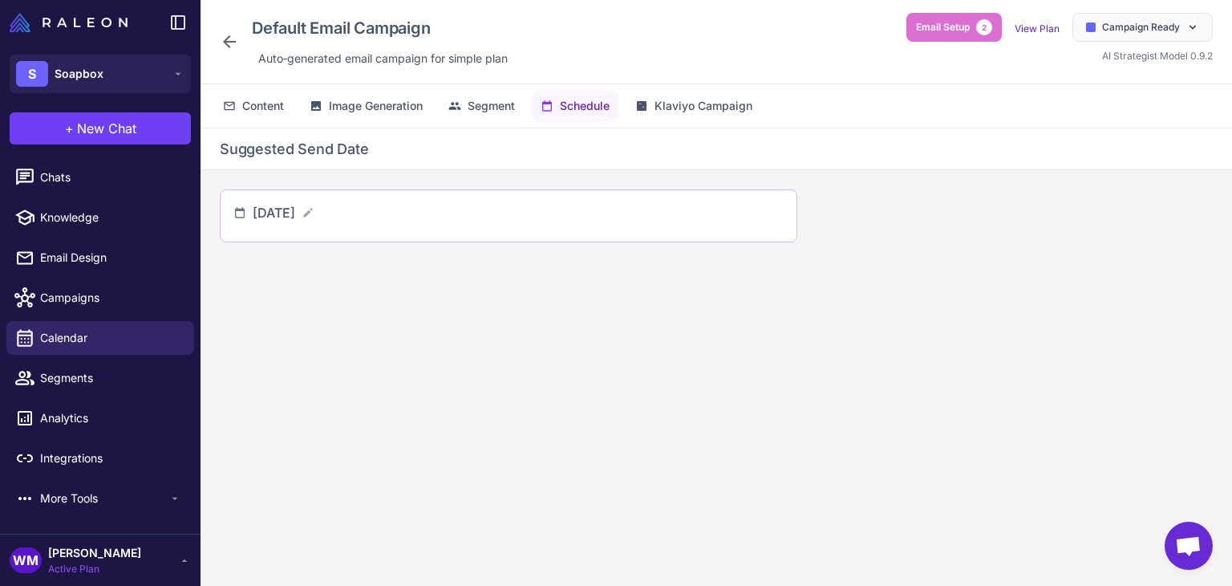
click at [314, 215] on div "[DATE]" at bounding box center [284, 212] width 62 height 19
click at [372, 213] on div "[DATE]" at bounding box center [508, 216] width 550 height 26
click at [314, 209] on icon at bounding box center [308, 212] width 13 height 13
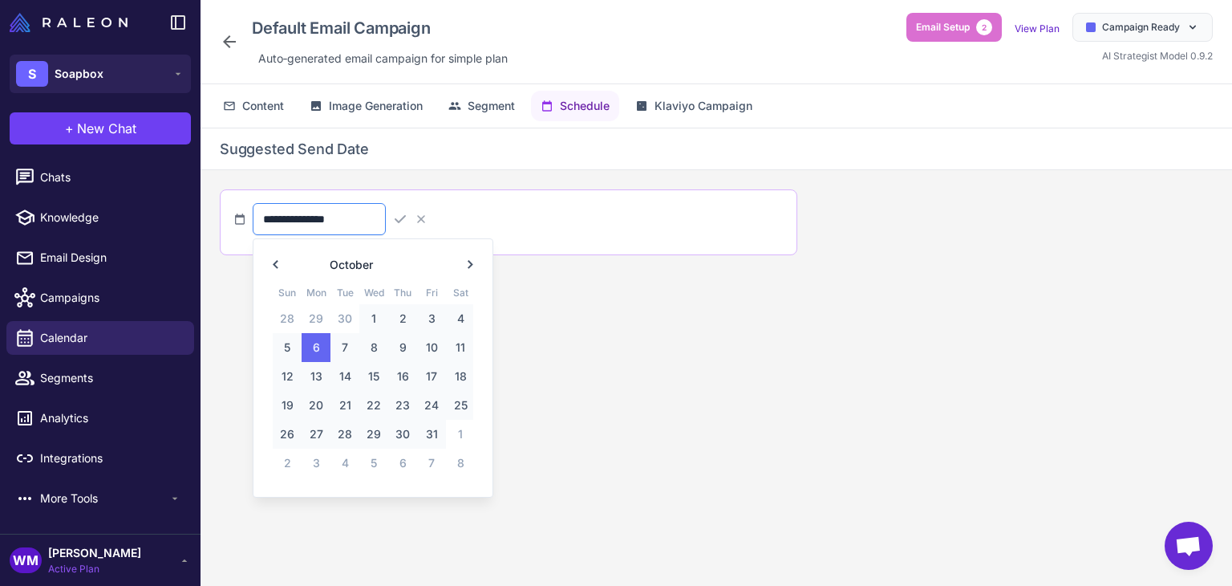
click at [329, 210] on input "**********" at bounding box center [319, 219] width 133 height 32
click at [353, 335] on span "7" at bounding box center [344, 347] width 29 height 29
type input "**********"
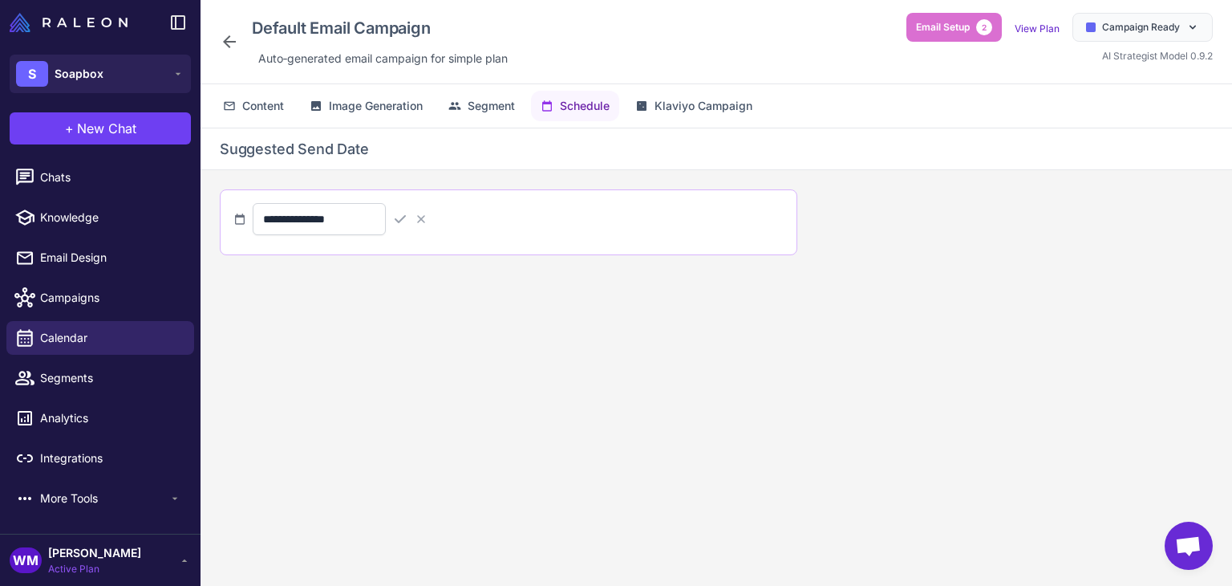
drag, startPoint x: 444, startPoint y: 219, endPoint x: 443, endPoint y: 227, distance: 8.1
click at [408, 219] on icon at bounding box center [400, 219] width 16 height 16
click at [688, 110] on span "Klaviyo Campaign" at bounding box center [704, 106] width 98 height 18
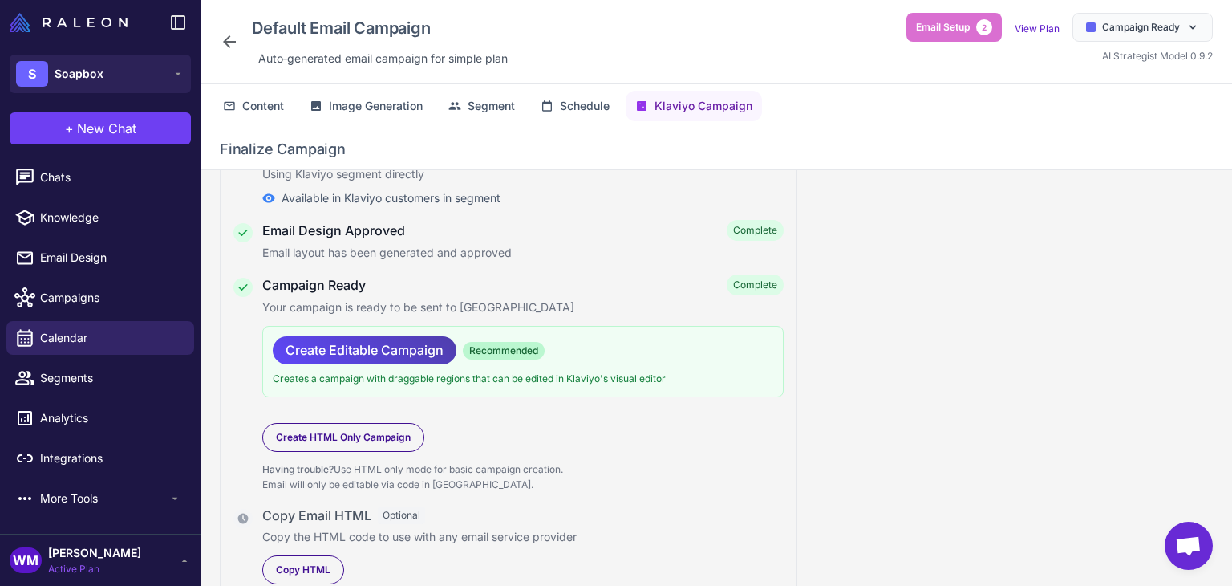
scroll to position [132, 0]
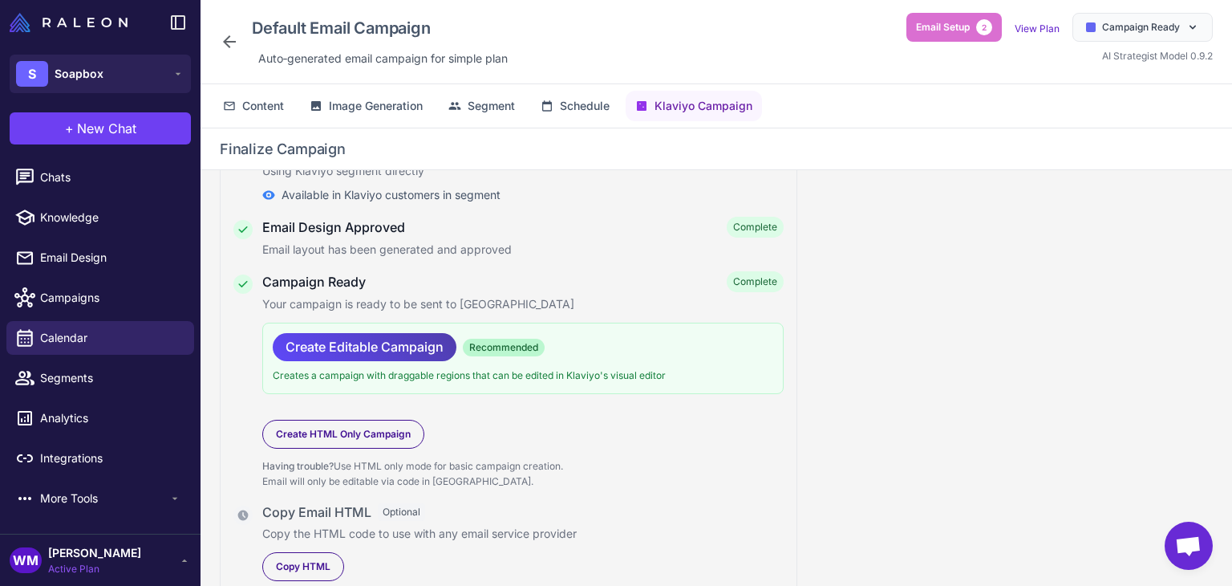
click at [358, 300] on p "Your campaign is ready to be sent to [GEOGRAPHIC_DATA]" at bounding box center [522, 304] width 521 height 18
click at [398, 347] on span "Create Editable Campaign" at bounding box center [365, 347] width 158 height 28
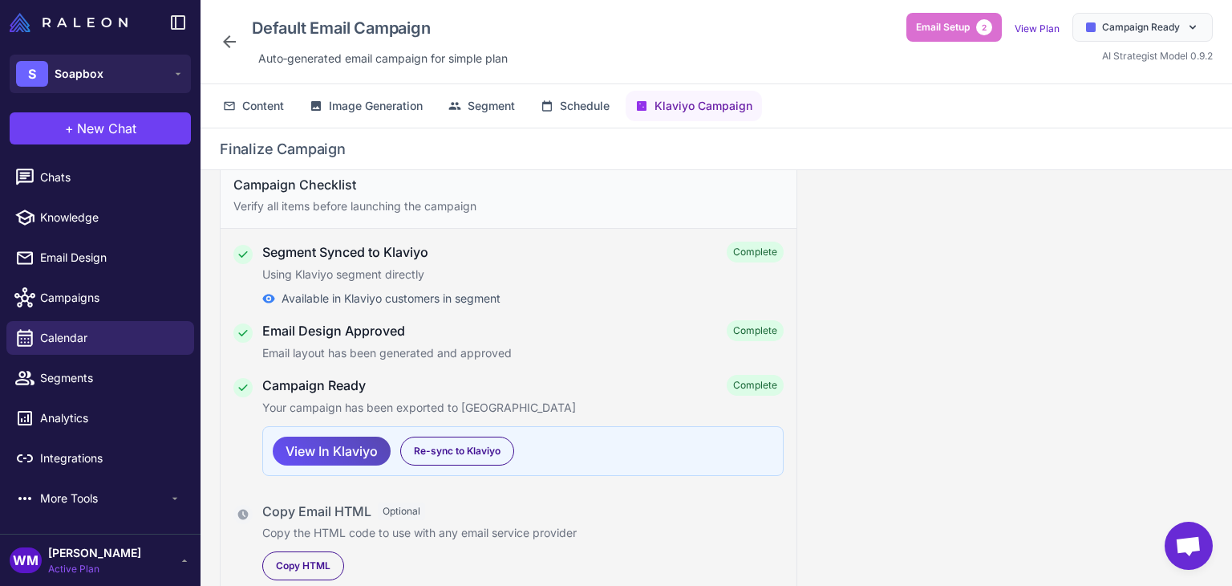
click at [334, 450] on span "View In Klaviyo" at bounding box center [332, 451] width 92 height 28
